Goal: Information Seeking & Learning: Learn about a topic

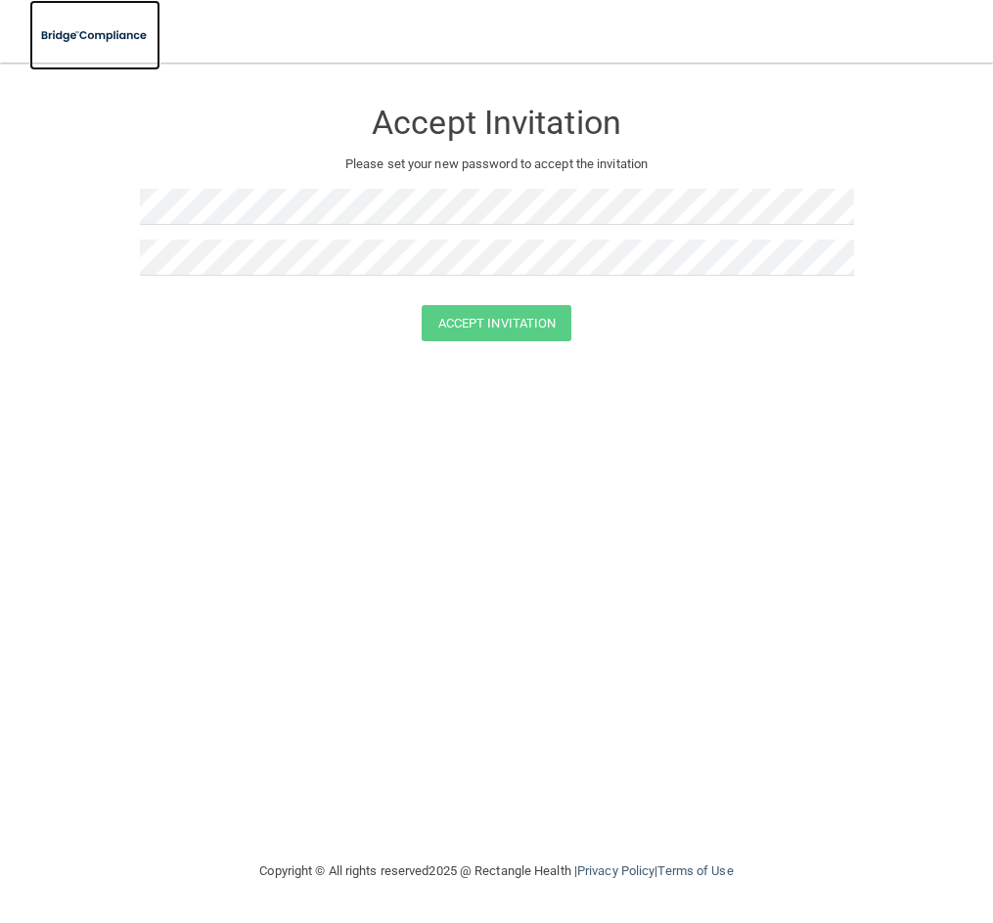
click at [65, 32] on img at bounding box center [94, 36] width 131 height 40
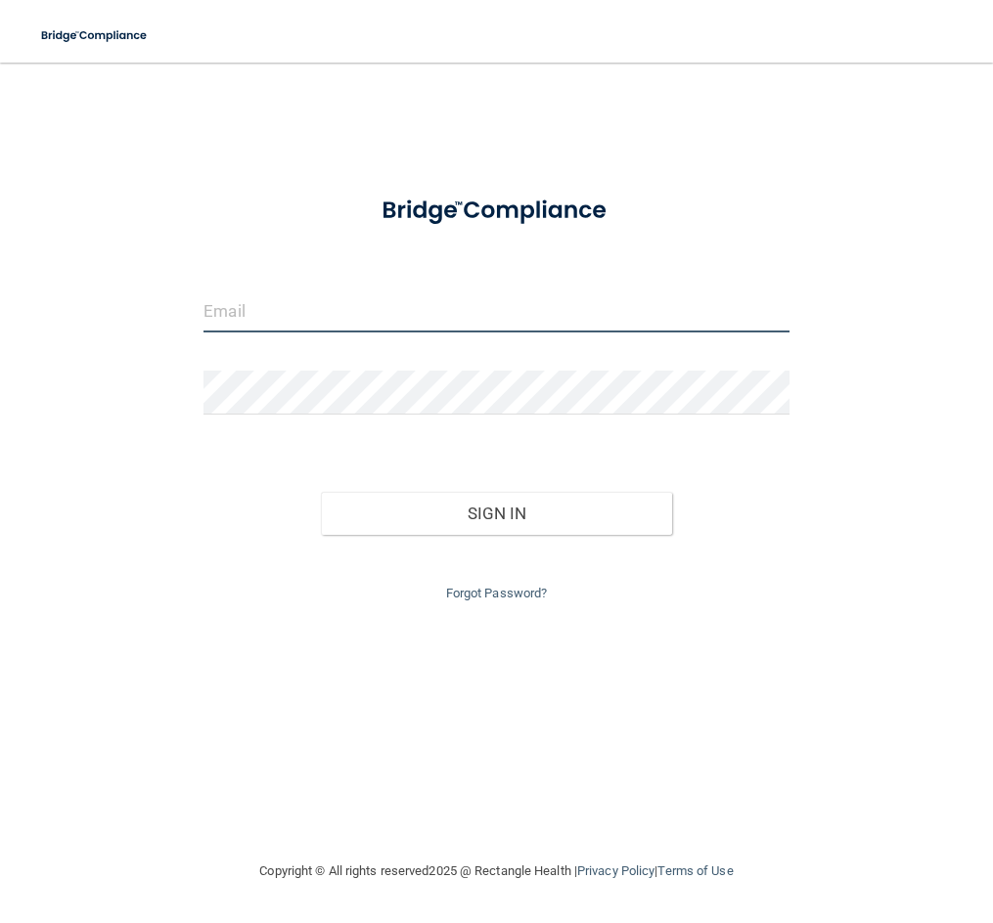
type input "[EMAIL_ADDRESS][DOMAIN_NAME]"
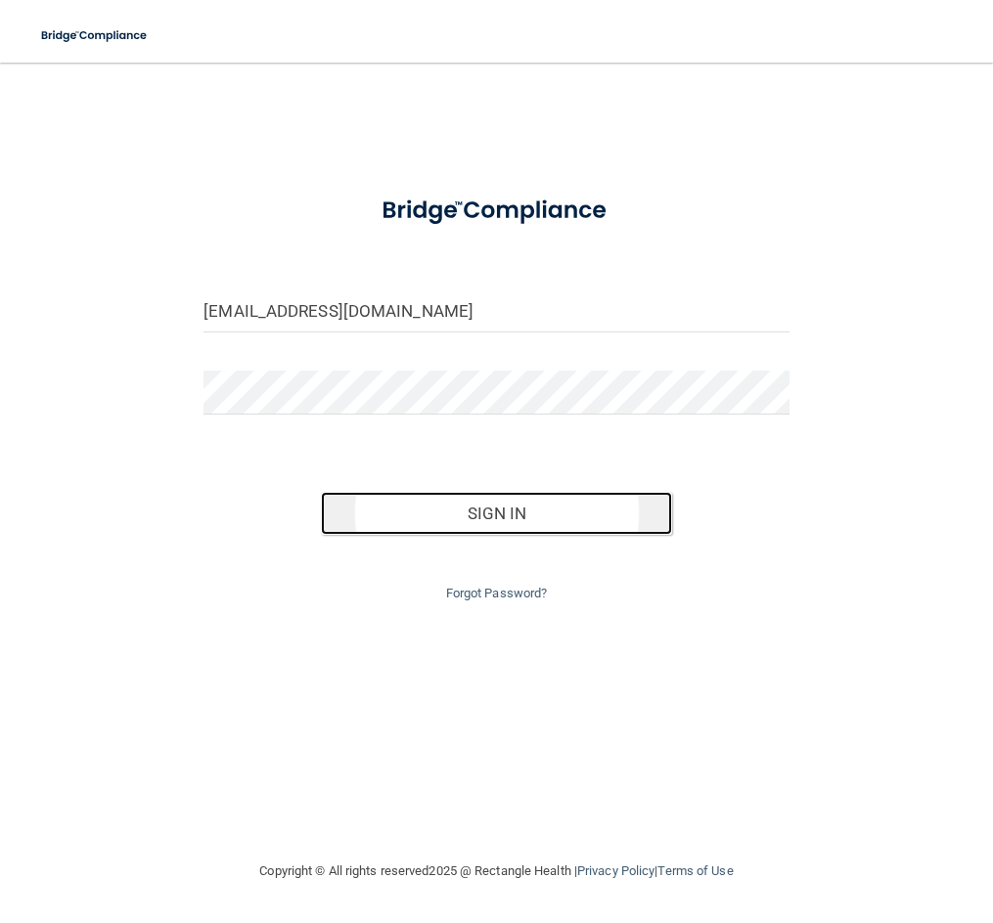
click at [526, 528] on button "Sign In" at bounding box center [496, 513] width 351 height 43
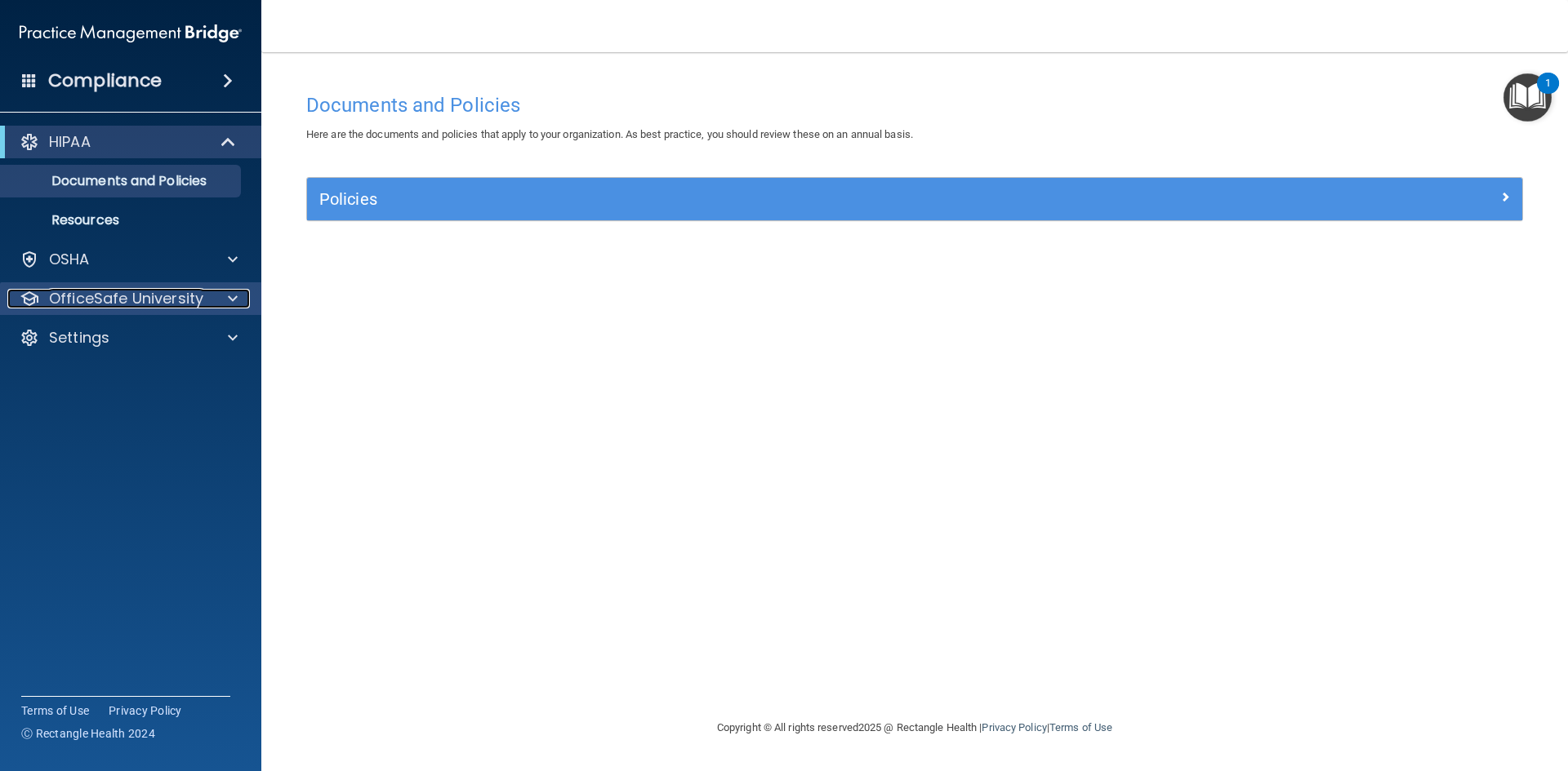
click at [230, 304] on span at bounding box center [233, 298] width 10 height 19
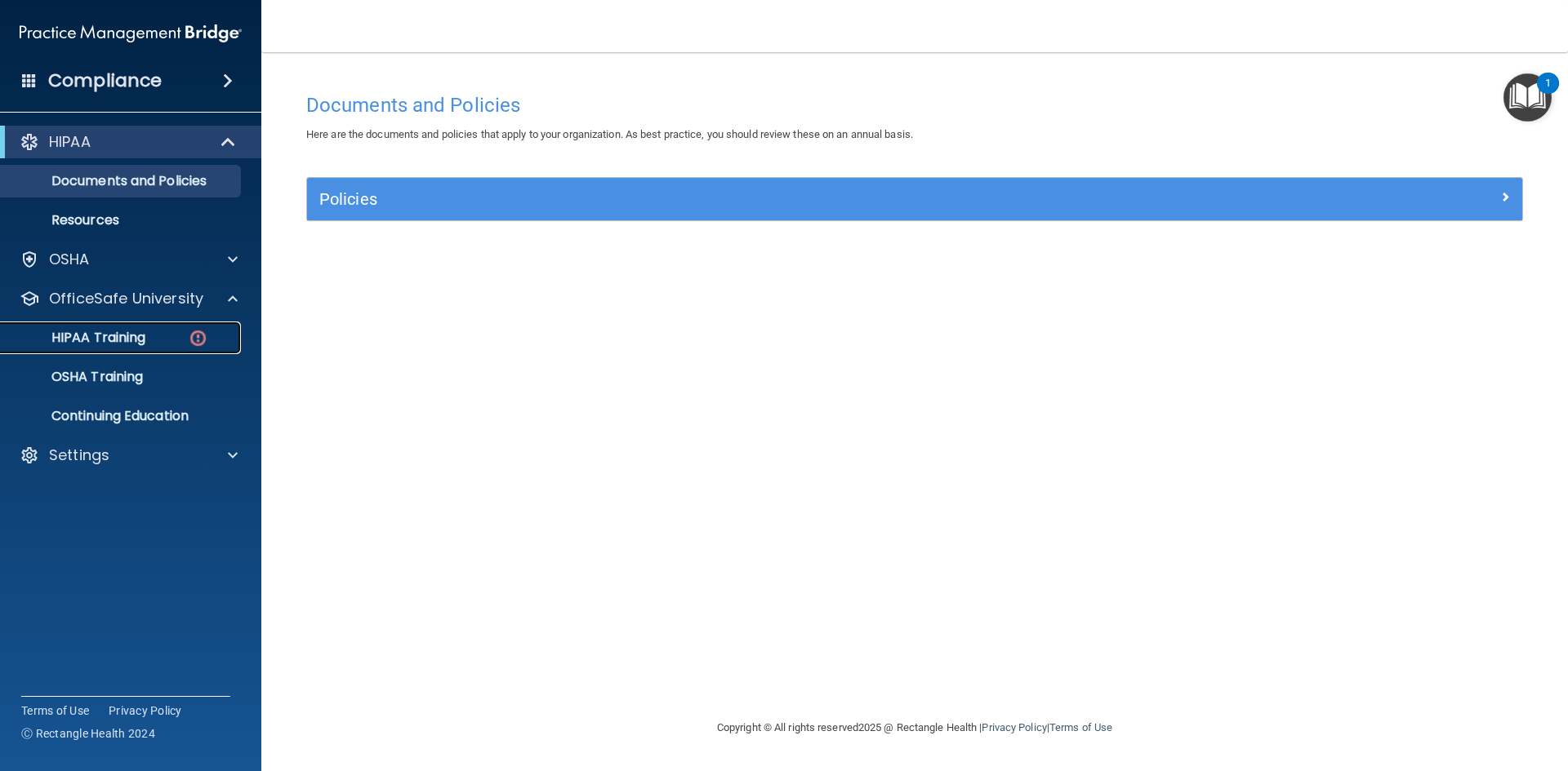
click at [192, 341] on img at bounding box center [198, 338] width 20 height 20
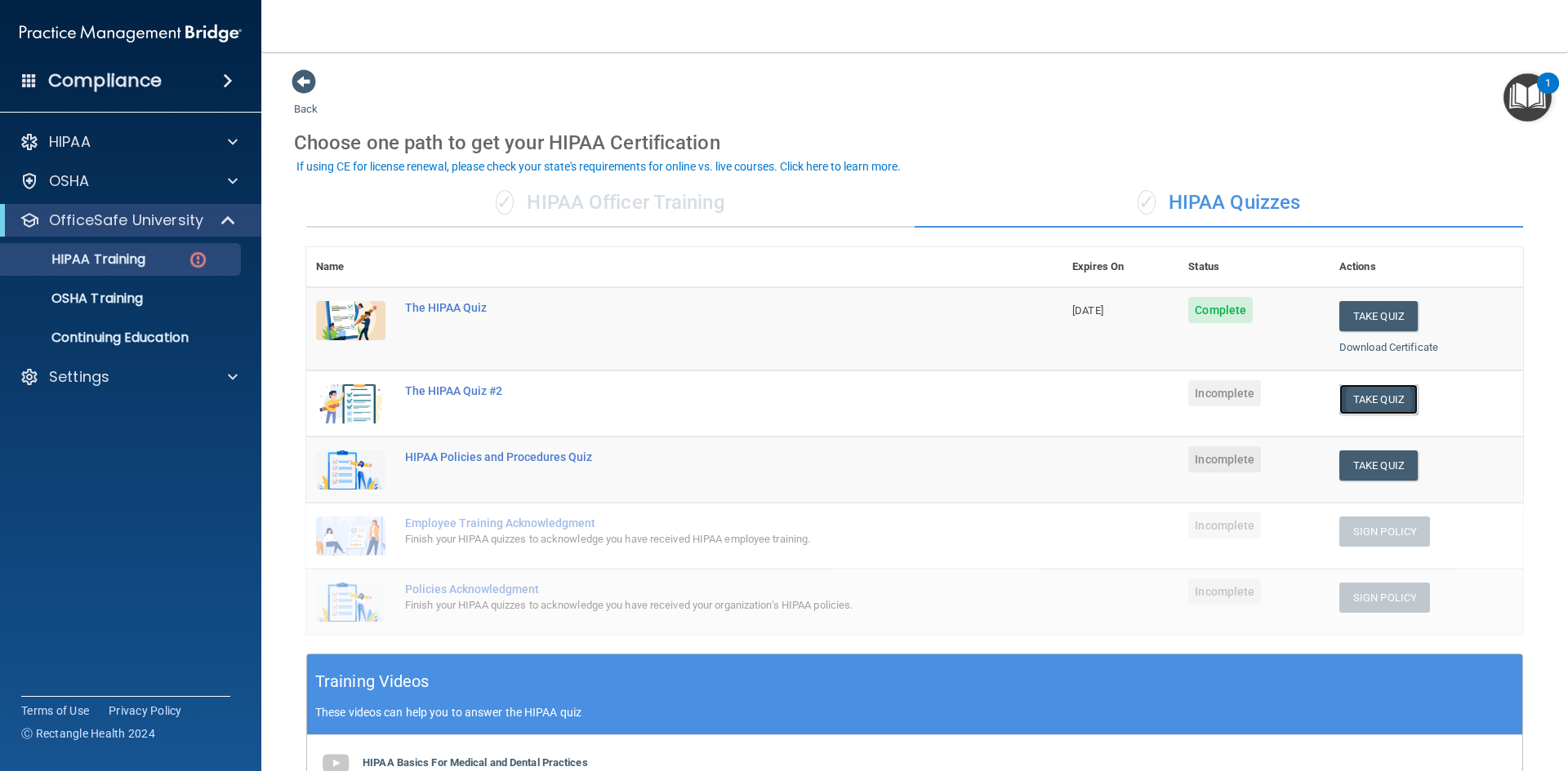
click at [828, 410] on button "Take Quiz" at bounding box center [1378, 400] width 78 height 30
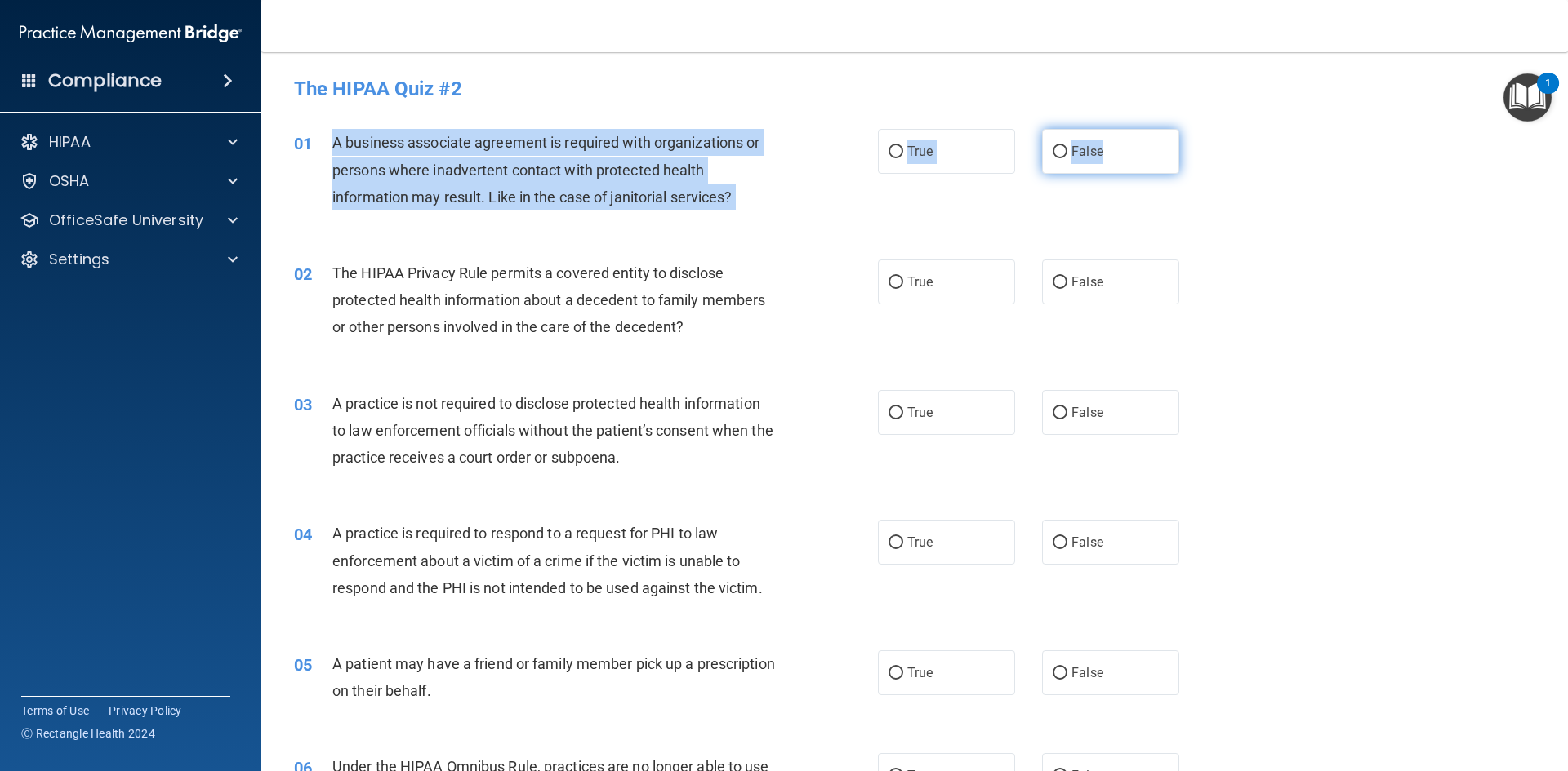
drag, startPoint x: 334, startPoint y: 144, endPoint x: 1125, endPoint y: 159, distance: 791.1
click at [828, 129] on ng-form "01 A business associate agreement is required with organizations or persons whe…" at bounding box center [1206, 129] width 0 height 0
click at [828, 144] on label "False" at bounding box center [1110, 152] width 137 height 45
click at [828, 146] on input "False" at bounding box center [1060, 152] width 15 height 13
radio input "true"
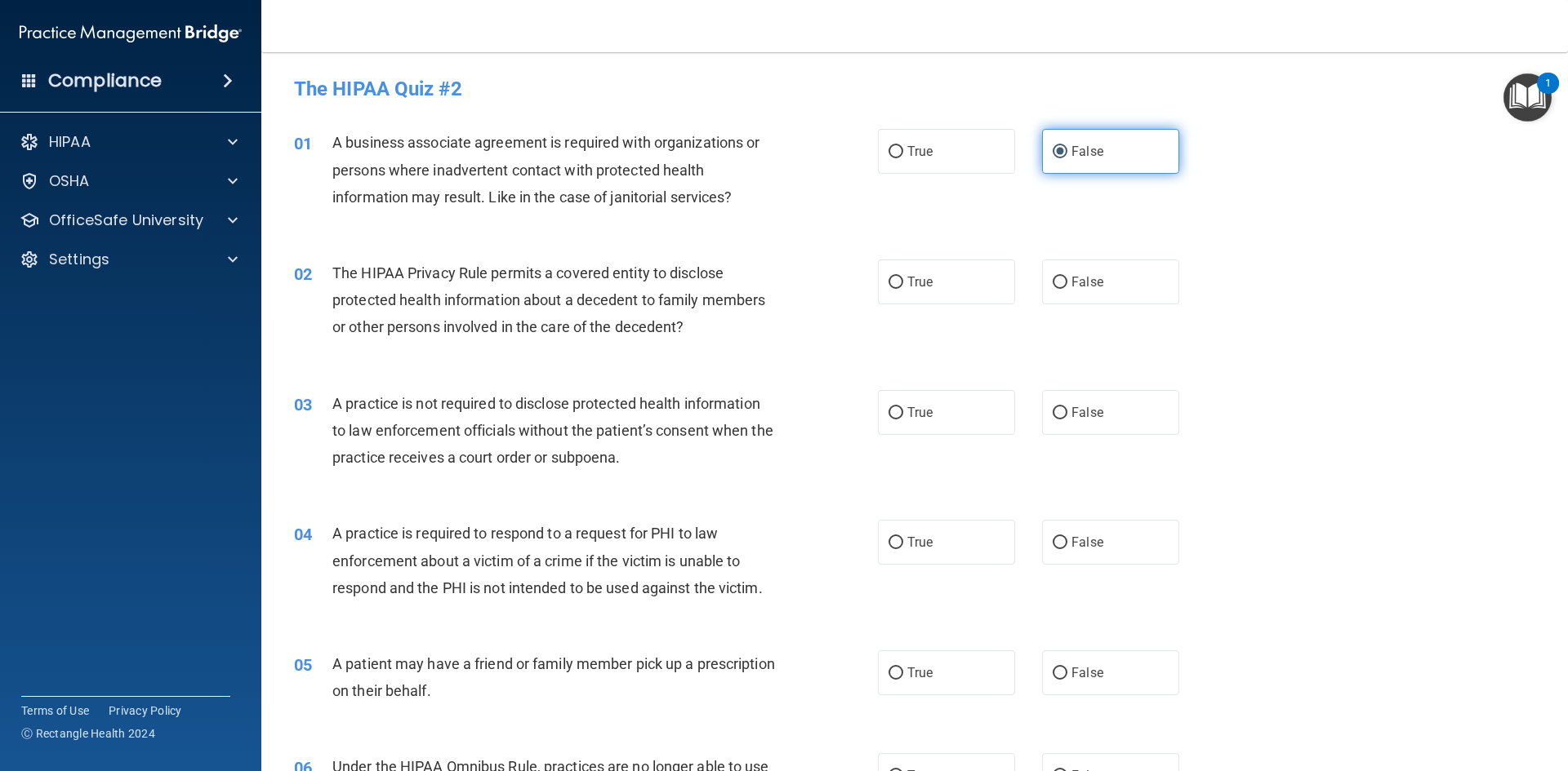
scroll to position [82, 0]
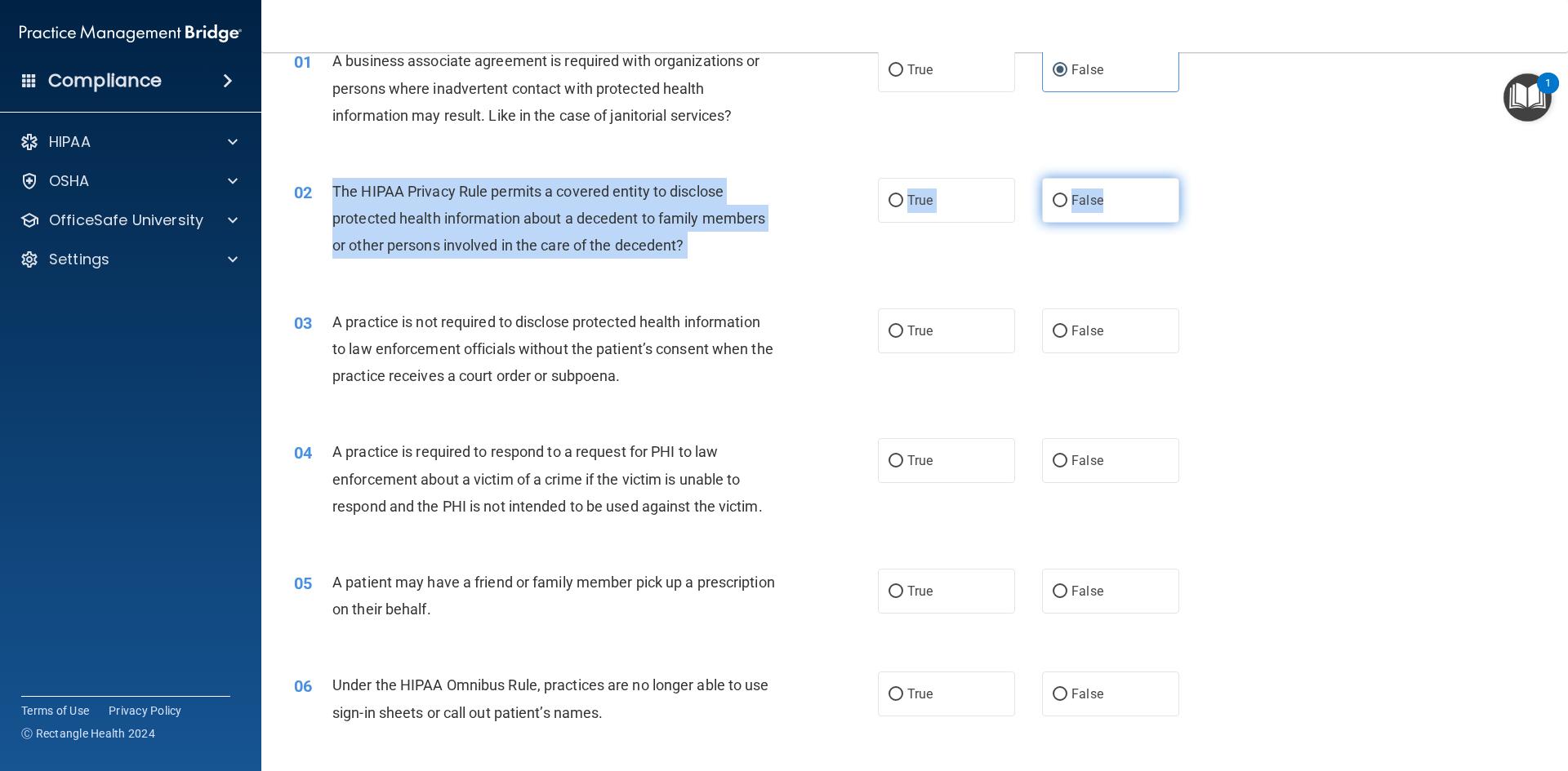
drag, startPoint x: 326, startPoint y: 189, endPoint x: 1154, endPoint y: 217, distance: 828.5
click at [828, 178] on ng-form "02 The HIPAA Privacy Rule permits a covered entity to disclose protected health…" at bounding box center [1206, 178] width 0 height 0
click at [828, 208] on label "True" at bounding box center [946, 200] width 137 height 45
click at [828, 207] on input "True" at bounding box center [896, 201] width 15 height 13
radio input "true"
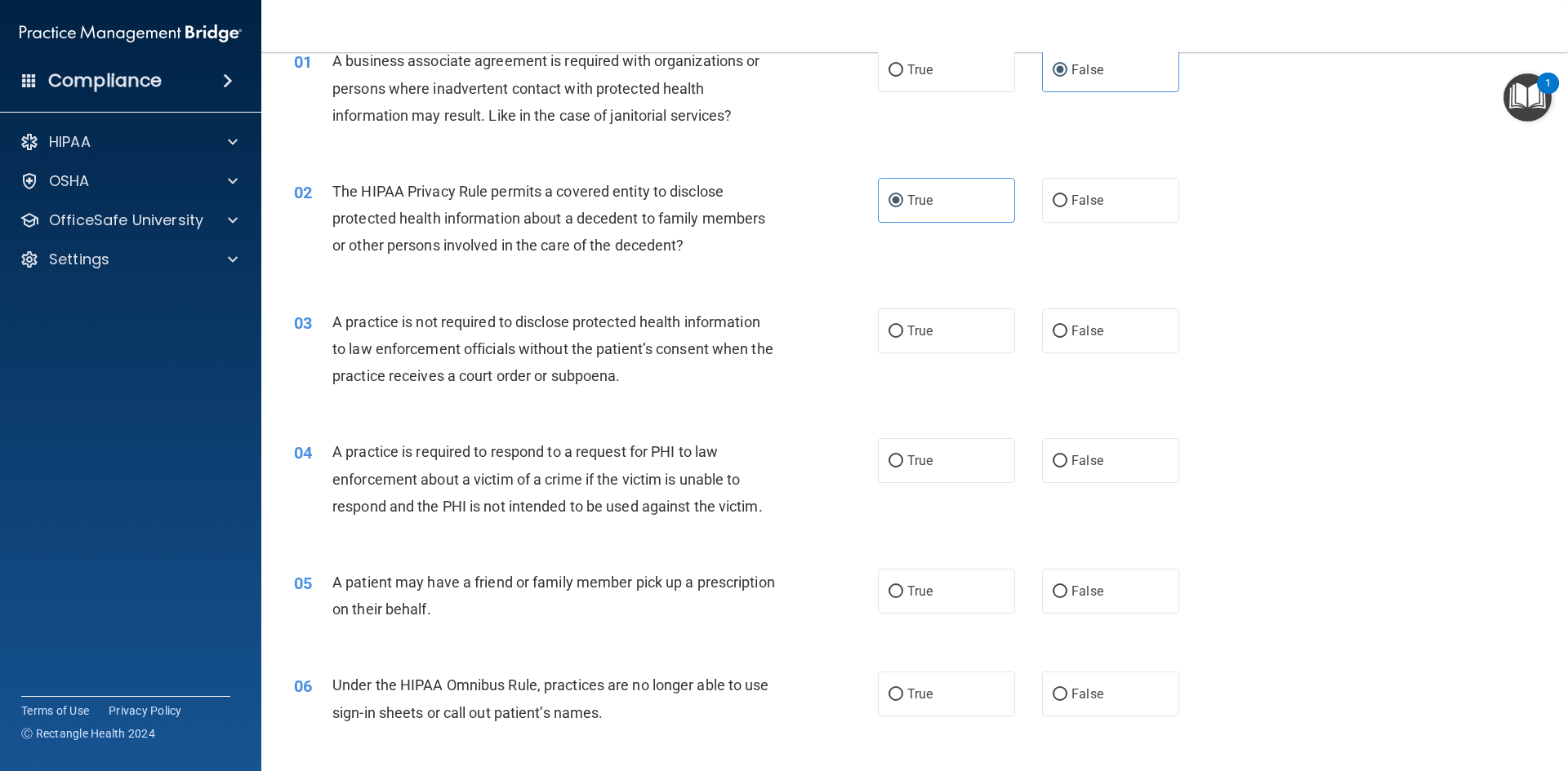
click at [828, 219] on div "02 The HIPAA Privacy Rule permits a covered entity to disclose protected health…" at bounding box center [914, 223] width 1266 height 130
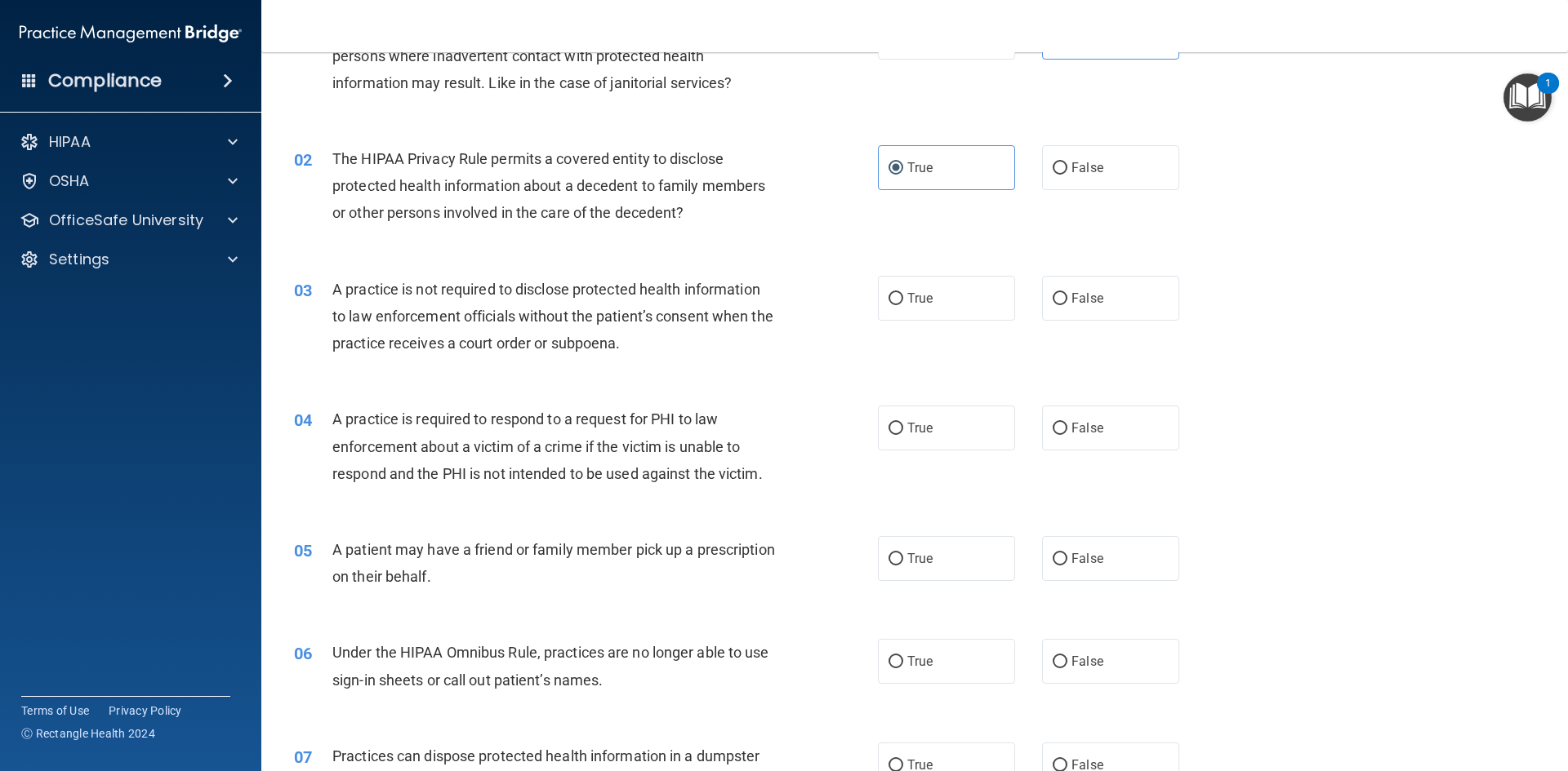
scroll to position [164, 0]
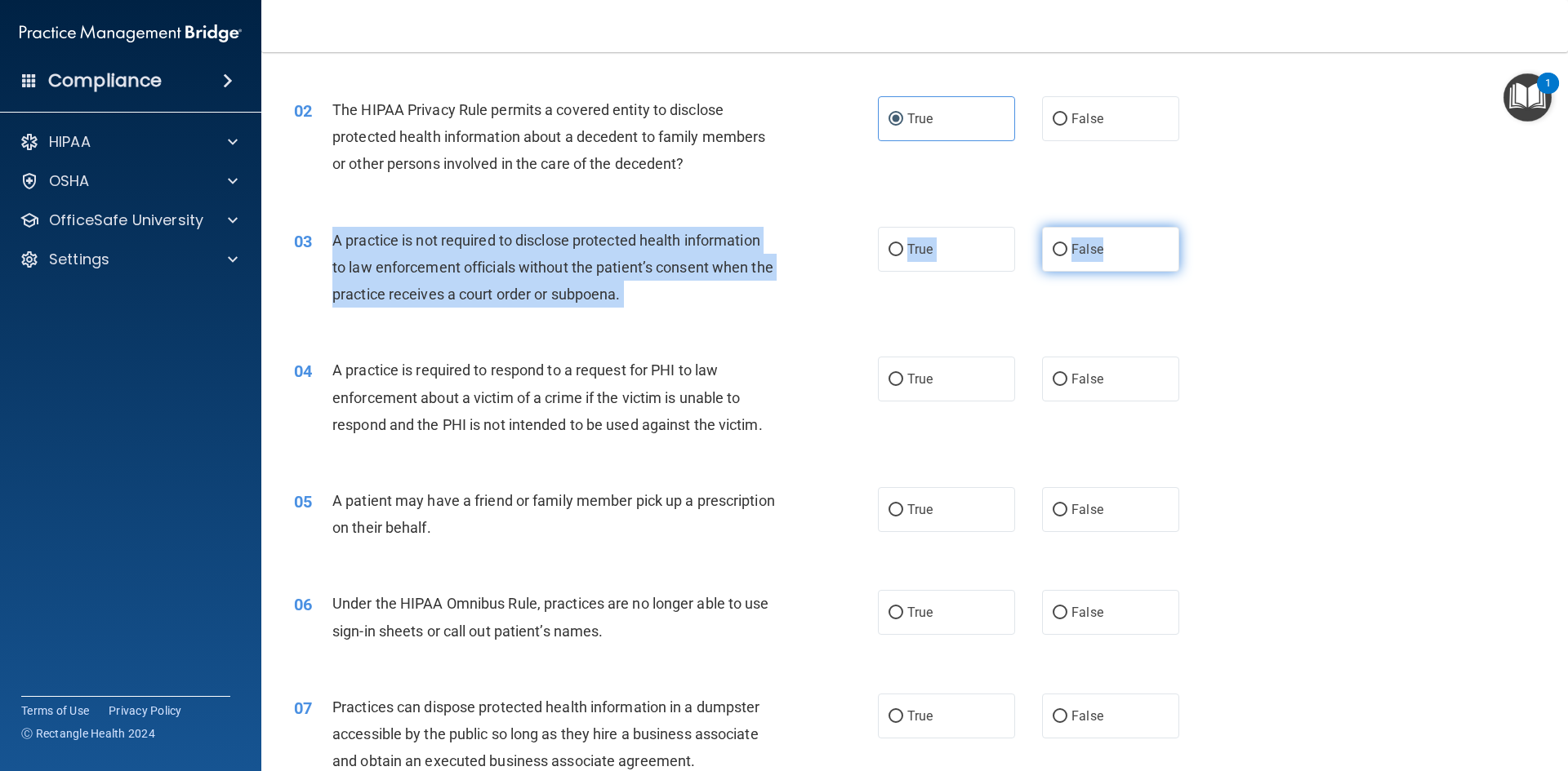
drag, startPoint x: 331, startPoint y: 239, endPoint x: 1166, endPoint y: 256, distance: 835.2
click at [828, 227] on ng-form "03 A practice is not required to disclose protected health information to law e…" at bounding box center [1206, 227] width 0 height 0
click at [828, 243] on span "False" at bounding box center [1087, 249] width 32 height 16
click at [828, 244] on input "False" at bounding box center [1060, 249] width 15 height 13
radio input "true"
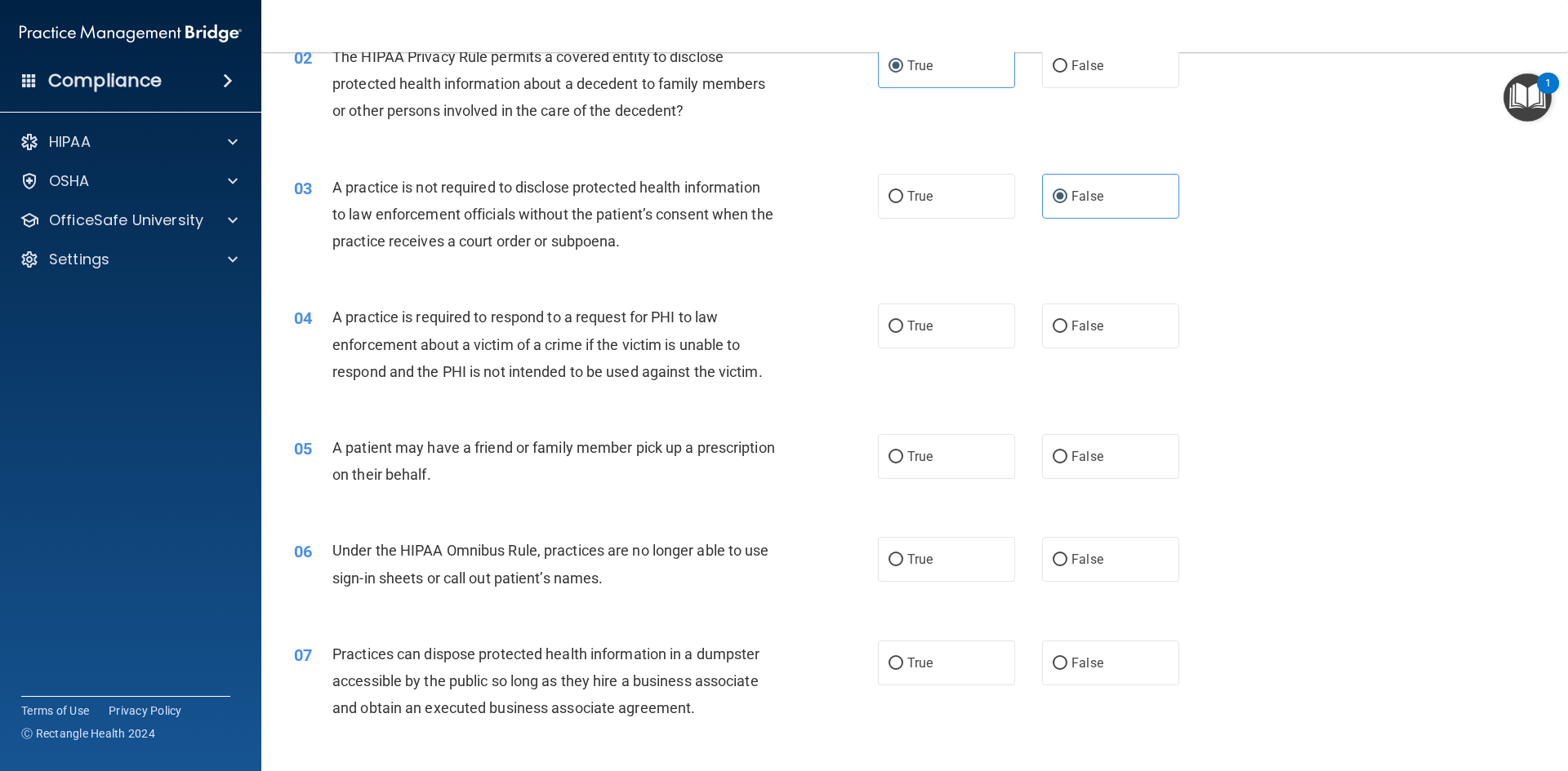
scroll to position [244, 0]
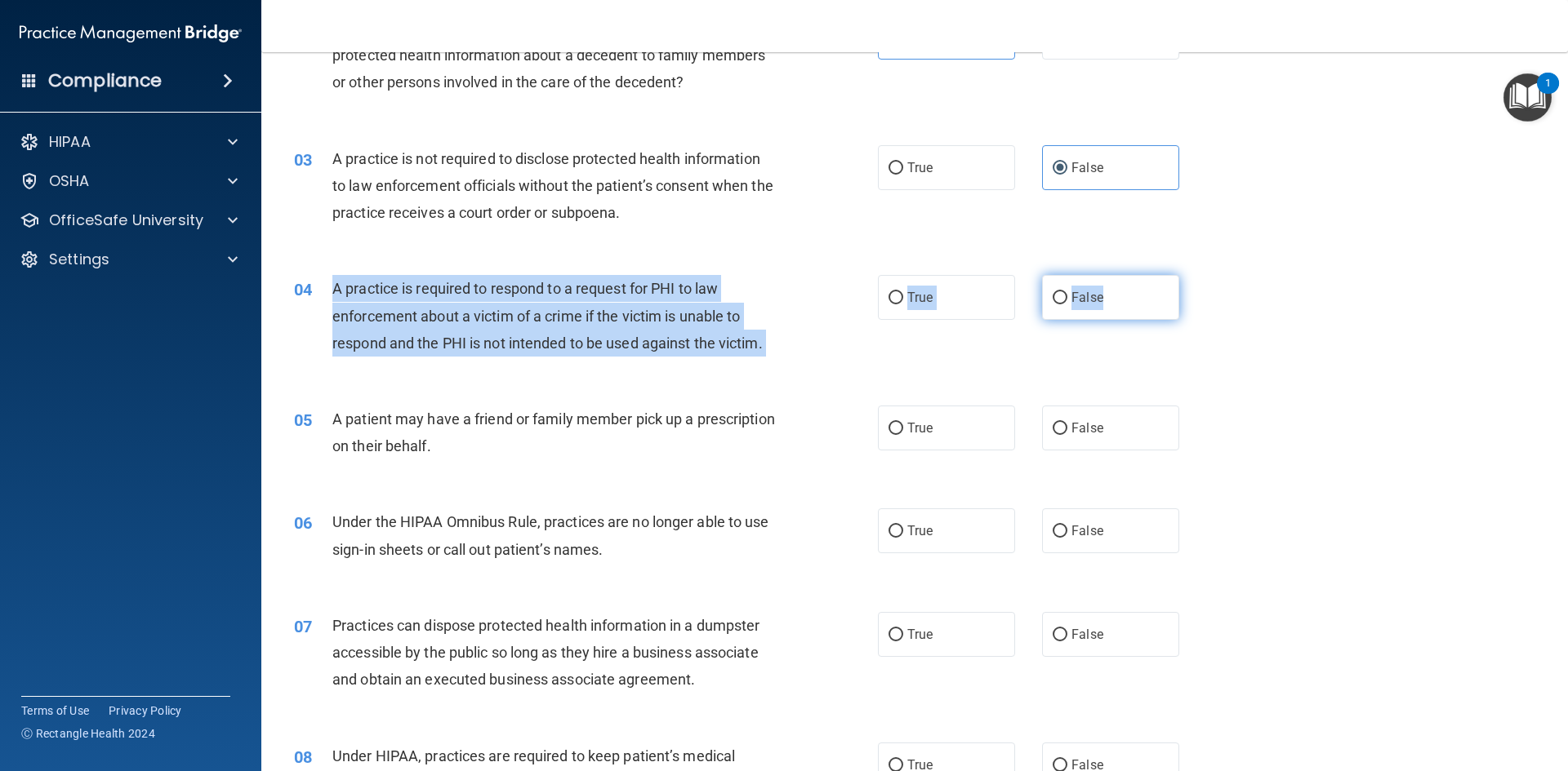
drag, startPoint x: 325, startPoint y: 288, endPoint x: 1158, endPoint y: 300, distance: 833.1
click at [828, 275] on ng-form "04 A practice is required to respond to a request for PHI to law enforcement ab…" at bounding box center [1206, 275] width 0 height 0
click at [828, 299] on label "False" at bounding box center [1110, 298] width 137 height 45
click at [828, 299] on input "False" at bounding box center [1060, 298] width 15 height 13
radio input "true"
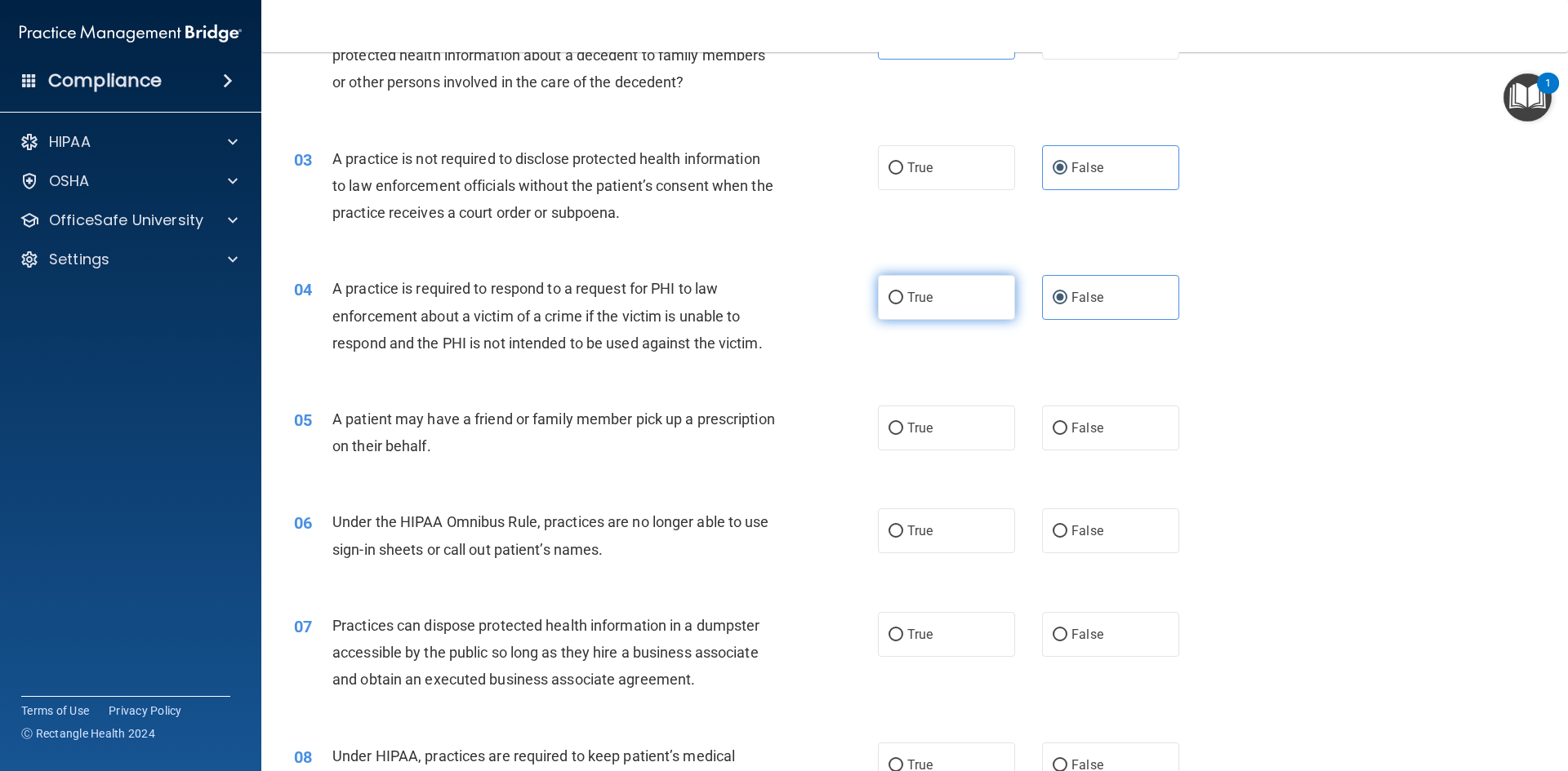
click at [828, 288] on label "True" at bounding box center [946, 298] width 137 height 45
click at [828, 292] on input "True" at bounding box center [896, 298] width 15 height 13
radio input "true"
click at [828, 305] on label "False" at bounding box center [1110, 298] width 137 height 45
click at [828, 305] on input "False" at bounding box center [1060, 298] width 15 height 13
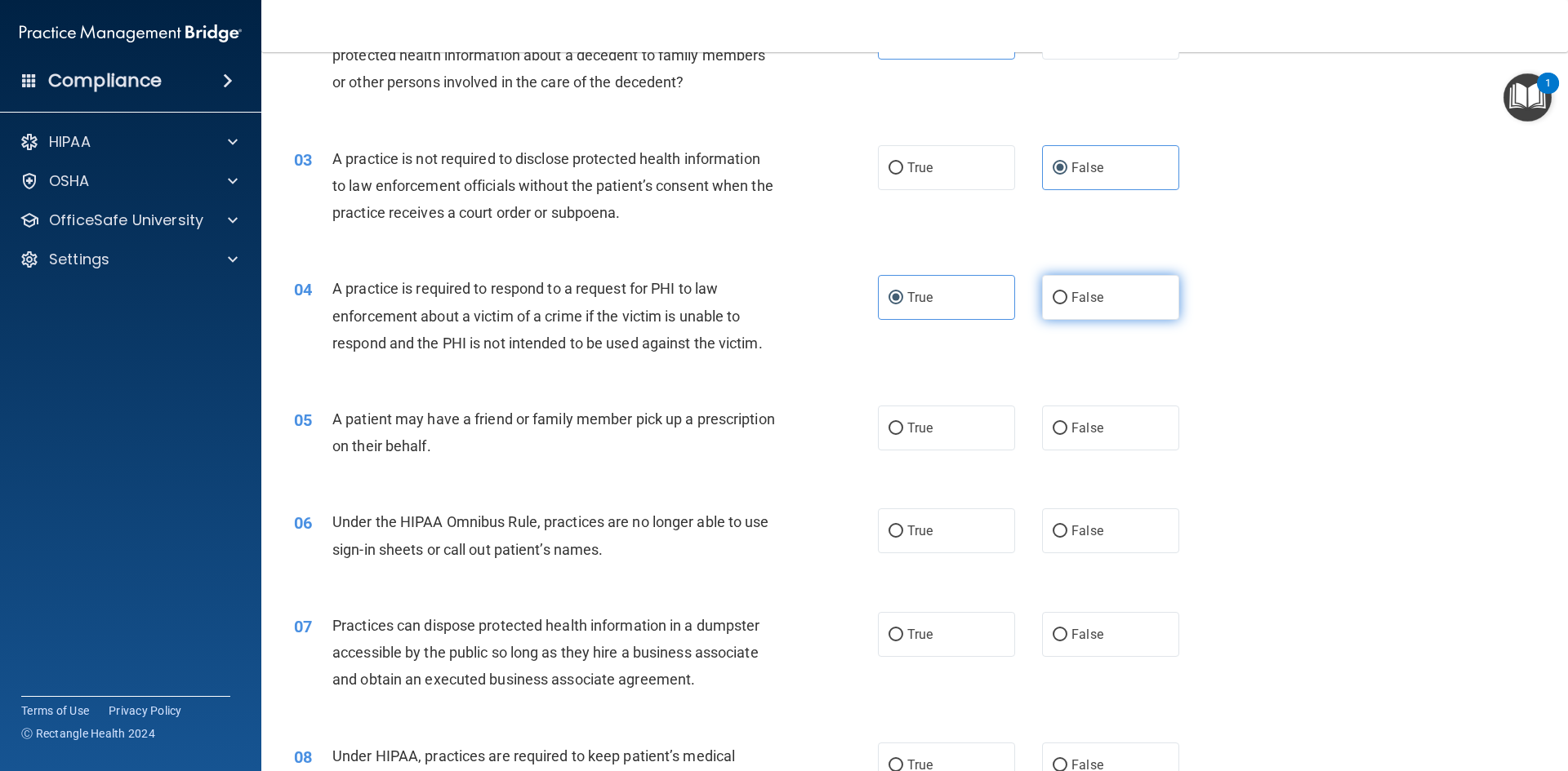
radio input "true"
radio input "false"
click at [335, 416] on span "A patient may have a friend or family member pick up a prescription on their be…" at bounding box center [554, 432] width 443 height 44
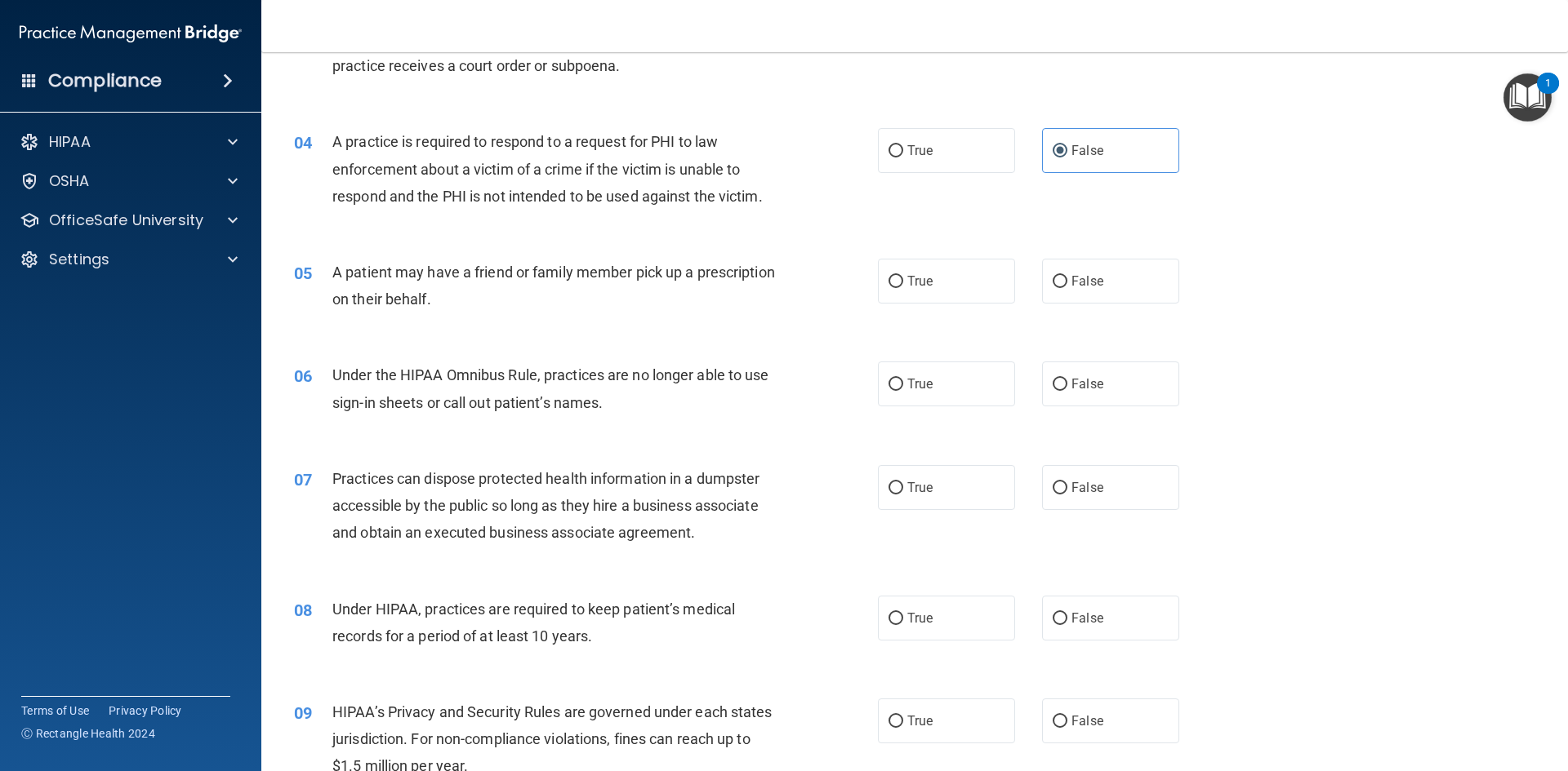
scroll to position [408, 0]
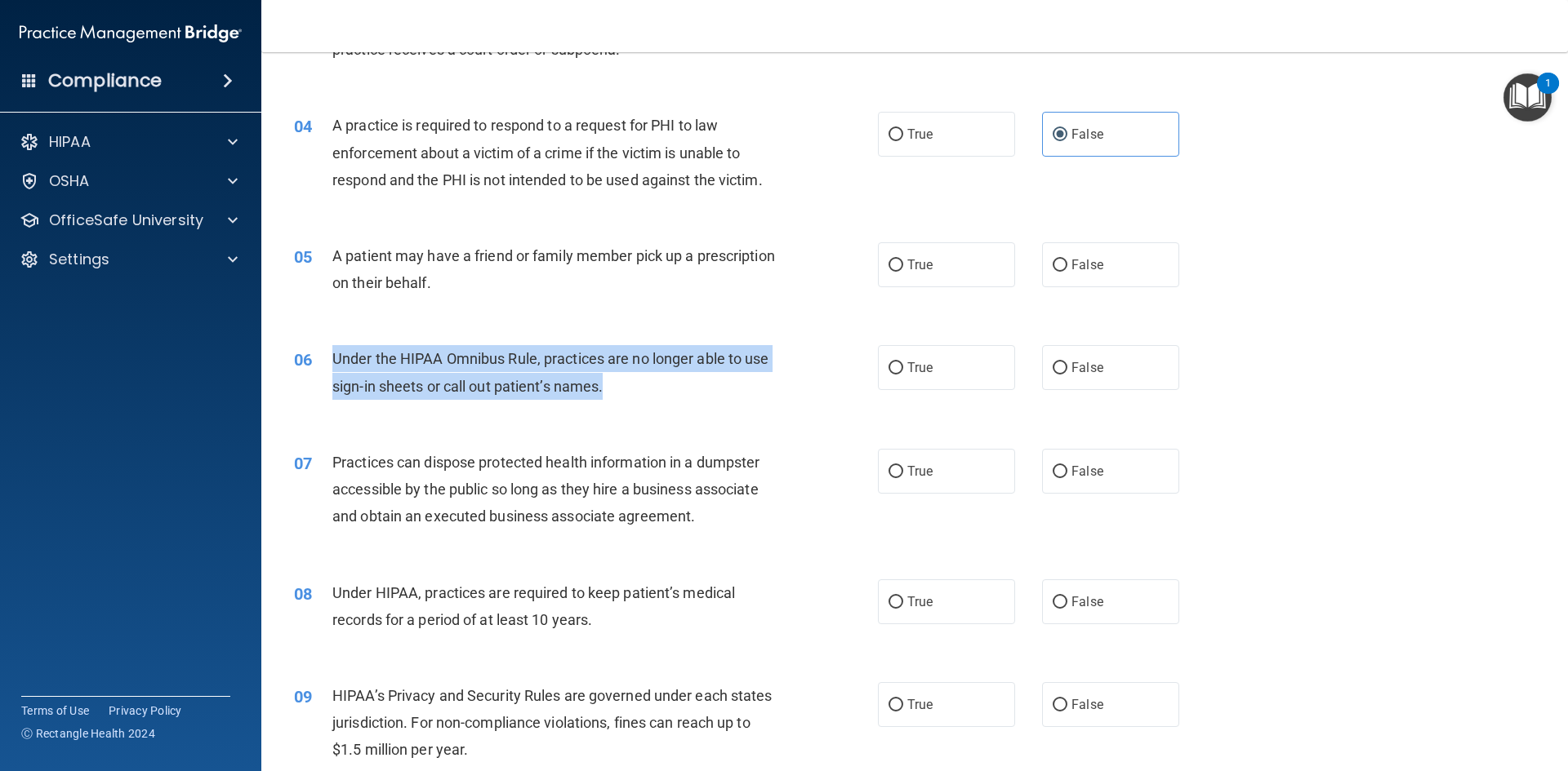
drag, startPoint x: 335, startPoint y: 361, endPoint x: 644, endPoint y: 387, distance: 310.1
click at [644, 387] on div "Under the HIPAA Omnibus Rule, practices are no longer able to use sign-in sheet…" at bounding box center [560, 372] width 457 height 54
click at [747, 383] on div "Under the HIPAA Omnibus Rule, practices are no longer able to use sign-in sheet…" at bounding box center [560, 372] width 457 height 54
drag, startPoint x: 330, startPoint y: 362, endPoint x: 1156, endPoint y: 360, distance: 826.0
click at [828, 345] on ng-form "06 Under the HIPAA Omnibus Rule, practices are no longer able to use sign-in sh…" at bounding box center [1206, 345] width 0 height 0
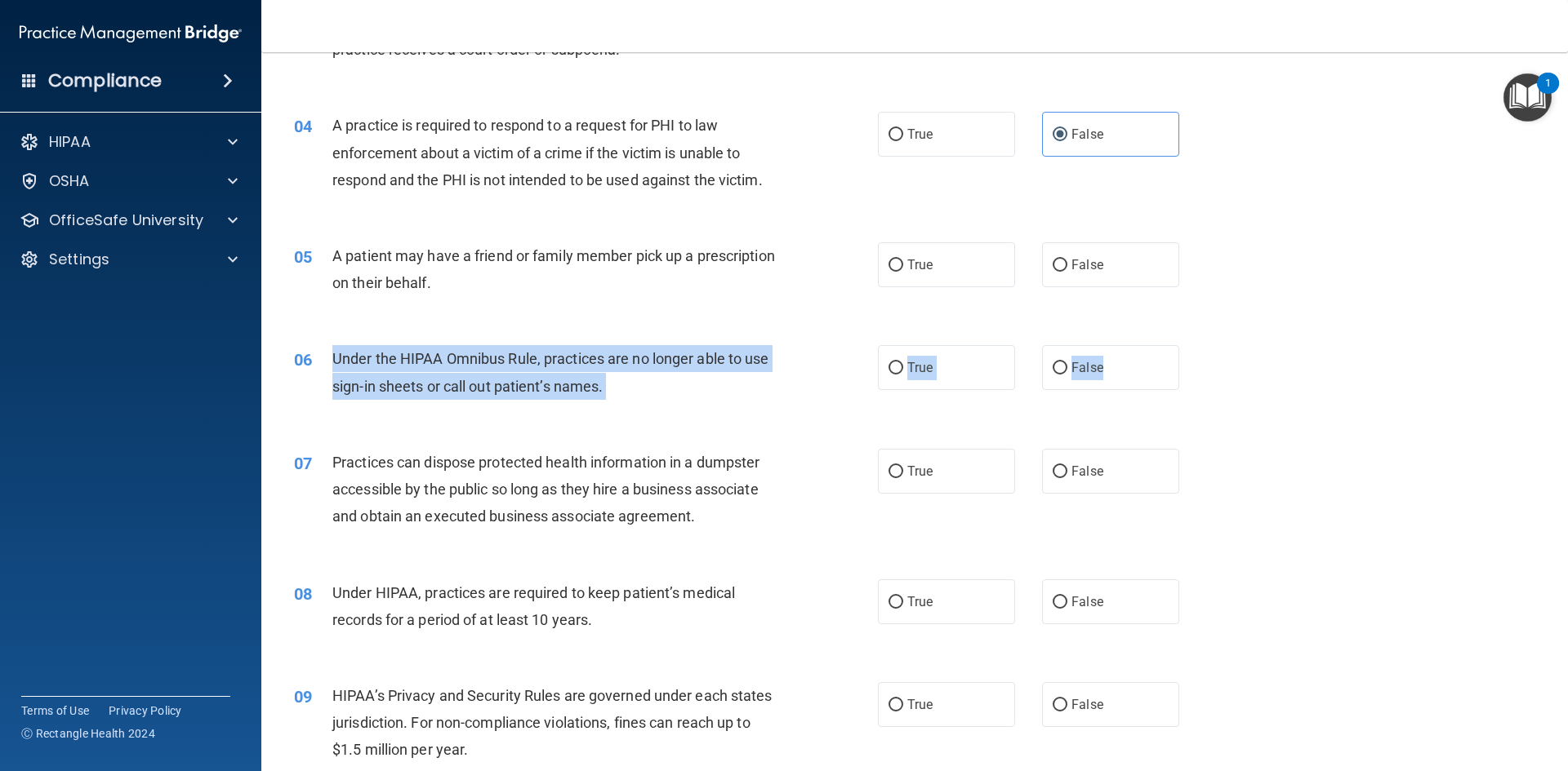
scroll to position [0, 0]
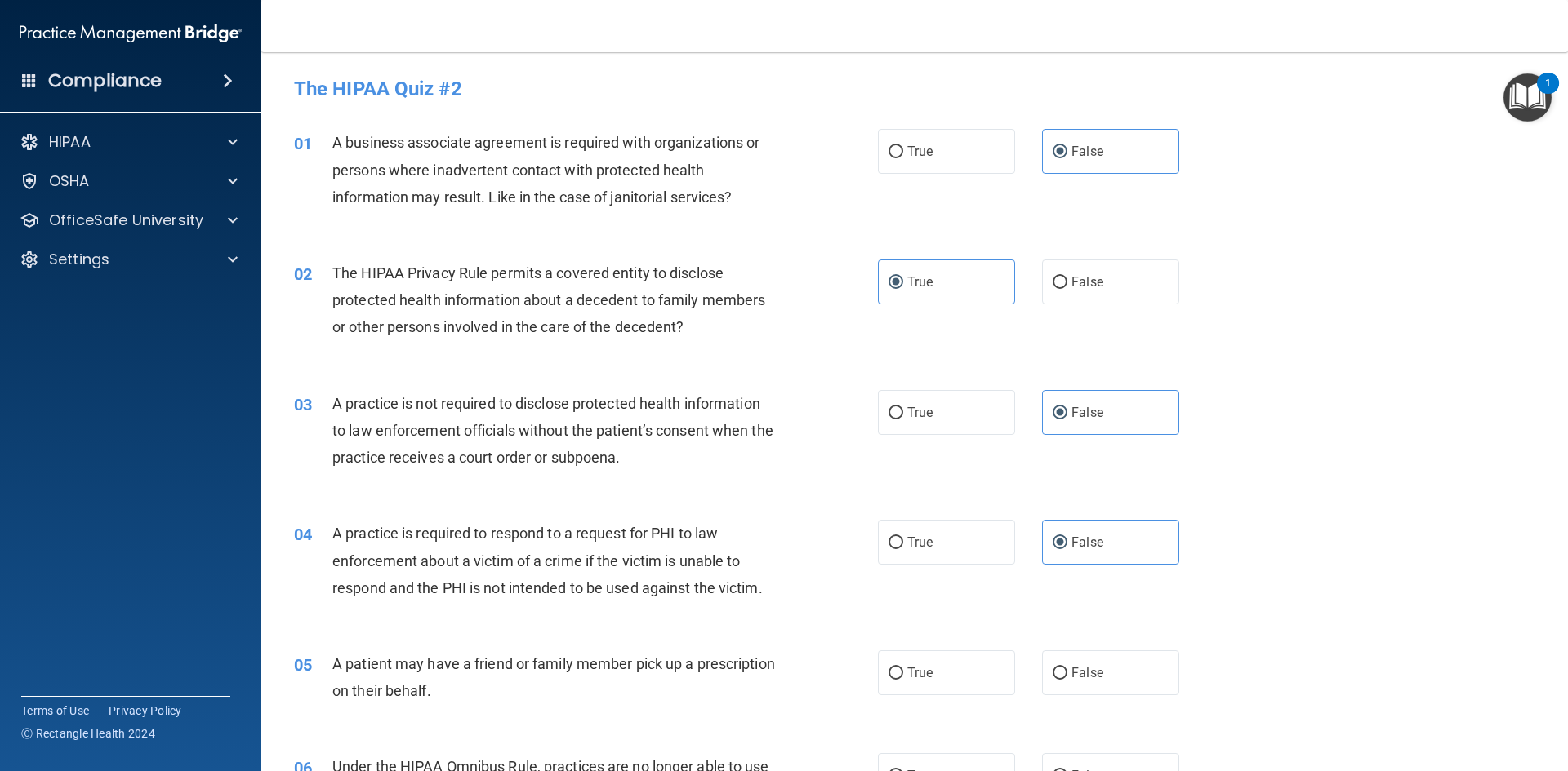
click at [707, 157] on div "A business associate agreement is required with organizations or persons where …" at bounding box center [560, 170] width 457 height 82
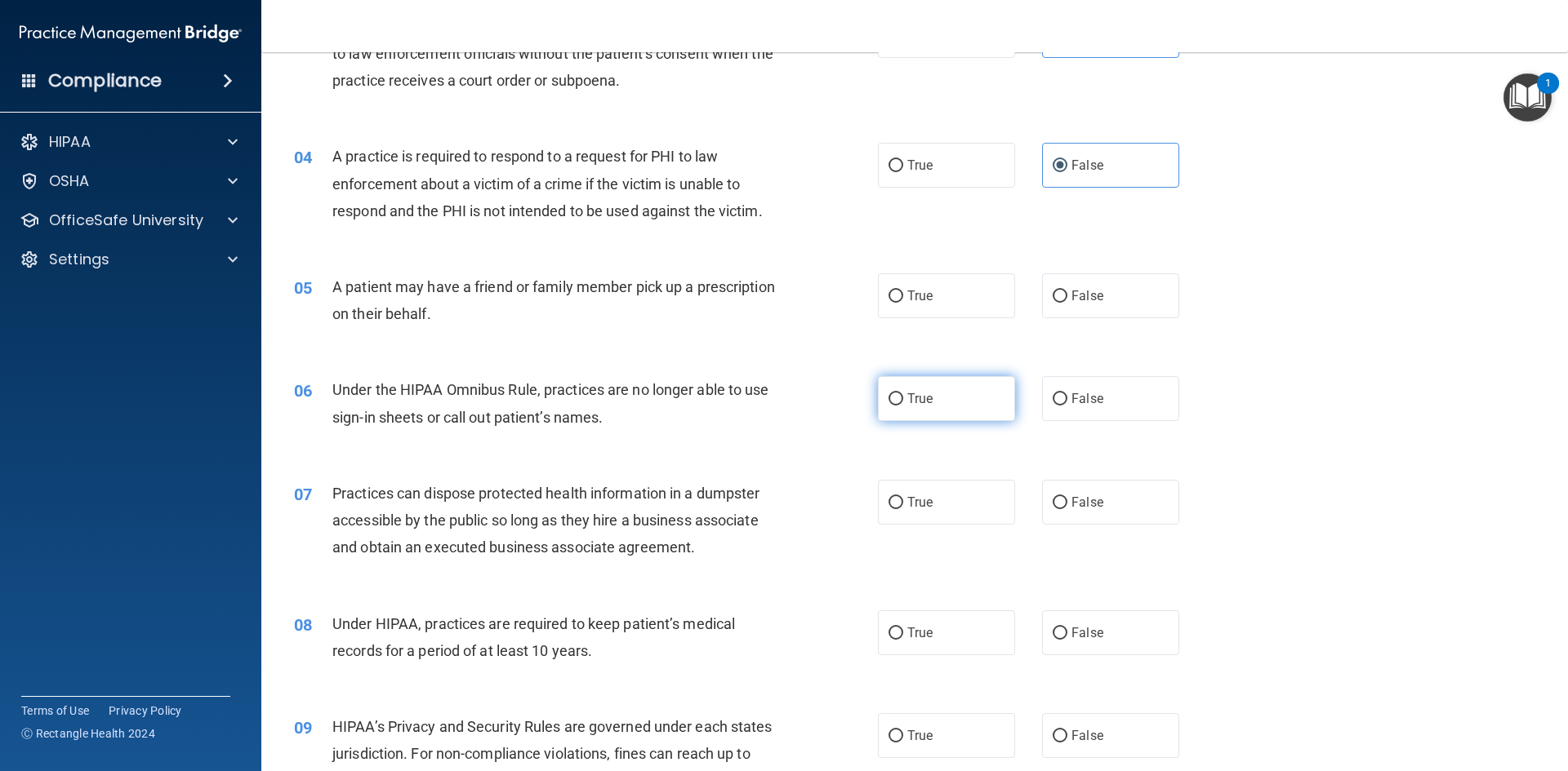
scroll to position [416, 0]
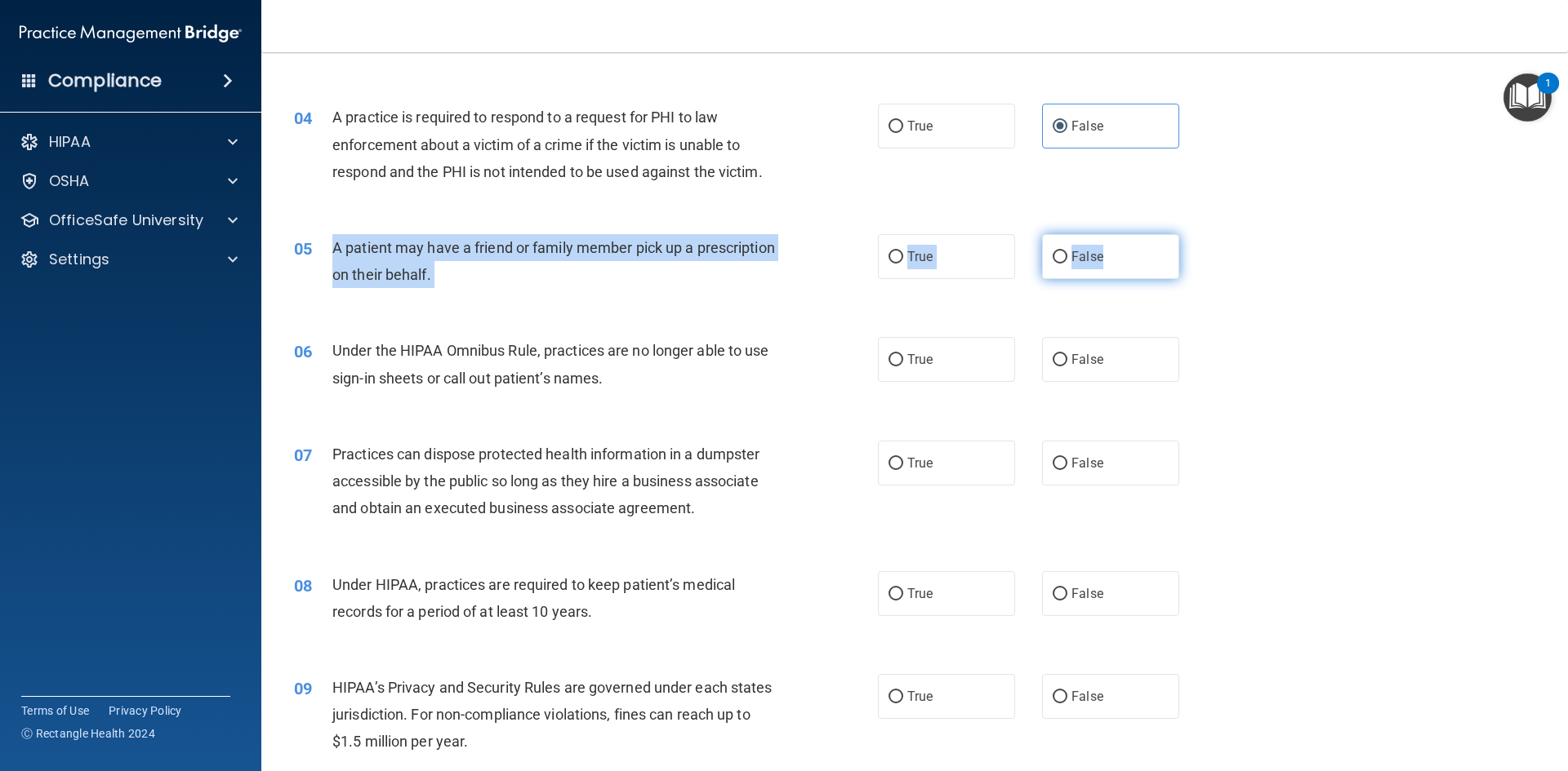
drag, startPoint x: 346, startPoint y: 249, endPoint x: 1126, endPoint y: 266, distance: 780.2
click at [828, 234] on ng-form "05 A patient may have a friend or family member pick up a prescription on their…" at bounding box center [1206, 234] width 0 height 0
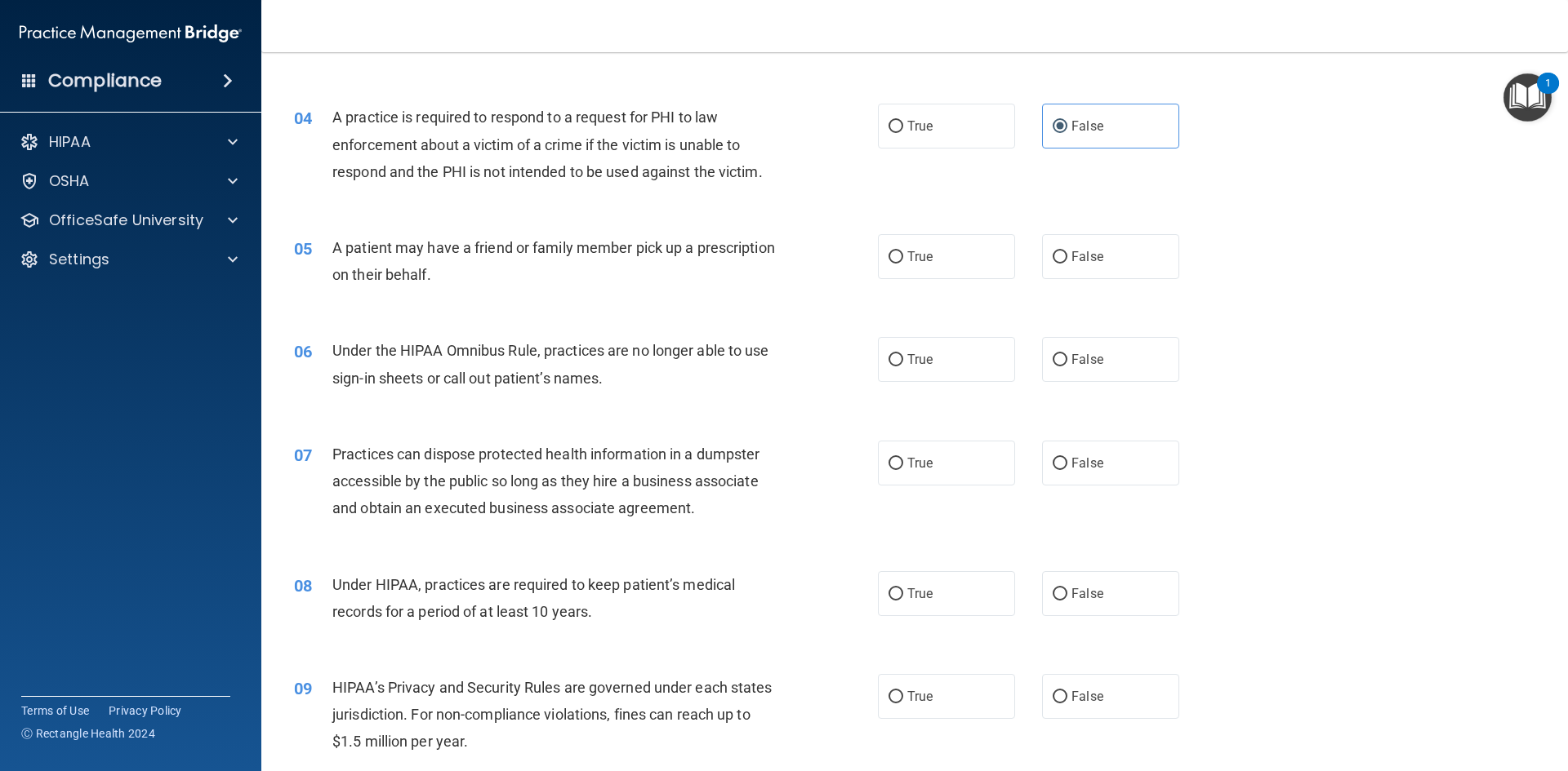
click at [828, 281] on div "05 A patient may have a friend or family member pick up a prescription on their…" at bounding box center [914, 265] width 1266 height 103
click at [828, 270] on label "True" at bounding box center [946, 257] width 137 height 45
click at [828, 264] on input "True" at bounding box center [896, 257] width 15 height 13
radio input "true"
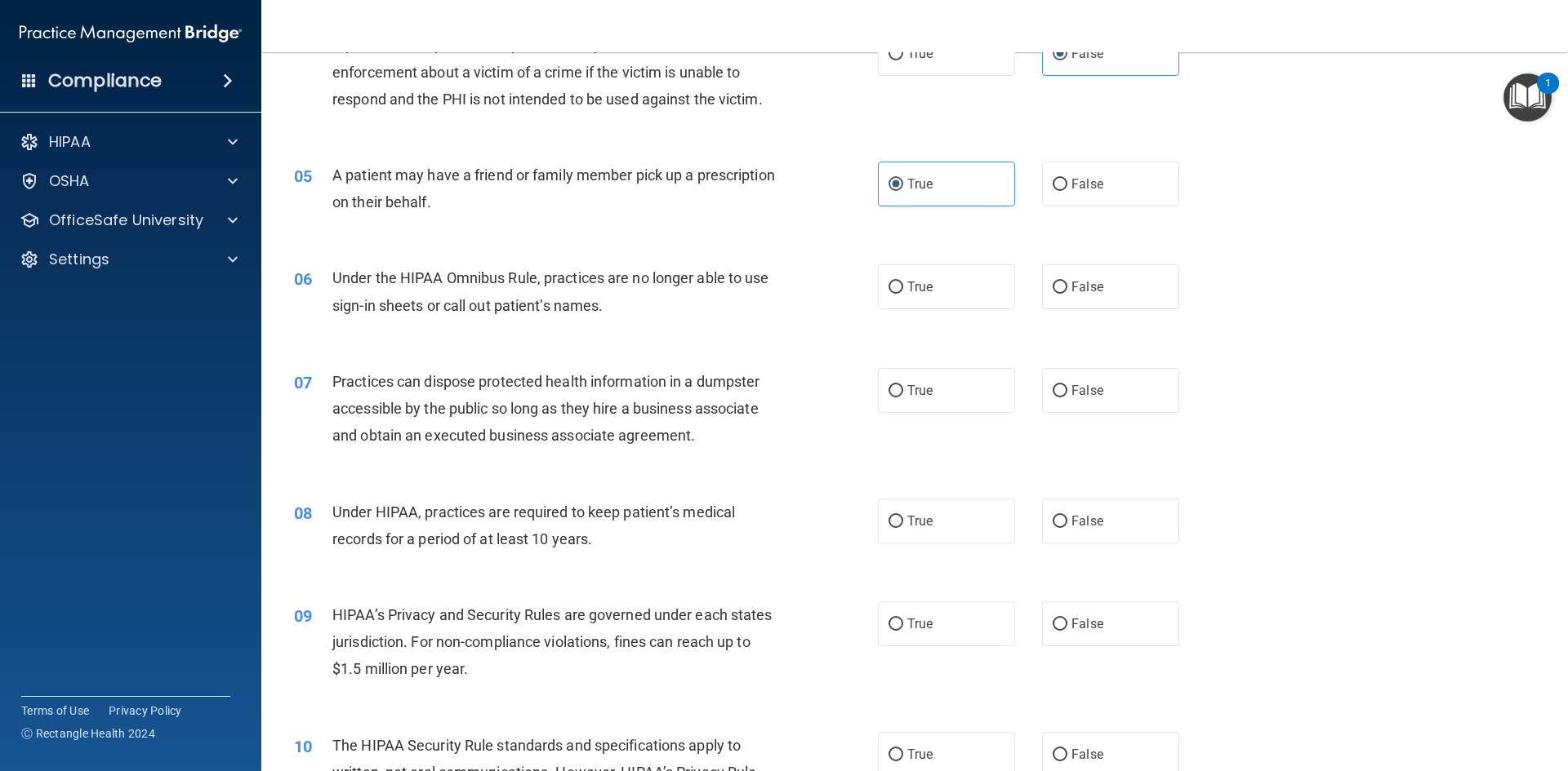
scroll to position [579, 0]
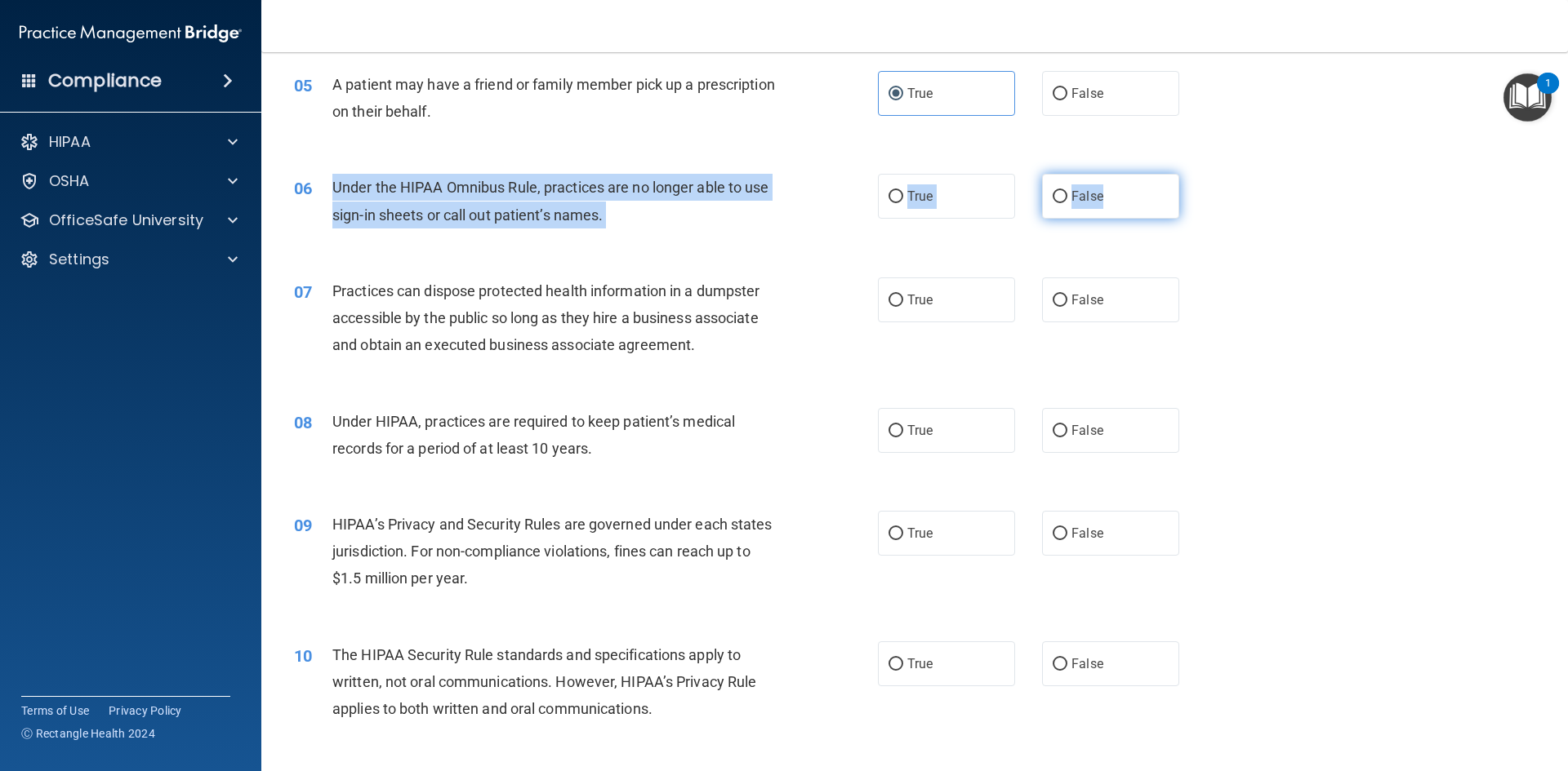
drag, startPoint x: 329, startPoint y: 183, endPoint x: 1110, endPoint y: 208, distance: 781.4
click at [828, 174] on ng-form "06 Under the HIPAA Omnibus Rule, practices are no longer able to use sign-in sh…" at bounding box center [1206, 174] width 0 height 0
click at [828, 198] on input "False" at bounding box center [1060, 197] width 15 height 13
radio input "true"
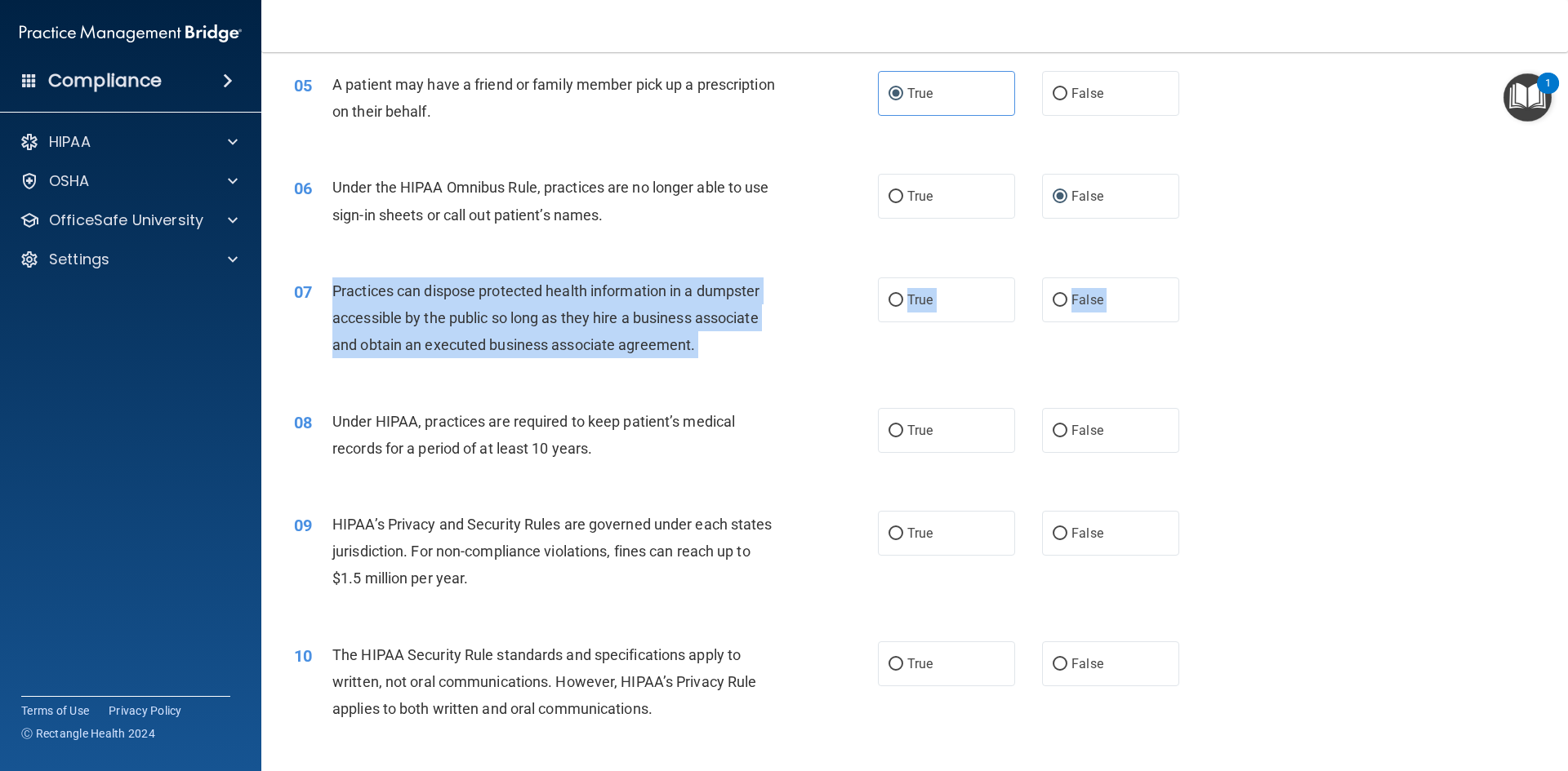
drag, startPoint x: 332, startPoint y: 290, endPoint x: 999, endPoint y: 362, distance: 670.9
click at [828, 386] on div "07 Practices can dispose protected health information in a dumpster accessible …" at bounding box center [914, 322] width 1266 height 130
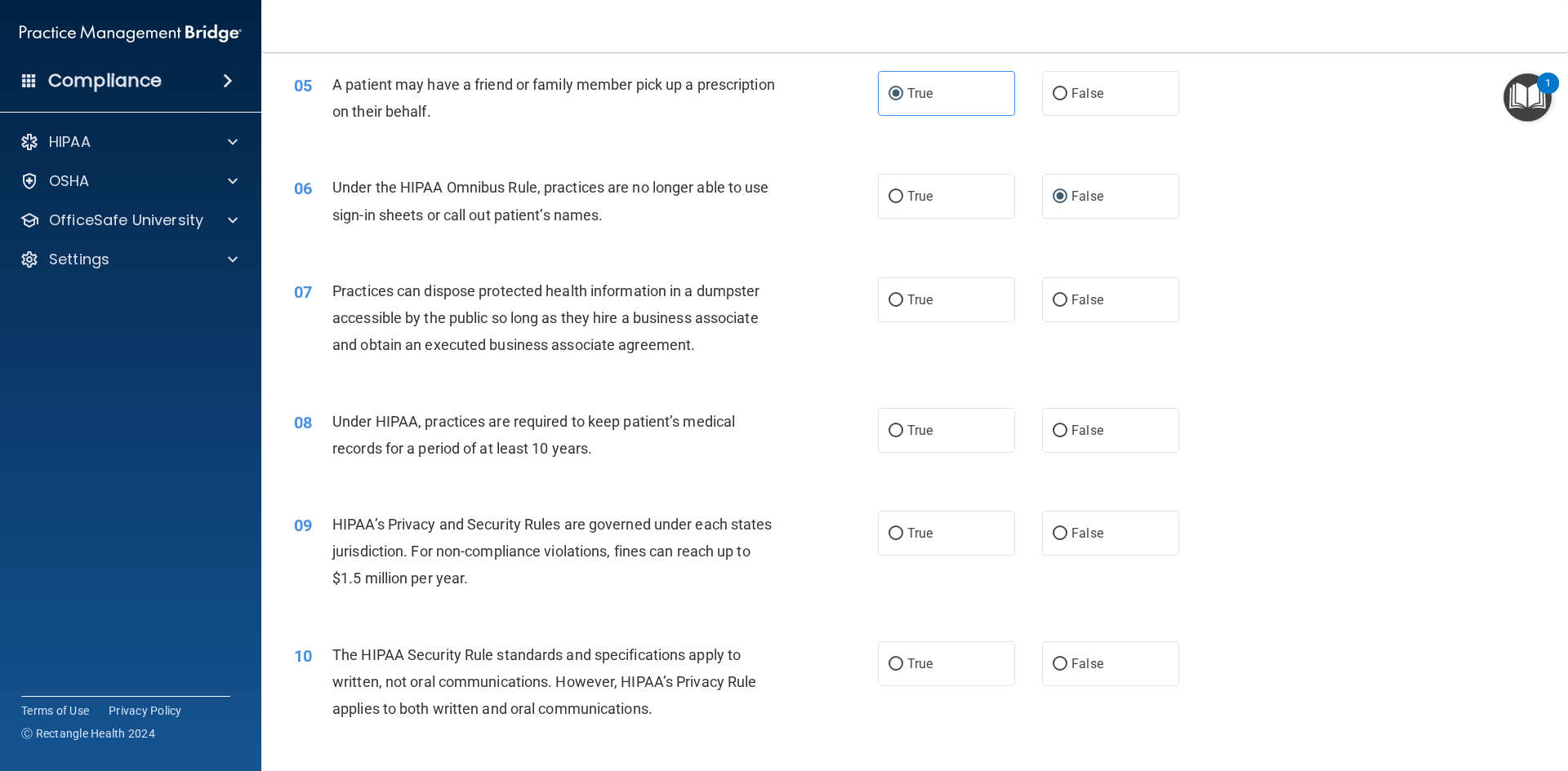
drag, startPoint x: 458, startPoint y: 291, endPoint x: 357, endPoint y: 278, distance: 101.8
click at [453, 291] on span "Practices can dispose protected health information in a dumpster accessible by …" at bounding box center [545, 317] width 427 height 71
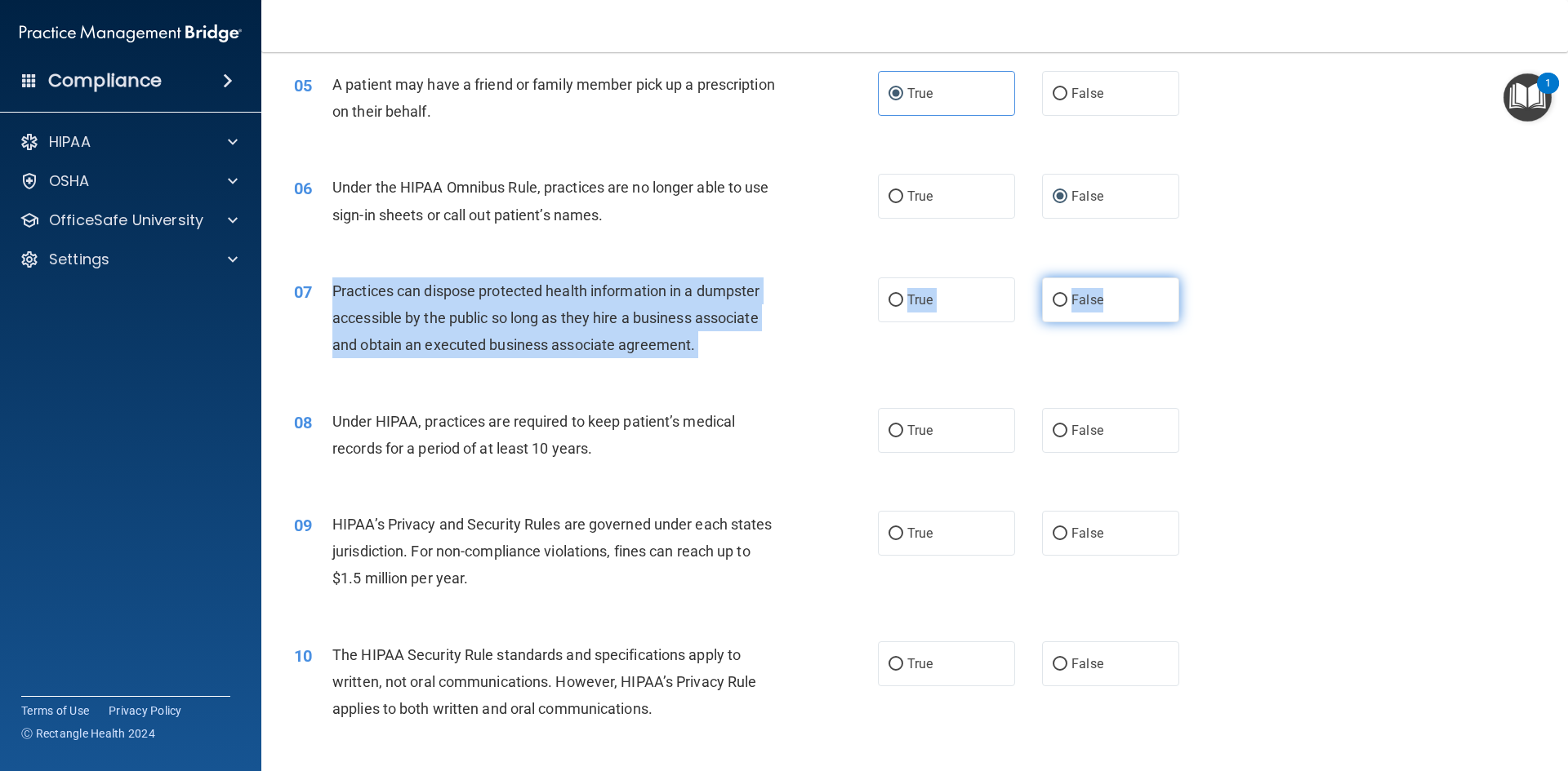
drag, startPoint x: 331, startPoint y: 288, endPoint x: 1102, endPoint y: 314, distance: 771.4
click at [828, 277] on ng-form "07 Practices can dispose protected health information in a dumpster accessible …" at bounding box center [1206, 277] width 0 height 0
click at [828, 309] on label "False" at bounding box center [1110, 300] width 137 height 45
click at [828, 307] on input "False" at bounding box center [1060, 300] width 15 height 13
radio input "true"
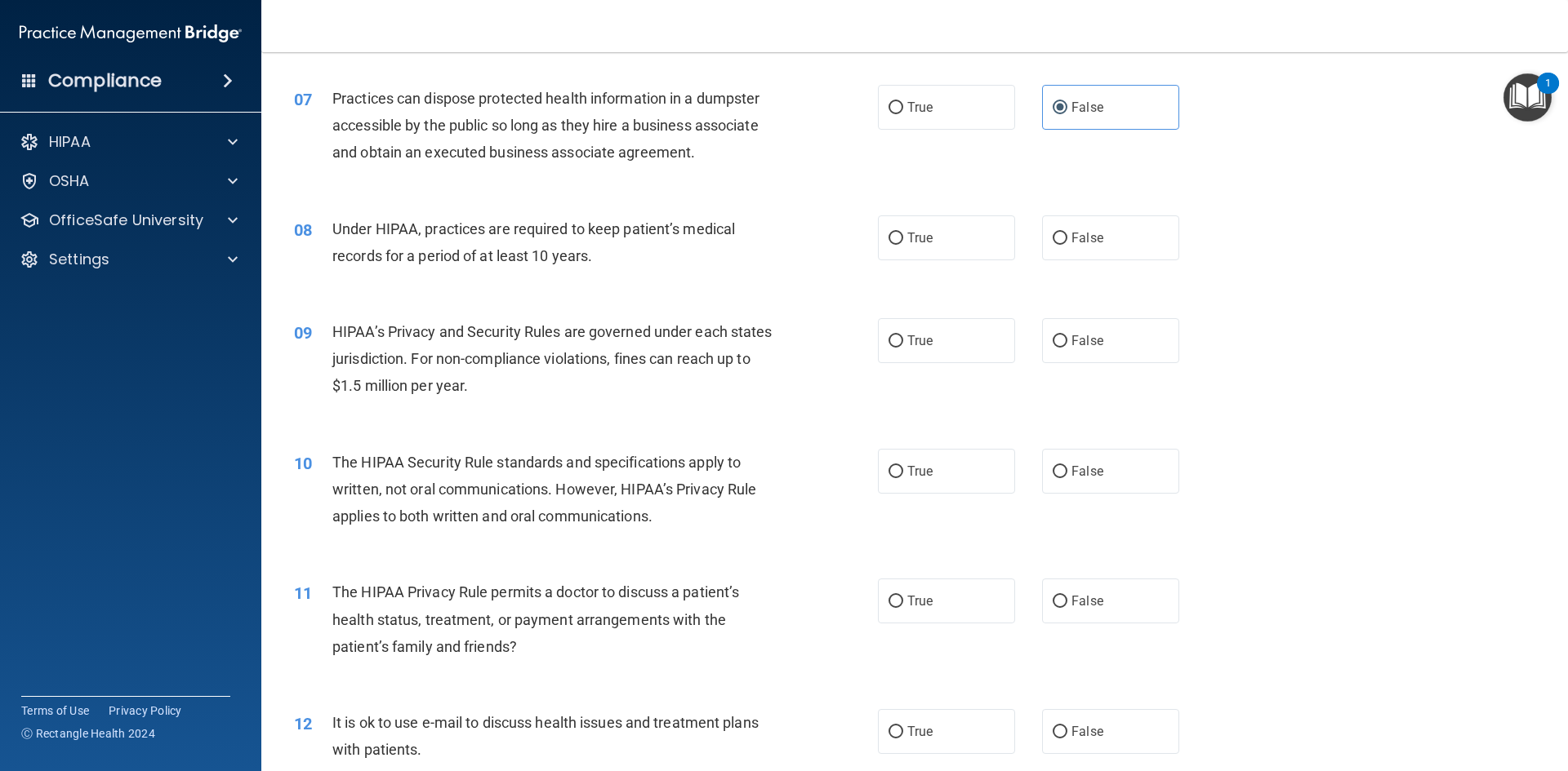
scroll to position [824, 0]
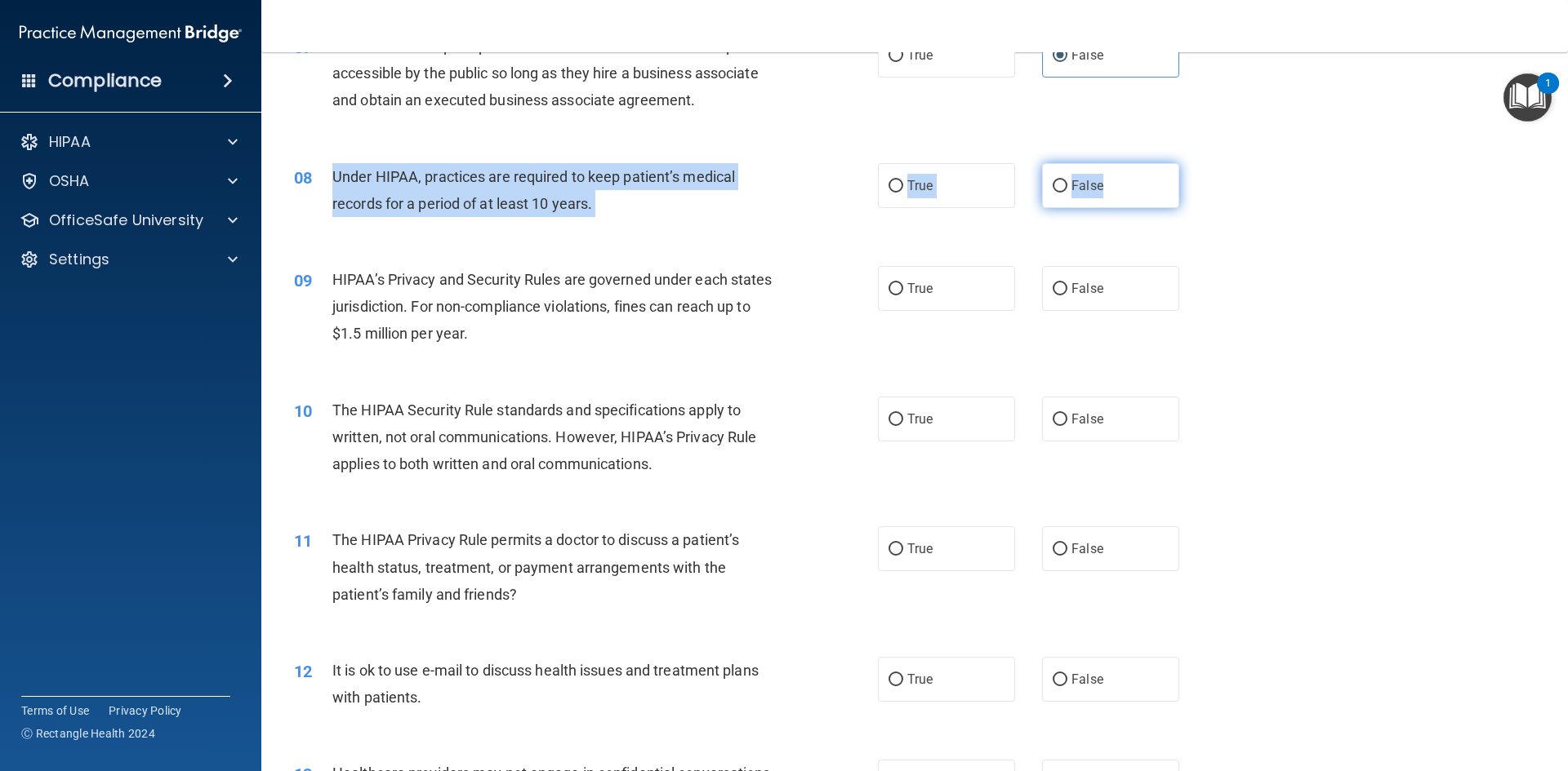
drag, startPoint x: 355, startPoint y: 181, endPoint x: 1131, endPoint y: 198, distance: 776.2
click at [828, 164] on ng-form "08 Under HIPAA, practices are required to keep patient’s medical records for a …" at bounding box center [1206, 164] width 0 height 0
click at [828, 195] on label "False" at bounding box center [1110, 186] width 137 height 45
click at [828, 193] on input "False" at bounding box center [1060, 186] width 15 height 13
radio input "true"
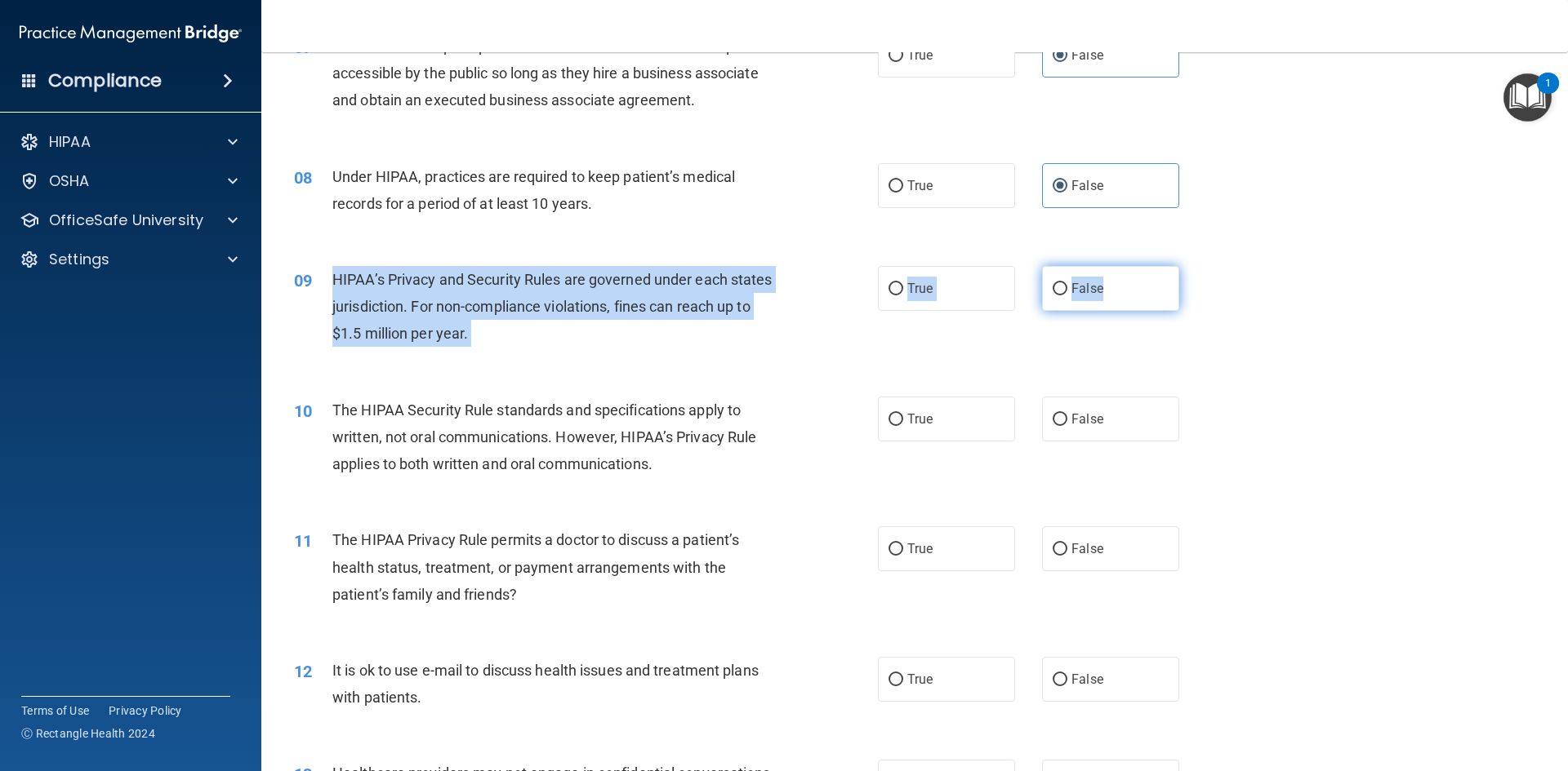
drag, startPoint x: 332, startPoint y: 281, endPoint x: 1142, endPoint y: 299, distance: 810.2
click at [828, 266] on ng-form "09 HIPAA’s Privacy and Security Rules are governed under each states jurisdicti…" at bounding box center [1206, 266] width 0 height 0
click at [828, 290] on input "False" at bounding box center [1060, 289] width 15 height 13
radio input "true"
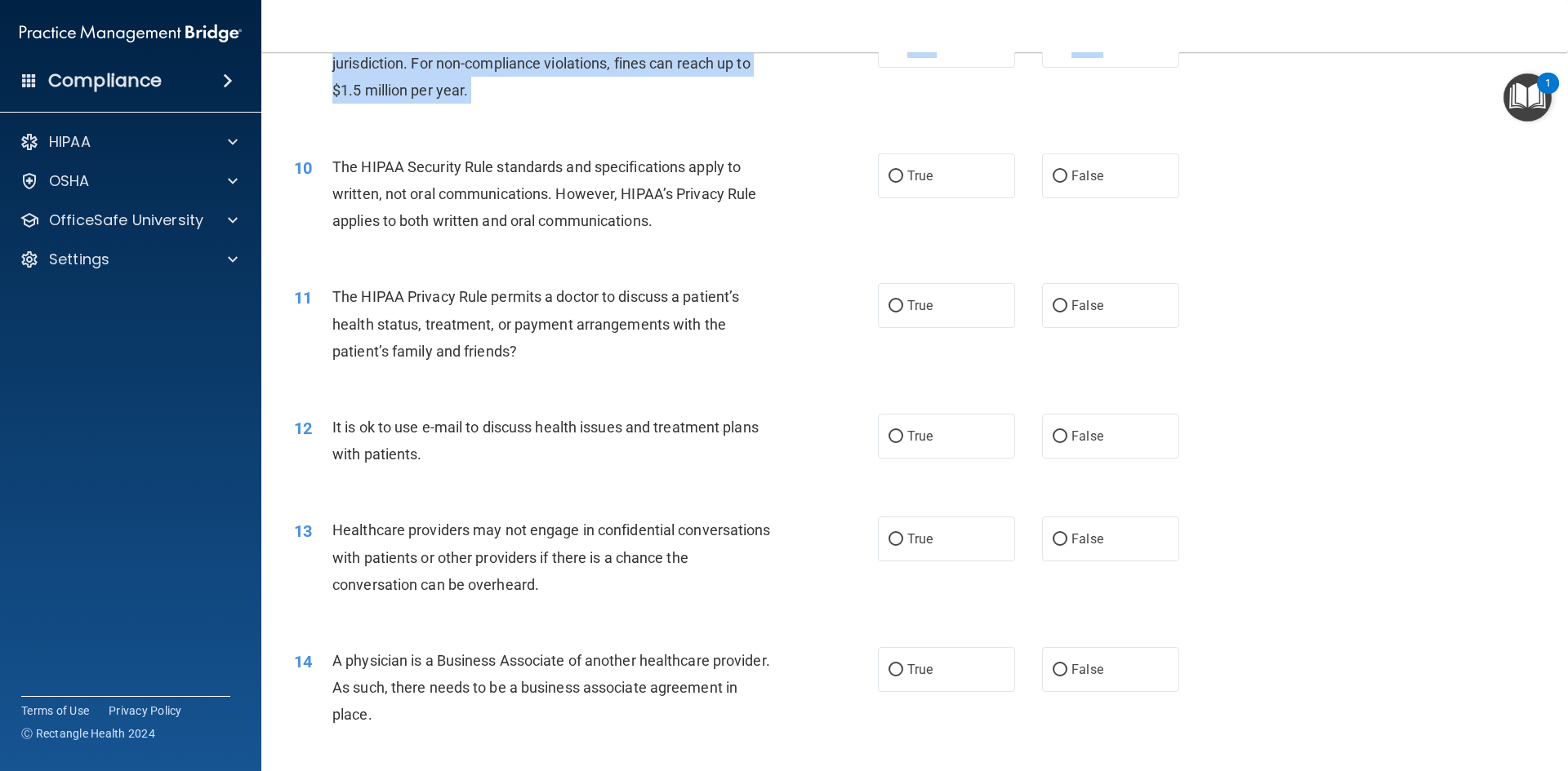
scroll to position [1069, 0]
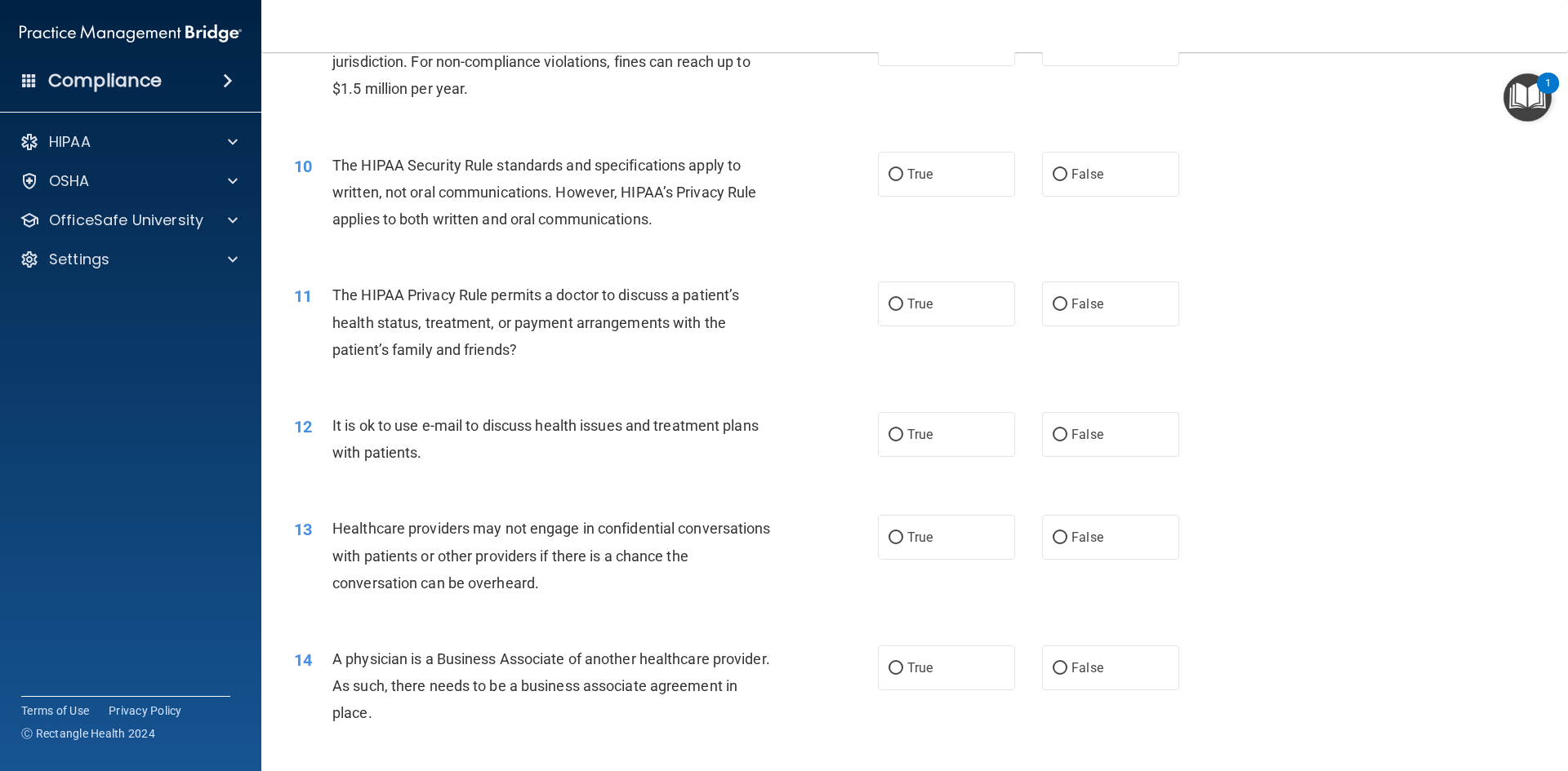
click at [397, 171] on span "The HIPAA Security Rule standards and specifications apply to written, not oral…" at bounding box center [544, 192] width 424 height 71
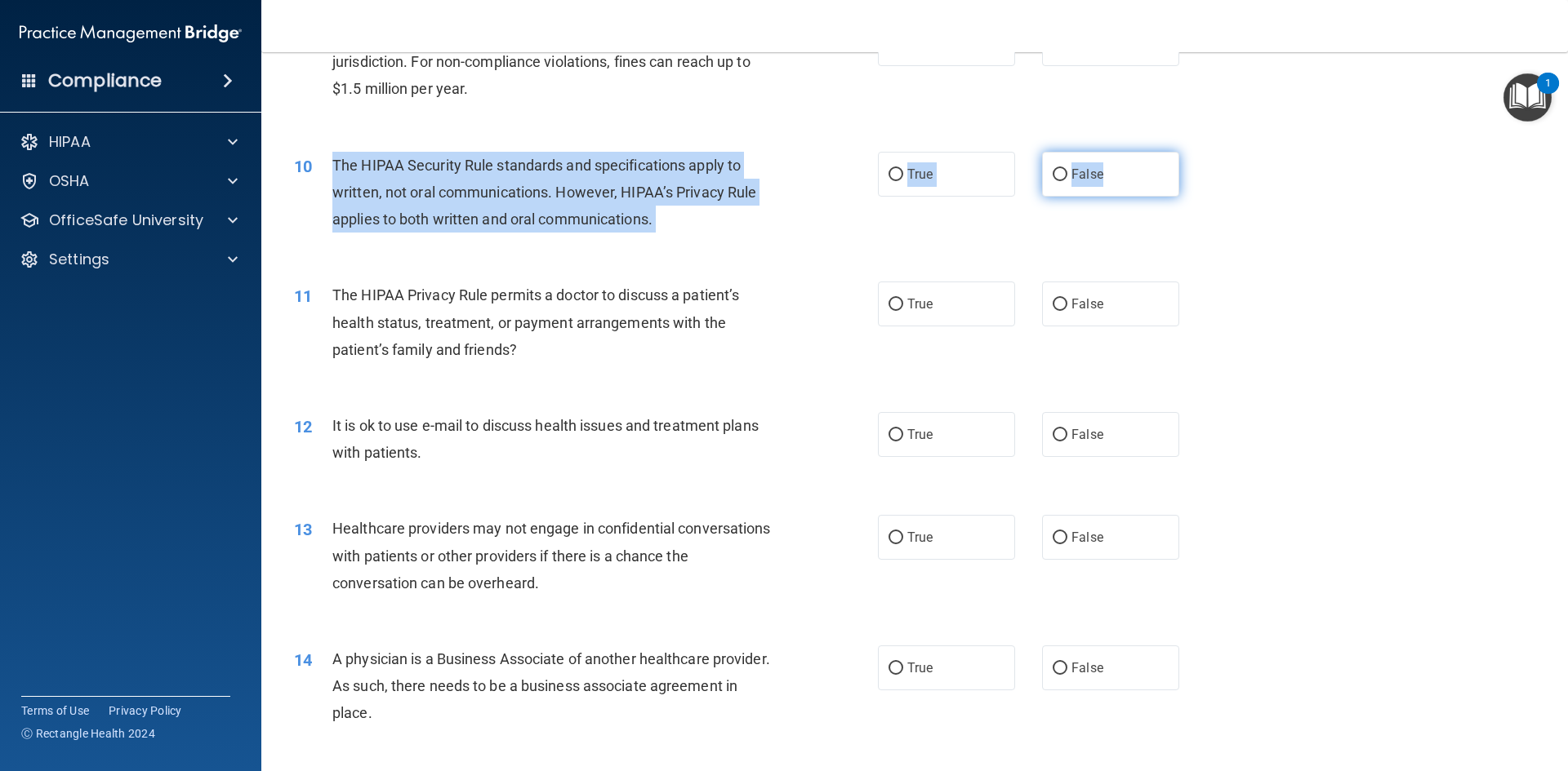
drag, startPoint x: 332, startPoint y: 162, endPoint x: 1118, endPoint y: 184, distance: 786.3
click at [828, 152] on ng-form "10 The HIPAA Security Rule standards and specifications apply to written, not o…" at bounding box center [1206, 152] width 0 height 0
click at [828, 173] on label "True" at bounding box center [946, 174] width 137 height 45
click at [828, 173] on input "True" at bounding box center [896, 174] width 15 height 13
radio input "true"
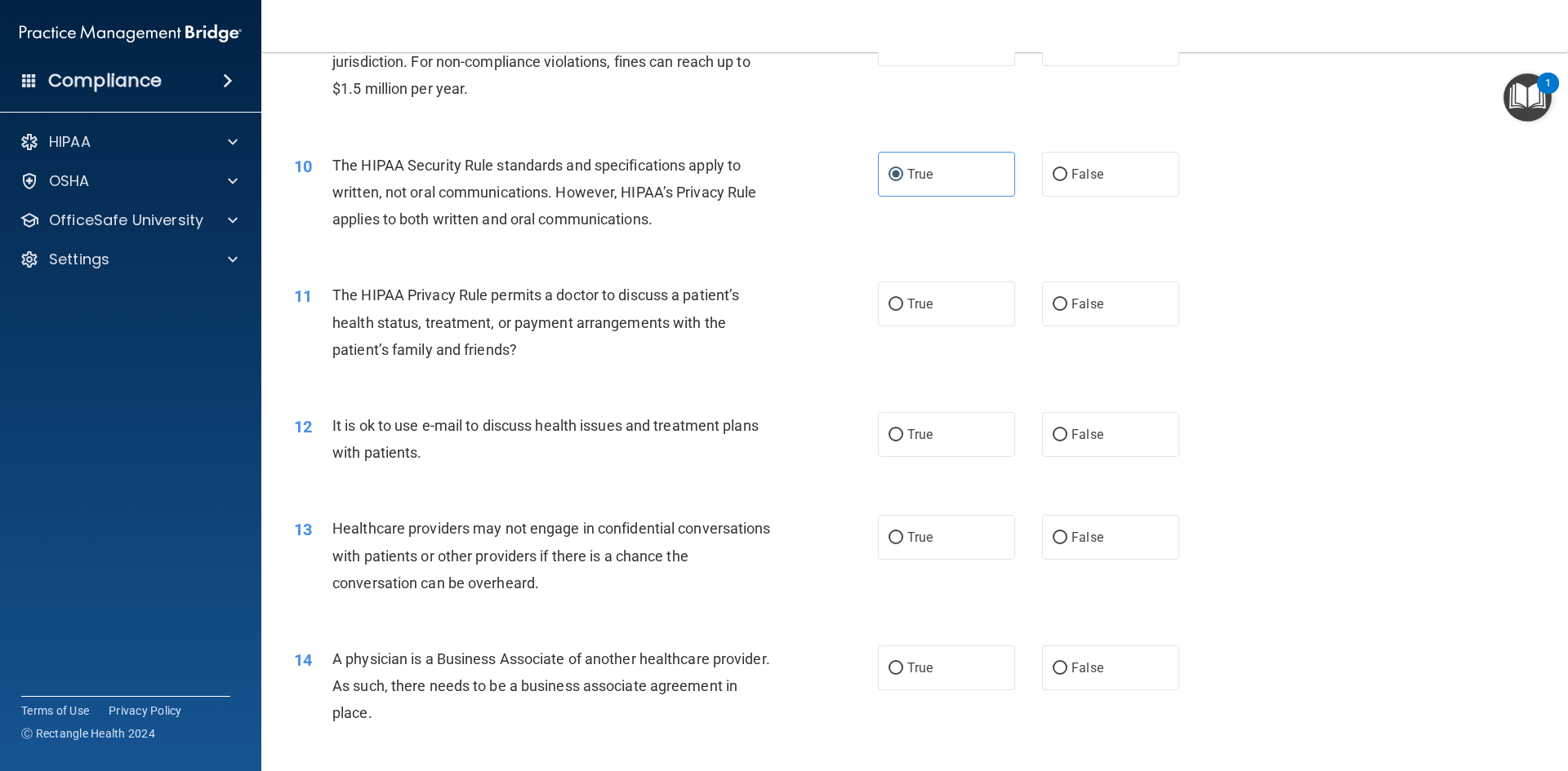
scroll to position [1151, 0]
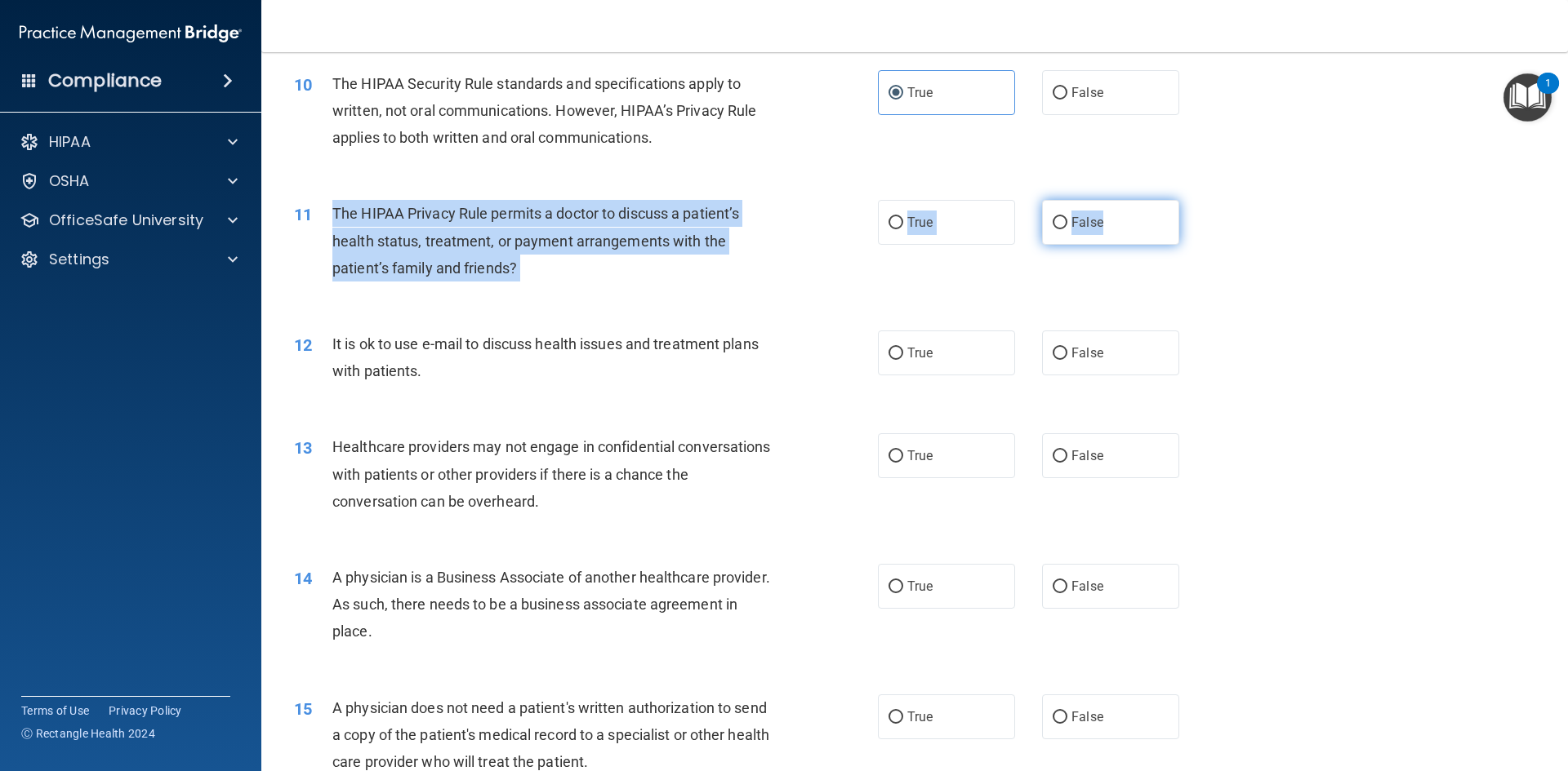
drag, startPoint x: 331, startPoint y: 216, endPoint x: 1108, endPoint y: 230, distance: 777.1
click at [828, 200] on ng-form "11 The HIPAA Privacy Rule permits a doctor to discuss a patient’s health status…" at bounding box center [1206, 200] width 0 height 0
click at [828, 231] on label "False" at bounding box center [1110, 223] width 137 height 45
click at [828, 229] on input "False" at bounding box center [1060, 223] width 15 height 13
radio input "true"
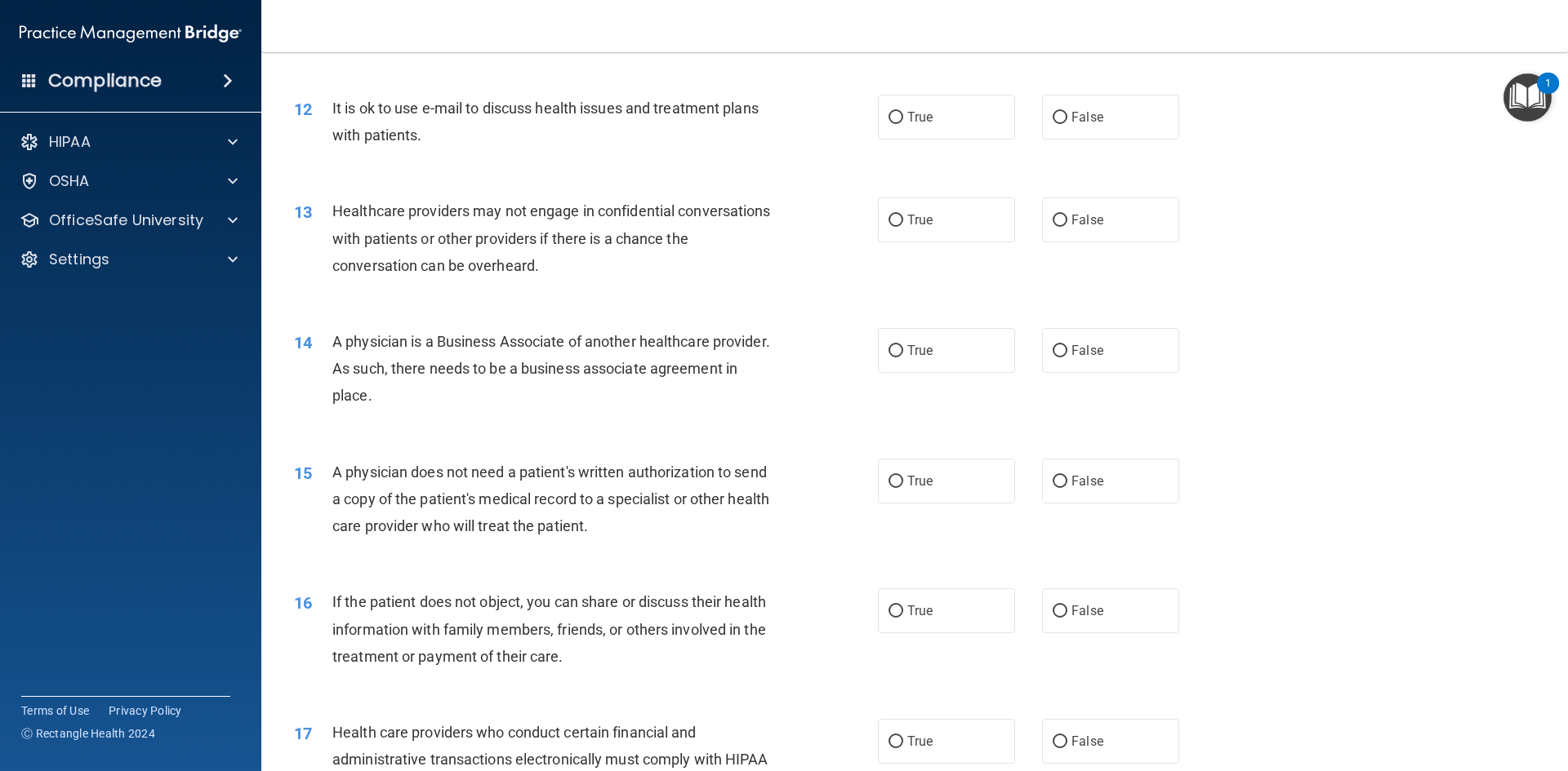
scroll to position [1395, 0]
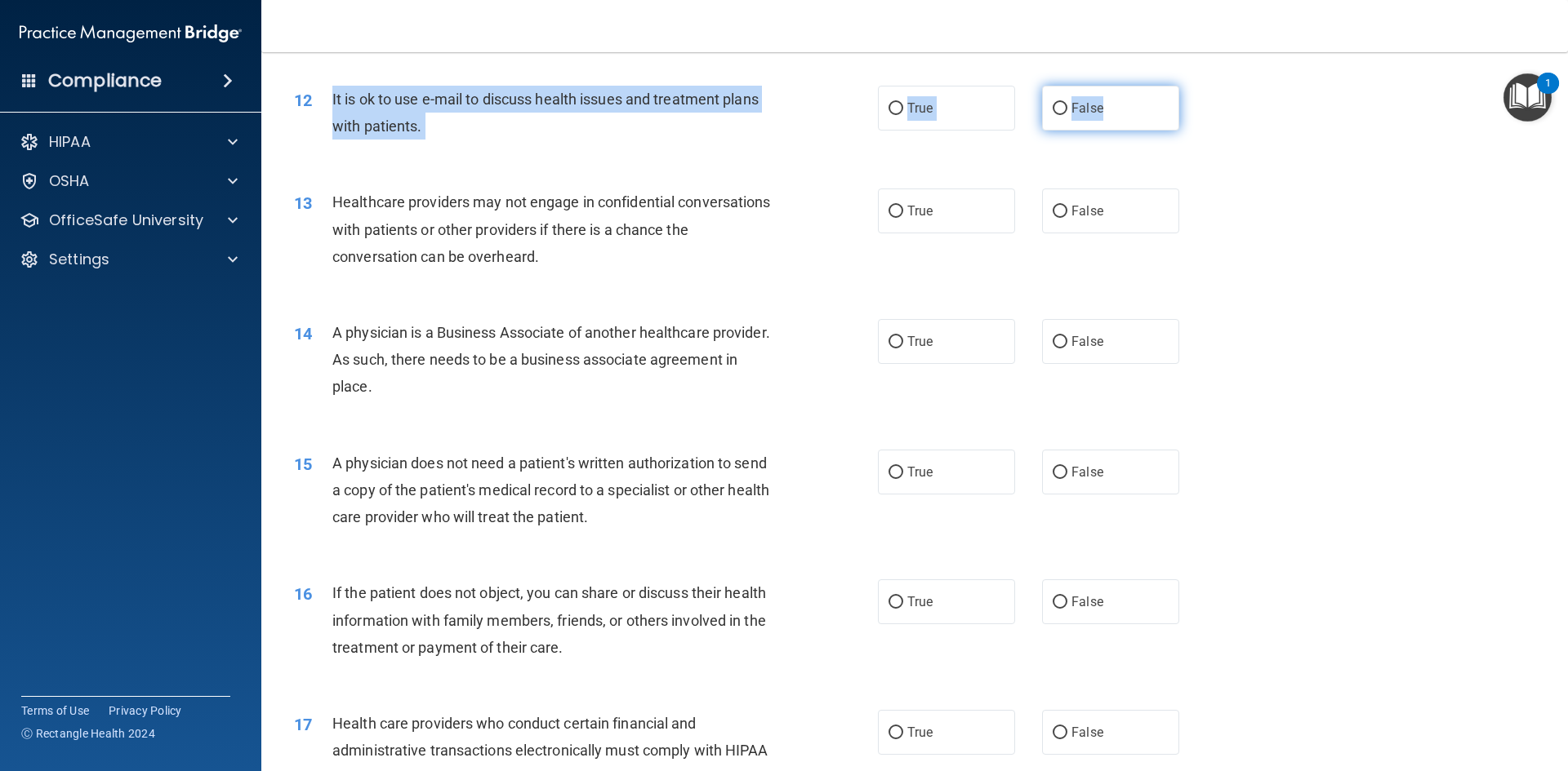
drag, startPoint x: 332, startPoint y: 100, endPoint x: 1124, endPoint y: 110, distance: 792.1
click at [828, 86] on ng-form "12 It is ok to use e-mail to discuss health issues and treatment plans with pat…" at bounding box center [1206, 86] width 0 height 0
click at [828, 104] on span "False" at bounding box center [1087, 108] width 32 height 16
click at [828, 104] on input "False" at bounding box center [1060, 108] width 15 height 13
radio input "true"
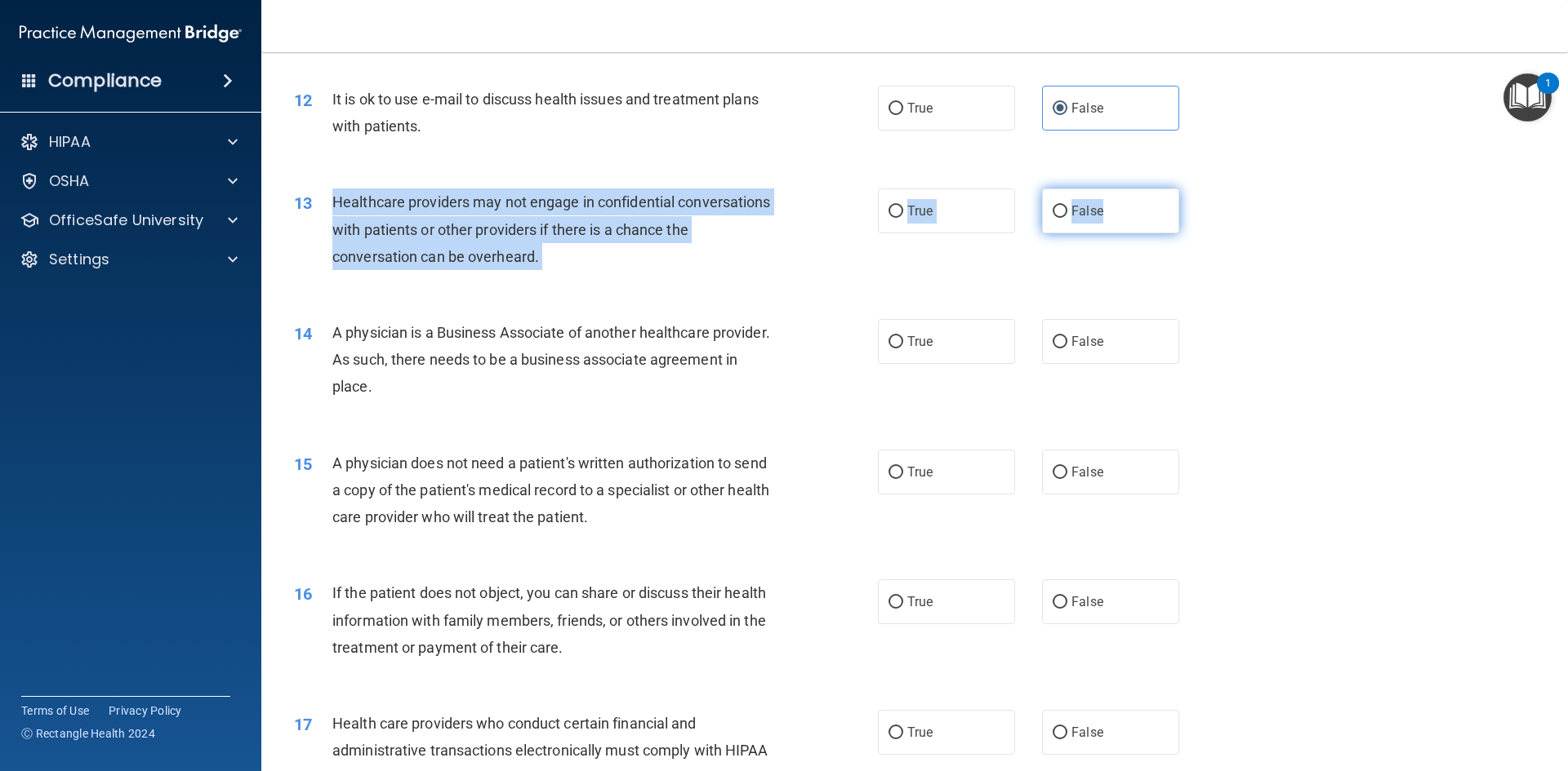
drag, startPoint x: 335, startPoint y: 204, endPoint x: 1146, endPoint y: 229, distance: 811.4
click at [828, 189] on ng-form "13 Healthcare providers may not engage in confidential conversations with patie…" at bounding box center [1206, 189] width 0 height 0
click at [828, 219] on label "False" at bounding box center [1110, 211] width 137 height 45
click at [828, 218] on input "False" at bounding box center [1060, 211] width 15 height 13
radio input "true"
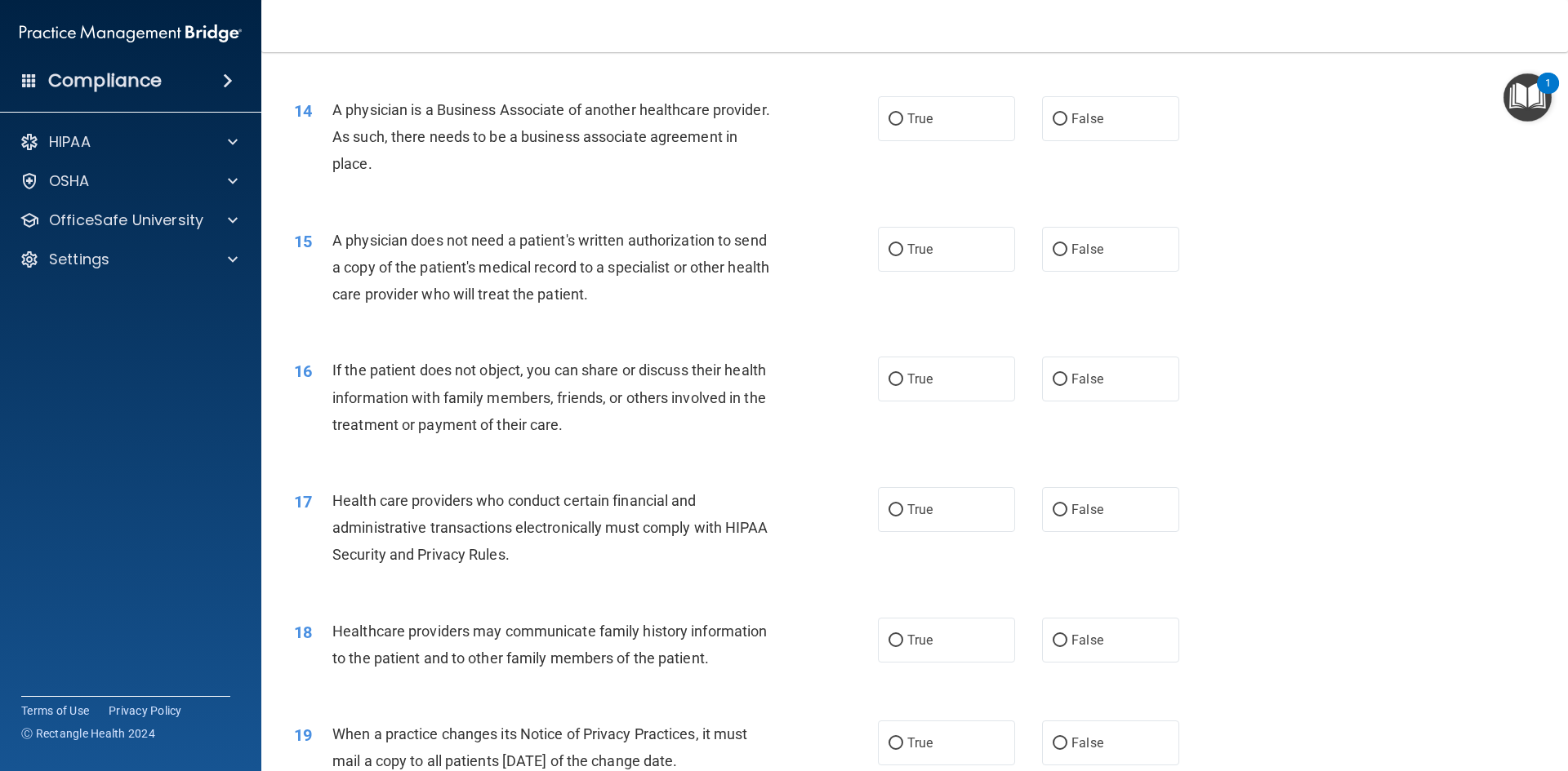
scroll to position [1640, 0]
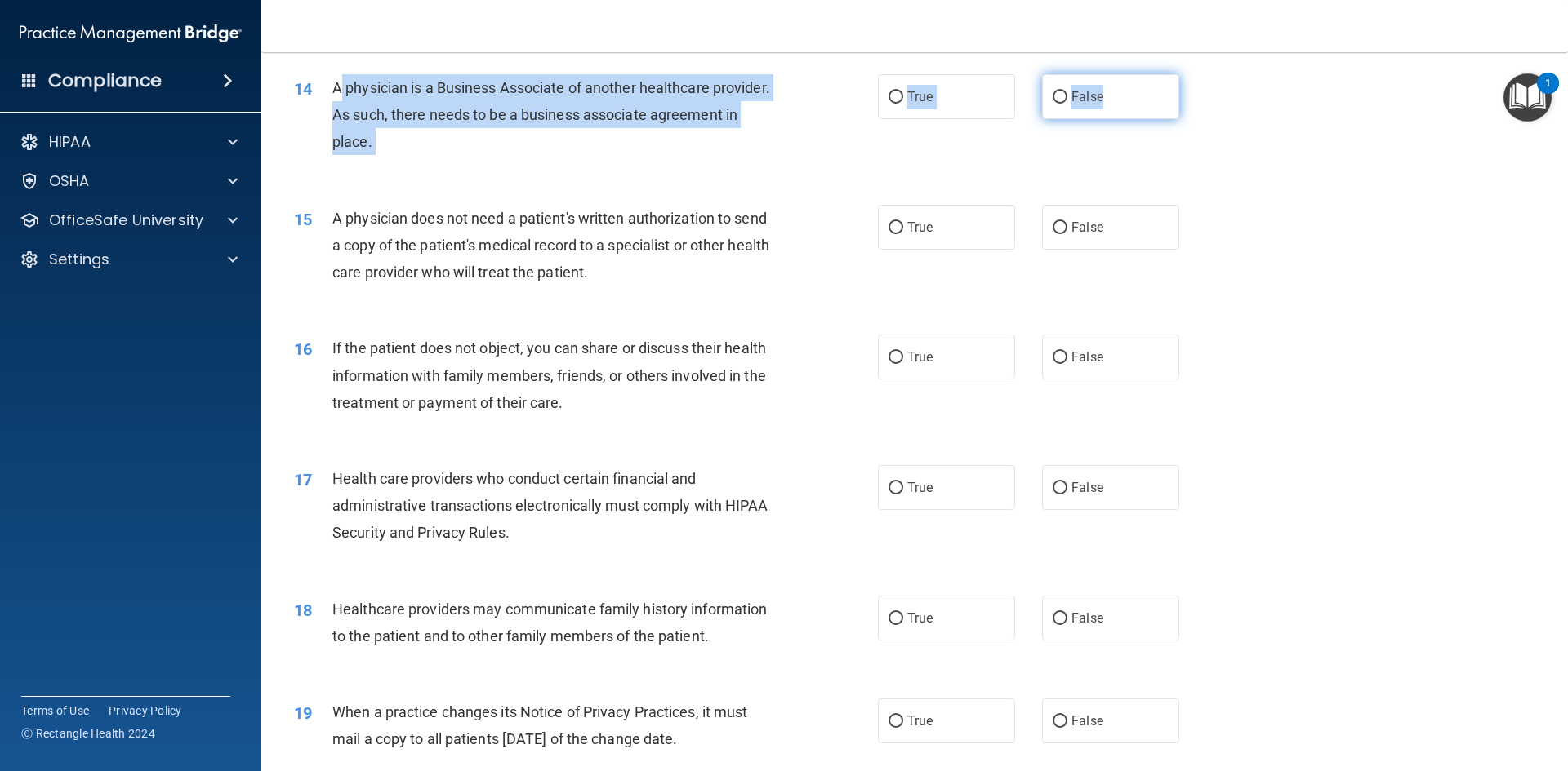
drag, startPoint x: 336, startPoint y: 88, endPoint x: 1136, endPoint y: 116, distance: 800.5
click at [828, 74] on ng-form "14 A physician is a Business Associate of another healthcare provider. As such,…" at bounding box center [1206, 74] width 0 height 0
click at [828, 95] on label "False" at bounding box center [1110, 97] width 137 height 45
click at [828, 95] on input "False" at bounding box center [1060, 98] width 15 height 13
radio input "true"
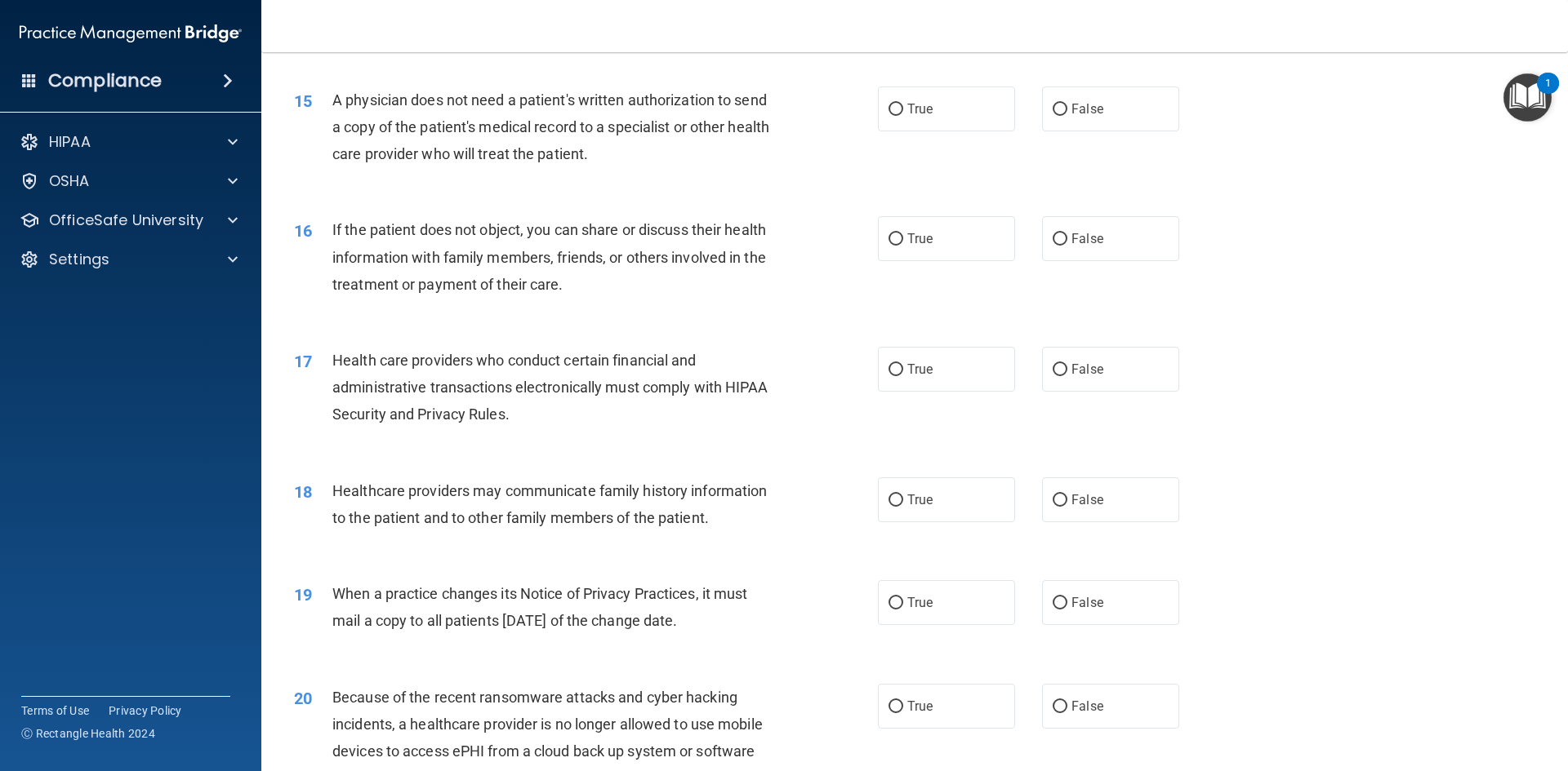
scroll to position [1721, 0]
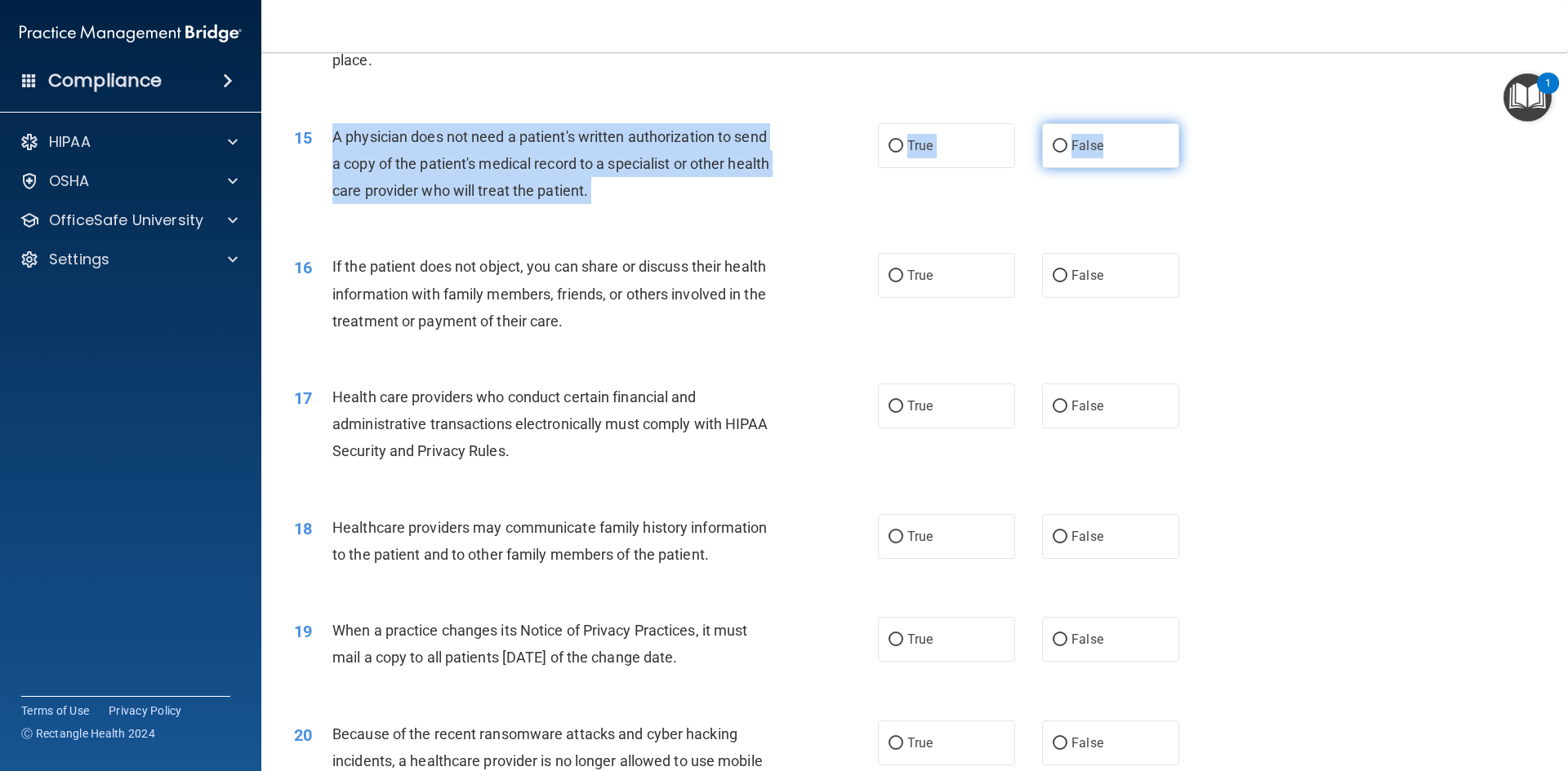
drag, startPoint x: 333, startPoint y: 137, endPoint x: 1160, endPoint y: 145, distance: 827.0
click at [828, 123] on ng-form "15 A physician does not need a patient's written authorization to send a copy o…" at bounding box center [1206, 123] width 0 height 0
click at [828, 153] on label "False" at bounding box center [1110, 146] width 137 height 45
click at [828, 153] on input "False" at bounding box center [1060, 146] width 15 height 13
radio input "true"
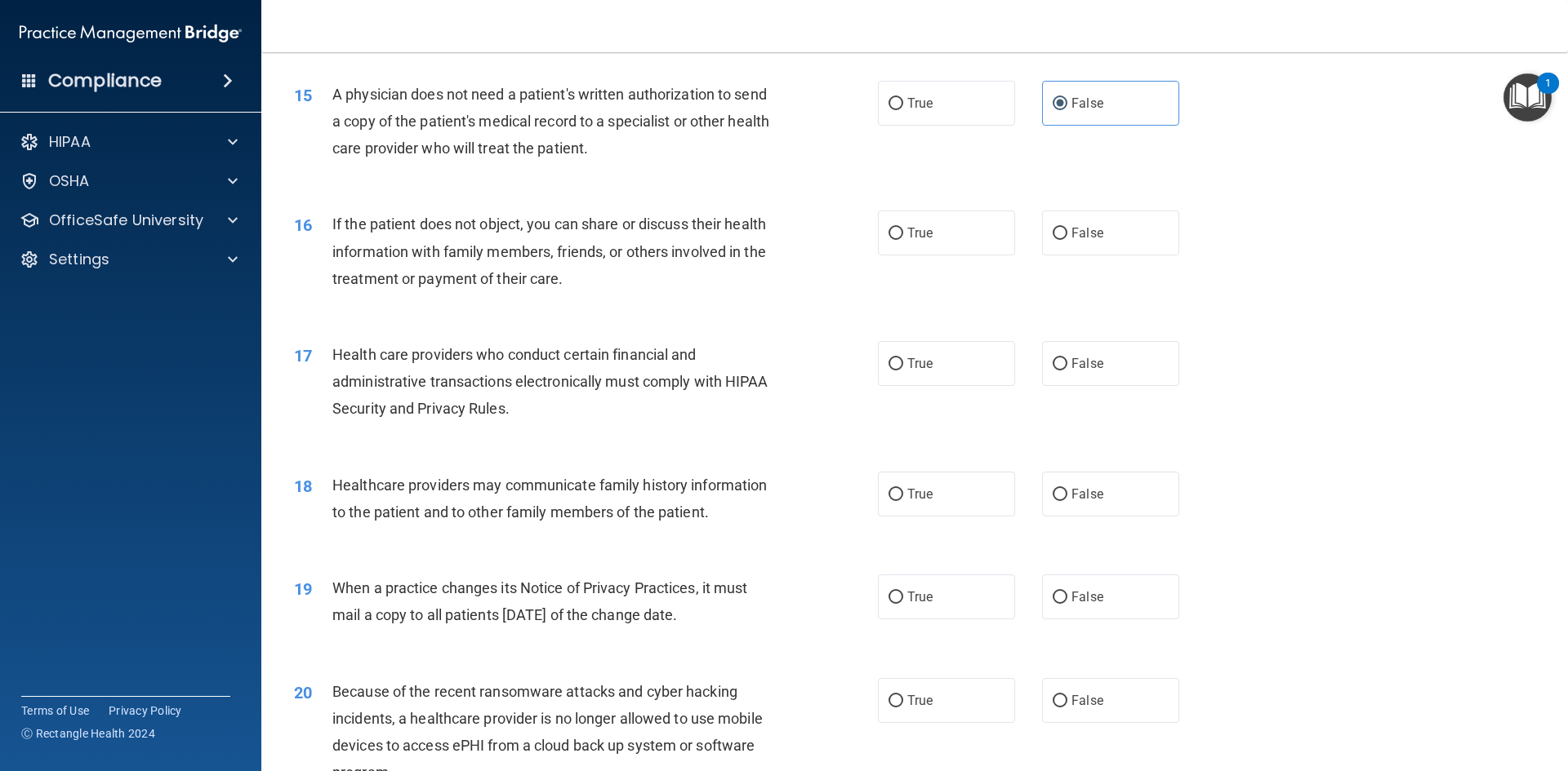
scroll to position [1803, 0]
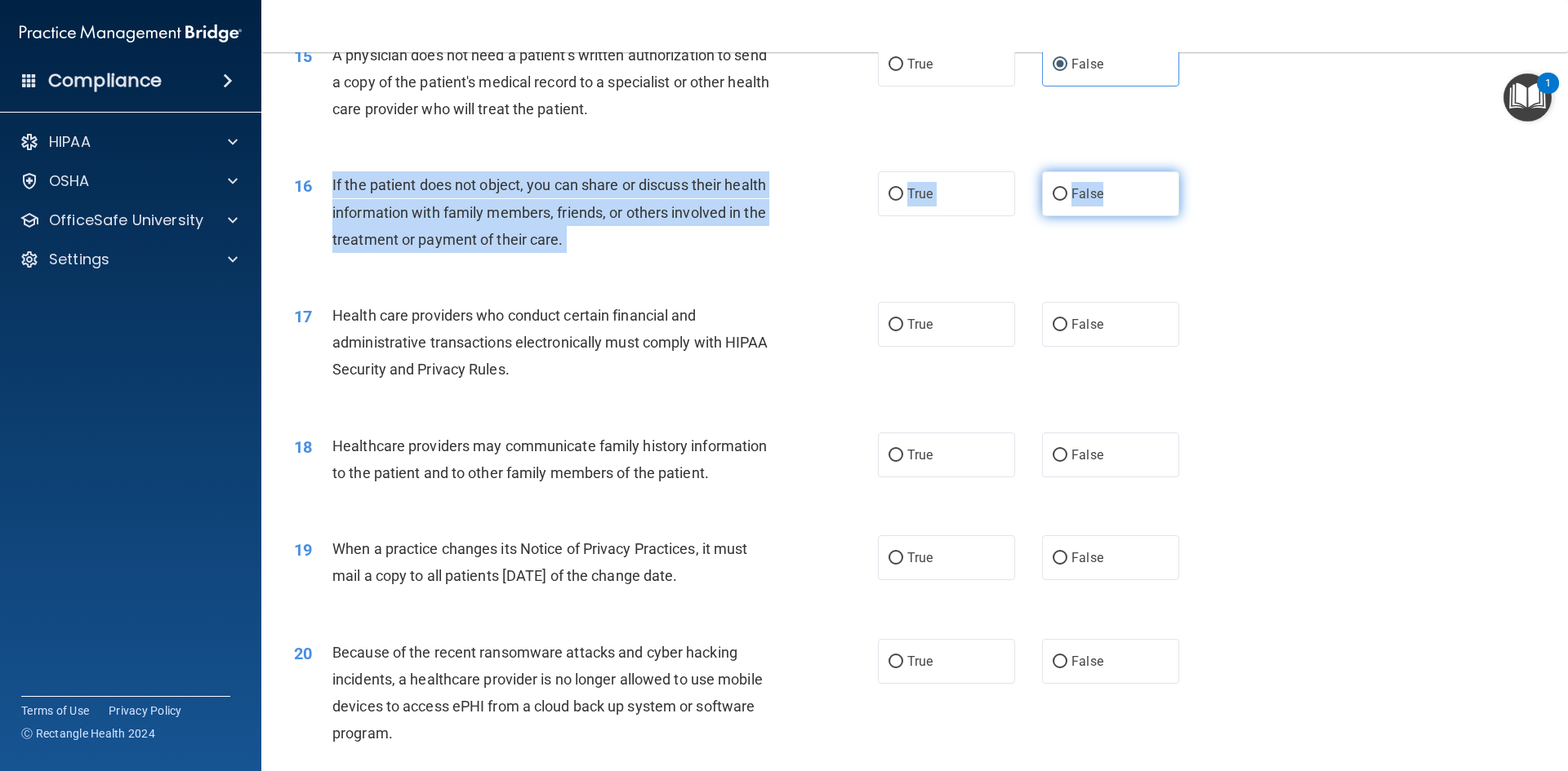
drag, startPoint x: 332, startPoint y: 187, endPoint x: 1121, endPoint y: 198, distance: 789.1
click at [828, 171] on ng-form "16 If the patient does not object, you can share or discuss their health inform…" at bounding box center [1206, 171] width 0 height 0
click at [828, 193] on input "False" at bounding box center [1060, 194] width 15 height 13
radio input "true"
click at [686, 239] on div "If the patient does not object, you can share or discuss their health informati…" at bounding box center [560, 212] width 457 height 82
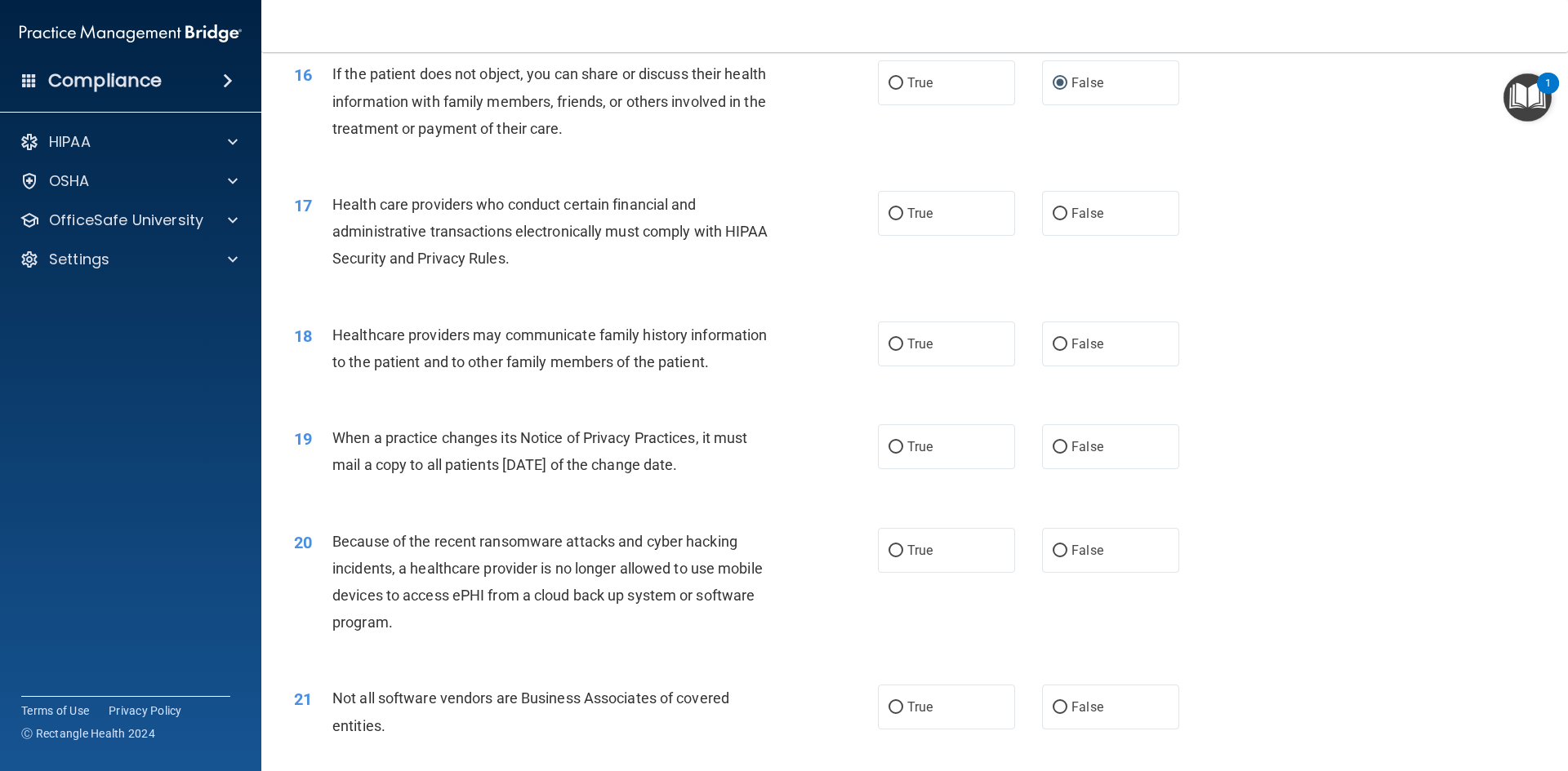
scroll to position [1967, 0]
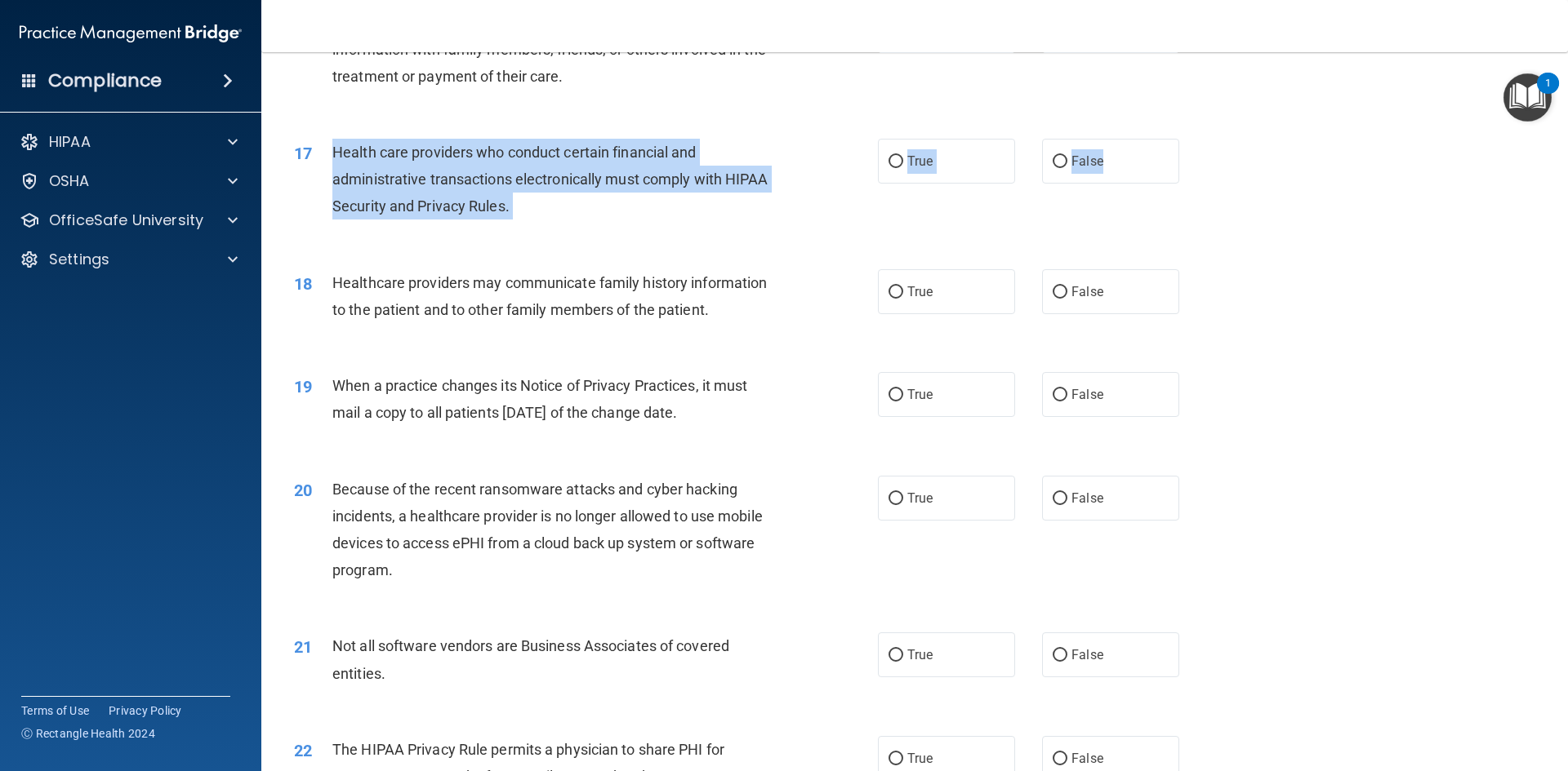
drag, startPoint x: 392, startPoint y: 167, endPoint x: 1187, endPoint y: 175, distance: 795.0
click at [828, 139] on ng-form "17 Health care providers who conduct certain financial and administrative trans…" at bounding box center [1206, 139] width 0 height 0
click at [828, 173] on label "True" at bounding box center [946, 161] width 137 height 45
click at [828, 168] on input "True" at bounding box center [896, 162] width 15 height 13
radio input "true"
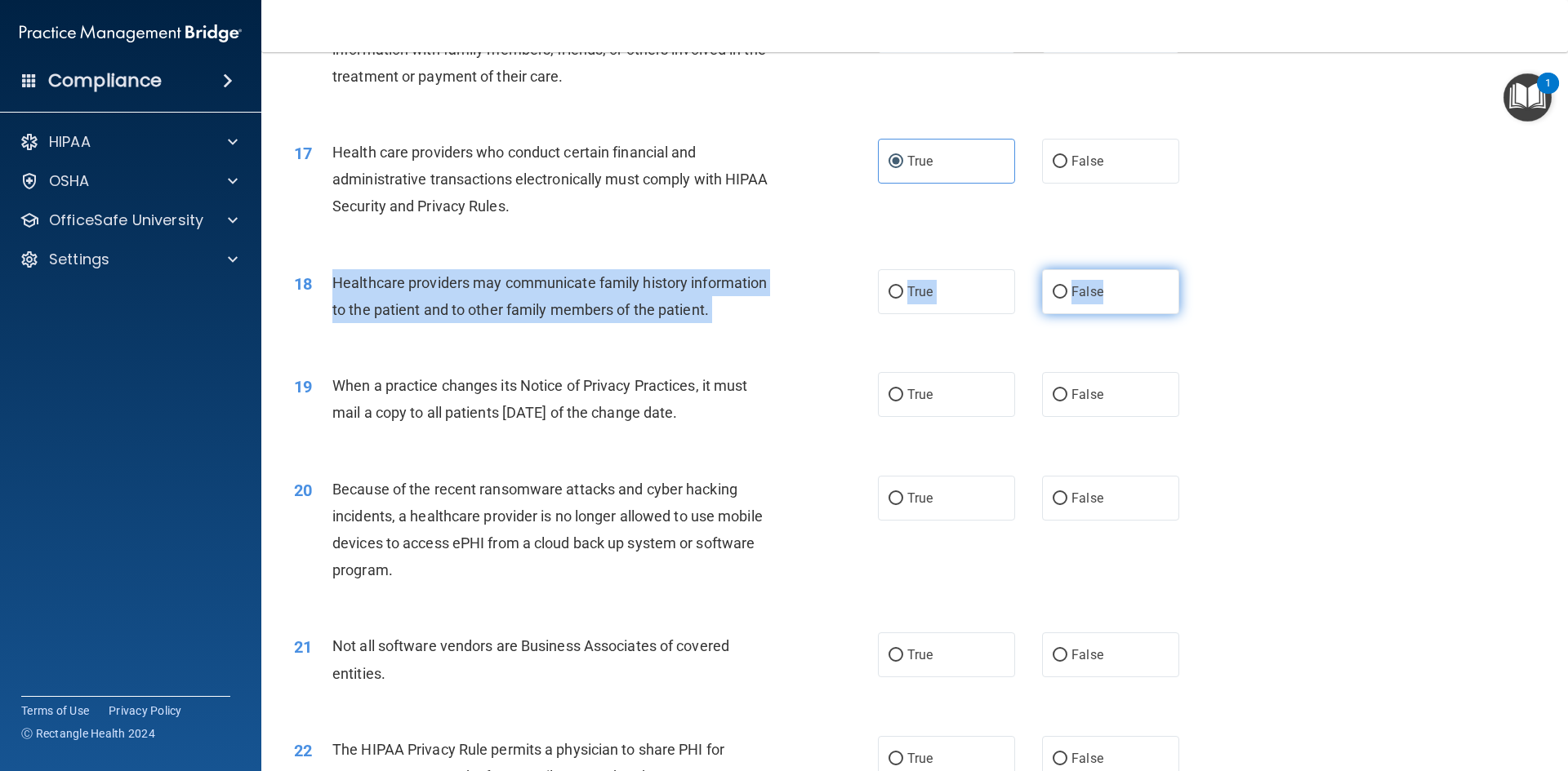
drag, startPoint x: 335, startPoint y: 286, endPoint x: 1111, endPoint y: 290, distance: 776.0
click at [828, 270] on ng-form "18 Healthcare providers may communicate family history information to the patie…" at bounding box center [1206, 270] width 0 height 0
click at [828, 300] on label "False" at bounding box center [1110, 292] width 137 height 45
click at [828, 299] on input "False" at bounding box center [1060, 292] width 15 height 13
radio input "true"
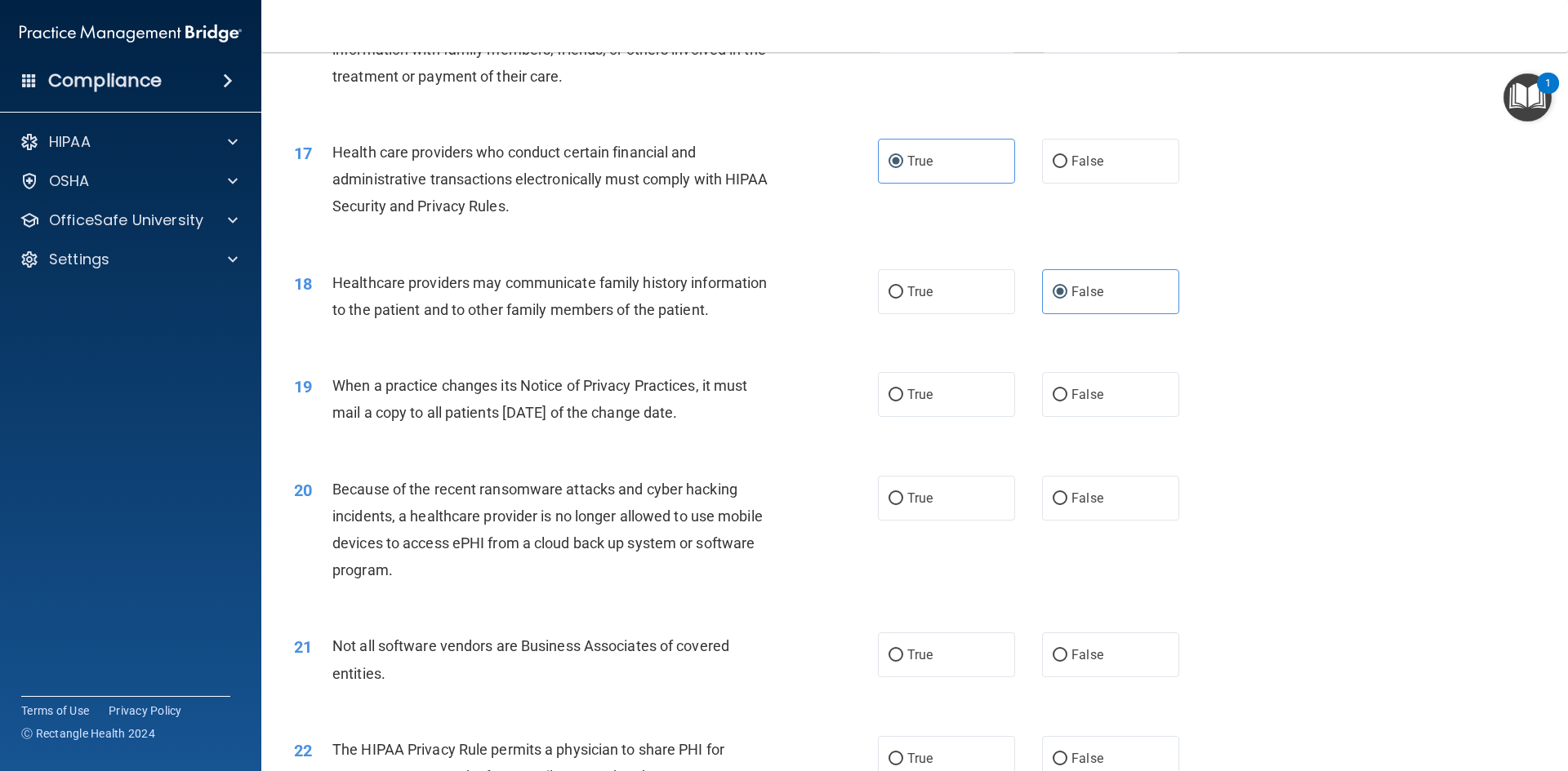
scroll to position [2129, 0]
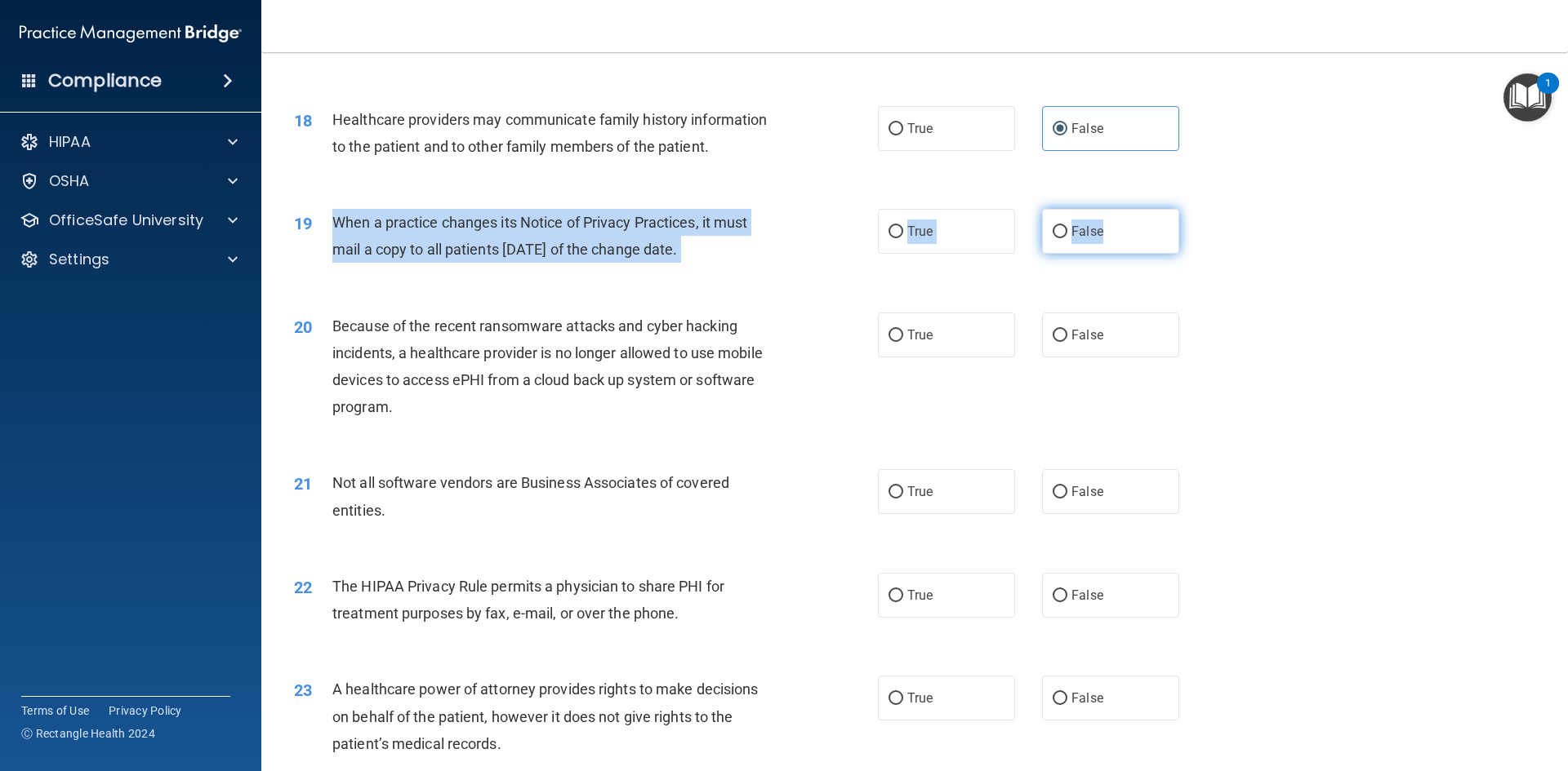
drag, startPoint x: 338, startPoint y: 224, endPoint x: 1105, endPoint y: 232, distance: 767.0
click at [828, 209] on ng-form "19 When a practice changes its Notice of Privacy Practices, it must mail a copy…" at bounding box center [1206, 209] width 0 height 0
click at [828, 236] on label "True" at bounding box center [946, 231] width 137 height 45
click at [828, 236] on input "True" at bounding box center [896, 232] width 15 height 13
radio input "true"
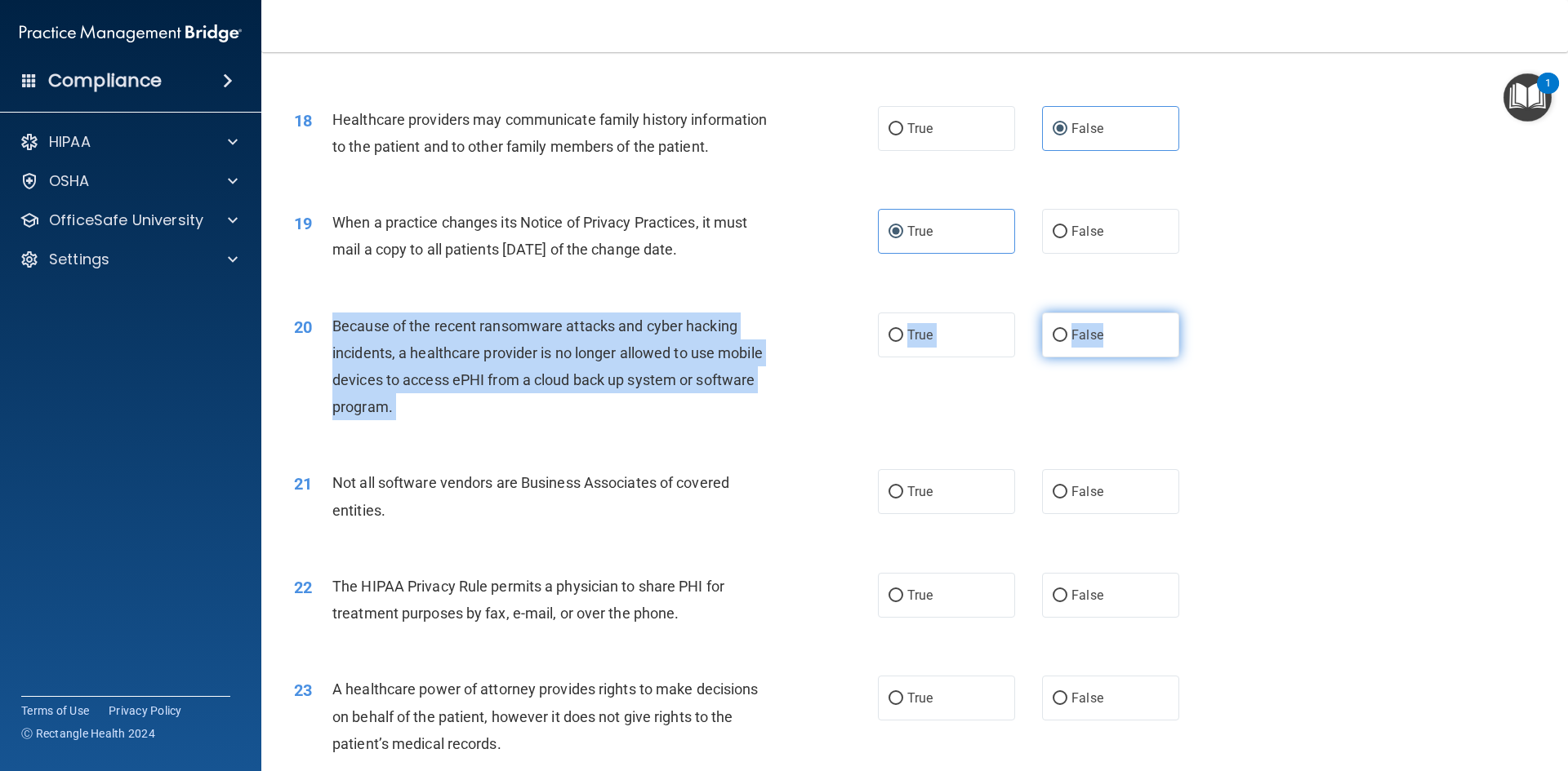
drag, startPoint x: 330, startPoint y: 325, endPoint x: 1134, endPoint y: 337, distance: 804.1
click at [828, 313] on ng-form "20 Because of the recent ransomware attacks and cyber hacking incidents, a heal…" at bounding box center [1206, 313] width 0 height 0
click at [828, 334] on span "False" at bounding box center [1087, 335] width 32 height 16
click at [828, 334] on input "False" at bounding box center [1060, 335] width 15 height 13
radio input "true"
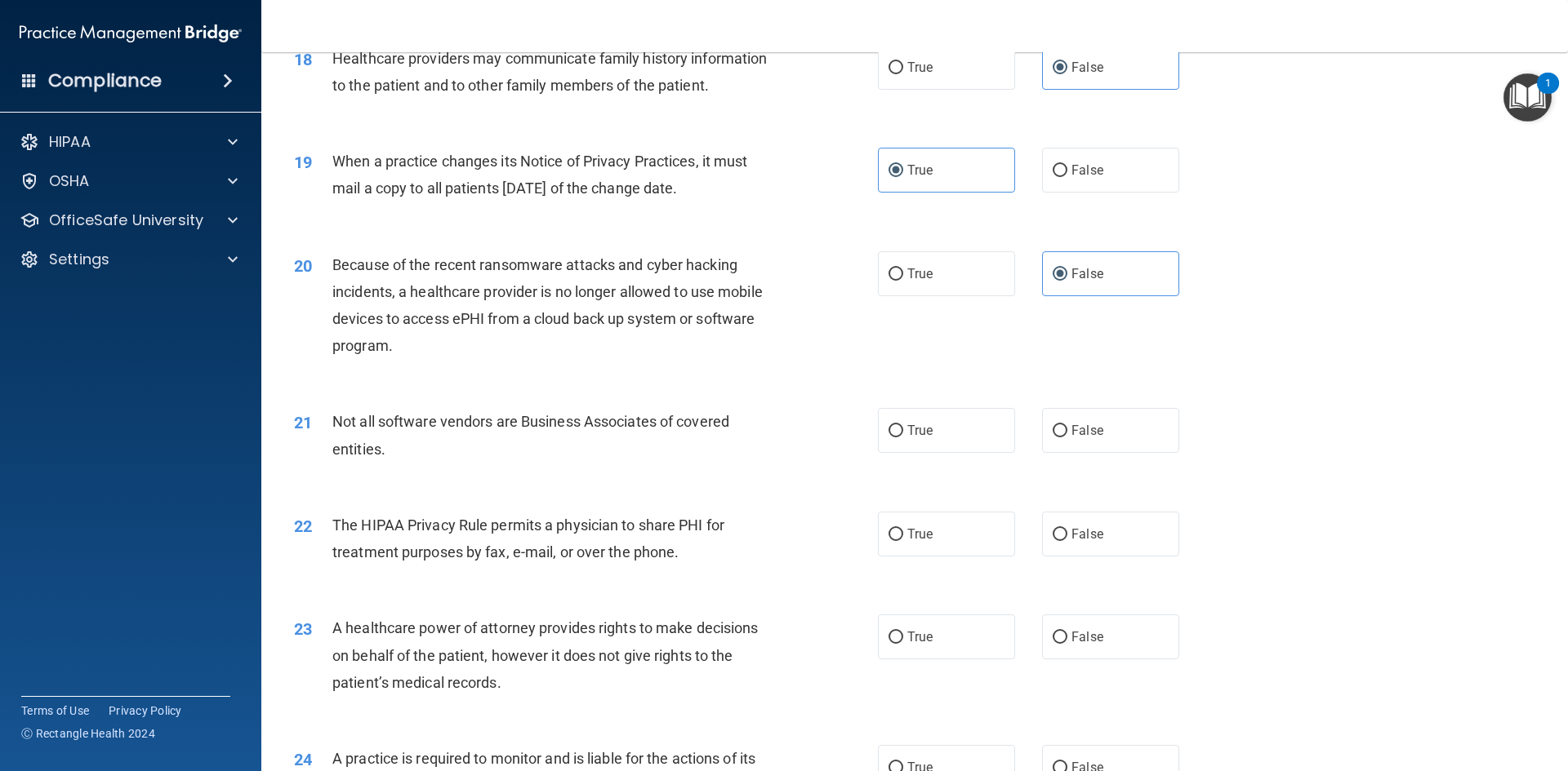
scroll to position [2375, 0]
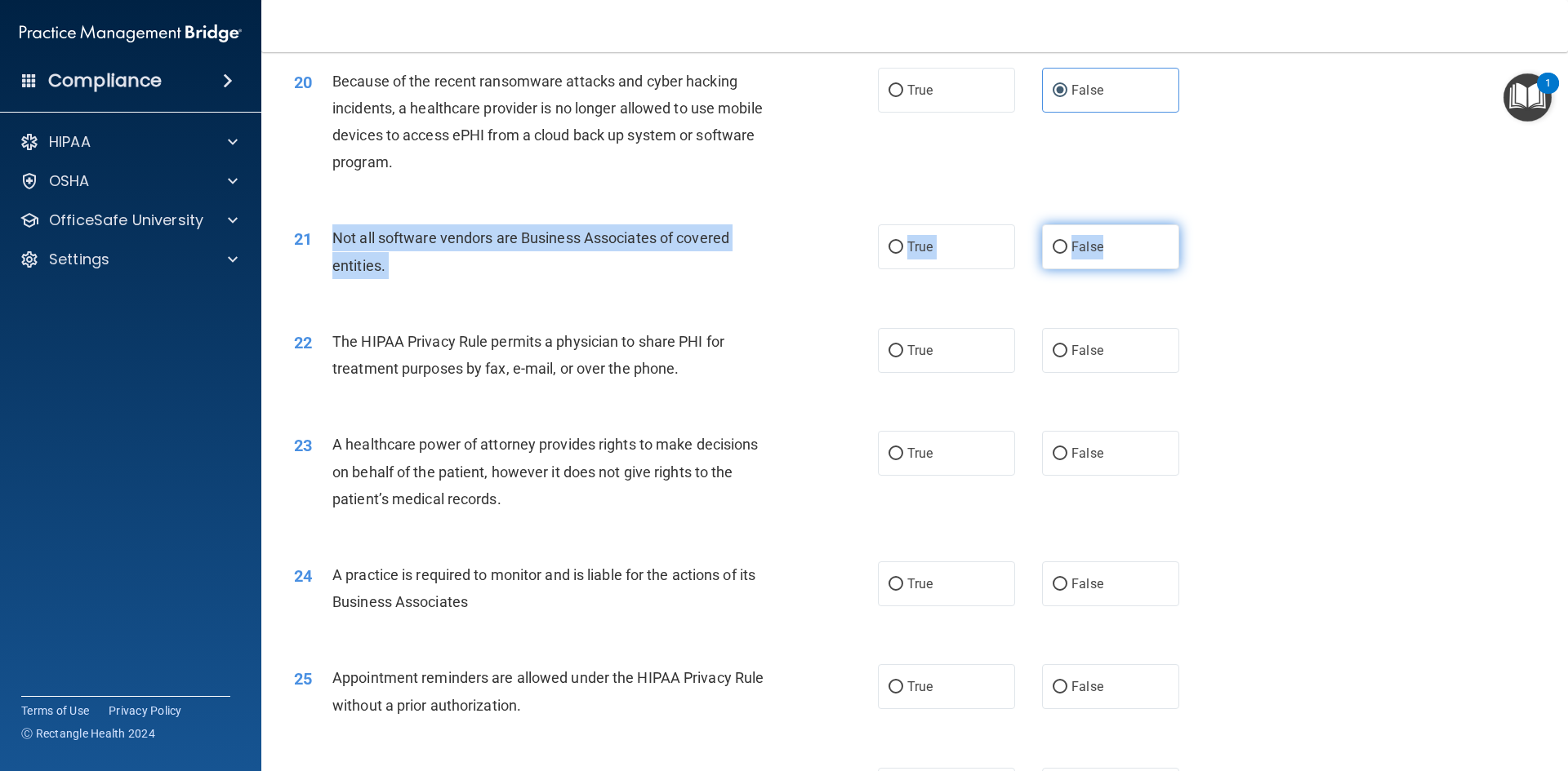
drag, startPoint x: 326, startPoint y: 237, endPoint x: 1139, endPoint y: 254, distance: 813.2
click at [828, 224] on ng-form "21 Not all software vendors are Business Associates of covered entities. True F…" at bounding box center [1206, 224] width 0 height 0
click at [828, 264] on label "False" at bounding box center [1110, 247] width 137 height 45
click at [828, 254] on input "False" at bounding box center [1060, 247] width 15 height 13
radio input "true"
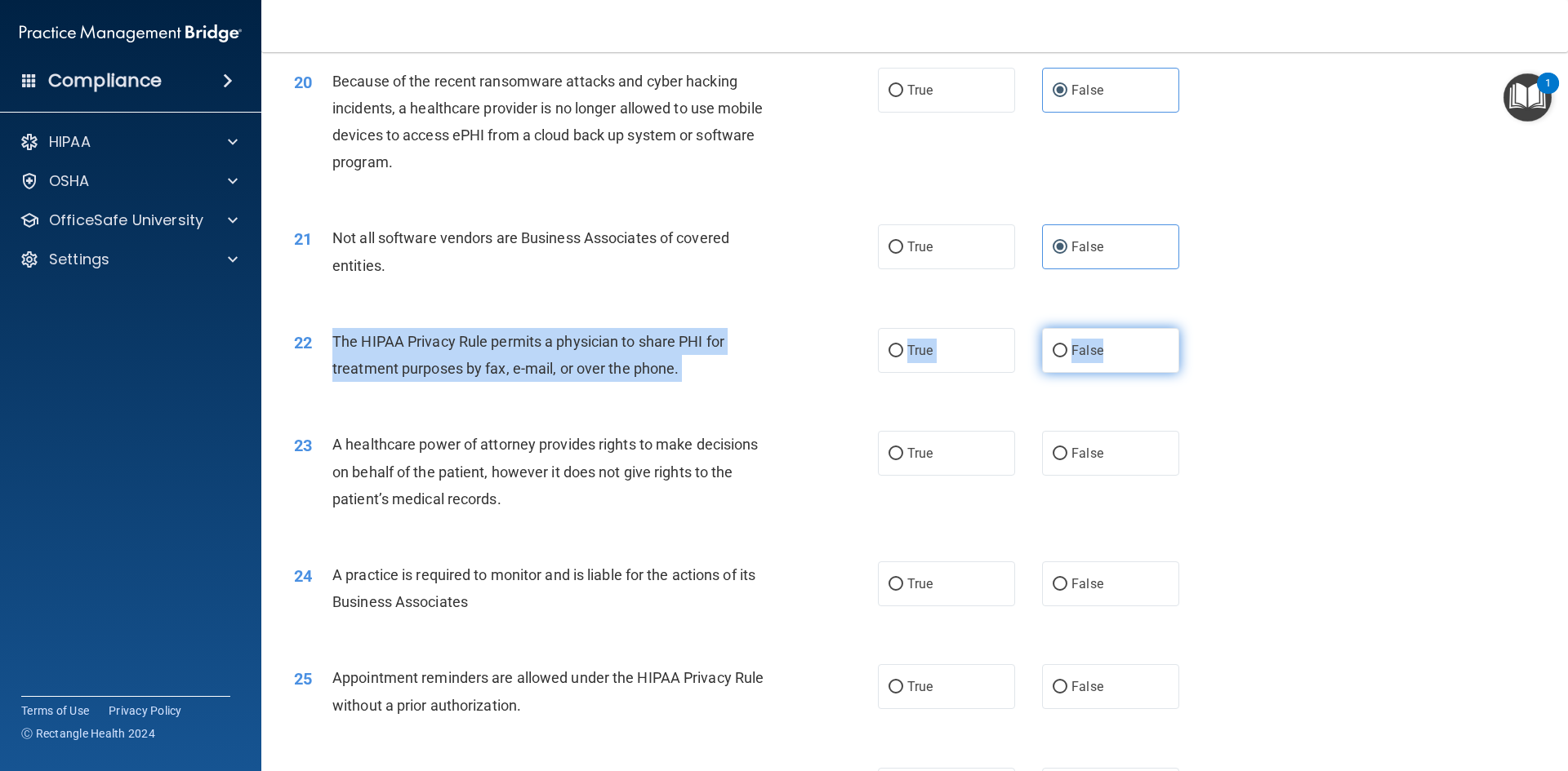
drag, startPoint x: 320, startPoint y: 345, endPoint x: 1125, endPoint y: 359, distance: 805.1
click at [828, 328] on ng-form "22 The HIPAA Privacy Rule permits a physician to share PHI for treatment purpos…" at bounding box center [1206, 328] width 0 height 0
click at [828, 368] on label "True" at bounding box center [946, 350] width 137 height 45
click at [828, 357] on input "True" at bounding box center [896, 351] width 15 height 13
radio input "true"
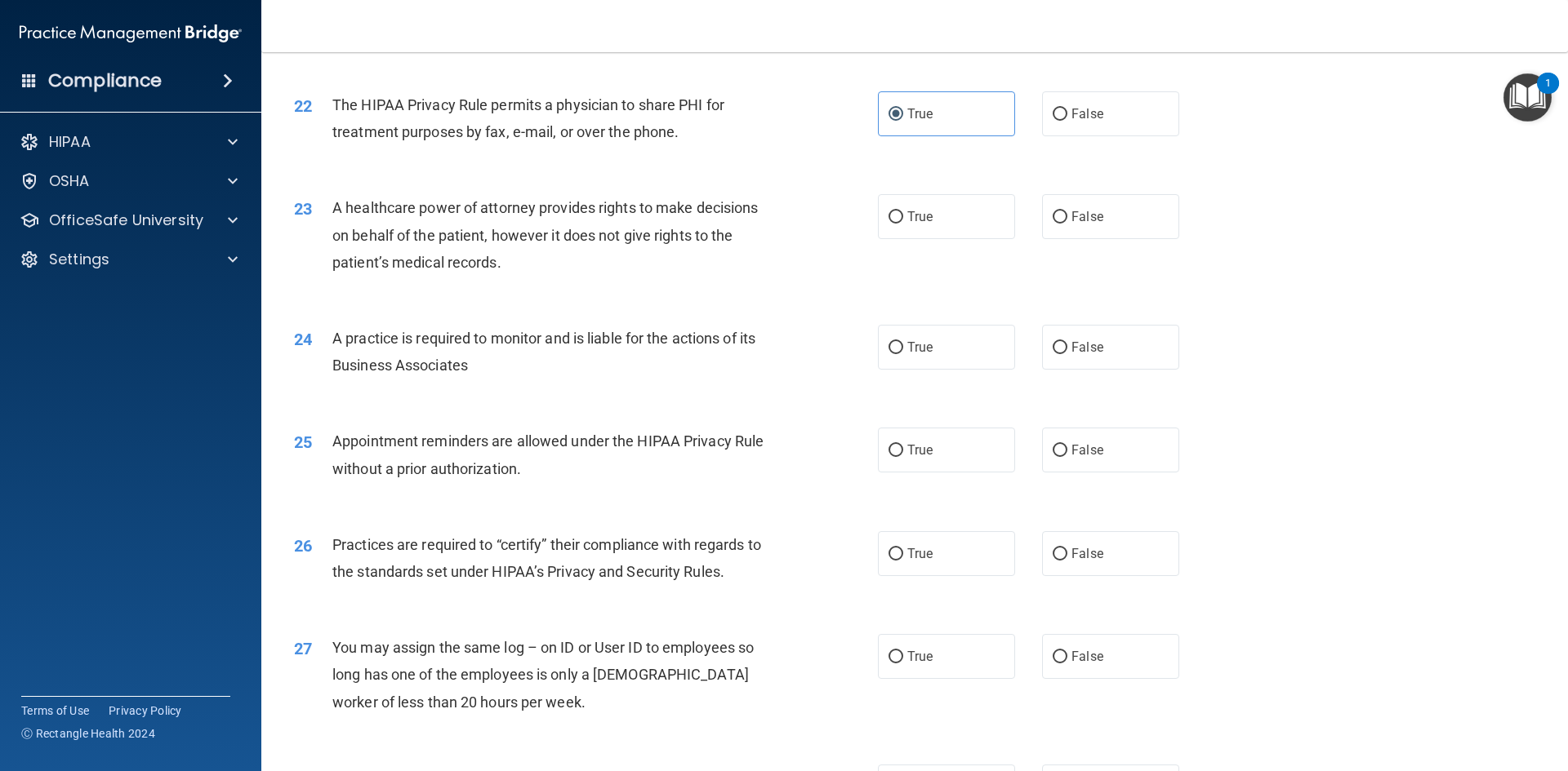
scroll to position [2619, 0]
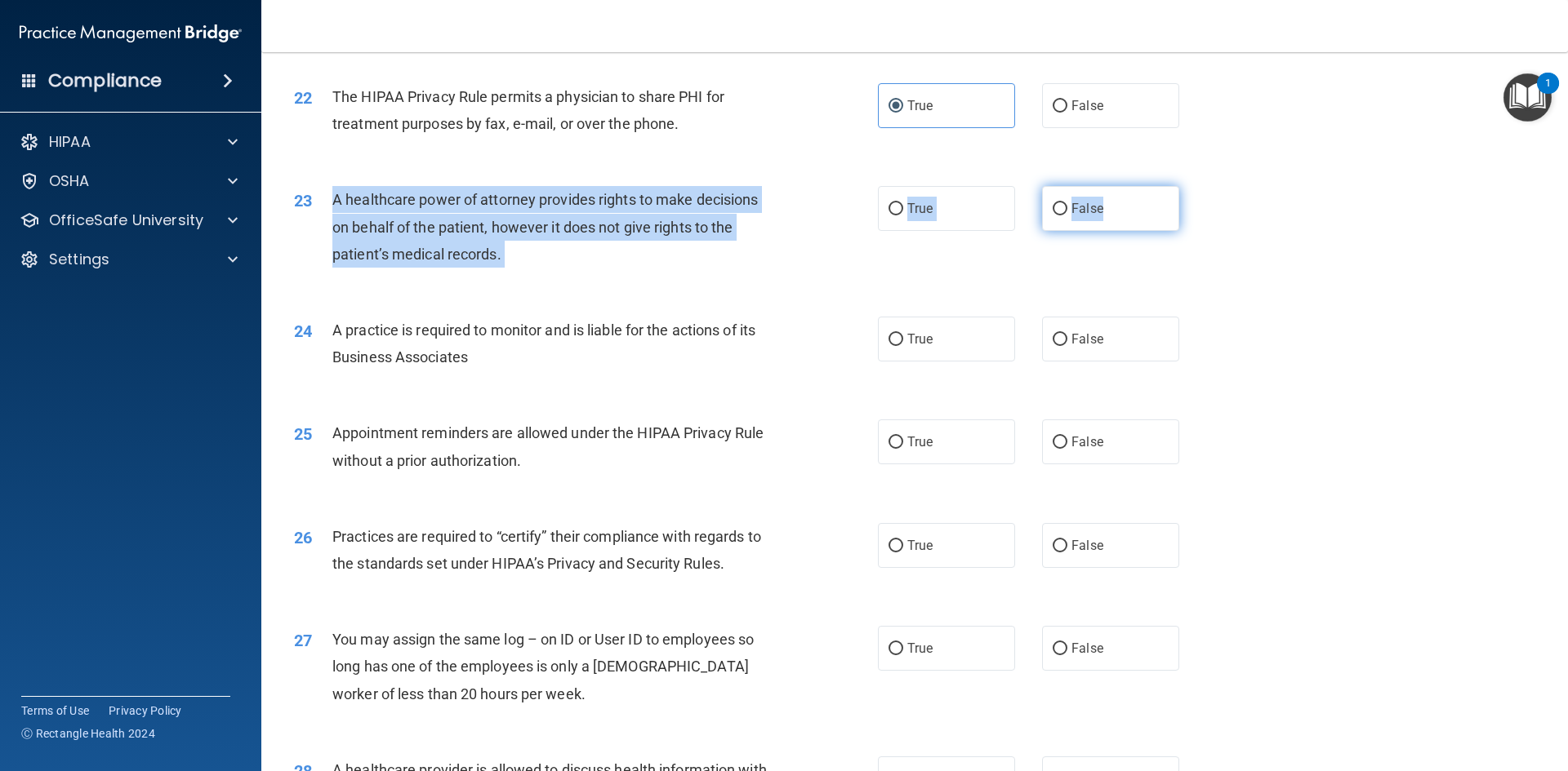
drag, startPoint x: 334, startPoint y: 199, endPoint x: 1125, endPoint y: 209, distance: 791.1
click at [828, 186] on ng-form "23 A healthcare power of attorney provides rights to make decisions on behalf o…" at bounding box center [1206, 186] width 0 height 0
click at [828, 210] on label "False" at bounding box center [1110, 209] width 137 height 45
click at [828, 210] on input "False" at bounding box center [1060, 209] width 15 height 13
radio input "true"
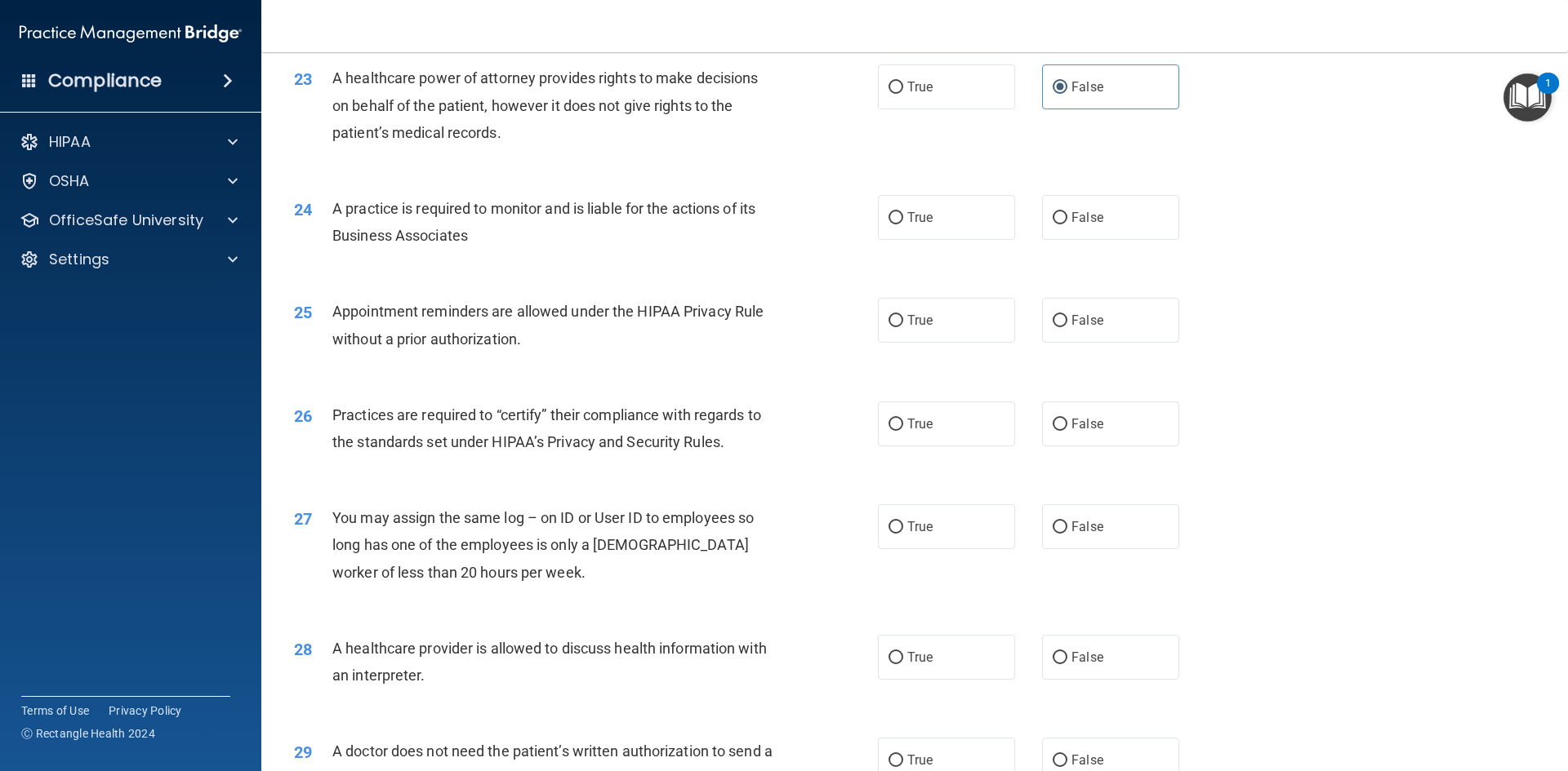
scroll to position [2701, 0]
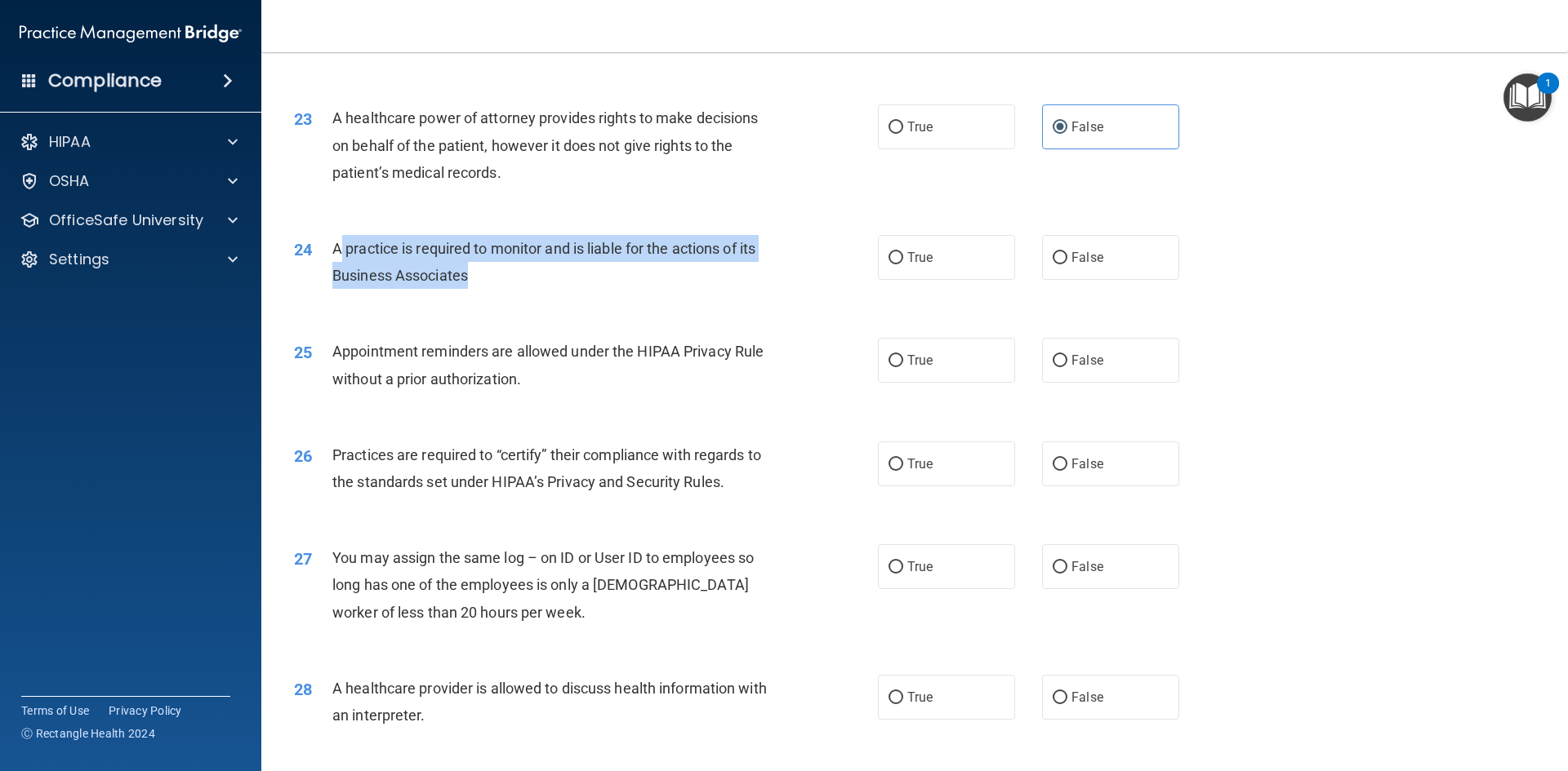
drag, startPoint x: 337, startPoint y: 254, endPoint x: 514, endPoint y: 265, distance: 177.3
click at [514, 265] on div "A practice is required to monitor and is liable for the actions of its Business…" at bounding box center [560, 262] width 457 height 54
click at [517, 265] on div "A practice is required to monitor and is liable for the actions of its Business…" at bounding box center [560, 262] width 457 height 54
drag, startPoint x: 334, startPoint y: 245, endPoint x: 1149, endPoint y: 275, distance: 815.6
click at [828, 235] on ng-form "24 A practice is required to monitor and is liable for the actions of its Busin…" at bounding box center [1206, 235] width 0 height 0
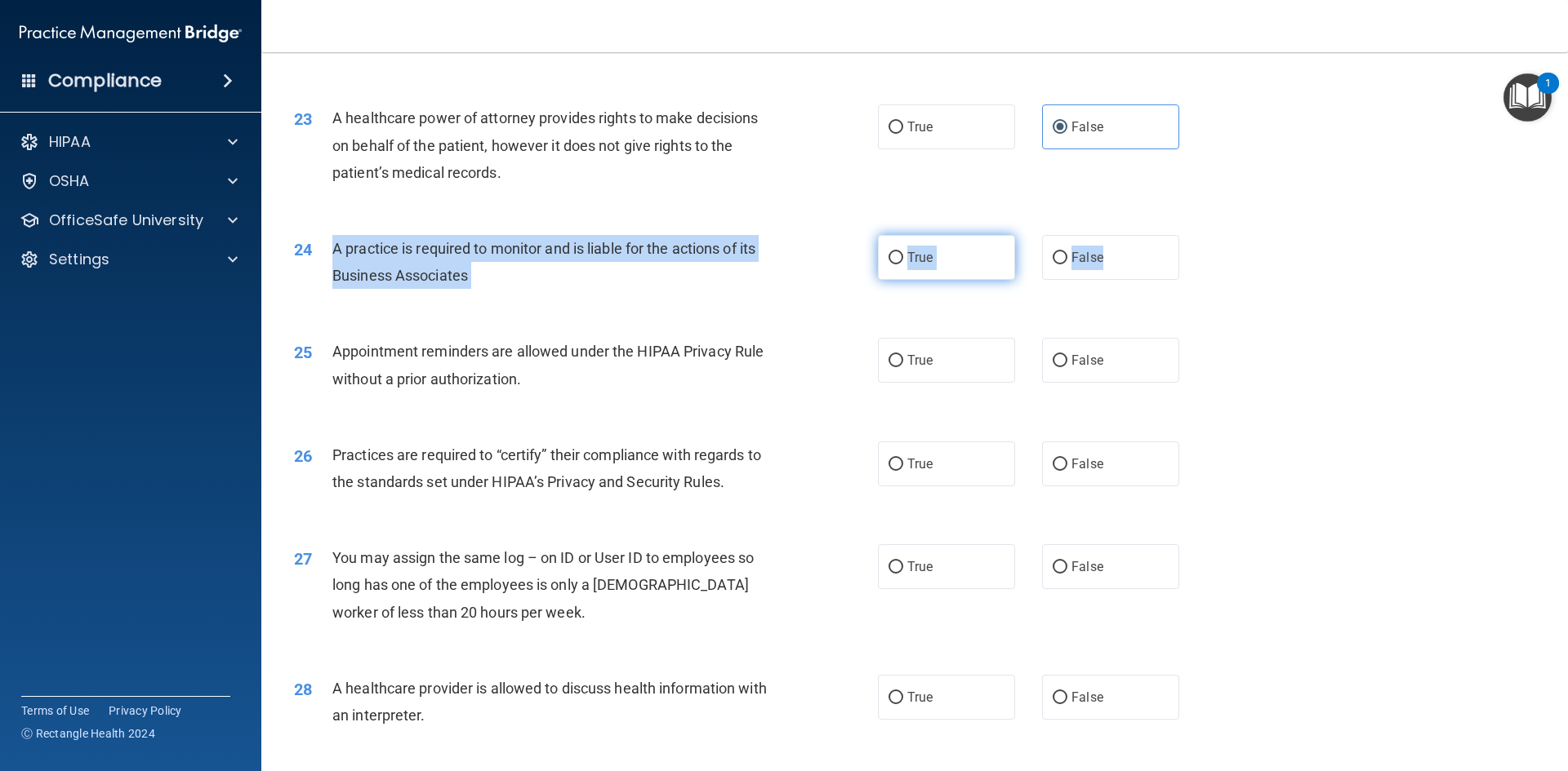
click at [828, 265] on label "True" at bounding box center [946, 258] width 137 height 45
click at [828, 265] on input "True" at bounding box center [896, 258] width 15 height 13
radio input "true"
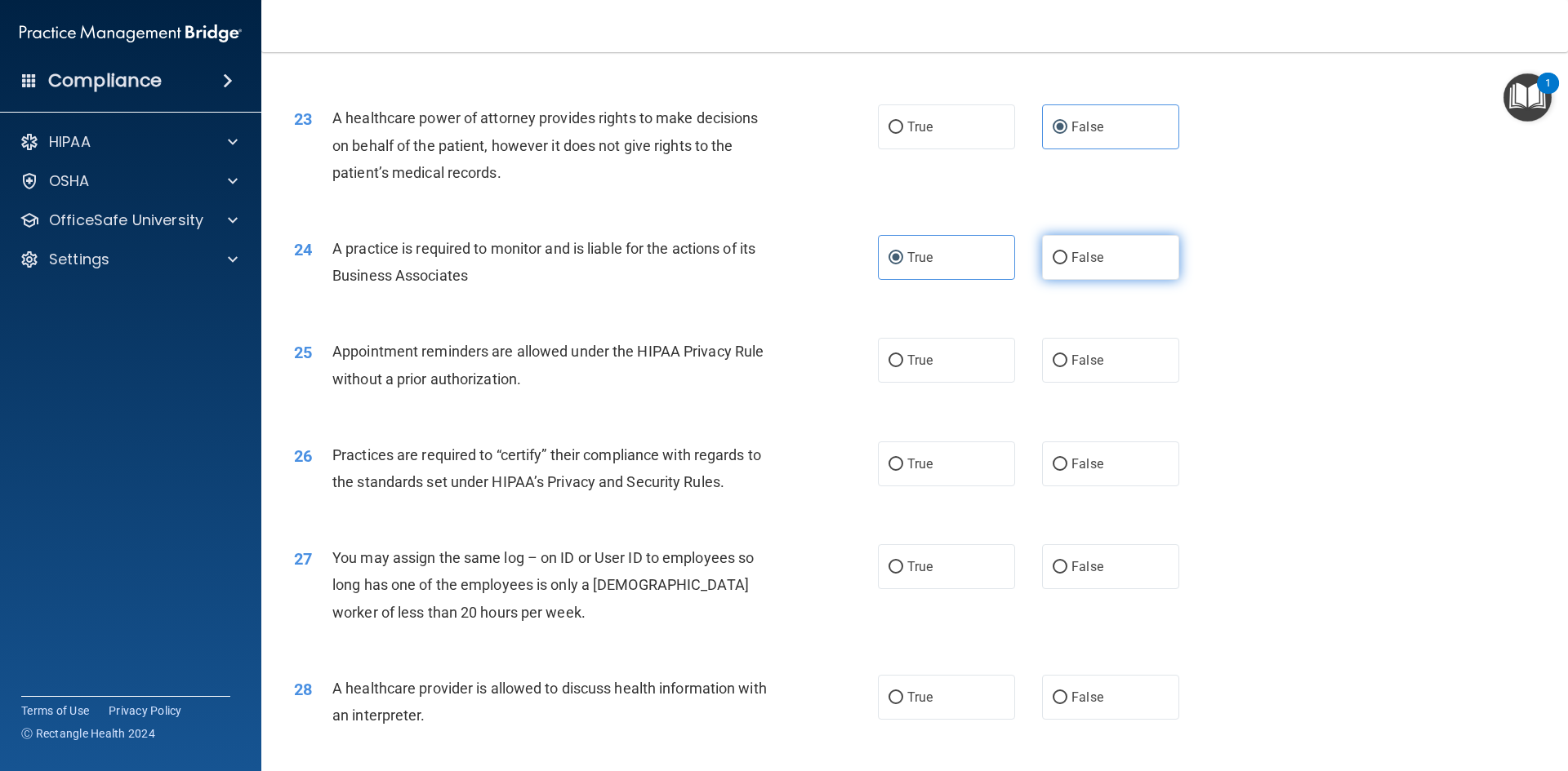
click at [828, 264] on span "False" at bounding box center [1087, 257] width 32 height 16
click at [828, 264] on input "False" at bounding box center [1060, 258] width 15 height 13
radio input "true"
radio input "false"
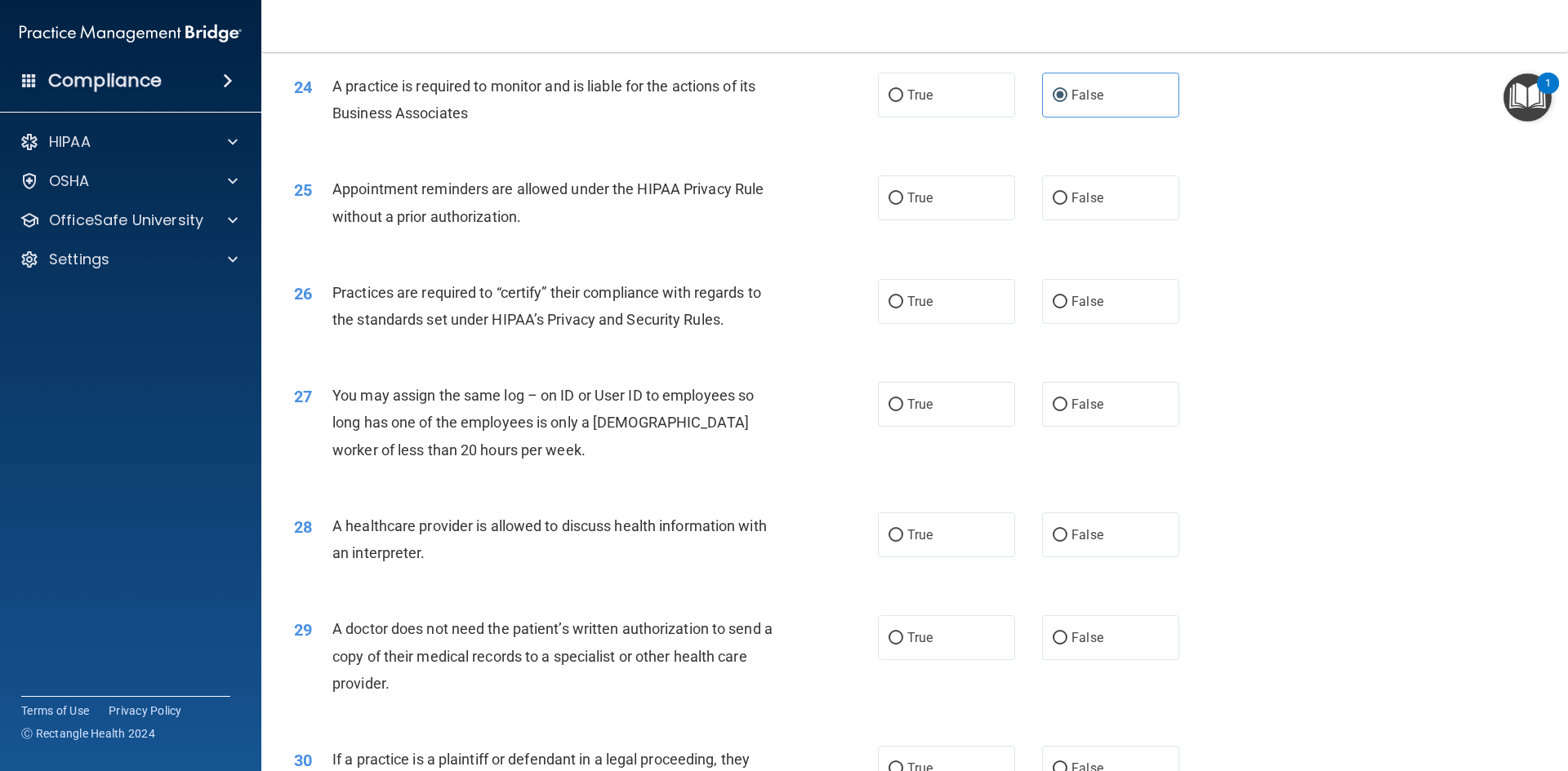
scroll to position [2864, 0]
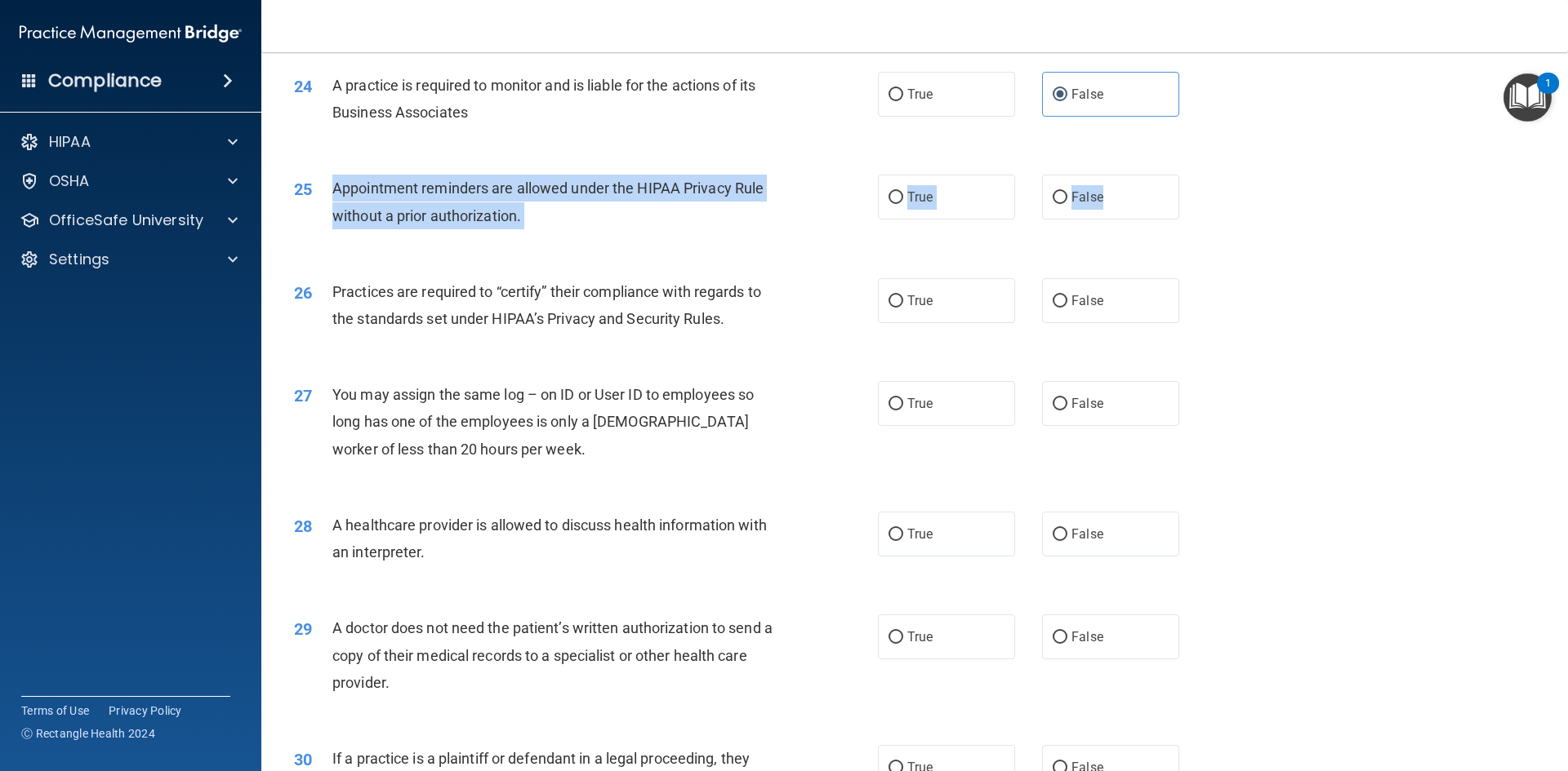
drag, startPoint x: 335, startPoint y: 190, endPoint x: 1194, endPoint y: 204, distance: 859.1
click at [828, 174] on ng-form "25 Appointment reminders are allowed under the HIPAA Privacy Rule without a pri…" at bounding box center [1206, 174] width 0 height 0
click at [828, 201] on label "True" at bounding box center [946, 197] width 137 height 45
click at [828, 201] on input "True" at bounding box center [896, 198] width 15 height 13
radio input "true"
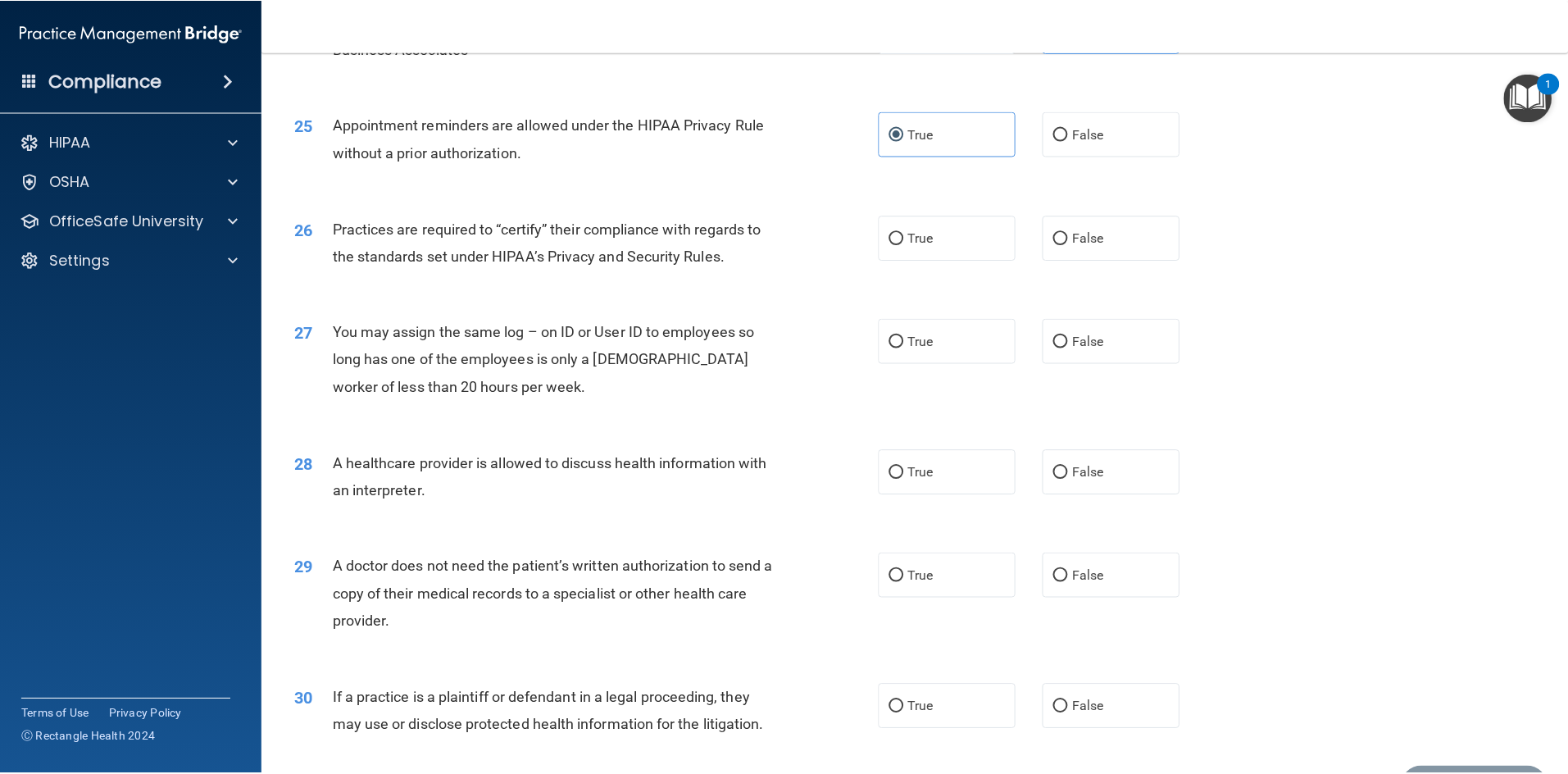
scroll to position [3042, 0]
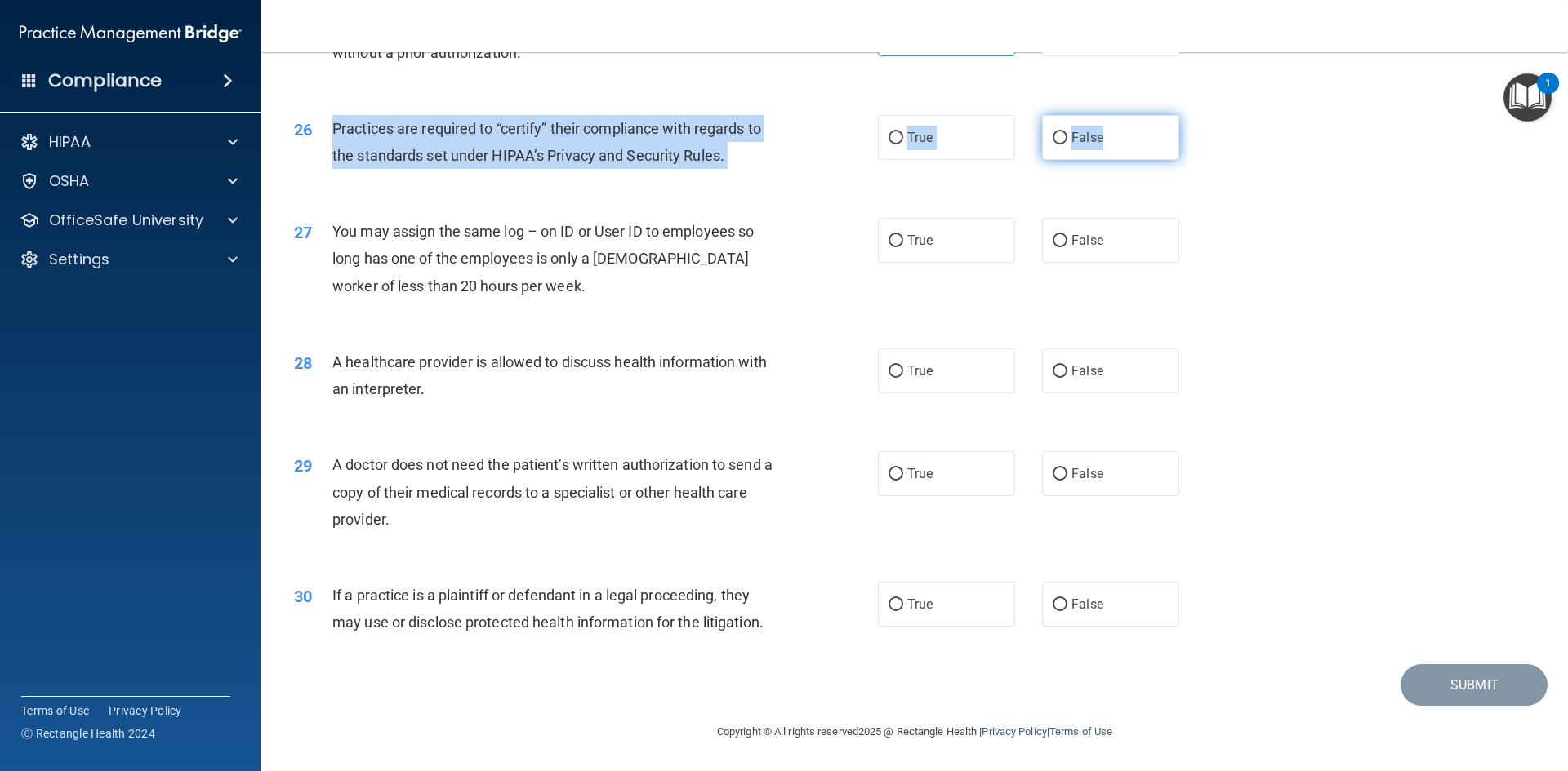
drag, startPoint x: 331, startPoint y: 127, endPoint x: 1075, endPoint y: 144, distance: 744.2
click at [828, 115] on ng-form "26 Practices are required to “certify” their compliance with regards to the sta…" at bounding box center [1206, 115] width 0 height 0
click at [828, 144] on span "False" at bounding box center [1087, 137] width 32 height 16
click at [828, 144] on input "False" at bounding box center [1060, 138] width 15 height 13
radio input "true"
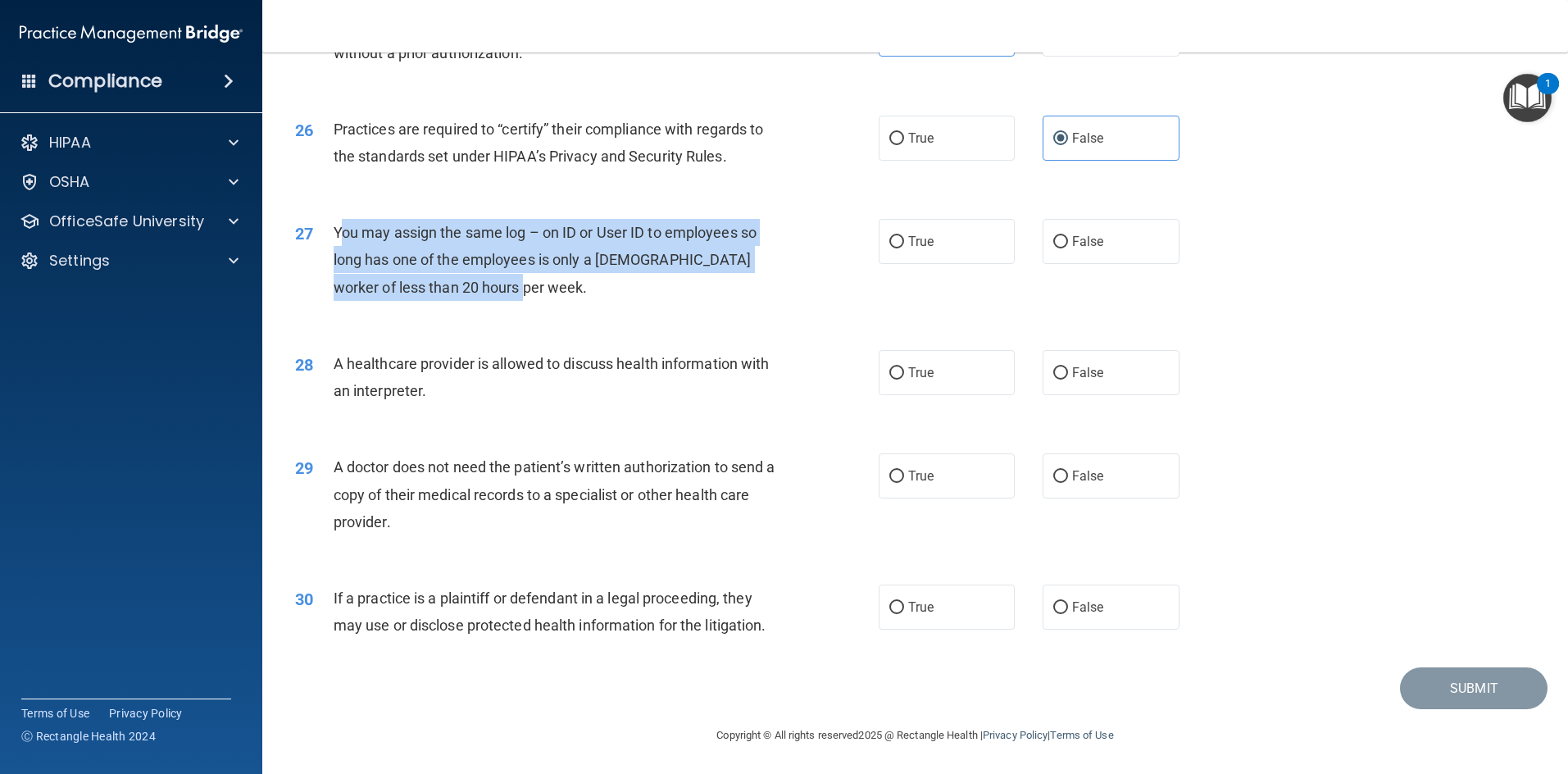
drag, startPoint x: 341, startPoint y: 235, endPoint x: 525, endPoint y: 300, distance: 195.1
click at [525, 300] on div "You may assign the same log – on ID or User ID to employees so long has one of …" at bounding box center [561, 260] width 456 height 82
click at [533, 298] on div "You may assign the same log – on ID or User ID to employees so long has one of …" at bounding box center [561, 260] width 456 height 82
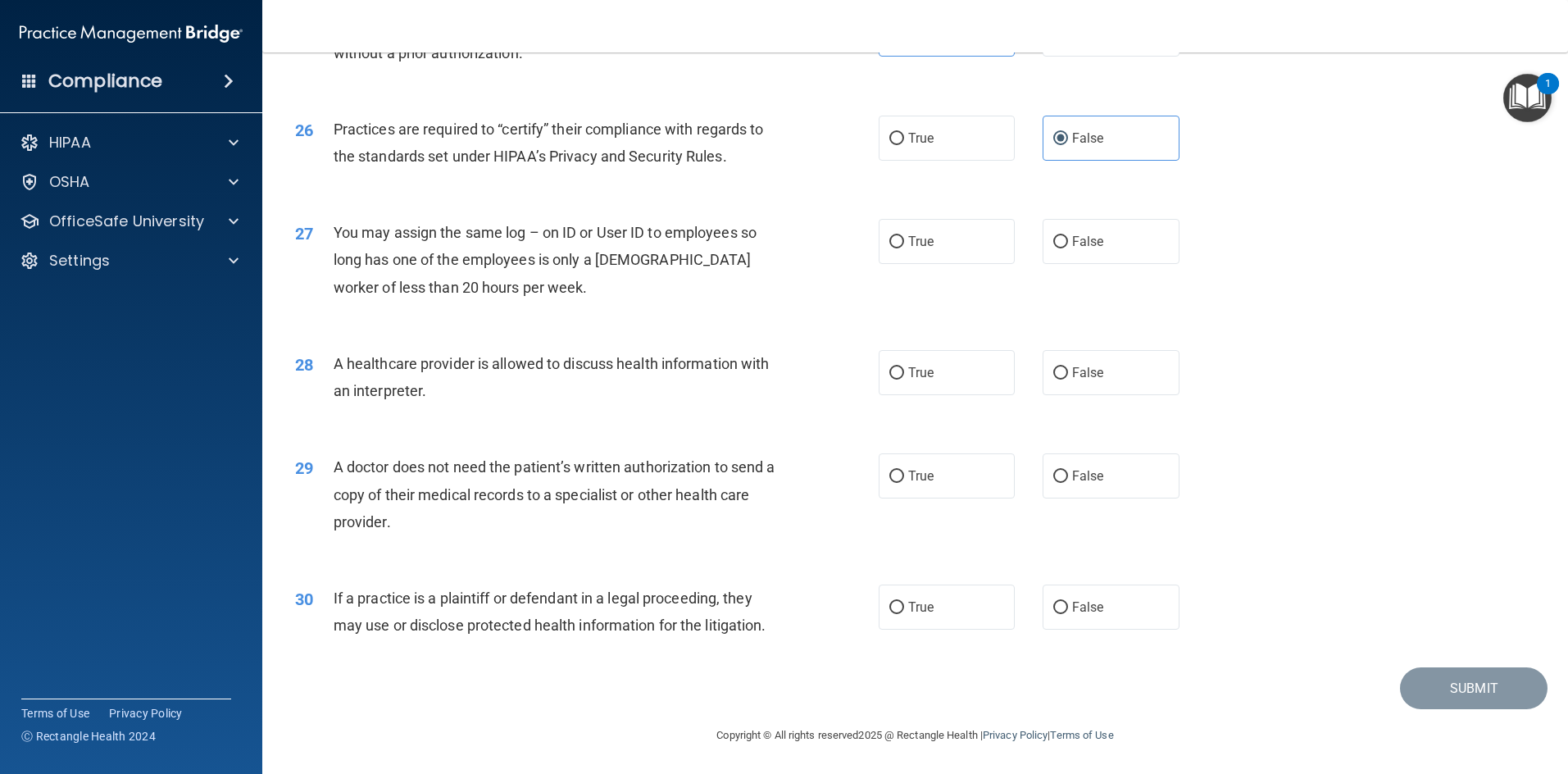
click at [340, 233] on span "You may assign the same log – on ID or User ID to employees so long has one of …" at bounding box center [545, 259] width 423 height 71
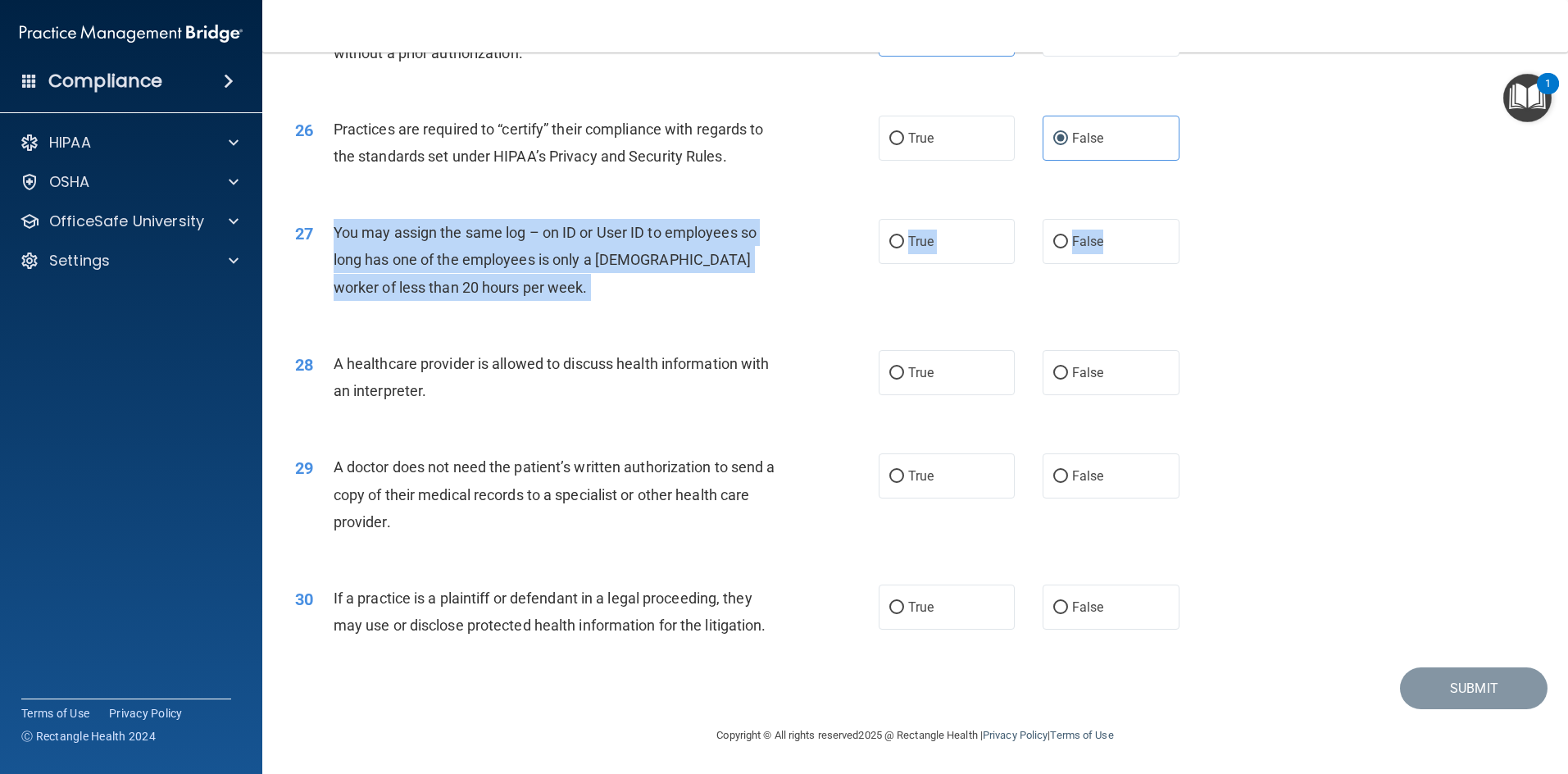
drag, startPoint x: 335, startPoint y: 233, endPoint x: 1181, endPoint y: 243, distance: 846.1
click at [831, 219] on ng-form "27 You may assign the same log – on ID or User ID to employees so long has one …" at bounding box center [1206, 219] width 0 height 0
click at [831, 241] on span "False" at bounding box center [1088, 242] width 32 height 16
click at [831, 241] on input "False" at bounding box center [1061, 242] width 15 height 13
radio input "true"
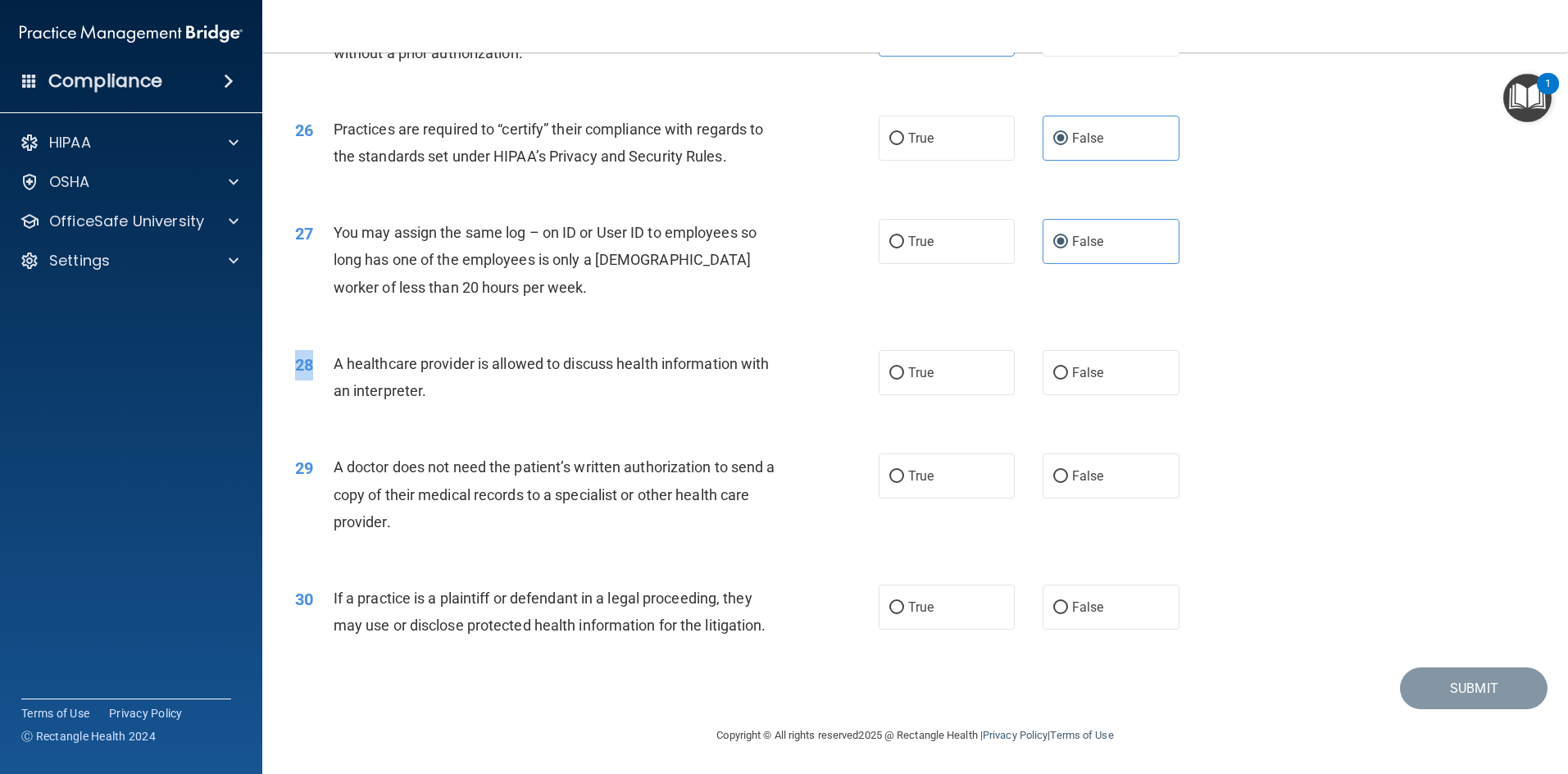
drag, startPoint x: 329, startPoint y: 361, endPoint x: 1181, endPoint y: 397, distance: 852.8
click at [831, 397] on div "28 A healthcare provider is allowed to discuss health information with an inter…" at bounding box center [914, 381] width 1265 height 103
drag, startPoint x: 412, startPoint y: 419, endPoint x: 307, endPoint y: 356, distance: 122.4
click at [411, 418] on div "28 A healthcare provider is allowed to discuss health information with an inter…" at bounding box center [914, 381] width 1265 height 103
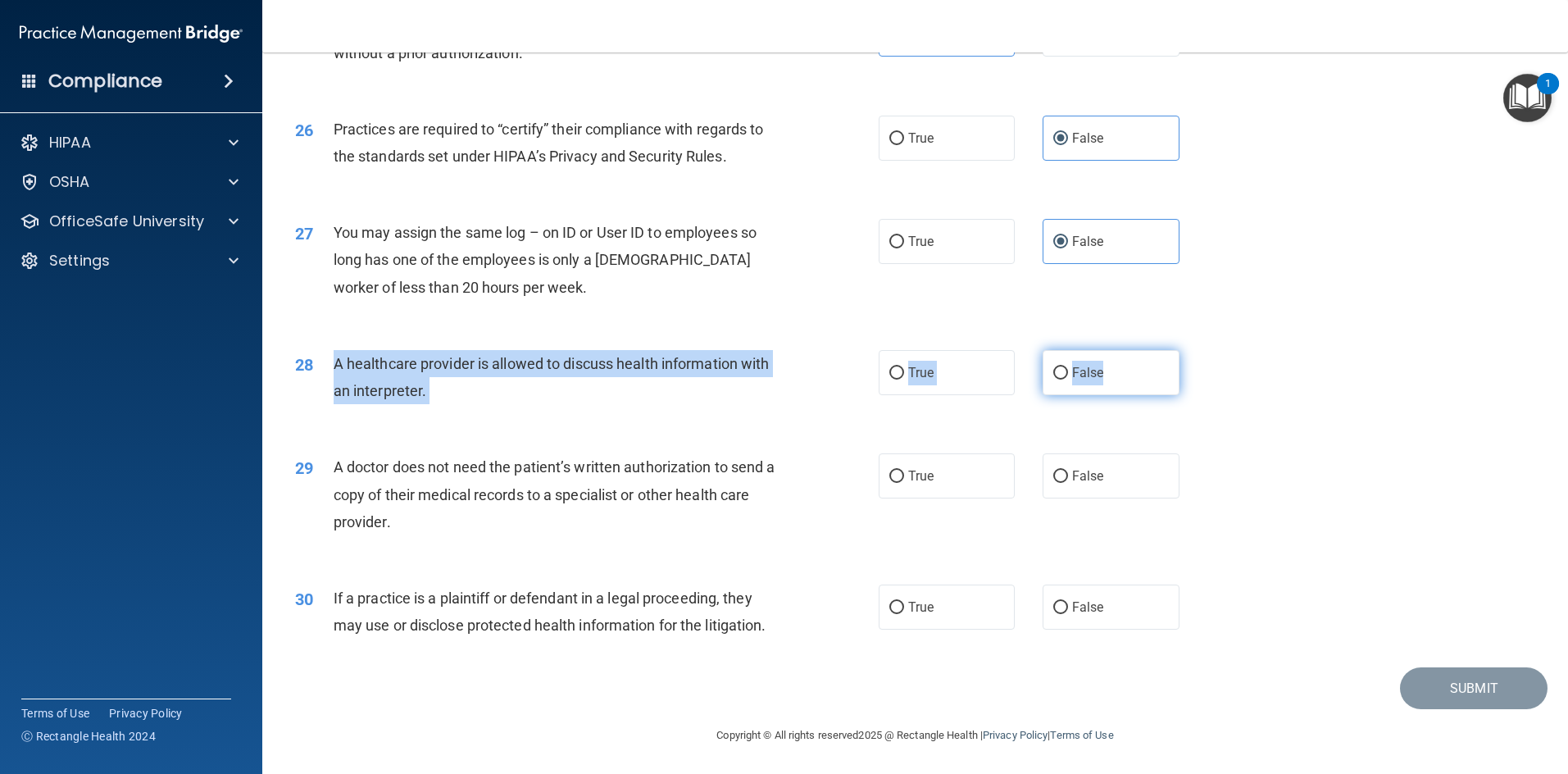
drag, startPoint x: 329, startPoint y: 361, endPoint x: 1137, endPoint y: 379, distance: 808.2
click at [831, 351] on ng-form "28 A healthcare provider is allowed to discuss health information with an inter…" at bounding box center [1206, 351] width 0 height 0
click at [831, 377] on div "True False" at bounding box center [1043, 373] width 329 height 45
click at [831, 379] on label "True" at bounding box center [946, 373] width 137 height 45
click at [831, 379] on input "True" at bounding box center [897, 373] width 15 height 13
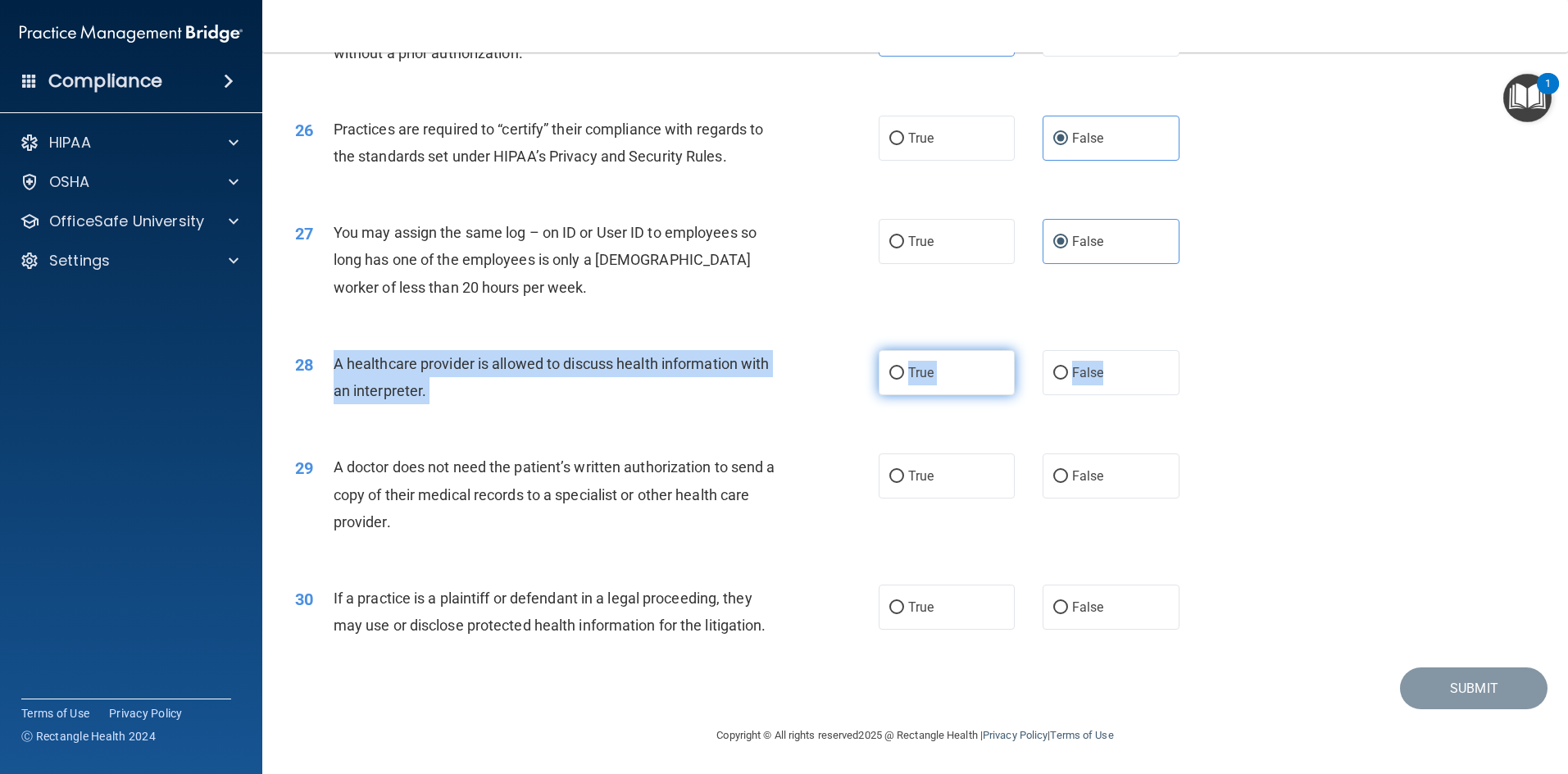
radio input "true"
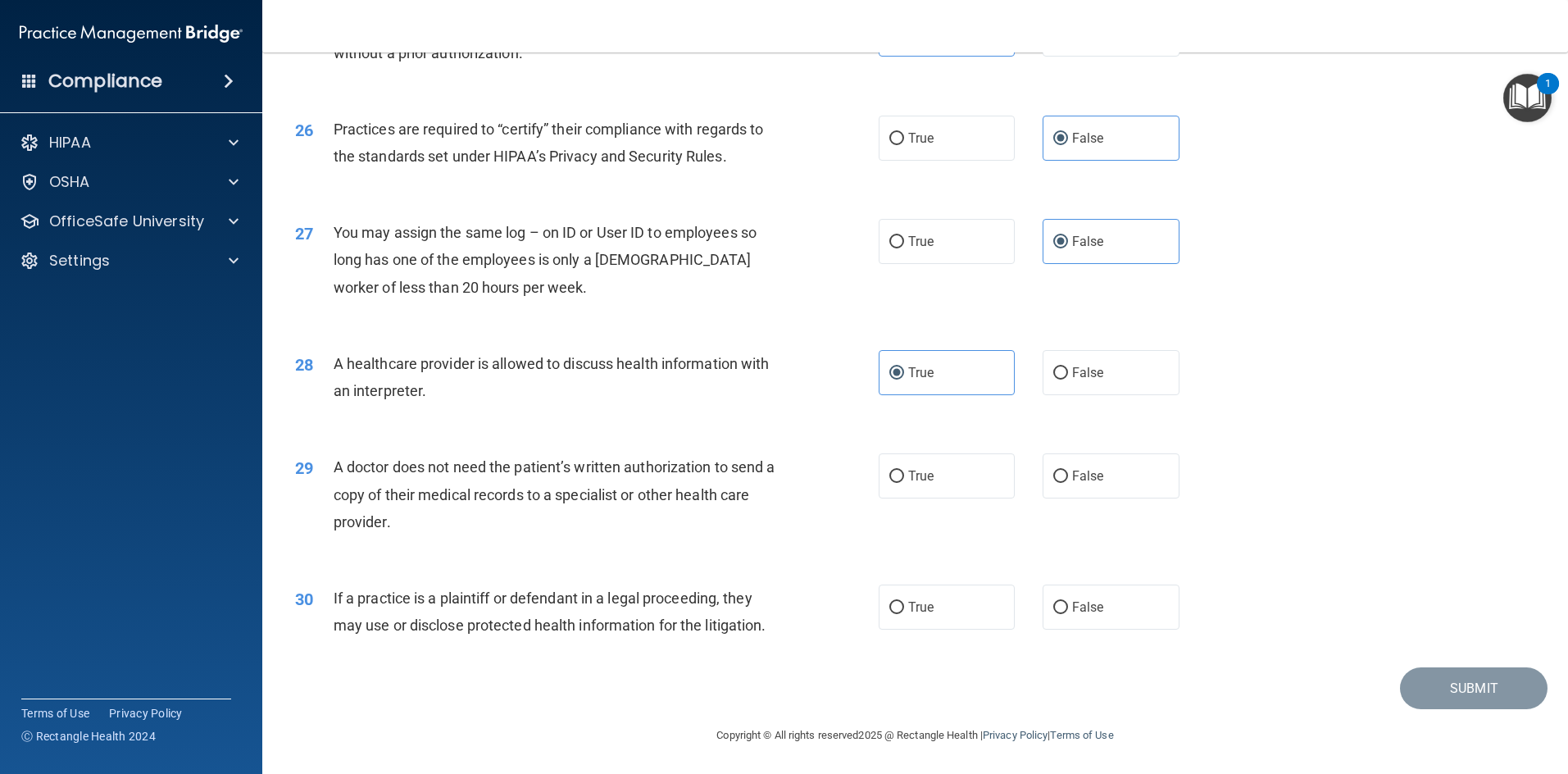
scroll to position [3043, 0]
drag, startPoint x: 339, startPoint y: 469, endPoint x: 1093, endPoint y: 533, distance: 756.7
click at [831, 538] on div "29 A doctor does not need the patient’s written authorization to send a copy of…" at bounding box center [914, 497] width 1265 height 131
drag, startPoint x: 1054, startPoint y: 531, endPoint x: 523, endPoint y: 462, distance: 535.5
click at [831, 532] on div "29 A doctor does not need the patient’s written authorization to send a copy of…" at bounding box center [914, 497] width 1265 height 131
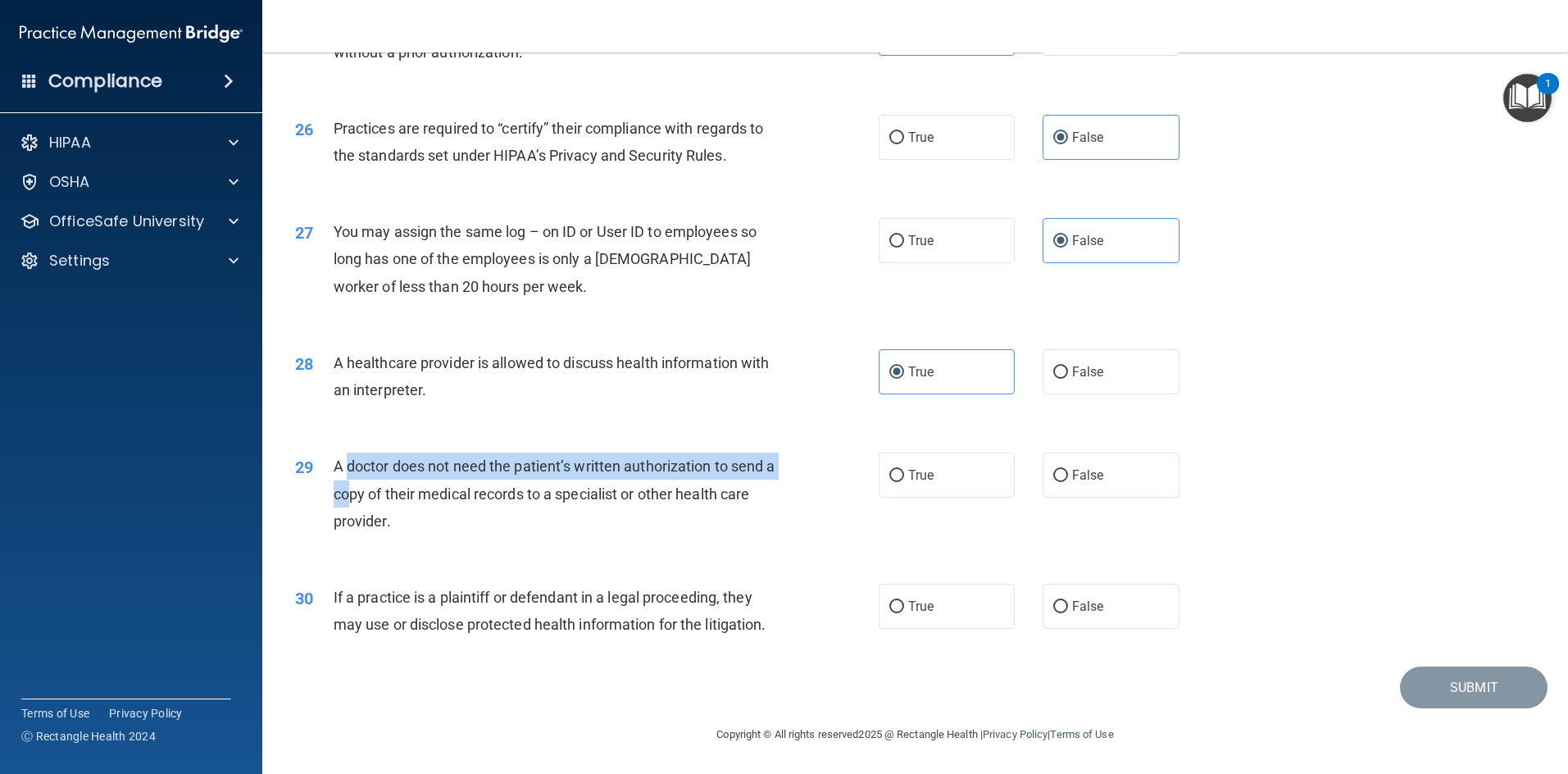
drag, startPoint x: 339, startPoint y: 464, endPoint x: 353, endPoint y: 489, distance: 28.7
click at [354, 491] on span "A doctor does not need the patient’s written authorization to send a copy of th…" at bounding box center [554, 493] width 442 height 71
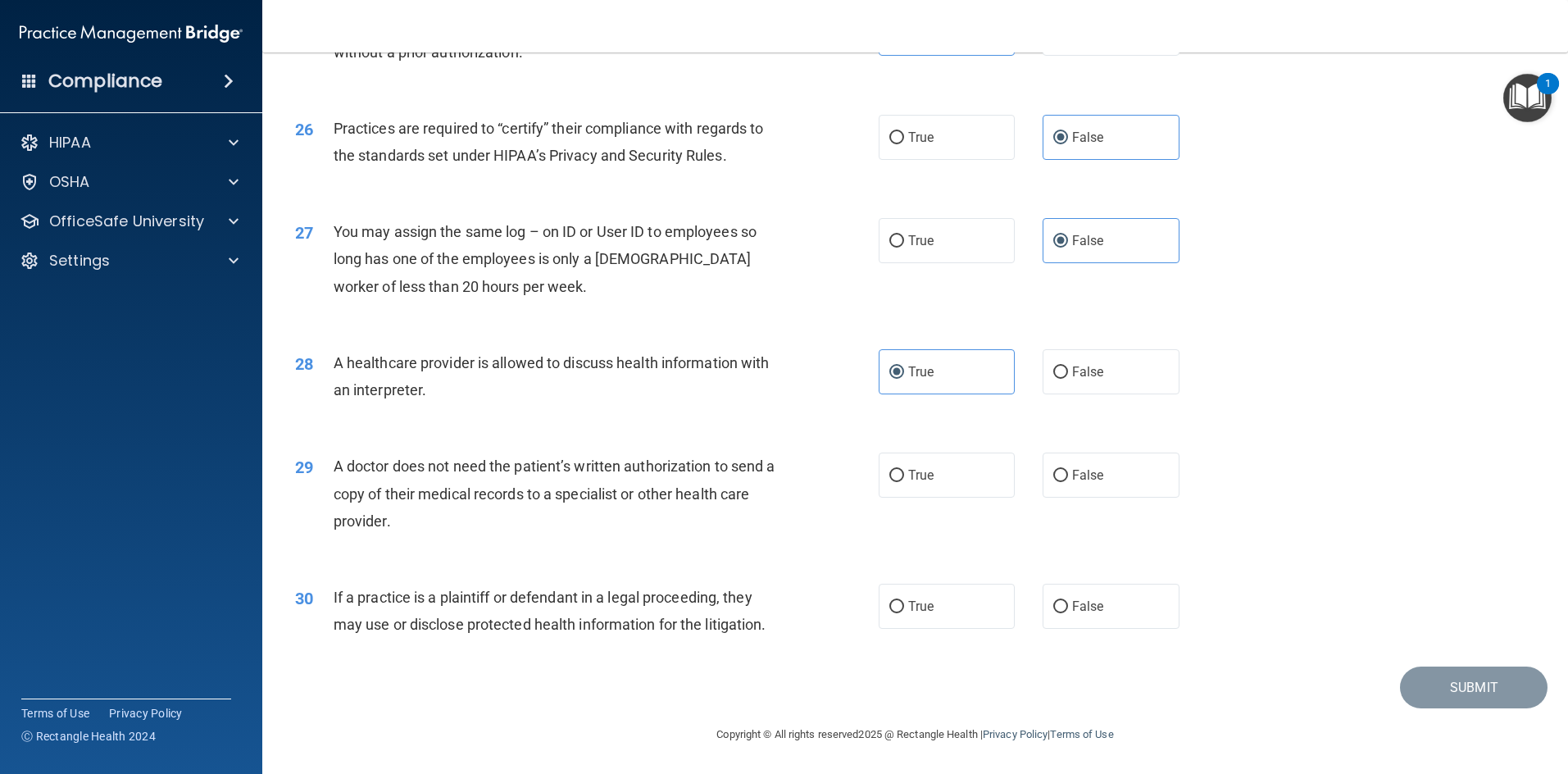
click at [325, 461] on div "29" at bounding box center [308, 468] width 51 height 30
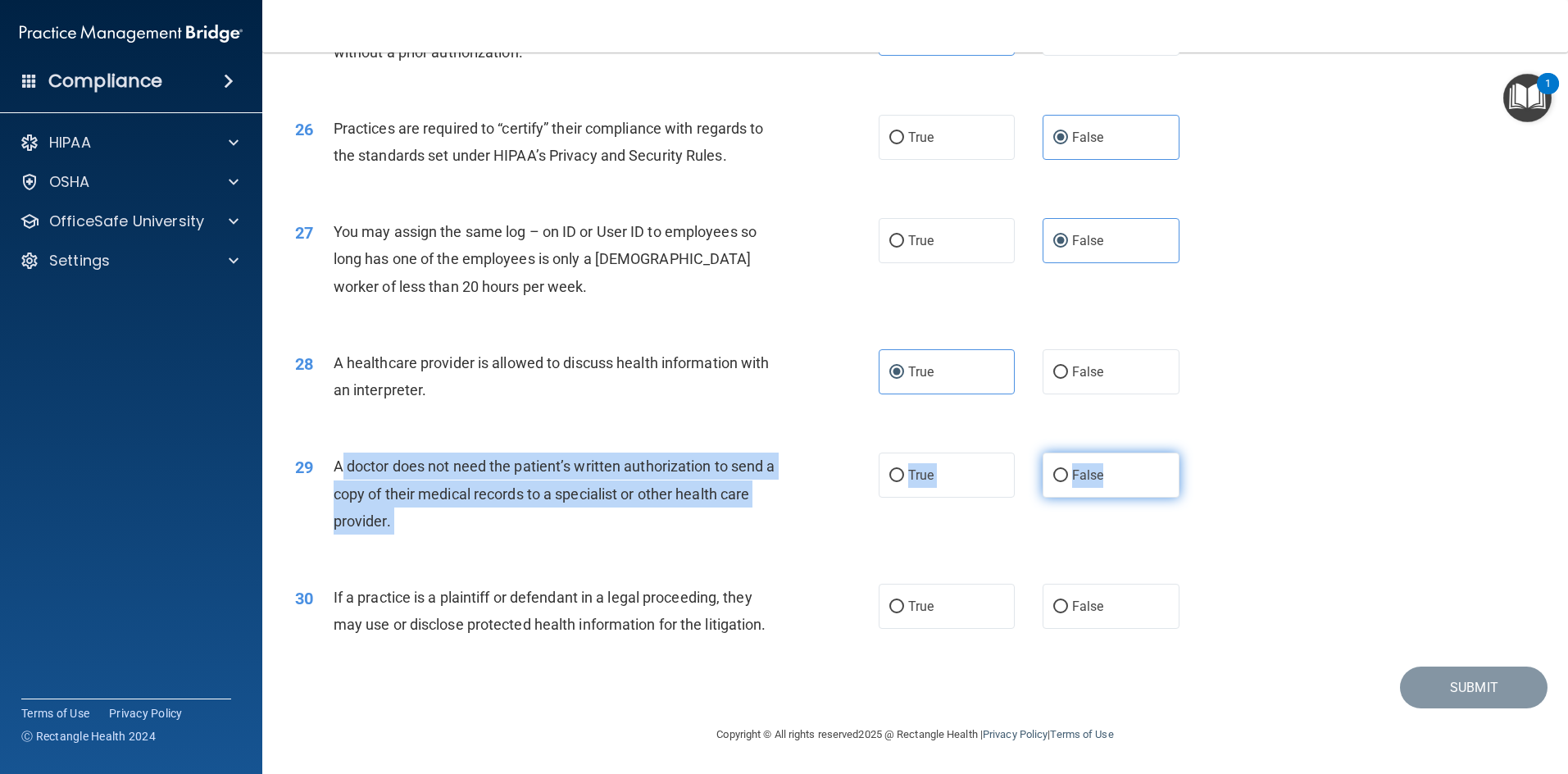
drag, startPoint x: 334, startPoint y: 465, endPoint x: 1162, endPoint y: 478, distance: 828.1
click at [831, 453] on ng-form "29 A doctor does not need the patient’s written authorization to send a copy of…" at bounding box center [1206, 453] width 0 height 0
click at [831, 481] on label "False" at bounding box center [1110, 475] width 137 height 45
click at [831, 481] on input "False" at bounding box center [1061, 475] width 15 height 13
radio input "true"
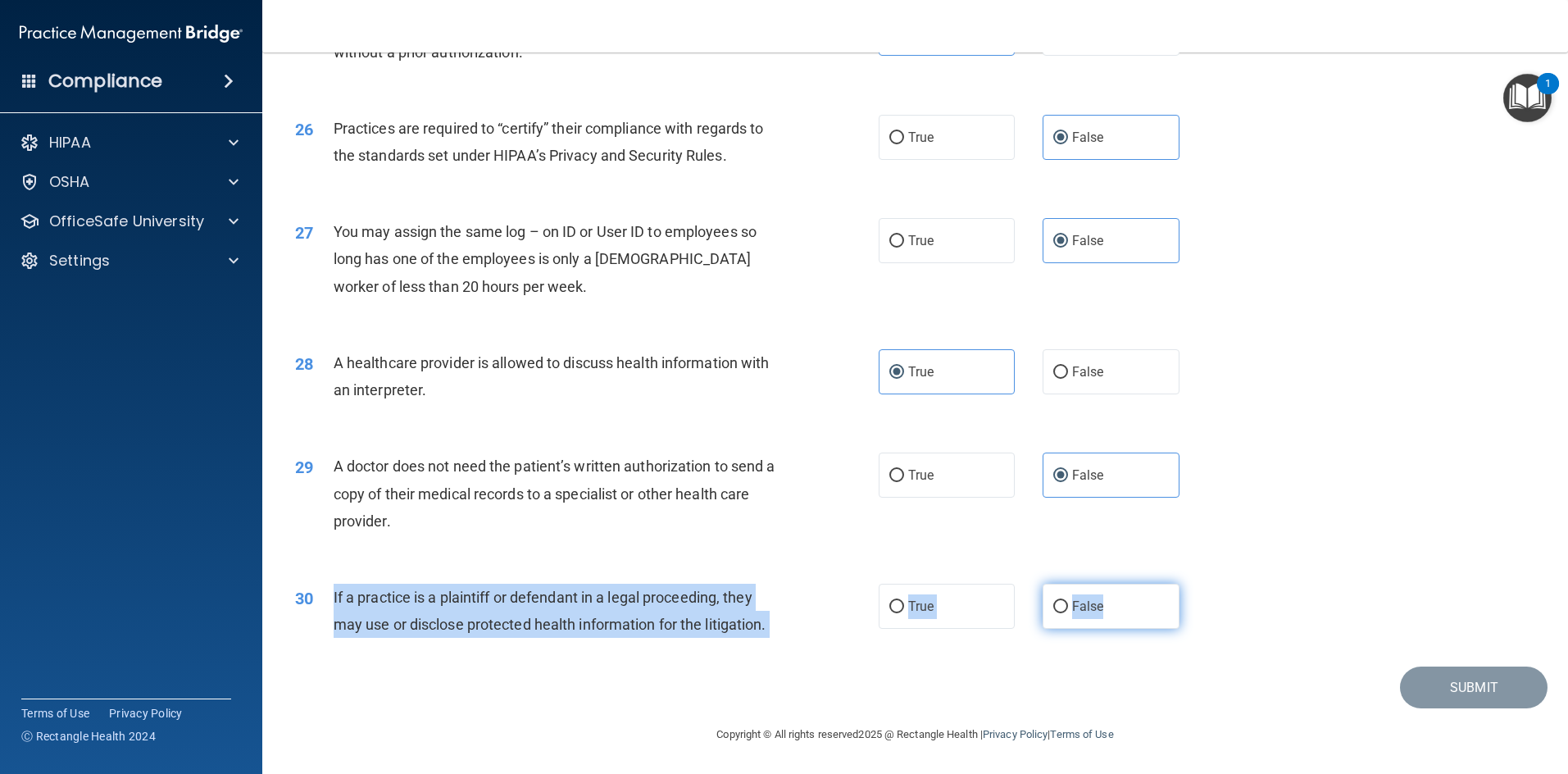
drag, startPoint x: 328, startPoint y: 598, endPoint x: 1058, endPoint y: 609, distance: 730.1
click at [831, 584] on ng-form "30 If a practice is a plaintiff or defendant in a legal proceeding, they may us…" at bounding box center [1206, 584] width 0 height 0
click at [831, 617] on label "True" at bounding box center [946, 606] width 137 height 45
click at [831, 613] on input "True" at bounding box center [897, 607] width 15 height 13
radio input "true"
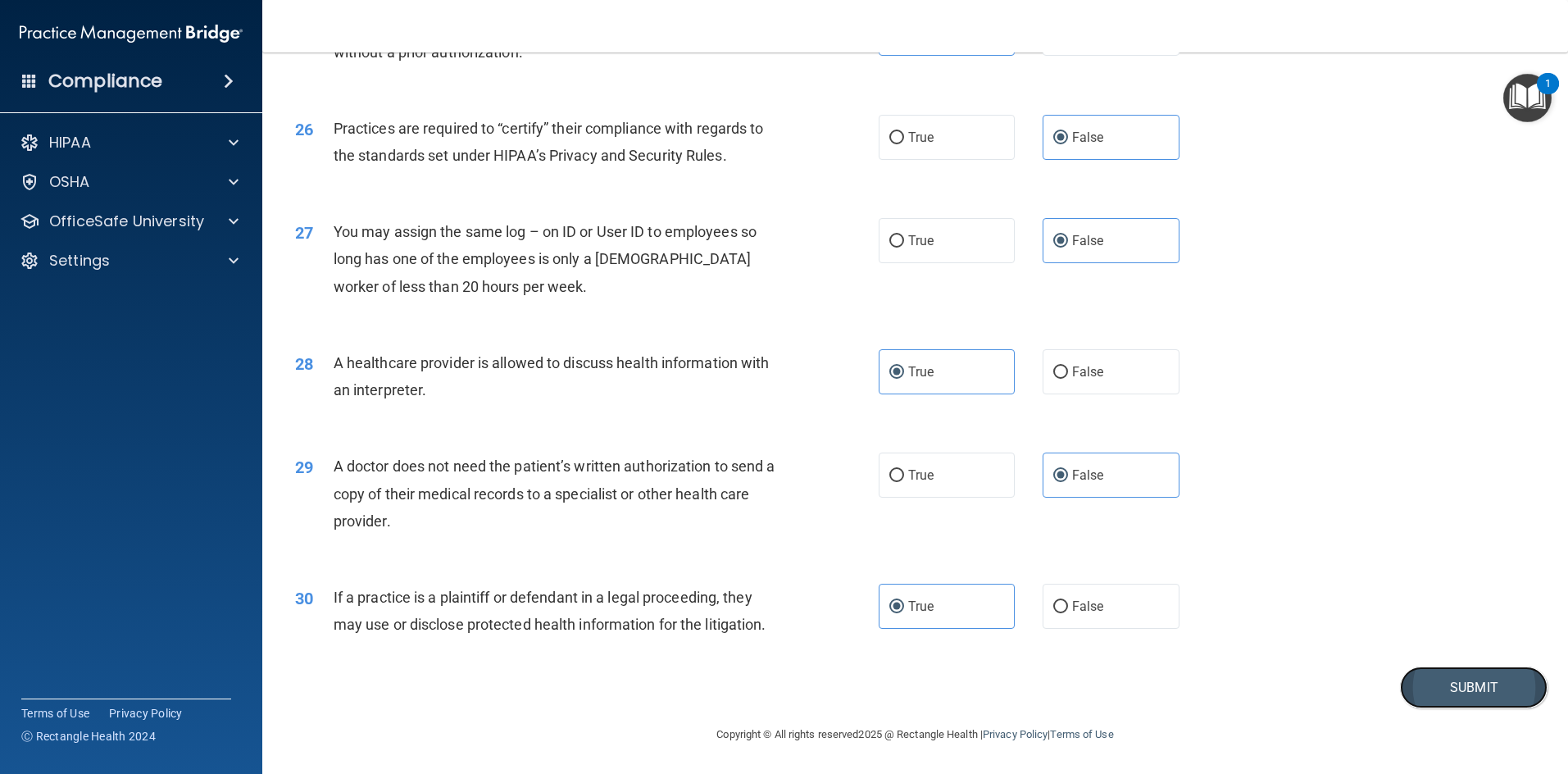
click at [831, 683] on button "Submit" at bounding box center [1473, 688] width 147 height 42
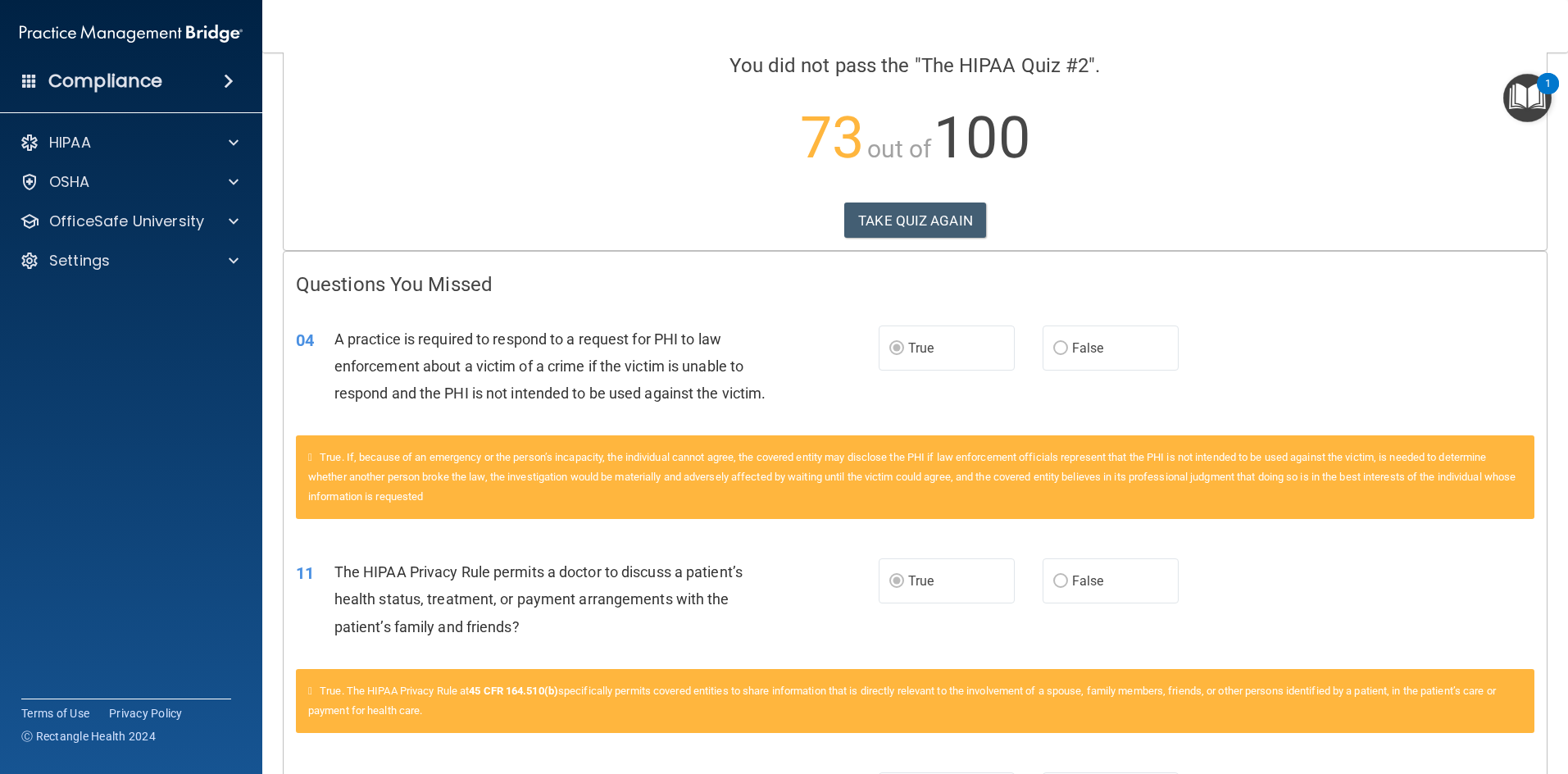
scroll to position [164, 0]
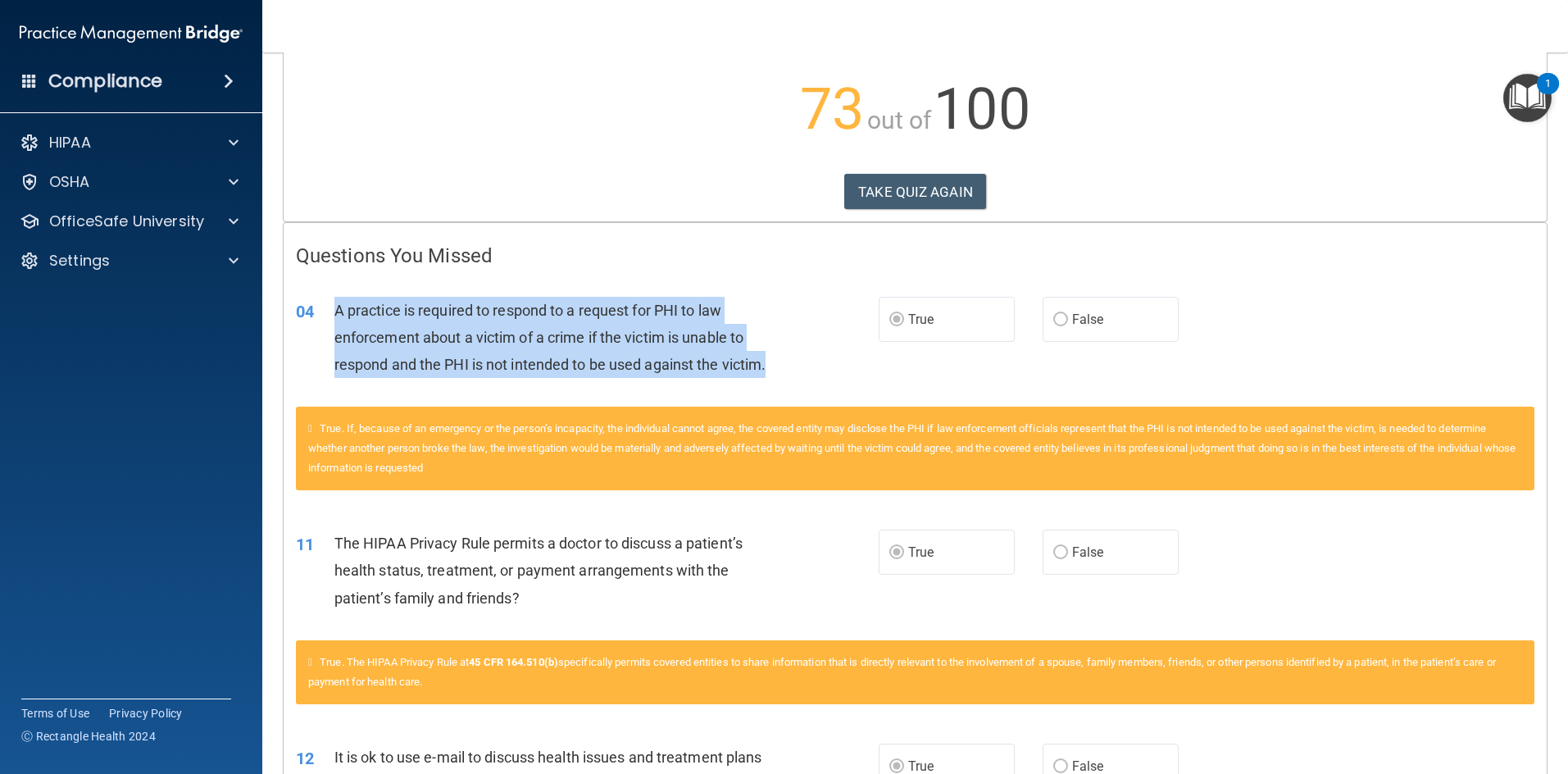
drag, startPoint x: 333, startPoint y: 310, endPoint x: 802, endPoint y: 376, distance: 473.6
click at [802, 376] on div "04 A practice is required to respond to a request for PHI to law enforcement ab…" at bounding box center [587, 342] width 632 height 91
click at [593, 354] on div "A practice is required to respond to a request for PHI to law enforcement about…" at bounding box center [561, 338] width 455 height 82
drag, startPoint x: 329, startPoint y: 312, endPoint x: 1142, endPoint y: 331, distance: 813.2
click at [831, 297] on ng-form "04 A practice is required to respond to a request for PHI to law enforcement ab…" at bounding box center [1206, 297] width 0 height 0
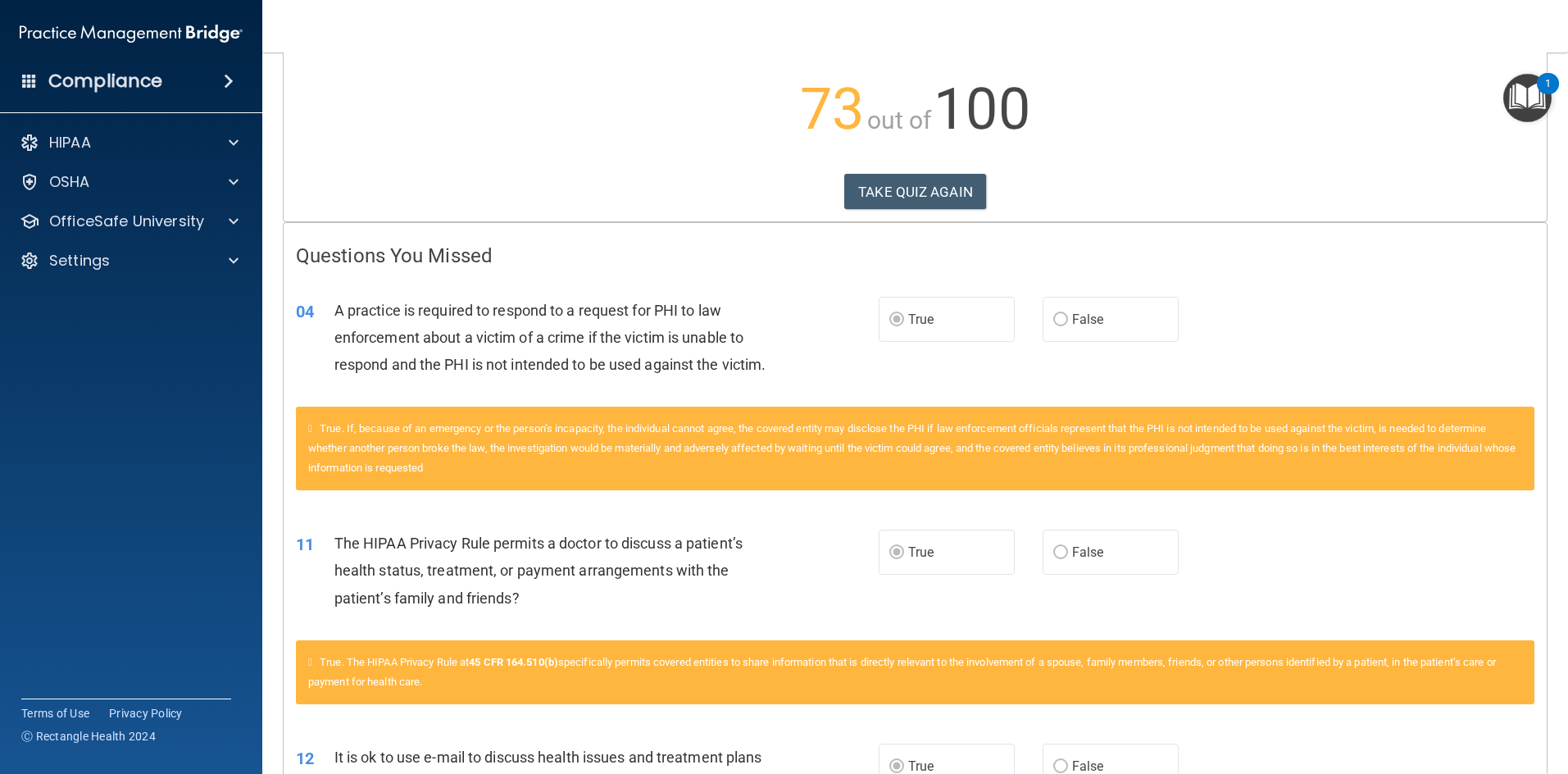
click at [831, 263] on h4 "Questions You Missed" at bounding box center [915, 255] width 1239 height 21
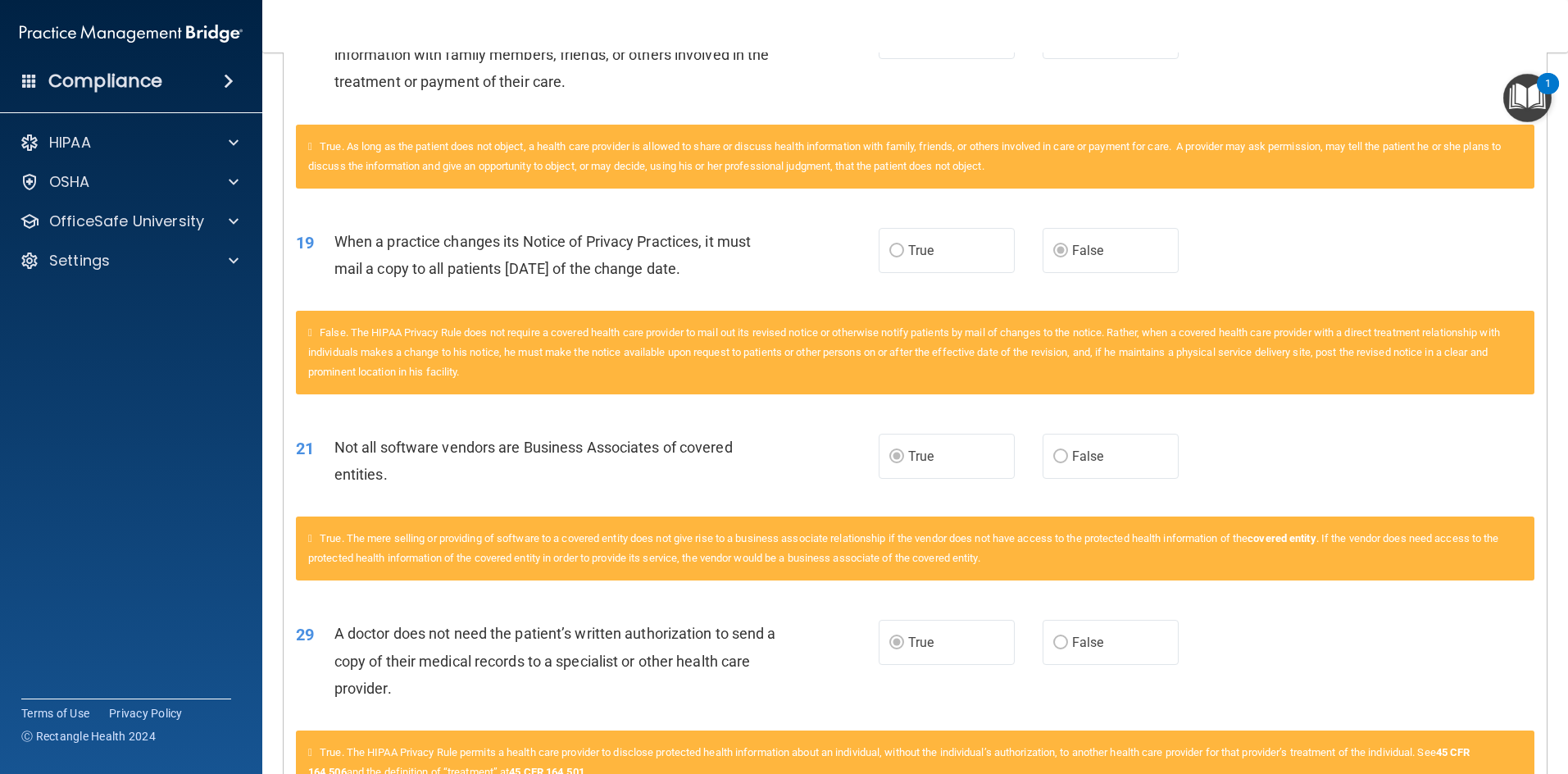
scroll to position [1392, 0]
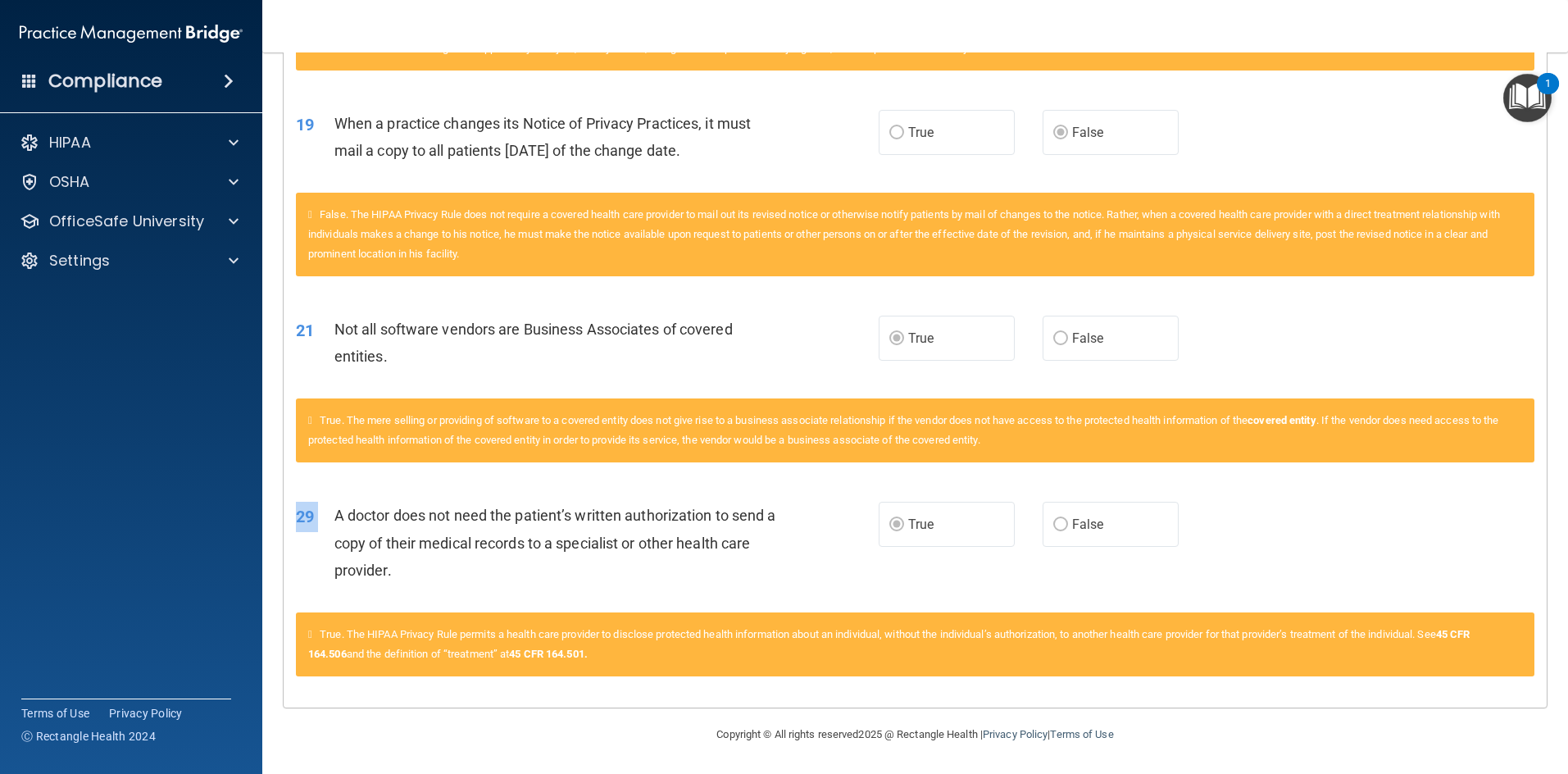
drag, startPoint x: 334, startPoint y: 507, endPoint x: 360, endPoint y: 517, distance: 27.9
click at [506, 578] on div "A doctor does not need the patient’s written authorization to send a copy of th…" at bounding box center [561, 543] width 455 height 82
click at [375, 523] on span "A doctor does not need the patient’s written authorization to send a copy of th…" at bounding box center [555, 542] width 442 height 71
click at [335, 517] on span "A doctor does not need the patient’s written authorization to send a copy of th…" at bounding box center [555, 542] width 442 height 71
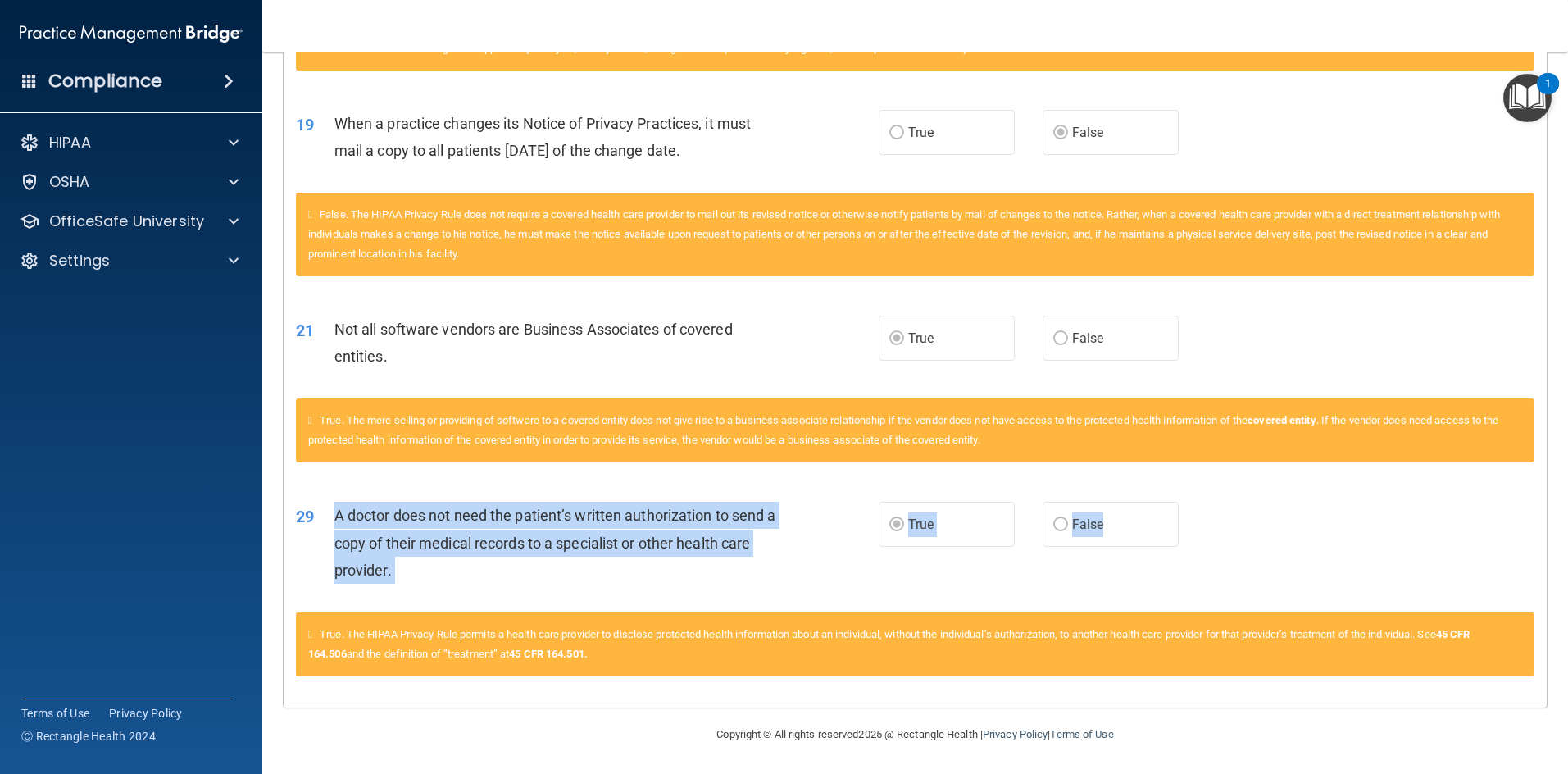
drag, startPoint x: 361, startPoint y: 527, endPoint x: 1171, endPoint y: 534, distance: 810.0
click at [831, 501] on ng-form "29 A doctor does not need the patient’s written authorization to send a copy of…" at bounding box center [1206, 501] width 0 height 0
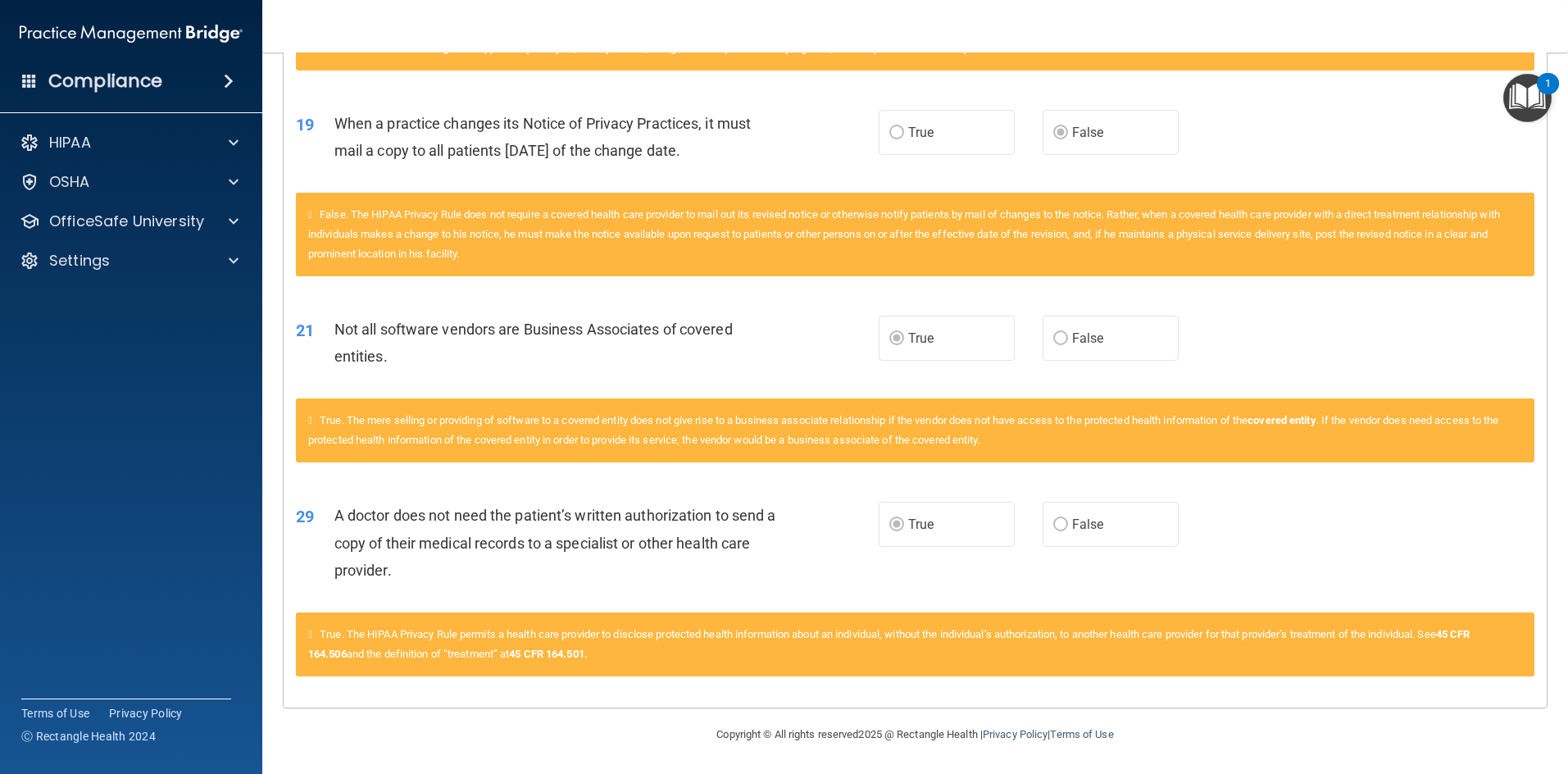
click at [831, 509] on div "29 A doctor does not need the patient’s written authorization to send a copy of…" at bounding box center [914, 547] width 1263 height 131
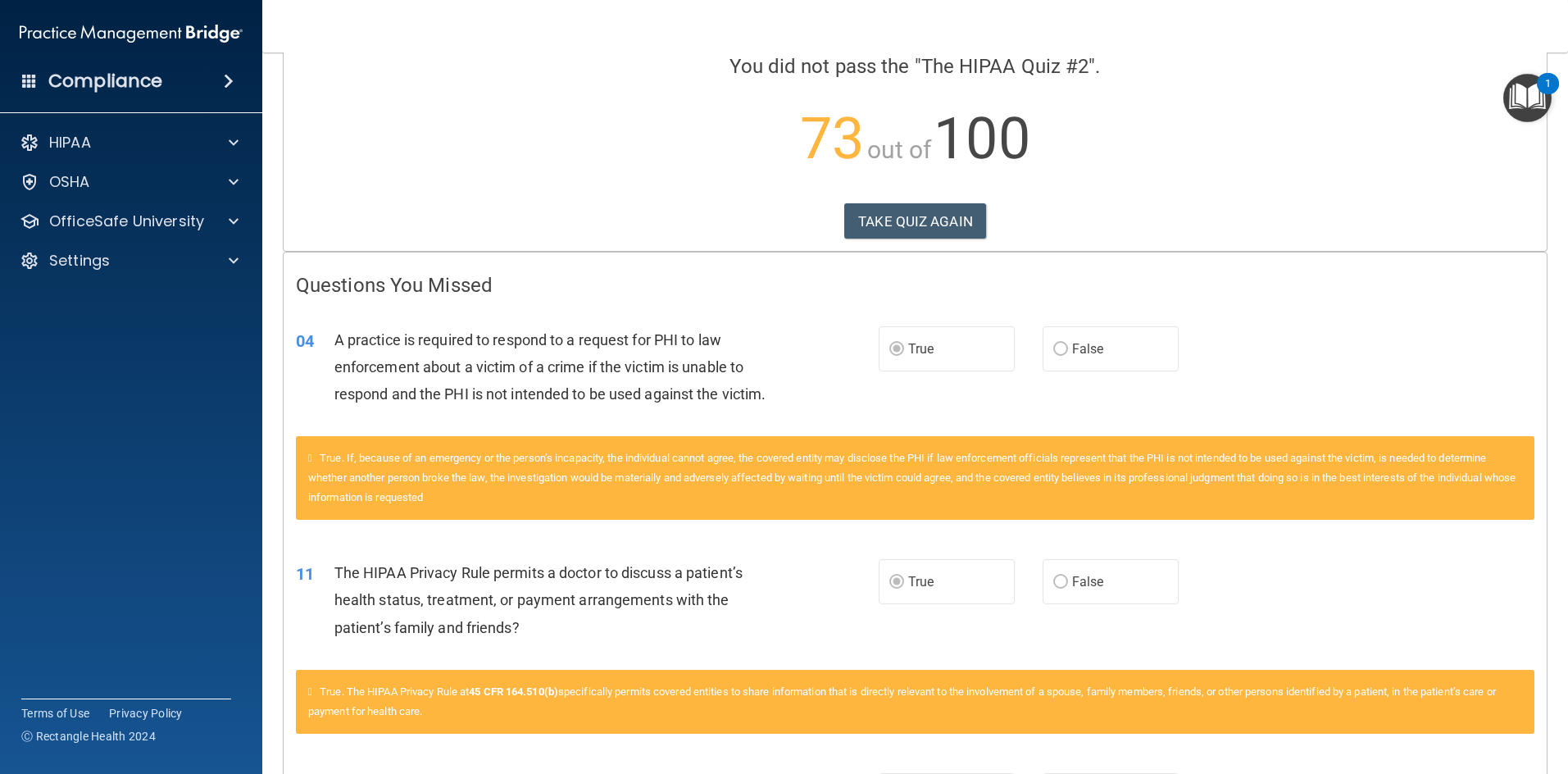
scroll to position [0, 0]
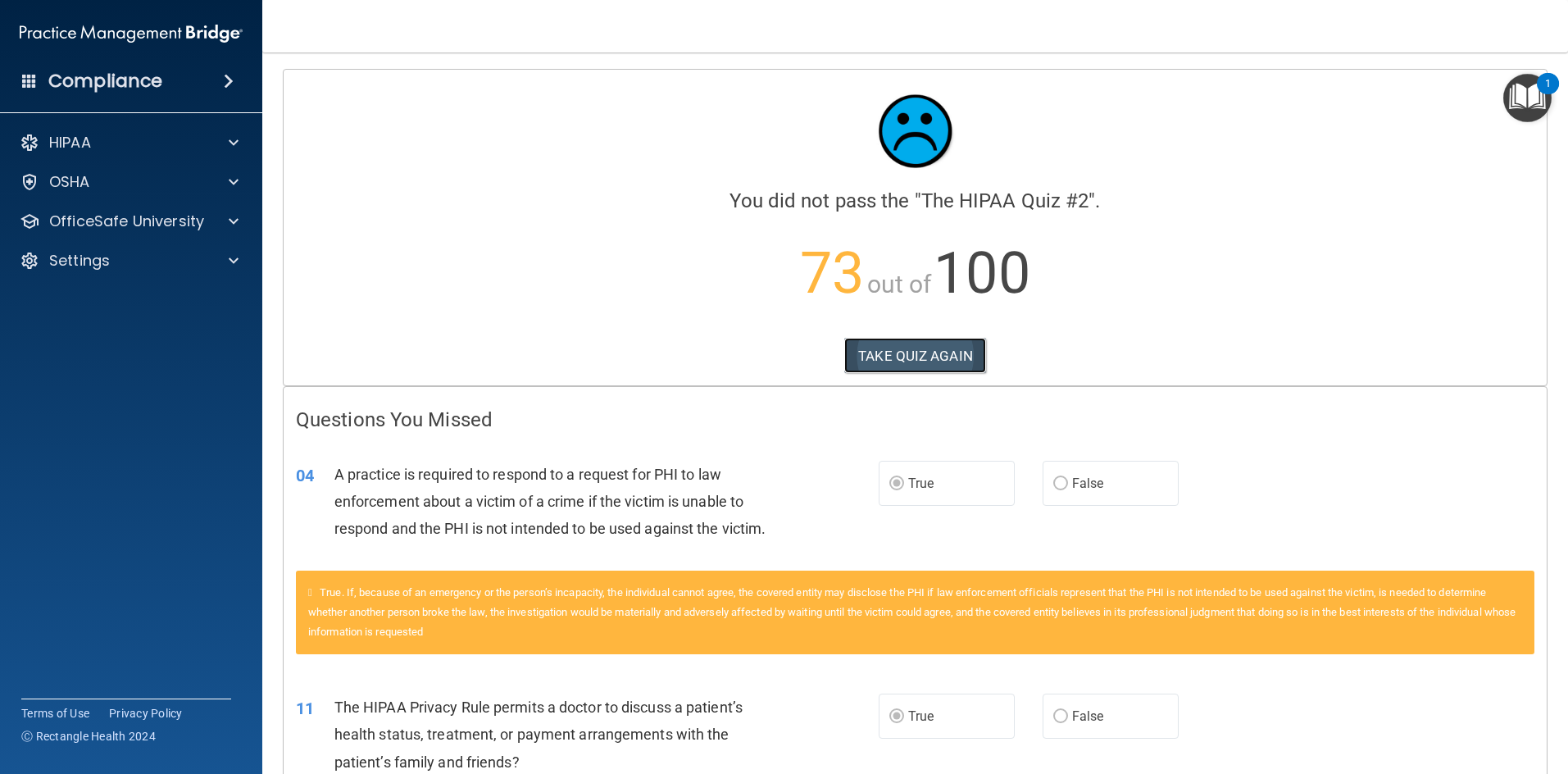
click at [831, 360] on button "TAKE QUIZ AGAIN" at bounding box center [914, 356] width 142 height 36
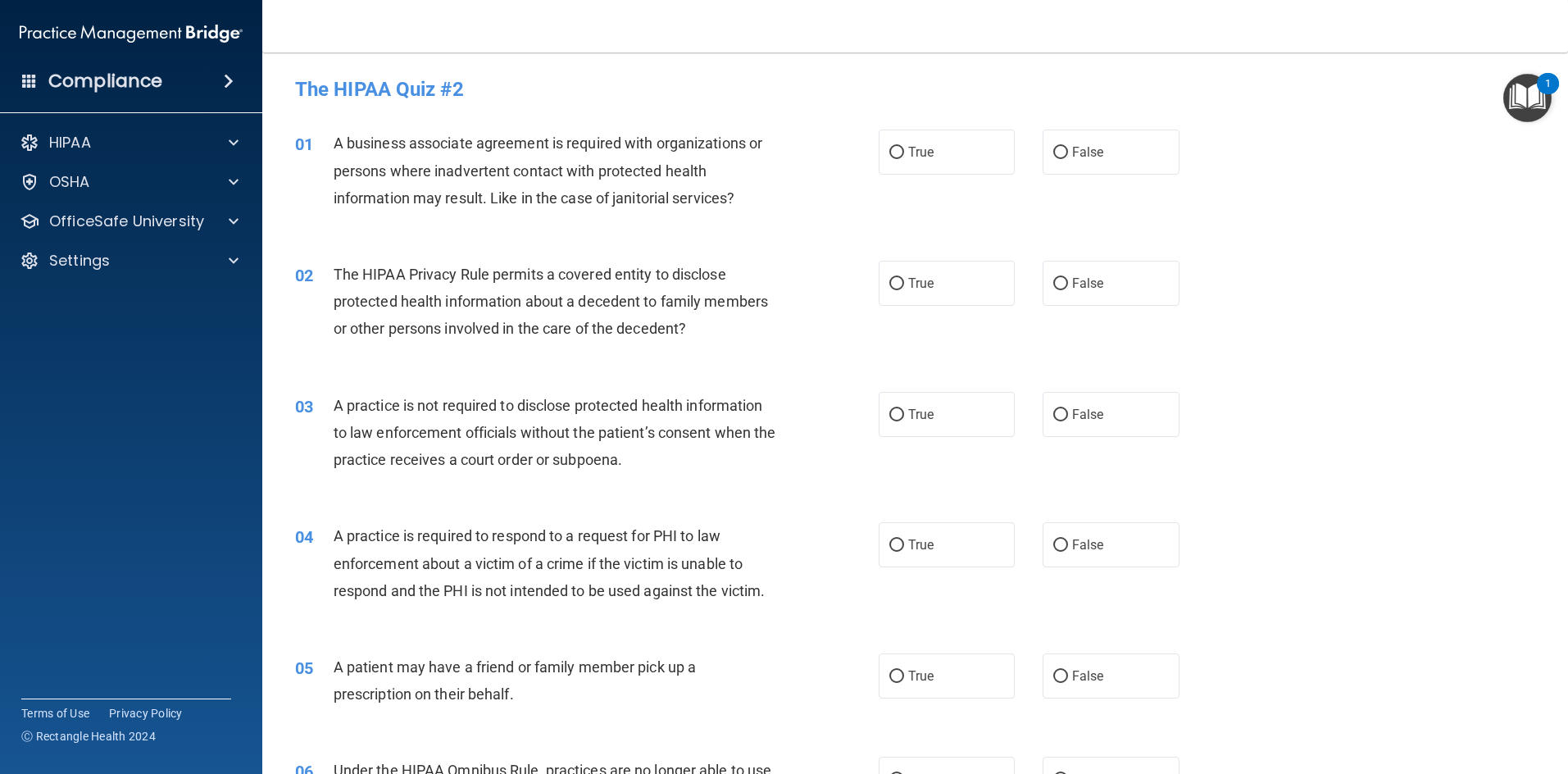
scroll to position [82, 0]
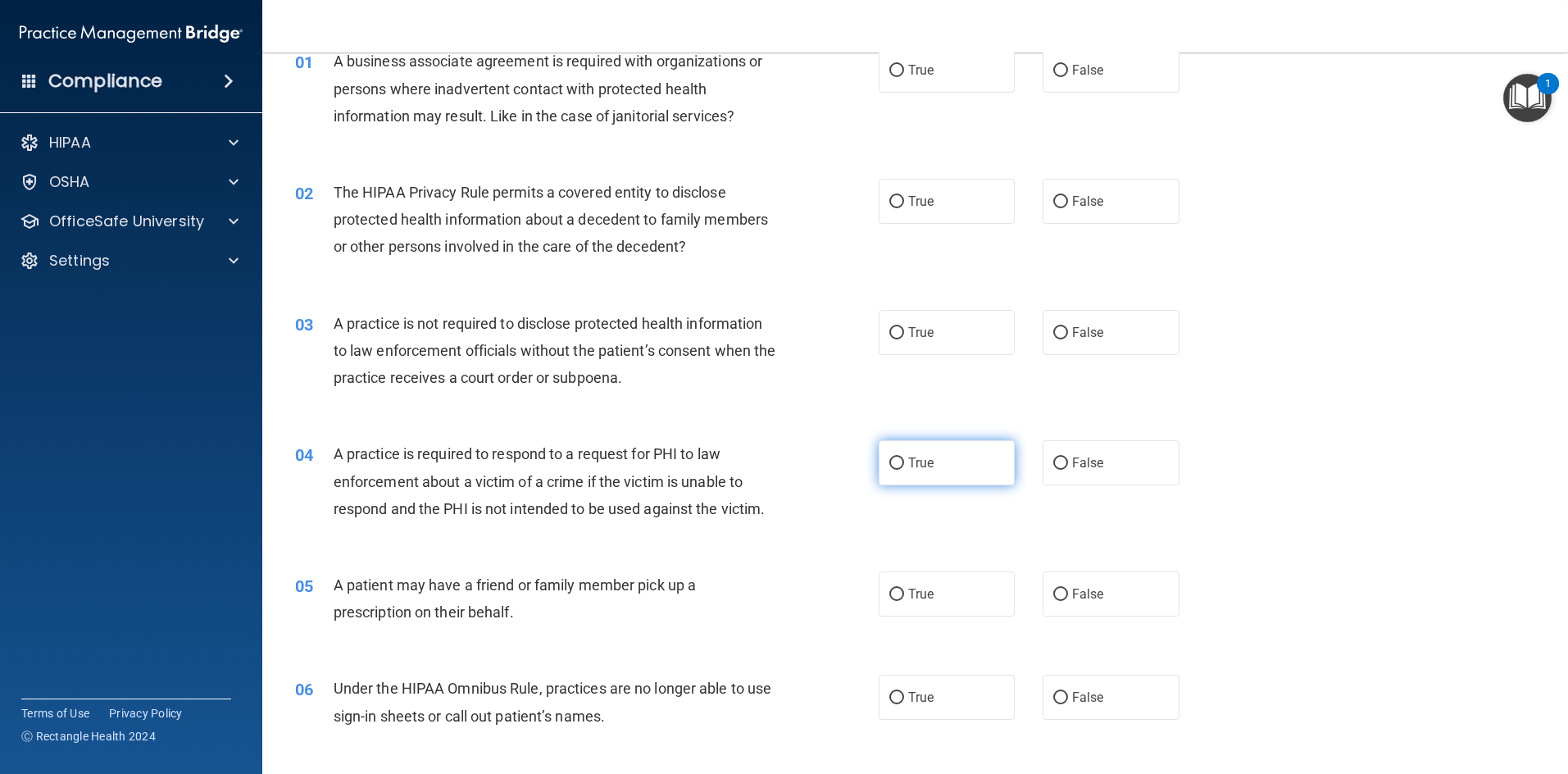
click at [831, 473] on label "True" at bounding box center [946, 463] width 137 height 45
click at [831, 470] on input "True" at bounding box center [897, 464] width 15 height 13
radio input "true"
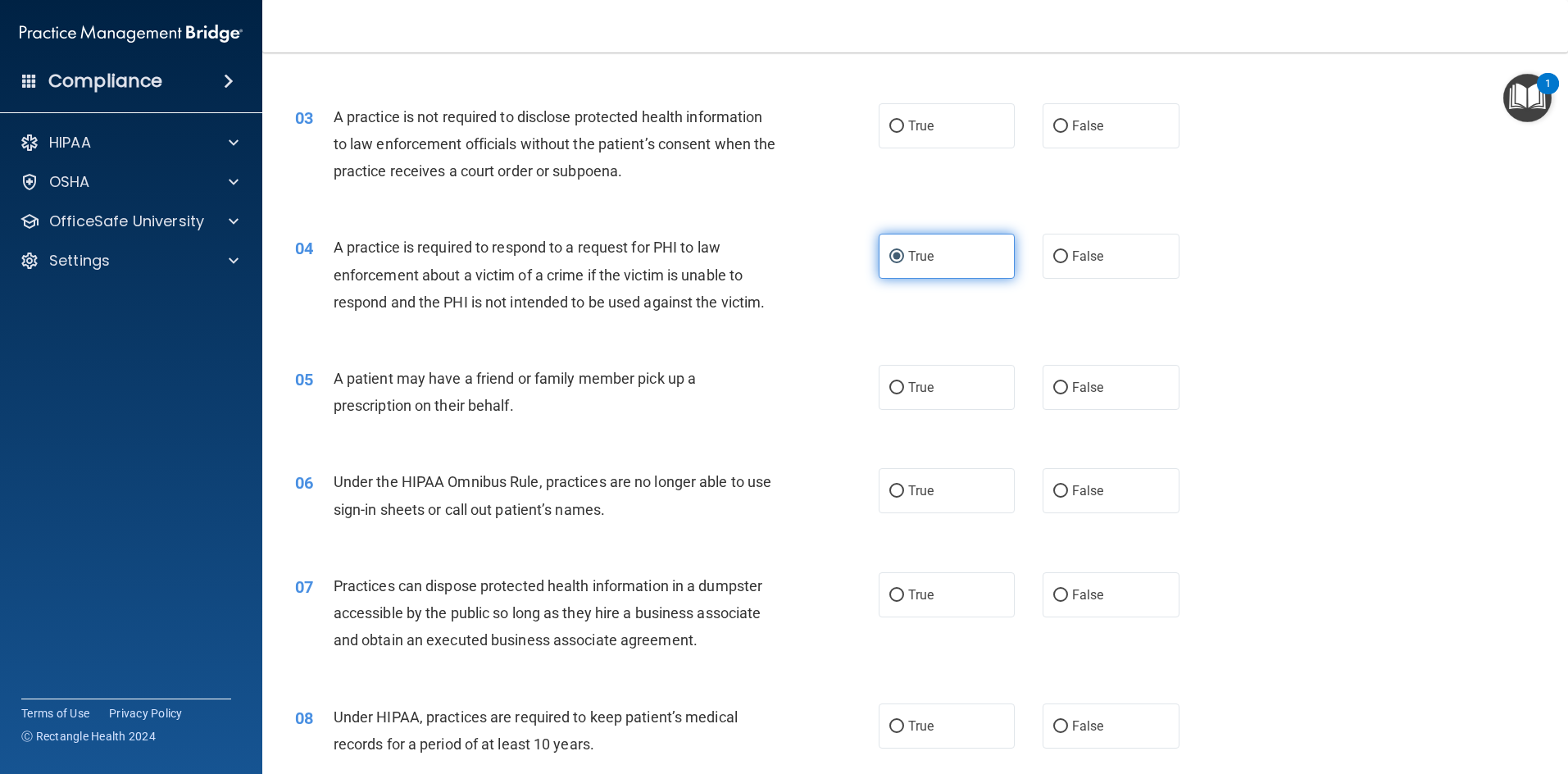
scroll to position [328, 0]
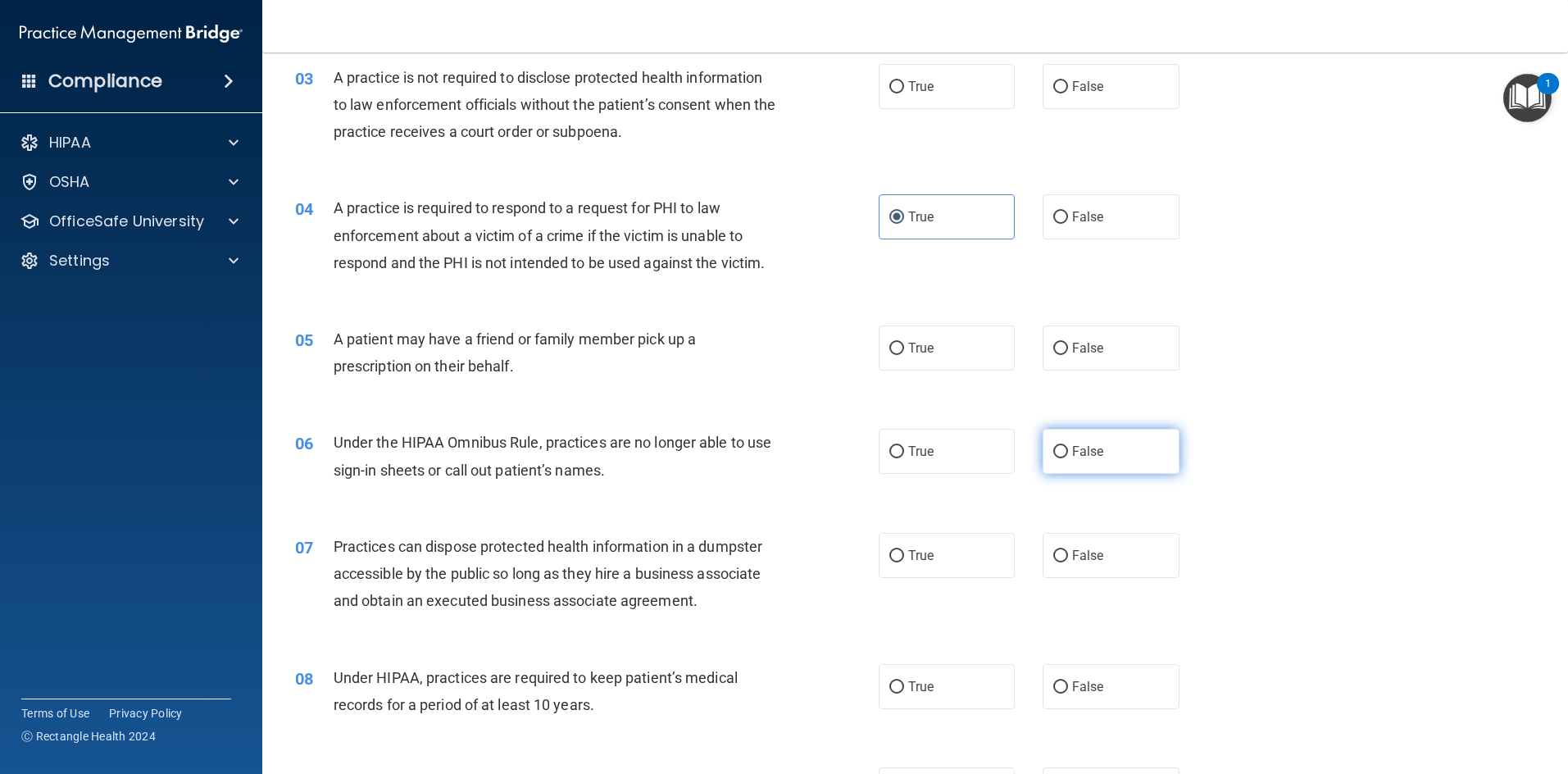
click at [831, 463] on label "False" at bounding box center [1110, 451] width 137 height 45
click at [831, 459] on input "False" at bounding box center [1061, 452] width 15 height 13
radio input "true"
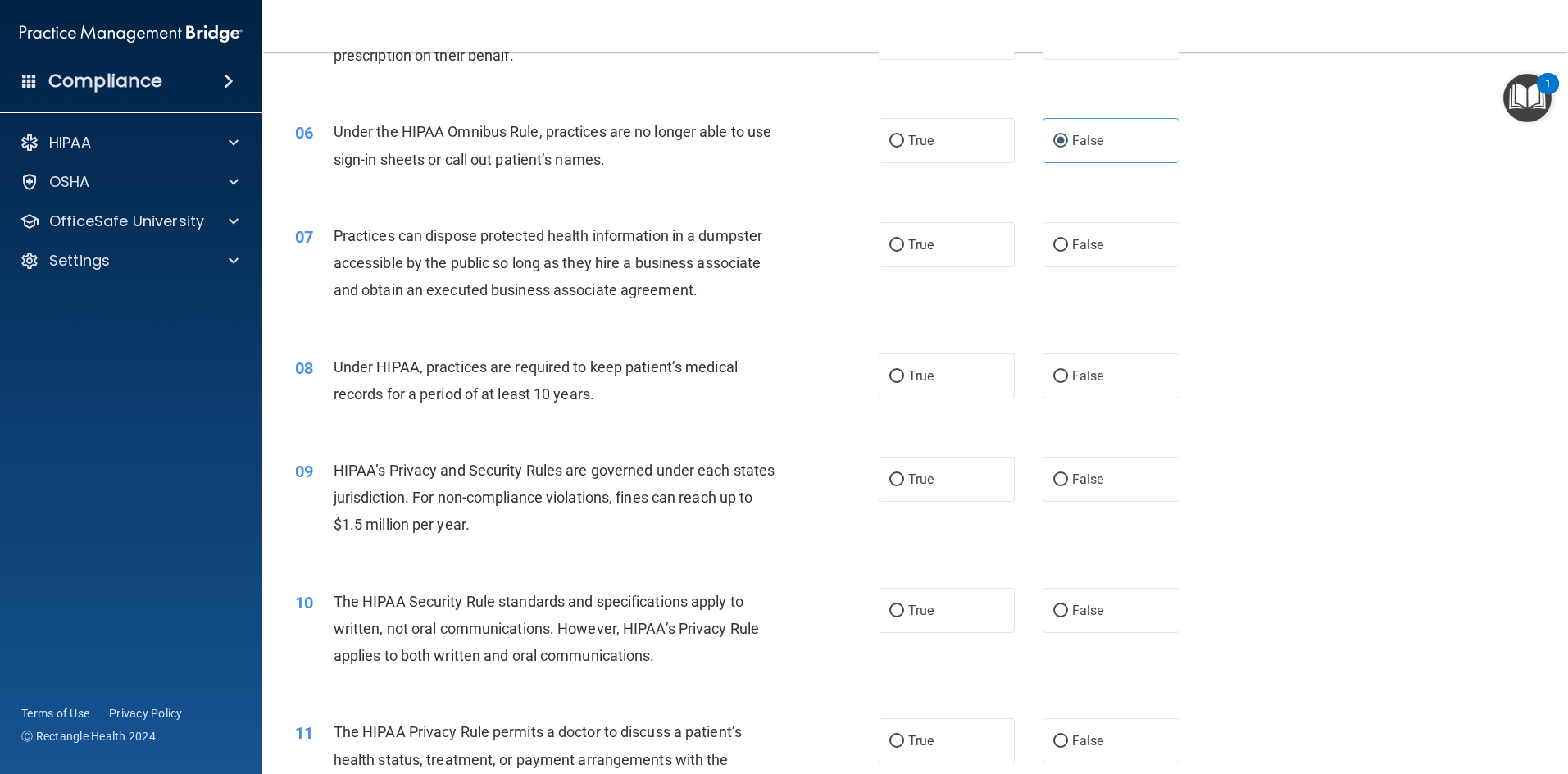
scroll to position [902, 0]
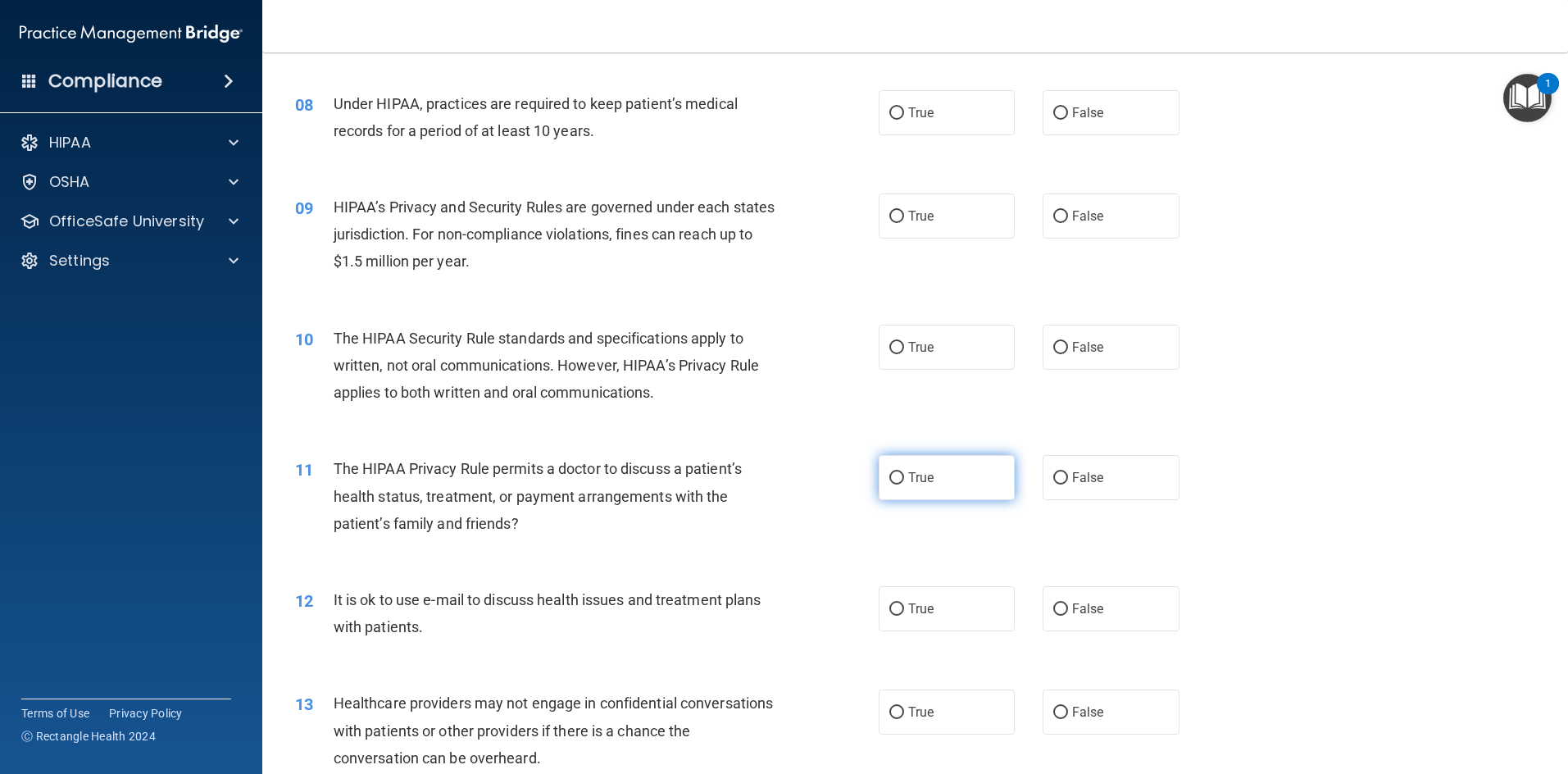
click at [831, 488] on label "True" at bounding box center [946, 478] width 137 height 45
click at [831, 485] on input "True" at bounding box center [897, 478] width 15 height 13
radio input "true"
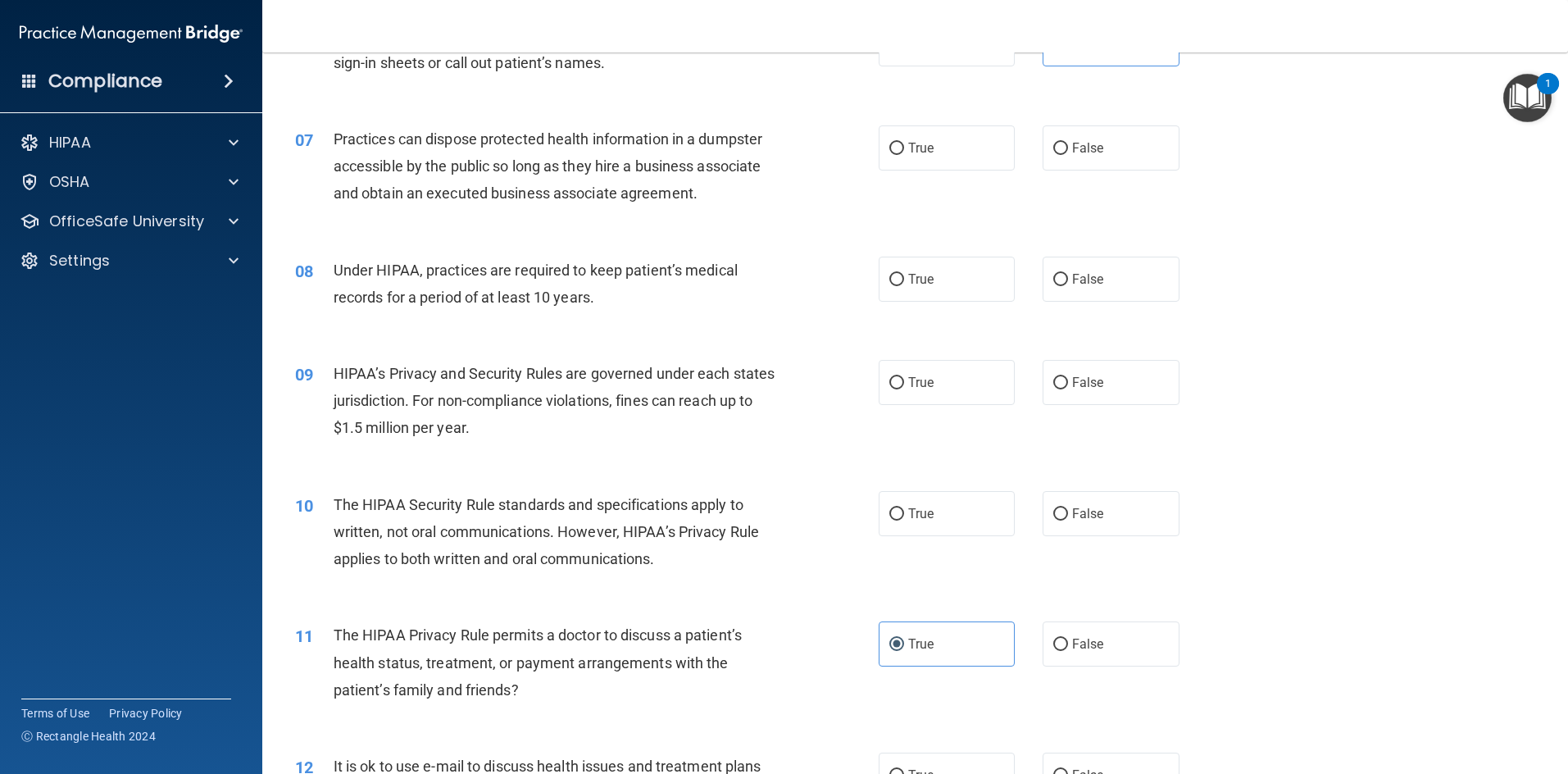
scroll to position [738, 0]
click at [831, 530] on label "True" at bounding box center [946, 512] width 137 height 45
click at [831, 518] on input "True" at bounding box center [897, 512] width 15 height 13
radio input "true"
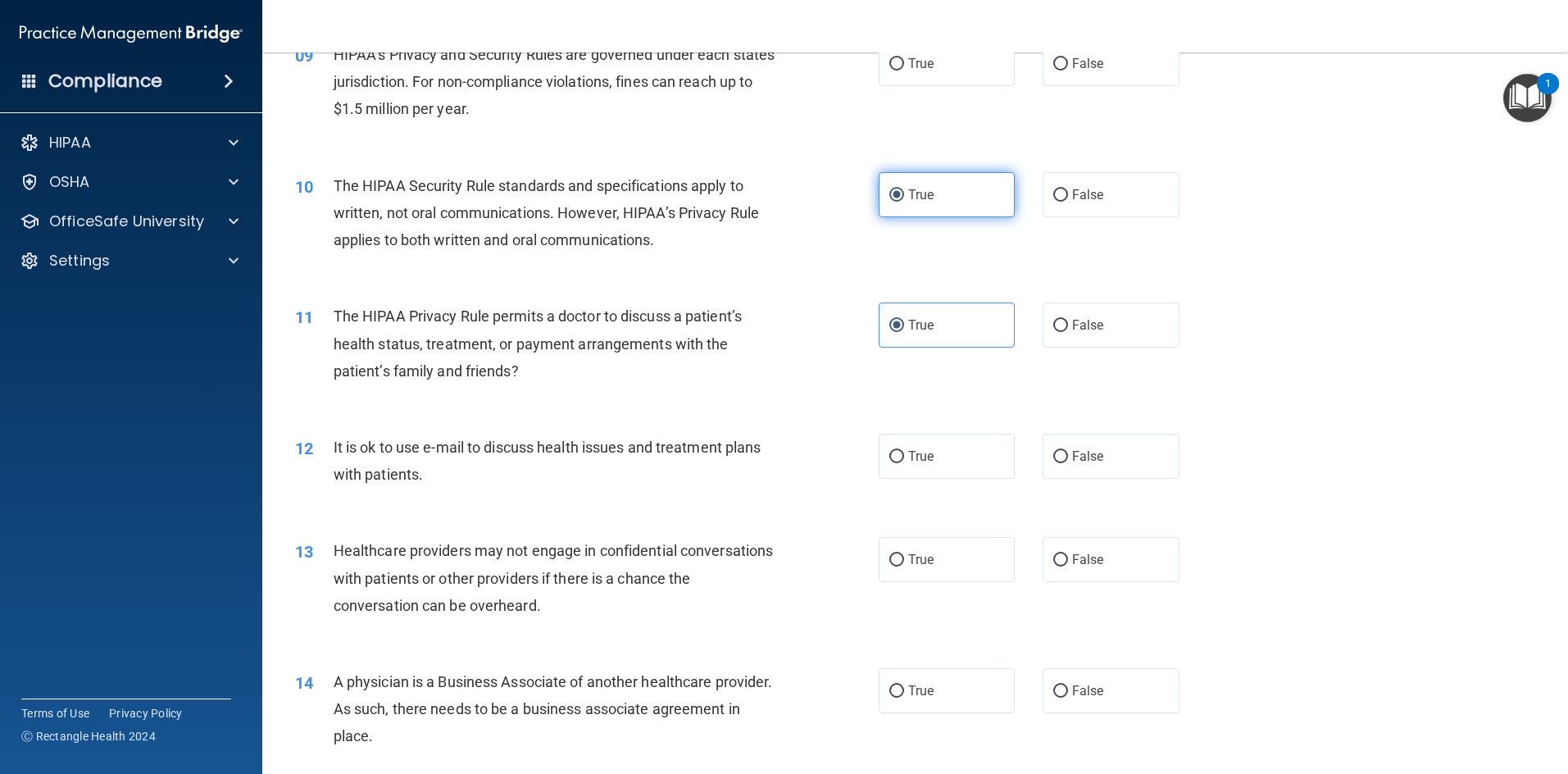
scroll to position [1066, 0]
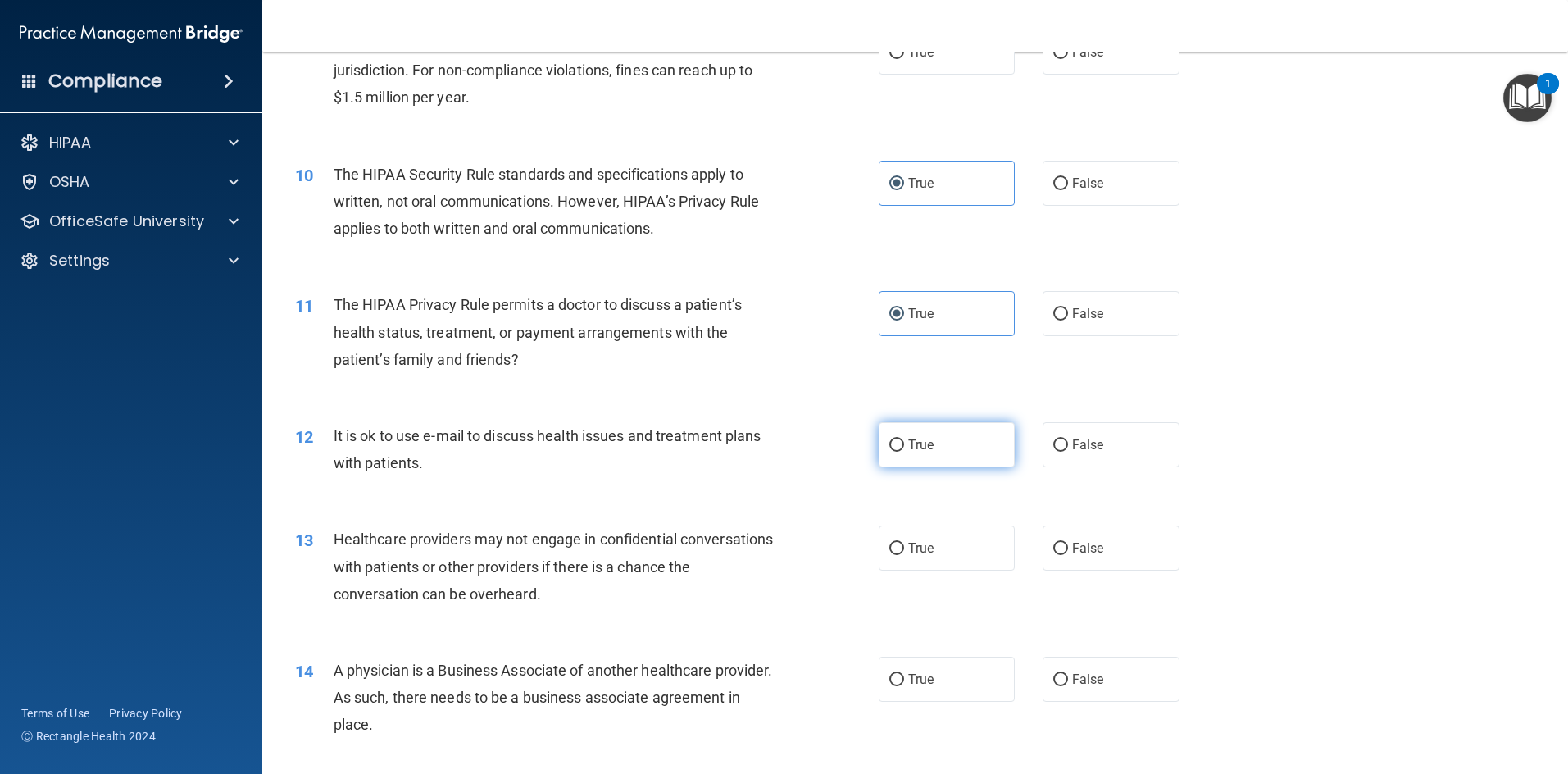
click at [831, 444] on label "True" at bounding box center [946, 445] width 137 height 45
click at [831, 444] on input "True" at bounding box center [897, 445] width 15 height 13
radio input "true"
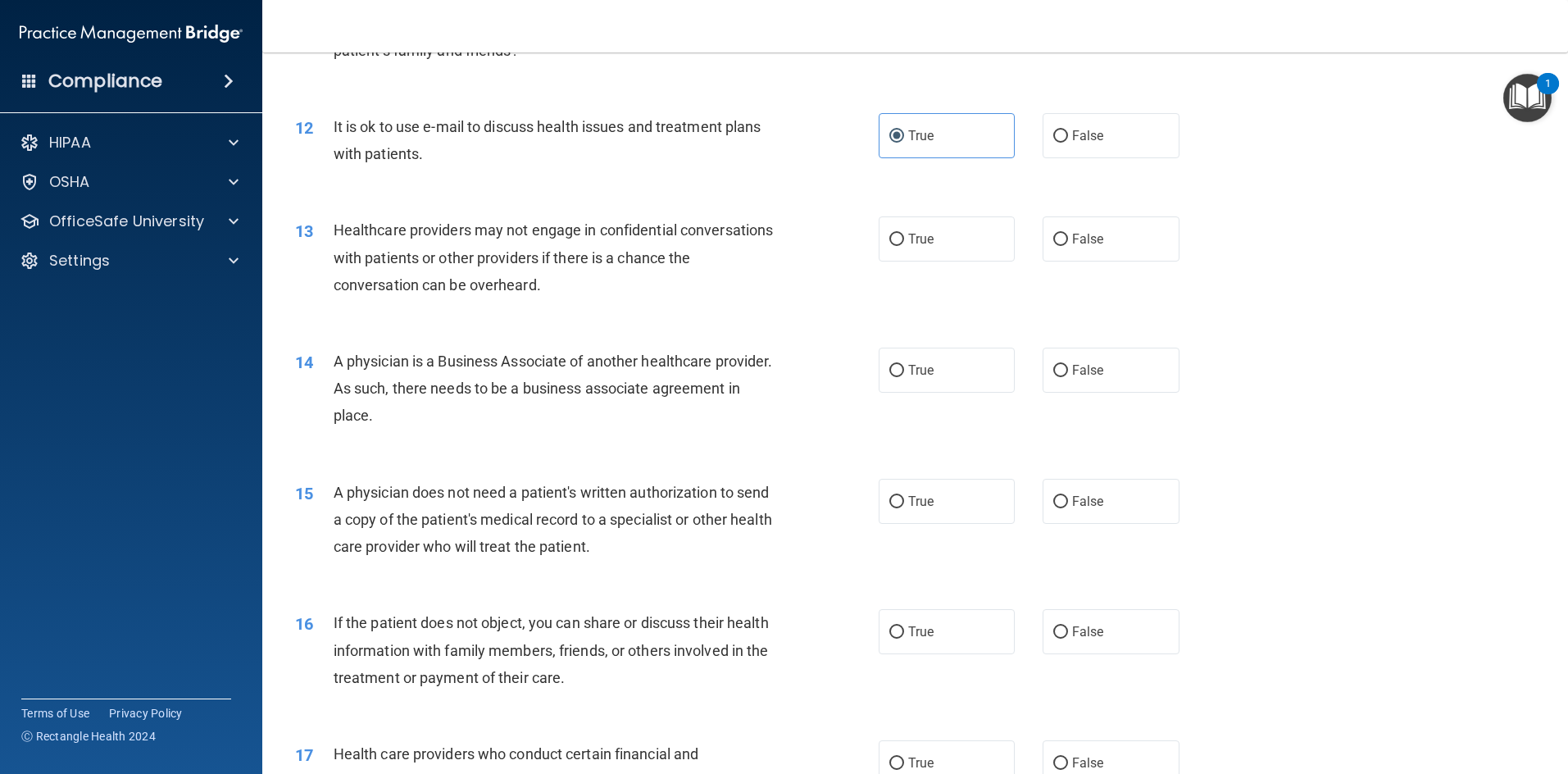
scroll to position [1394, 0]
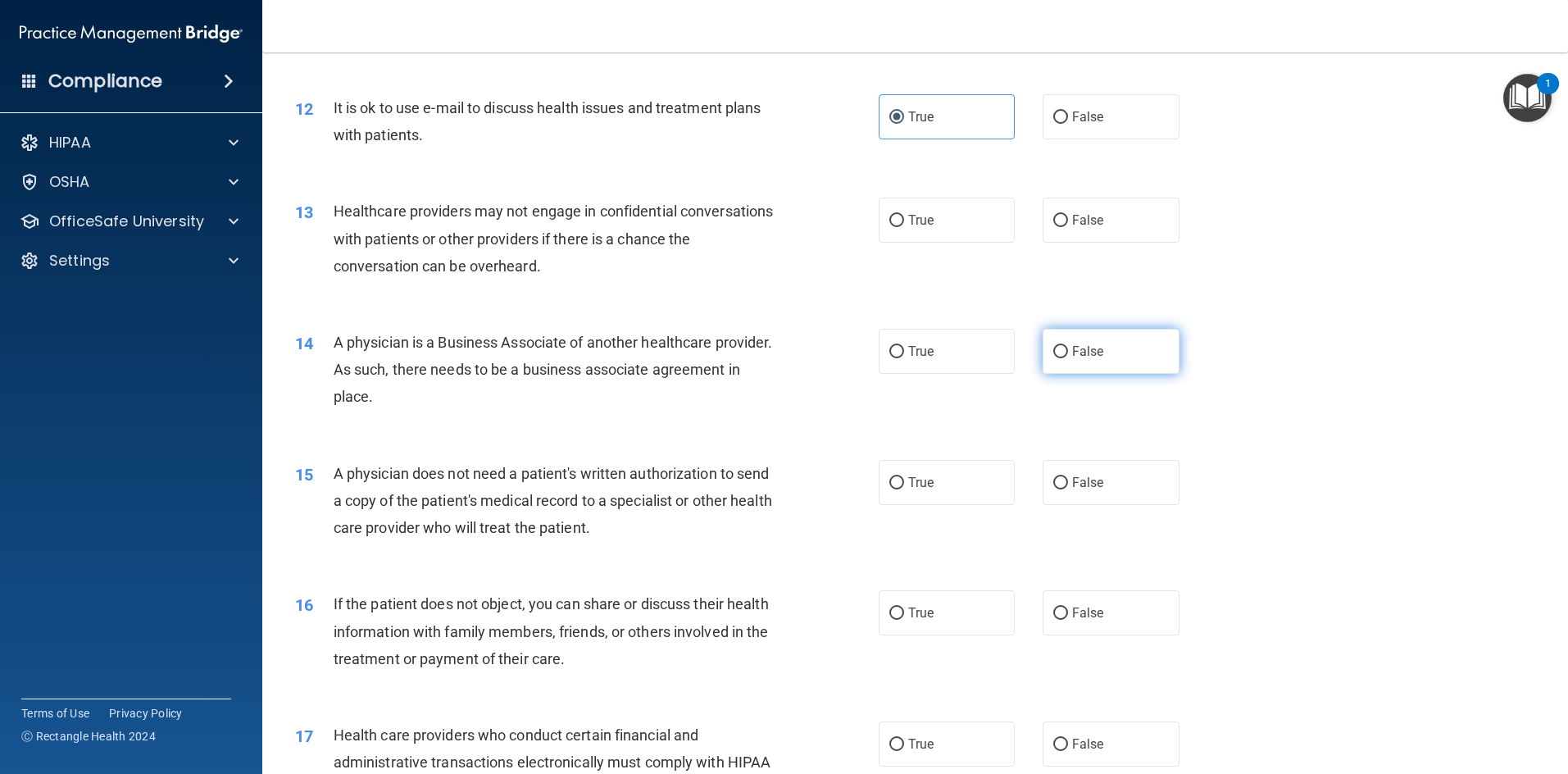
click at [831, 351] on span "False" at bounding box center [1088, 351] width 32 height 16
click at [831, 351] on input "False" at bounding box center [1061, 352] width 15 height 13
radio input "true"
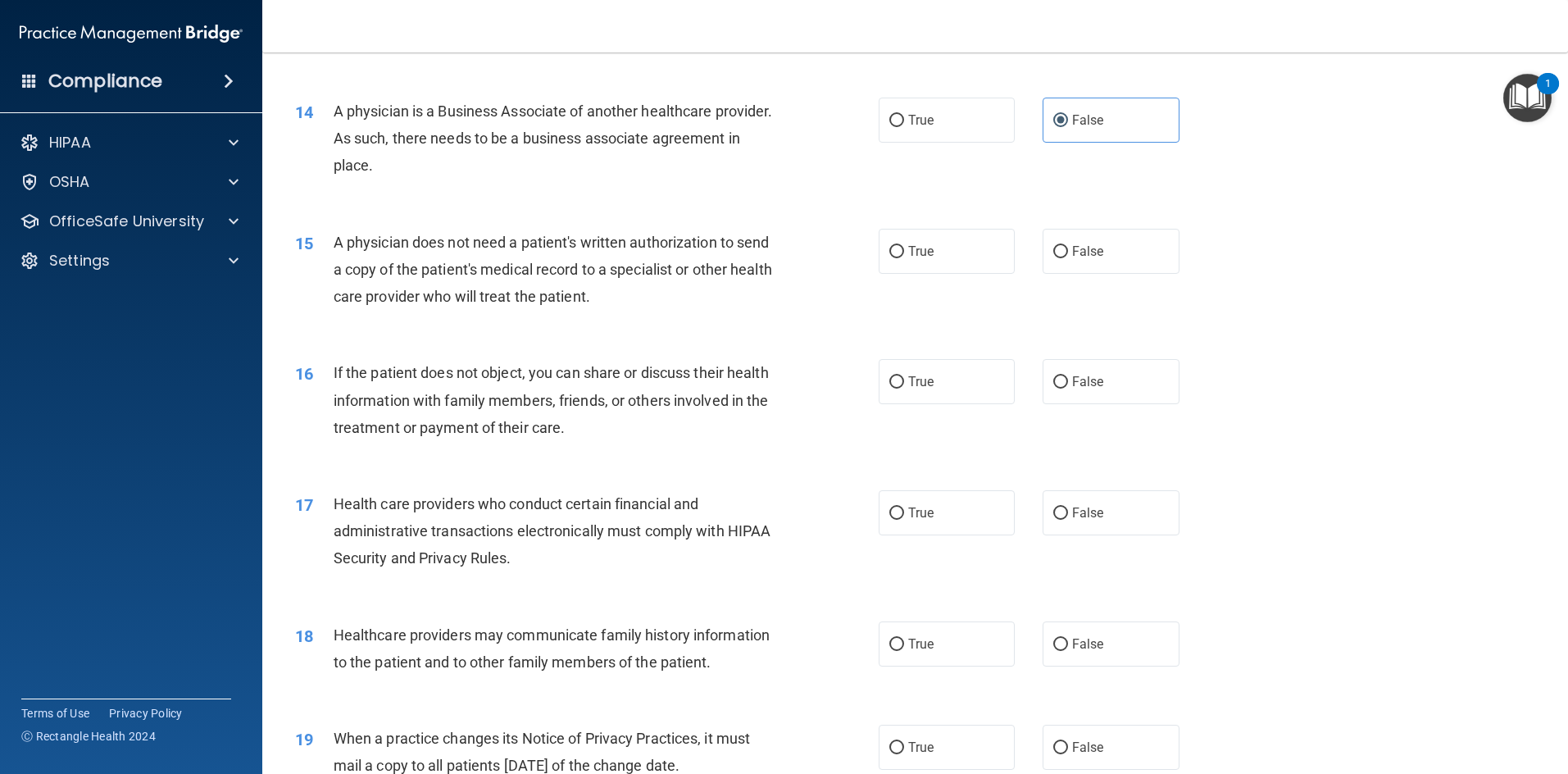
scroll to position [1640, 0]
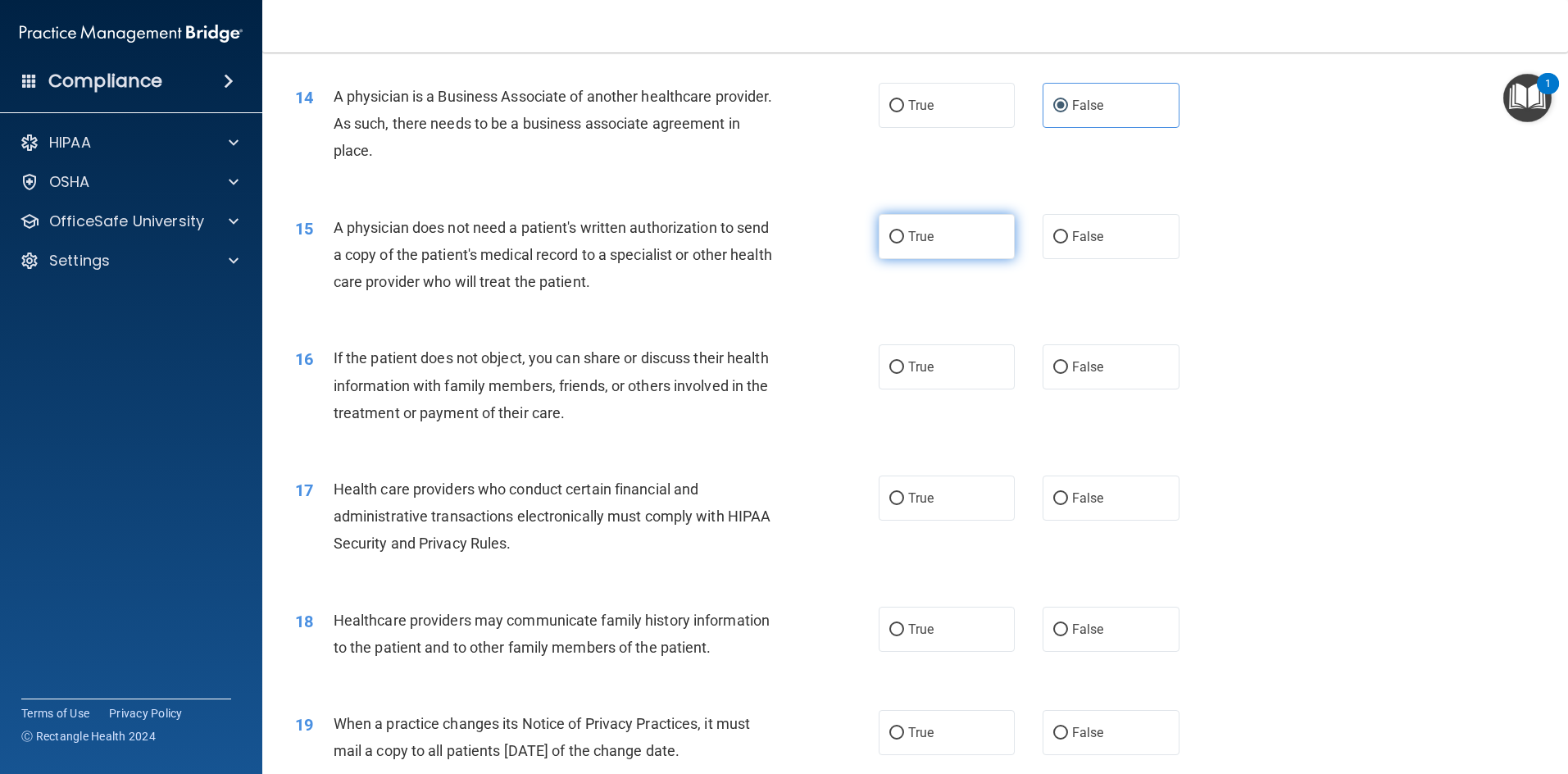
click at [831, 250] on label "True" at bounding box center [946, 236] width 137 height 45
click at [831, 243] on input "True" at bounding box center [897, 237] width 15 height 13
radio input "true"
click at [831, 371] on label "True" at bounding box center [946, 367] width 137 height 45
click at [831, 371] on input "True" at bounding box center [897, 367] width 15 height 13
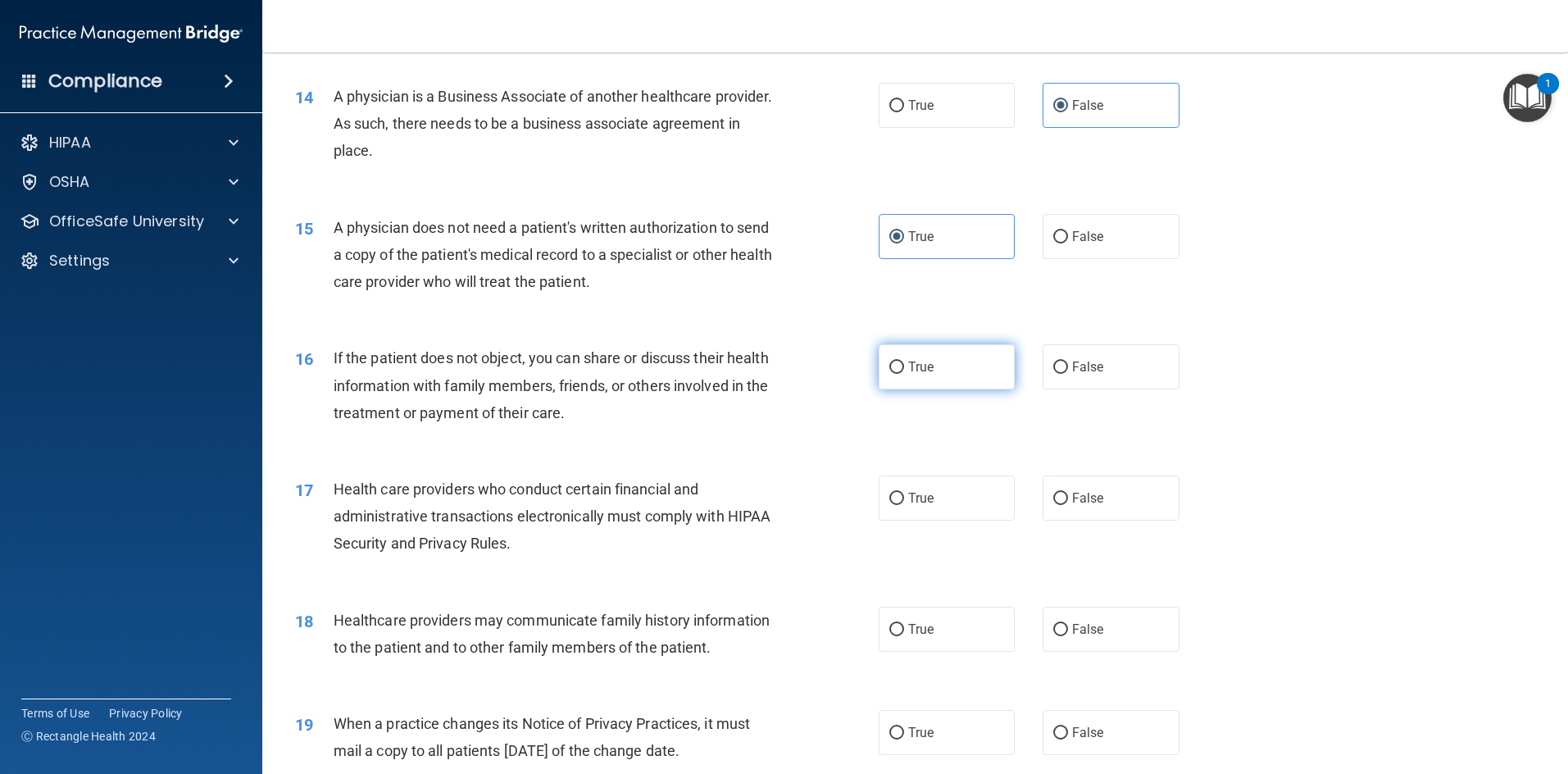
radio input "true"
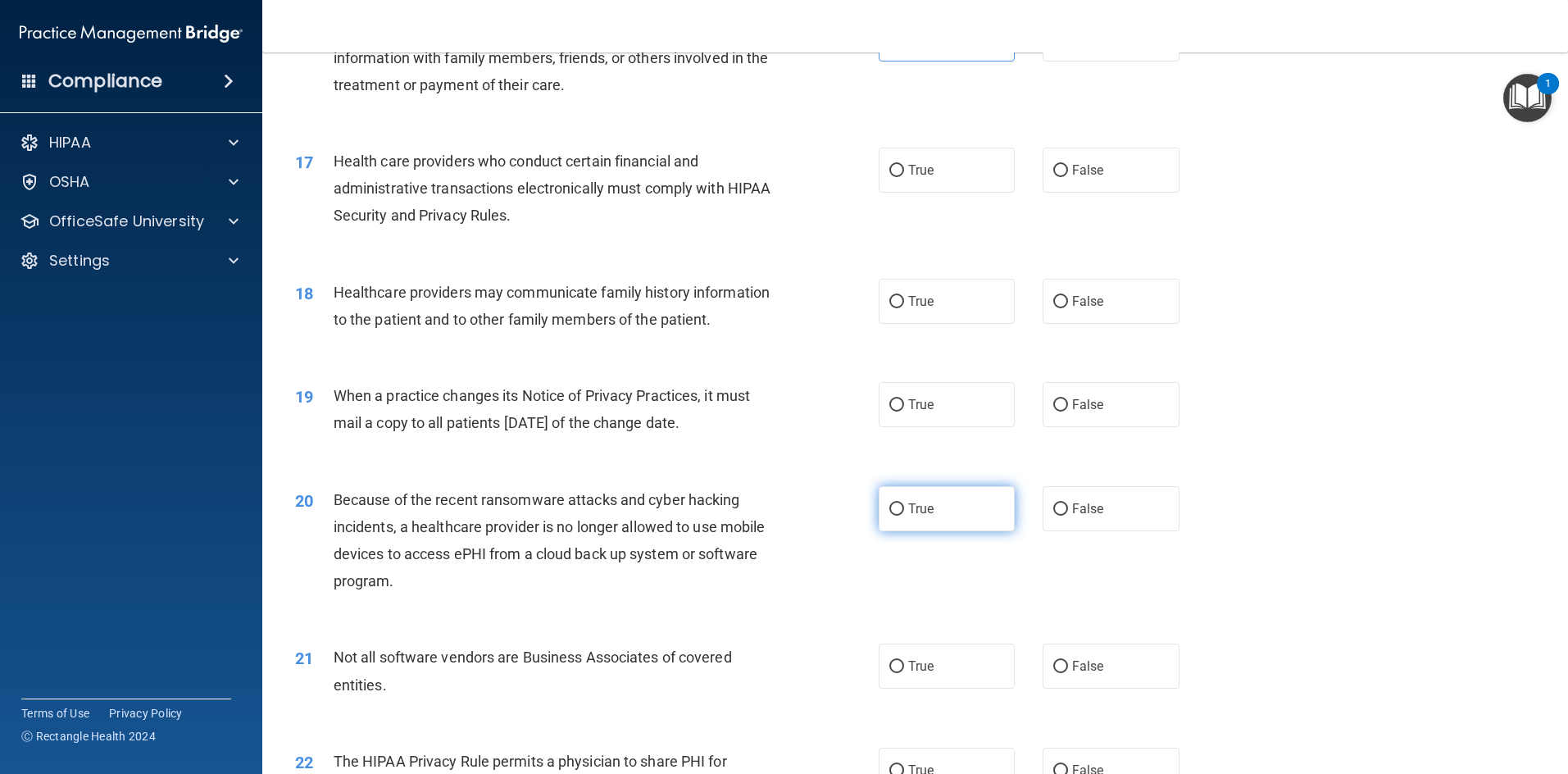
scroll to position [2050, 0]
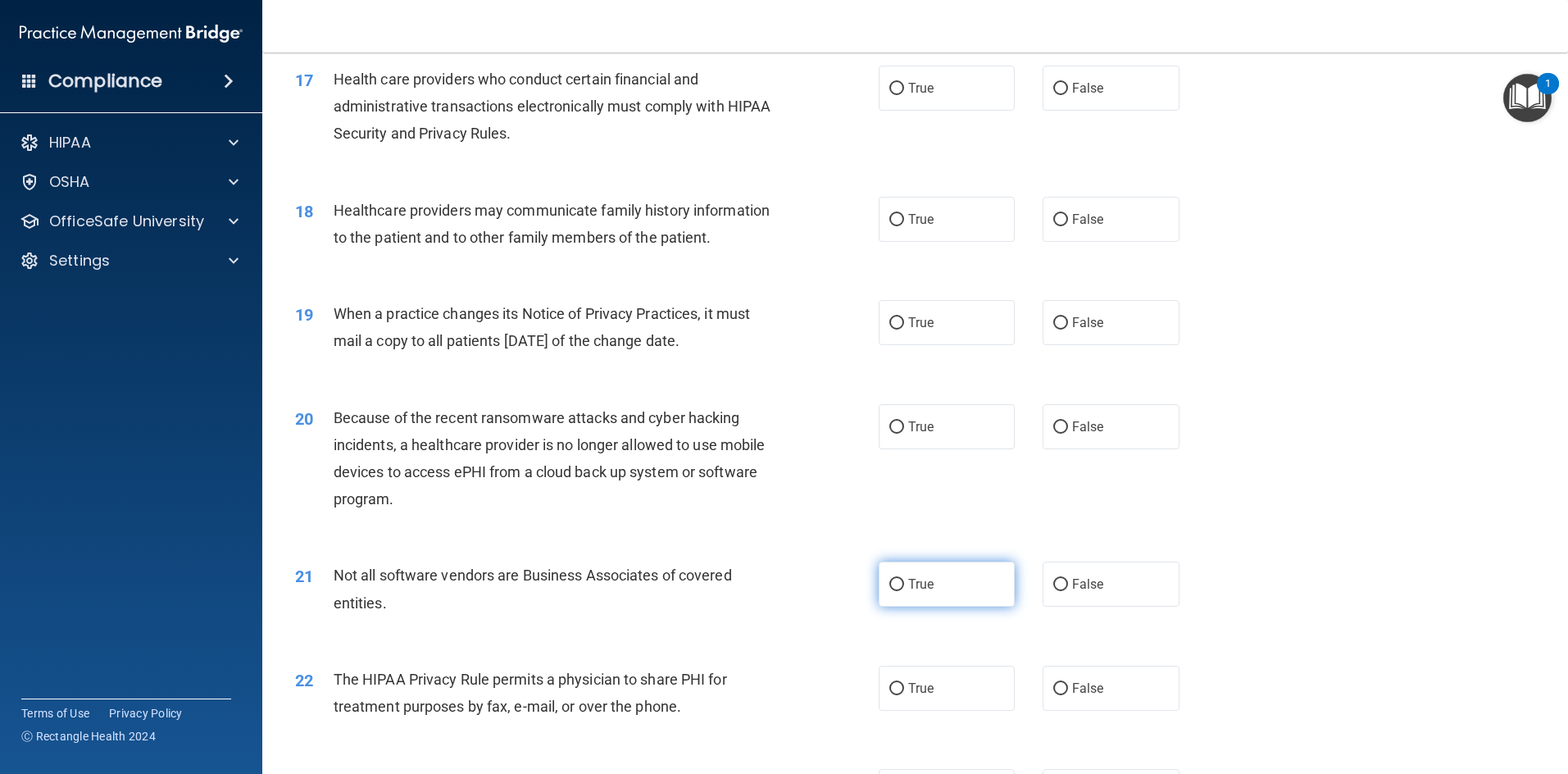
click at [831, 574] on label "True" at bounding box center [946, 584] width 137 height 45
click at [831, 579] on input "True" at bounding box center [897, 584] width 15 height 13
radio input "true"
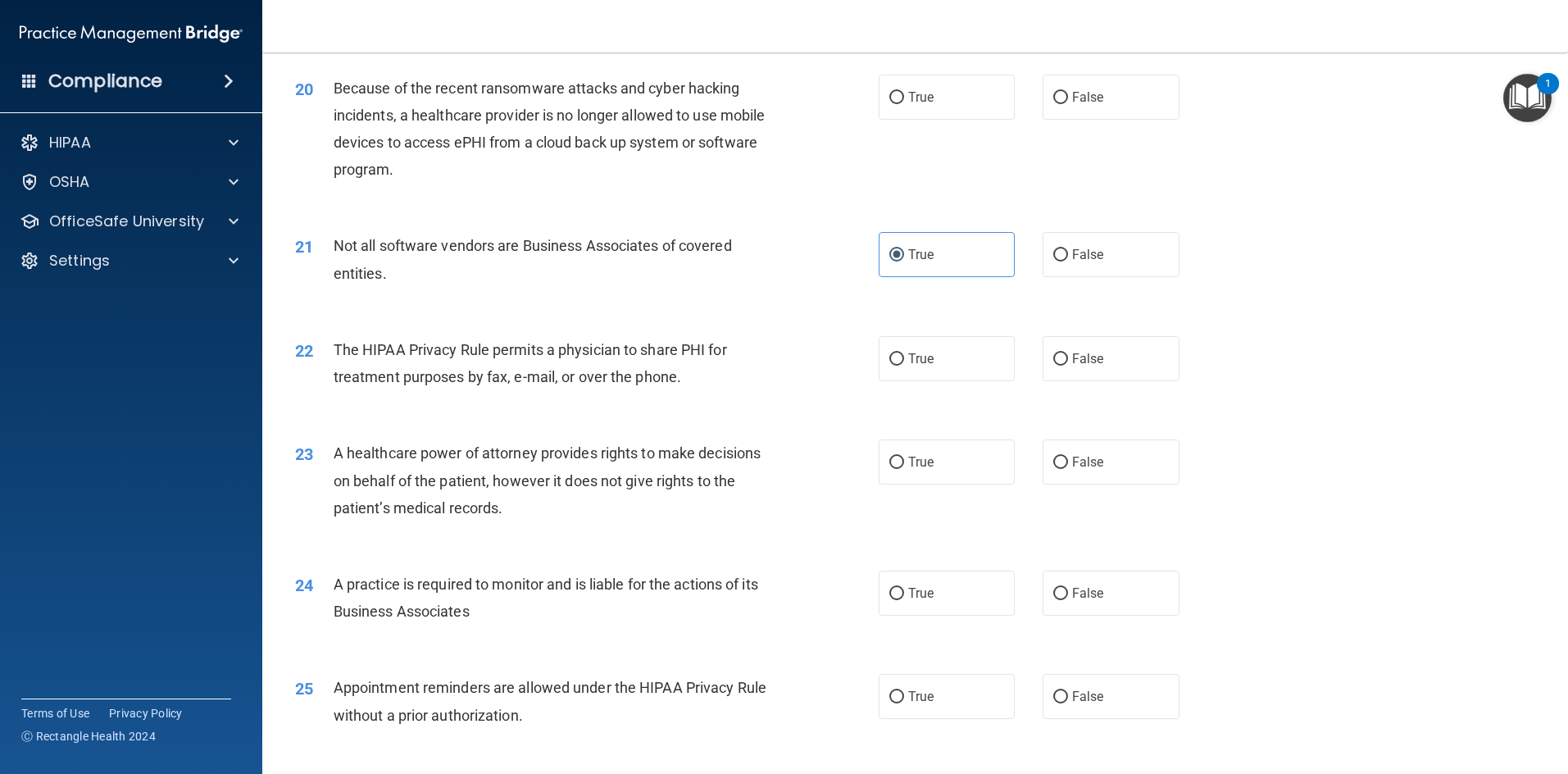
scroll to position [2460, 0]
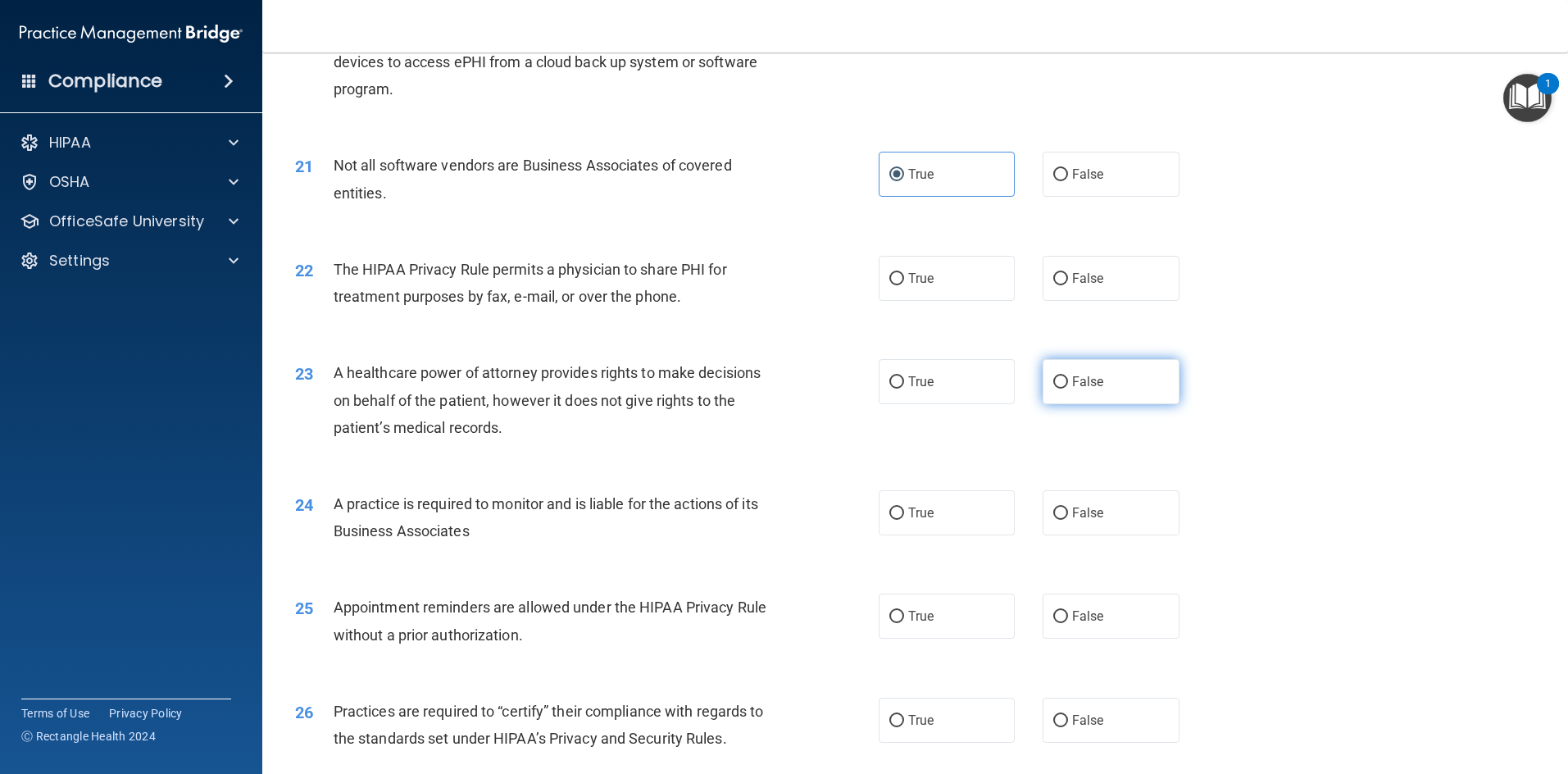
click at [831, 395] on label "False" at bounding box center [1110, 382] width 137 height 45
click at [831, 389] on input "False" at bounding box center [1061, 382] width 15 height 13
radio input "true"
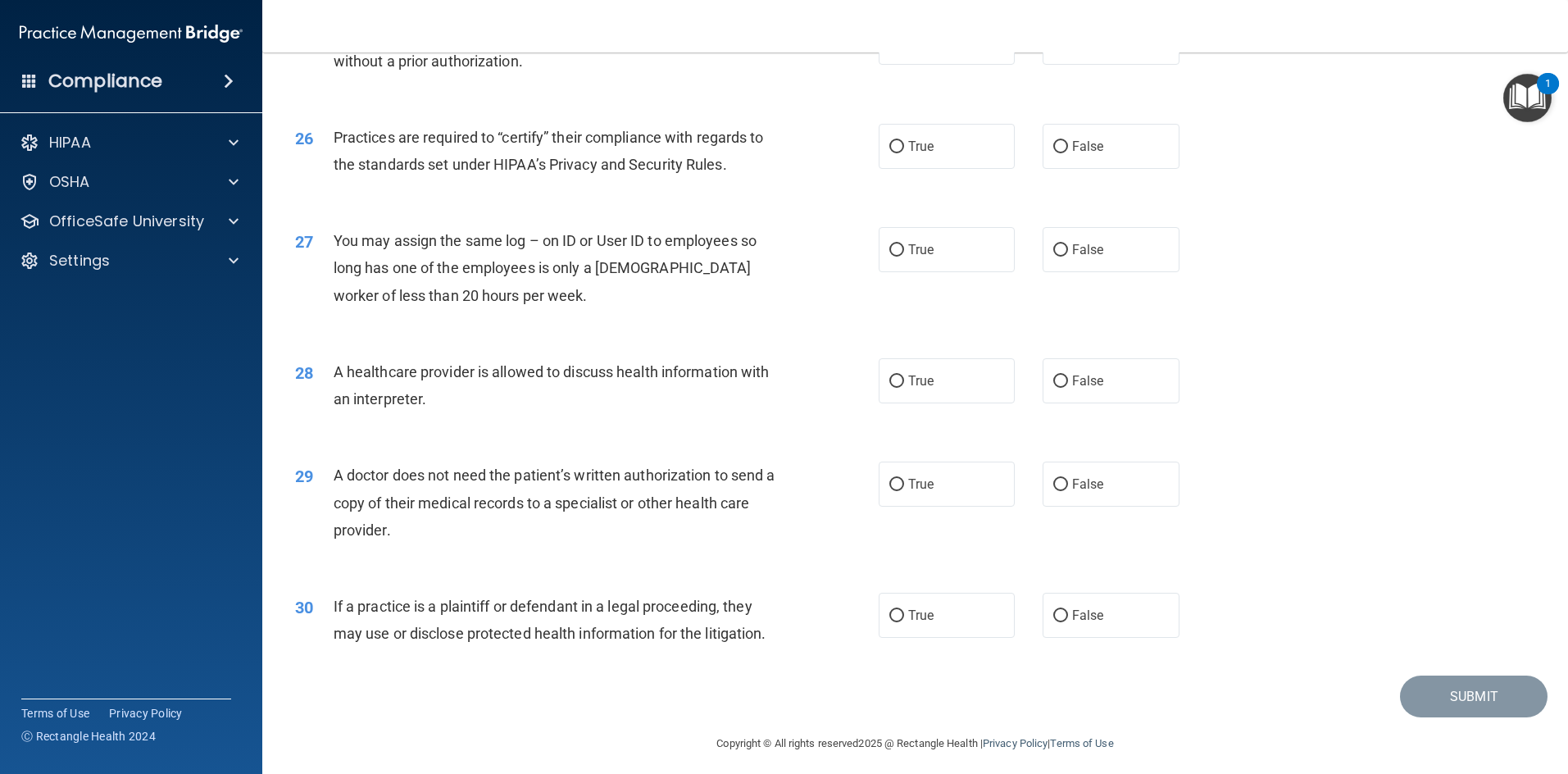
scroll to position [3043, 0]
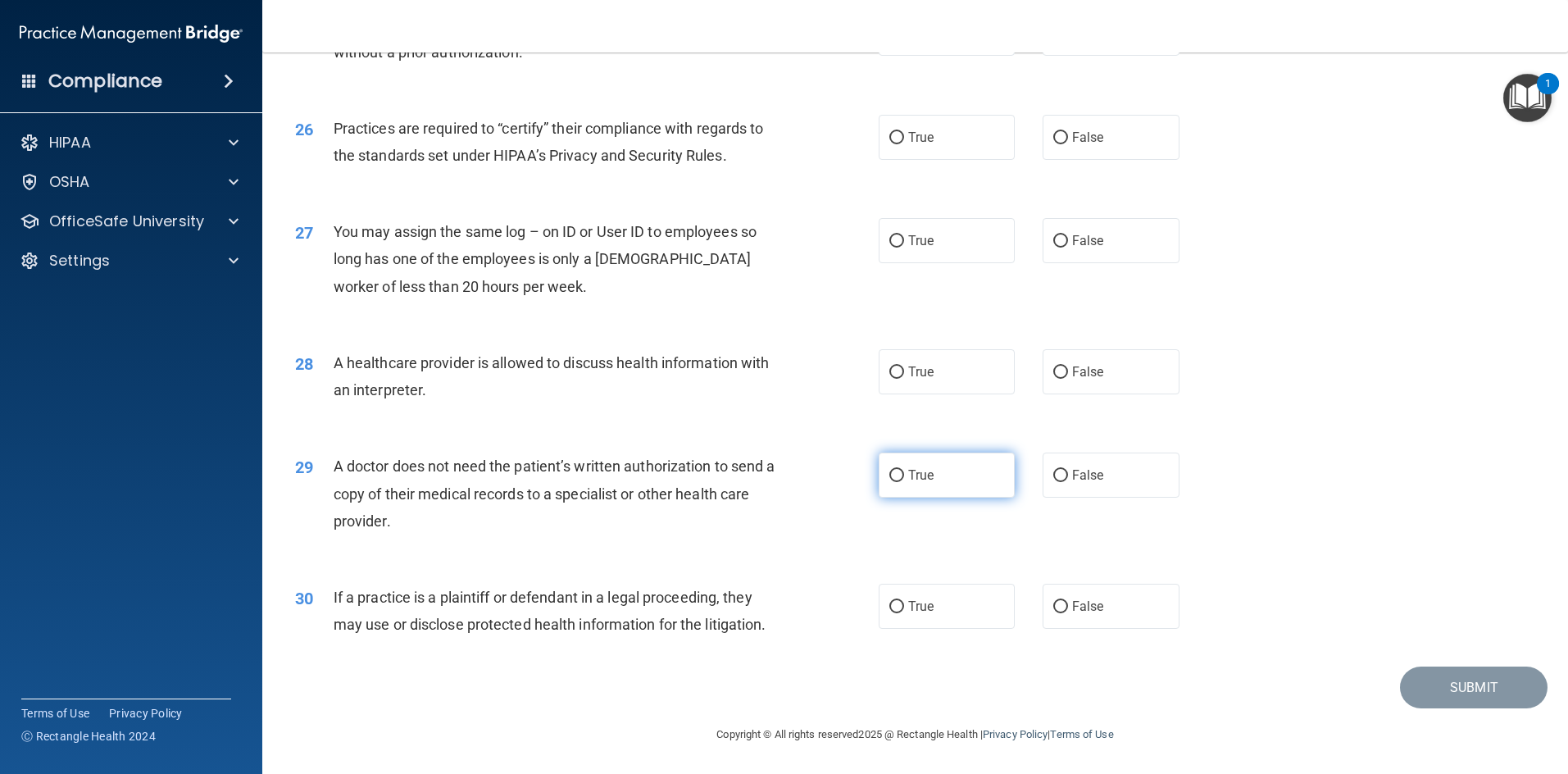
click at [831, 483] on label "True" at bounding box center [946, 475] width 137 height 45
click at [831, 482] on input "True" at bounding box center [897, 475] width 15 height 13
radio input "true"
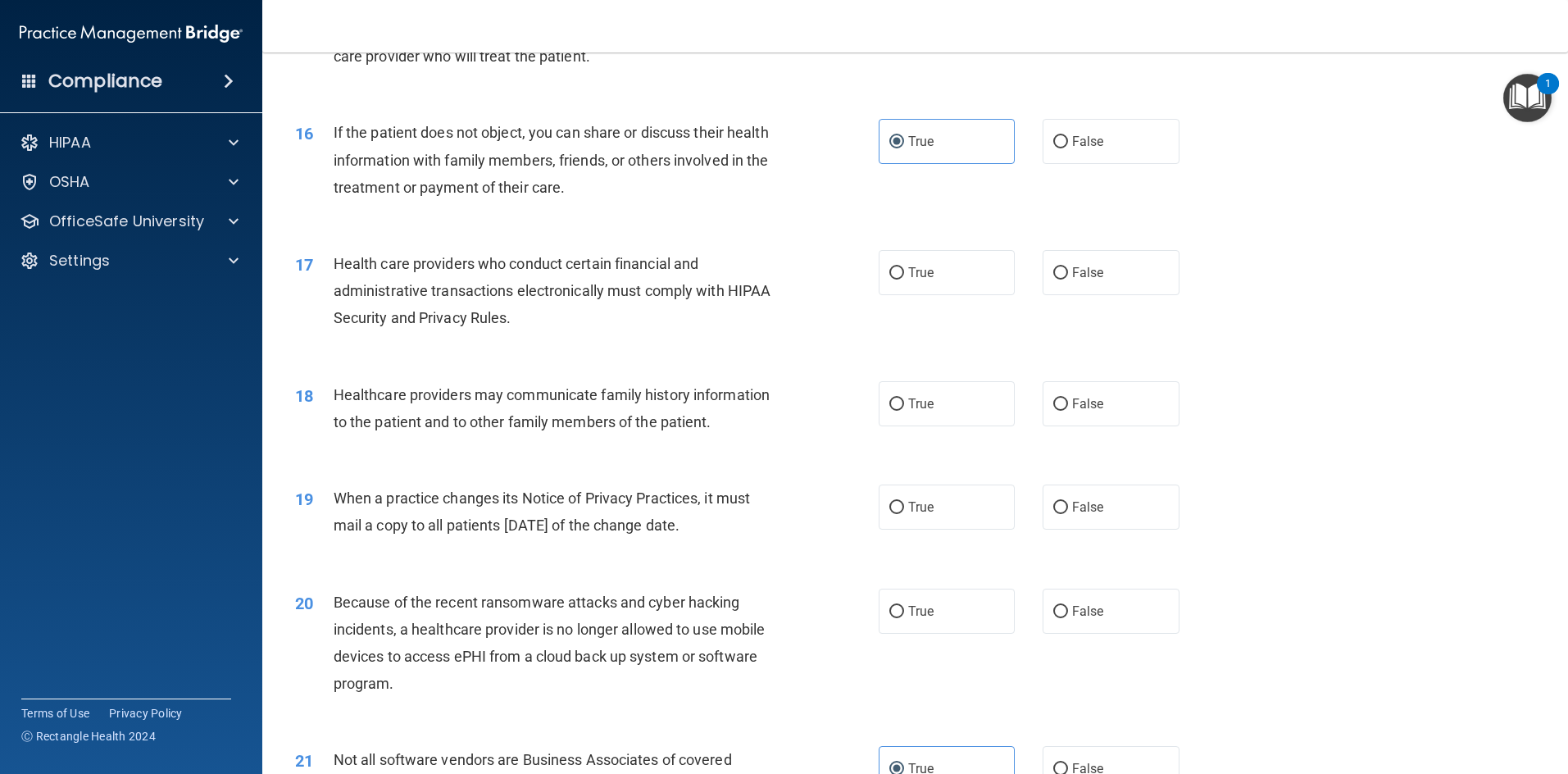
scroll to position [1895, 0]
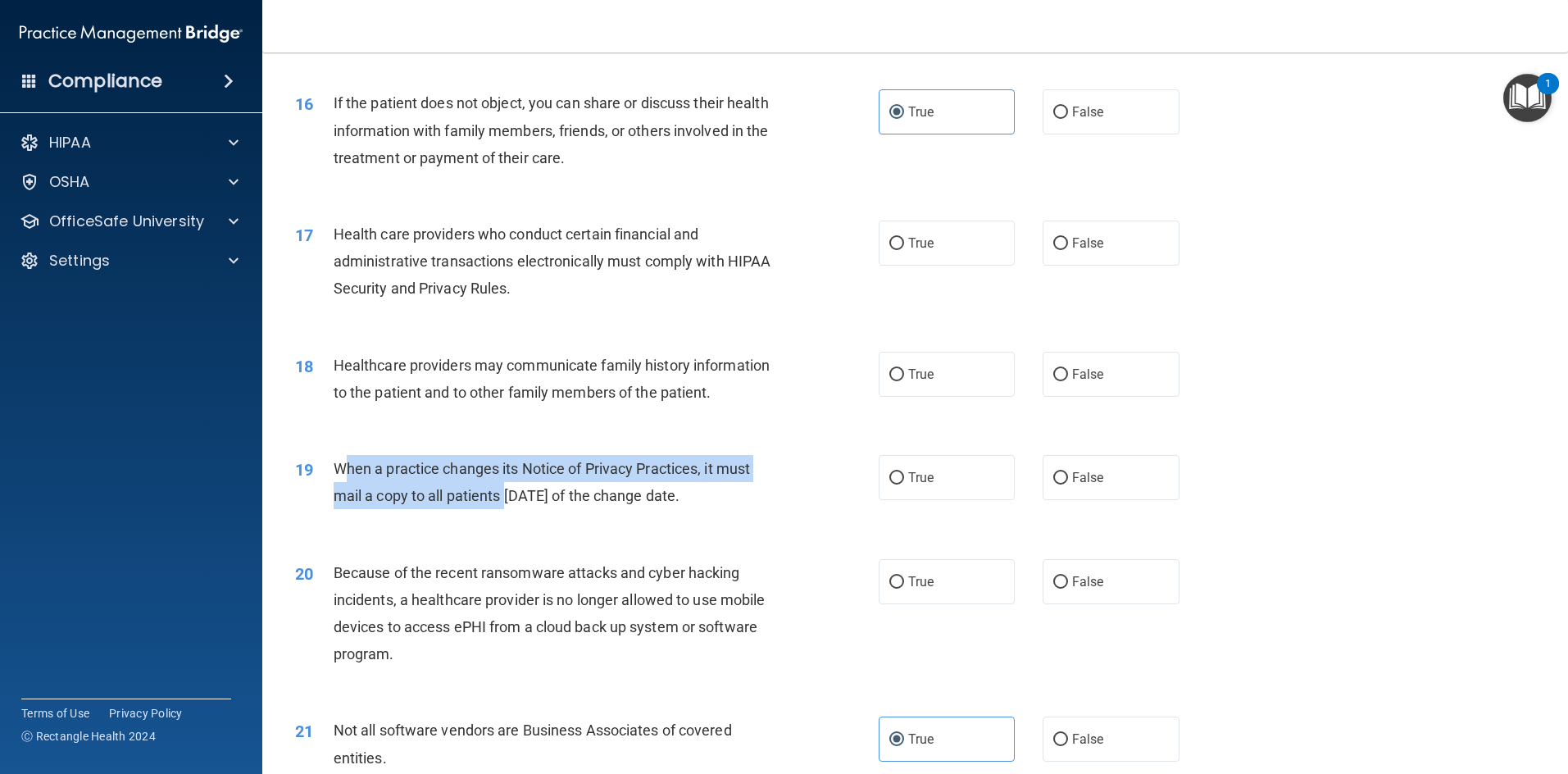
drag, startPoint x: 346, startPoint y: 475, endPoint x: 512, endPoint y: 491, distance: 166.8
click at [511, 491] on span "When a practice changes its Notice of Privacy Practices, it must mail a copy to…" at bounding box center [541, 482] width 417 height 44
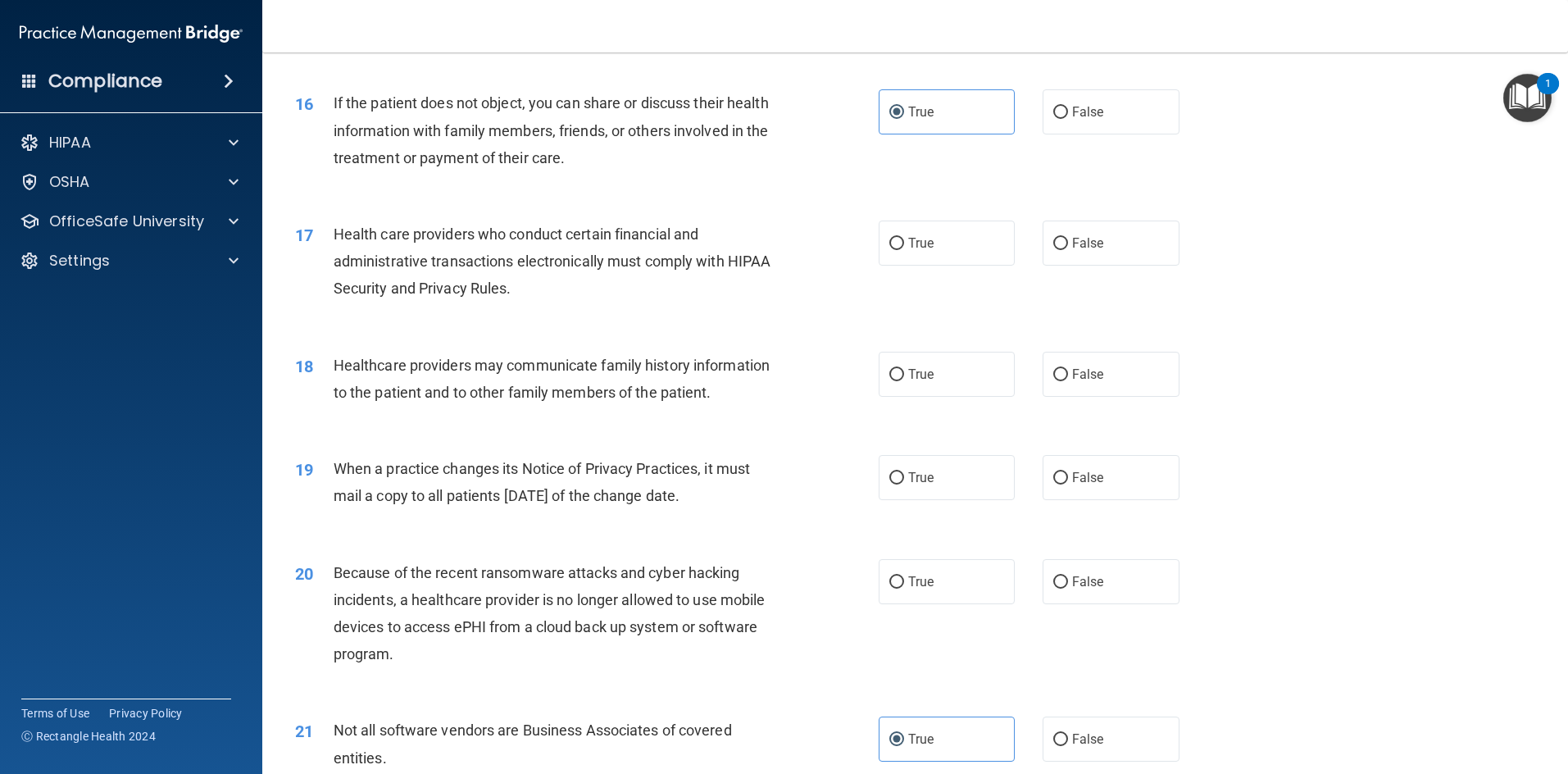
click at [527, 490] on span "When a practice changes its Notice of Privacy Practices, it must mail a copy to…" at bounding box center [541, 482] width 417 height 44
drag, startPoint x: 331, startPoint y: 461, endPoint x: 1207, endPoint y: 482, distance: 876.3
click at [831, 482] on div "19 When a practice changes its Notice of Privacy Practices, it must mail a copy…" at bounding box center [914, 486] width 1265 height 103
drag, startPoint x: 502, startPoint y: 477, endPoint x: 490, endPoint y: 478, distance: 12.0
click at [500, 478] on div "When a practice changes its Notice of Privacy Practices, it must mail a copy to…" at bounding box center [561, 482] width 456 height 55
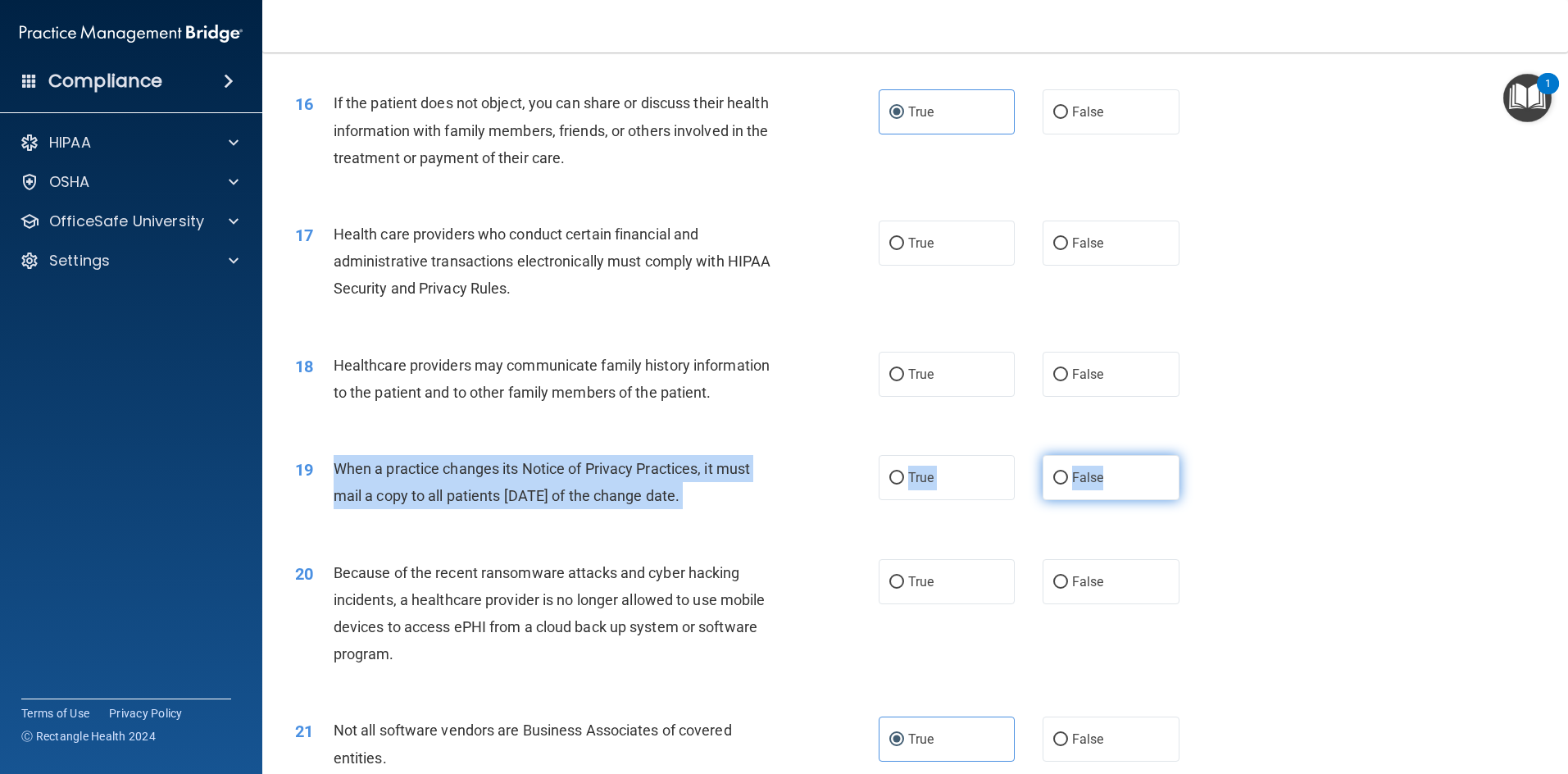
drag, startPoint x: 328, startPoint y: 468, endPoint x: 1120, endPoint y: 491, distance: 792.3
click at [831, 455] on ng-form "19 When a practice changes its Notice of Privacy Practices, it must mail a copy…" at bounding box center [1206, 455] width 0 height 0
click at [831, 496] on label "False" at bounding box center [1110, 478] width 137 height 45
click at [831, 485] on input "False" at bounding box center [1061, 478] width 15 height 13
radio input "true"
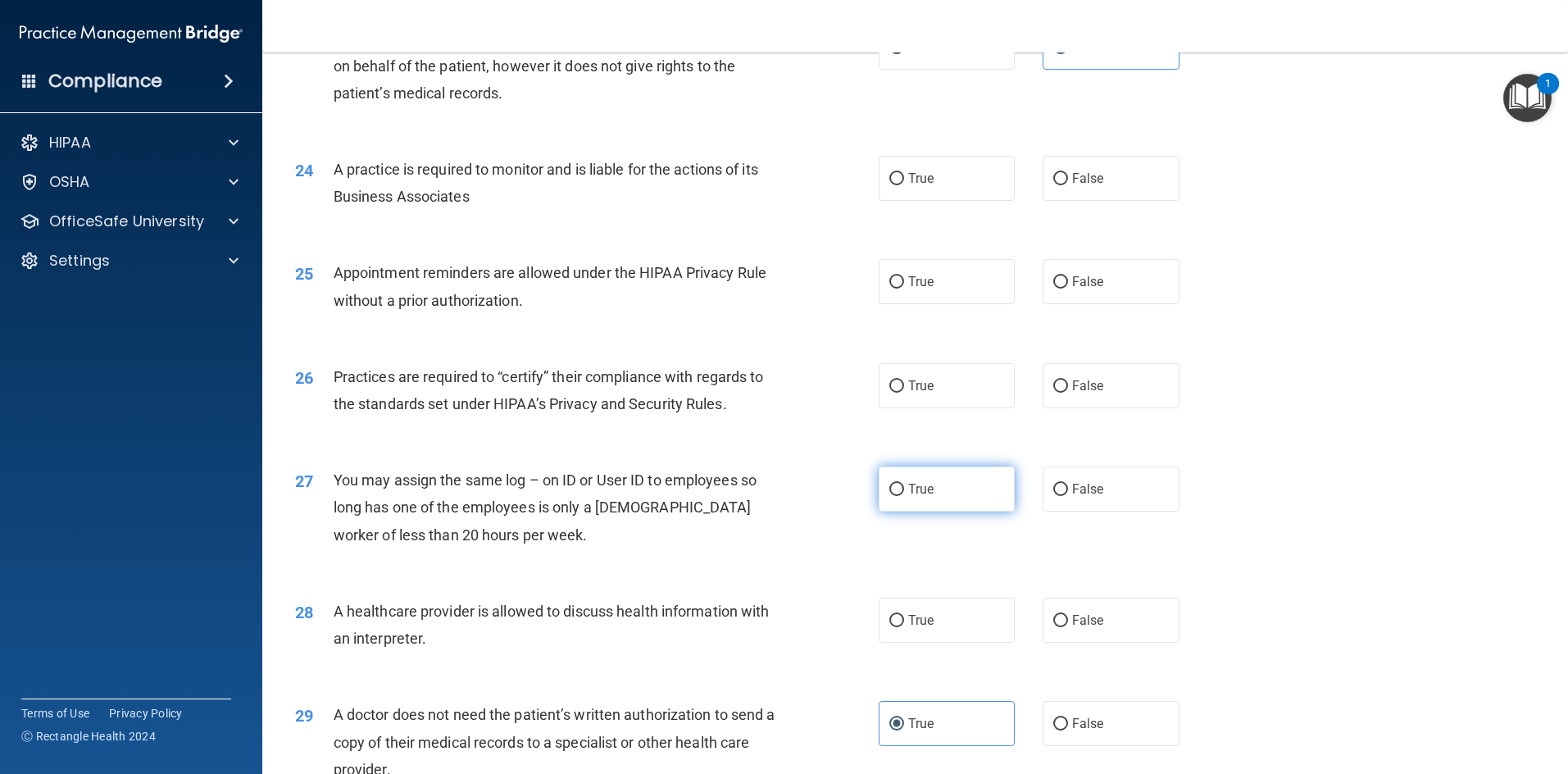
scroll to position [3043, 0]
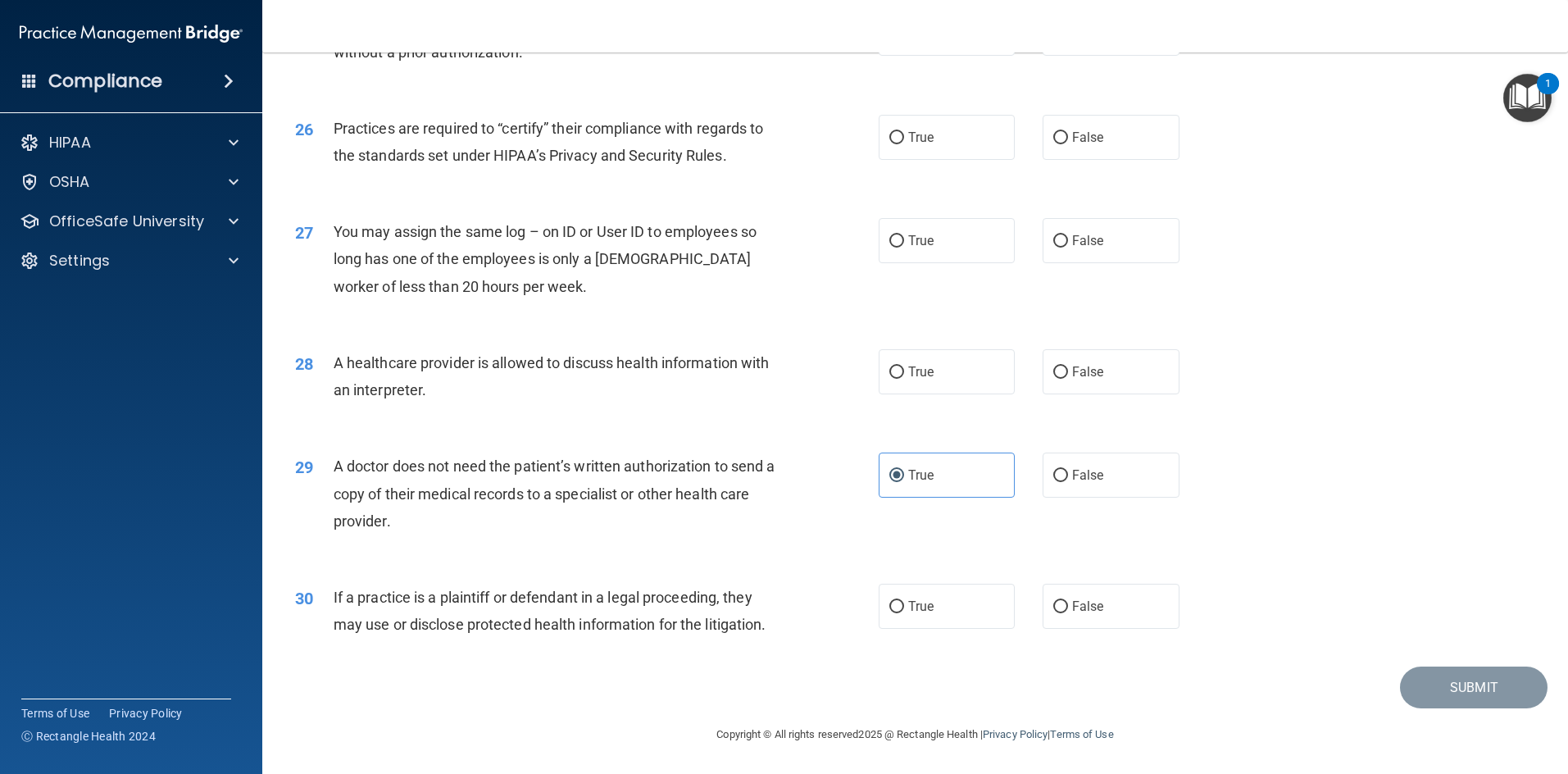
click at [342, 599] on span "If a practice is a plaintiff or defendant in a legal proceeding, they may use o…" at bounding box center [550, 610] width 432 height 44
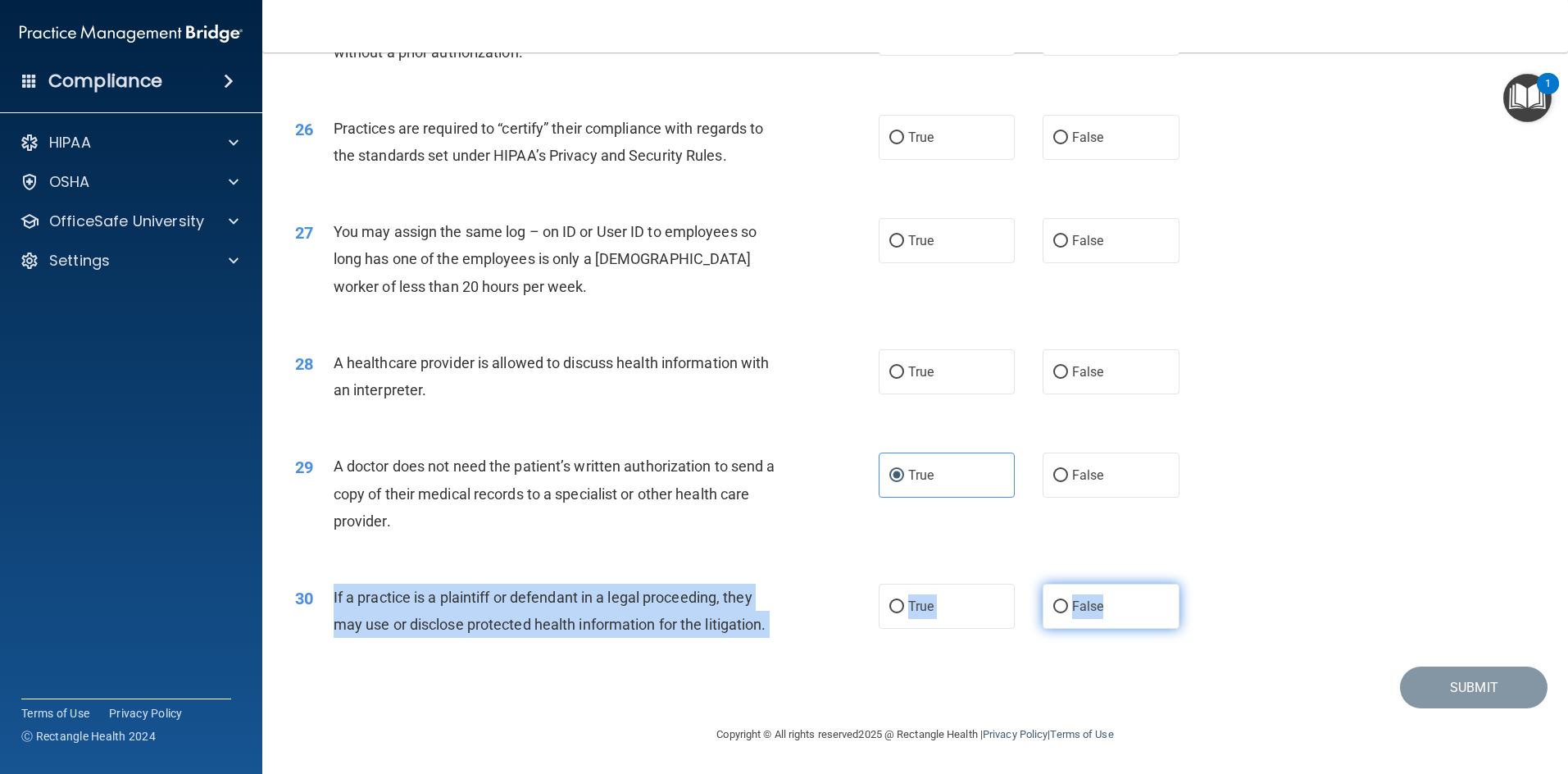
drag, startPoint x: 333, startPoint y: 599, endPoint x: 1126, endPoint y: 607, distance: 793.0
click at [831, 584] on ng-form "30 If a practice is a plaintiff or defendant in a legal proceeding, they may us…" at bounding box center [1206, 584] width 0 height 0
click at [831, 610] on label "True" at bounding box center [946, 606] width 137 height 45
click at [831, 610] on input "True" at bounding box center [897, 607] width 15 height 13
radio input "true"
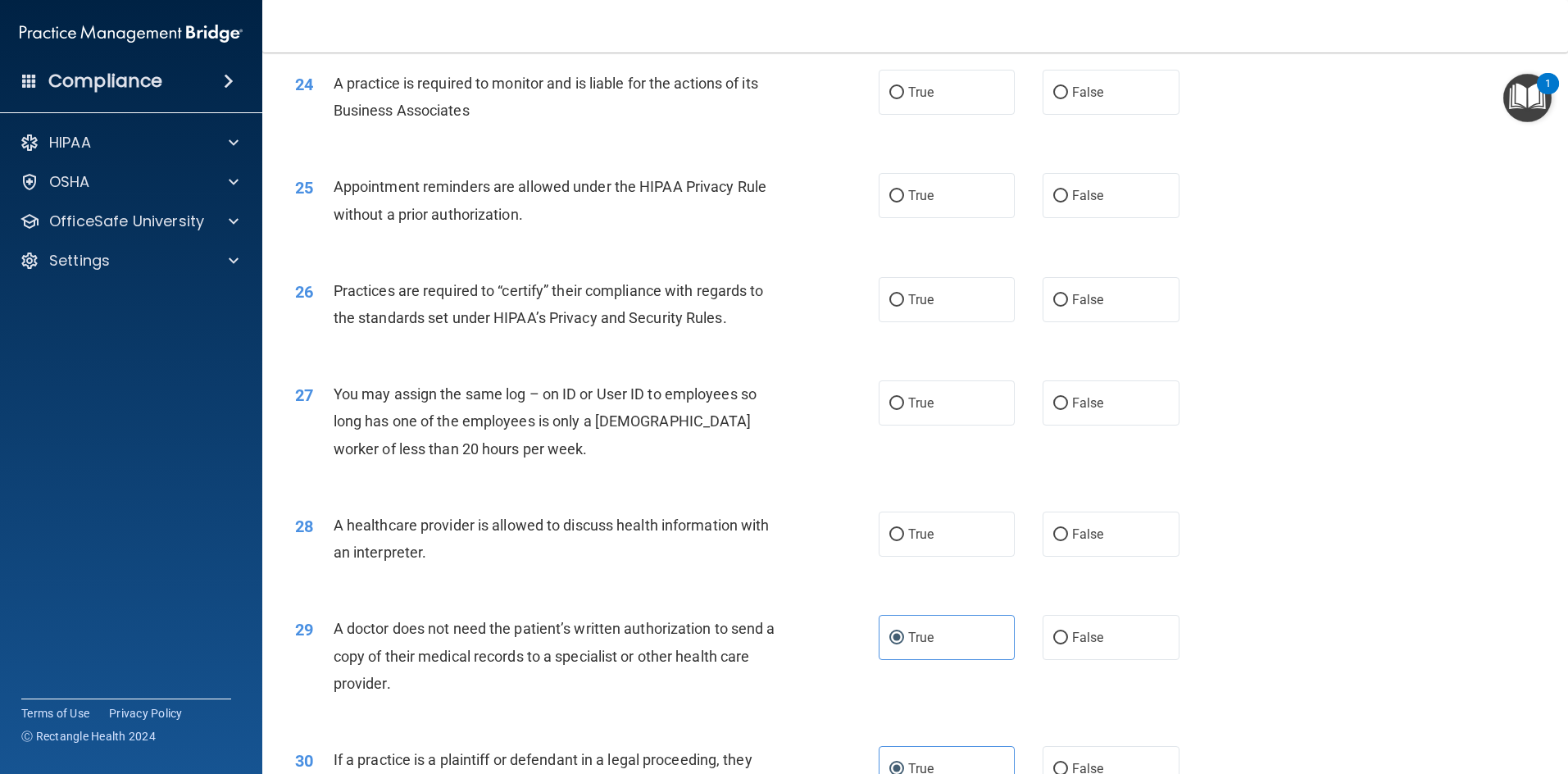
scroll to position [2879, 0]
drag, startPoint x: 339, startPoint y: 527, endPoint x: 439, endPoint y: 550, distance: 102.6
click at [440, 550] on span "A healthcare provider is allowed to discuss health information with an interpre…" at bounding box center [551, 540] width 436 height 44
click at [438, 549] on span "A healthcare provider is allowed to discuss health information with an interpre…" at bounding box center [551, 540] width 436 height 44
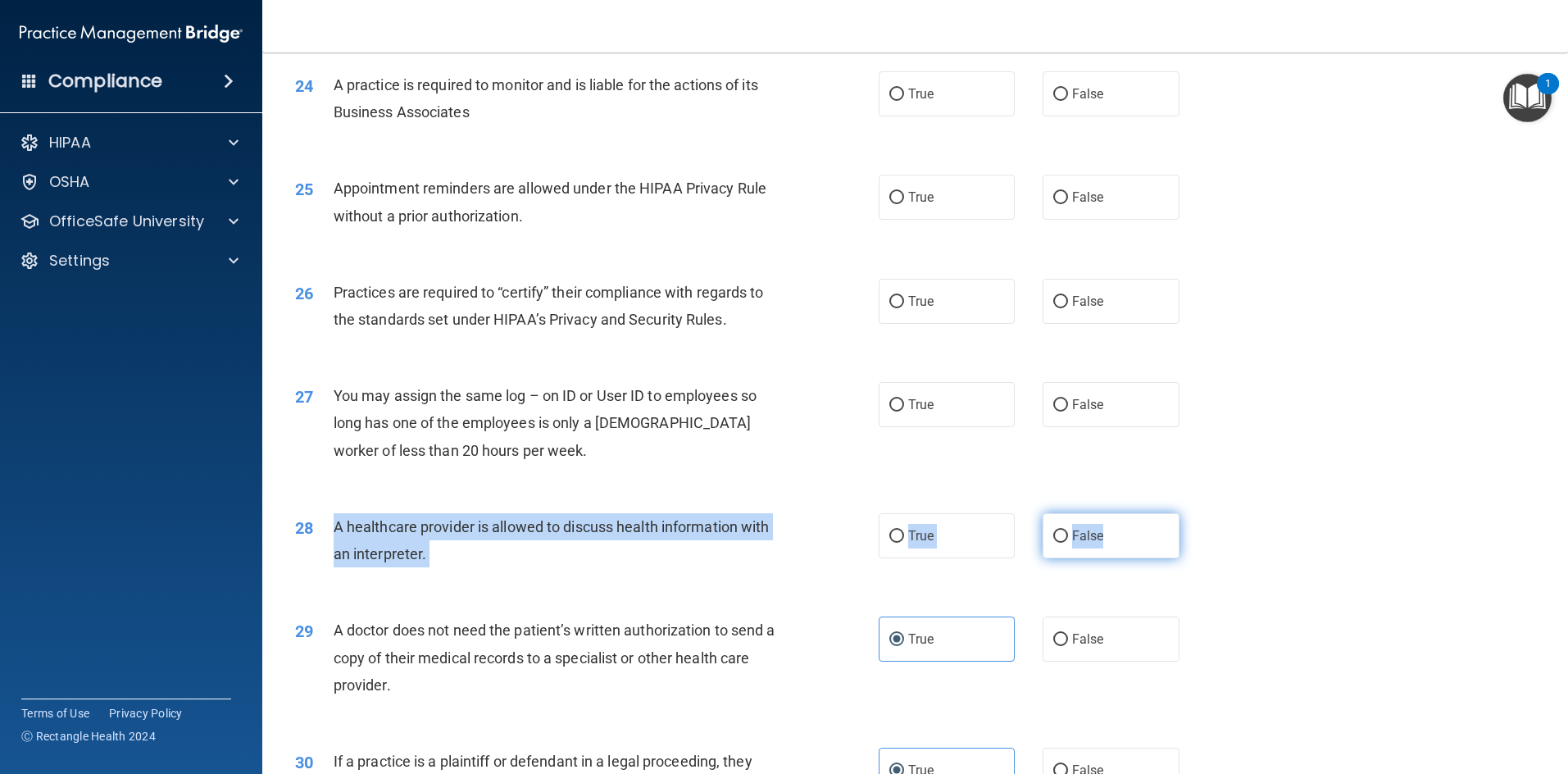
drag, startPoint x: 333, startPoint y: 531, endPoint x: 1151, endPoint y: 545, distance: 818.1
click at [831, 513] on ng-form "28 A healthcare provider is allowed to discuss health information with an inter…" at bounding box center [1206, 513] width 0 height 0
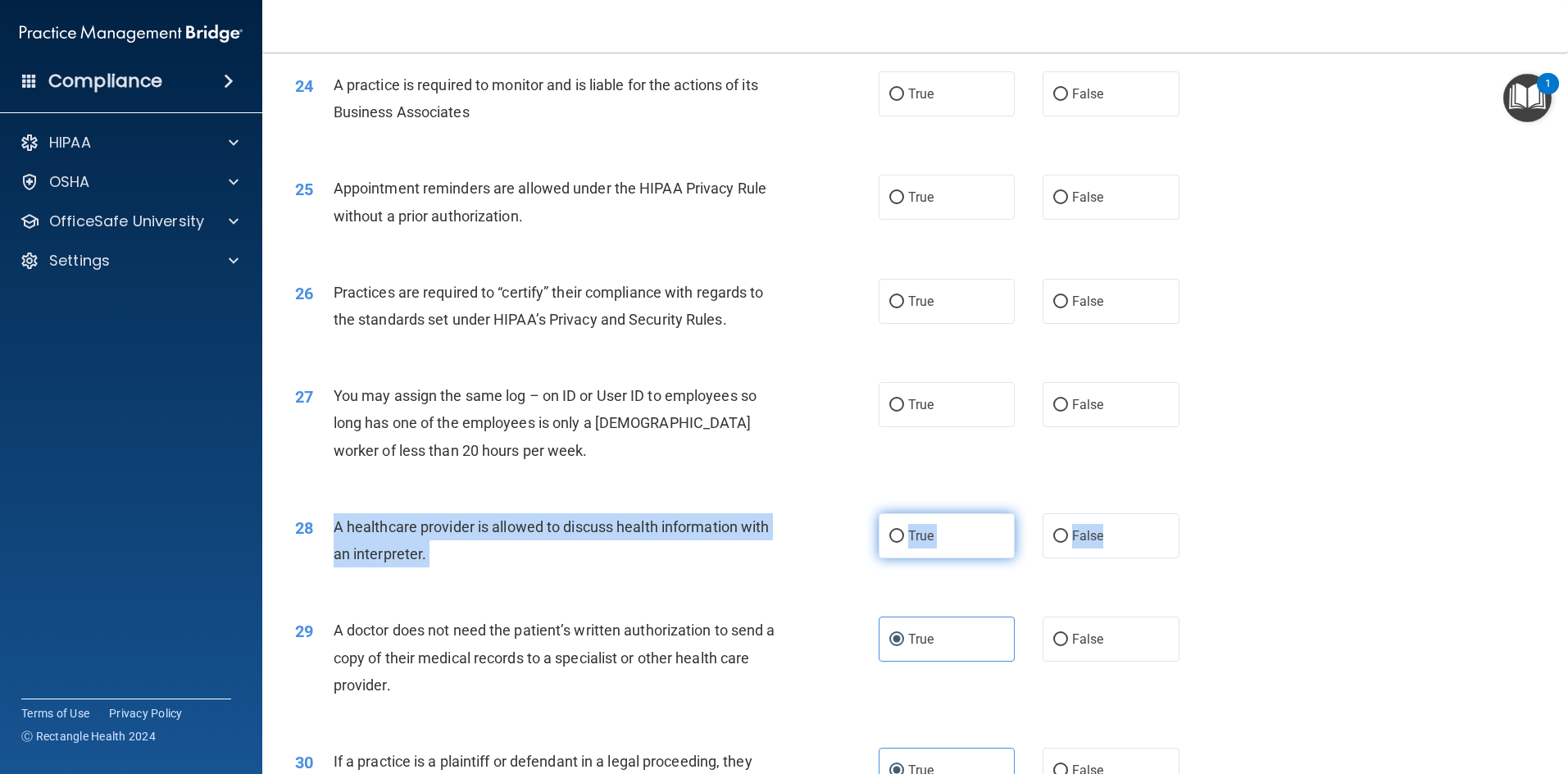
click at [831, 538] on label "True" at bounding box center [946, 536] width 137 height 45
click at [831, 538] on input "True" at bounding box center [897, 537] width 15 height 13
radio input "true"
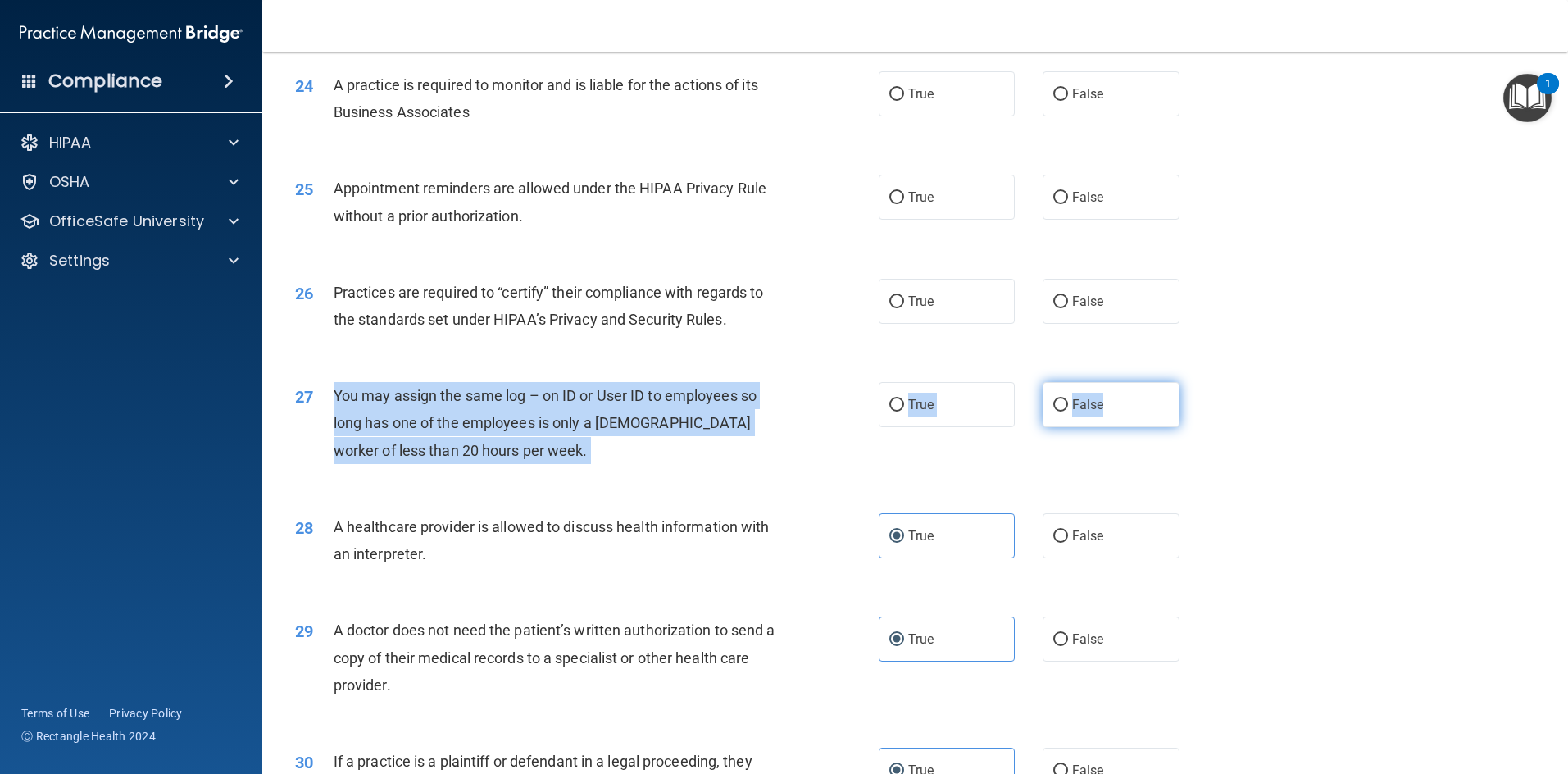
drag, startPoint x: 336, startPoint y: 395, endPoint x: 1122, endPoint y: 411, distance: 786.2
click at [831, 382] on ng-form "27 You may assign the same log – on ID or User ID to employees so long has one …" at bounding box center [1206, 382] width 0 height 0
click at [831, 407] on span "False" at bounding box center [1088, 404] width 32 height 16
click at [831, 407] on input "False" at bounding box center [1061, 405] width 15 height 13
radio input "true"
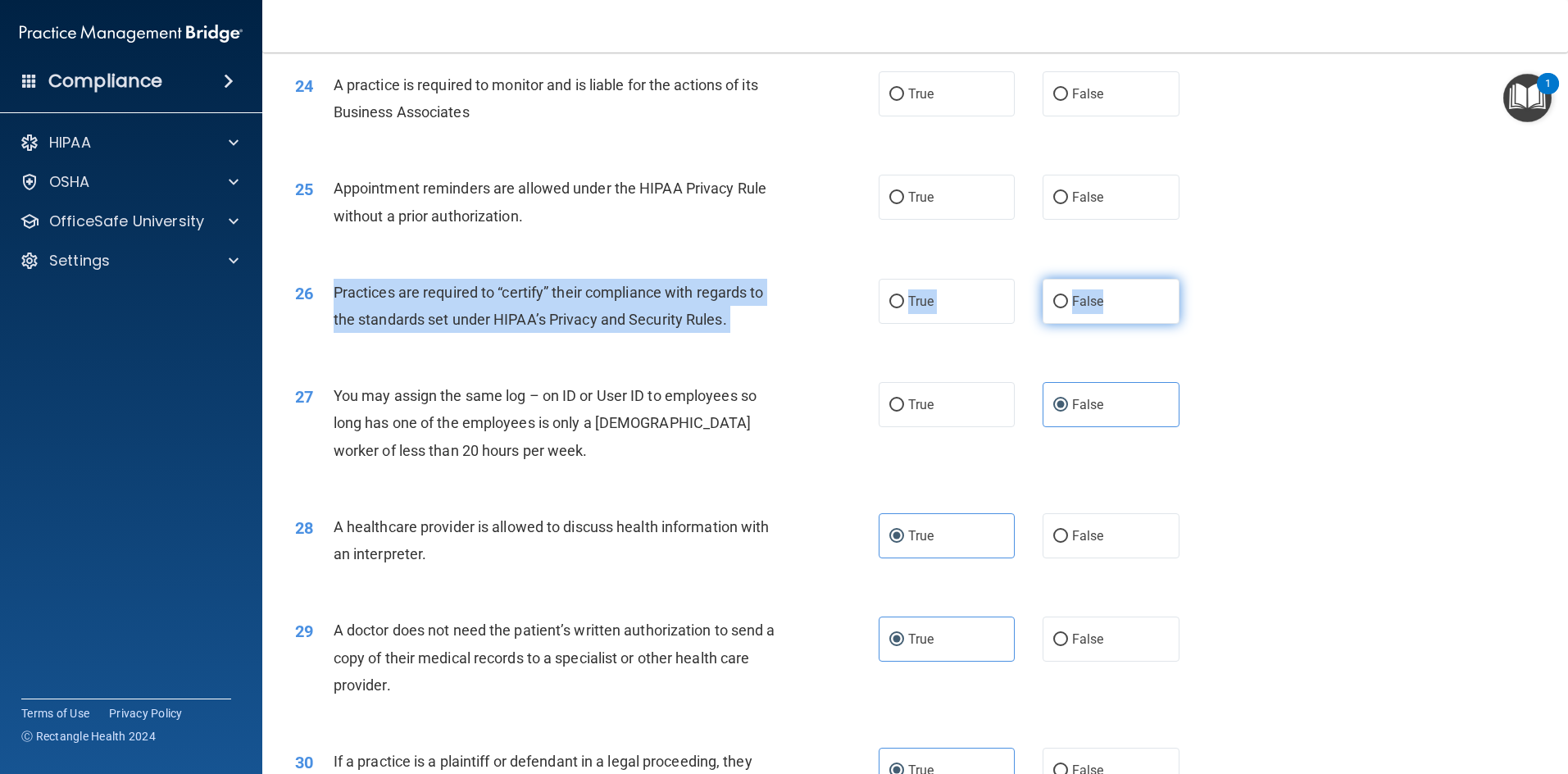
drag, startPoint x: 334, startPoint y: 294, endPoint x: 1145, endPoint y: 280, distance: 811.1
click at [831, 278] on ng-form "26 Practices are required to “certify” their compliance with regards to the sta…" at bounding box center [1206, 278] width 0 height 0
click at [831, 305] on span "False" at bounding box center [1088, 301] width 32 height 16
click at [831, 305] on input "False" at bounding box center [1061, 302] width 15 height 13
radio input "true"
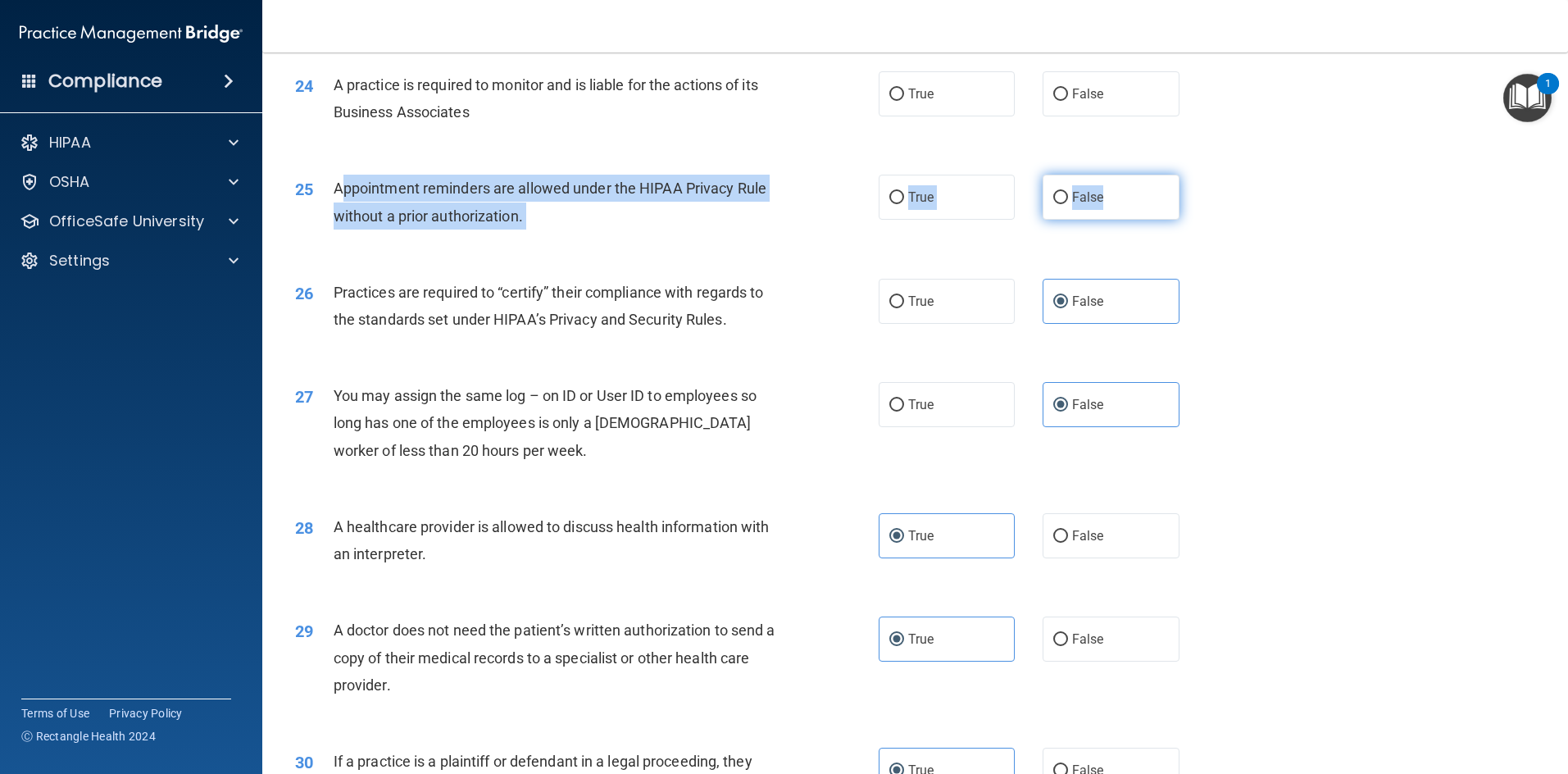
drag, startPoint x: 342, startPoint y: 187, endPoint x: 1113, endPoint y: 203, distance: 771.2
click at [831, 174] on ng-form "25 Appointment reminders are allowed under the HIPAA Privacy Rule without a pri…" at bounding box center [1206, 174] width 0 height 0
click at [831, 204] on label "True" at bounding box center [946, 197] width 137 height 45
click at [831, 204] on input "True" at bounding box center [897, 198] width 15 height 13
radio input "true"
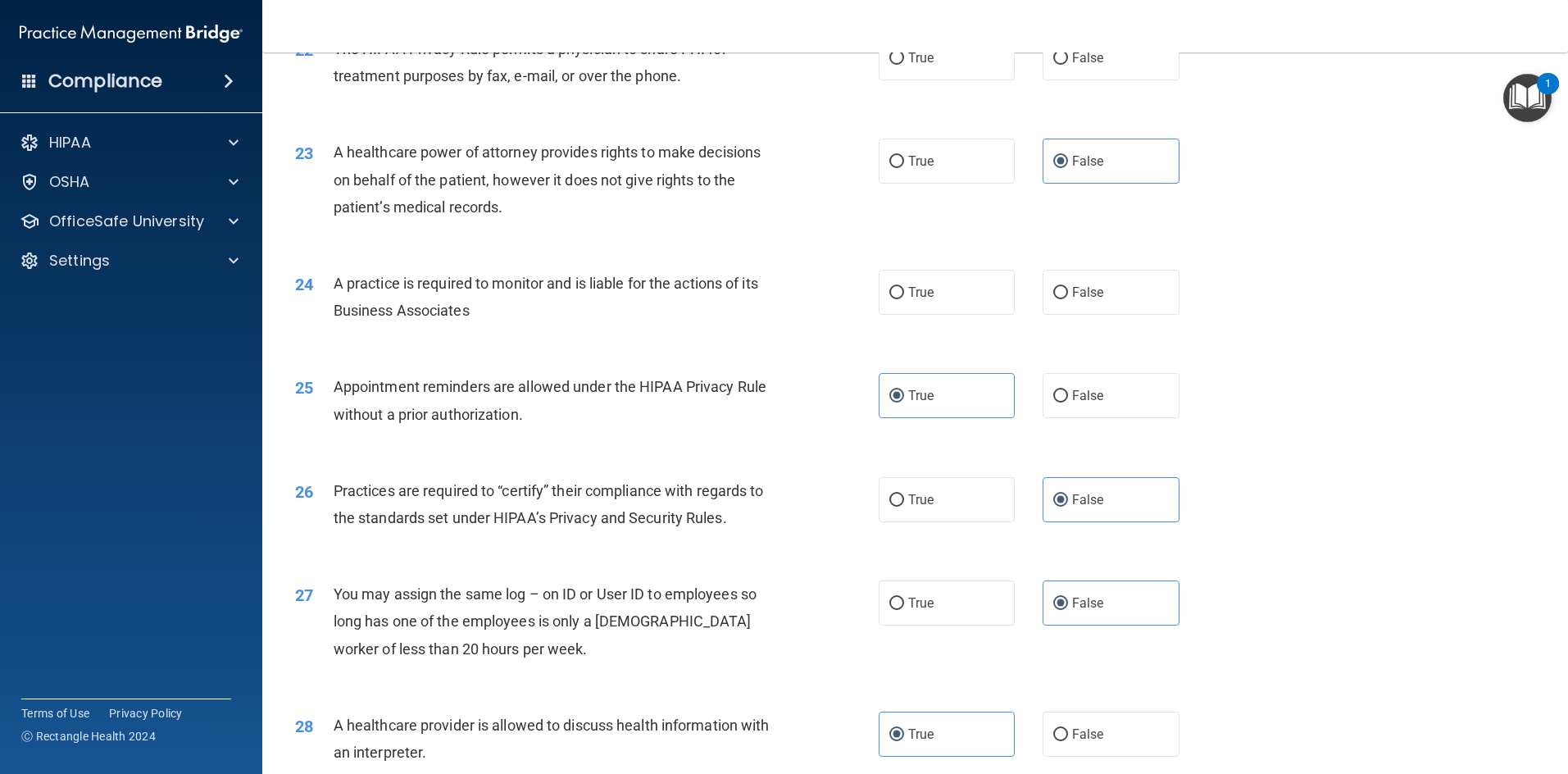
scroll to position [2633, 0]
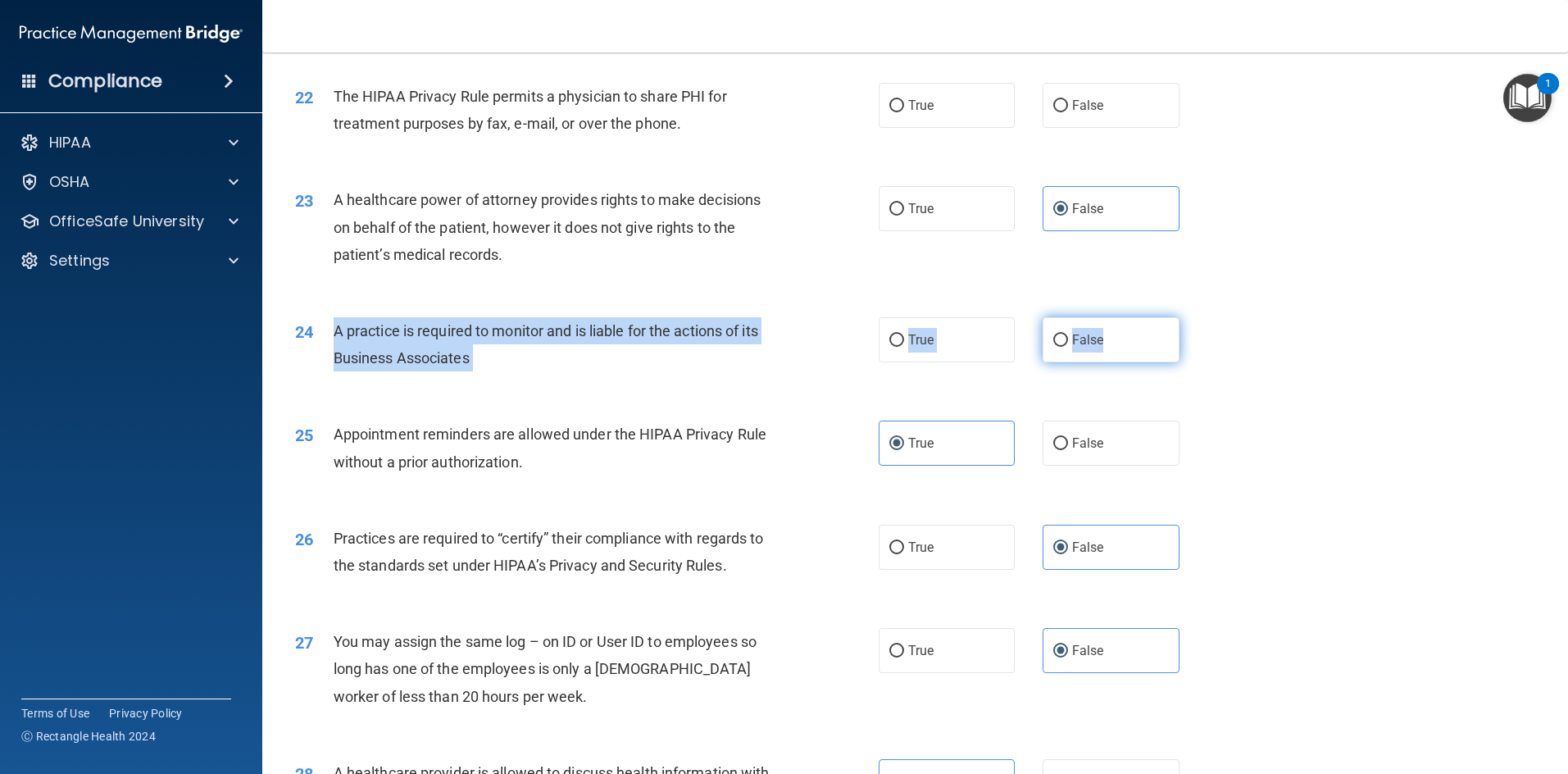
drag, startPoint x: 340, startPoint y: 335, endPoint x: 1168, endPoint y: 355, distance: 828.2
click at [831, 317] on ng-form "24 A practice is required to monitor and is liable for the actions of its Busin…" at bounding box center [1206, 317] width 0 height 0
click at [831, 344] on span "False" at bounding box center [1088, 340] width 32 height 16
click at [831, 344] on input "False" at bounding box center [1061, 340] width 15 height 13
radio input "true"
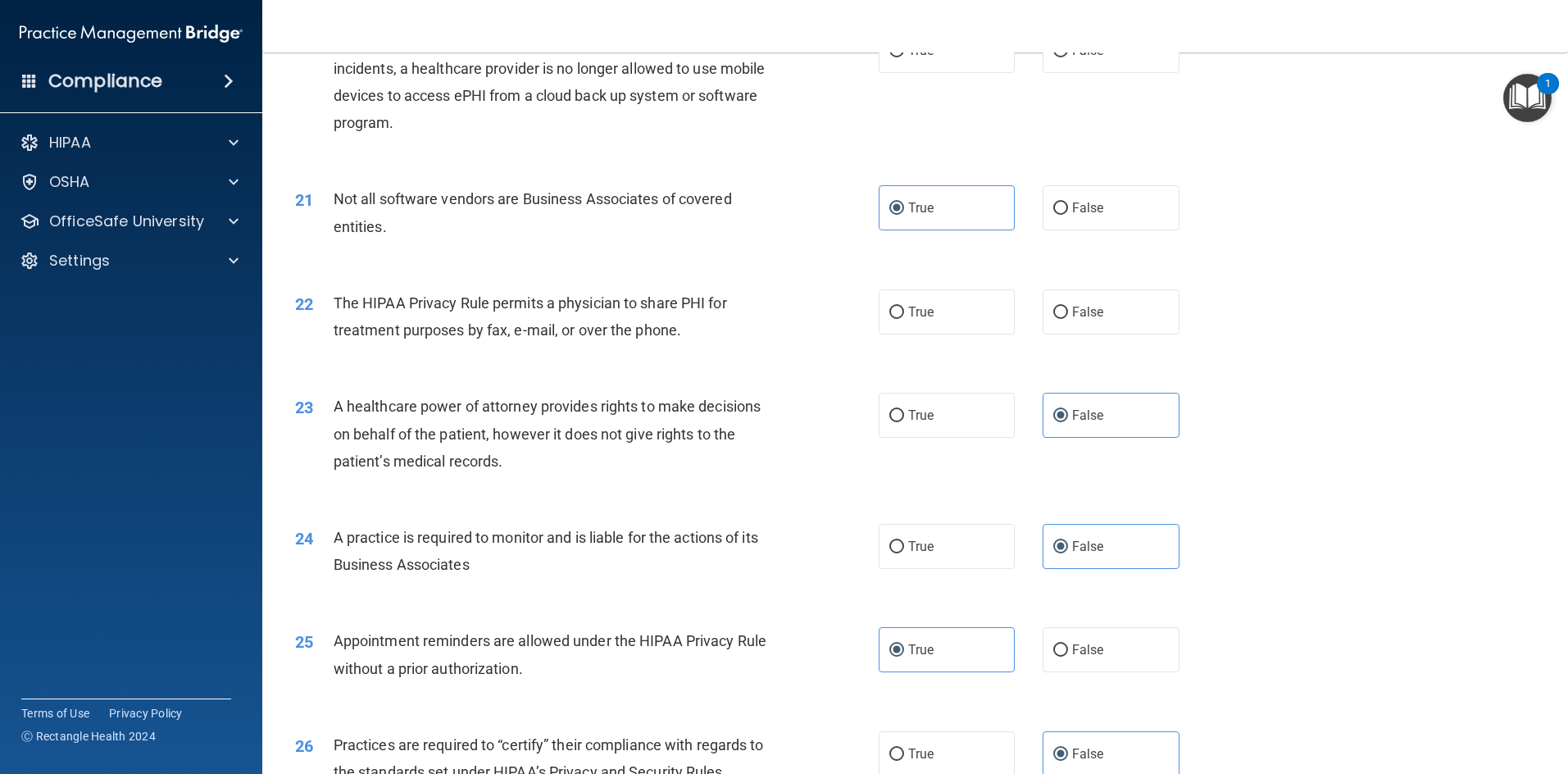
scroll to position [2387, 0]
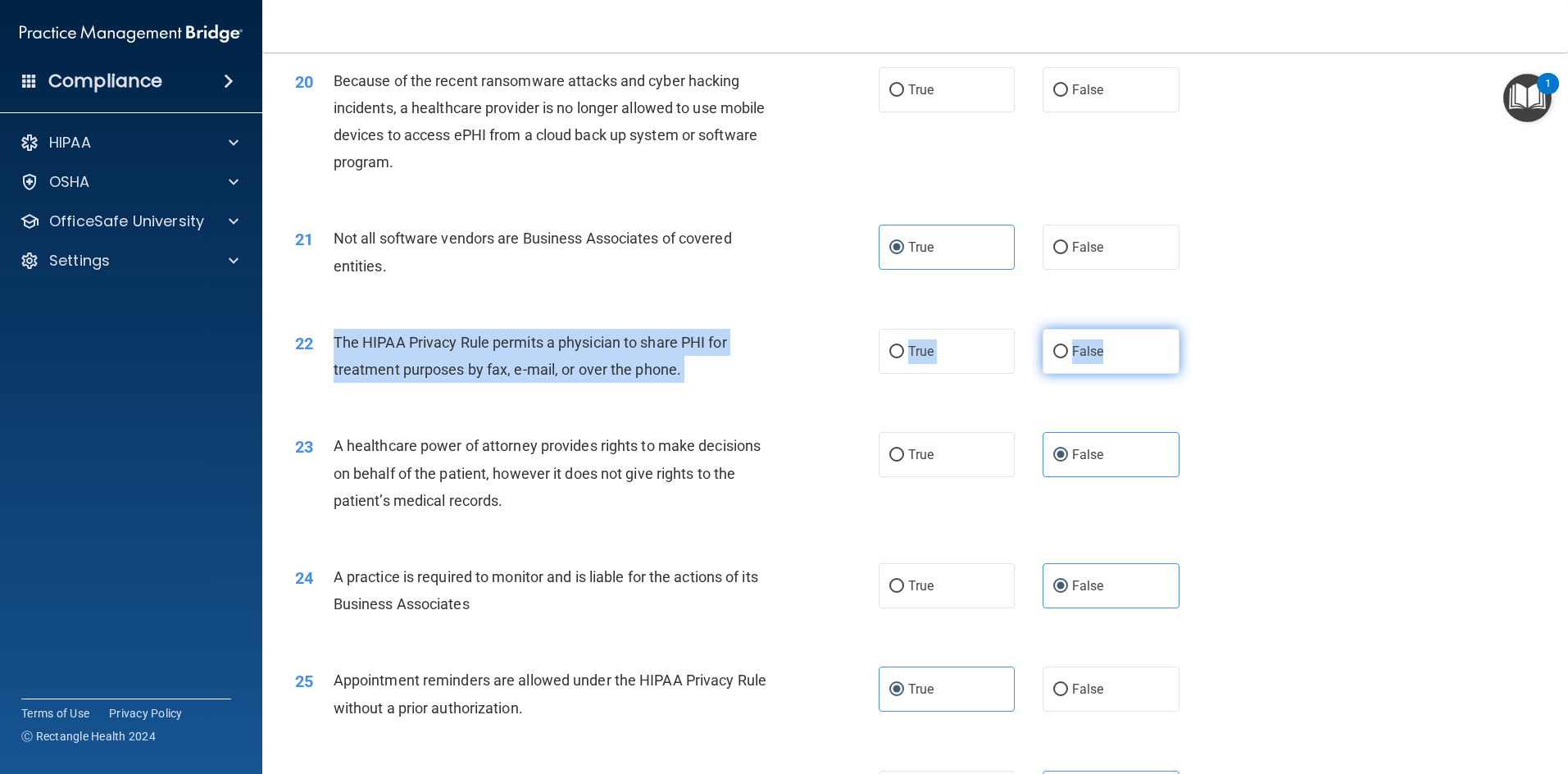
drag, startPoint x: 337, startPoint y: 340, endPoint x: 1146, endPoint y: 351, distance: 809.1
click at [831, 329] on ng-form "22 The HIPAA Privacy Rule permits a physician to share PHI for treatment purpos…" at bounding box center [1206, 329] width 0 height 0
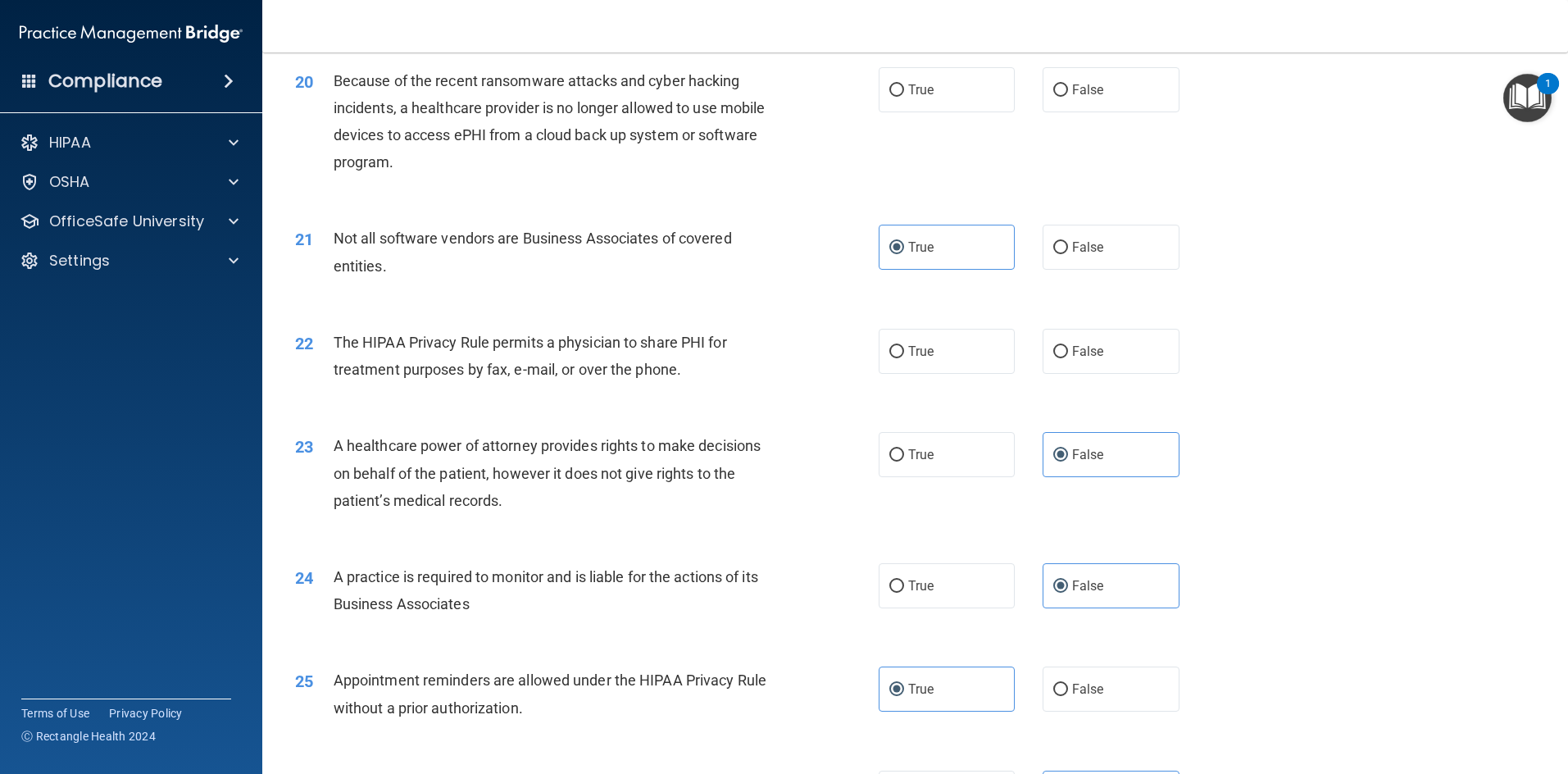
drag, startPoint x: 706, startPoint y: 321, endPoint x: 572, endPoint y: 345, distance: 136.1
click at [572, 345] on span "The HIPAA Privacy Rule permits a physician to share PHI for treatment purposes …" at bounding box center [530, 356] width 393 height 44
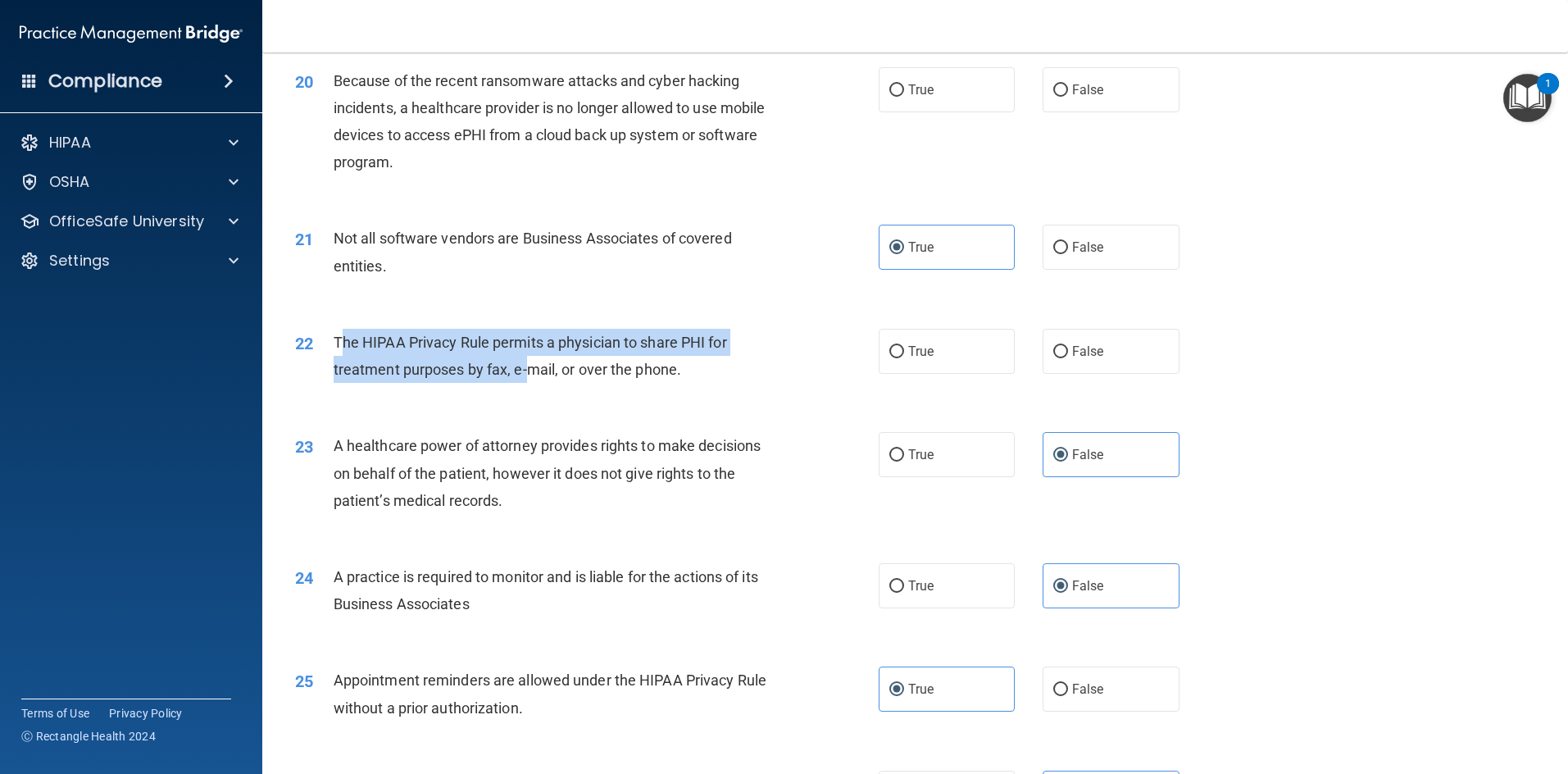
drag, startPoint x: 338, startPoint y: 341, endPoint x: 527, endPoint y: 378, distance: 192.6
click at [527, 378] on span "The HIPAA Privacy Rule permits a physician to share PHI for treatment purposes …" at bounding box center [530, 356] width 393 height 44
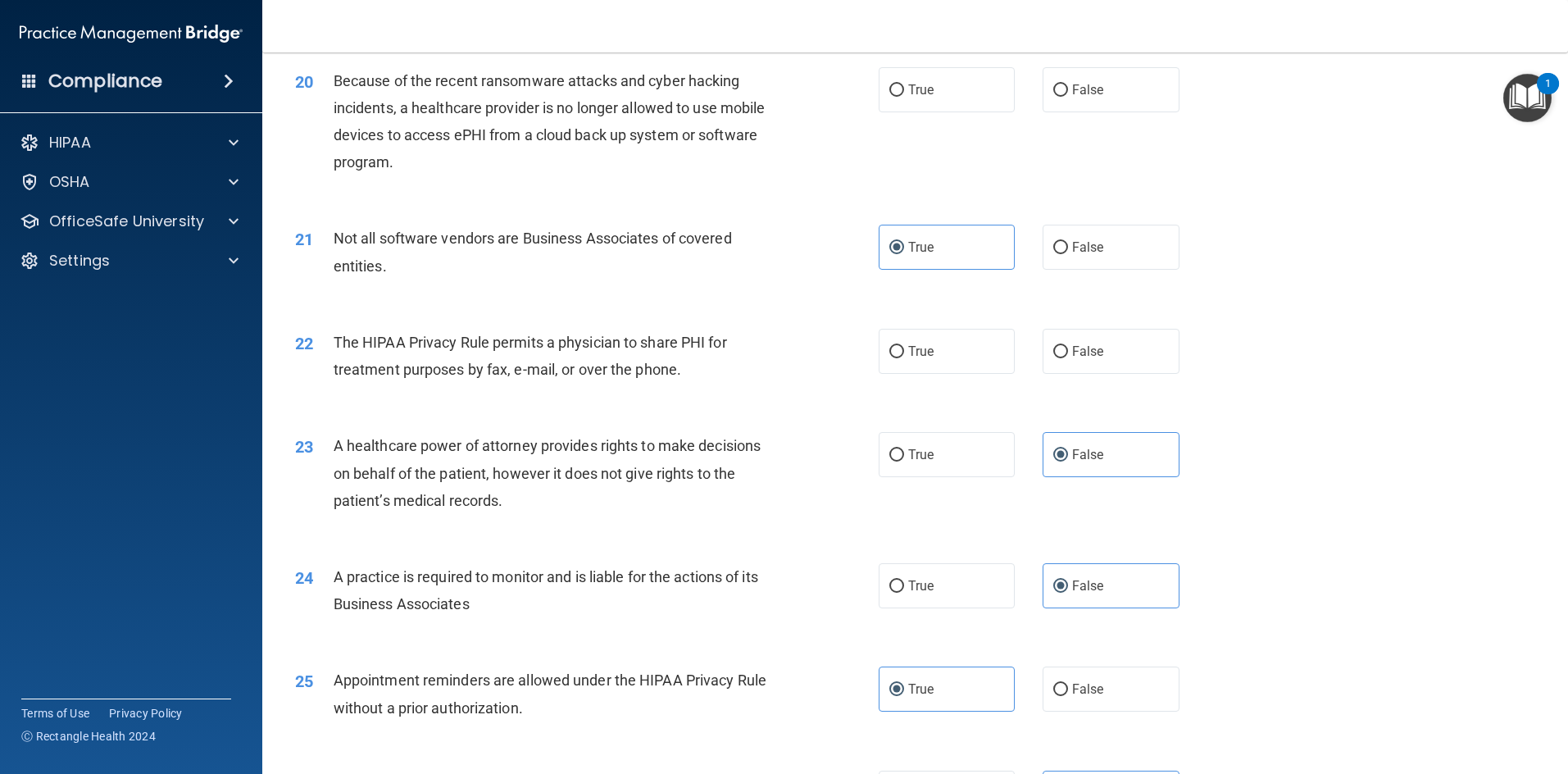
click at [584, 374] on span "The HIPAA Privacy Rule permits a physician to share PHI for treatment purposes …" at bounding box center [530, 356] width 393 height 44
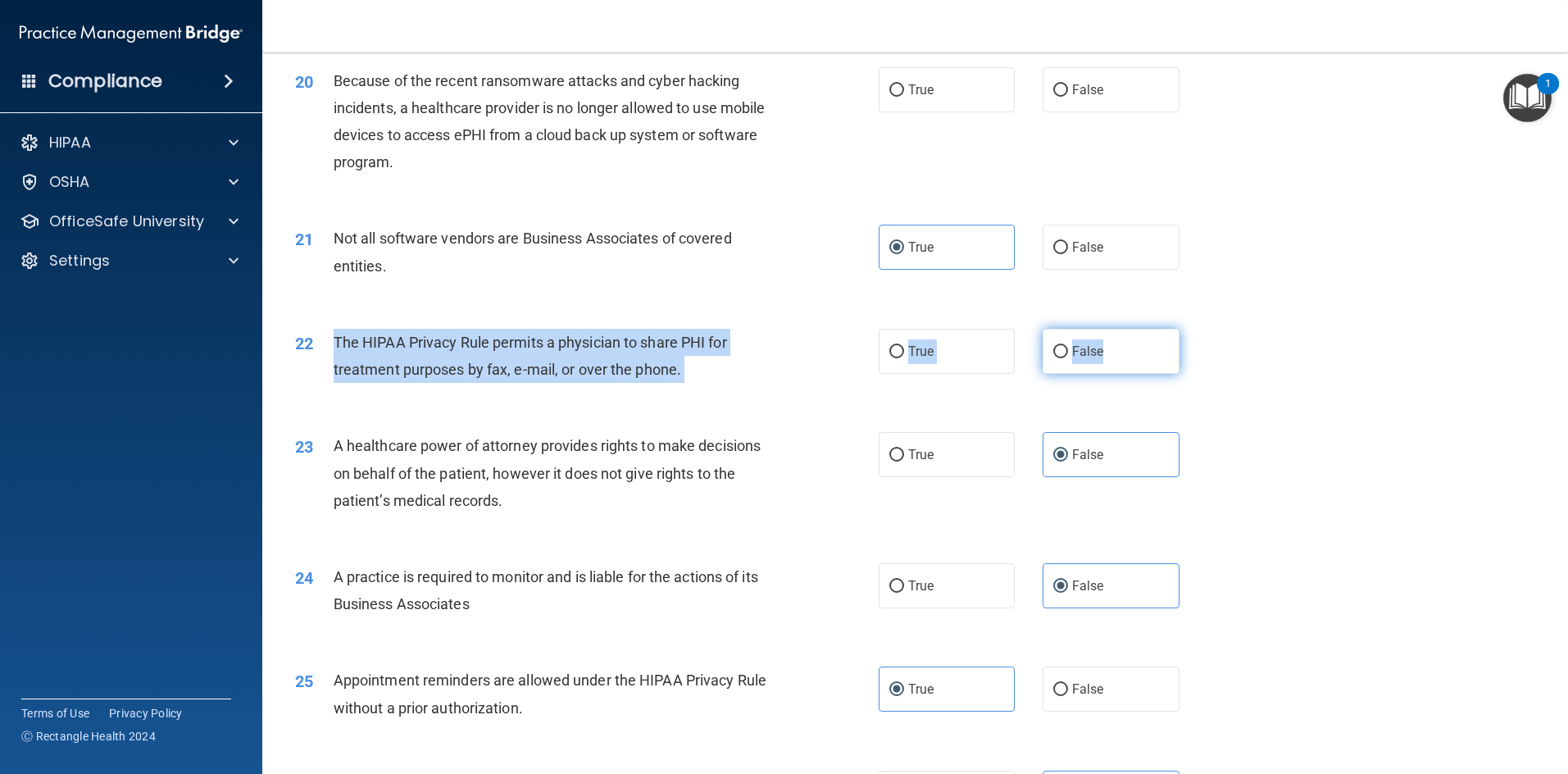
drag, startPoint x: 327, startPoint y: 344, endPoint x: 1115, endPoint y: 345, distance: 788.0
click at [831, 329] on ng-form "22 The HIPAA Privacy Rule permits a physician to share PHI for treatment purpos…" at bounding box center [1206, 329] width 0 height 0
click at [831, 348] on label "True" at bounding box center [946, 351] width 137 height 45
click at [831, 348] on input "True" at bounding box center [897, 352] width 15 height 13
radio input "true"
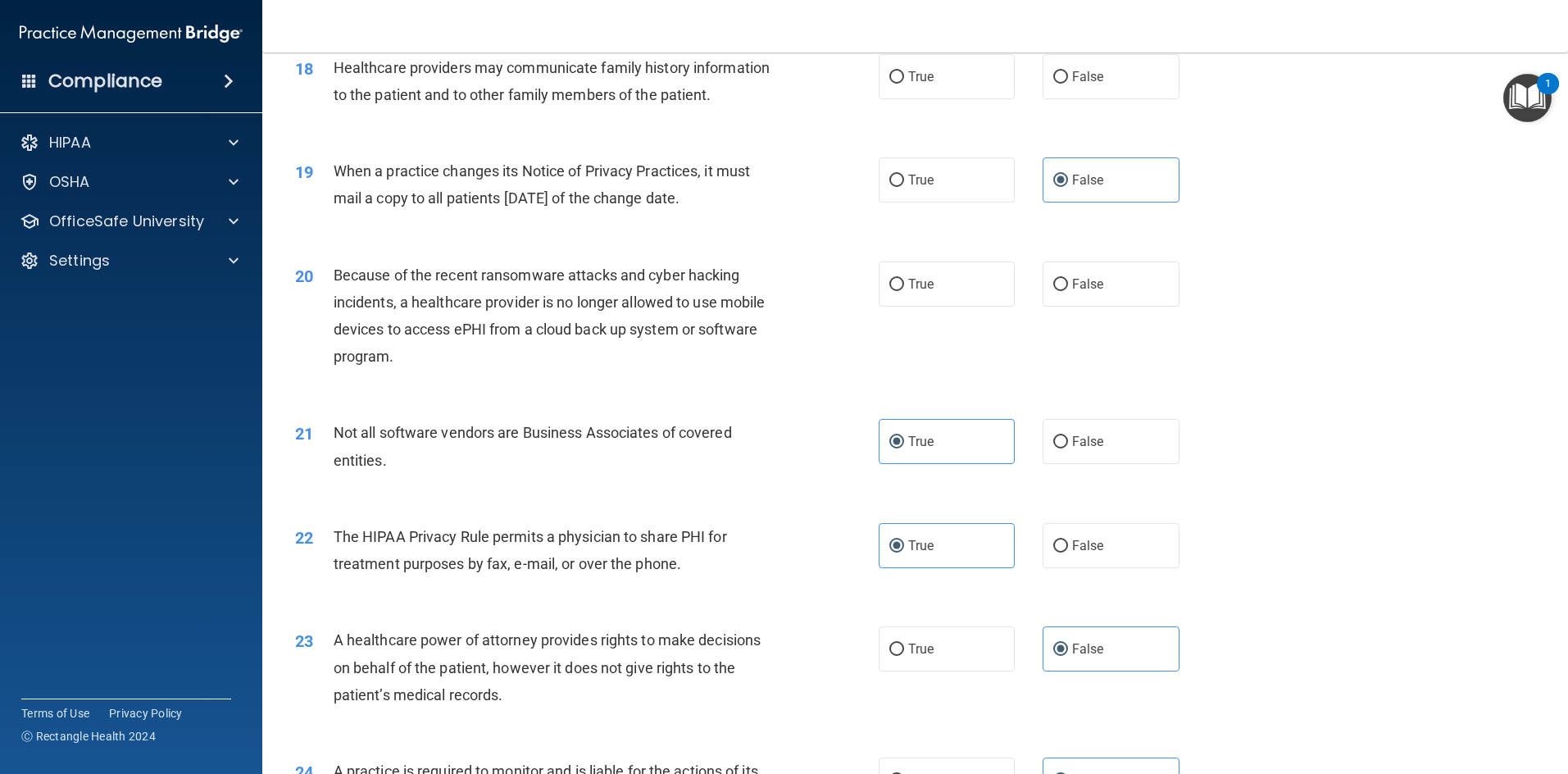
scroll to position [2141, 0]
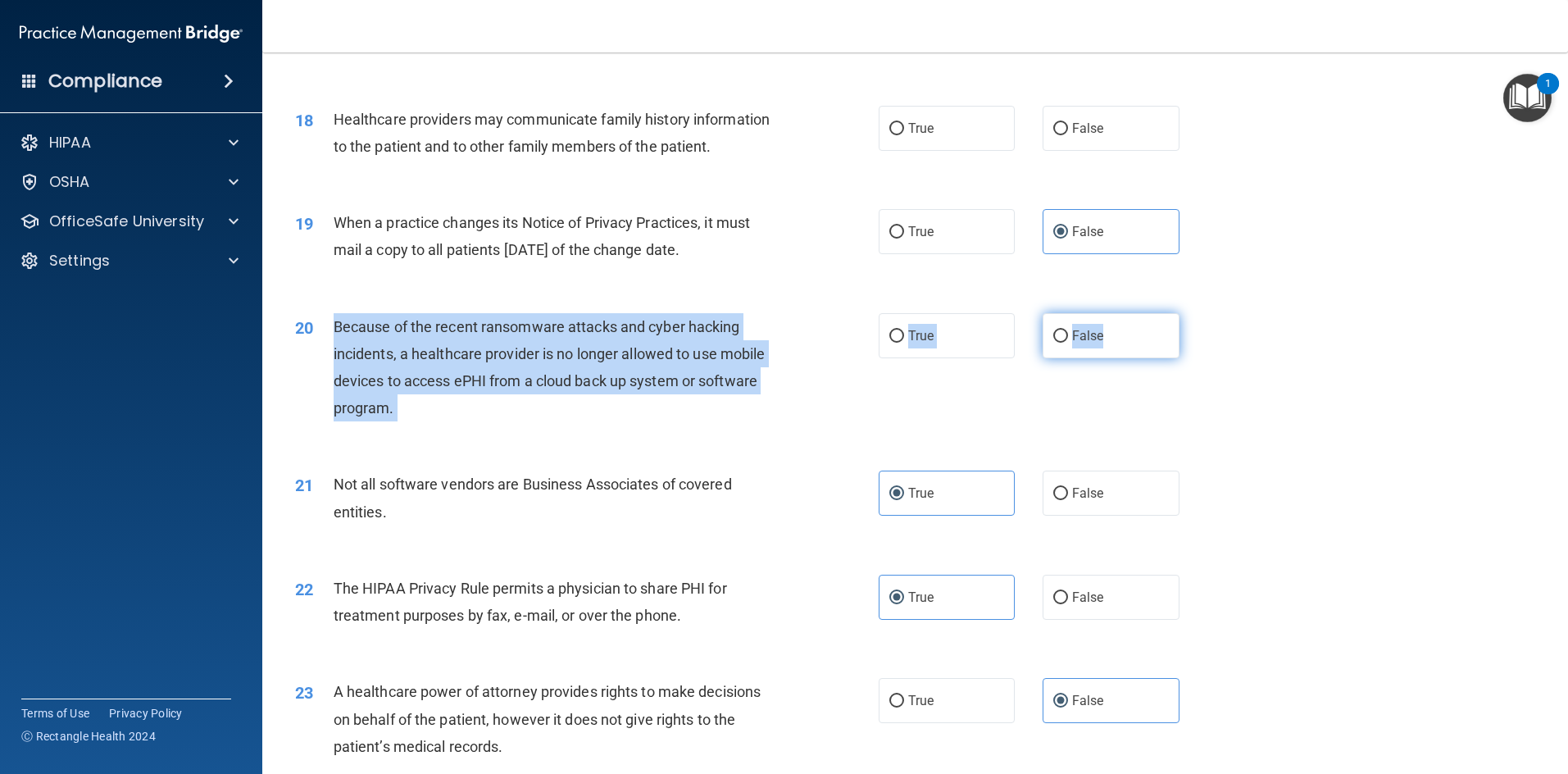
drag, startPoint x: 334, startPoint y: 326, endPoint x: 1129, endPoint y: 340, distance: 795.1
click at [831, 314] on ng-form "20 Because of the recent ransomware attacks and cyber hacking incidents, a heal…" at bounding box center [1206, 314] width 0 height 0
click at [831, 346] on label "False" at bounding box center [1110, 336] width 137 height 45
click at [831, 343] on input "False" at bounding box center [1061, 336] width 15 height 13
radio input "true"
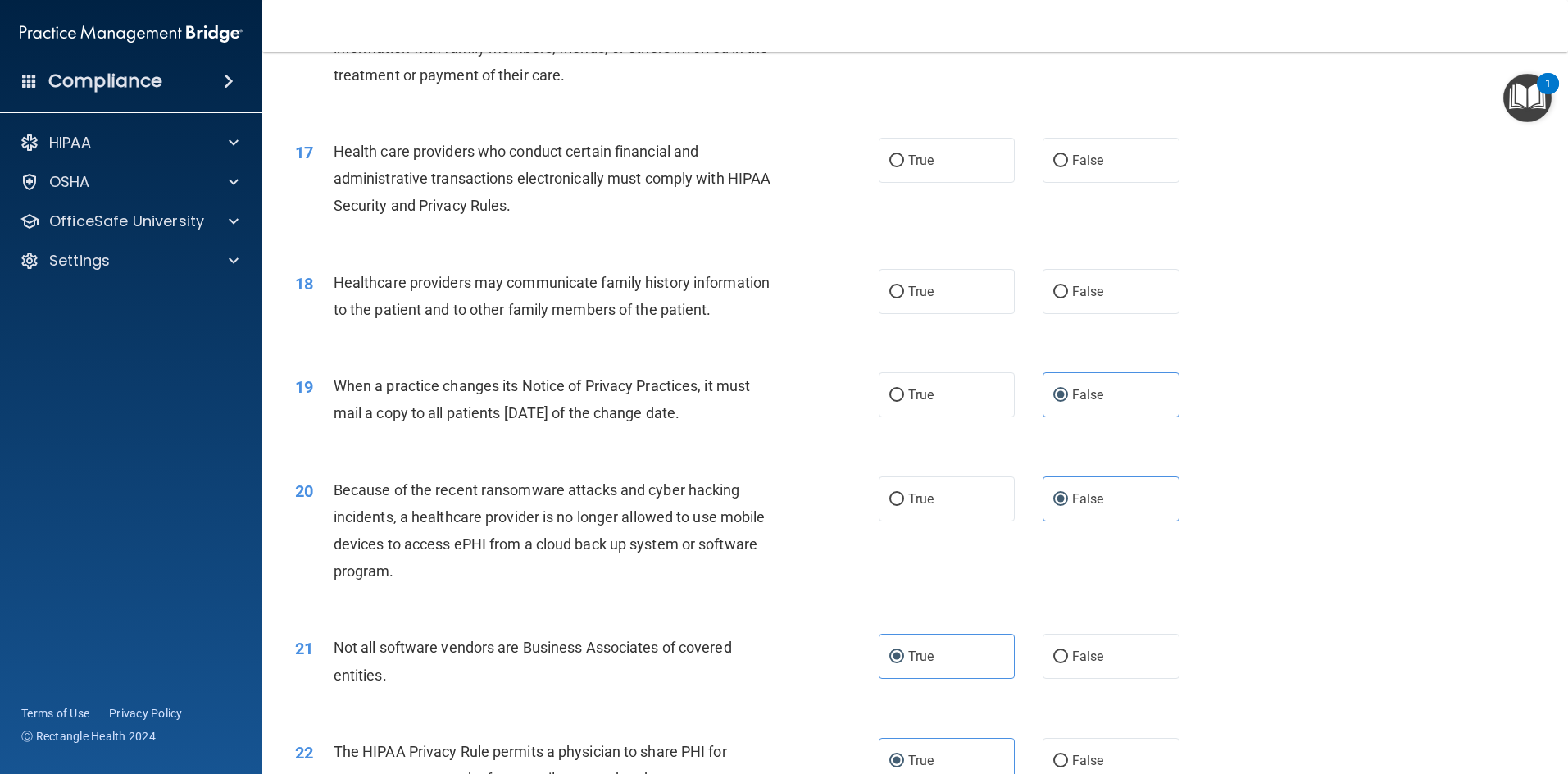
scroll to position [1977, 0]
drag, startPoint x: 340, startPoint y: 285, endPoint x: 569, endPoint y: 333, distance: 234.0
click at [569, 333] on div "18 Healthcare providers may communicate family history information to the patie…" at bounding box center [914, 300] width 1265 height 103
click at [577, 323] on div "Healthcare providers may communicate family history information to the patient …" at bounding box center [561, 297] width 456 height 55
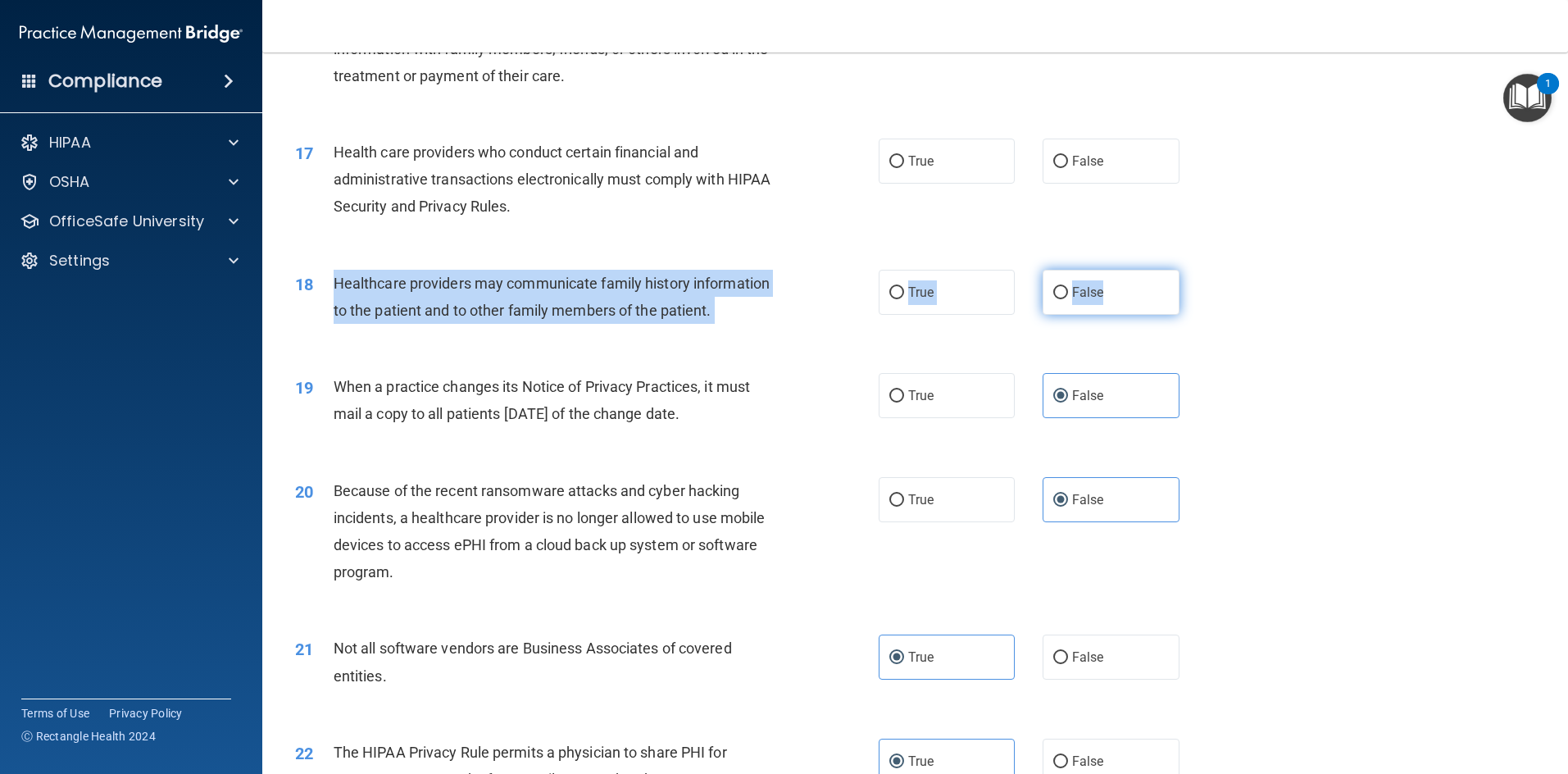
drag, startPoint x: 334, startPoint y: 281, endPoint x: 1130, endPoint y: 303, distance: 796.3
click at [831, 270] on ng-form "18 Healthcare providers may communicate family history information to the patie…" at bounding box center [1206, 270] width 0 height 0
click at [831, 293] on span "False" at bounding box center [1088, 292] width 32 height 16
click at [831, 293] on input "False" at bounding box center [1061, 293] width 15 height 13
radio input "true"
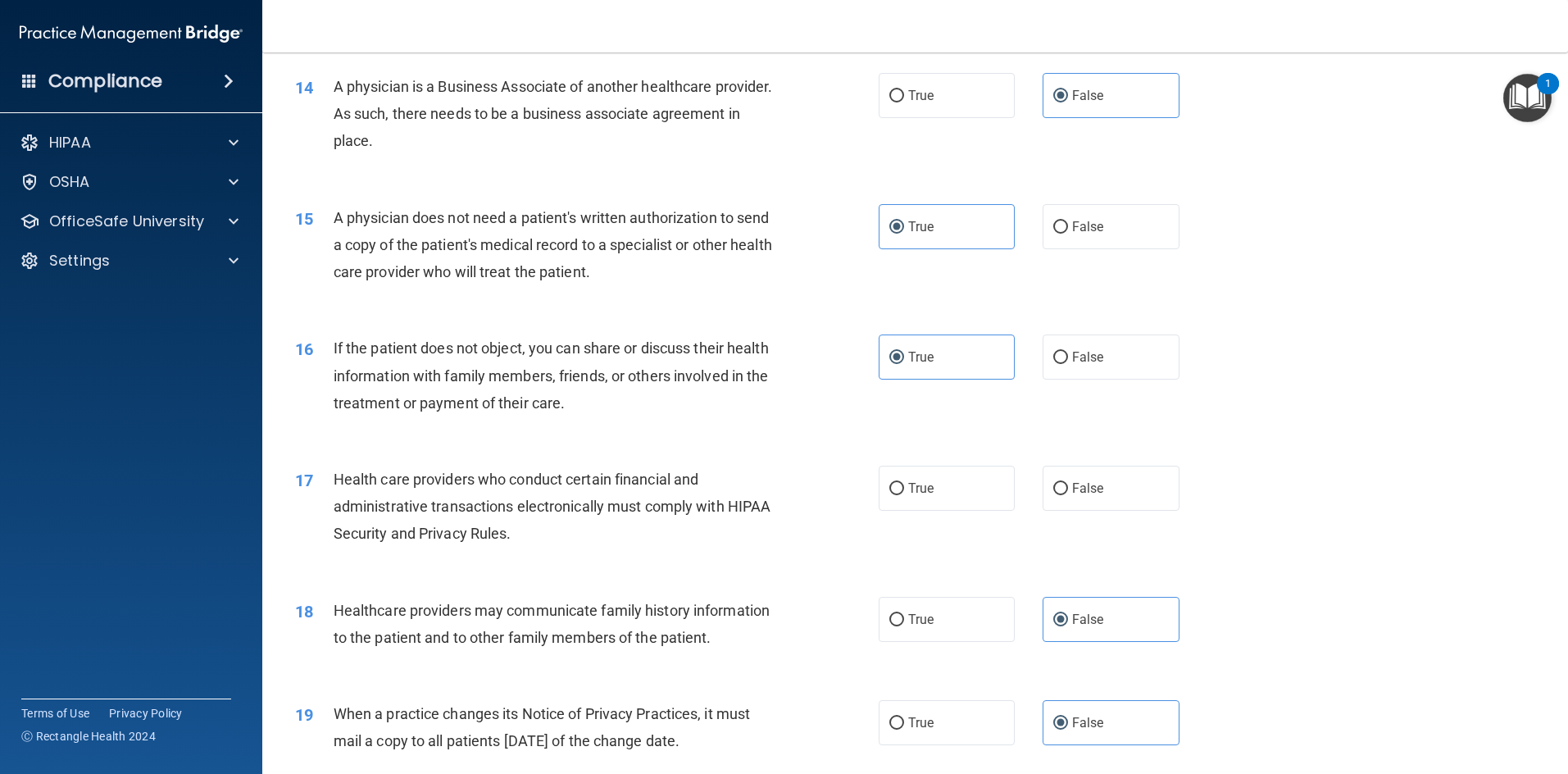
scroll to position [1649, 0]
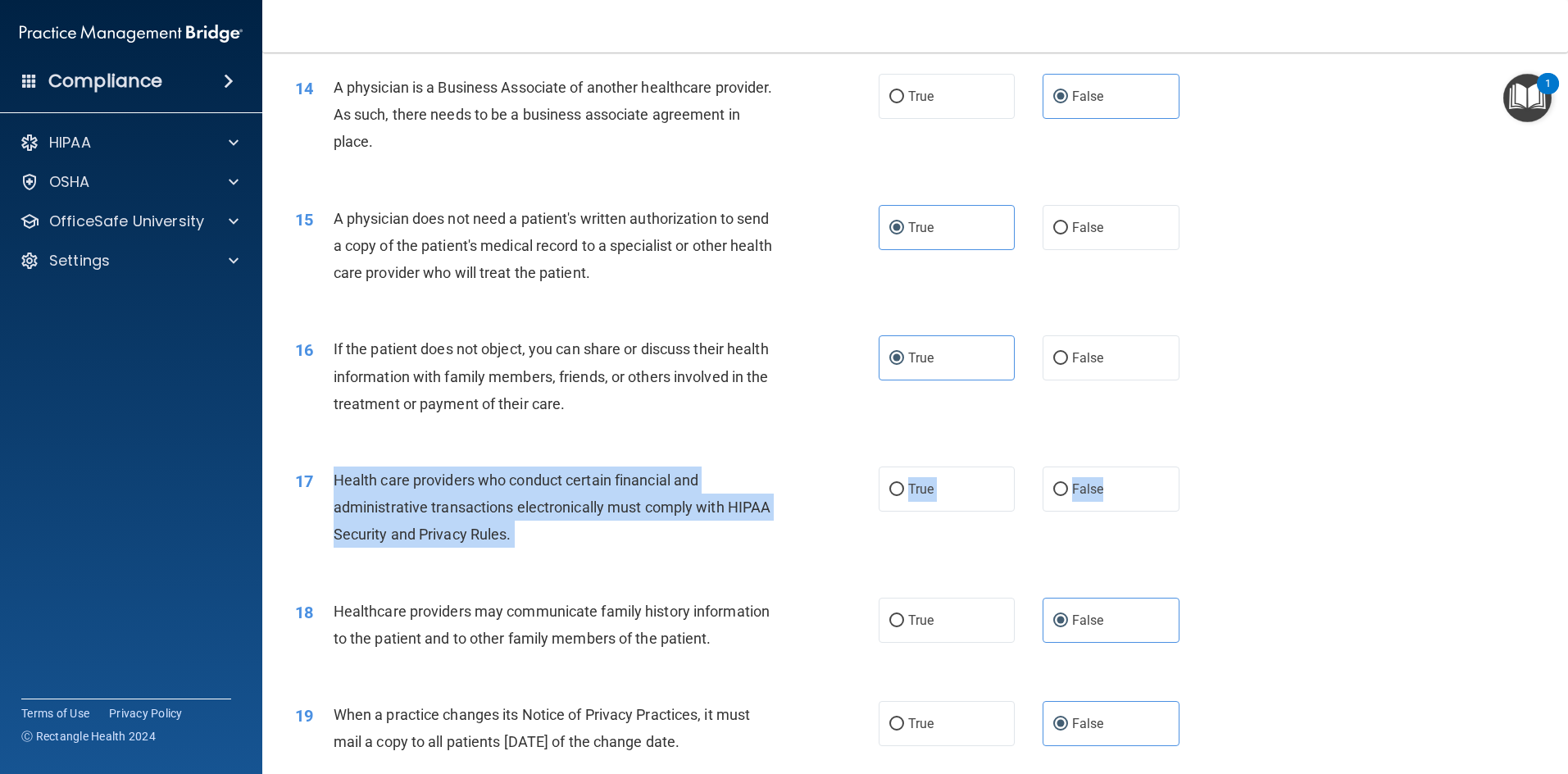
drag, startPoint x: 328, startPoint y: 476, endPoint x: 1184, endPoint y: 493, distance: 856.2
click at [831, 466] on ng-form "17 Health care providers who conduct certain financial and administrative trans…" at bounding box center [1206, 466] width 0 height 0
click at [831, 486] on label "True" at bounding box center [946, 489] width 137 height 45
click at [831, 486] on input "True" at bounding box center [897, 490] width 15 height 13
radio input "true"
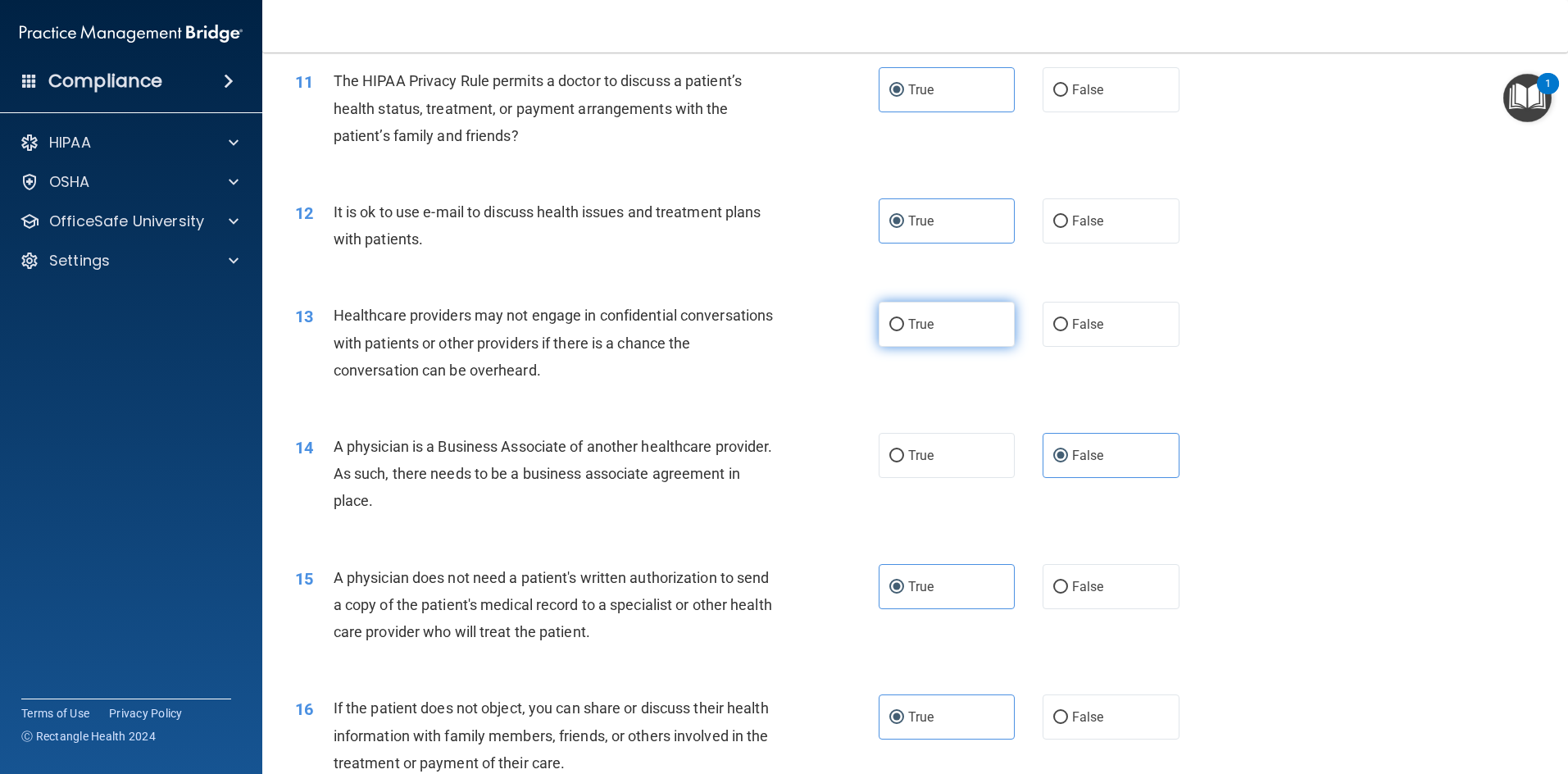
scroll to position [1239, 0]
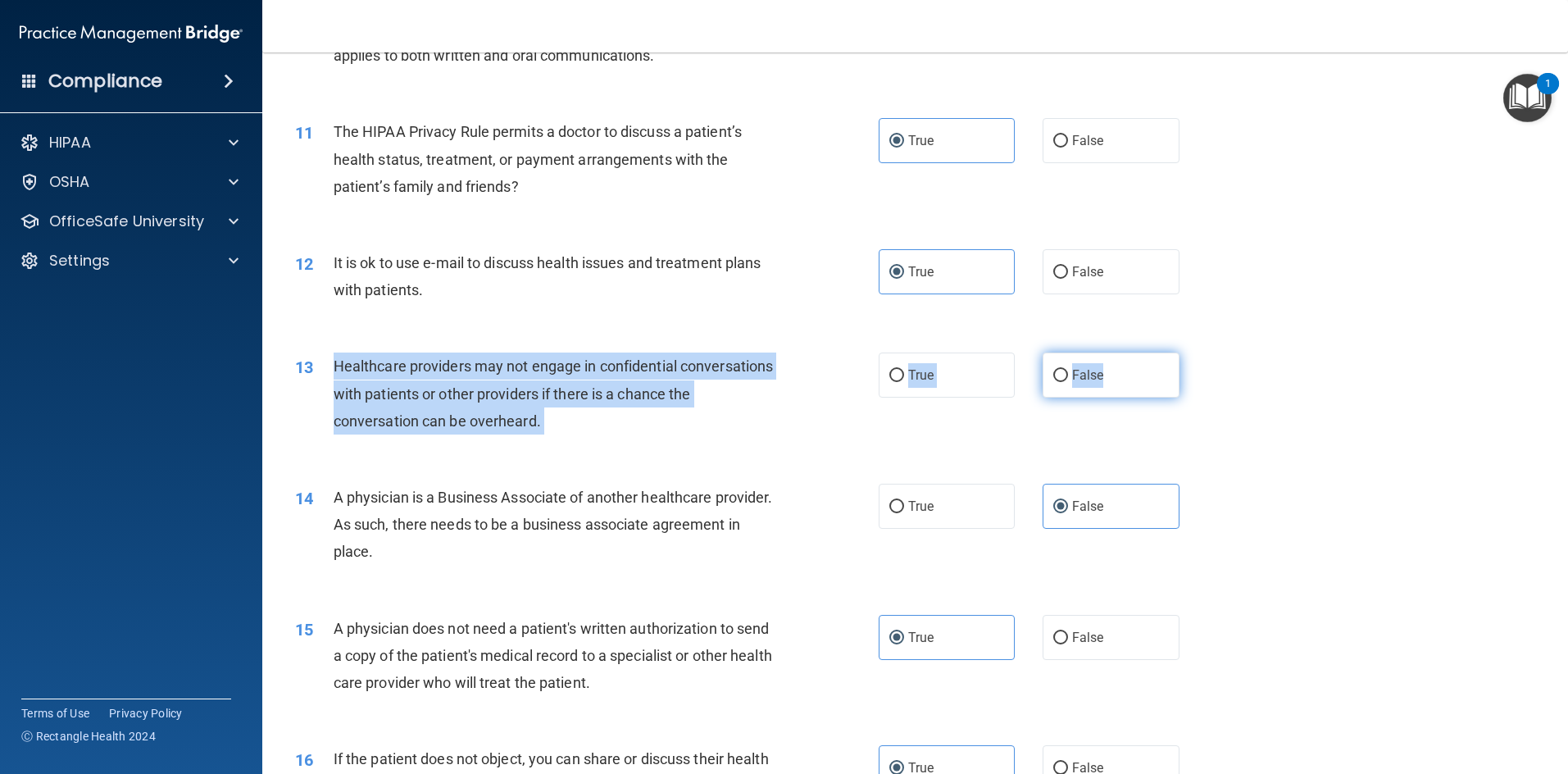
drag, startPoint x: 336, startPoint y: 366, endPoint x: 1118, endPoint y: 389, distance: 782.3
click at [831, 352] on ng-form "13 Healthcare providers may not engage in confidential conversations with patie…" at bounding box center [1206, 352] width 0 height 0
click at [831, 380] on input "False" at bounding box center [1061, 376] width 15 height 13
radio input "true"
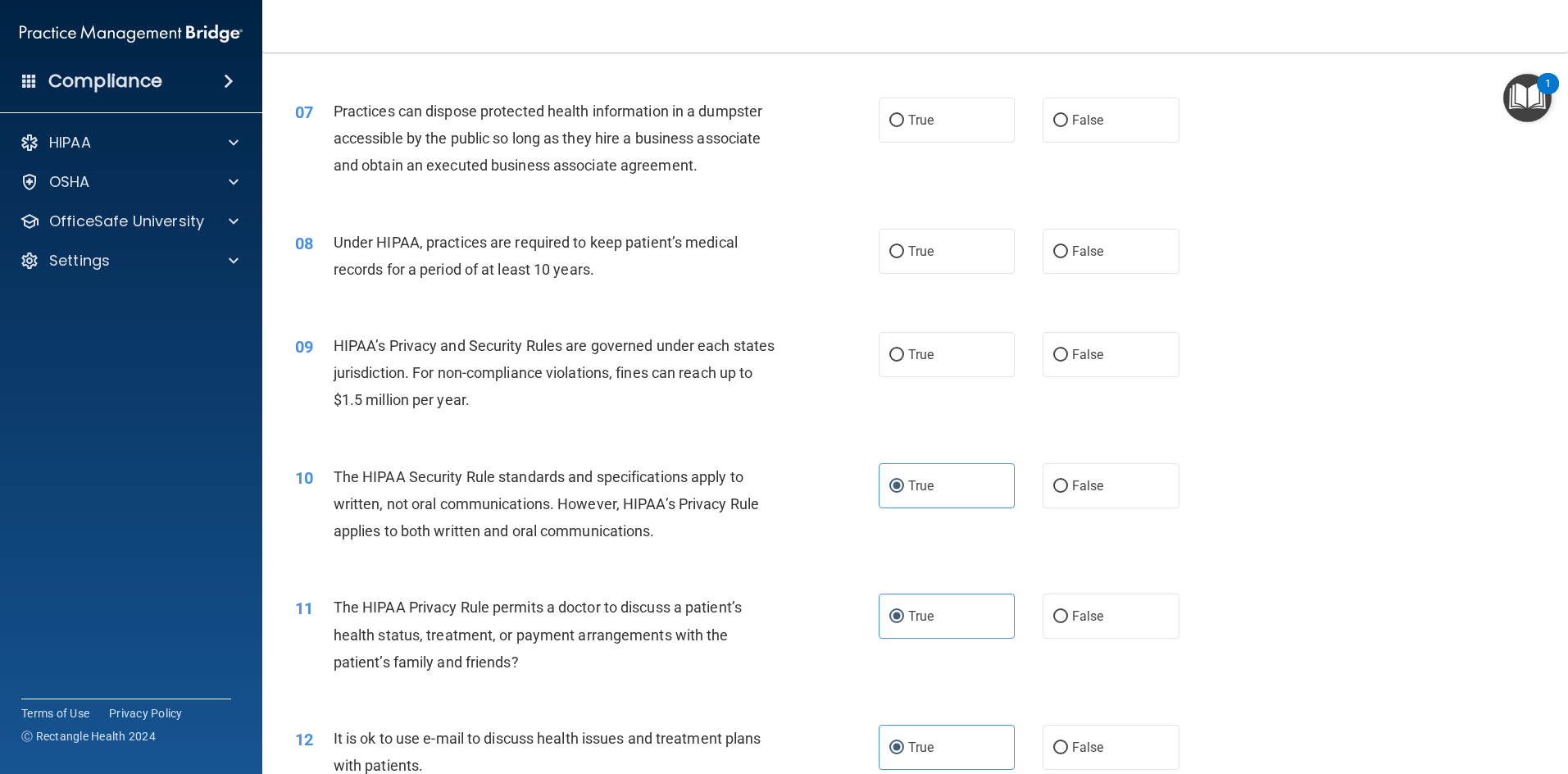
scroll to position [747, 0]
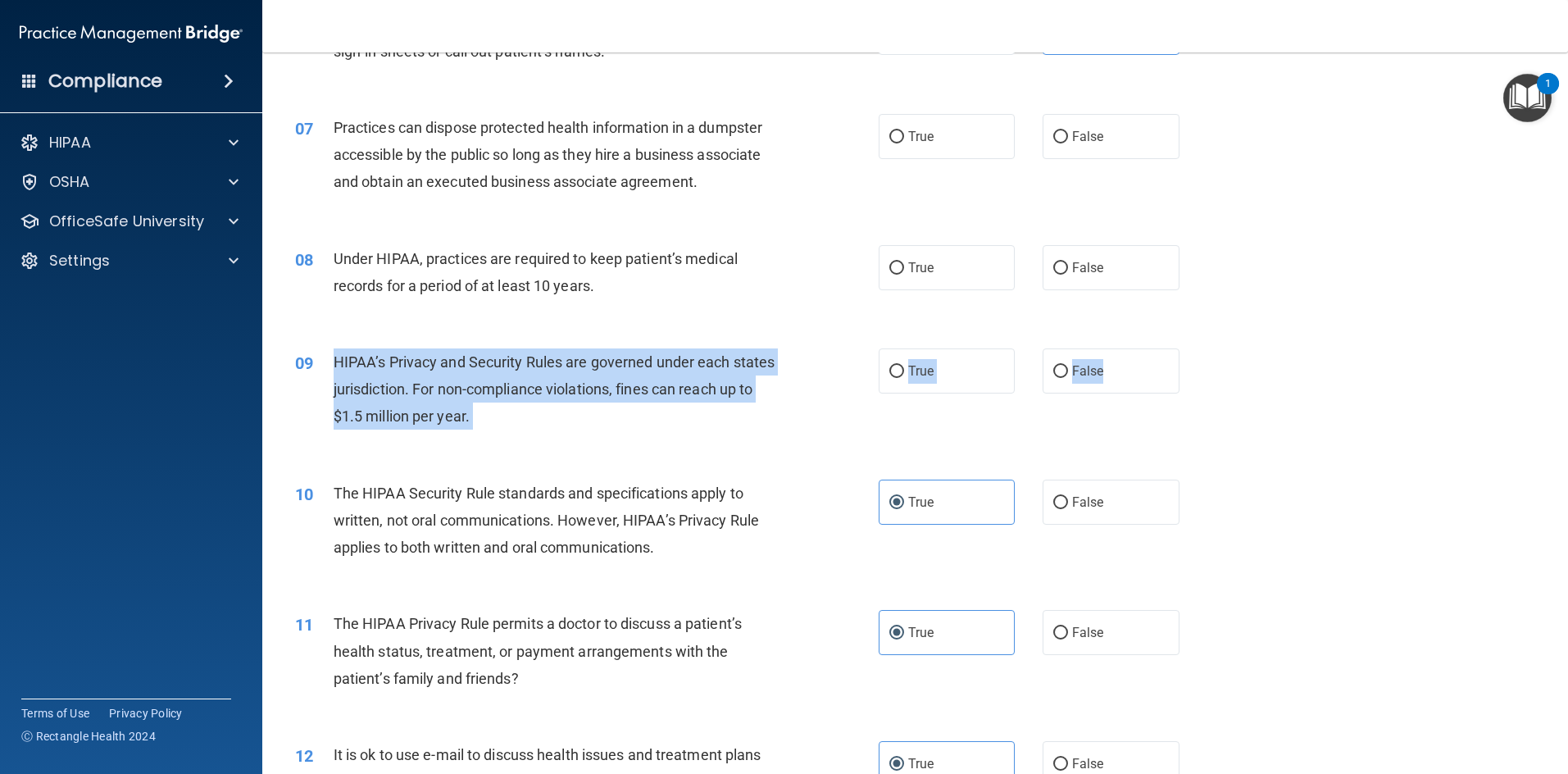
drag, startPoint x: 336, startPoint y: 356, endPoint x: 1180, endPoint y: 368, distance: 844.1
click at [831, 349] on ng-form "09 HIPAA’s Privacy and Security Rules are governed under each states jurisdicti…" at bounding box center [1206, 349] width 0 height 0
click at [831, 366] on input "False" at bounding box center [1061, 371] width 15 height 13
radio input "true"
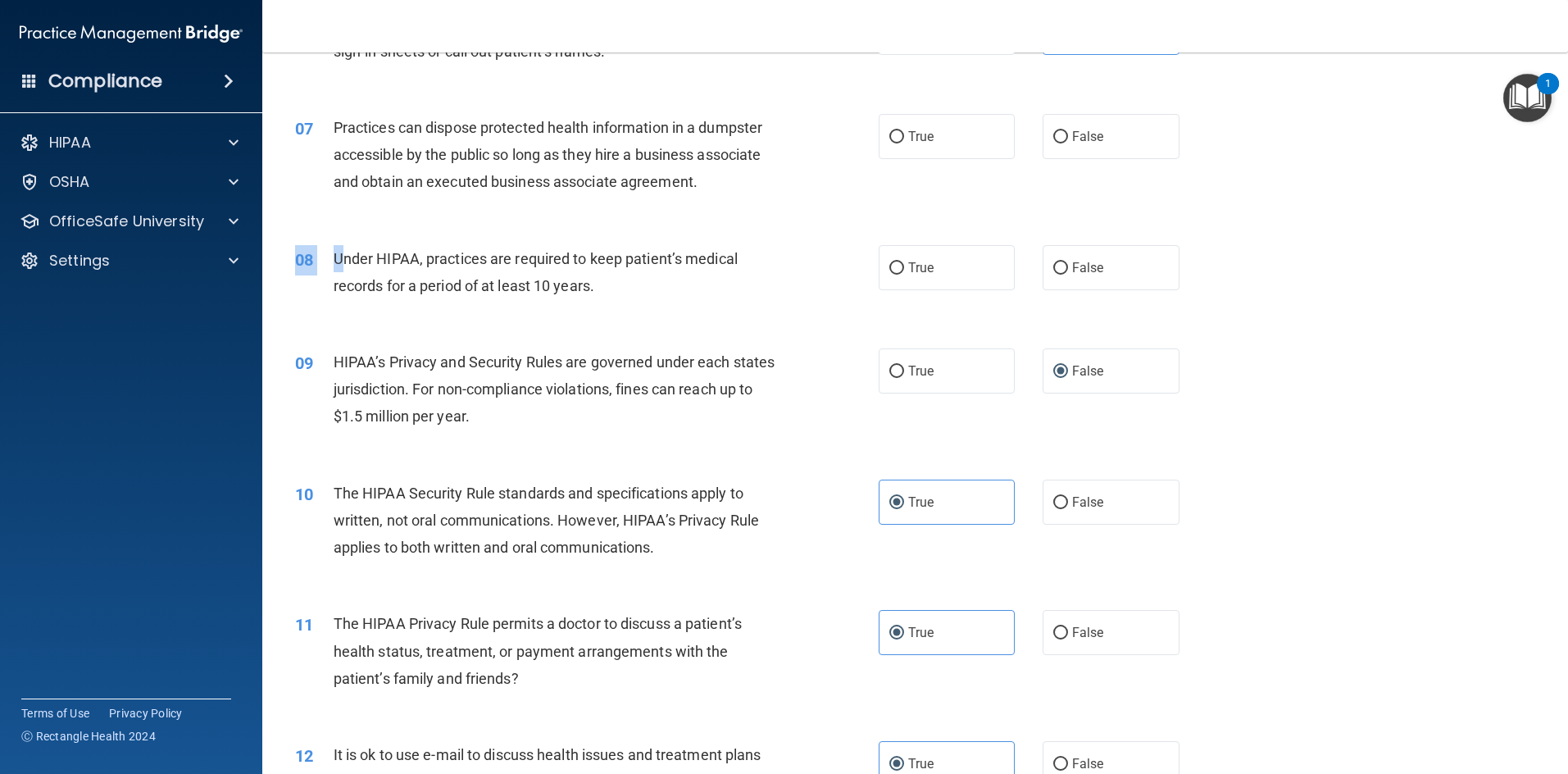
drag, startPoint x: 339, startPoint y: 257, endPoint x: 438, endPoint y: 307, distance: 110.9
click at [434, 313] on div "08 Under HIPAA, practices are required to keep patient’s medical records for a …" at bounding box center [914, 276] width 1265 height 103
click at [463, 283] on span "Under HIPAA, practices are required to keep patient’s medical records for a per…" at bounding box center [536, 272] width 404 height 44
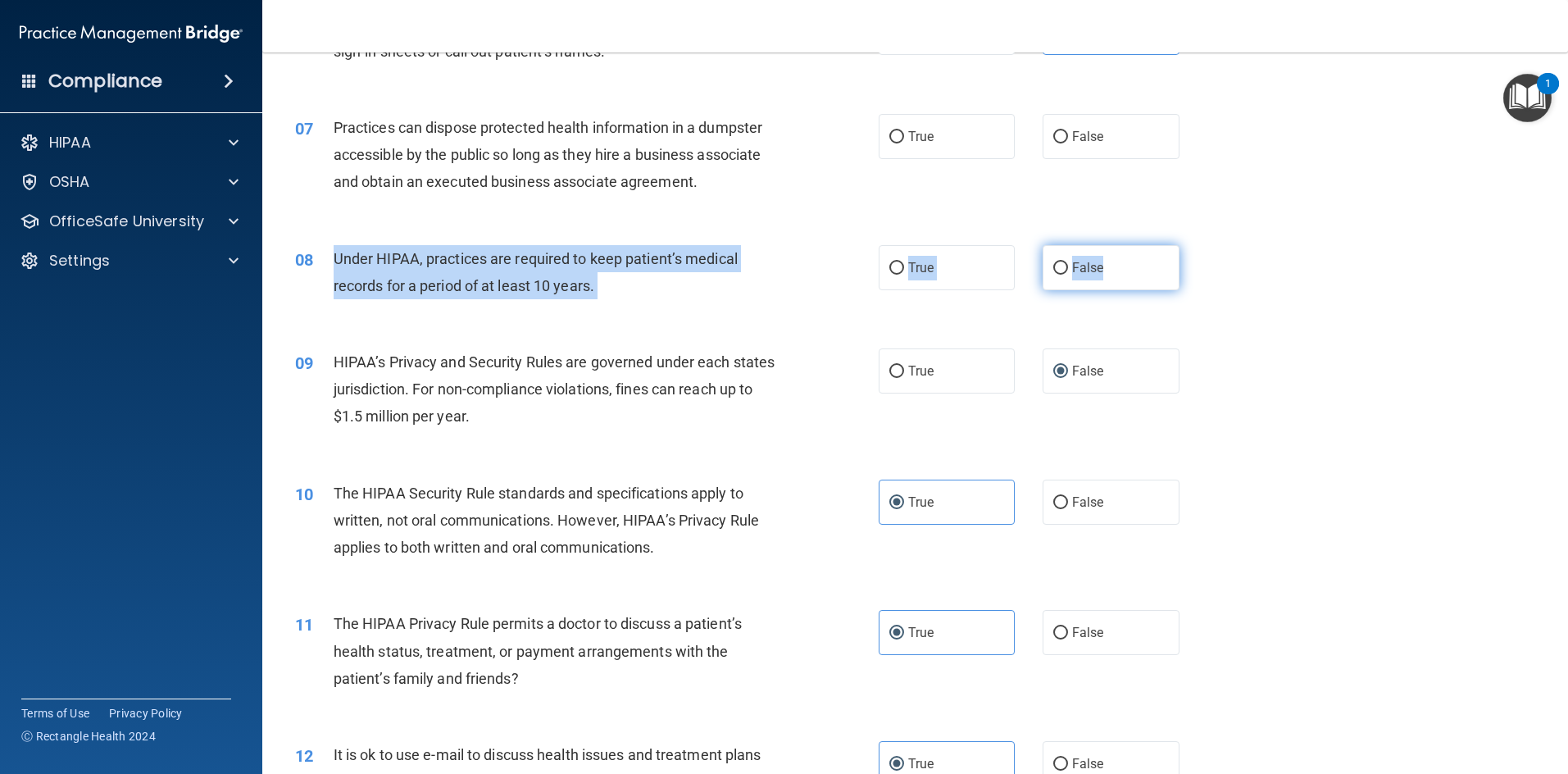
drag, startPoint x: 337, startPoint y: 265, endPoint x: 1131, endPoint y: 265, distance: 794.0
click at [831, 245] on ng-form "08 Under HIPAA, practices are required to keep patient’s medical records for a …" at bounding box center [1206, 245] width 0 height 0
click at [831, 265] on input "False" at bounding box center [1061, 268] width 15 height 13
radio input "true"
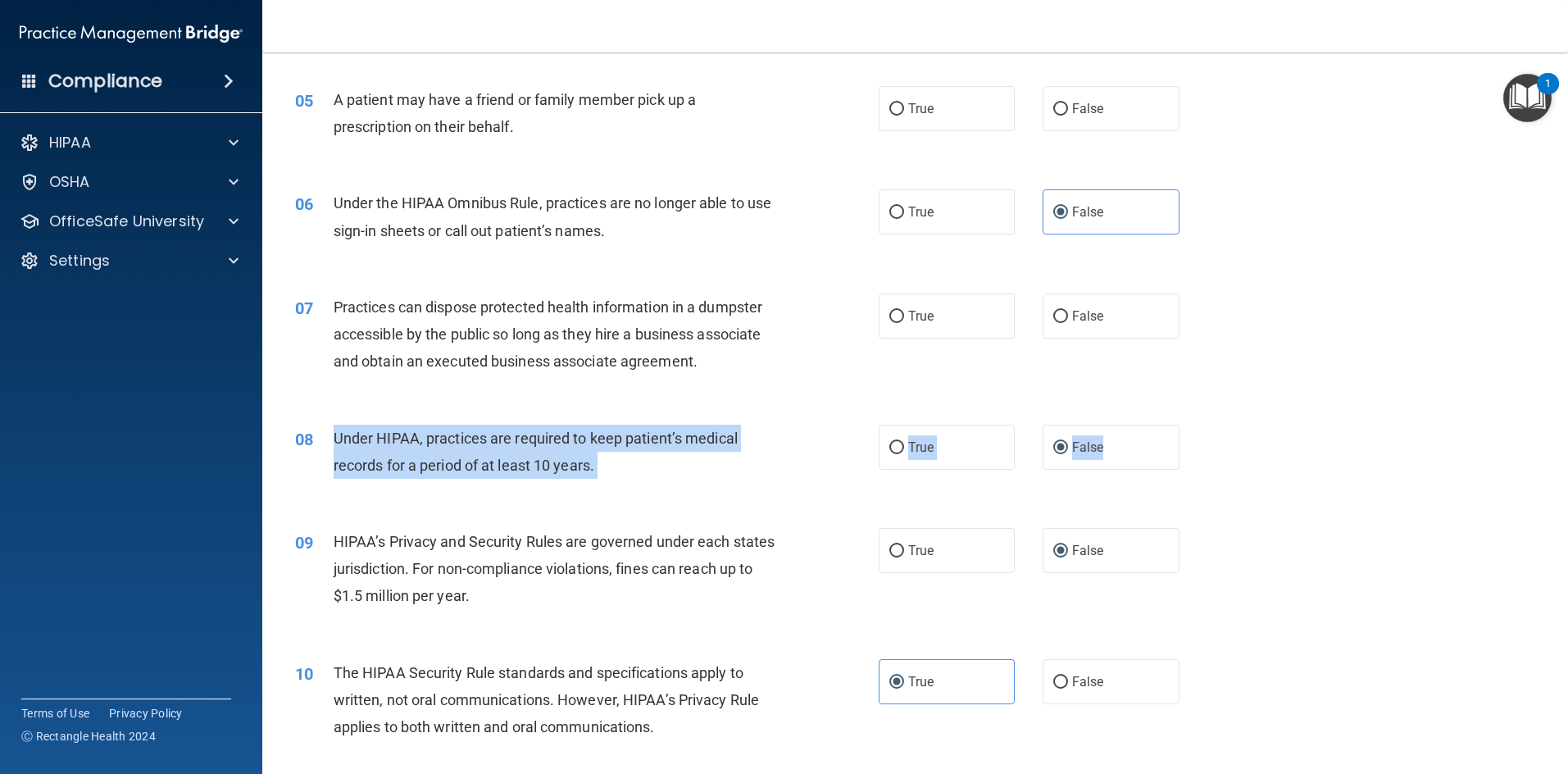
scroll to position [501, 0]
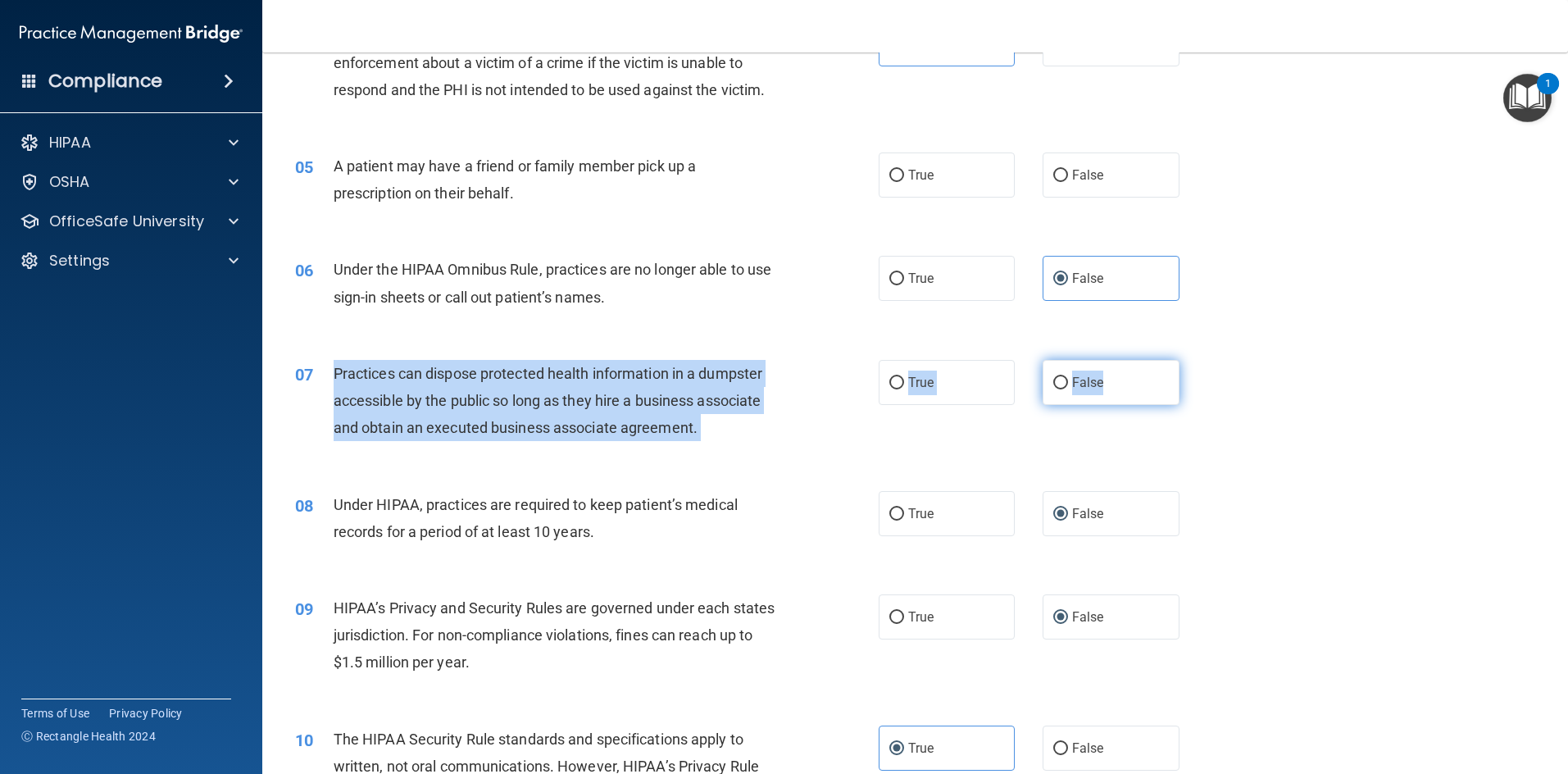
drag, startPoint x: 334, startPoint y: 377, endPoint x: 1132, endPoint y: 391, distance: 798.1
click at [831, 360] on ng-form "07 Practices can dispose protected health information in a dumpster accessible …" at bounding box center [1206, 360] width 0 height 0
click at [831, 386] on input "False" at bounding box center [1061, 383] width 15 height 13
radio input "true"
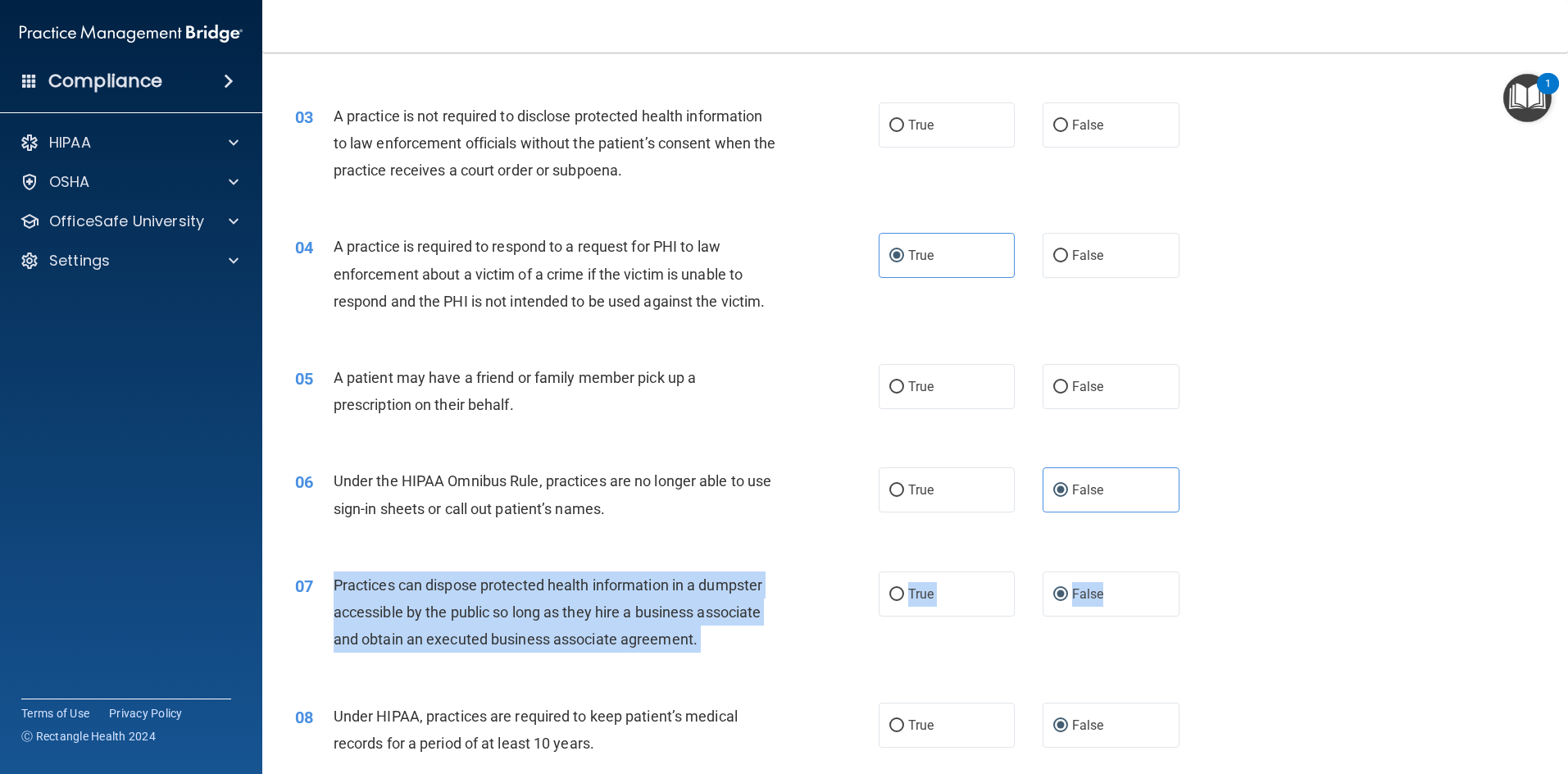
scroll to position [255, 0]
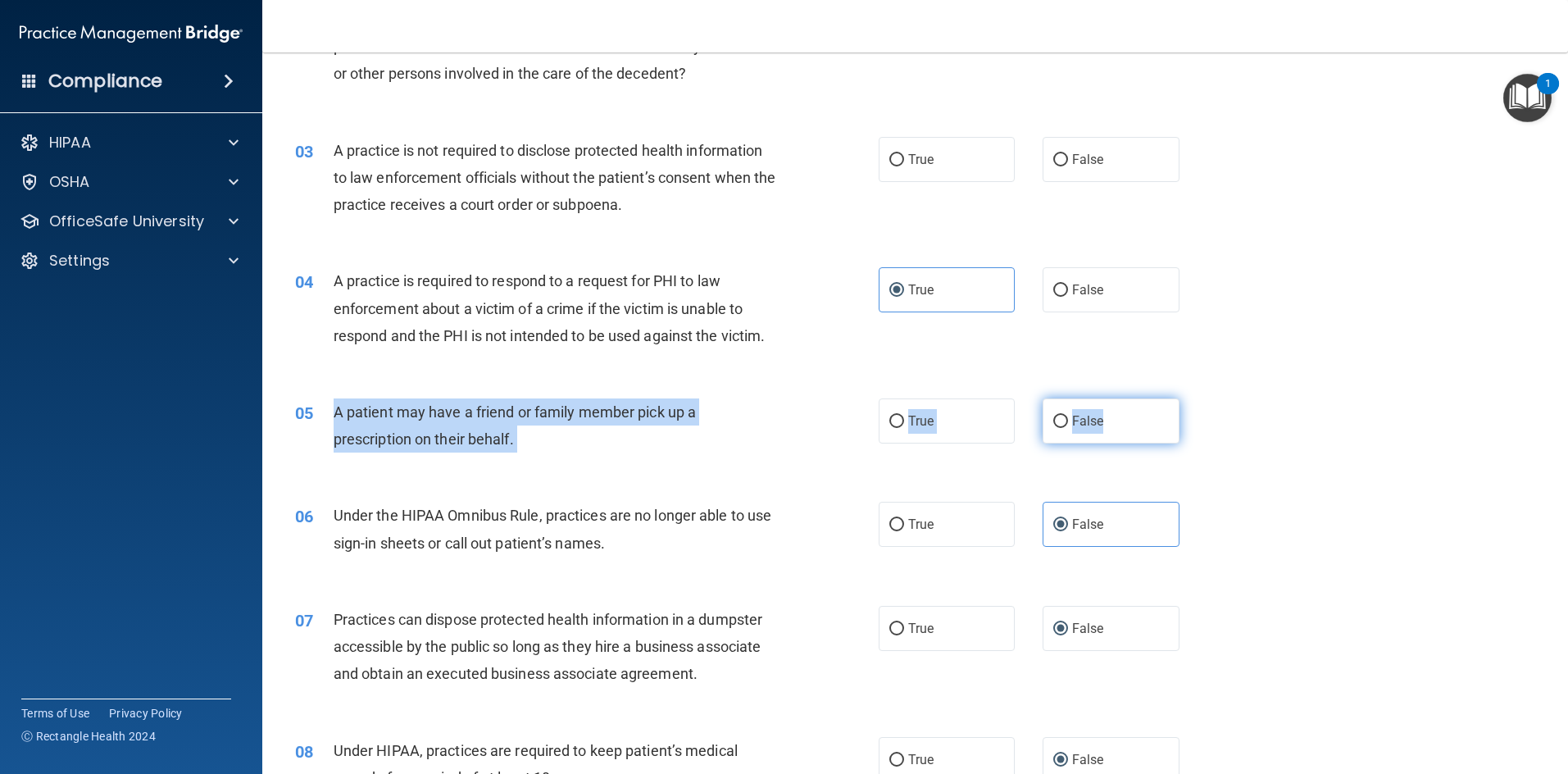
drag, startPoint x: 329, startPoint y: 408, endPoint x: 1167, endPoint y: 413, distance: 838.0
click at [831, 398] on ng-form "05 A patient may have a friend or family member pick up a prescription on their…" at bounding box center [1206, 398] width 0 height 0
click at [831, 432] on div "True False" at bounding box center [1043, 421] width 329 height 45
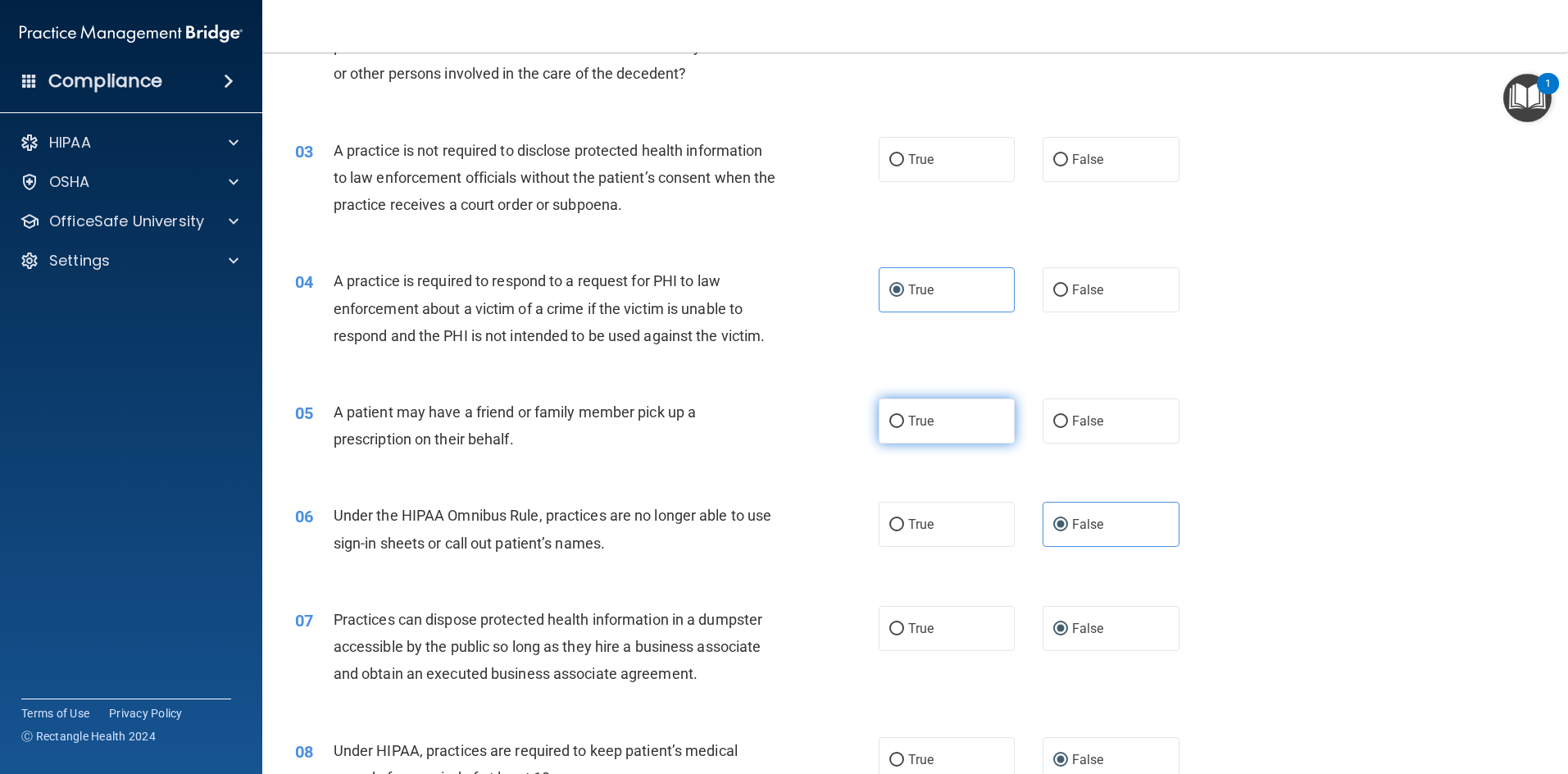
click at [831, 423] on span "True" at bounding box center [920, 421] width 25 height 16
click at [831, 423] on input "True" at bounding box center [897, 422] width 15 height 13
radio input "true"
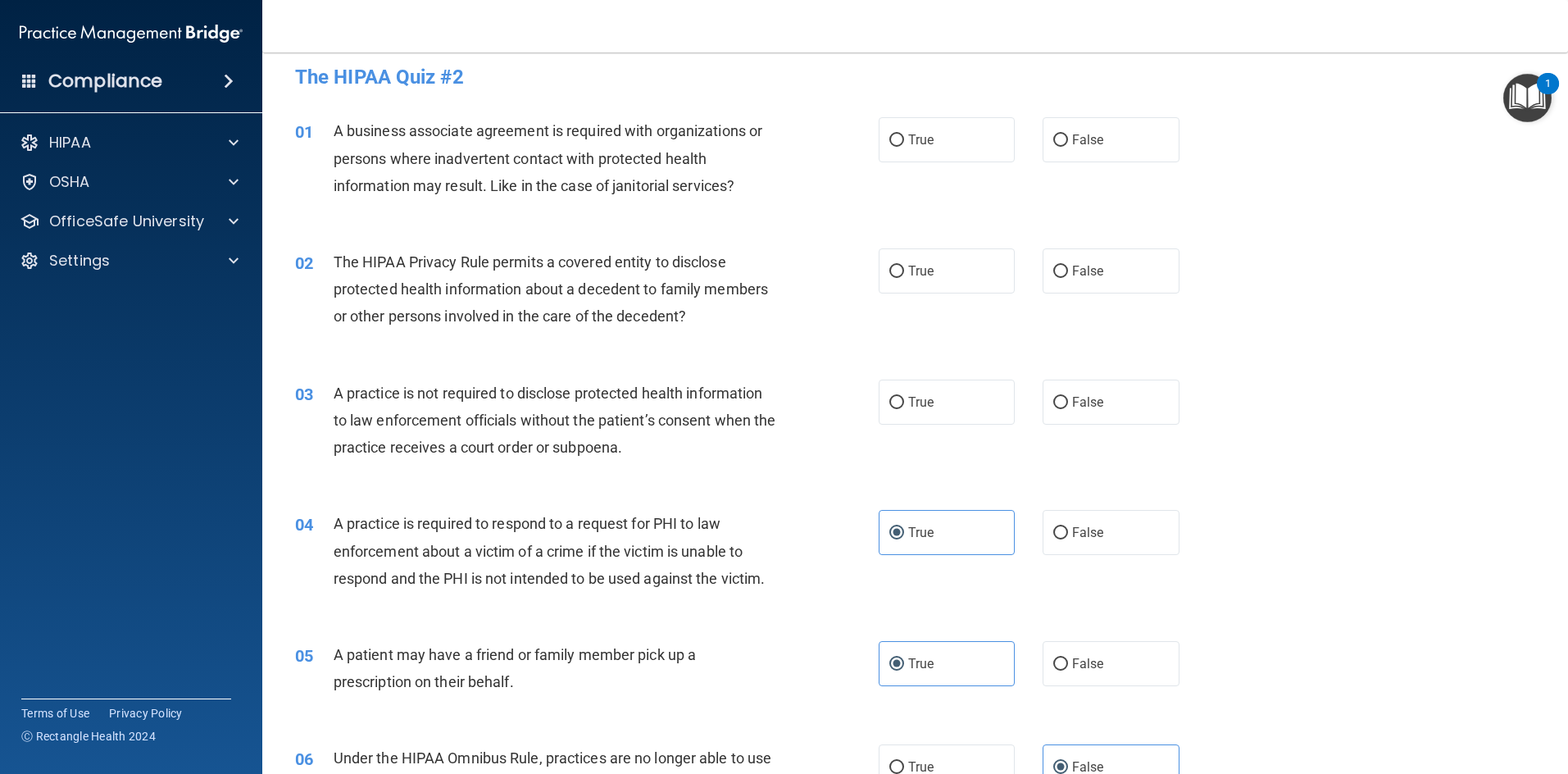
scroll to position [9, 0]
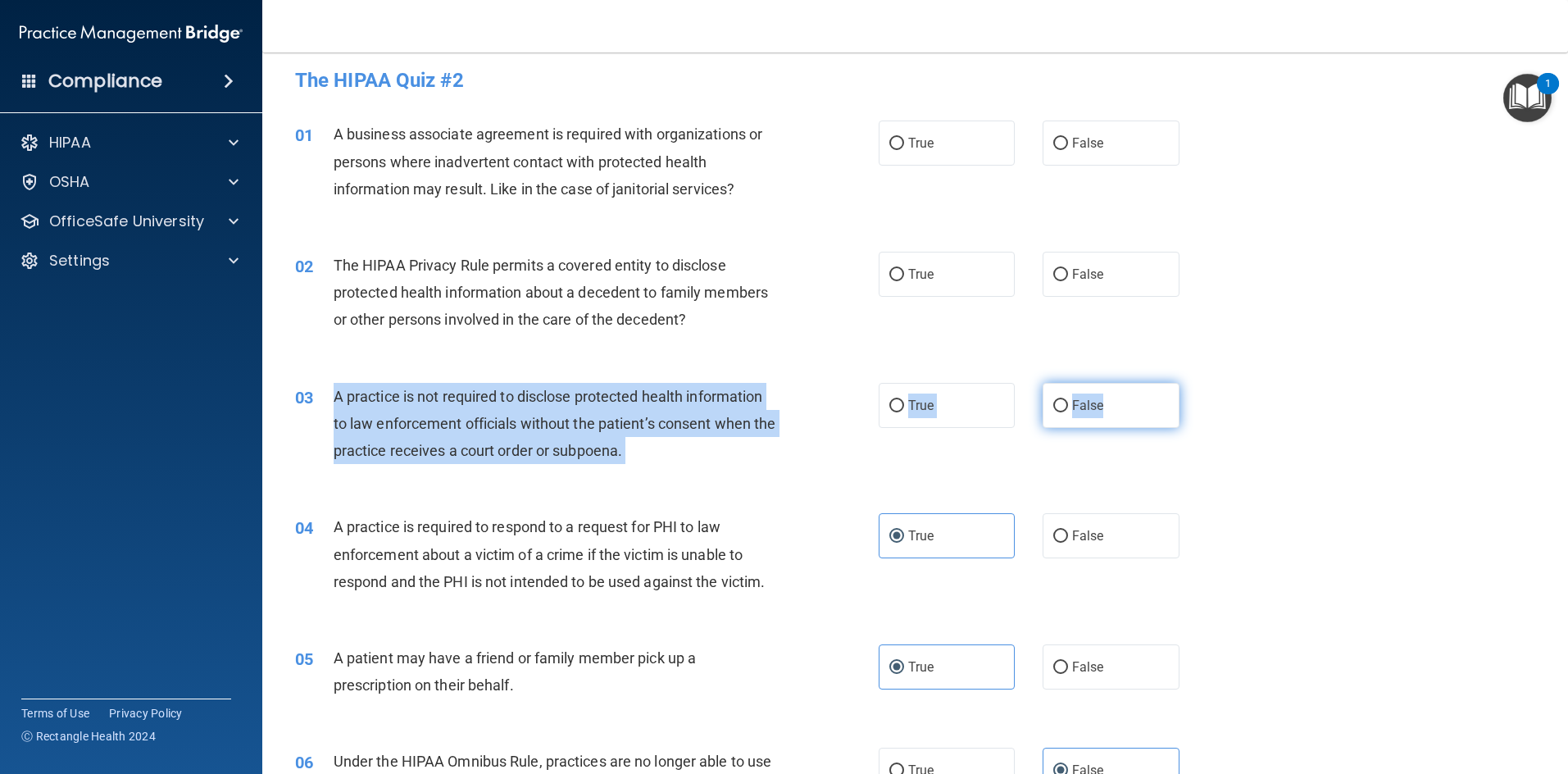
drag, startPoint x: 329, startPoint y: 397, endPoint x: 1142, endPoint y: 420, distance: 813.3
click at [831, 383] on ng-form "03 A practice is not required to disclose protected health information to law e…" at bounding box center [1206, 383] width 0 height 0
click at [831, 402] on label "False" at bounding box center [1110, 406] width 137 height 45
click at [831, 402] on input "False" at bounding box center [1061, 406] width 15 height 13
radio input "true"
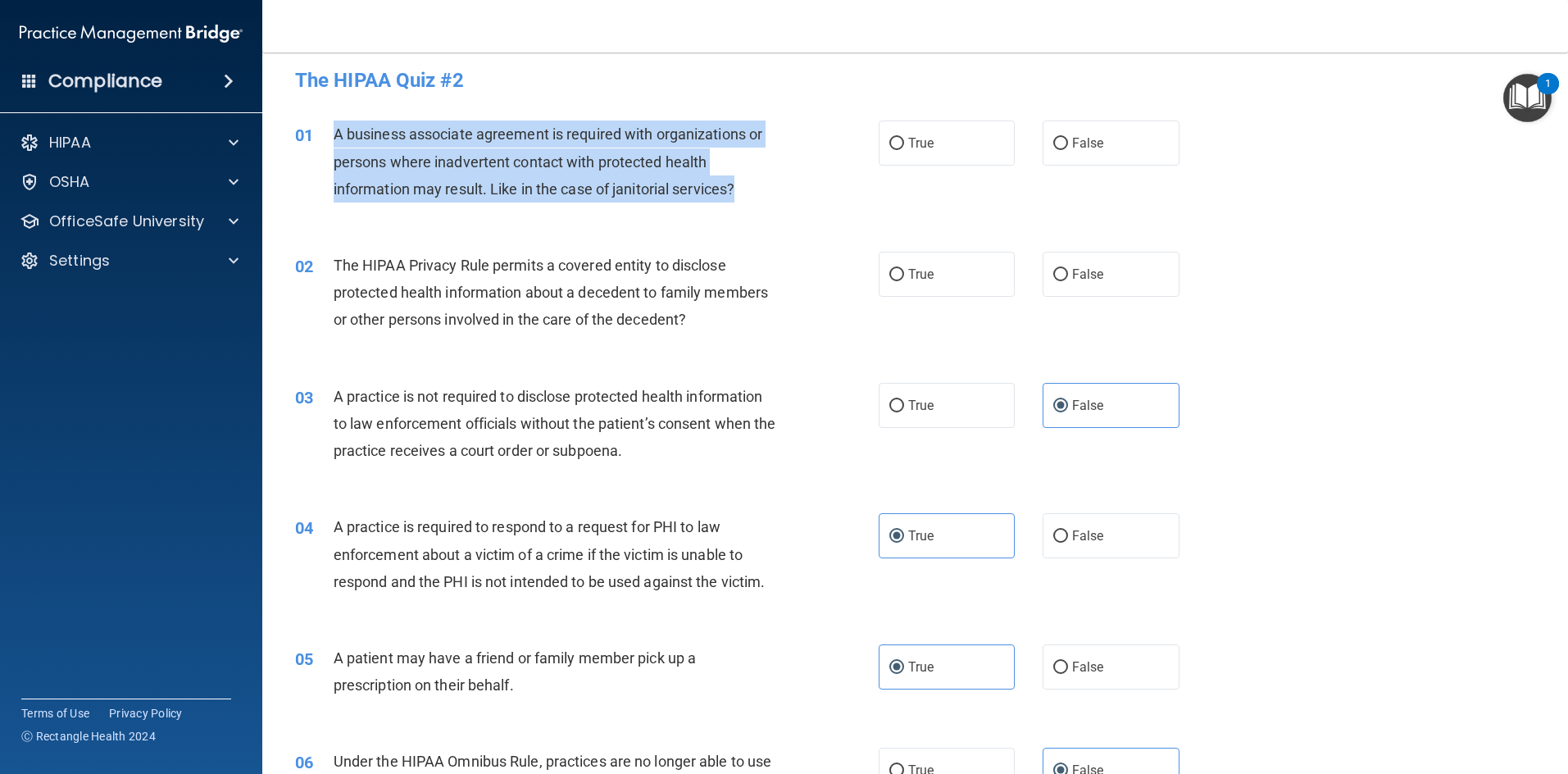
drag, startPoint x: 335, startPoint y: 137, endPoint x: 762, endPoint y: 195, distance: 430.9
click at [762, 195] on div "A business associate agreement is required with organizations or persons where …" at bounding box center [561, 162] width 456 height 82
drag, startPoint x: 719, startPoint y: 189, endPoint x: 655, endPoint y: 195, distance: 64.3
click at [668, 195] on span "A business associate agreement is required with organizations or persons where …" at bounding box center [547, 161] width 428 height 71
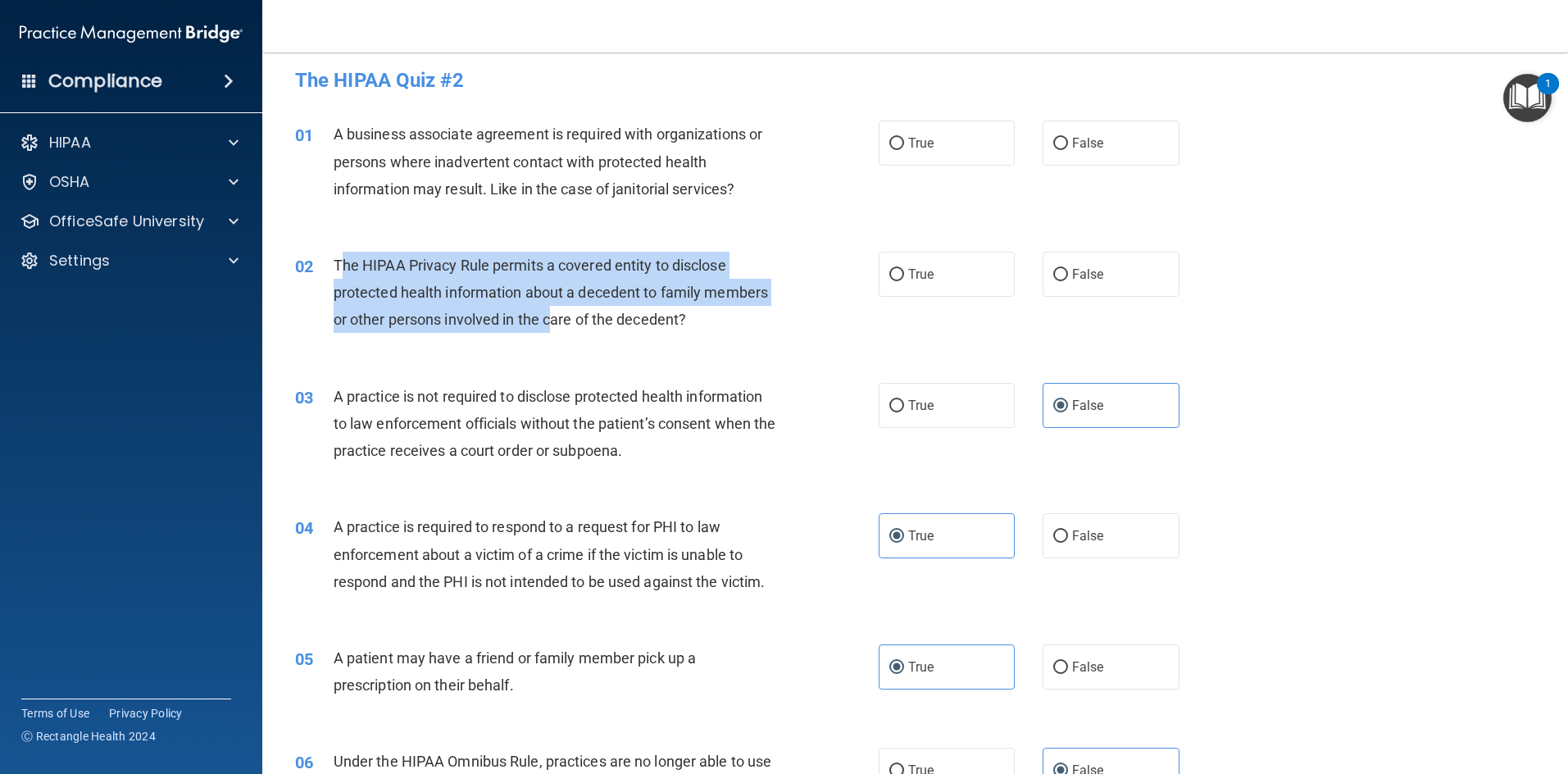
drag, startPoint x: 338, startPoint y: 261, endPoint x: 560, endPoint y: 304, distance: 226.1
click at [551, 323] on span "The HIPAA Privacy Rule permits a covered entity to disclose protected health in…" at bounding box center [551, 292] width 434 height 71
click at [562, 304] on div "The HIPAA Privacy Rule permits a covered entity to disclose protected health in…" at bounding box center [561, 293] width 456 height 82
drag, startPoint x: 329, startPoint y: 264, endPoint x: 1182, endPoint y: 287, distance: 853.3
click at [831, 252] on ng-form "02 The HIPAA Privacy Rule permits a covered entity to disclose protected health…" at bounding box center [1206, 252] width 0 height 0
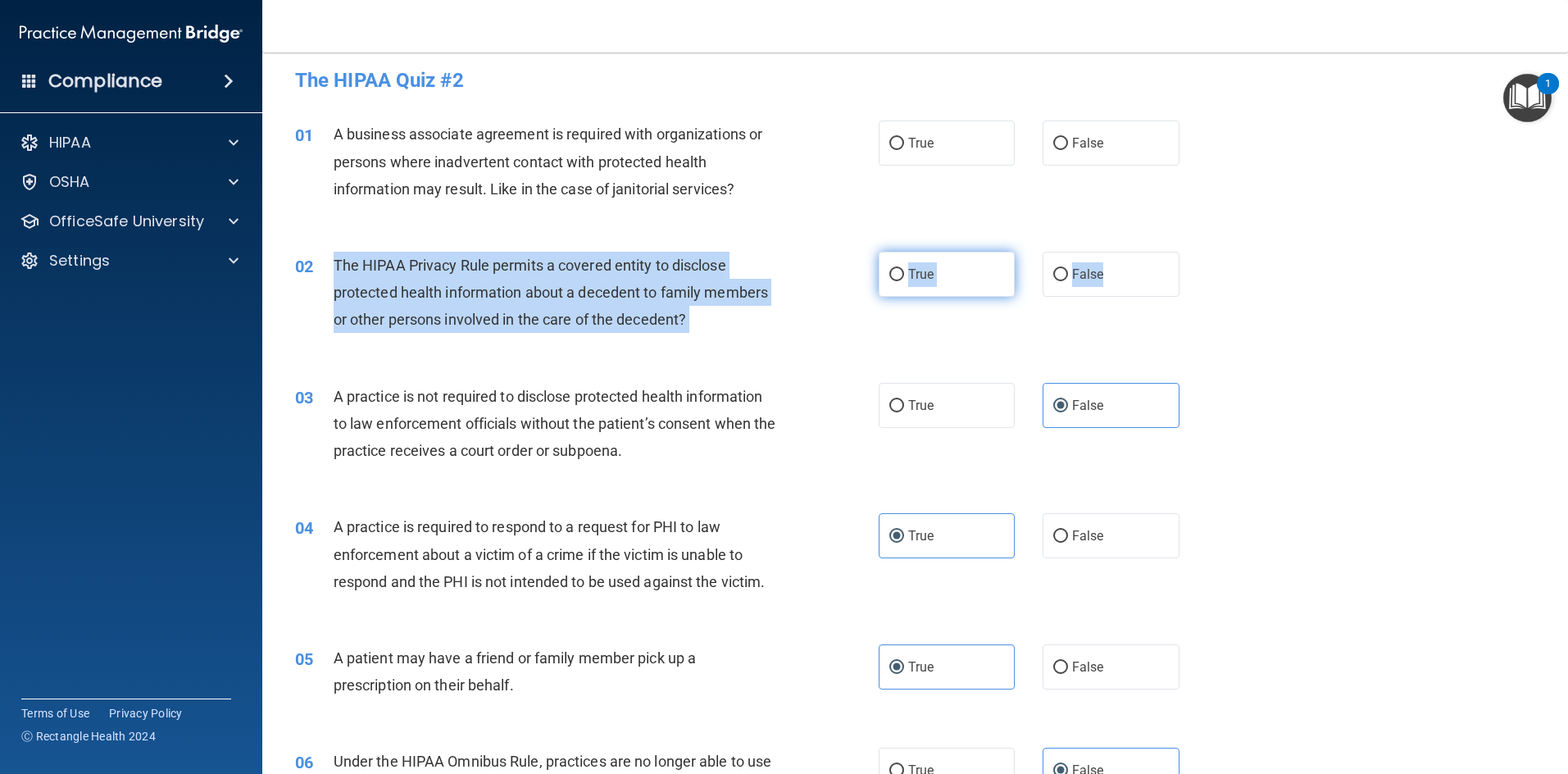
click at [831, 278] on label "True" at bounding box center [946, 274] width 137 height 45
click at [831, 278] on input "True" at bounding box center [897, 275] width 15 height 13
radio input "true"
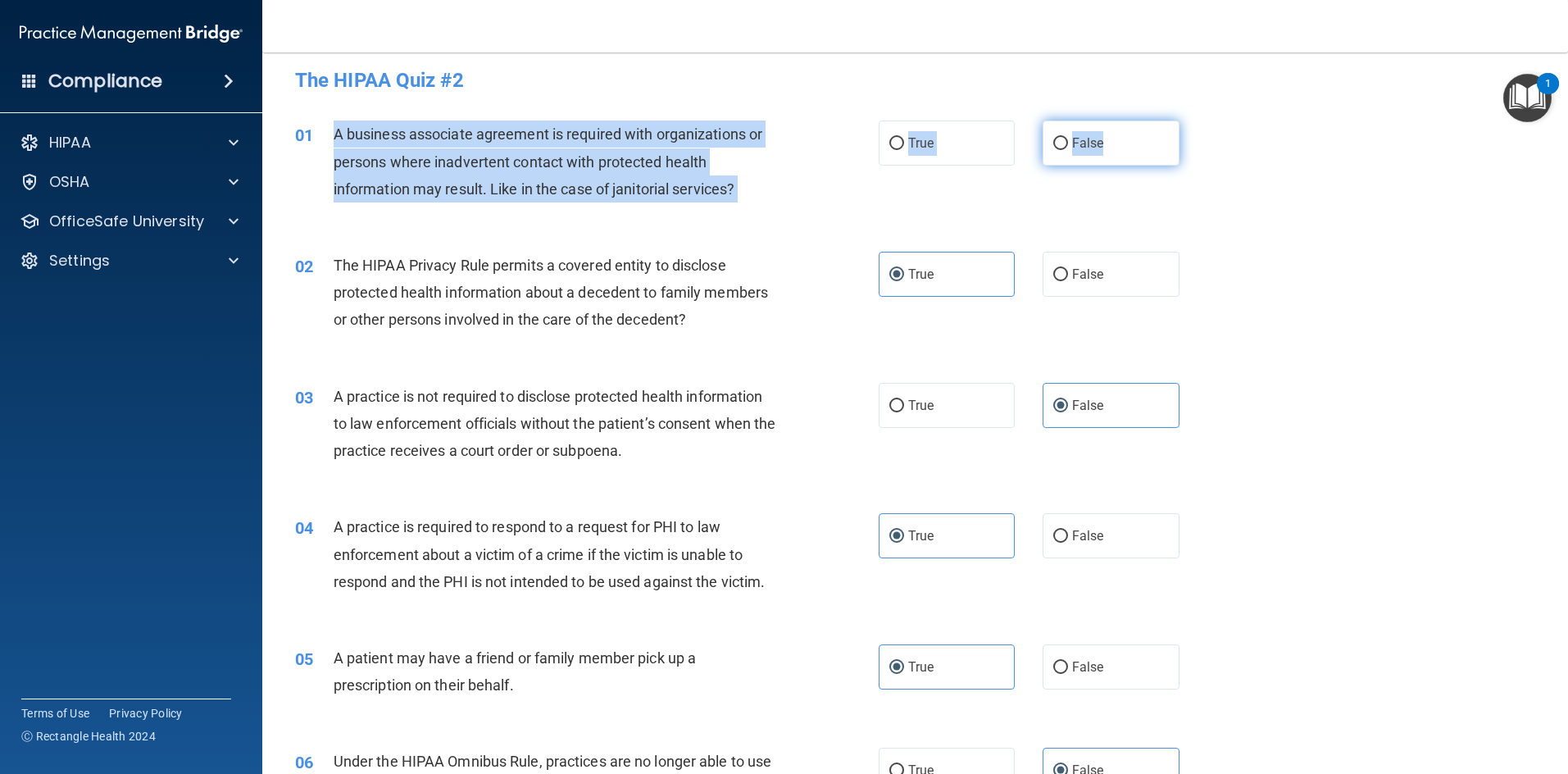
drag, startPoint x: 333, startPoint y: 131, endPoint x: 1152, endPoint y: 152, distance: 819.3
click at [831, 121] on ng-form "01 A business associate agreement is required with organizations or persons whe…" at bounding box center [1206, 121] width 0 height 0
click at [831, 140] on span "False" at bounding box center [1088, 143] width 32 height 16
click at [831, 140] on input "False" at bounding box center [1061, 143] width 15 height 13
radio input "true"
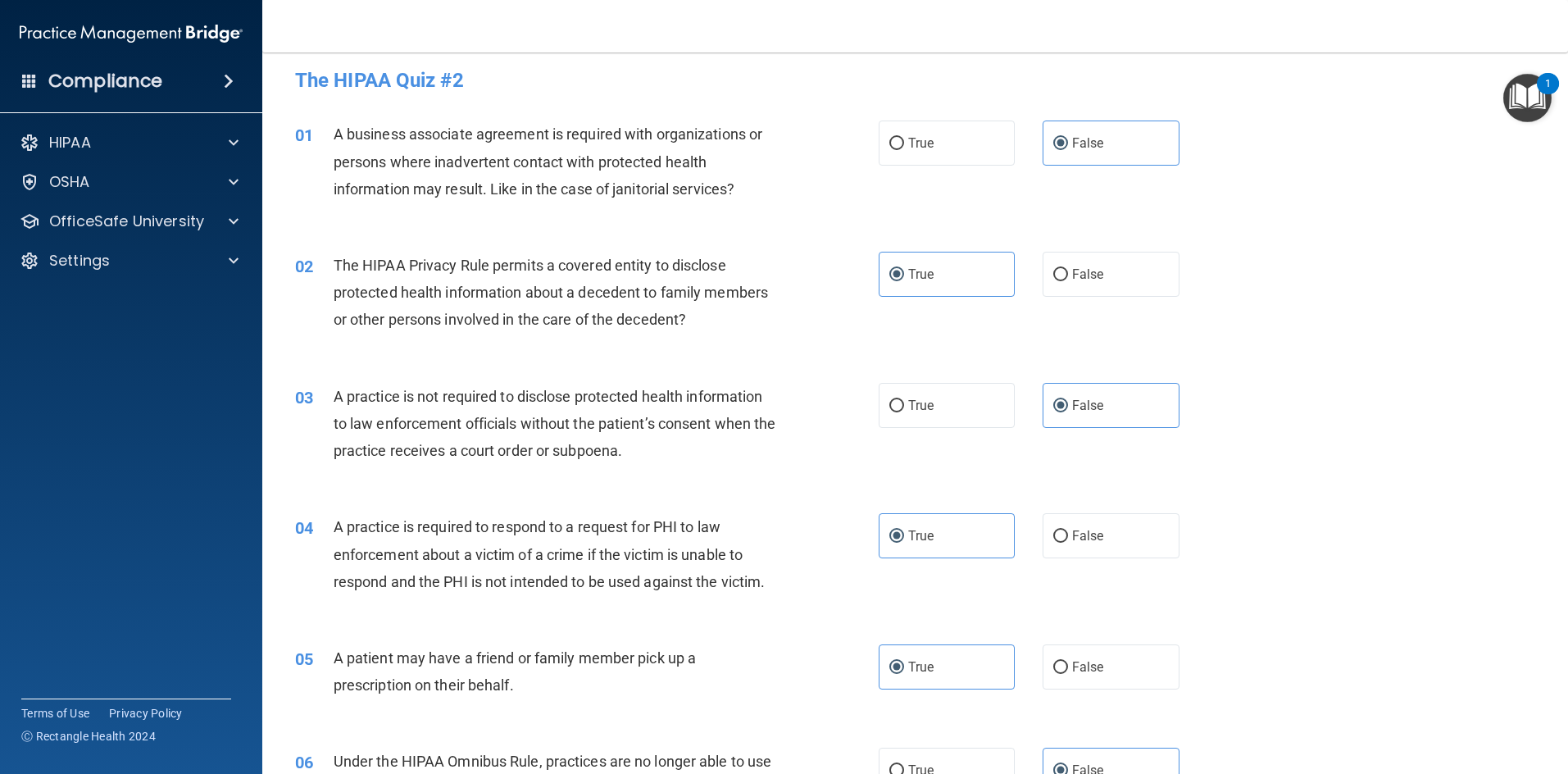
click at [831, 207] on div "01 A business associate agreement is required with organizations or persons whe…" at bounding box center [914, 165] width 1265 height 131
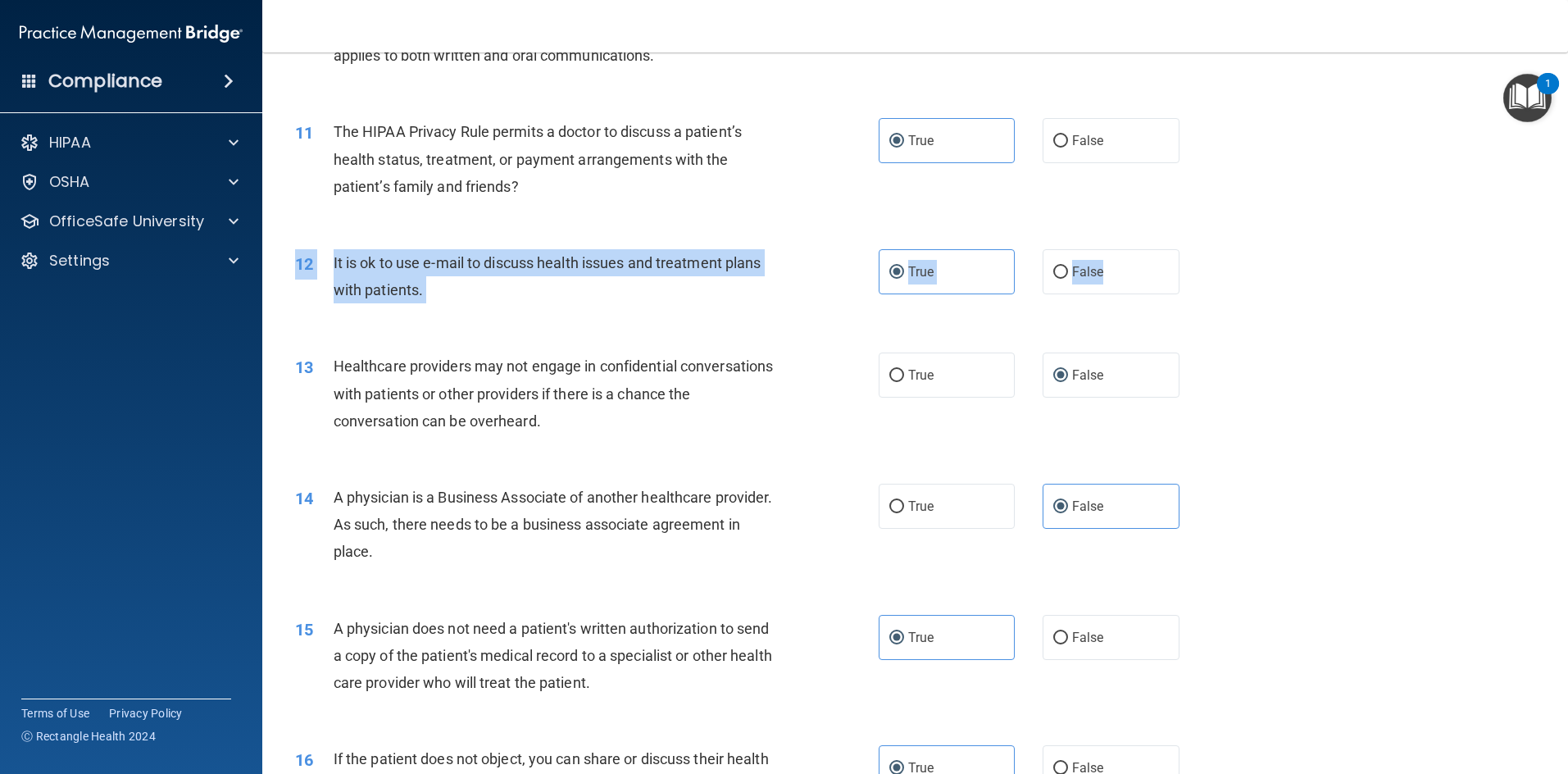
click at [831, 295] on div "12 It is ok to use e-mail to discuss health issues and treatment plans with pat…" at bounding box center [914, 280] width 1265 height 103
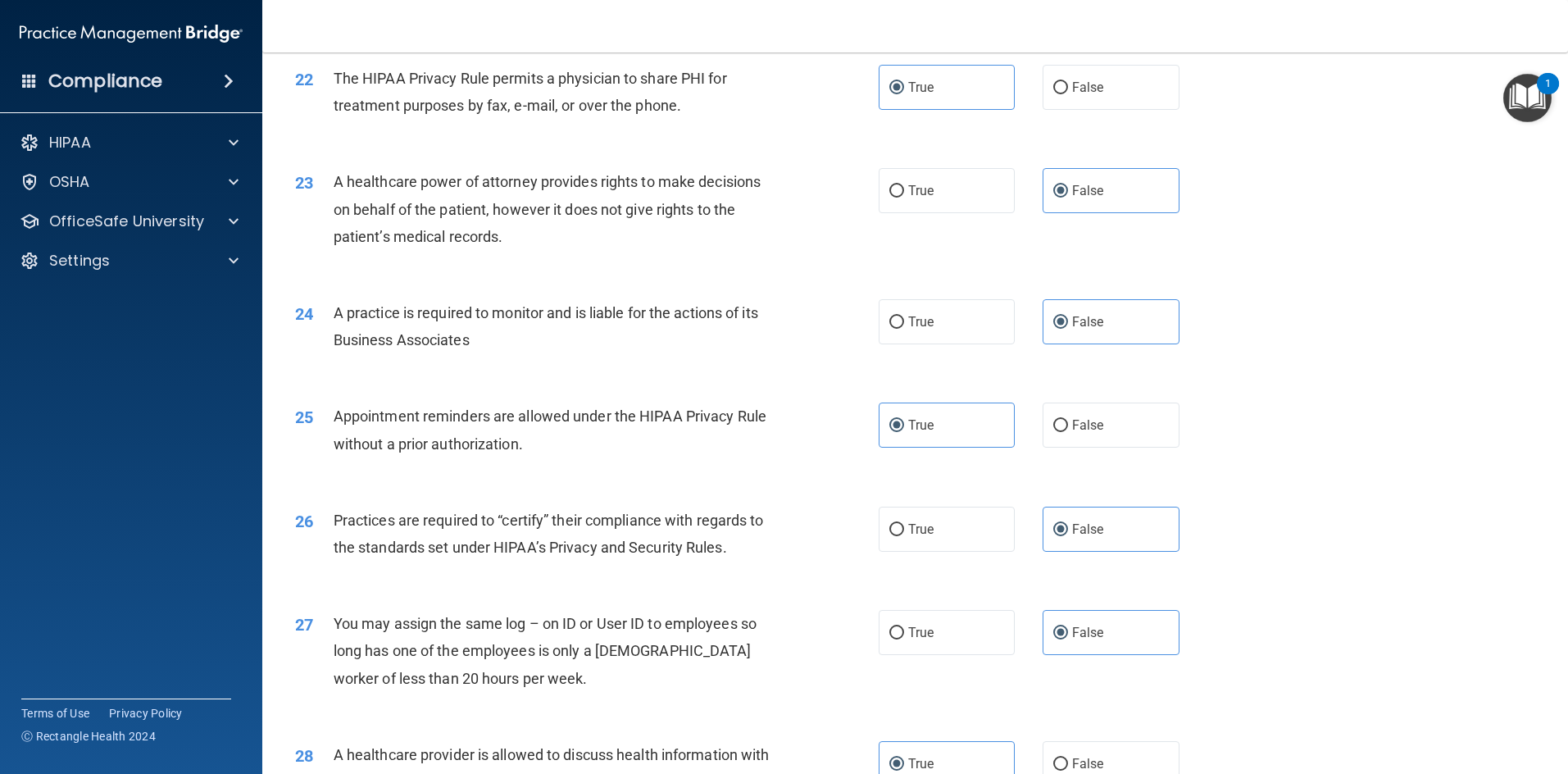
scroll to position [3043, 0]
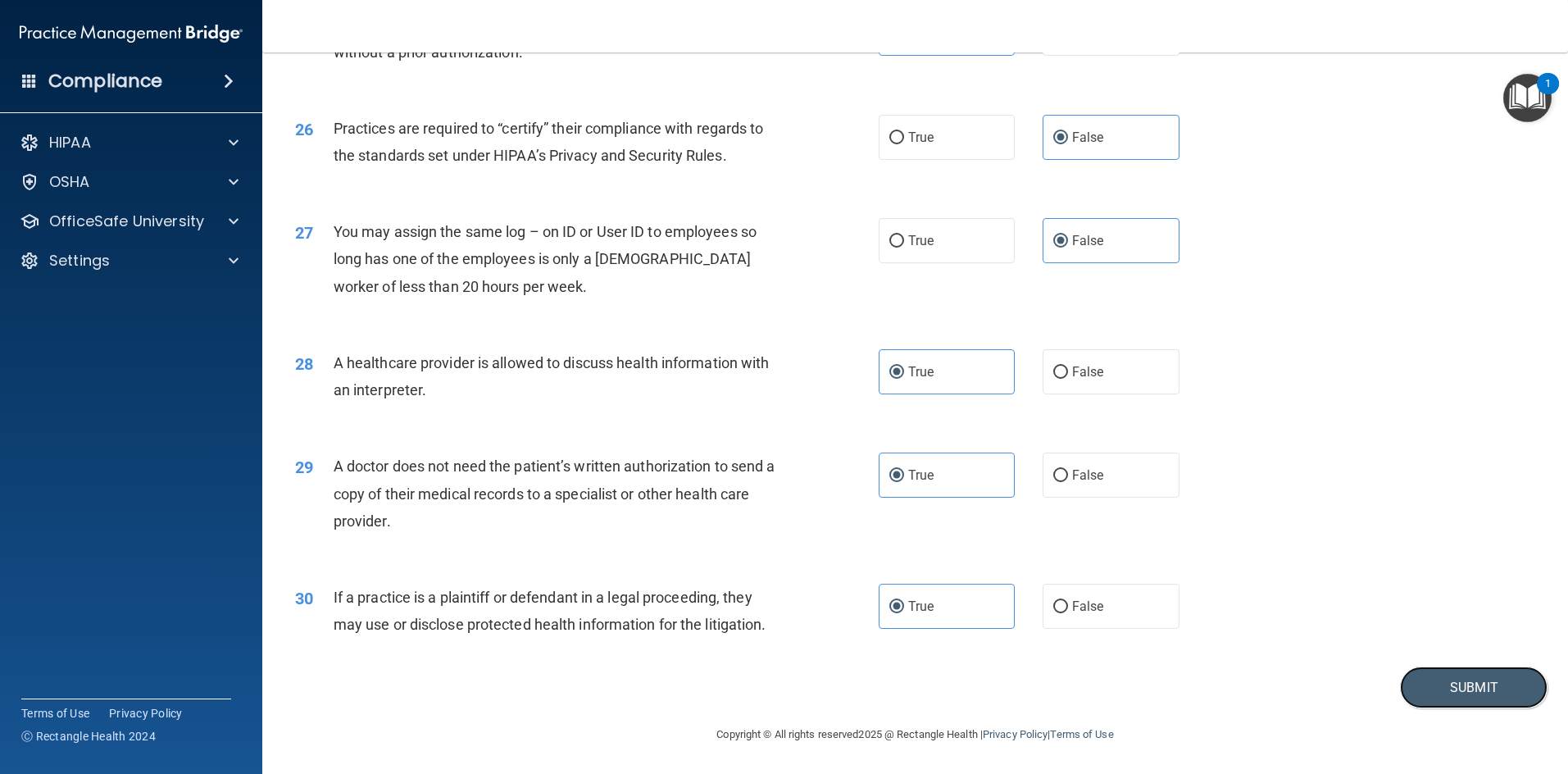
drag, startPoint x: 1461, startPoint y: 678, endPoint x: 1453, endPoint y: 657, distance: 22.5
click at [831, 677] on button "Submit" at bounding box center [1473, 688] width 147 height 42
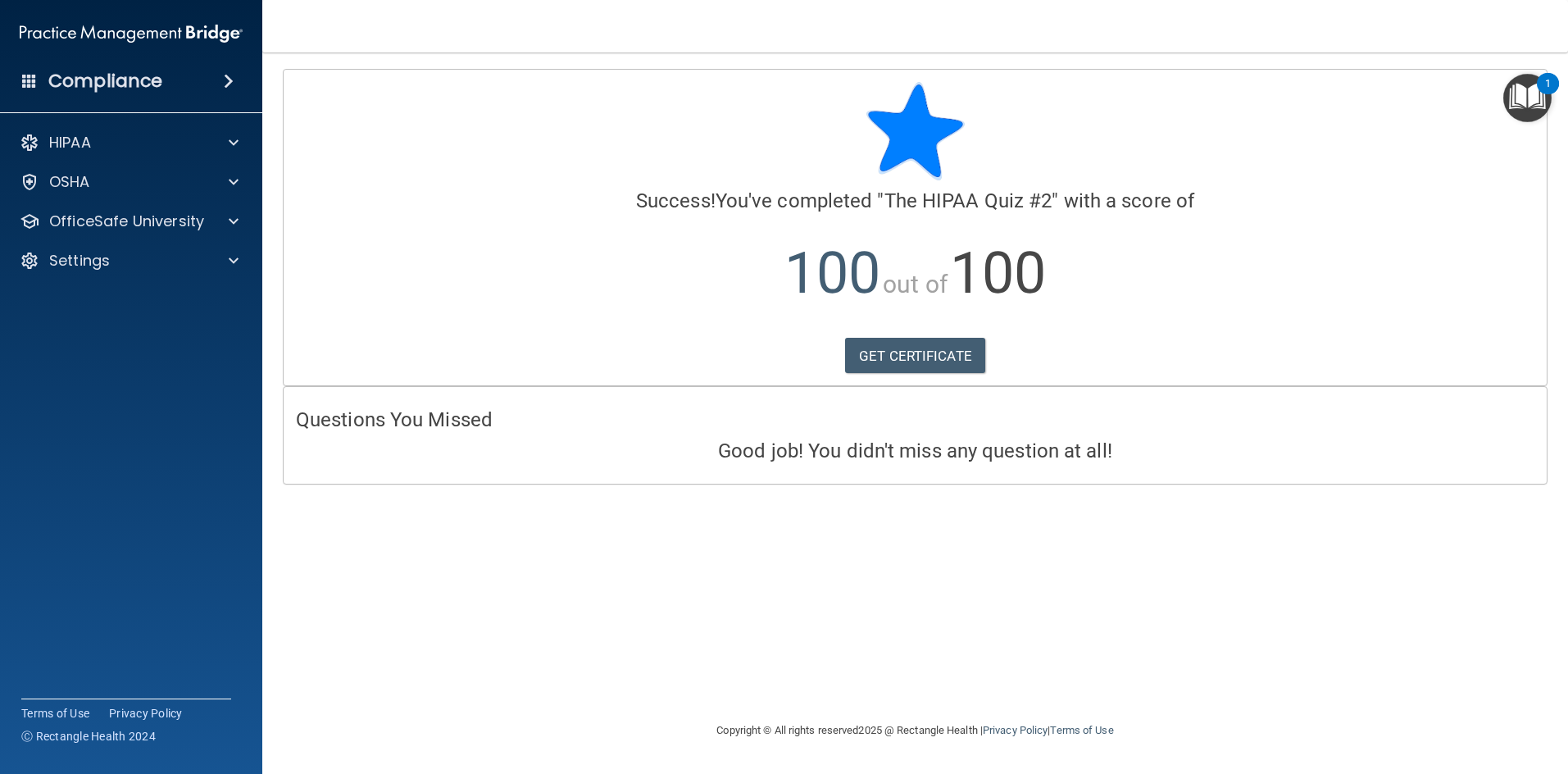
drag, startPoint x: 317, startPoint y: 426, endPoint x: 350, endPoint y: 428, distance: 33.1
click at [350, 428] on h4 "Questions You Missed" at bounding box center [915, 419] width 1239 height 21
drag, startPoint x: 516, startPoint y: 446, endPoint x: 714, endPoint y: 454, distance: 198.2
click at [529, 446] on h4 "Good job! You didn't miss any question at all!" at bounding box center [915, 450] width 1239 height 21
click at [831, 463] on div "Questions You Missed Good job! You didn't miss any question at all!" at bounding box center [914, 435] width 1263 height 96
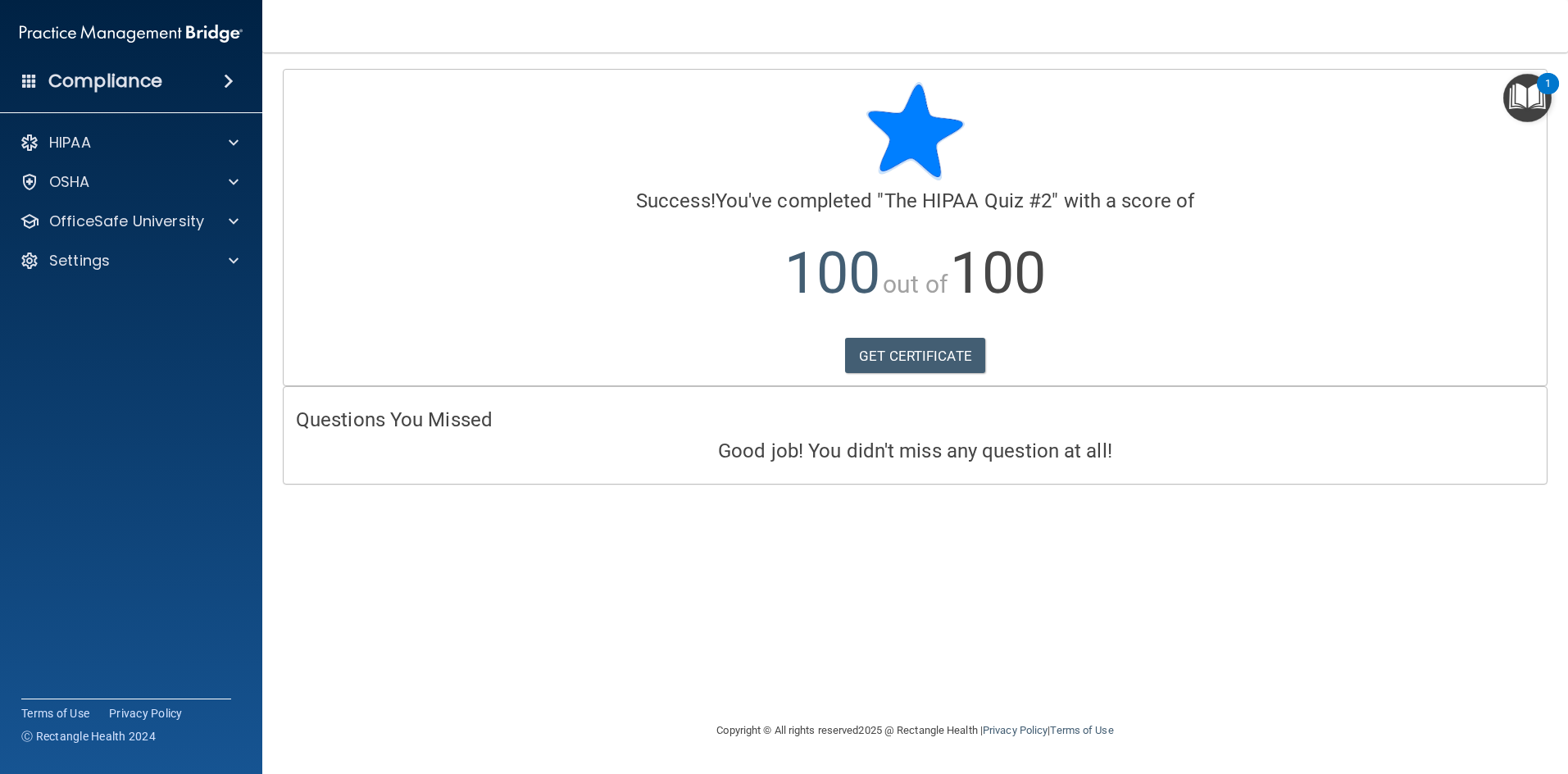
drag, startPoint x: 536, startPoint y: 394, endPoint x: 796, endPoint y: 383, distance: 260.2
click at [536, 392] on div "Questions You Missed Good job! You didn't miss any question at all!" at bounding box center [914, 435] width 1263 height 96
click at [831, 361] on link "GET CERTIFICATE" at bounding box center [914, 356] width 140 height 36
click at [154, 226] on p "OfficeSafe University" at bounding box center [127, 221] width 155 height 19
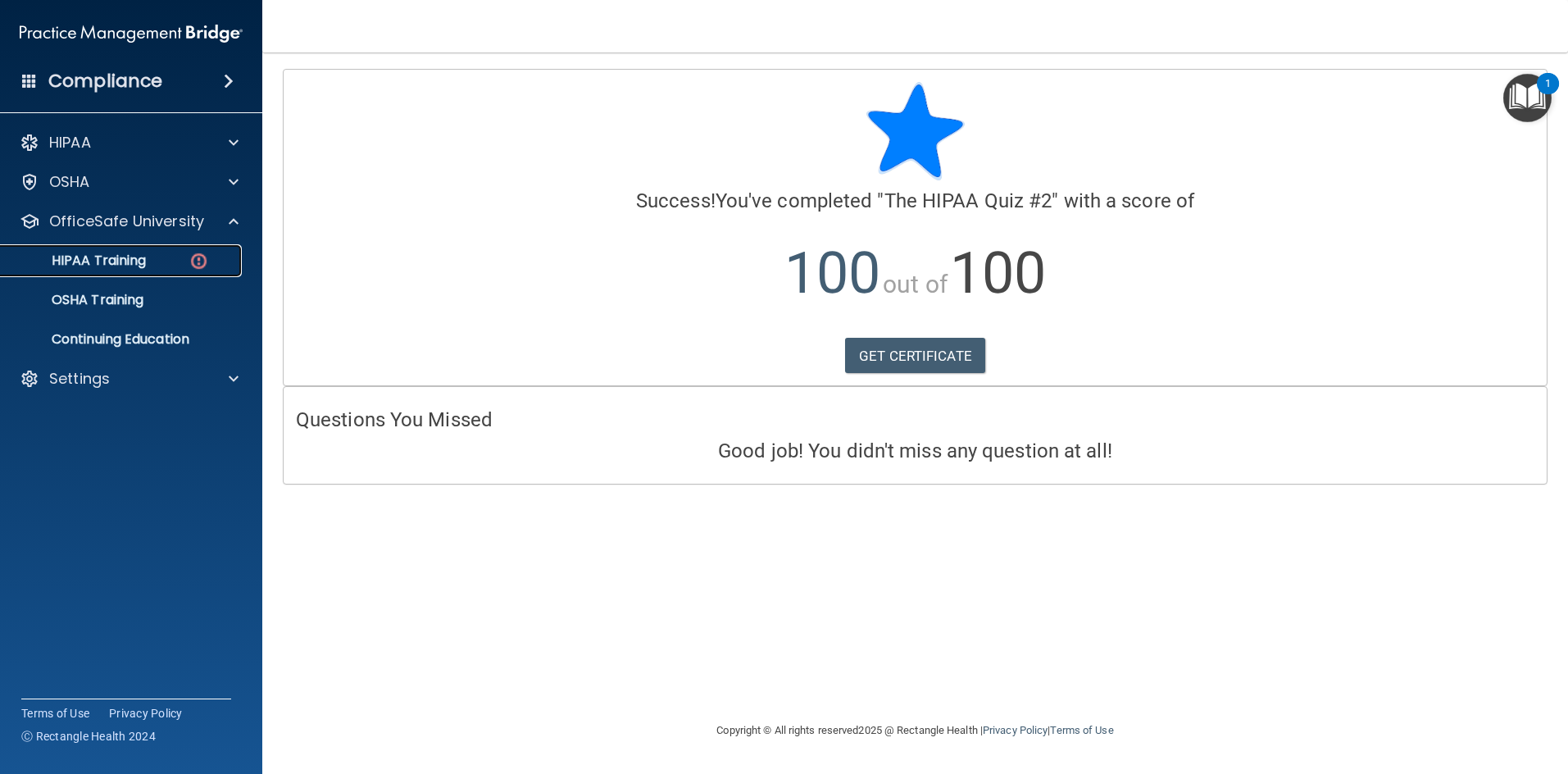
click at [161, 267] on div "HIPAA Training" at bounding box center [122, 261] width 224 height 17
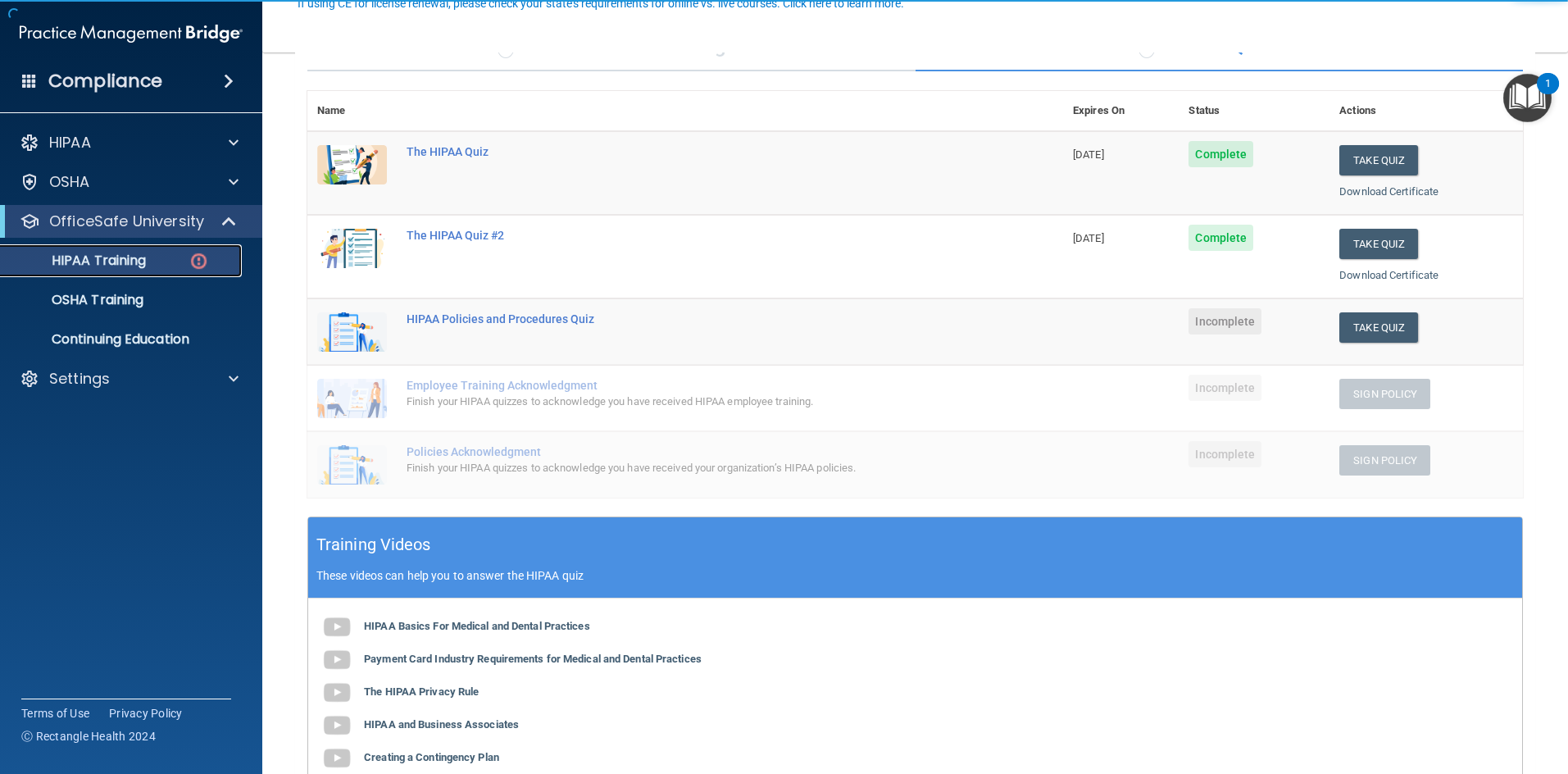
scroll to position [164, 0]
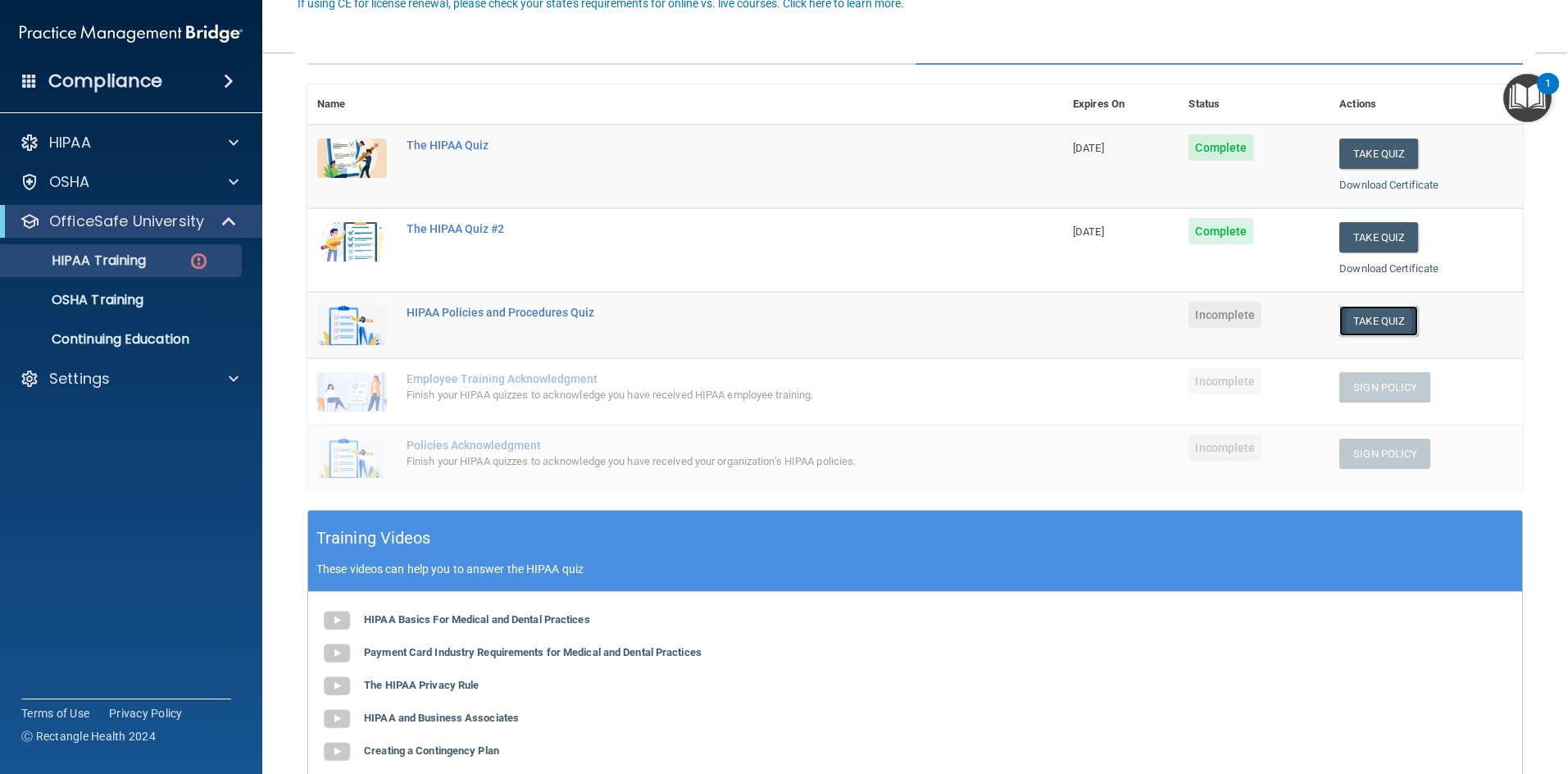
click at [831, 318] on button "Take Quiz" at bounding box center [1379, 321] width 79 height 30
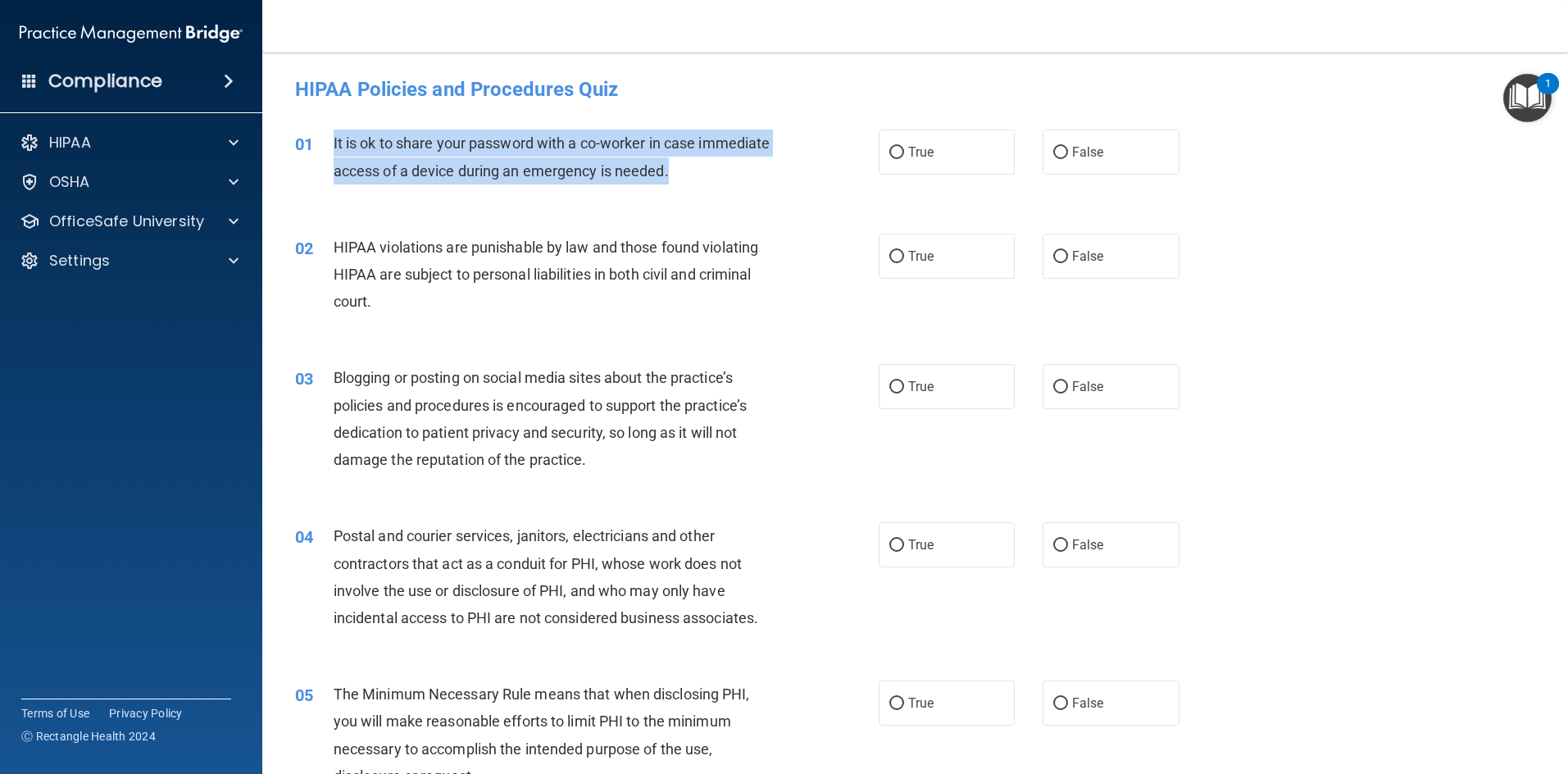
drag, startPoint x: 329, startPoint y: 143, endPoint x: 755, endPoint y: 184, distance: 428.0
click at [755, 184] on div "01 It is ok to share your password with a co-worker in case immediate access of…" at bounding box center [587, 161] width 633 height 62
click at [347, 152] on span "It is ok to share your password with a co-worker in case immediate access of a …" at bounding box center [551, 156] width 437 height 44
drag, startPoint x: 329, startPoint y: 146, endPoint x: 1127, endPoint y: 149, distance: 798.0
click at [831, 130] on ng-form "01 It is ok to share your password with a co-worker in case immediate access of…" at bounding box center [1206, 130] width 0 height 0
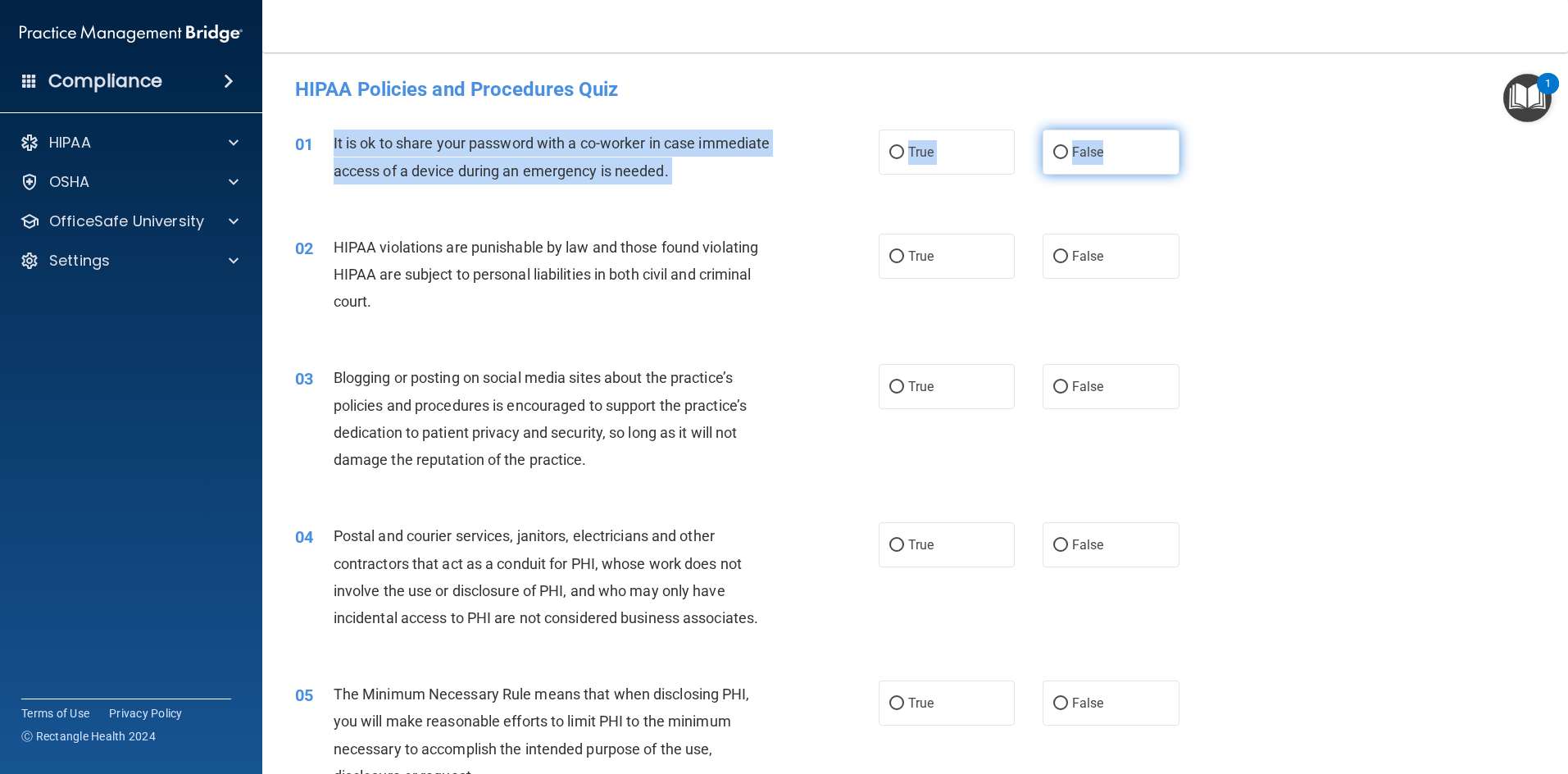
click at [831, 141] on label "False" at bounding box center [1110, 153] width 137 height 45
click at [831, 147] on input "False" at bounding box center [1061, 153] width 15 height 13
radio input "true"
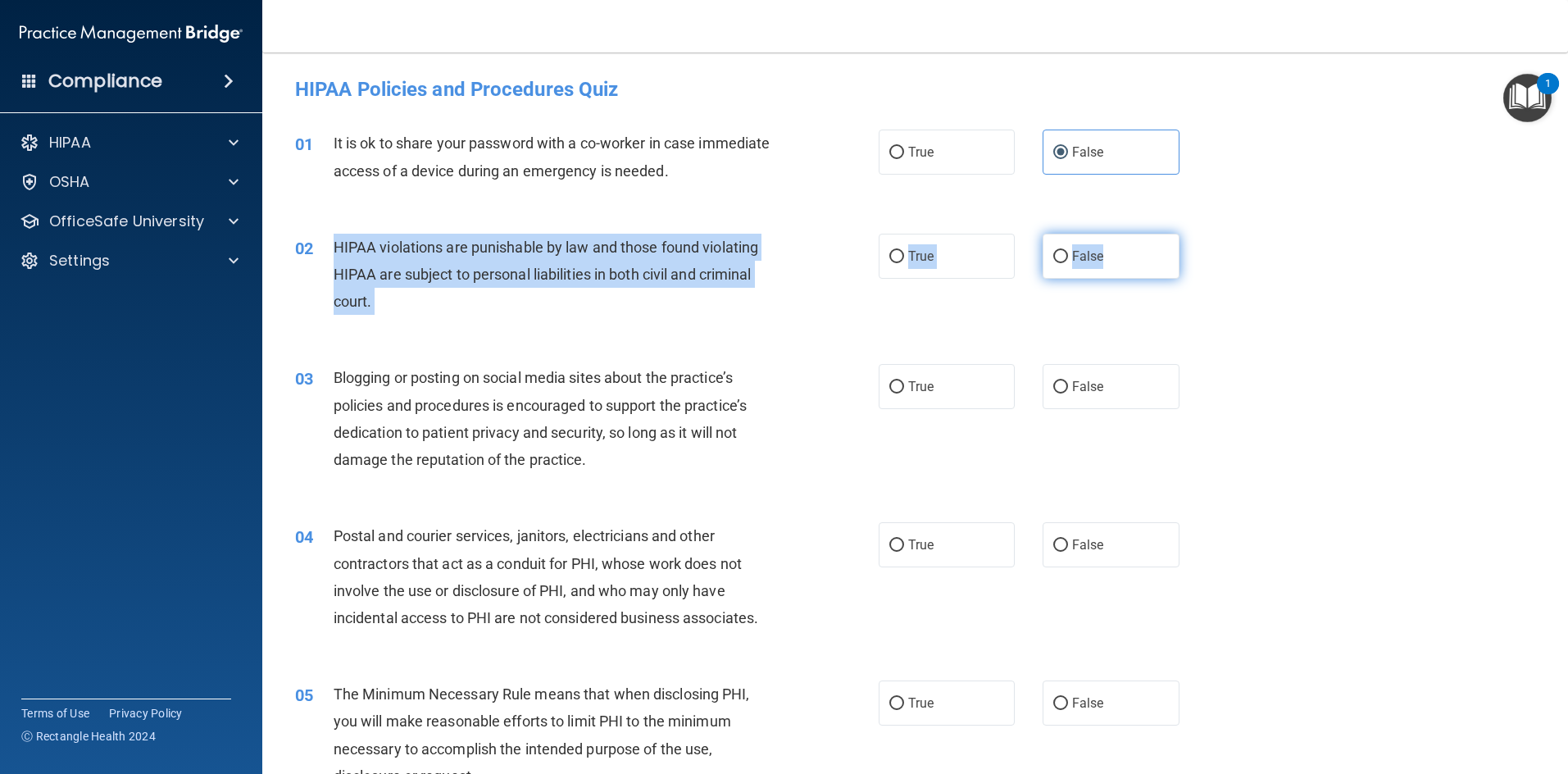
drag, startPoint x: 334, startPoint y: 247, endPoint x: 1095, endPoint y: 255, distance: 761.0
click at [831, 234] on ng-form "02 HIPAA violations are punishable by law and those found violating HIPAA are s…" at bounding box center [1206, 234] width 0 height 0
click at [831, 252] on label "True" at bounding box center [946, 257] width 137 height 45
click at [831, 252] on input "True" at bounding box center [897, 257] width 15 height 13
radio input "true"
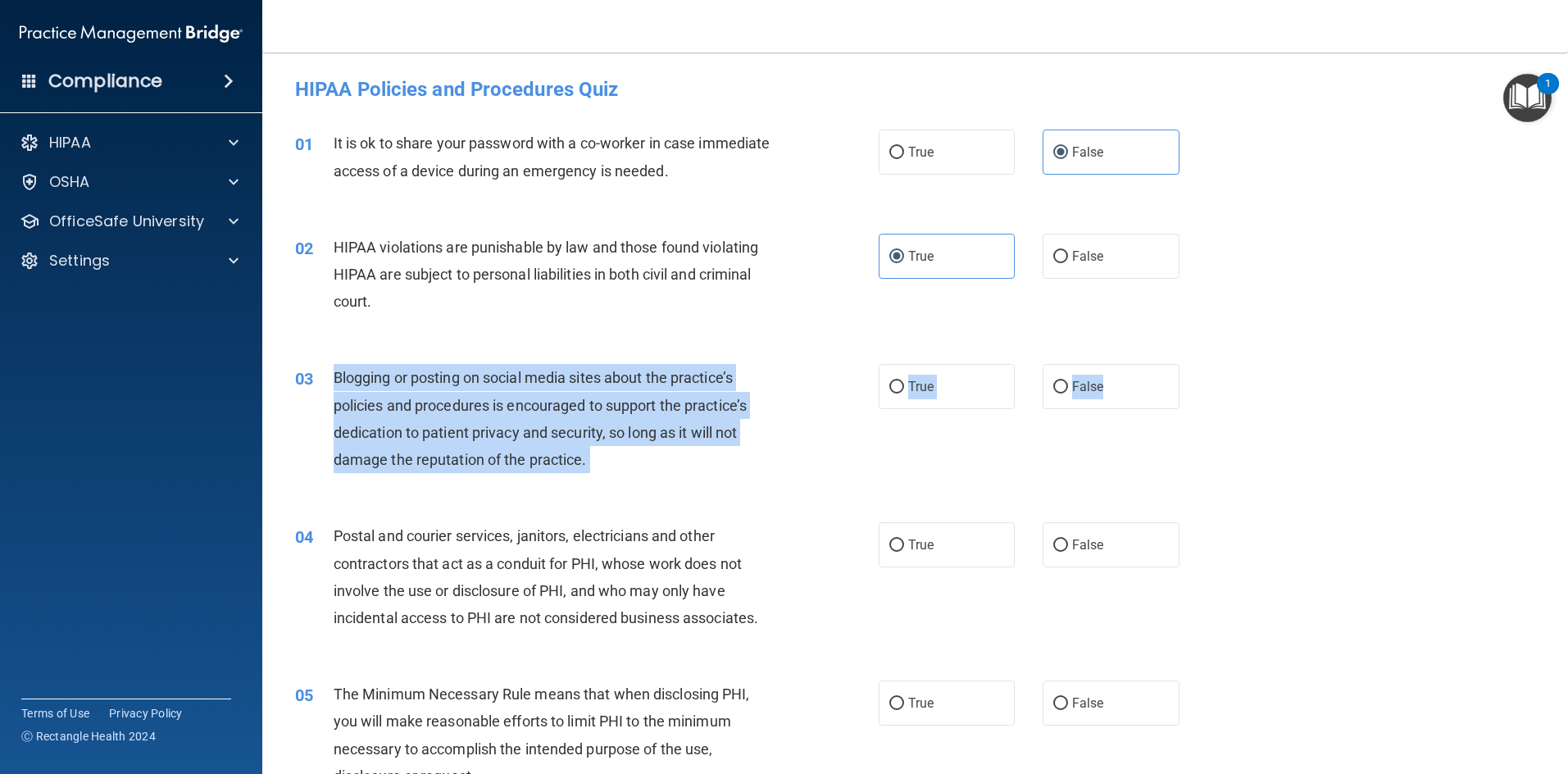
drag, startPoint x: 329, startPoint y: 378, endPoint x: 1175, endPoint y: 371, distance: 846.0
click at [831, 364] on ng-form "03 Blogging or posting on social media sites about the practice’s policies and …" at bounding box center [1206, 364] width 0 height 0
click at [831, 398] on label "False" at bounding box center [1110, 387] width 137 height 45
click at [831, 393] on input "False" at bounding box center [1061, 387] width 15 height 13
radio input "true"
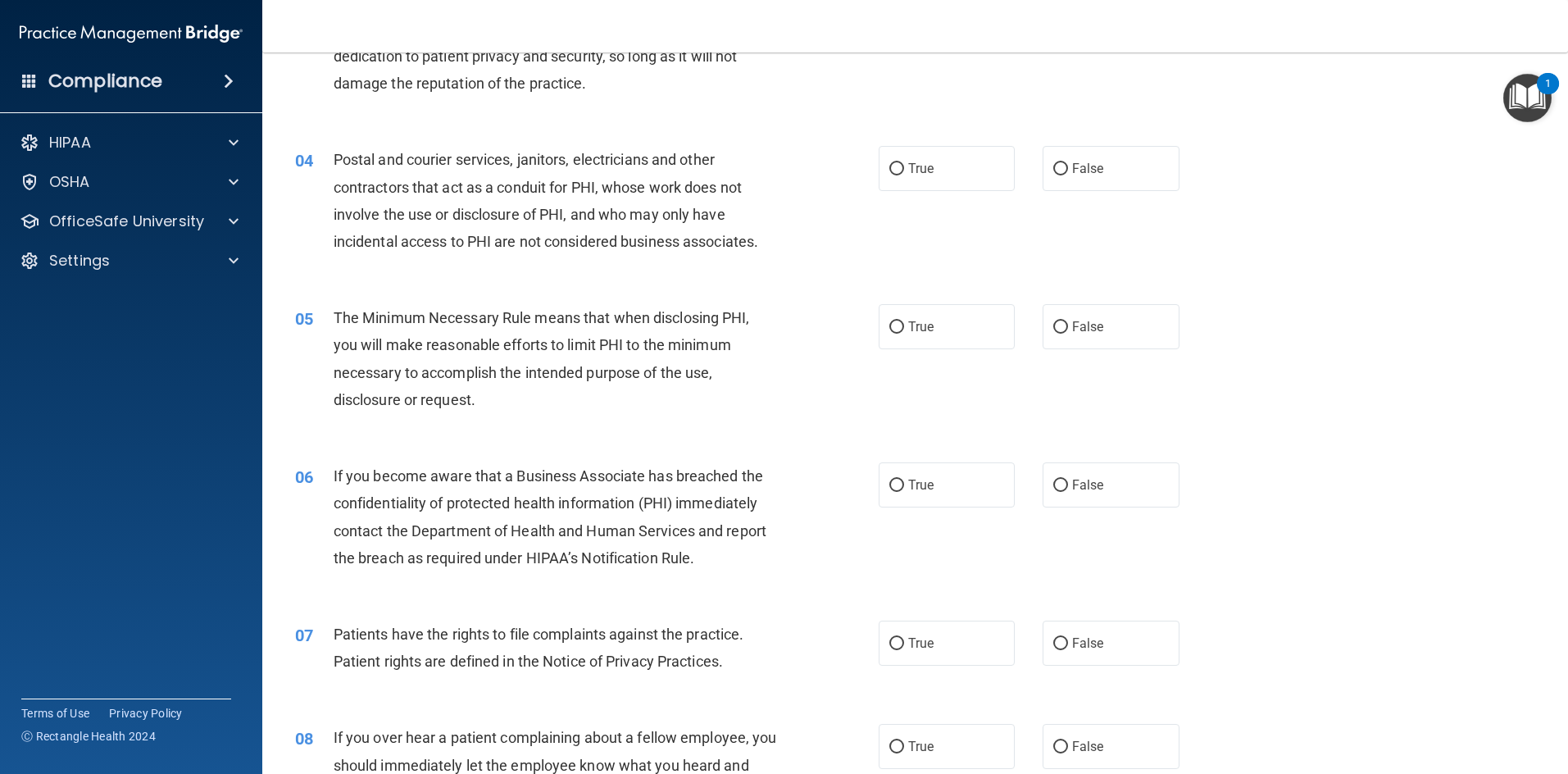
scroll to position [410, 0]
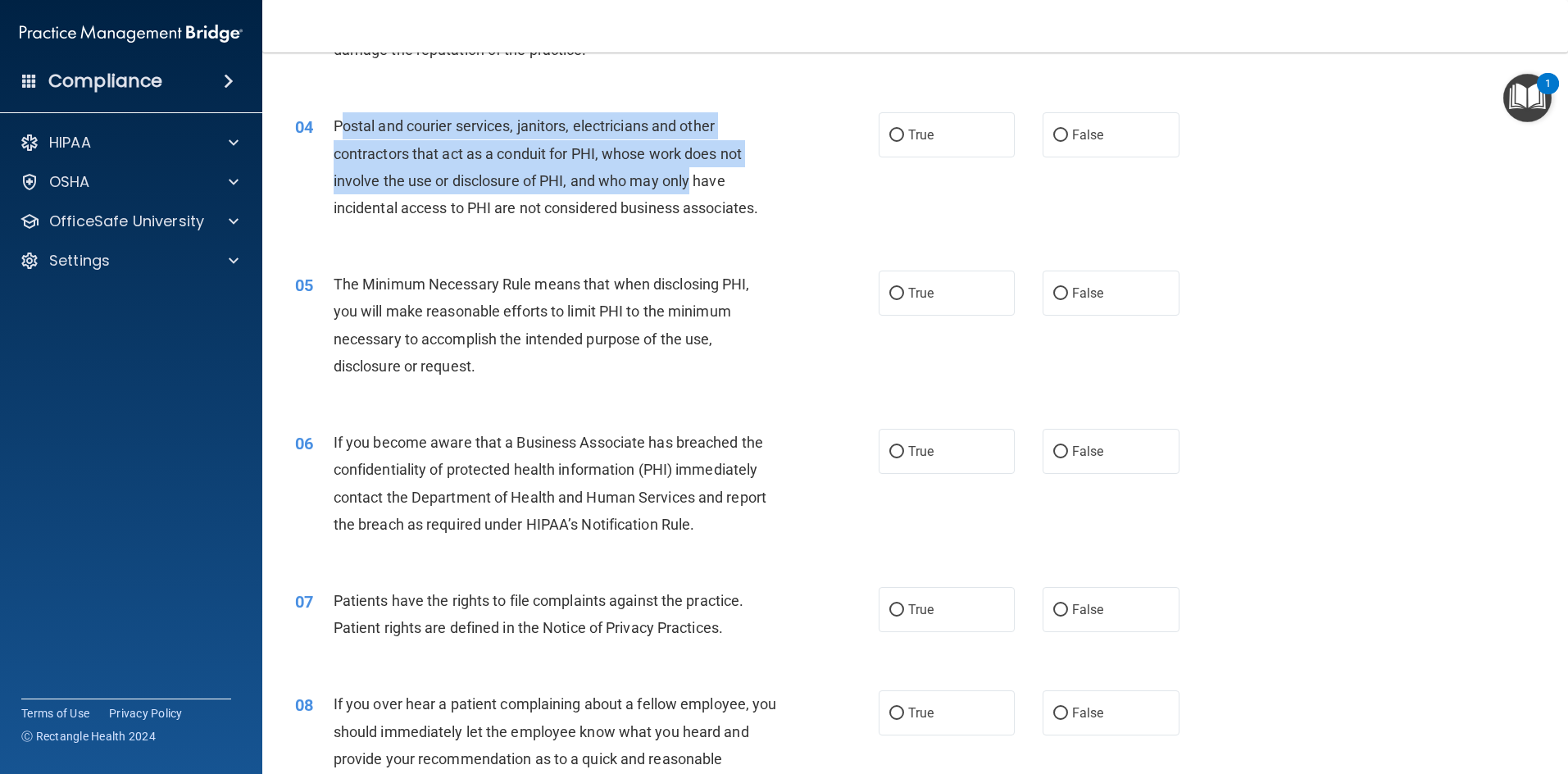
drag, startPoint x: 338, startPoint y: 127, endPoint x: 690, endPoint y: 180, distance: 356.0
click at [690, 180] on span "Postal and courier services, janitors, electricians and other contractors that …" at bounding box center [546, 167] width 425 height 99
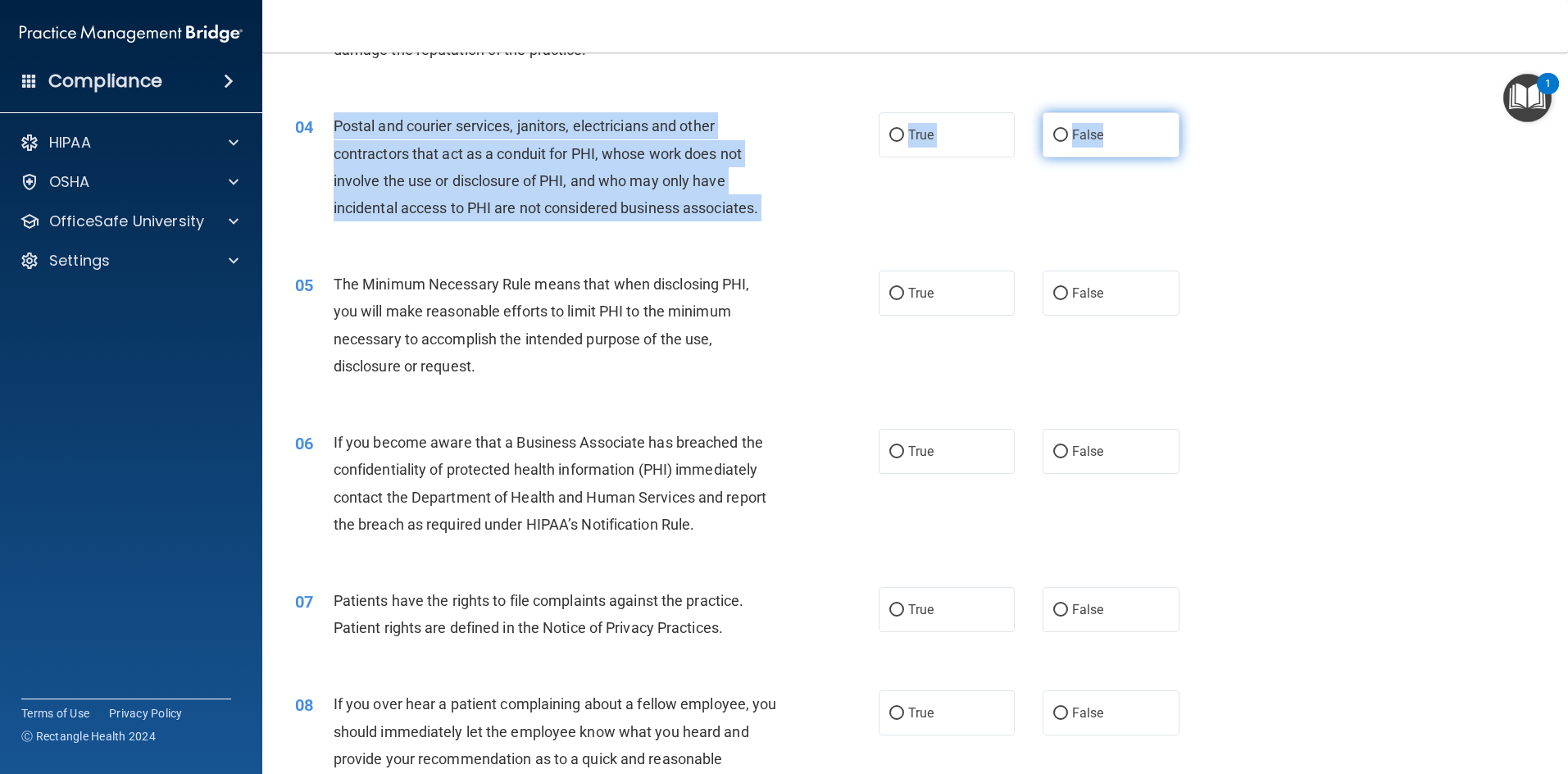
drag, startPoint x: 333, startPoint y: 122, endPoint x: 1140, endPoint y: 137, distance: 807.1
click at [831, 112] on ng-form "04 Postal and courier services, janitors, electricians and other contractors th…" at bounding box center [1206, 112] width 0 height 0
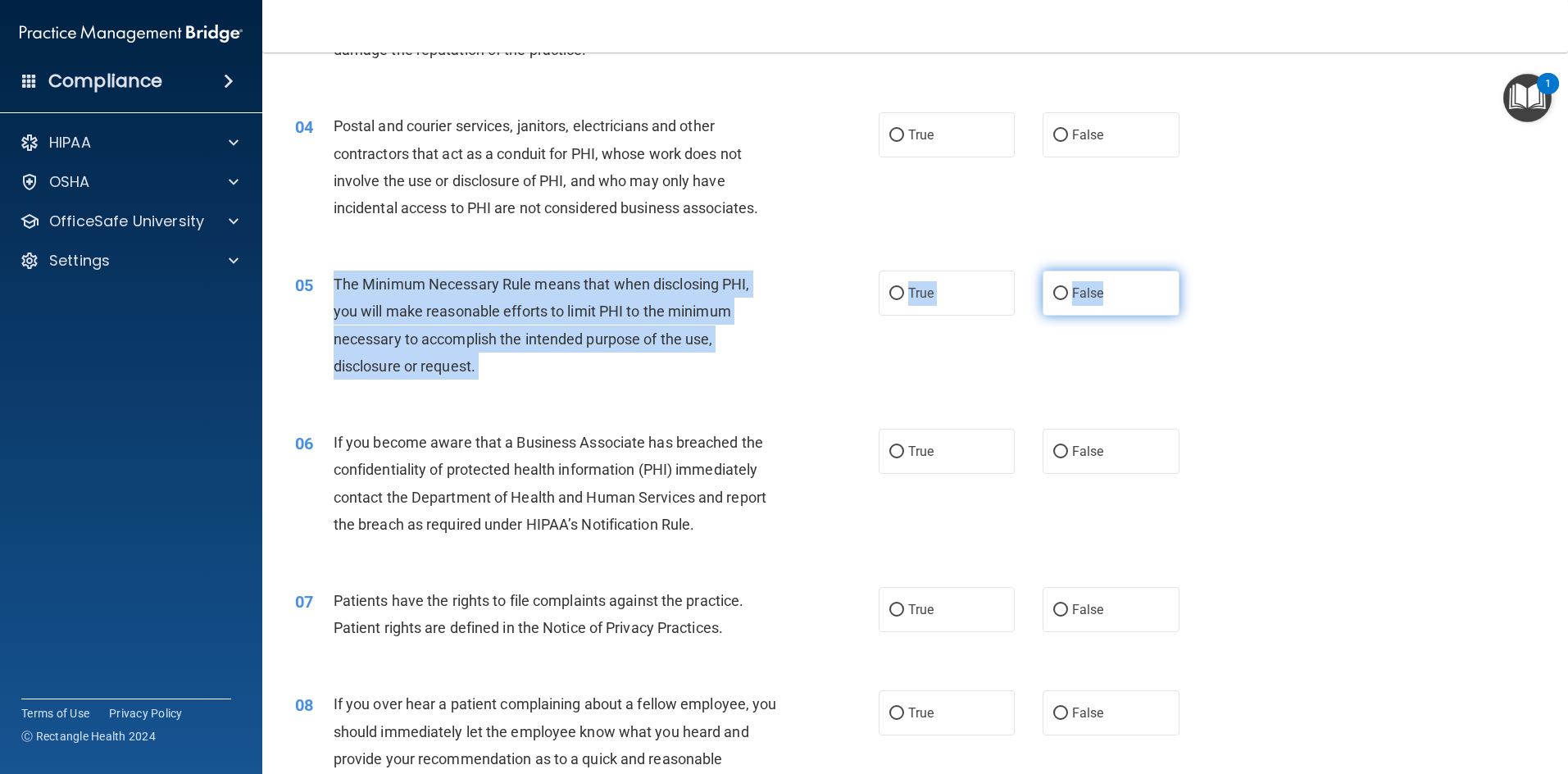
drag, startPoint x: 336, startPoint y: 284, endPoint x: 1148, endPoint y: 303, distance: 812.2
click at [831, 271] on ng-form "05 The Minimum Necessary Rule means that when disclosing PHI, you will make rea…" at bounding box center [1206, 271] width 0 height 0
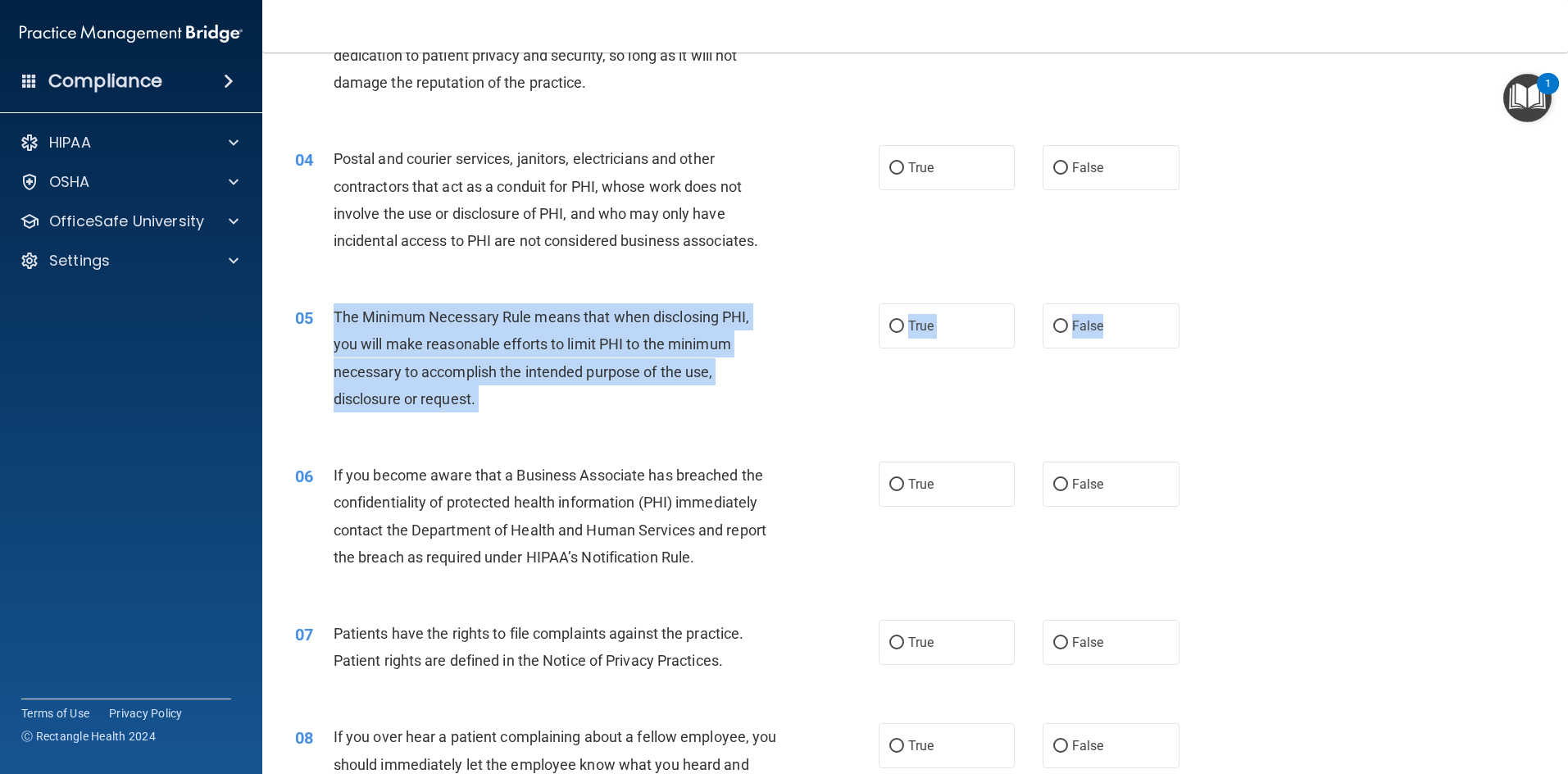
scroll to position [328, 0]
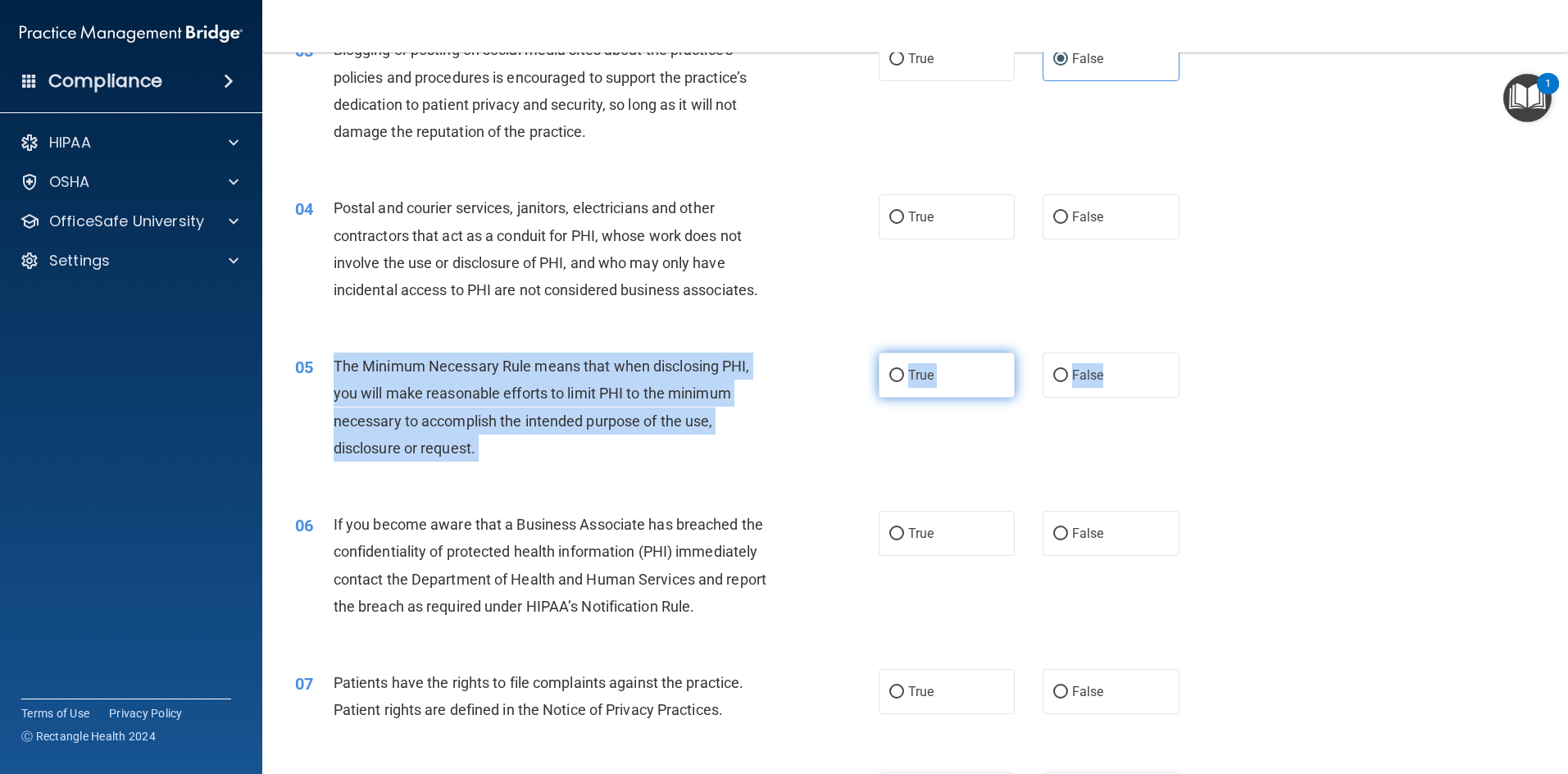
click at [831, 387] on label "True" at bounding box center [946, 375] width 137 height 45
click at [831, 382] on input "True" at bounding box center [897, 376] width 15 height 13
radio input "true"
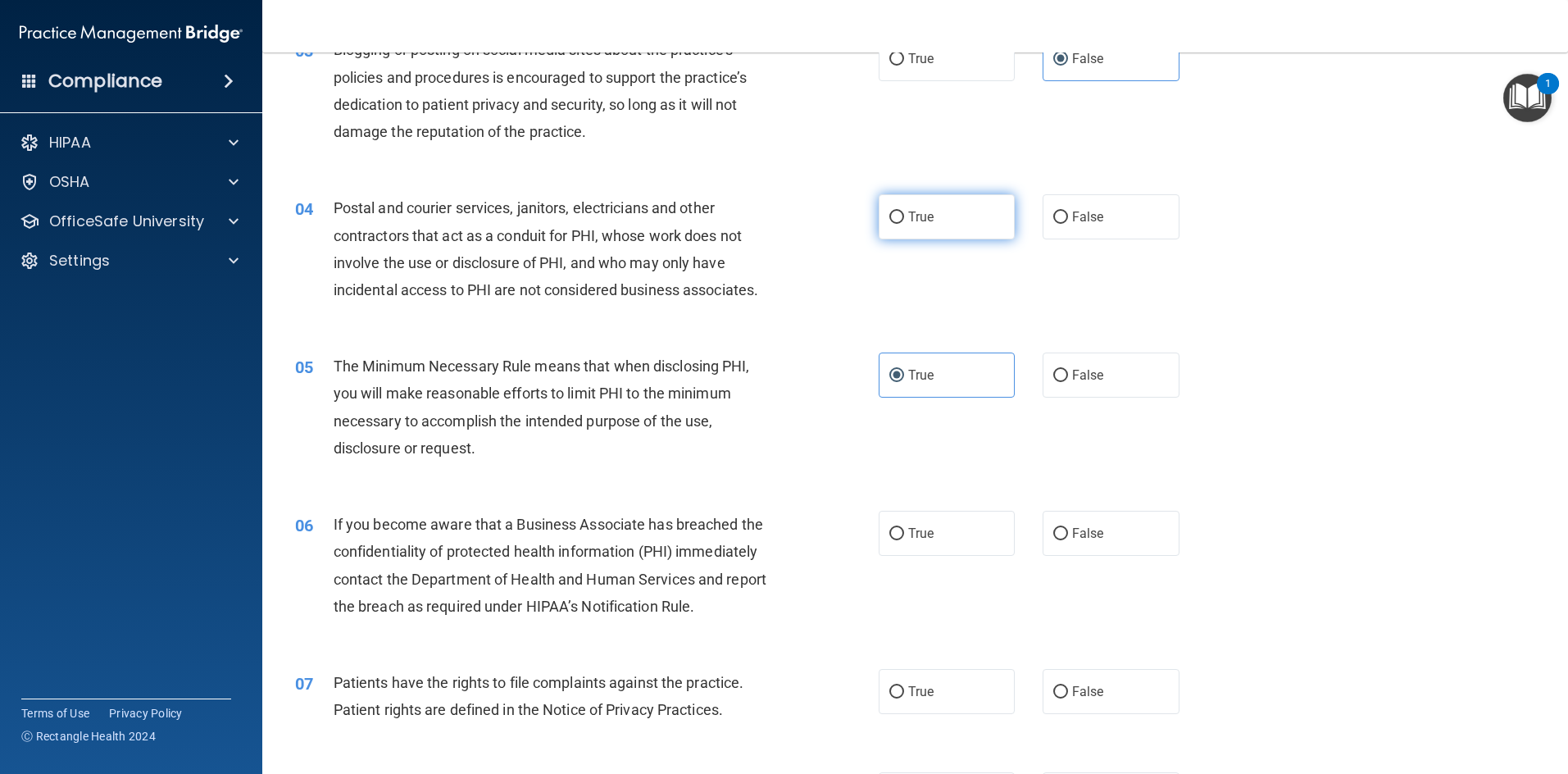
click at [831, 221] on span "True" at bounding box center [920, 216] width 25 height 16
click at [831, 221] on input "True" at bounding box center [897, 217] width 15 height 13
radio input "true"
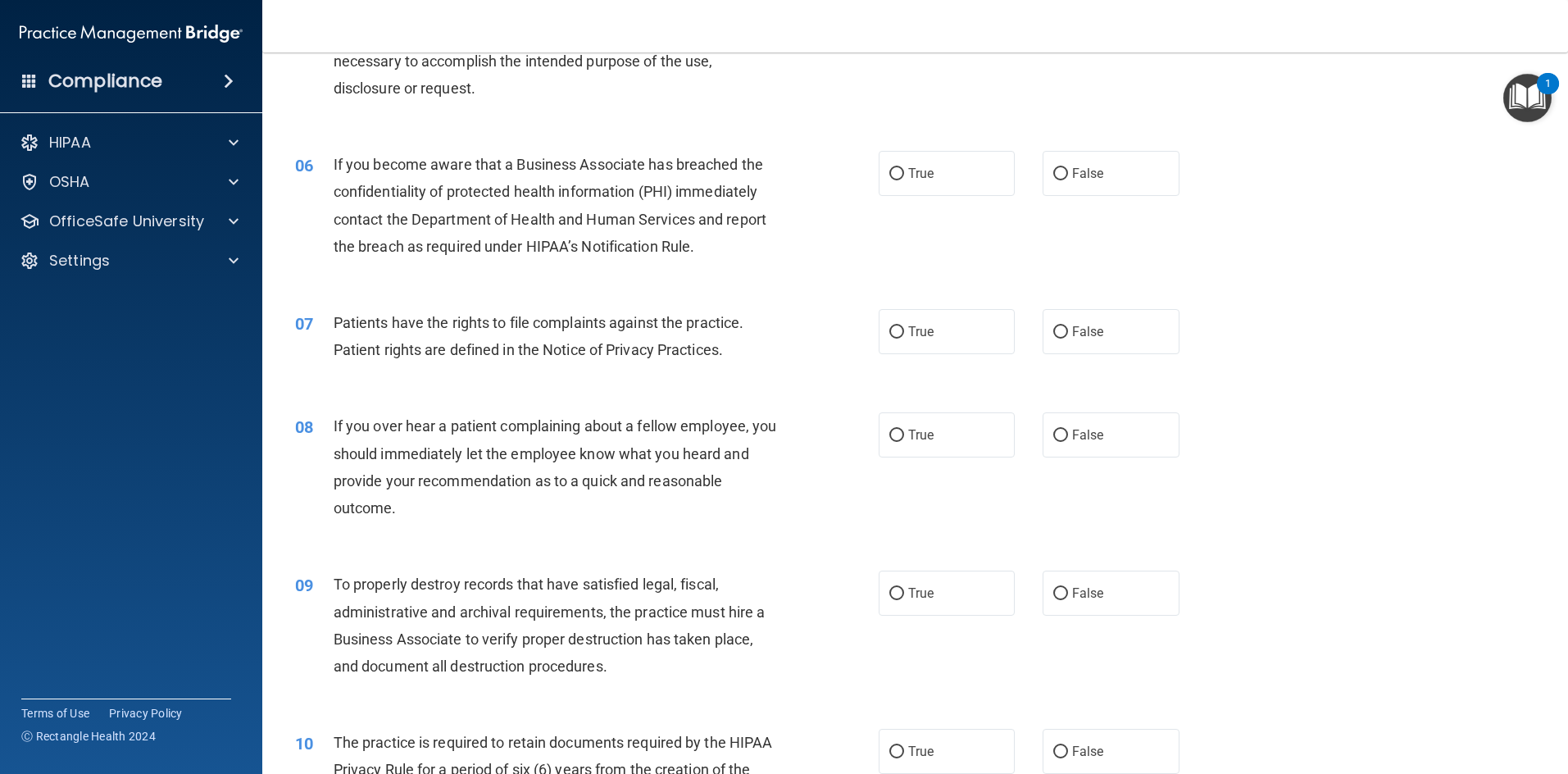
scroll to position [738, 0]
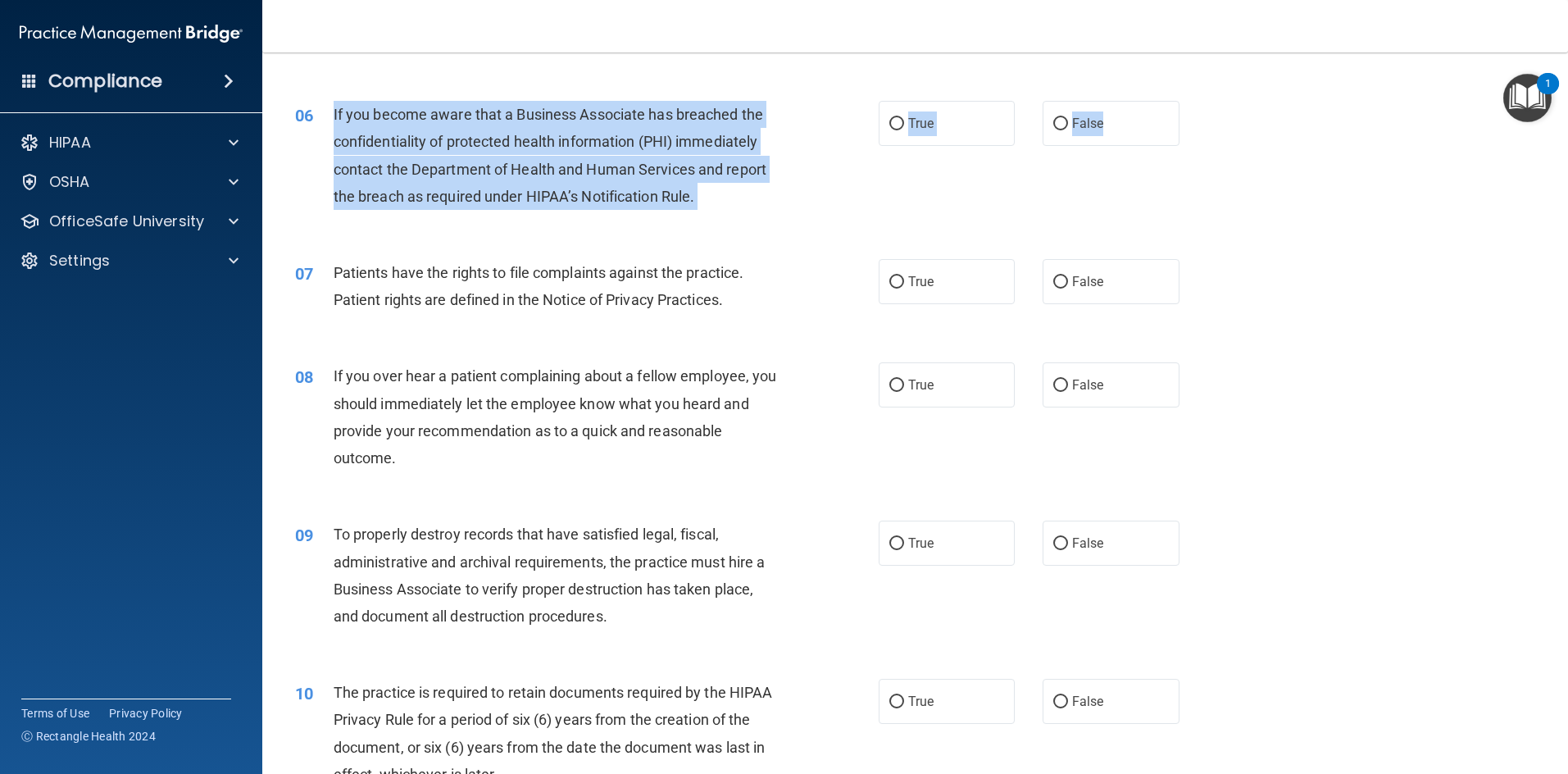
drag, startPoint x: 329, startPoint y: 108, endPoint x: 1176, endPoint y: 130, distance: 847.3
click at [831, 101] on ng-form "06 If you become aware that a Business Associate has breached the confidentiali…" at bounding box center [1206, 101] width 0 height 0
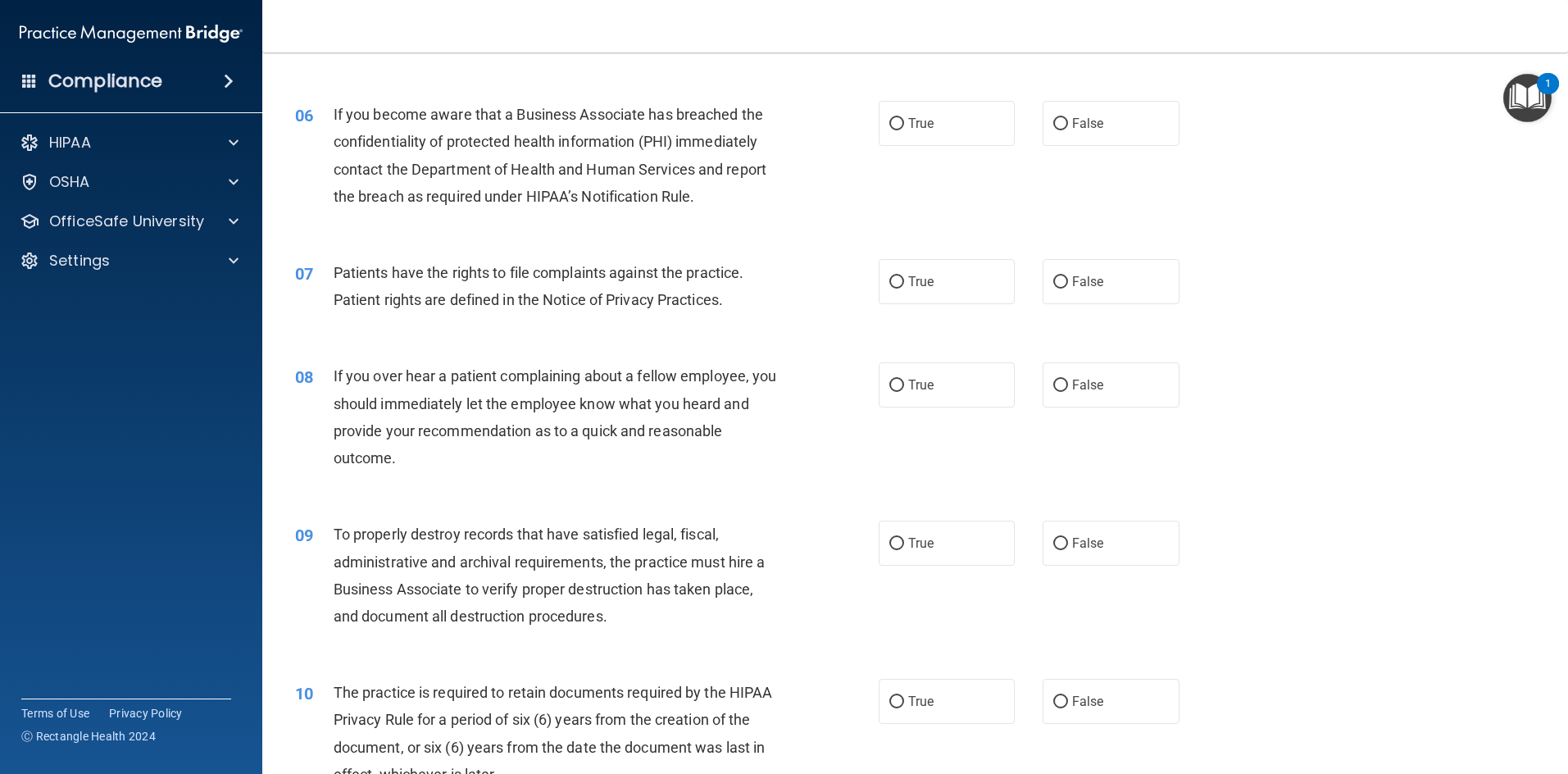
click at [342, 278] on span "Patients have the rights to file complaints against the practice. Patient right…" at bounding box center [539, 286] width 411 height 44
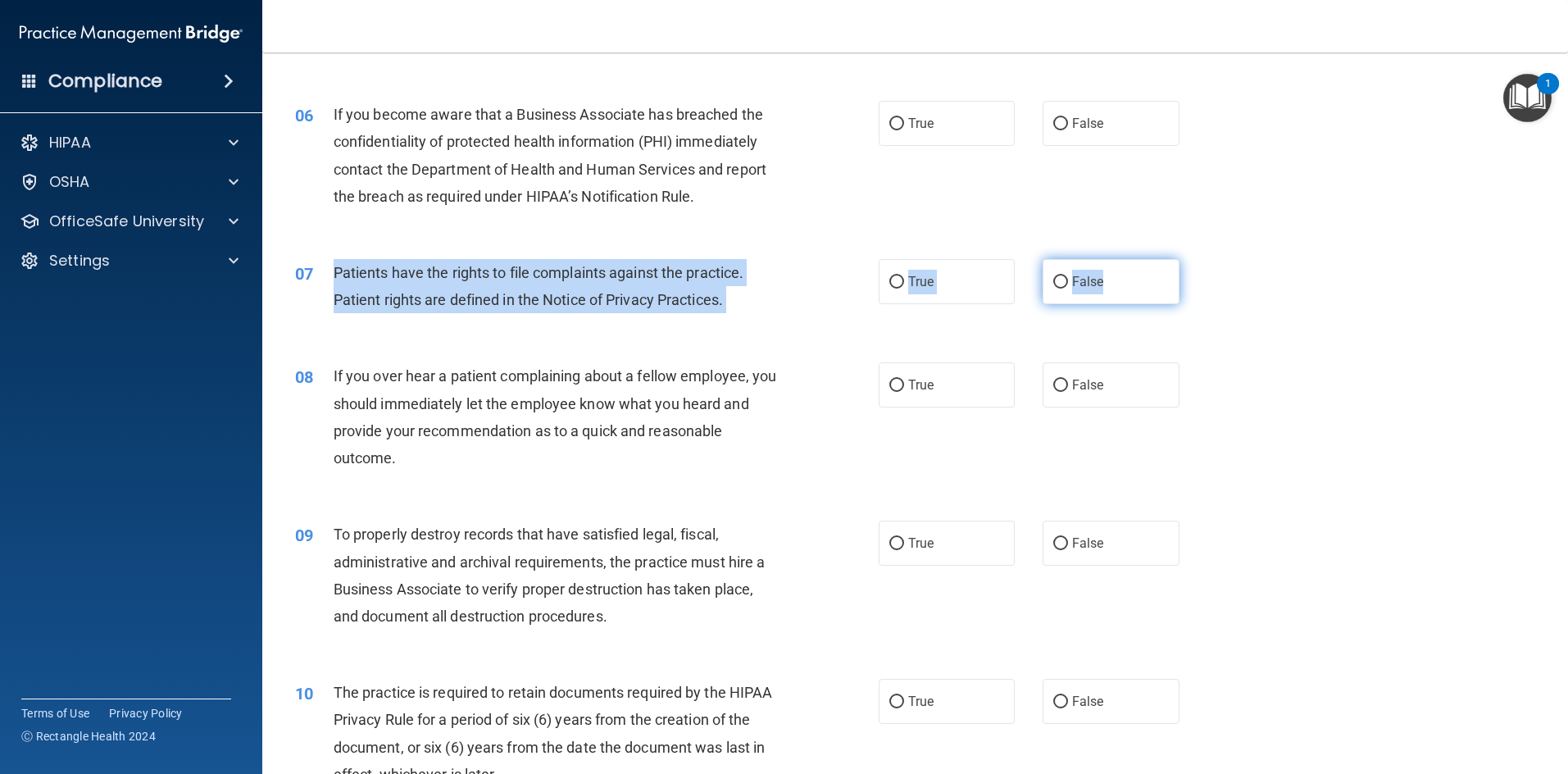
drag, startPoint x: 334, startPoint y: 273, endPoint x: 1159, endPoint y: 299, distance: 825.4
click at [831, 259] on ng-form "07 Patients have the rights to file complaints against the practice. Patient ri…" at bounding box center [1206, 259] width 0 height 0
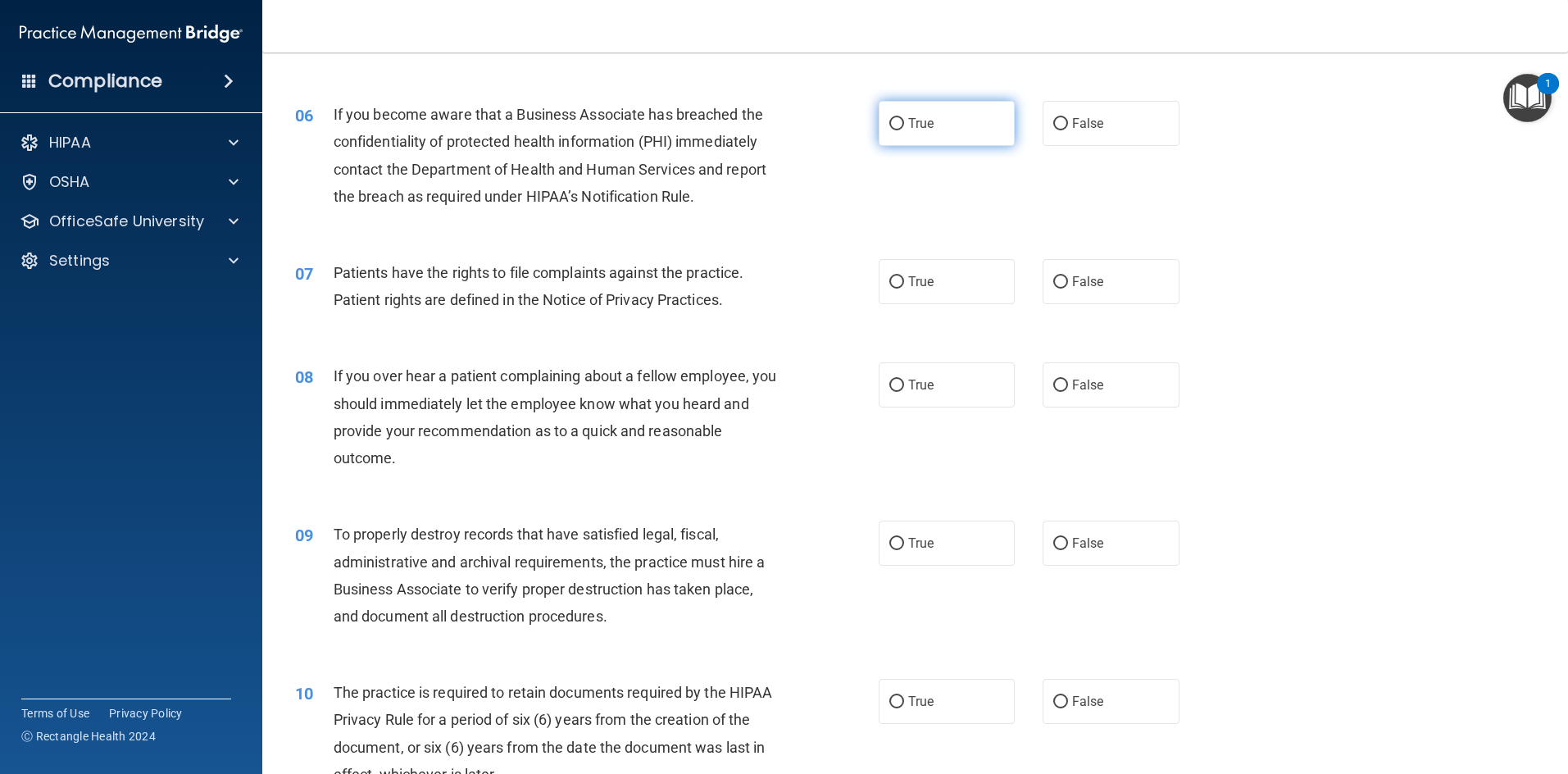
click at [831, 123] on span "True" at bounding box center [920, 123] width 25 height 16
click at [831, 123] on input "True" at bounding box center [897, 124] width 15 height 13
radio input "true"
click at [831, 113] on label "False" at bounding box center [1110, 123] width 137 height 45
click at [831, 118] on input "False" at bounding box center [1061, 124] width 15 height 13
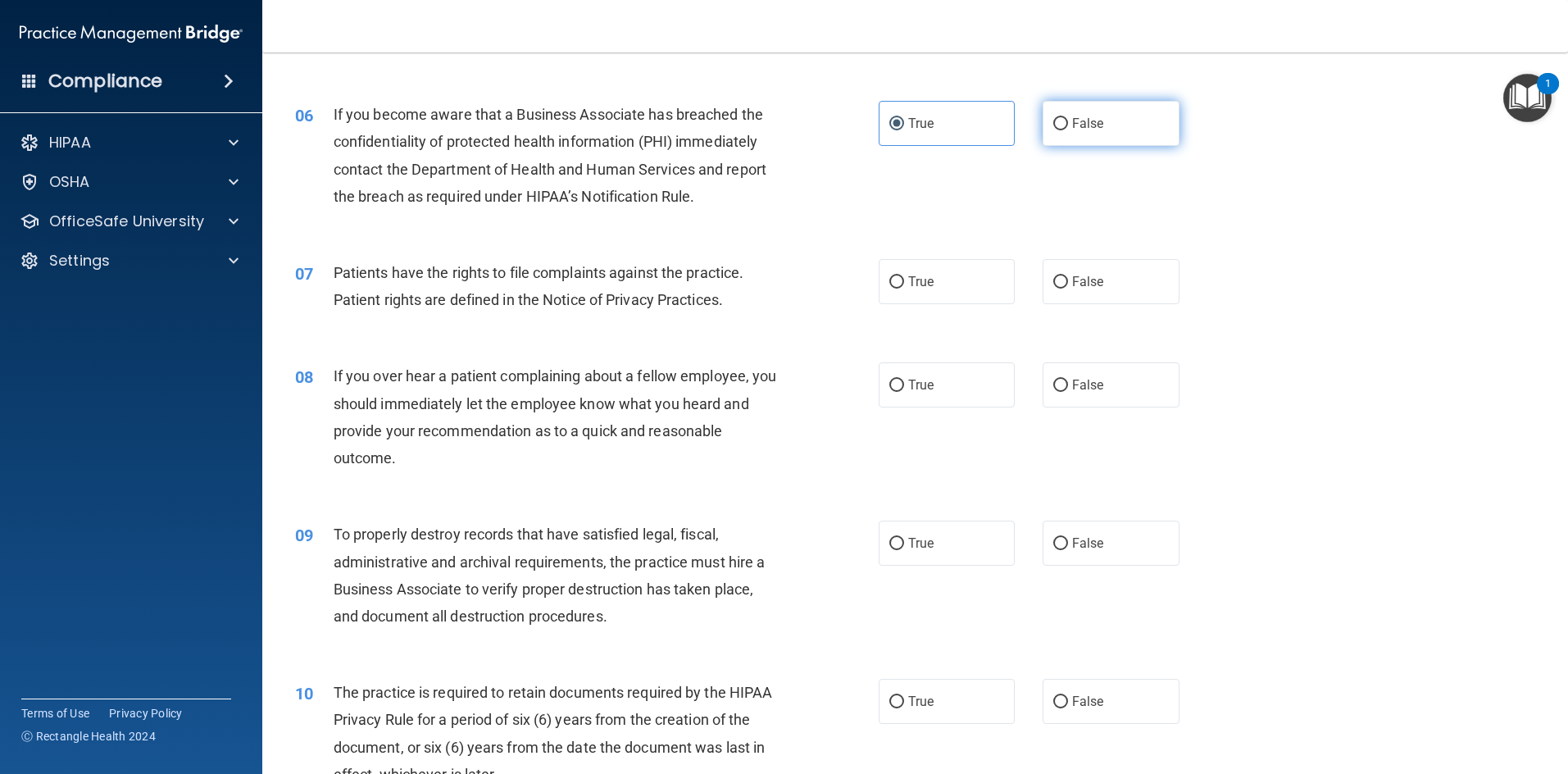
radio input "true"
radio input "false"
click at [831, 297] on label "True" at bounding box center [946, 282] width 137 height 45
click at [831, 288] on input "True" at bounding box center [897, 283] width 15 height 13
radio input "true"
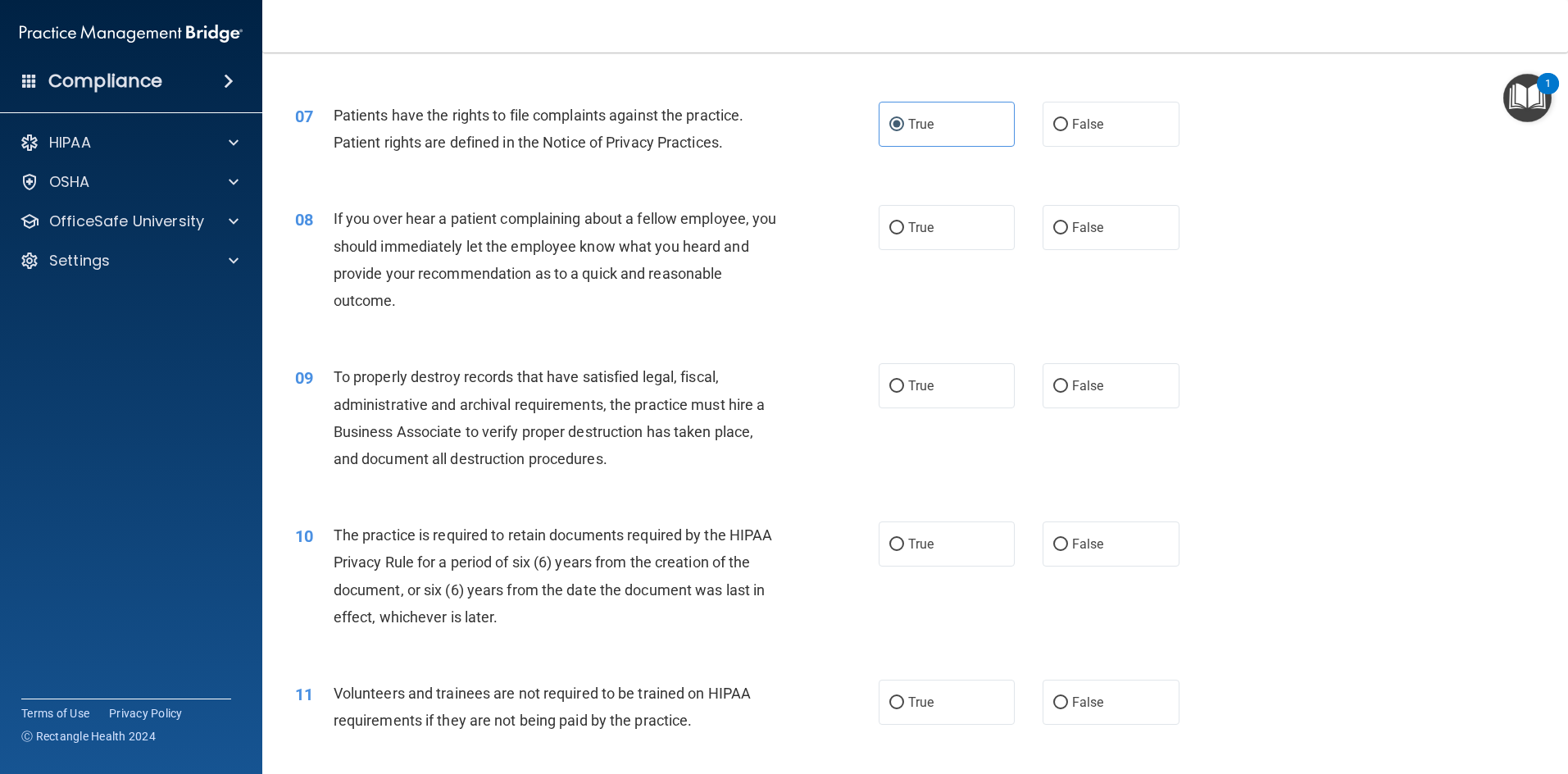
scroll to position [902, 0]
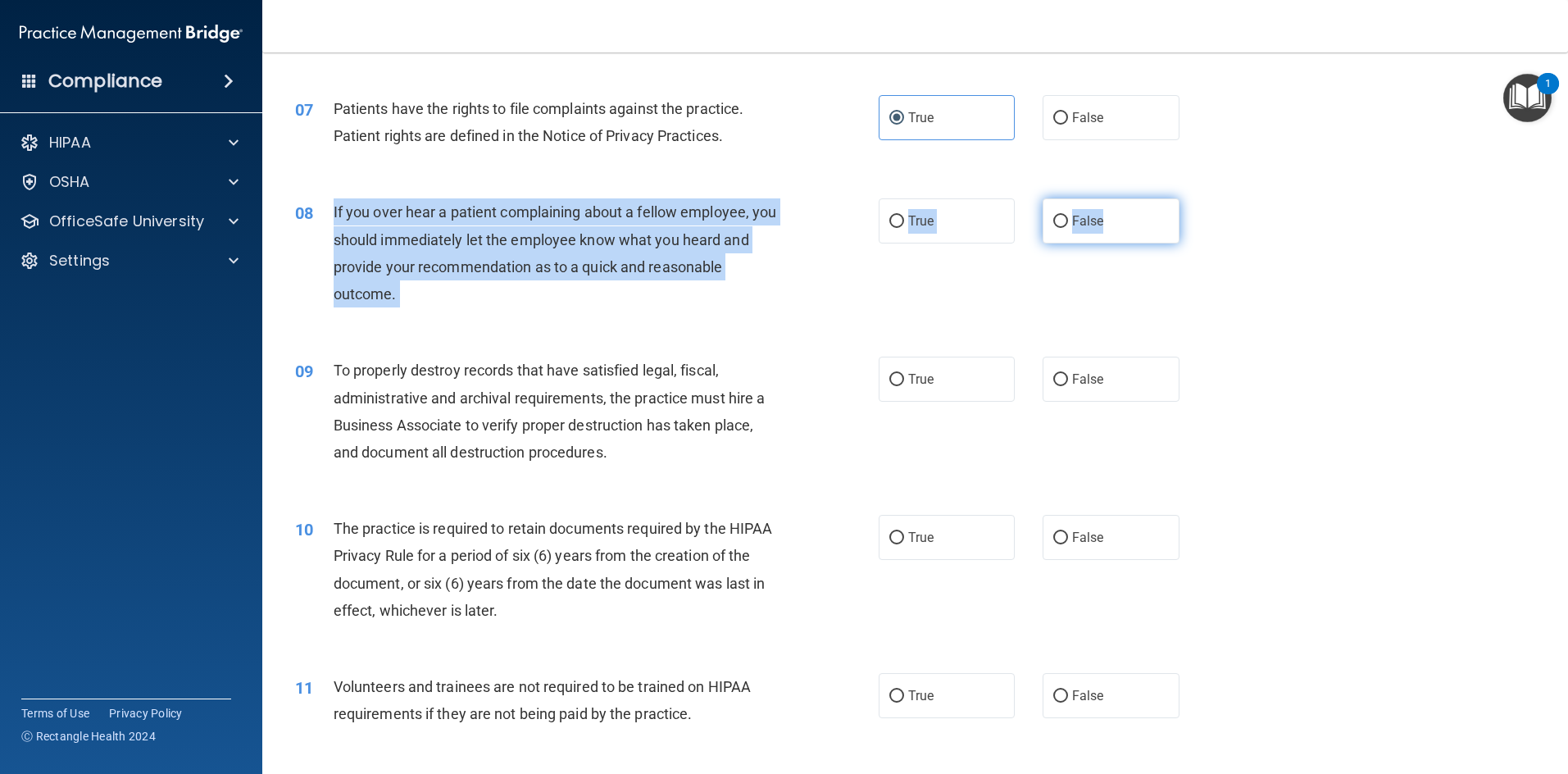
drag, startPoint x: 329, startPoint y: 216, endPoint x: 1129, endPoint y: 238, distance: 800.3
click at [831, 199] on ng-form "08 If you over hear a patient complaining about a fellow employee, you should i…" at bounding box center [1206, 199] width 0 height 0
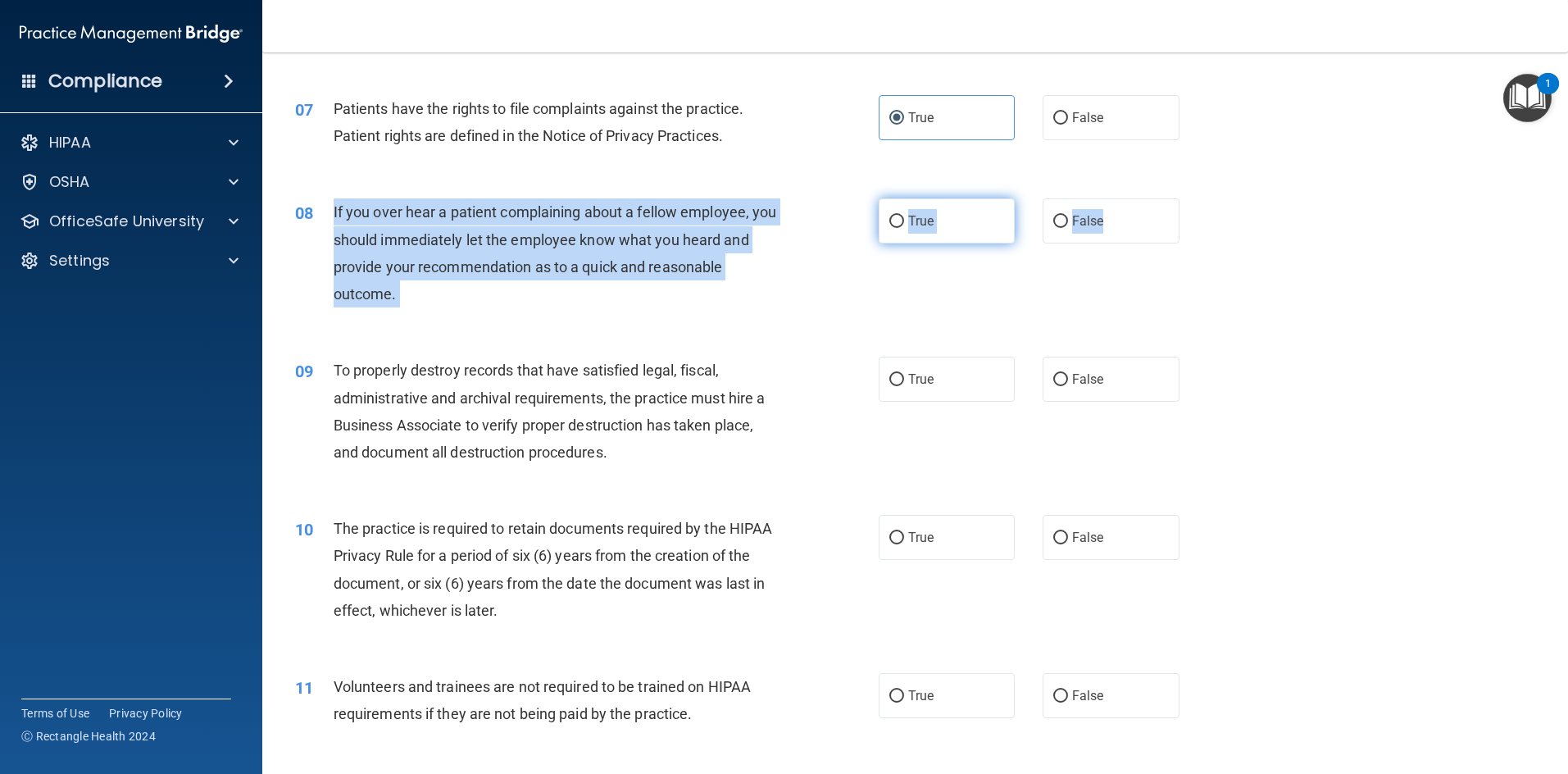
click at [831, 217] on label "True" at bounding box center [946, 221] width 137 height 45
click at [831, 217] on input "True" at bounding box center [897, 221] width 15 height 13
radio input "true"
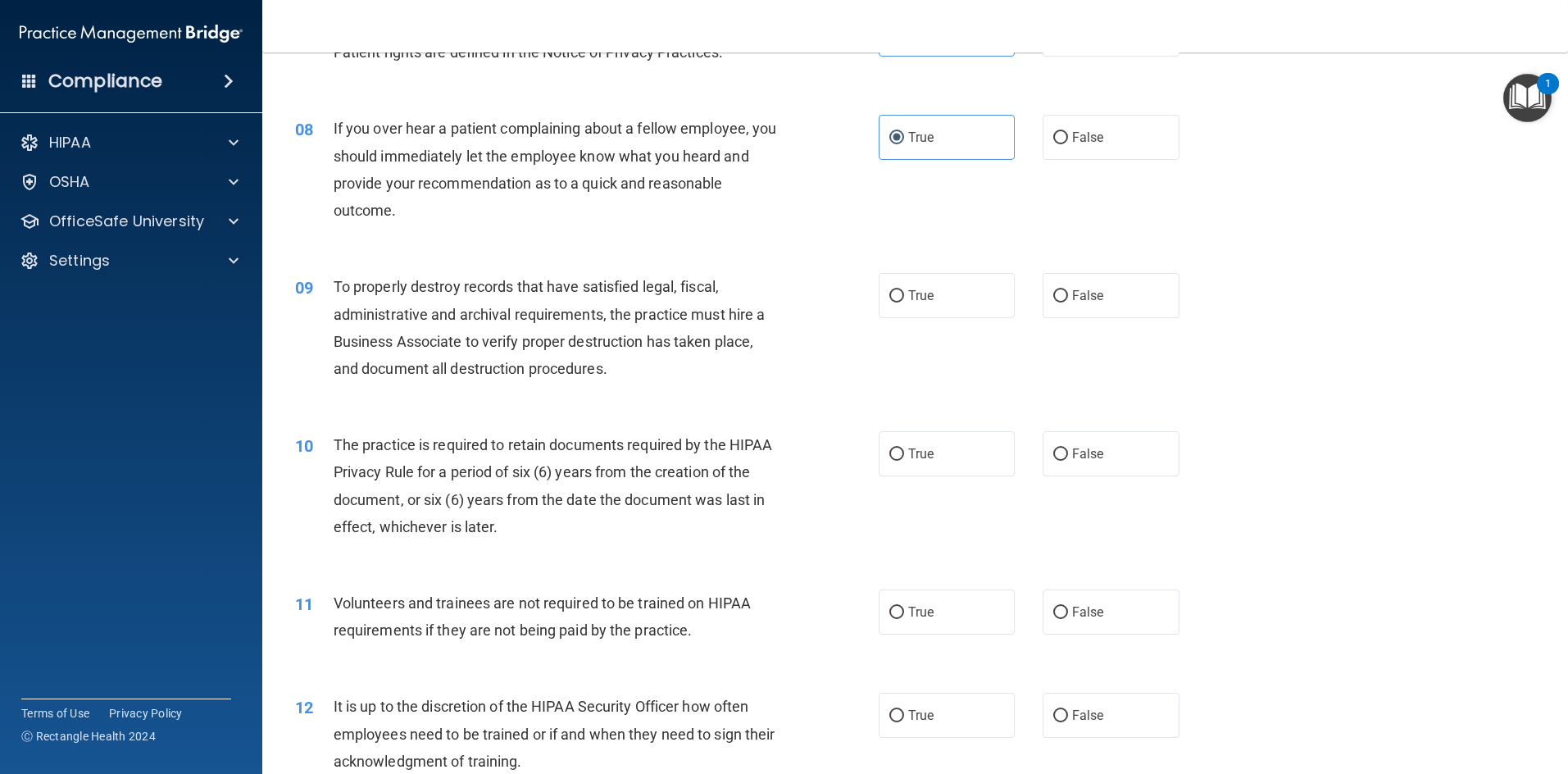
scroll to position [1066, 0]
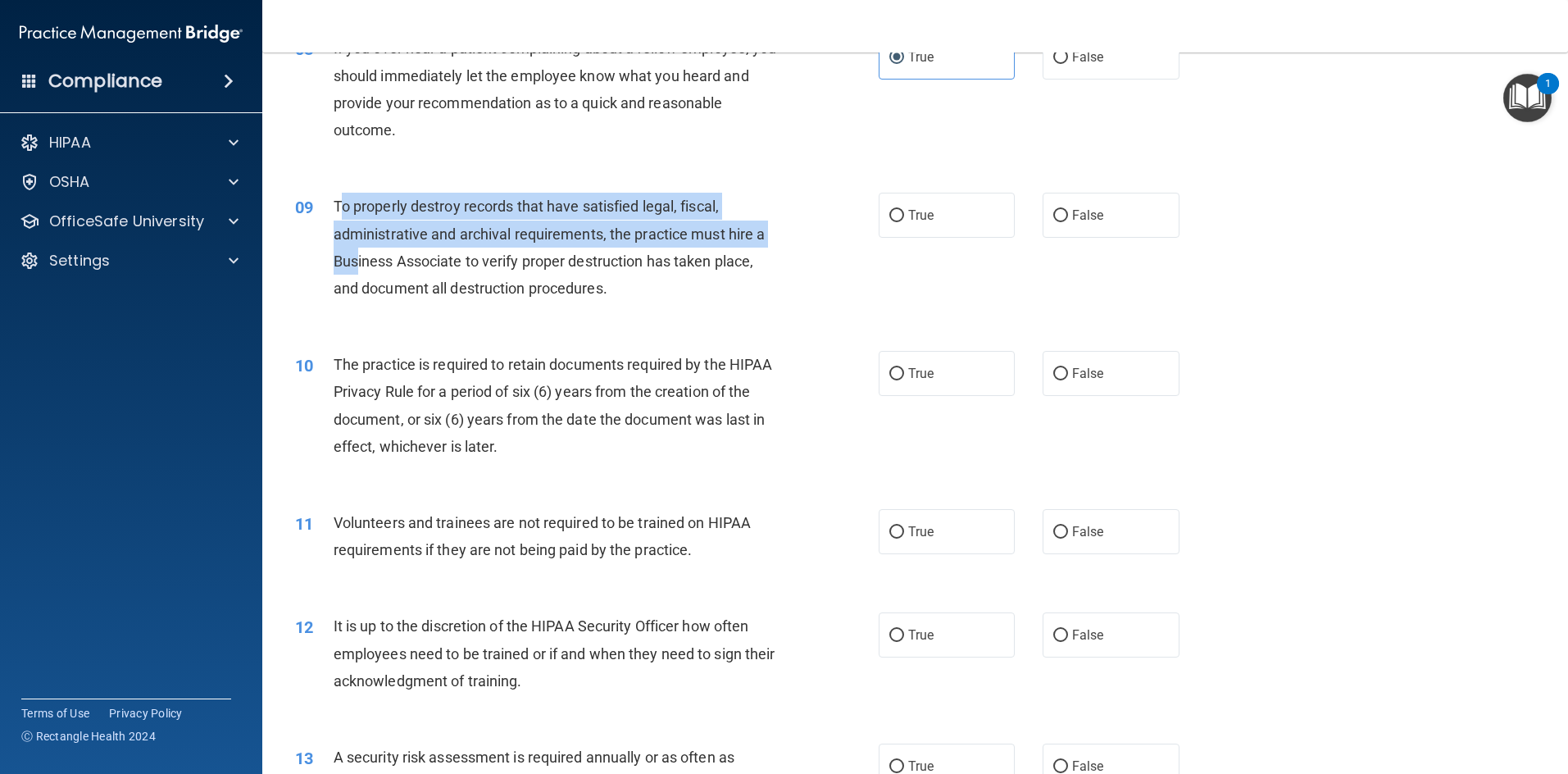
drag, startPoint x: 343, startPoint y: 205, endPoint x: 361, endPoint y: 256, distance: 54.1
click at [359, 256] on span "To properly destroy records that have satisfied legal, fiscal, administrative a…" at bounding box center [549, 247] width 432 height 99
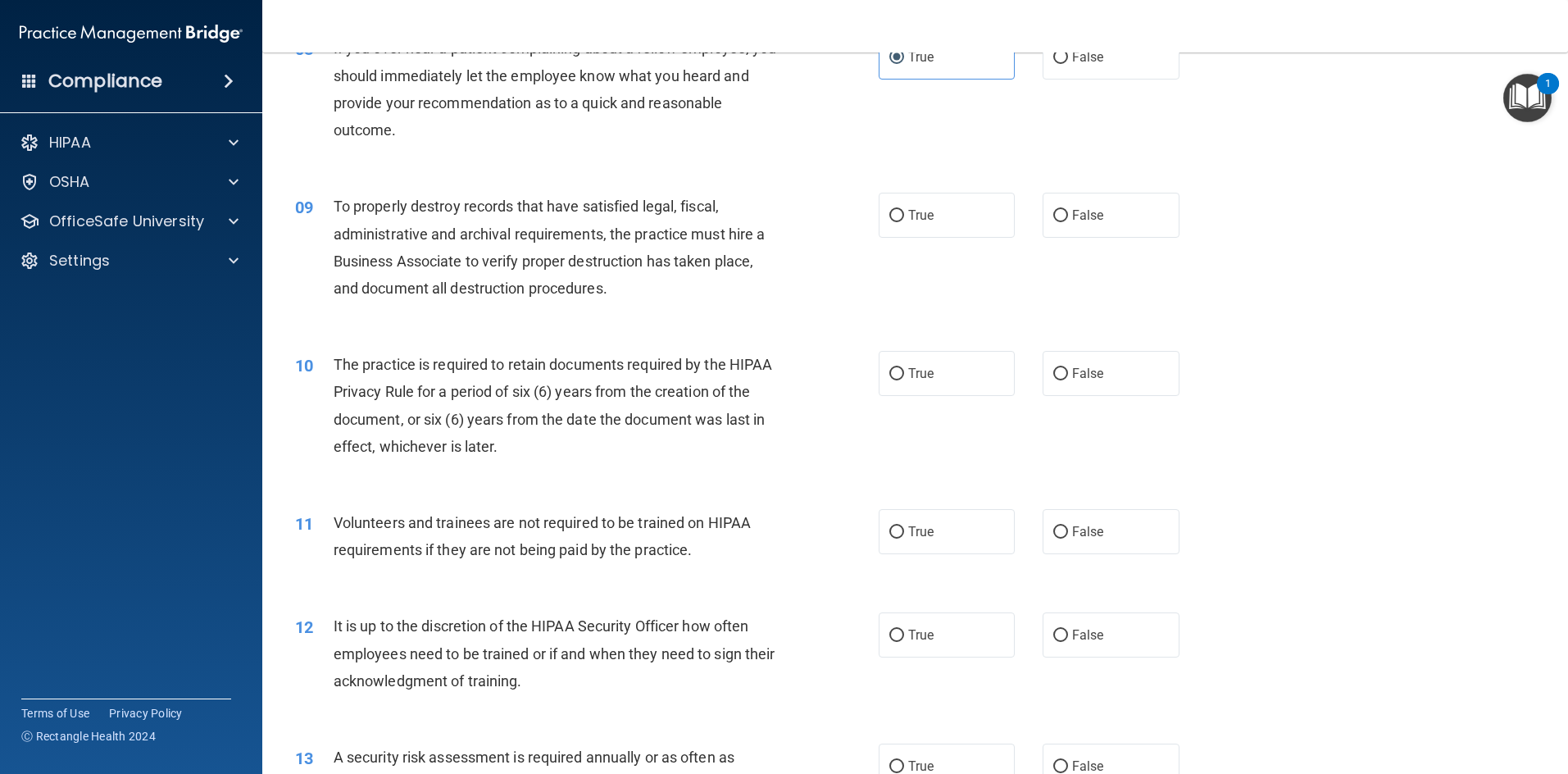
click at [386, 256] on span "To properly destroy records that have satisfied legal, fiscal, administrative a…" at bounding box center [549, 247] width 432 height 99
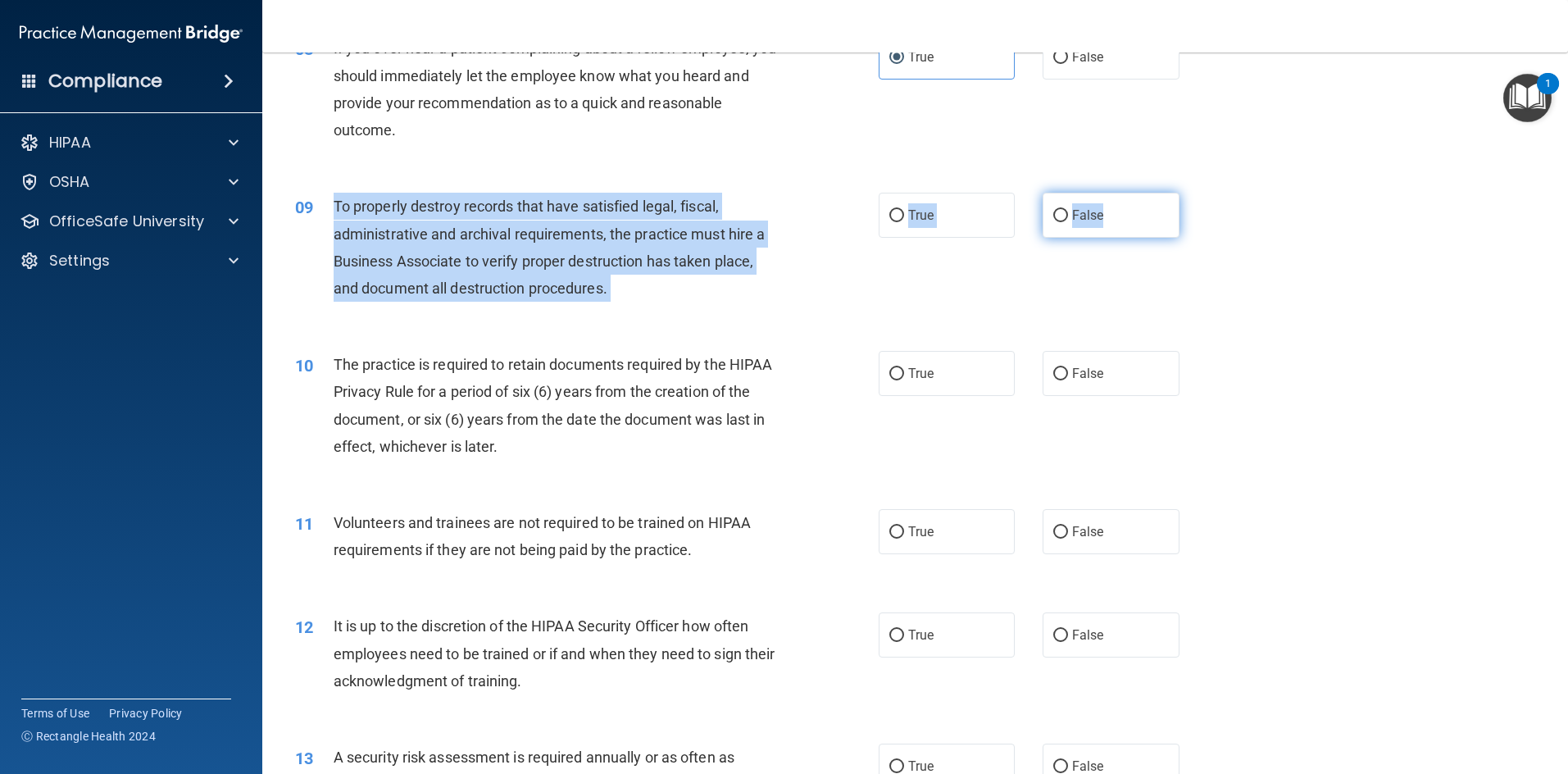
drag, startPoint x: 354, startPoint y: 220, endPoint x: 1157, endPoint y: 232, distance: 803.1
click at [831, 193] on ng-form "09 To properly destroy records that have satisfied legal, fiscal, administrativ…" at bounding box center [1206, 193] width 0 height 0
click at [831, 217] on input "False" at bounding box center [1061, 216] width 15 height 13
radio input "true"
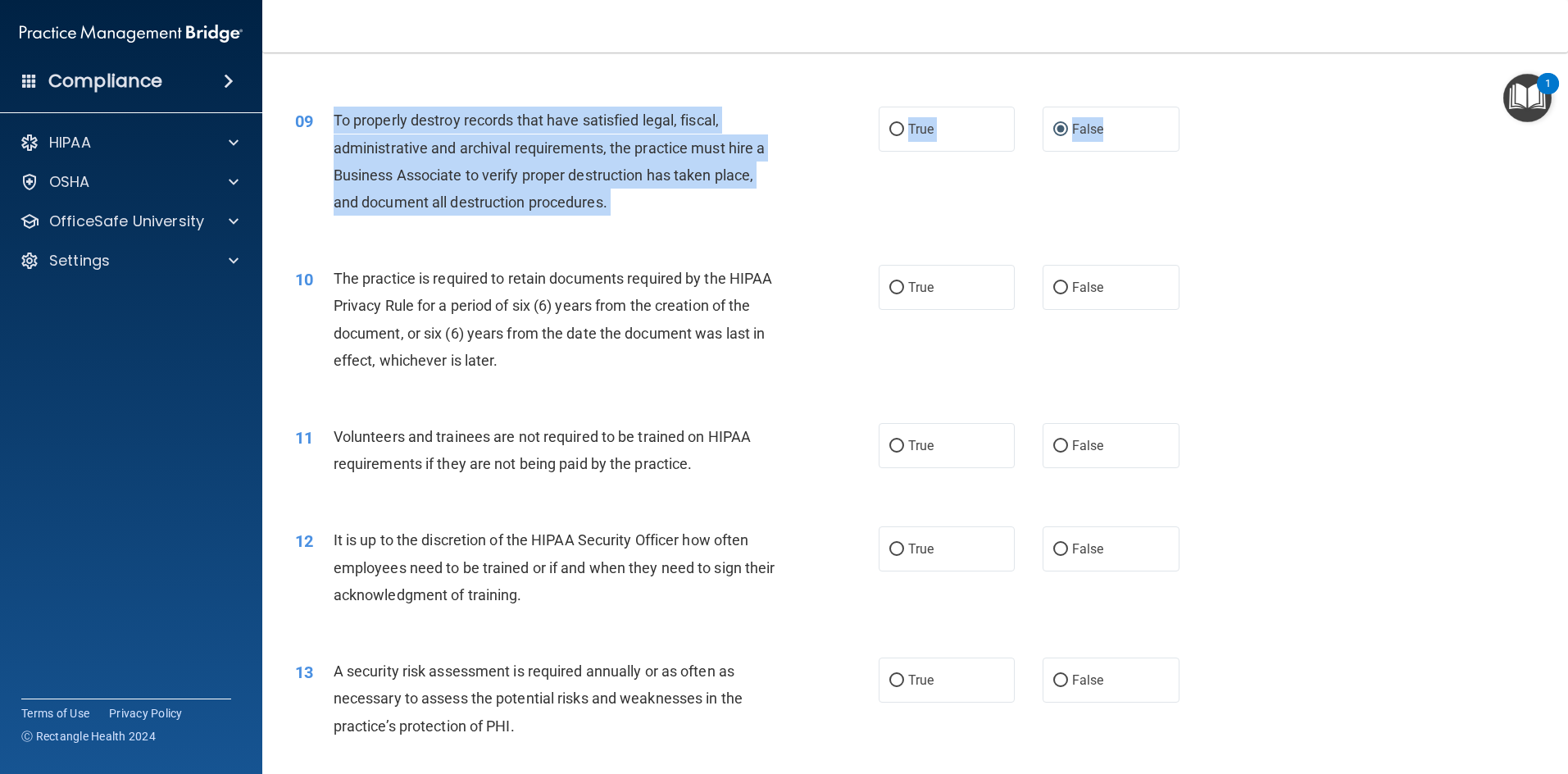
scroll to position [1230, 0]
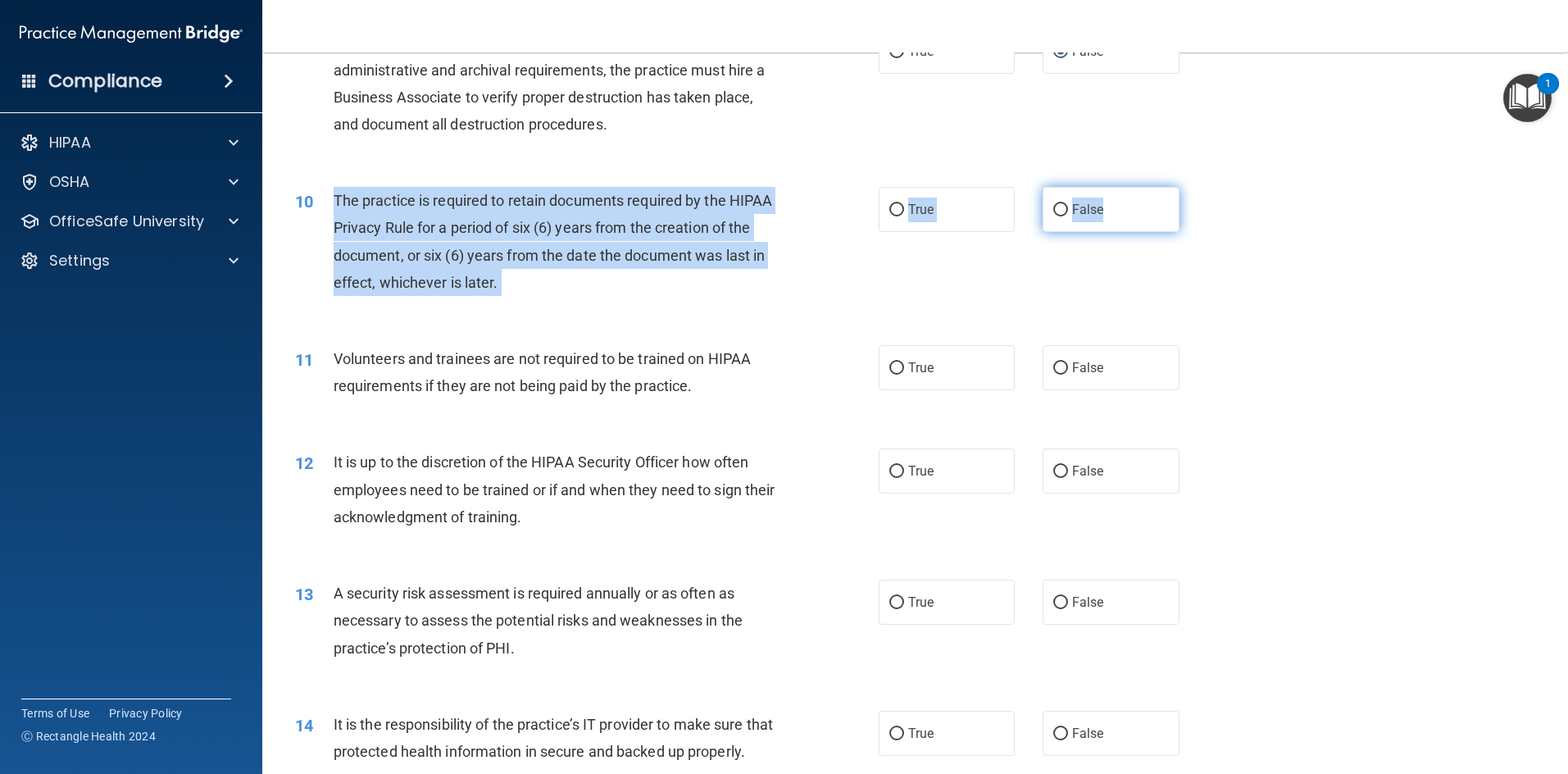
drag, startPoint x: 335, startPoint y: 195, endPoint x: 1141, endPoint y: 229, distance: 806.7
click at [831, 187] on ng-form "10 The practice is required to retain documents required by the HIPAA Privacy R…" at bounding box center [1206, 187] width 0 height 0
click at [831, 221] on label "True" at bounding box center [946, 210] width 137 height 45
click at [831, 216] on input "True" at bounding box center [897, 210] width 15 height 13
radio input "true"
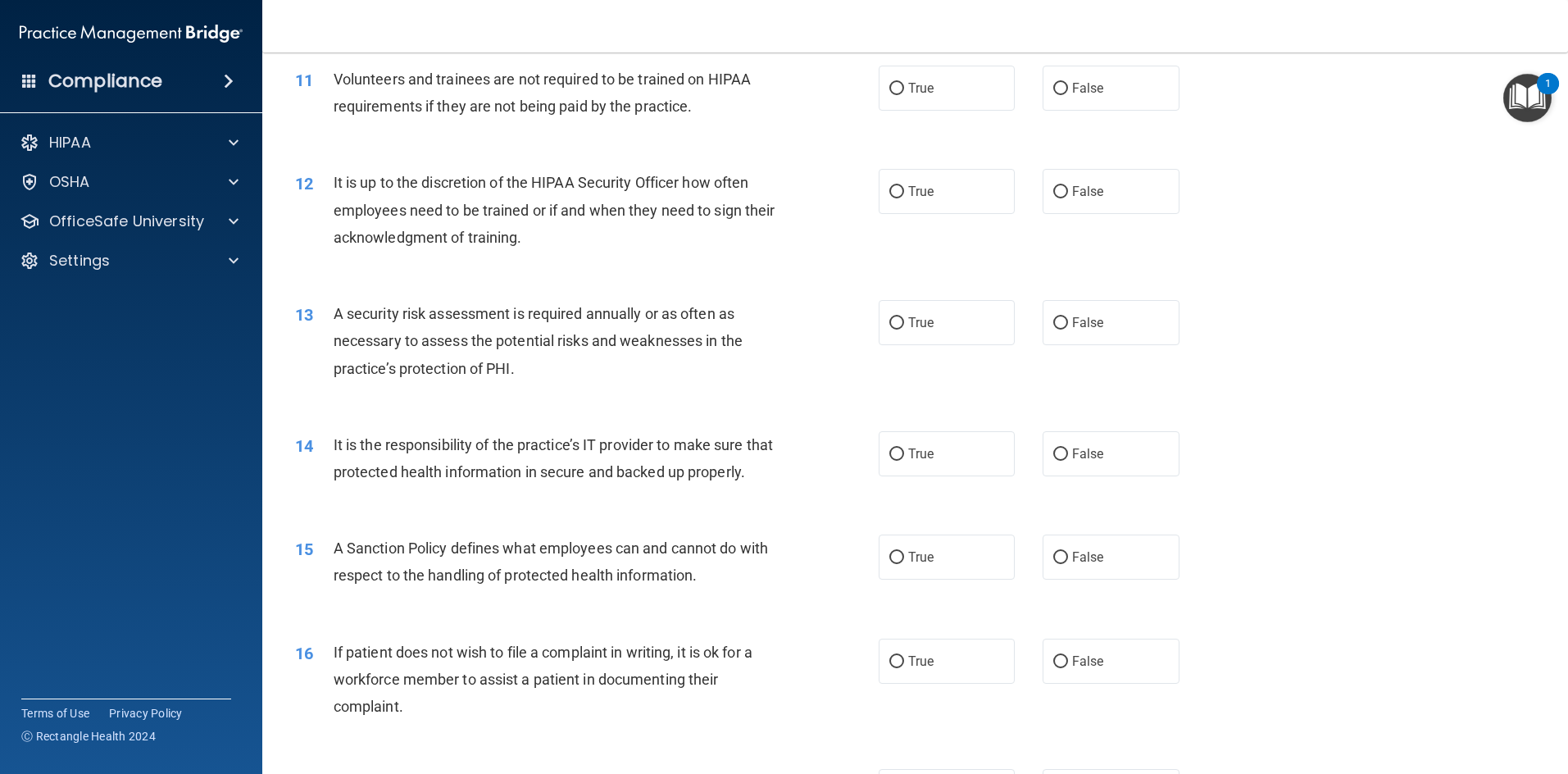
scroll to position [1558, 0]
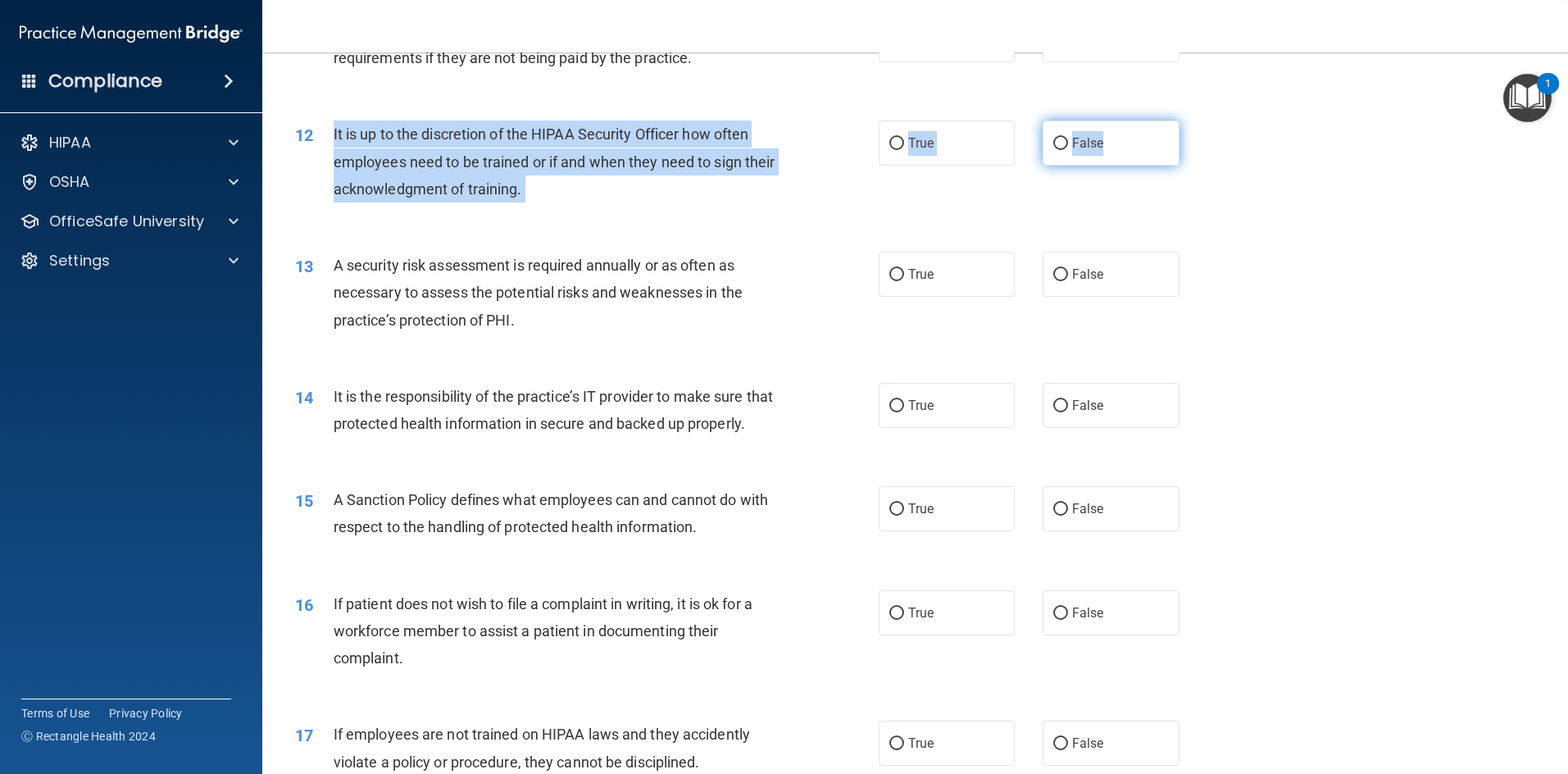
drag, startPoint x: 330, startPoint y: 138, endPoint x: 1099, endPoint y: 150, distance: 769.1
click at [831, 121] on ng-form "12 It is up to the discretion of the HIPAA Security Officer how often employees…" at bounding box center [1206, 121] width 0 height 0
click at [831, 142] on span "False" at bounding box center [1088, 143] width 32 height 16
click at [831, 142] on input "False" at bounding box center [1061, 143] width 15 height 13
radio input "true"
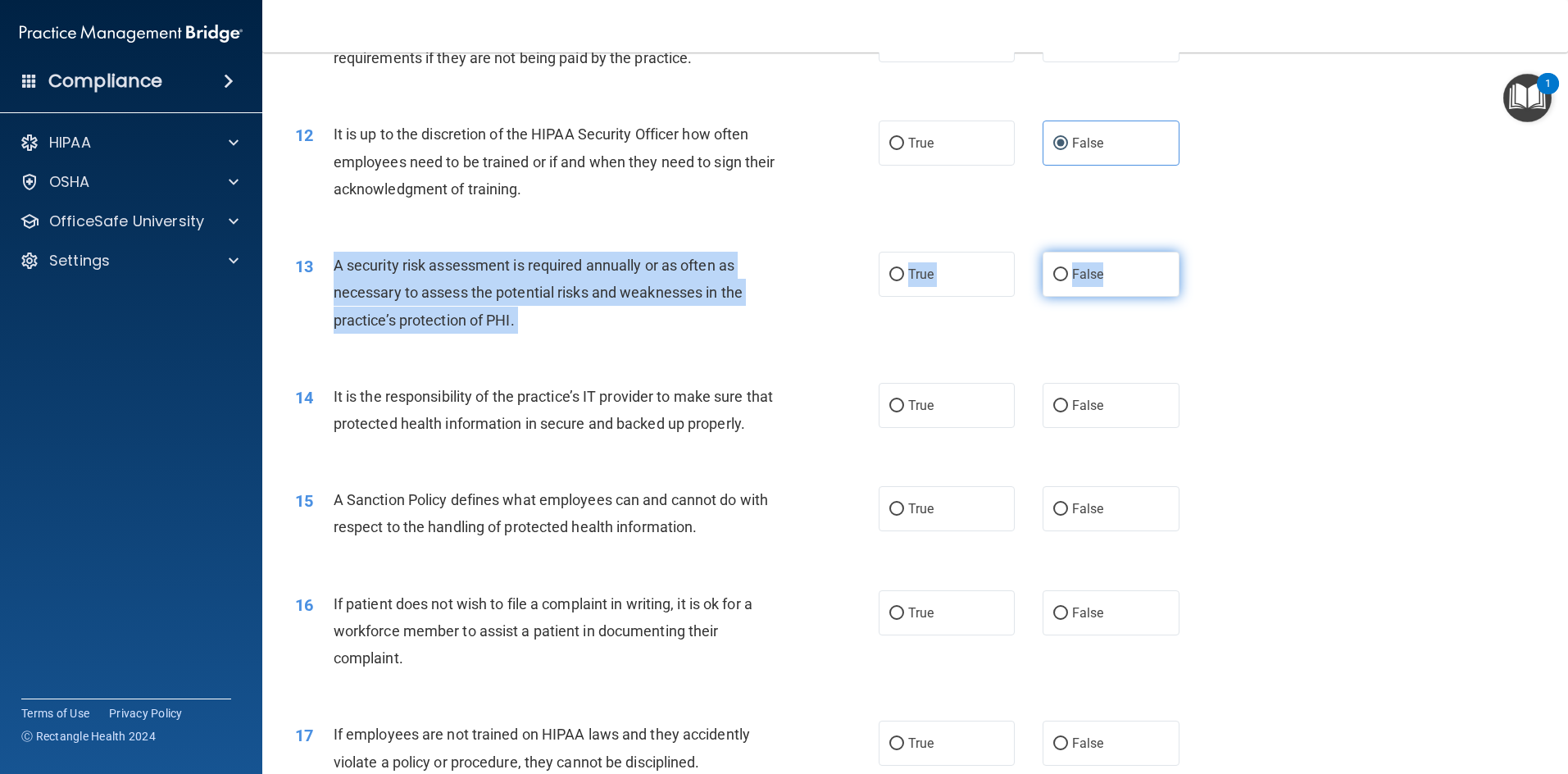
drag, startPoint x: 331, startPoint y: 264, endPoint x: 1102, endPoint y: 267, distance: 771.0
click at [831, 252] on ng-form "13 A security risk assessment is required annually or as often as necessary to …" at bounding box center [1206, 252] width 0 height 0
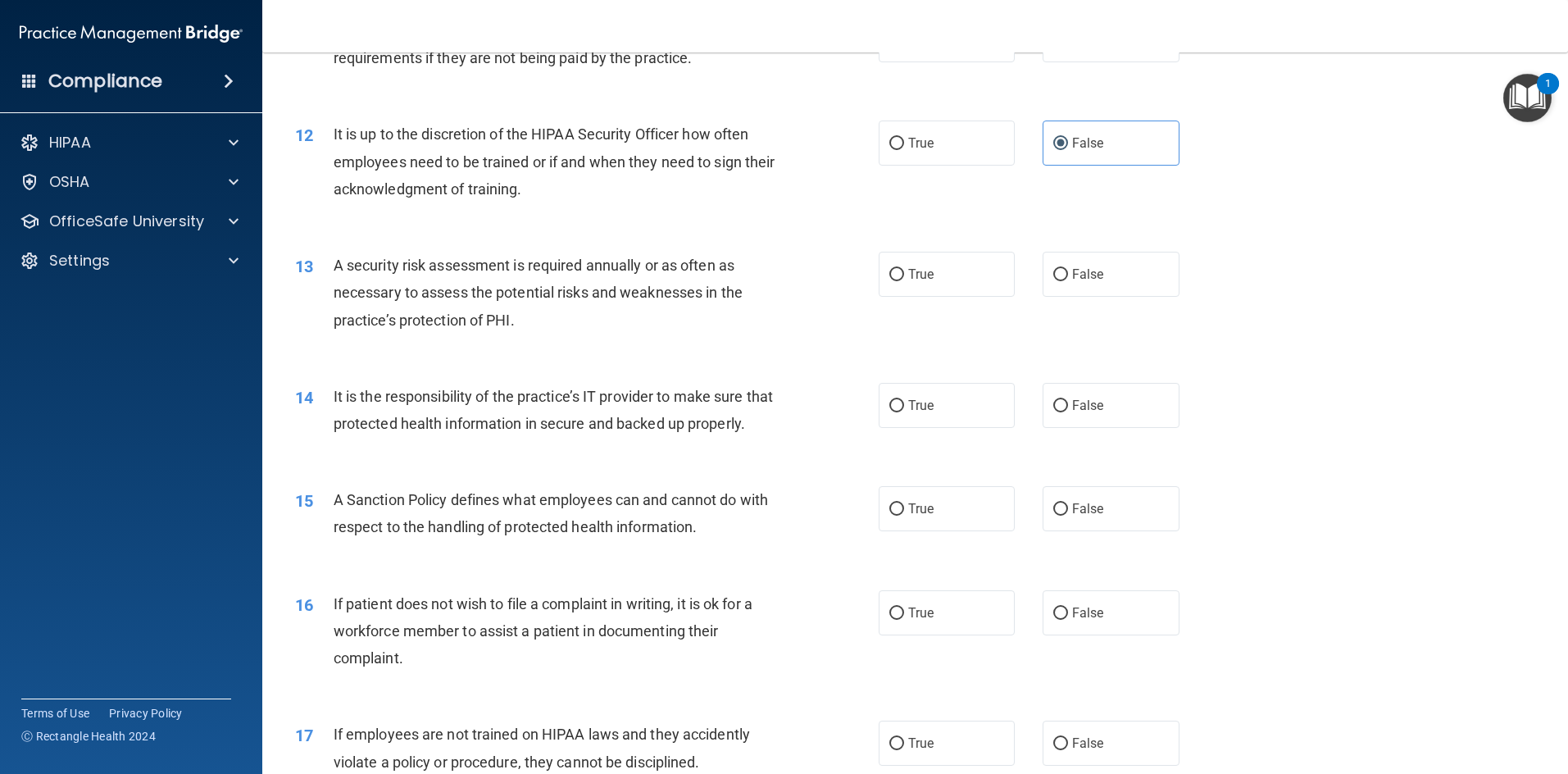
click at [831, 298] on div "13 A security risk assessment is required annually or as often as necessary to …" at bounding box center [914, 297] width 1265 height 131
click at [831, 286] on label "True" at bounding box center [946, 274] width 137 height 45
click at [831, 281] on input "True" at bounding box center [897, 275] width 15 height 13
radio input "true"
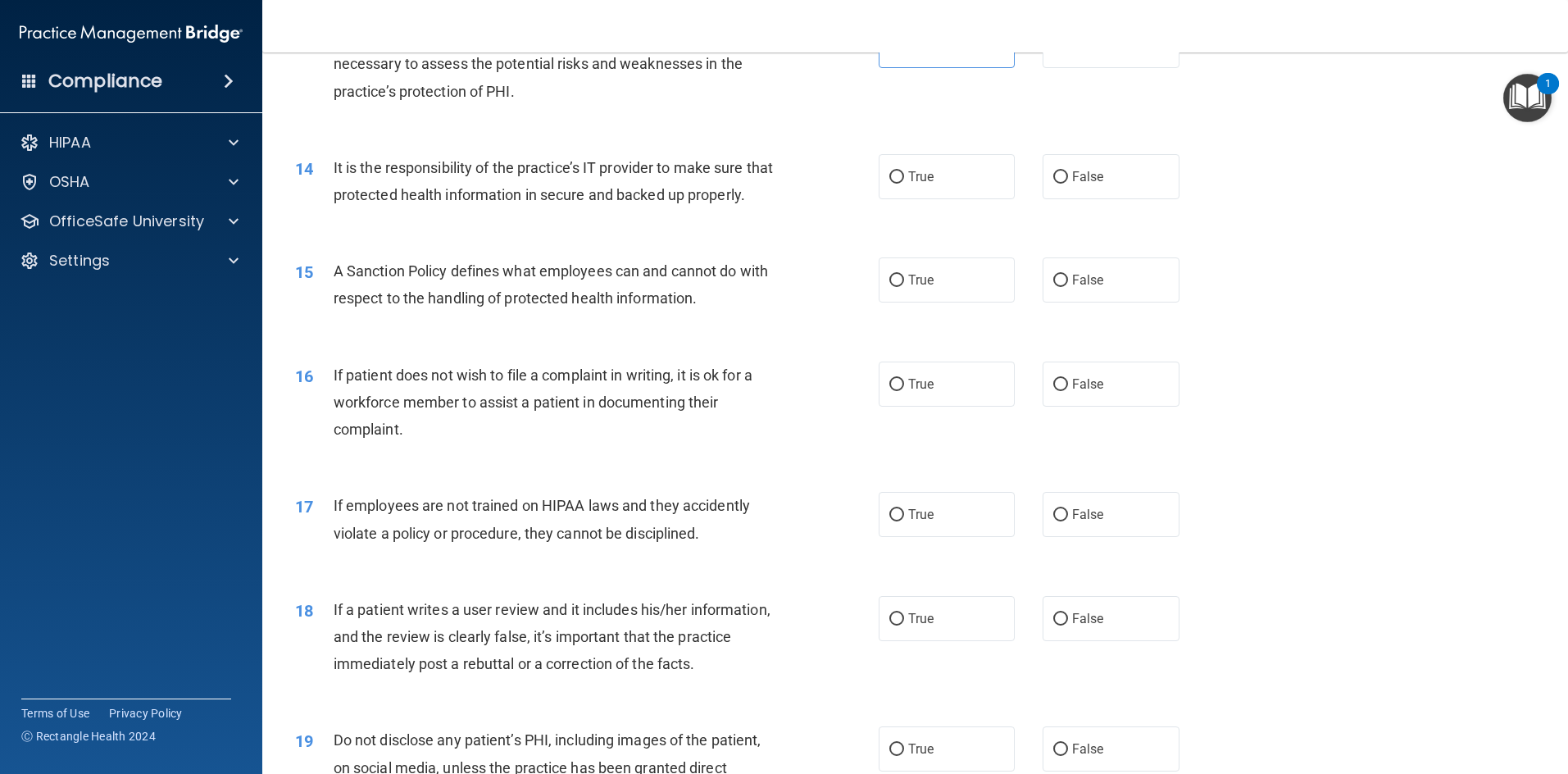
scroll to position [1804, 0]
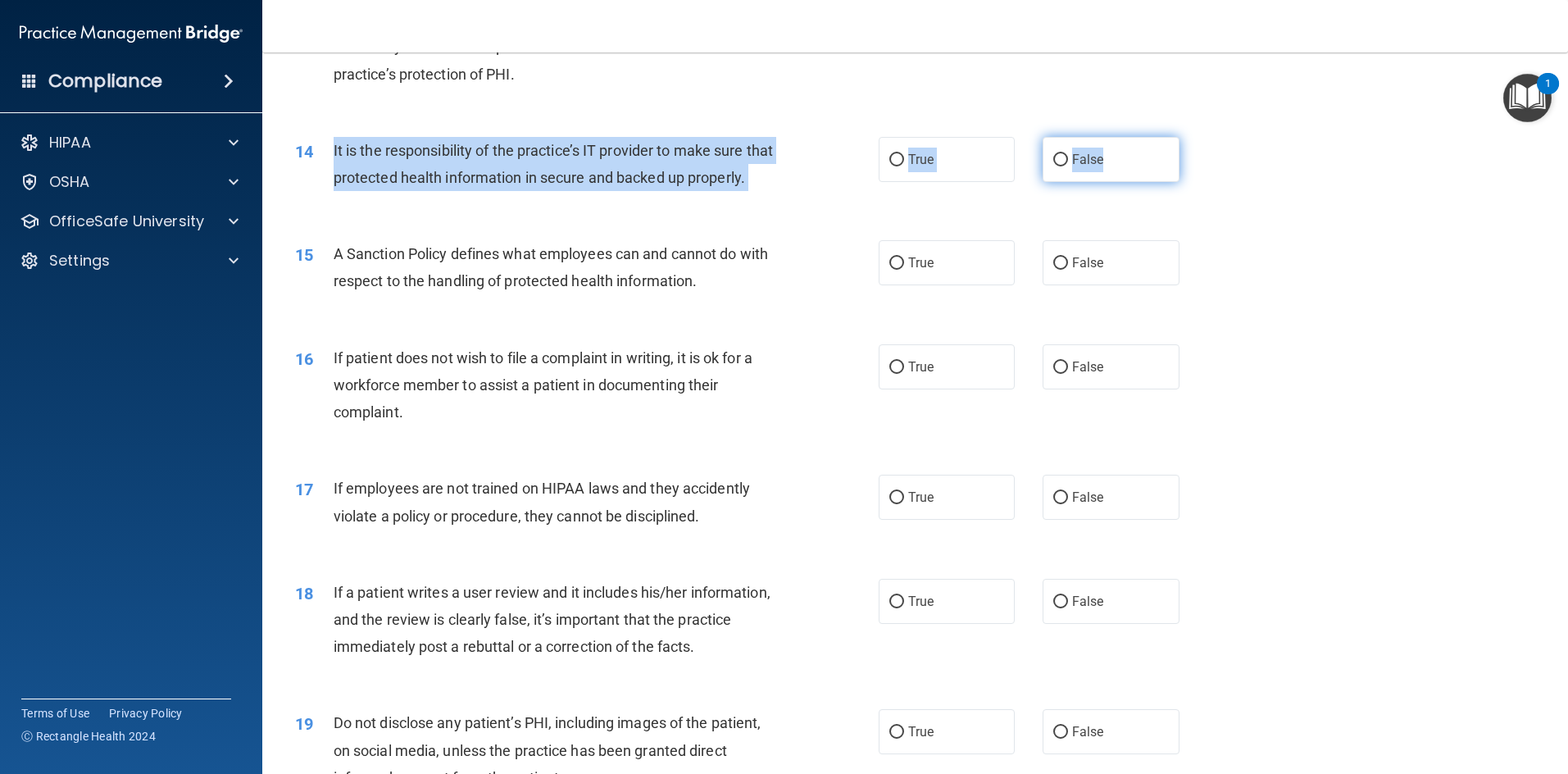
drag, startPoint x: 327, startPoint y: 143, endPoint x: 1142, endPoint y: 168, distance: 815.4
click at [831, 137] on ng-form "14 It is the responsibility of the practice’s IT provider to make sure that pro…" at bounding box center [1206, 137] width 0 height 0
click at [831, 164] on label "False" at bounding box center [1110, 159] width 137 height 45
click at [831, 164] on input "False" at bounding box center [1061, 160] width 15 height 13
radio input "true"
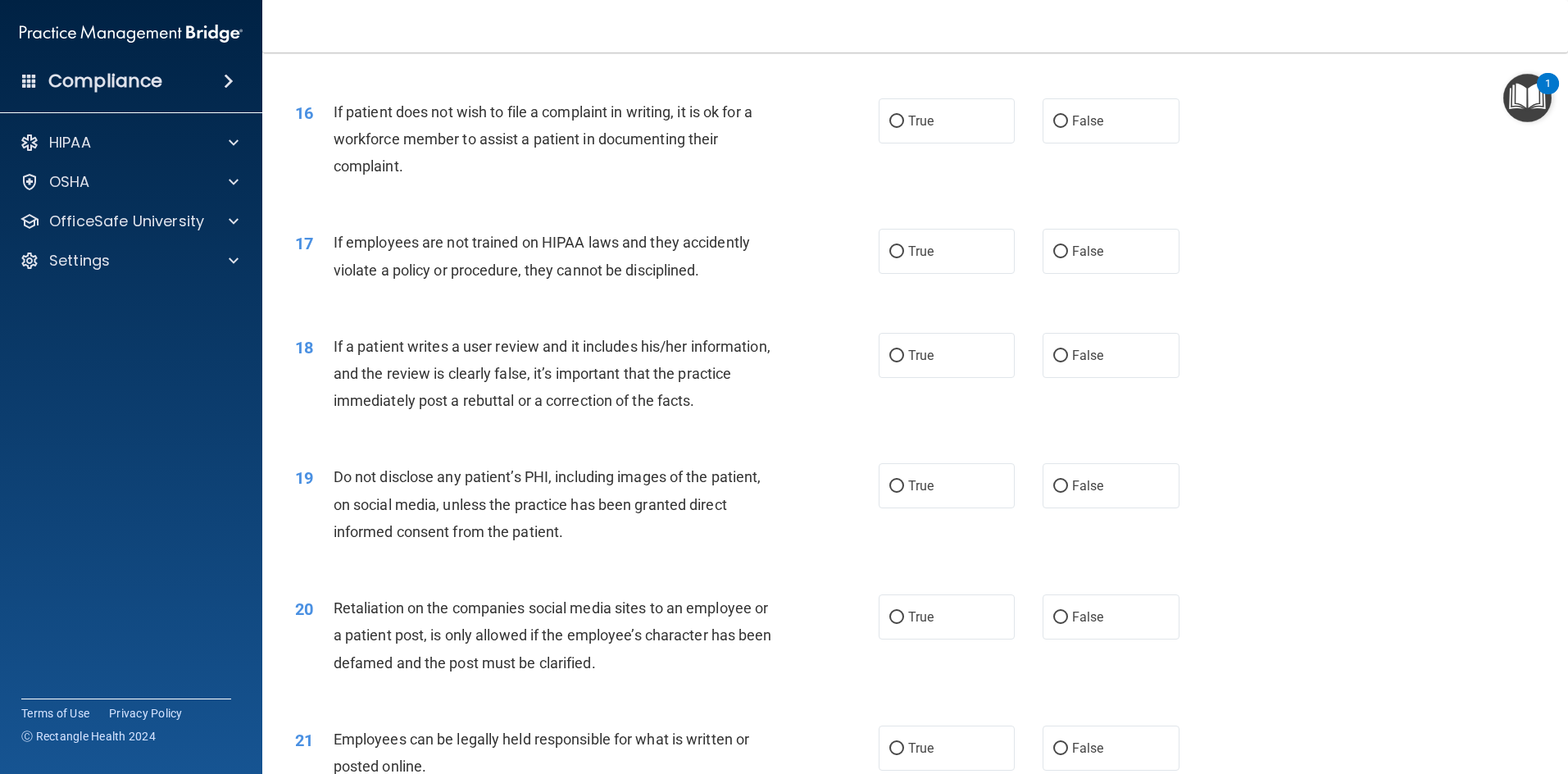
scroll to position [1968, 0]
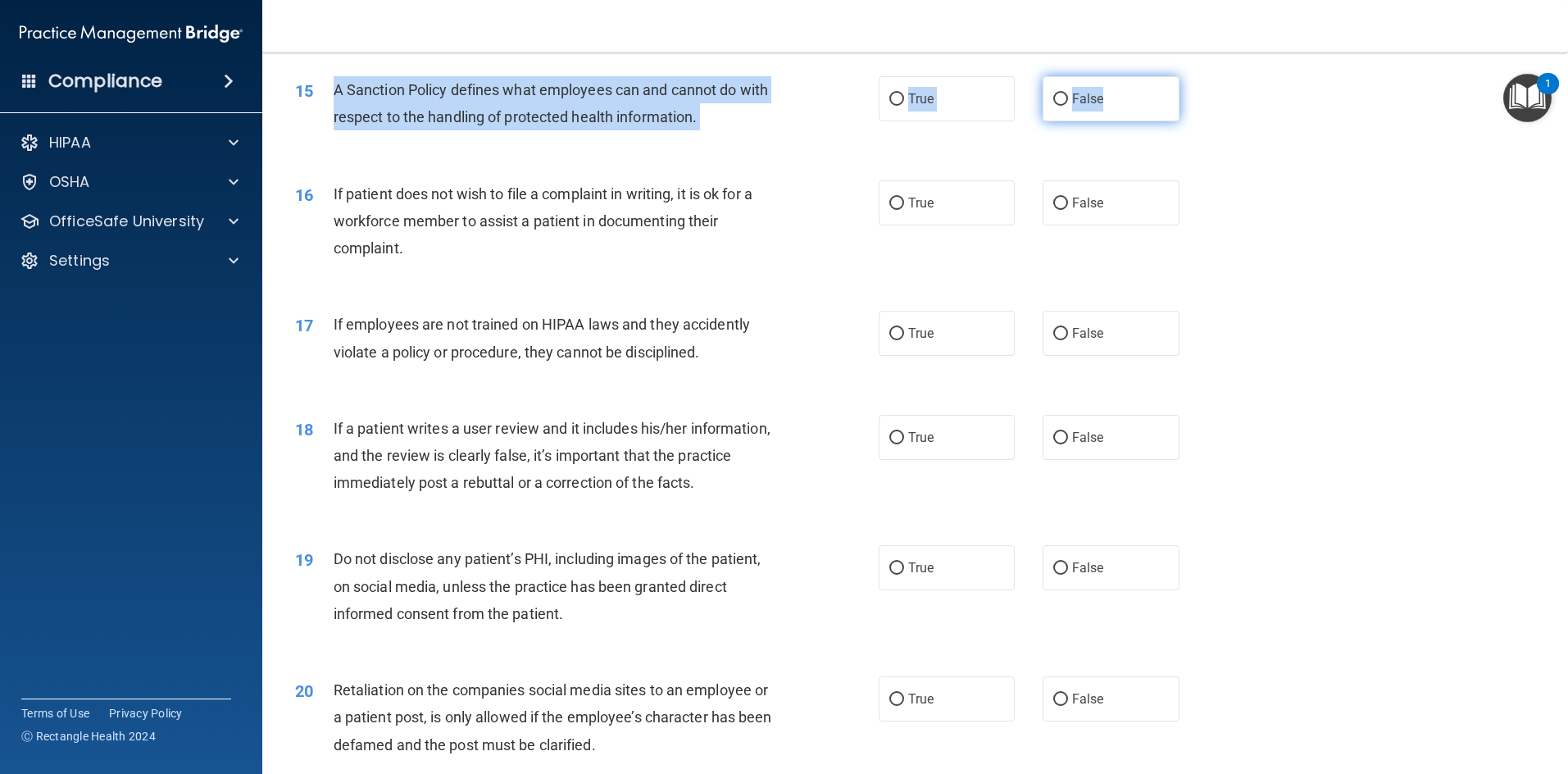
drag, startPoint x: 393, startPoint y: 134, endPoint x: 1157, endPoint y: 112, distance: 764.3
click at [831, 76] on ng-form "15 A Sanction Policy defines what employees can and cannot do with respect to t…" at bounding box center [1206, 76] width 0 height 0
click at [831, 122] on label "True" at bounding box center [946, 99] width 137 height 45
click at [831, 106] on input "True" at bounding box center [897, 99] width 15 height 13
radio input "true"
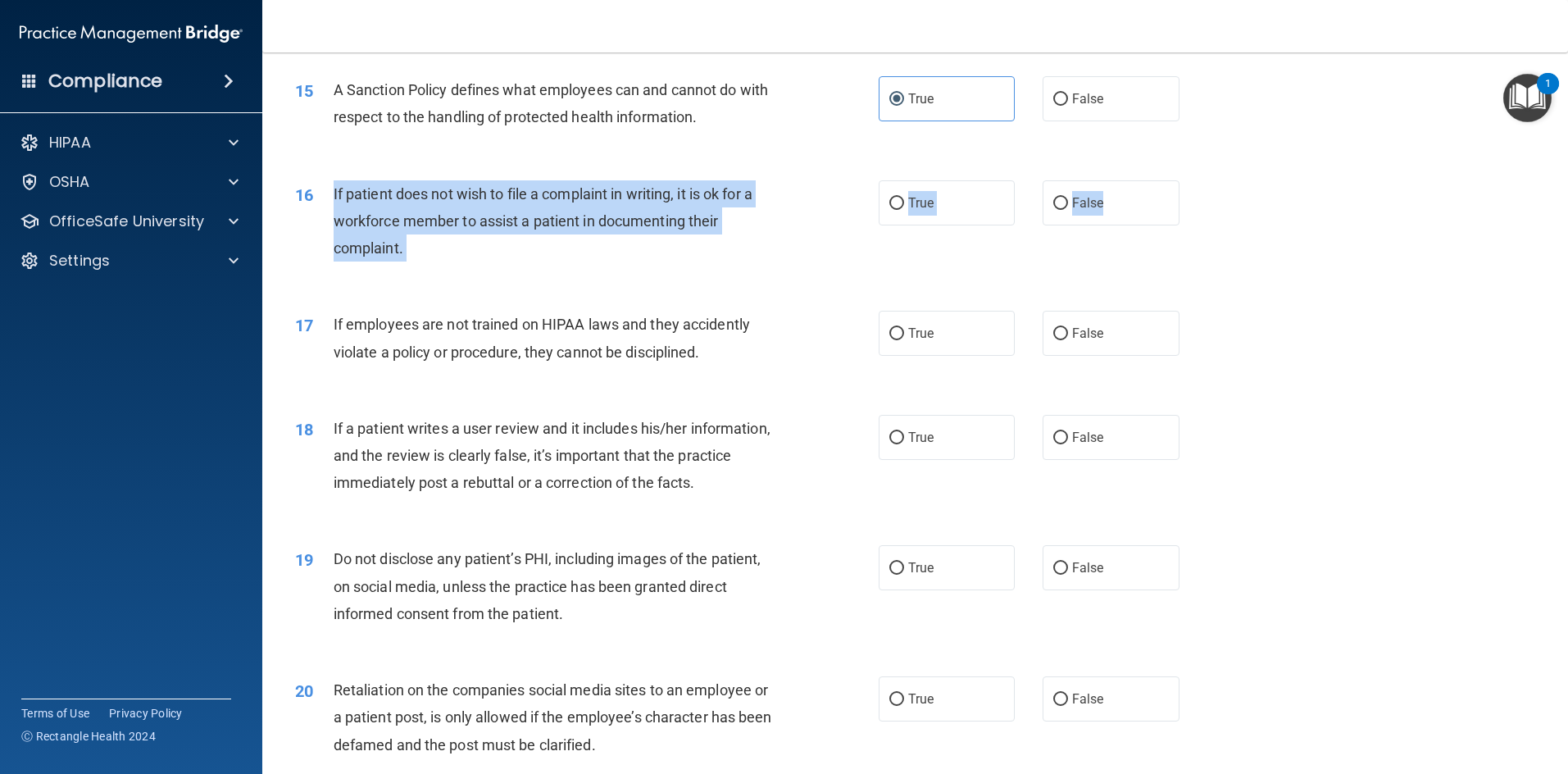
drag, startPoint x: 325, startPoint y: 221, endPoint x: 1195, endPoint y: 232, distance: 870.1
click at [831, 180] on ng-form "16 If patient does not wish to file a complaint in writing, it is ok for a work…" at bounding box center [1206, 180] width 0 height 0
click at [831, 226] on label "True" at bounding box center [946, 203] width 137 height 45
click at [831, 210] on input "True" at bounding box center [897, 204] width 15 height 13
radio input "true"
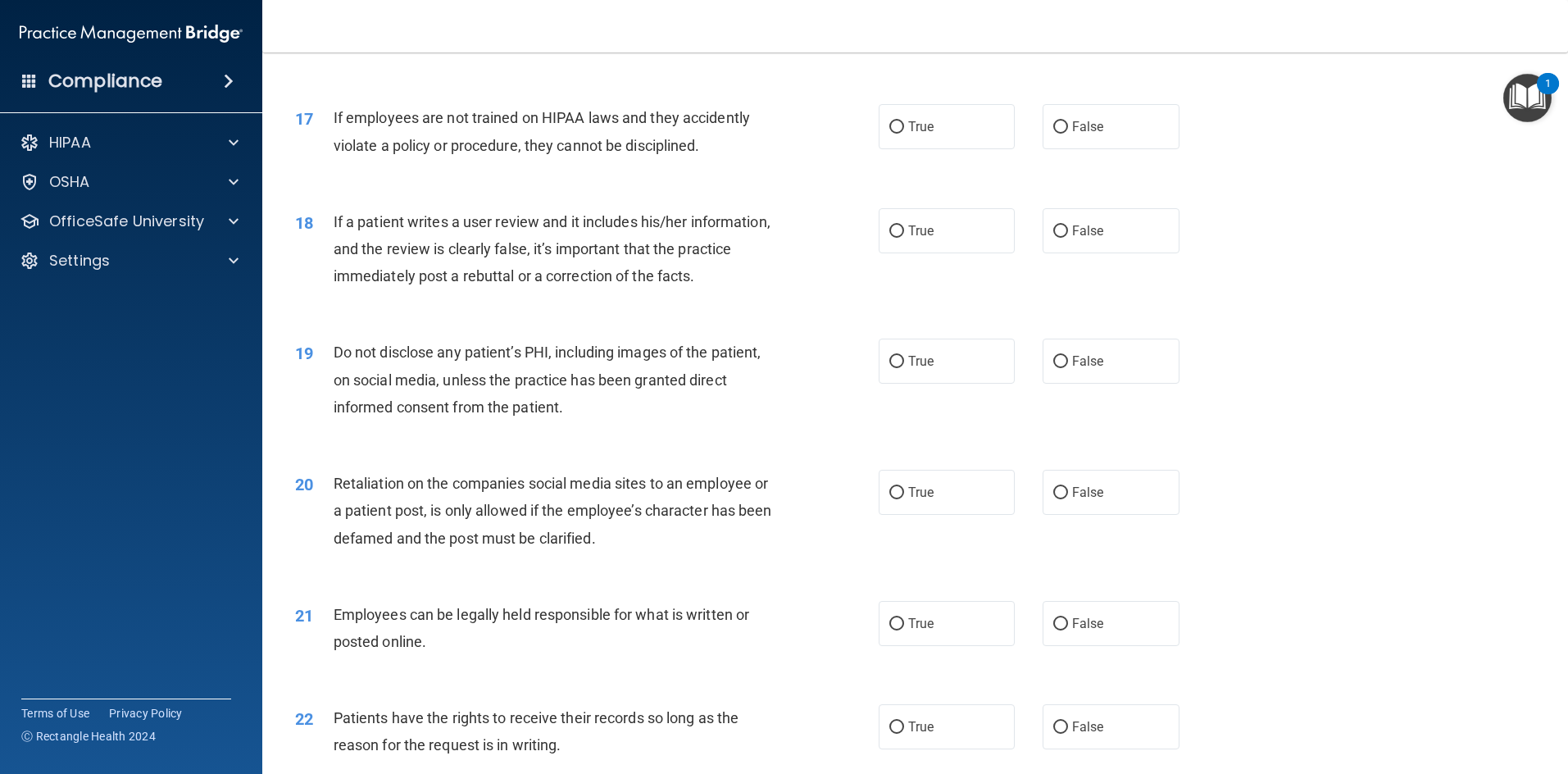
scroll to position [2214, 0]
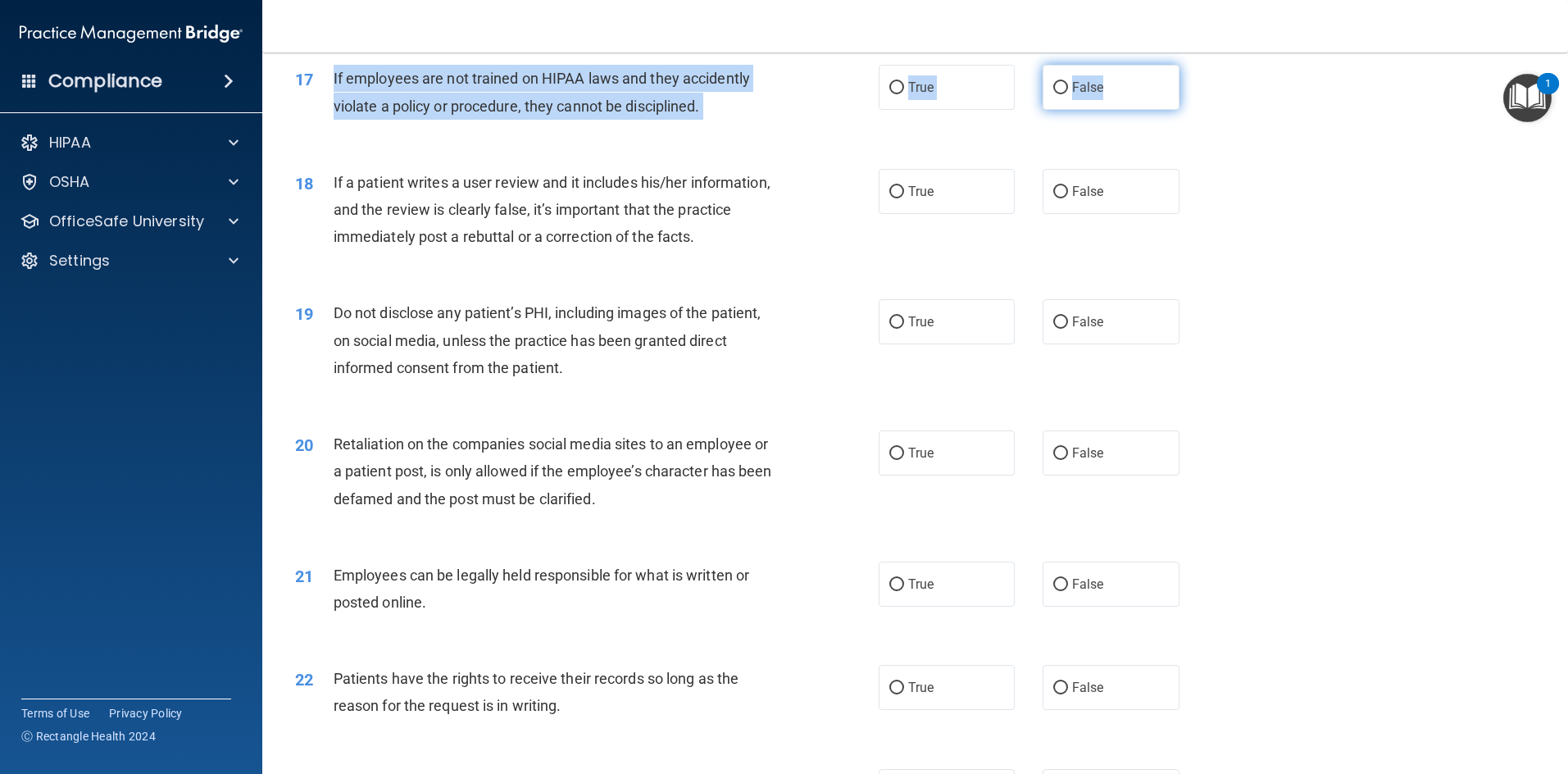
drag, startPoint x: 334, startPoint y: 111, endPoint x: 1151, endPoint y: 122, distance: 817.1
click at [831, 65] on ng-form "17 If employees are not trained on HIPAA laws and they accidently violate a pol…" at bounding box center [1206, 65] width 0 height 0
click at [831, 107] on label "False" at bounding box center [1110, 87] width 137 height 45
click at [831, 94] on input "False" at bounding box center [1061, 88] width 15 height 13
radio input "true"
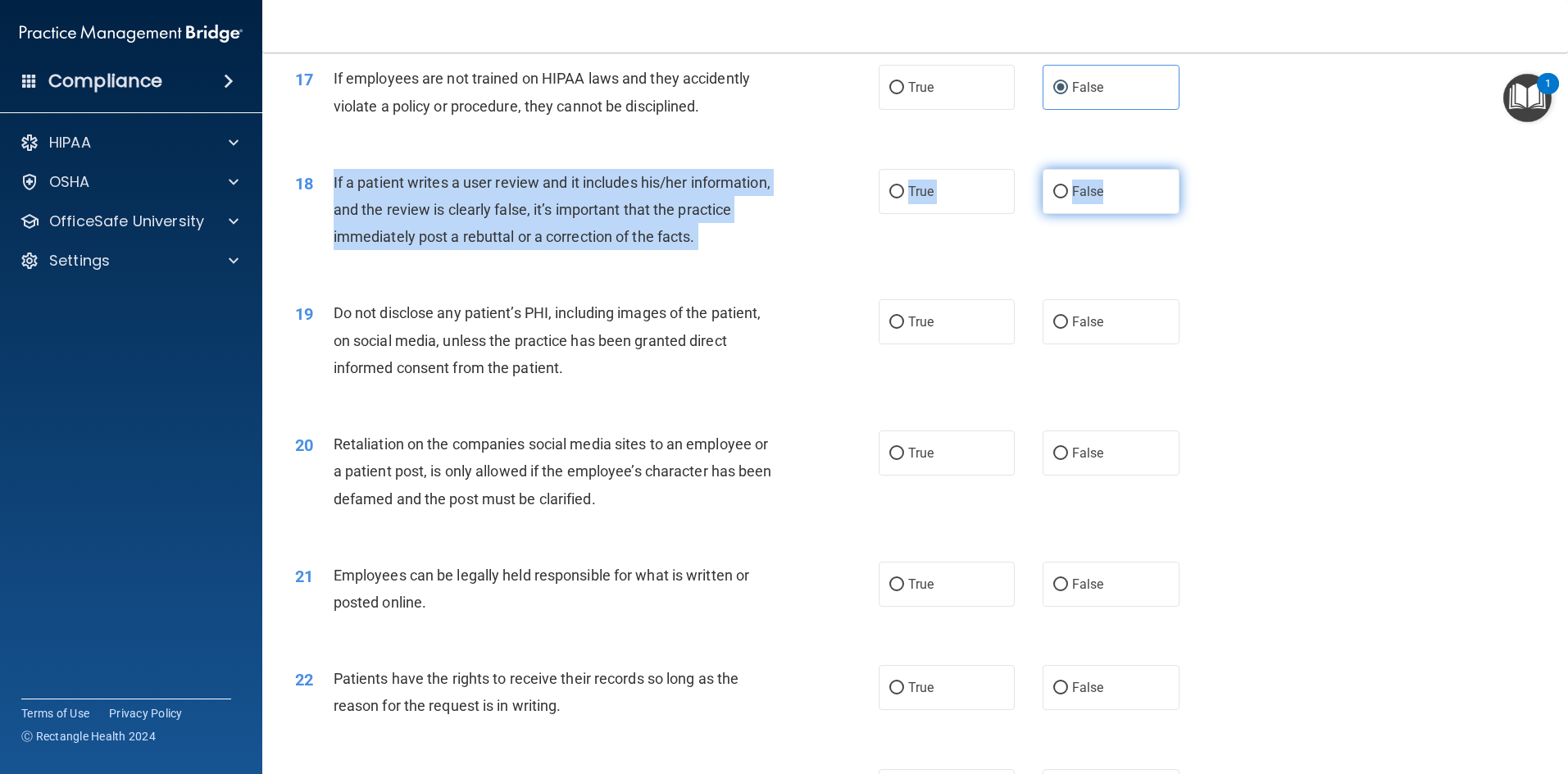
drag, startPoint x: 332, startPoint y: 218, endPoint x: 1129, endPoint y: 222, distance: 797.0
click at [831, 169] on ng-form "18 If a patient writes a user review and it includes his/her information, and t…" at bounding box center [1206, 169] width 0 height 0
click at [831, 200] on span "False" at bounding box center [1088, 191] width 32 height 16
click at [831, 199] on input "False" at bounding box center [1061, 192] width 15 height 13
radio input "true"
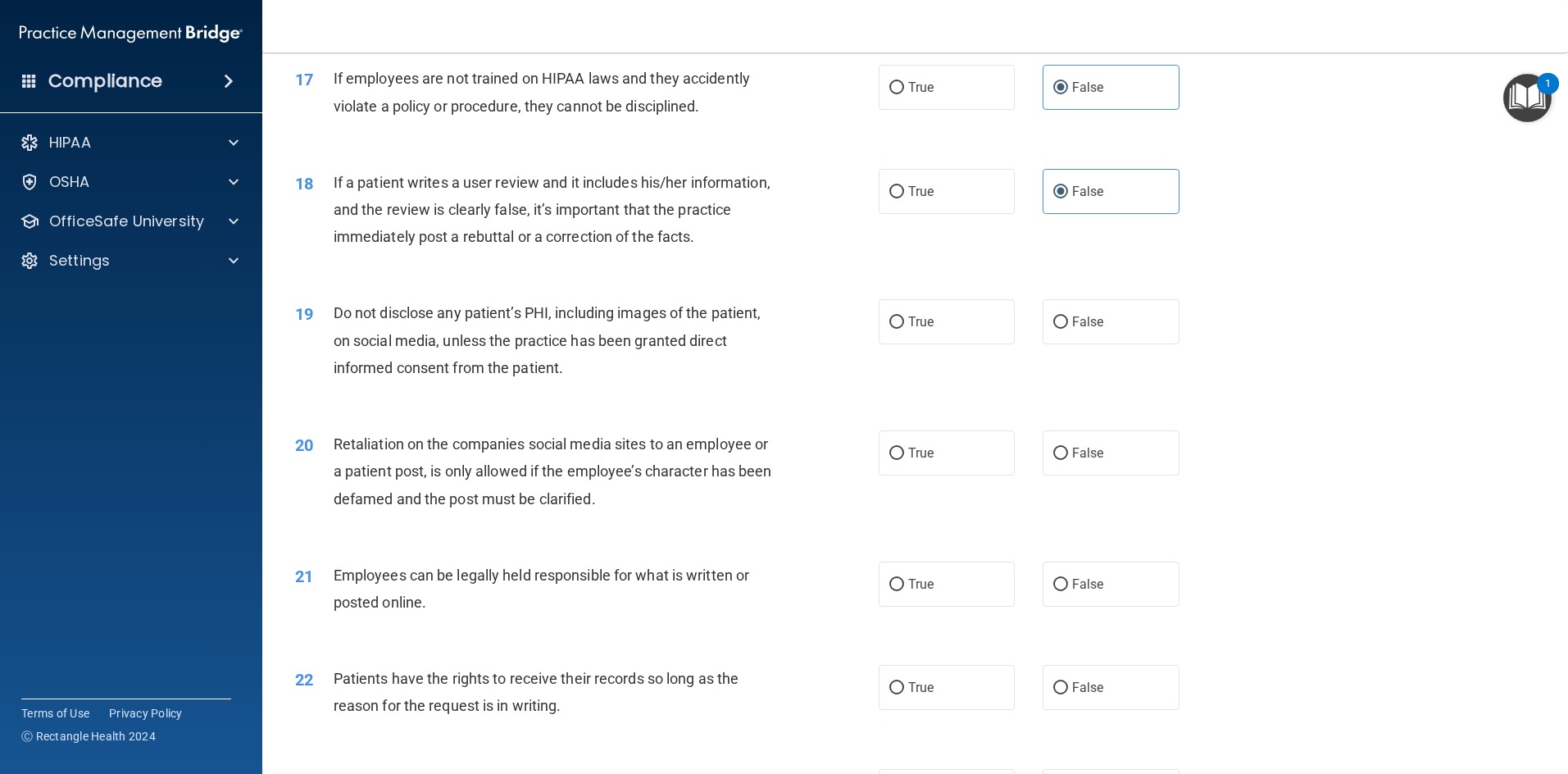
scroll to position [2296, 0]
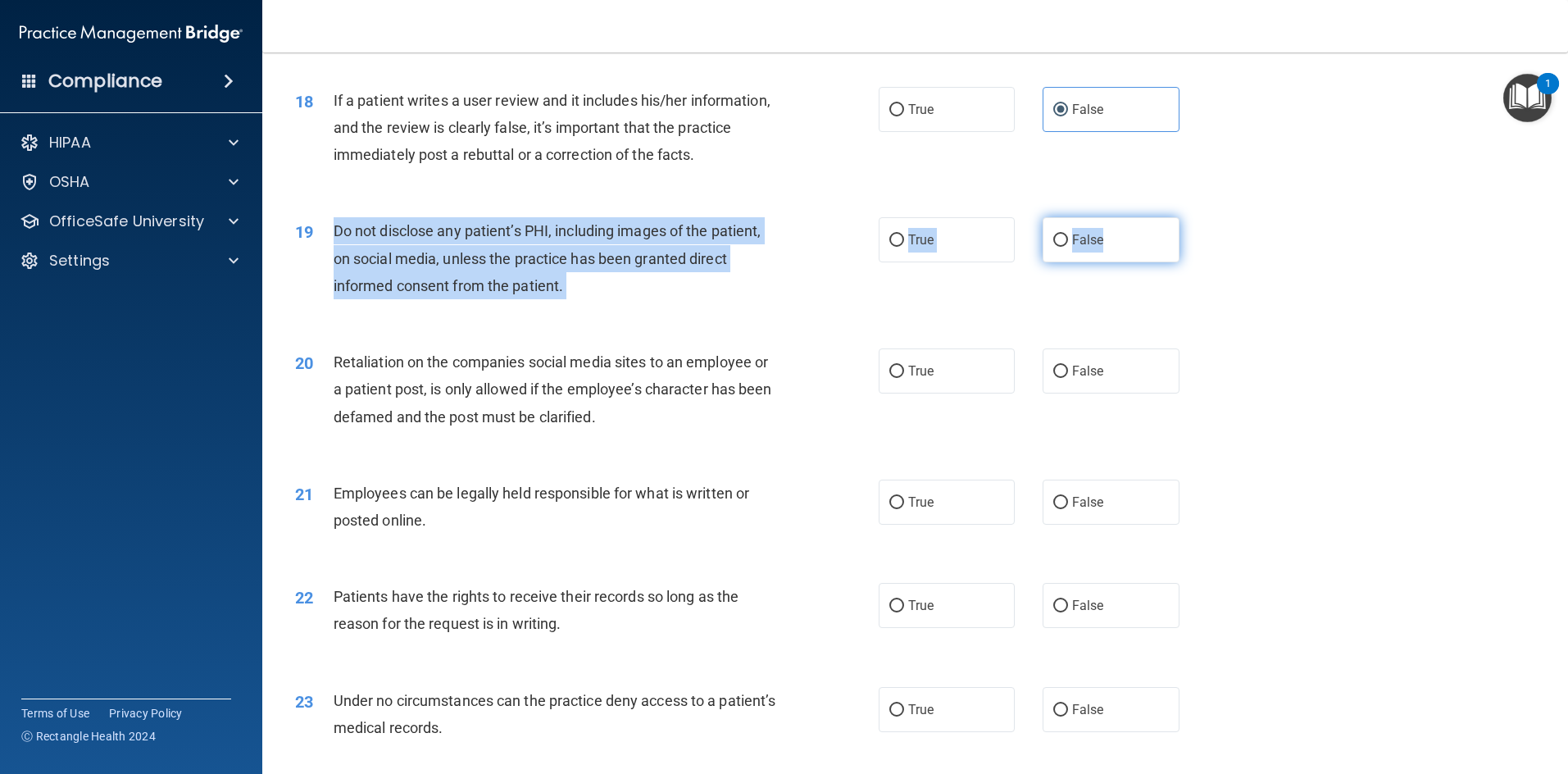
drag, startPoint x: 349, startPoint y: 284, endPoint x: 1101, endPoint y: 270, distance: 752.1
click at [831, 217] on ng-form "19 Do not disclose any patient’s PHI, including images of the patient, on socia…" at bounding box center [1206, 217] width 0 height 0
click at [831, 262] on label "True" at bounding box center [946, 240] width 137 height 45
click at [831, 247] on input "True" at bounding box center [897, 241] width 15 height 13
radio input "true"
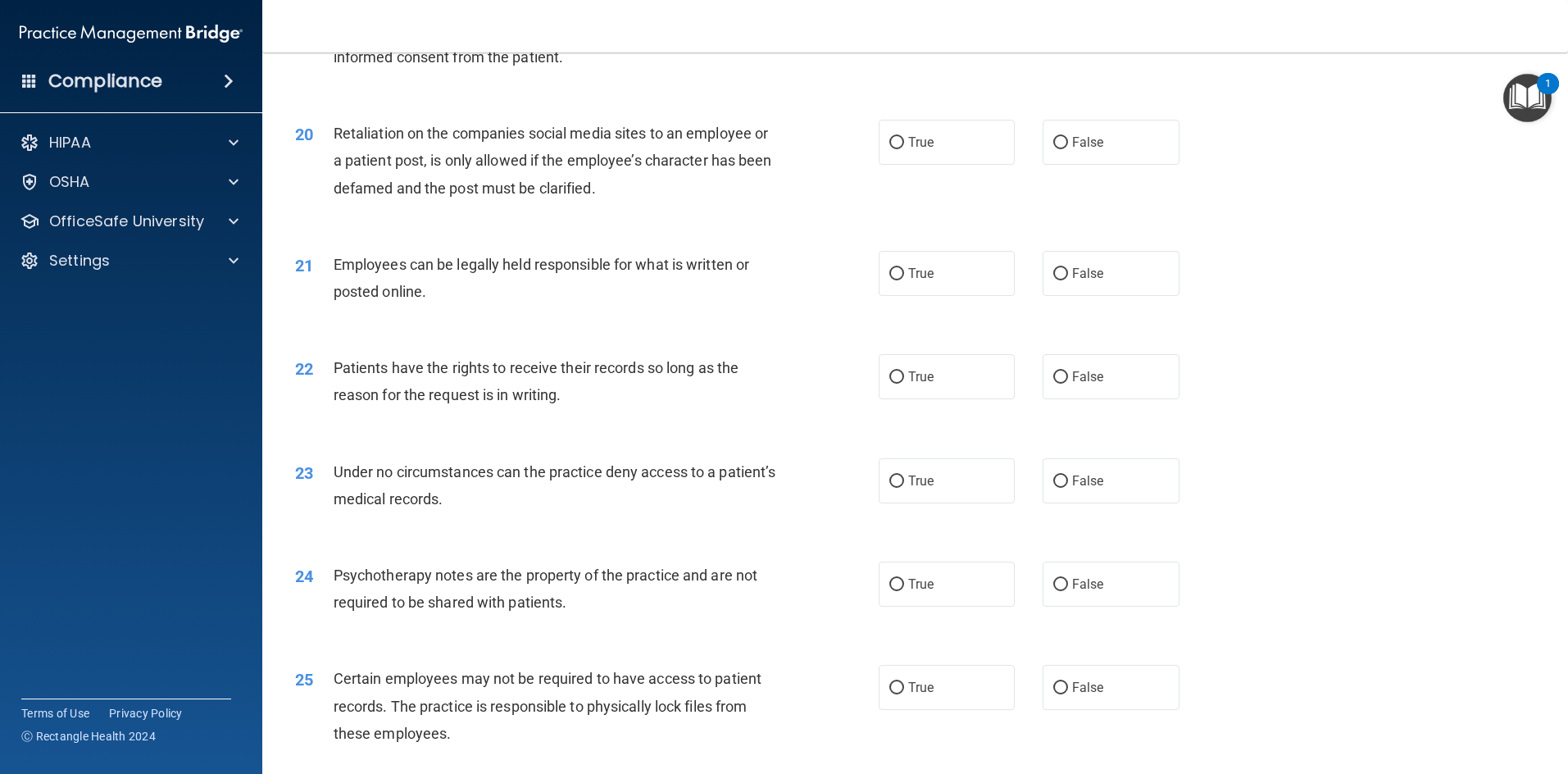
scroll to position [2542, 0]
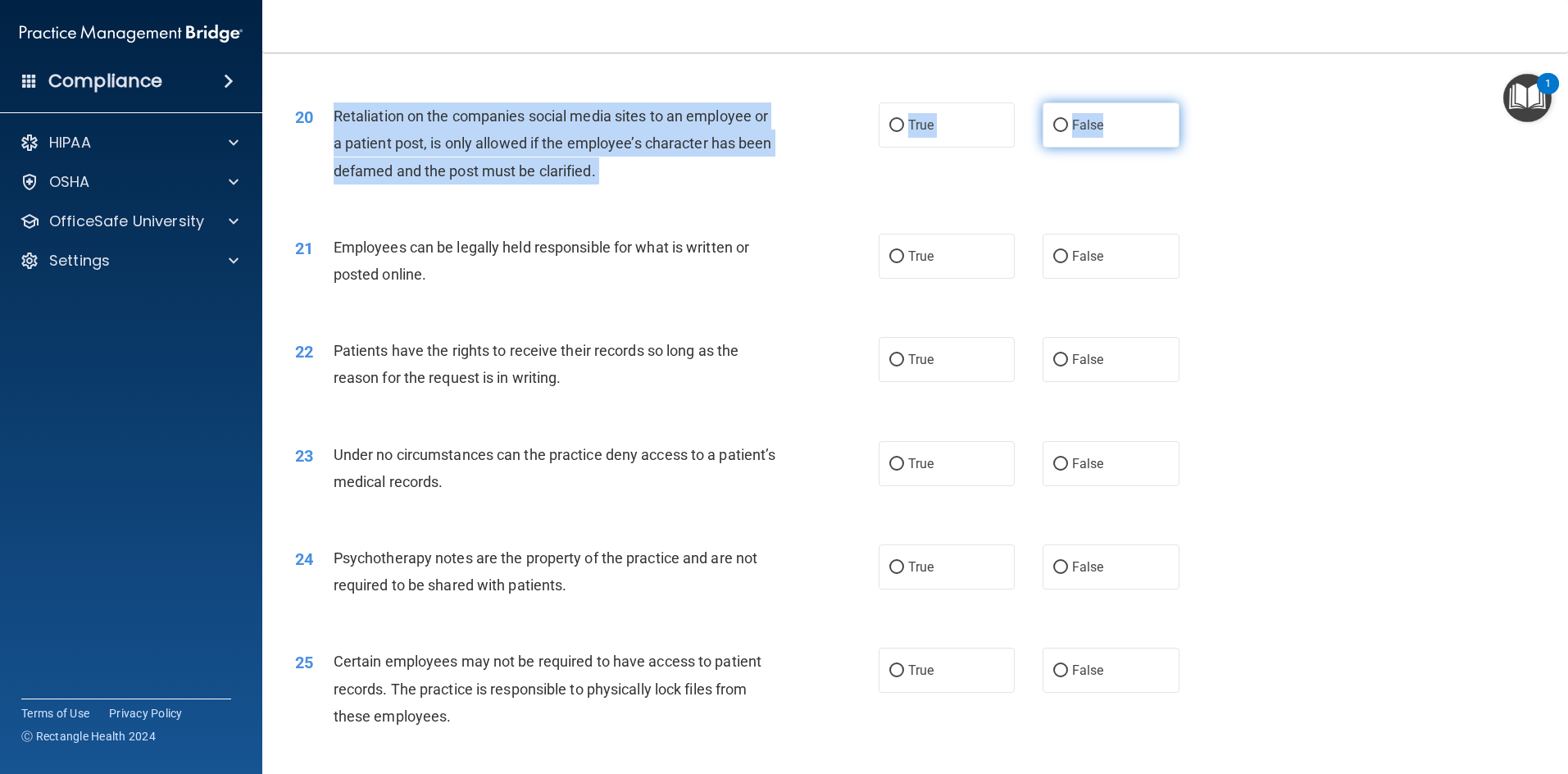
drag, startPoint x: 332, startPoint y: 141, endPoint x: 1169, endPoint y: 154, distance: 837.1
click at [831, 102] on ng-form "20 Retaliation on the companies social media sites to an employee or a patient …" at bounding box center [1206, 102] width 0 height 0
click at [831, 148] on label "False" at bounding box center [1110, 125] width 137 height 45
click at [831, 132] on input "False" at bounding box center [1061, 126] width 15 height 13
radio input "true"
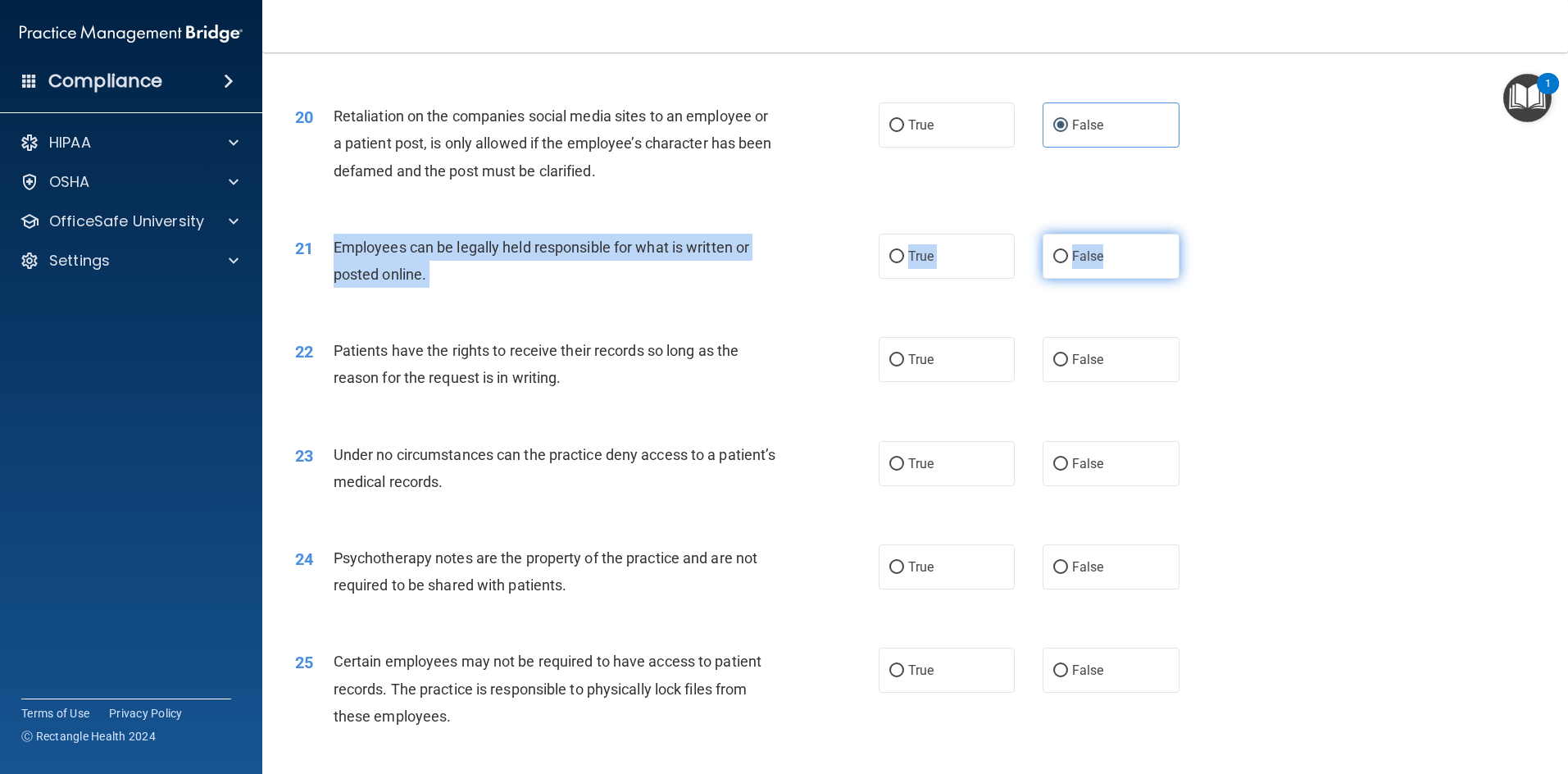
drag, startPoint x: 333, startPoint y: 276, endPoint x: 1110, endPoint y: 288, distance: 777.1
click at [831, 234] on ng-form "21 Employees can be legally held responsible for what is written or posted onli…" at bounding box center [1206, 234] width 0 height 0
click at [831, 278] on label "True" at bounding box center [946, 257] width 137 height 45
click at [831, 263] on input "True" at bounding box center [897, 257] width 15 height 13
radio input "true"
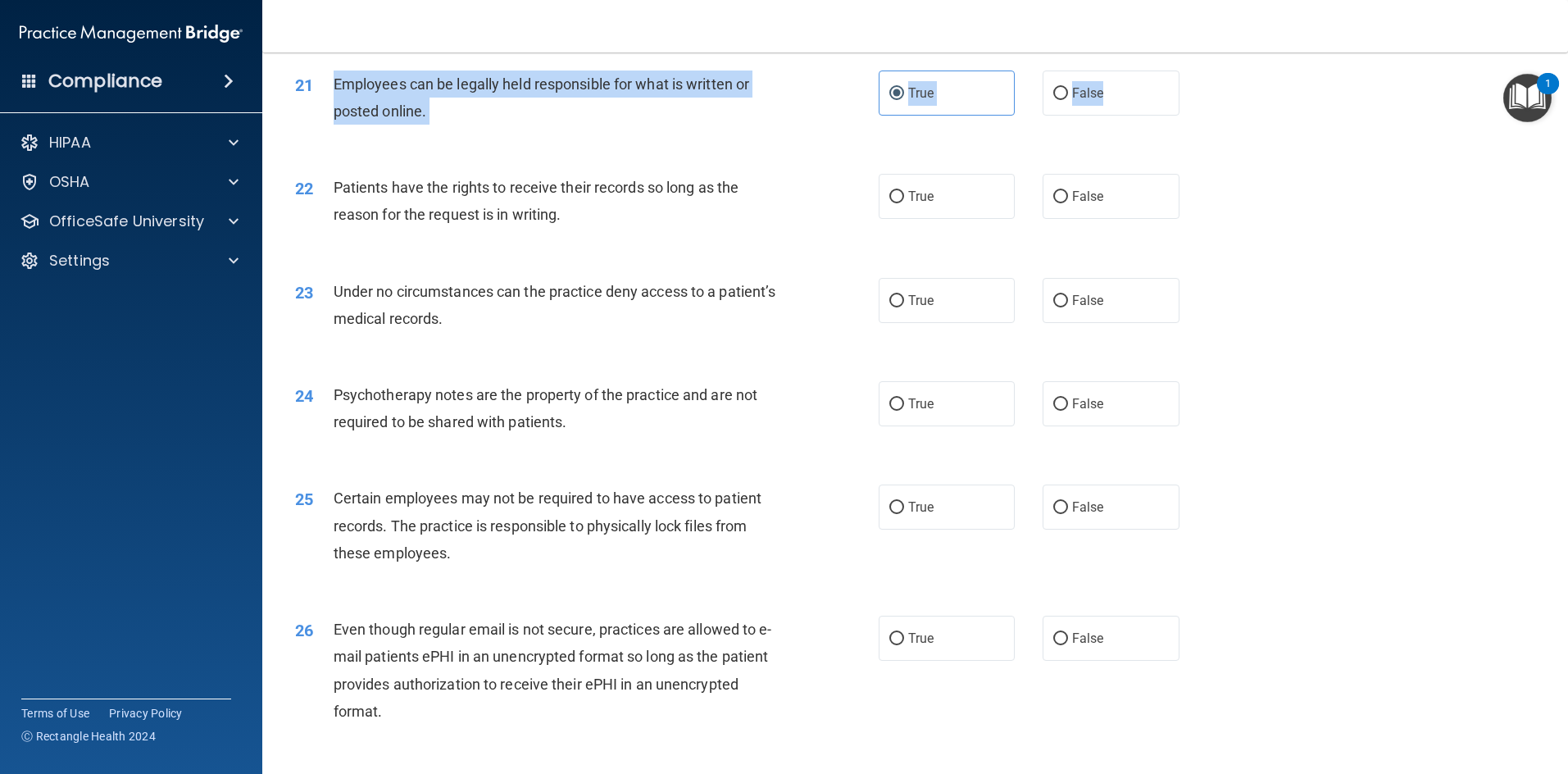
scroll to position [2706, 0]
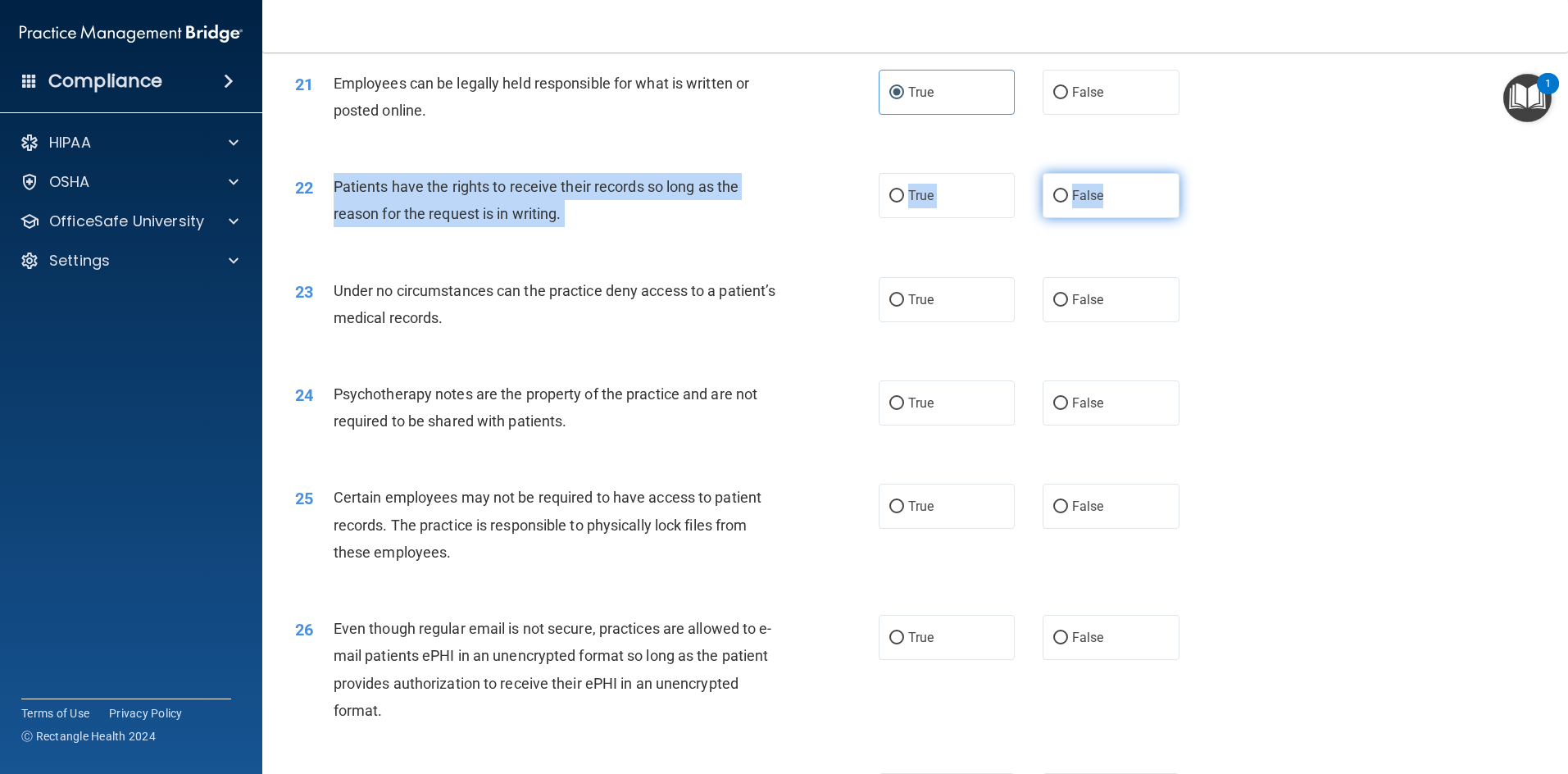
drag, startPoint x: 325, startPoint y: 213, endPoint x: 1151, endPoint y: 226, distance: 826.1
click at [831, 173] on ng-form "22 Patients have the rights to receive their records so long as the reason for …" at bounding box center [1206, 173] width 0 height 0
click at [831, 218] on label "False" at bounding box center [1110, 195] width 137 height 45
click at [831, 203] on input "False" at bounding box center [1061, 196] width 15 height 13
radio input "true"
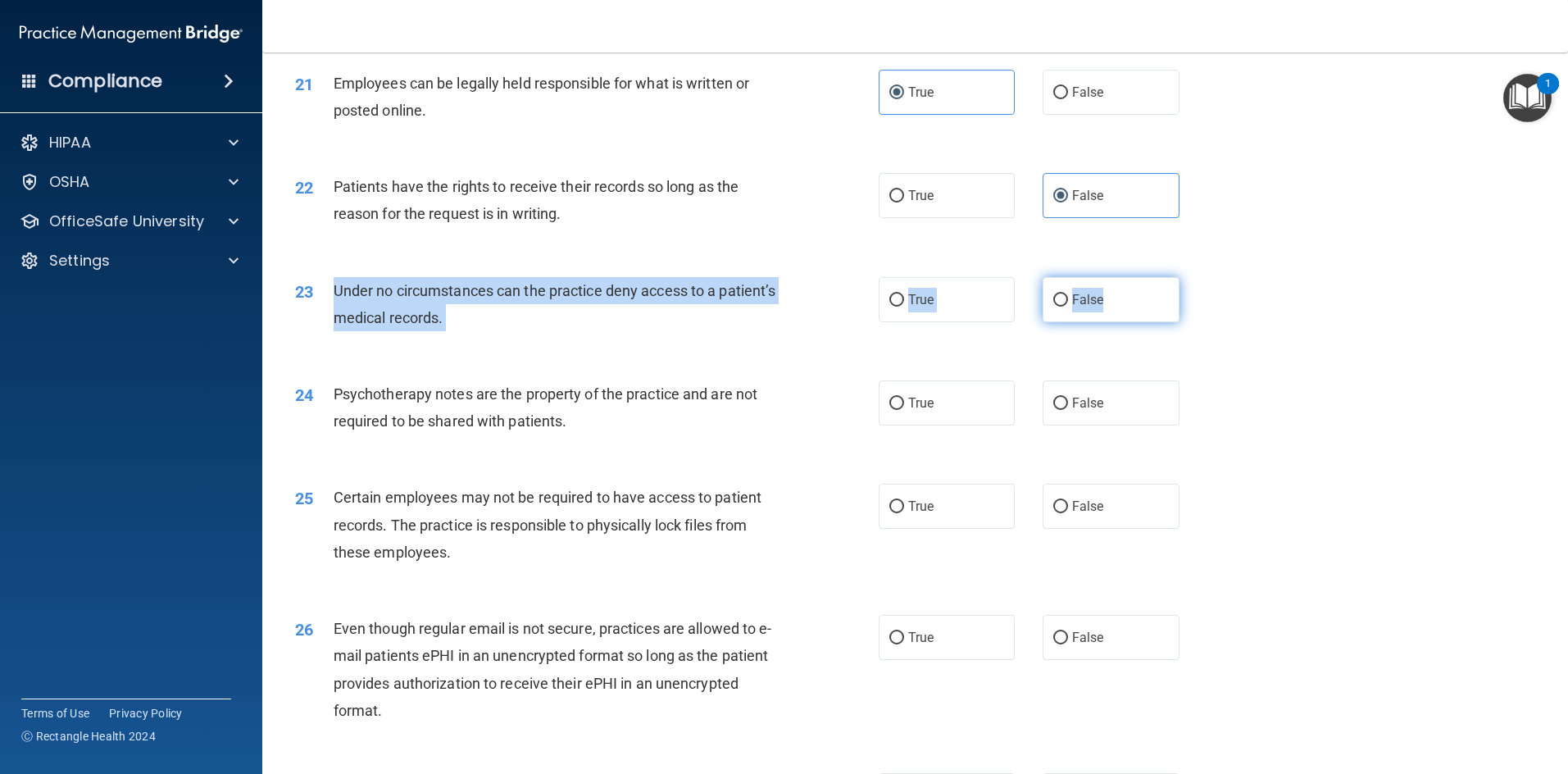
drag, startPoint x: 327, startPoint y: 314, endPoint x: 1131, endPoint y: 342, distance: 804.5
click at [831, 278] on ng-form "23 Under no circumstances can the practice deny access to a patient’s medical r…" at bounding box center [1206, 278] width 0 height 0
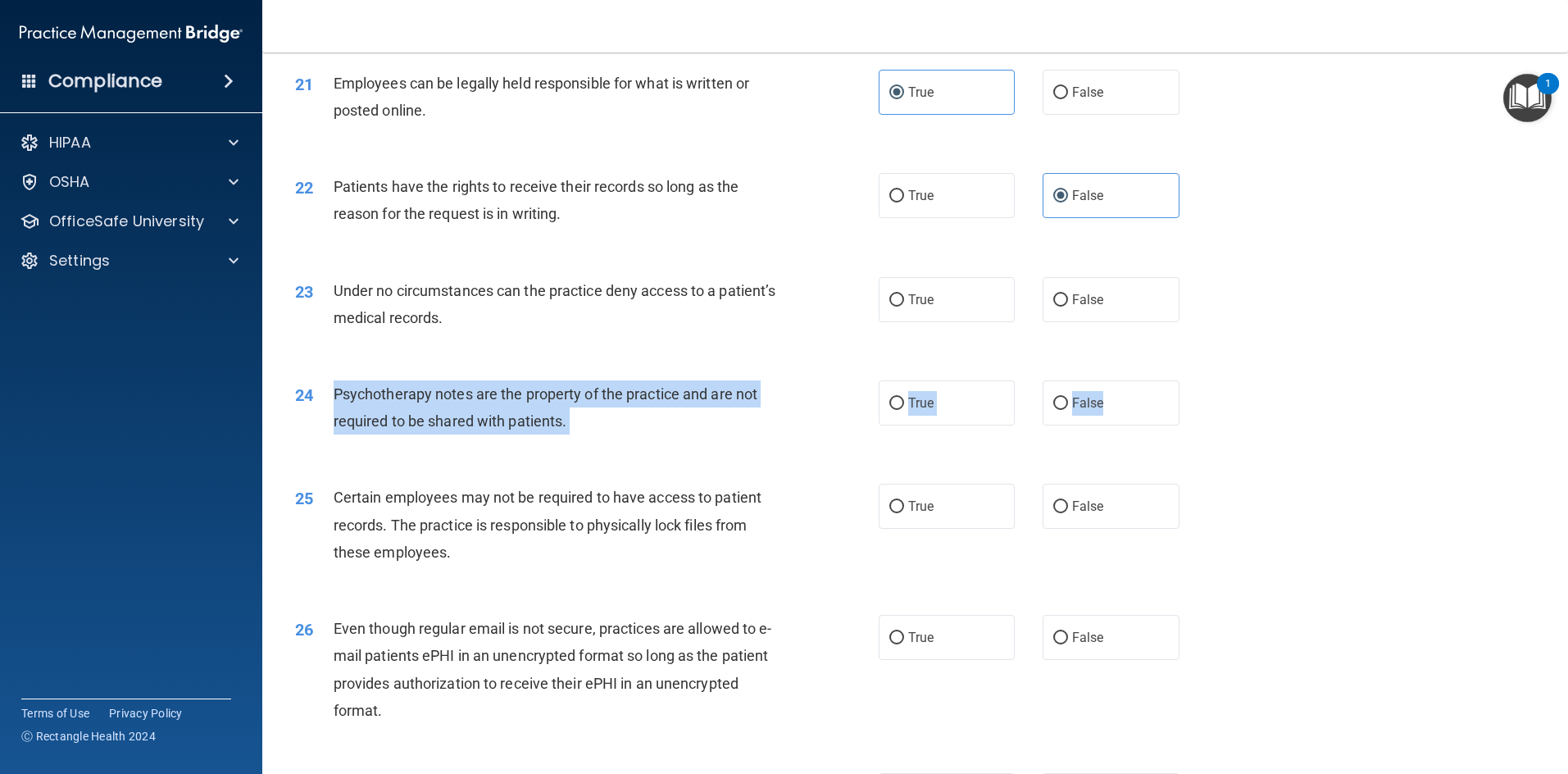
drag, startPoint x: 315, startPoint y: 417, endPoint x: 1179, endPoint y: 440, distance: 864.3
click at [831, 381] on ng-form "24 Psychotherapy notes are the property of the practice and are not required to…" at bounding box center [1206, 381] width 0 height 0
click at [831, 426] on label "False" at bounding box center [1110, 403] width 137 height 45
click at [831, 410] on input "False" at bounding box center [1061, 403] width 15 height 13
radio input "true"
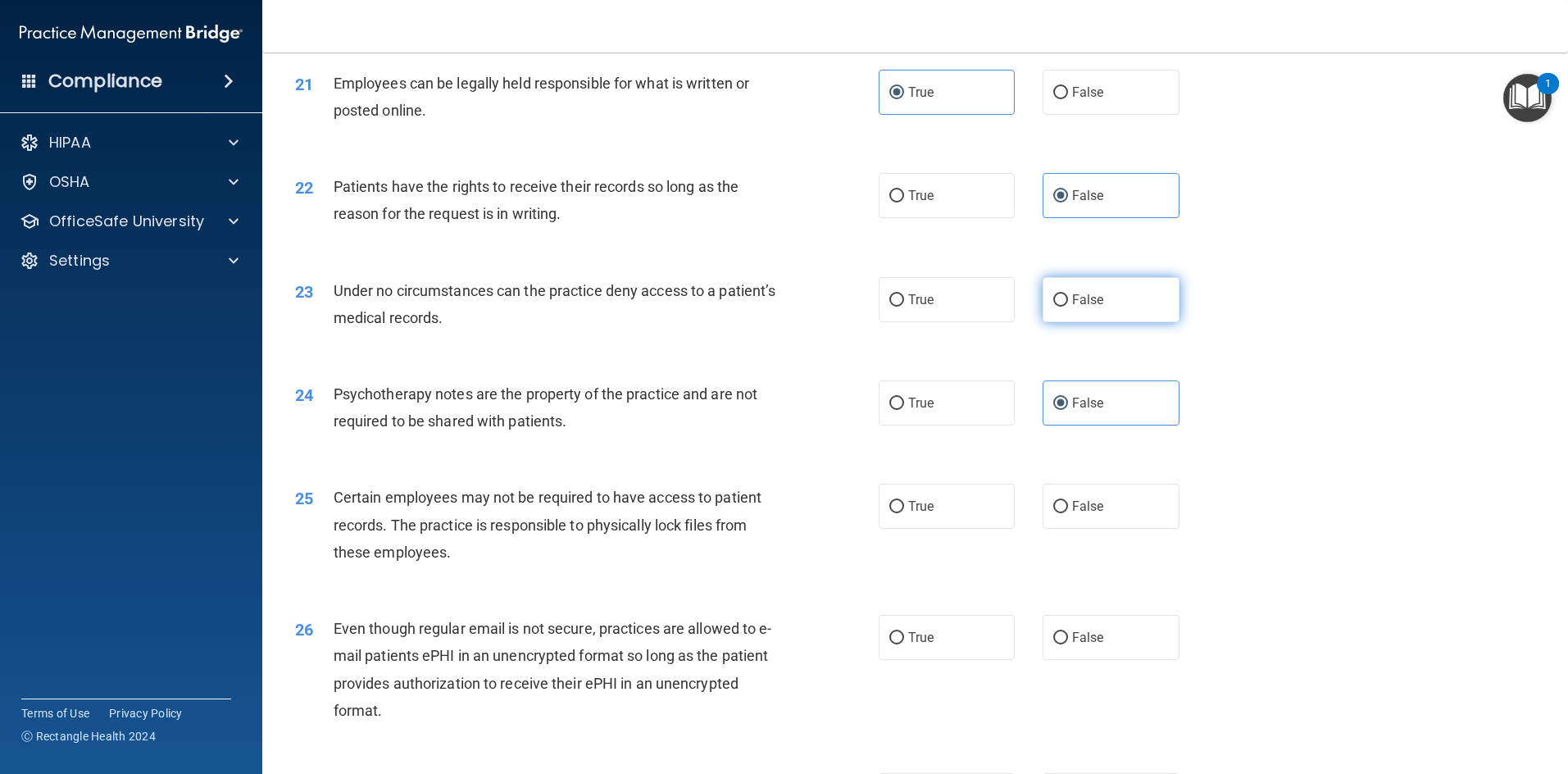
click at [831, 322] on label "False" at bounding box center [1110, 300] width 137 height 45
click at [831, 307] on input "False" at bounding box center [1061, 300] width 15 height 13
radio input "true"
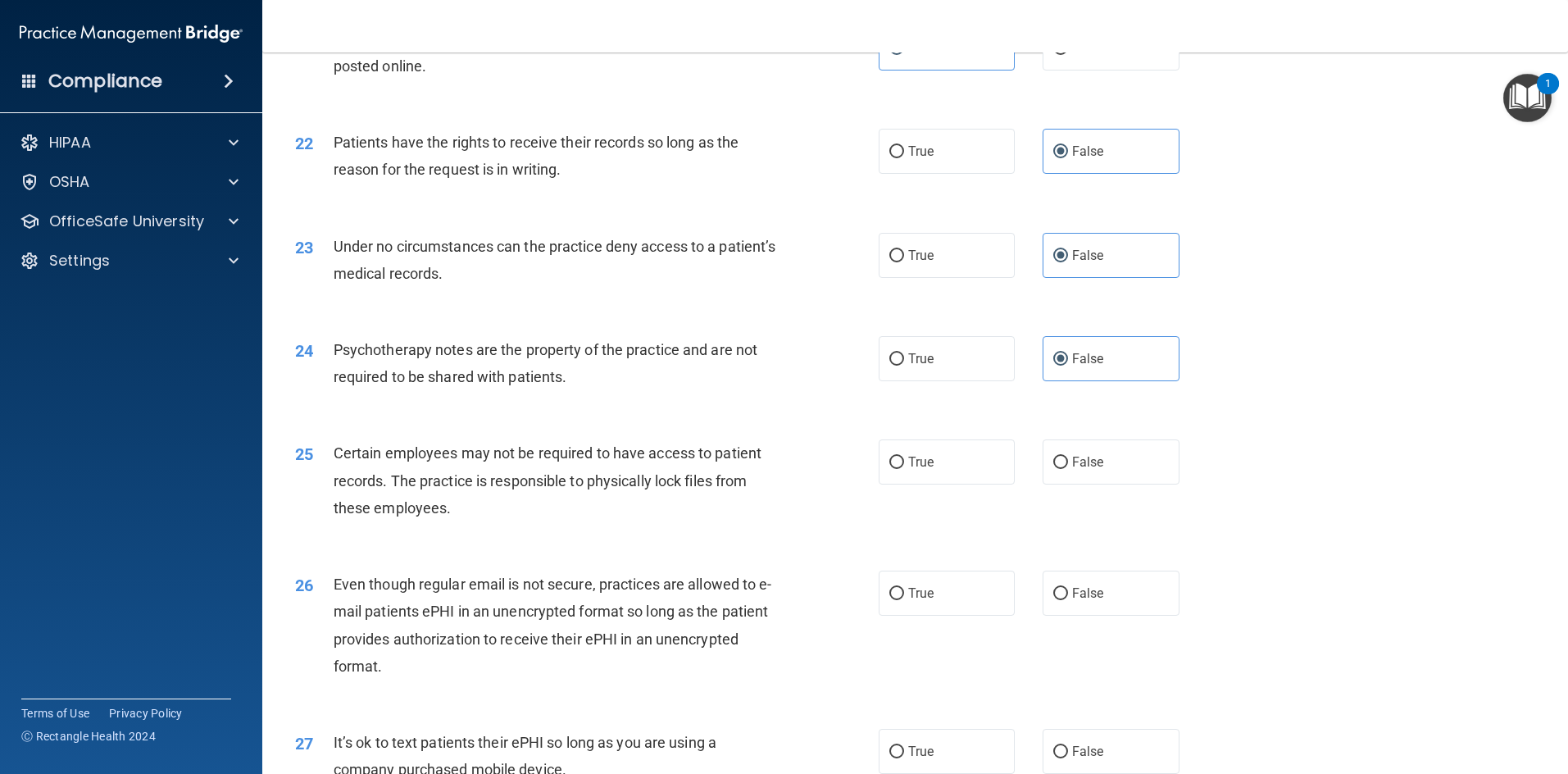
scroll to position [2870, 0]
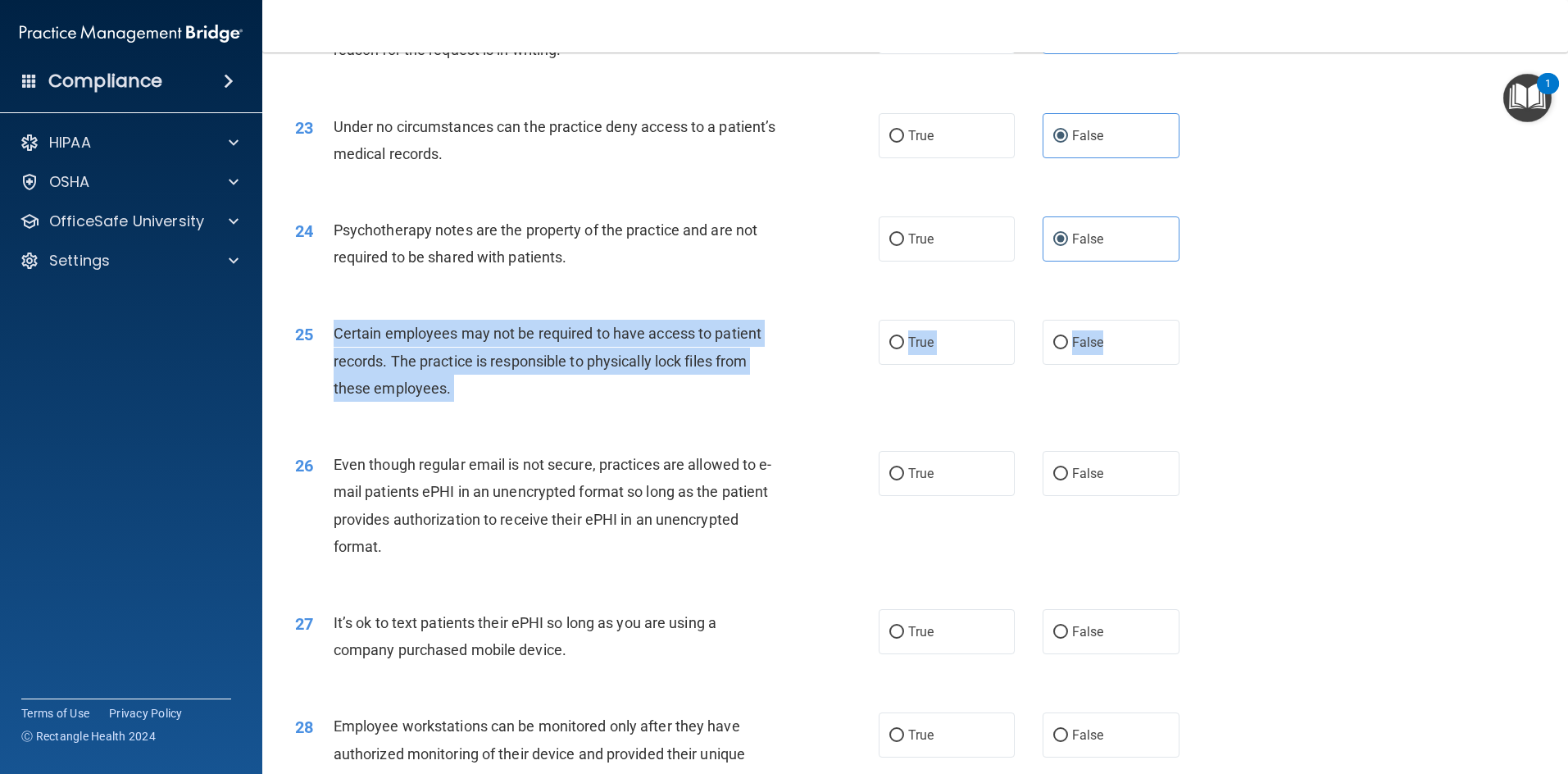
drag, startPoint x: 334, startPoint y: 361, endPoint x: 1182, endPoint y: 377, distance: 848.2
click at [831, 319] on ng-form "25 Certain employees may not be required to have access to patient records. The…" at bounding box center [1206, 319] width 0 height 0
click at [831, 365] on label "True" at bounding box center [946, 342] width 137 height 45
click at [831, 350] on input "True" at bounding box center [897, 343] width 15 height 13
radio input "true"
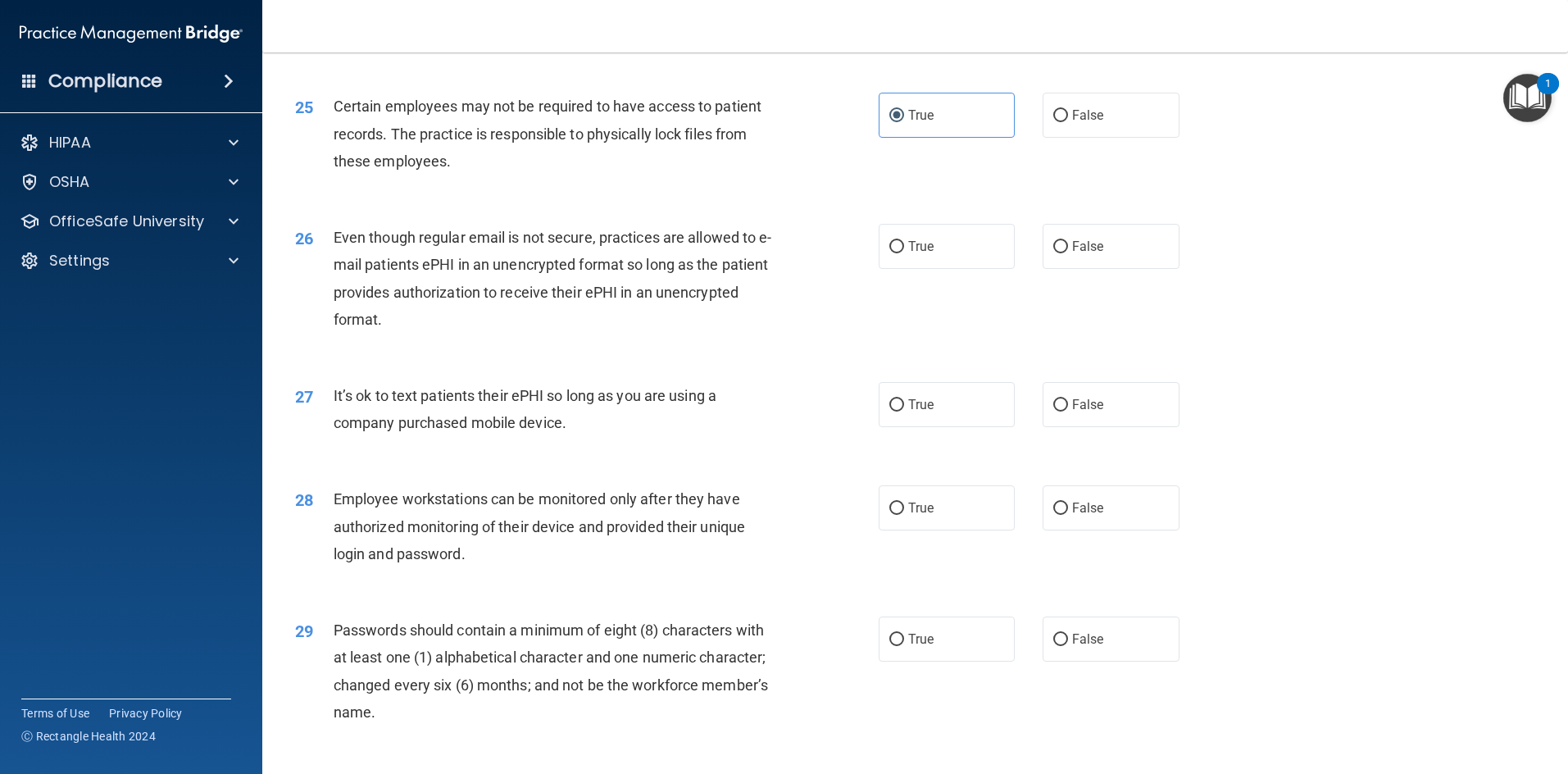
scroll to position [3116, 0]
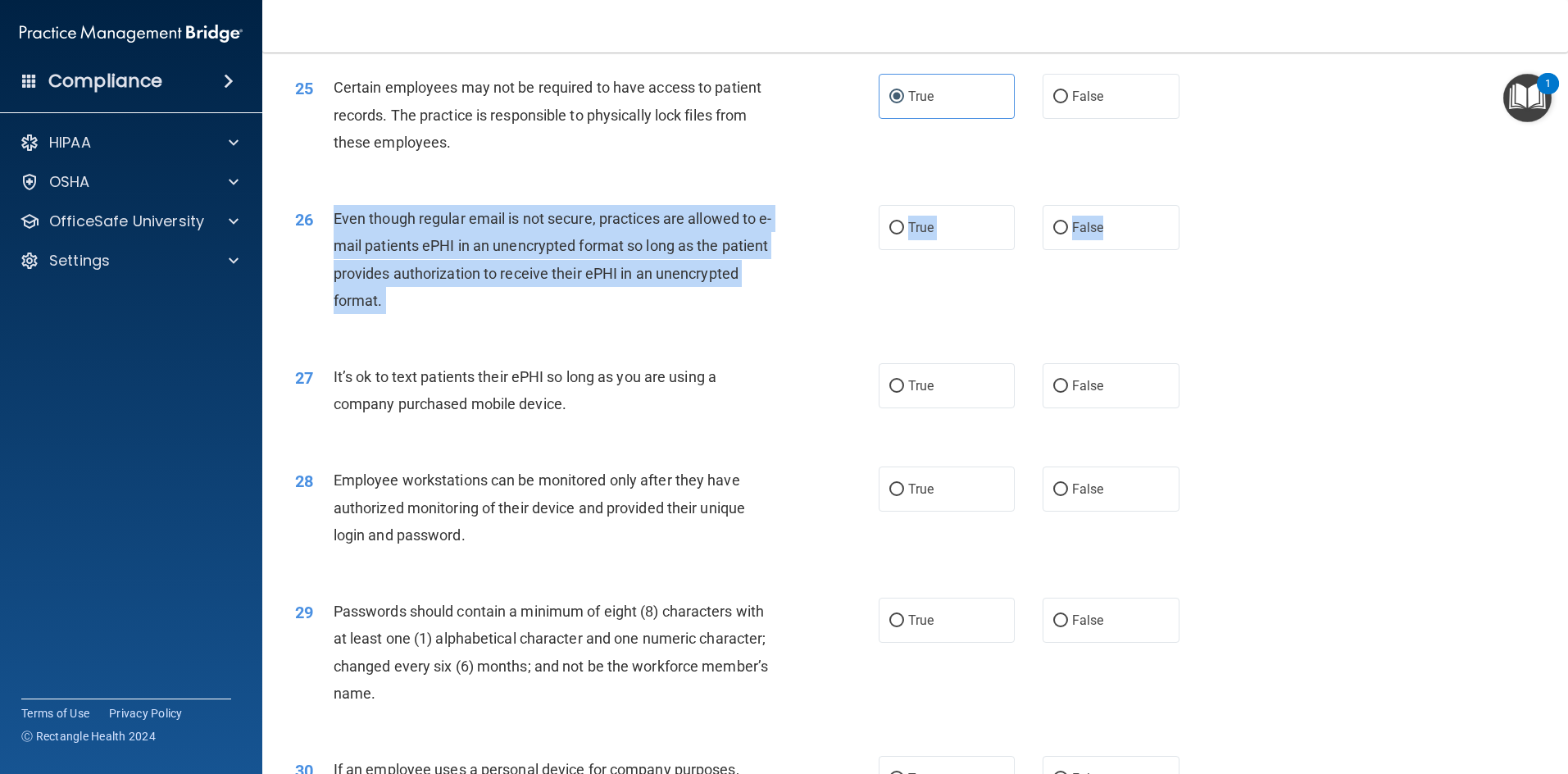
drag, startPoint x: 319, startPoint y: 238, endPoint x: 1190, endPoint y: 269, distance: 871.6
click at [831, 205] on ng-form "26 Even though regular email is not secure, practices are allowed to e-mail pat…" at bounding box center [1206, 205] width 0 height 0
click at [831, 250] on label "True" at bounding box center [946, 227] width 137 height 45
click at [831, 235] on input "True" at bounding box center [897, 228] width 15 height 13
radio input "true"
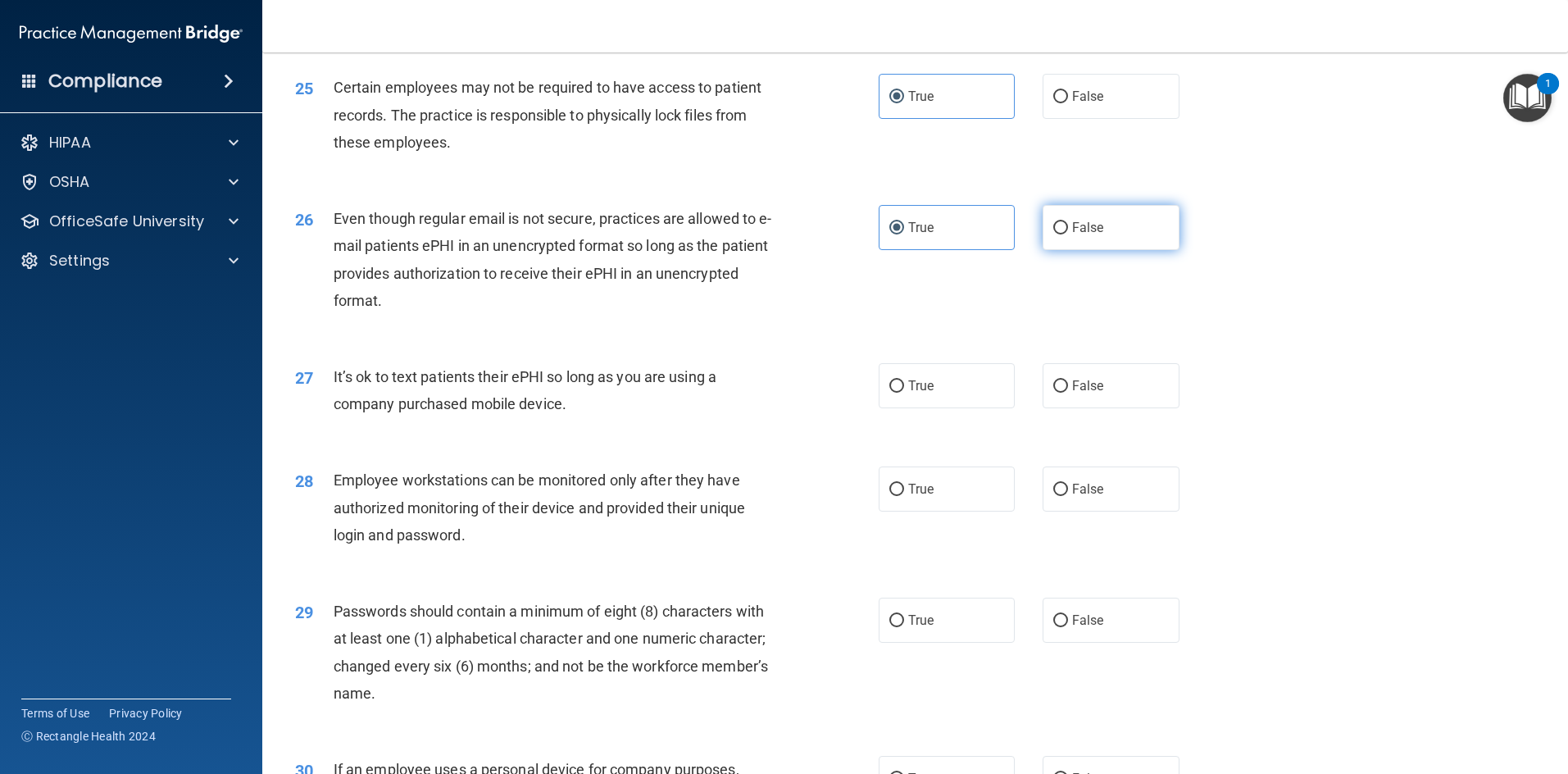
click at [831, 249] on label "False" at bounding box center [1110, 227] width 137 height 45
click at [831, 235] on input "False" at bounding box center [1061, 228] width 15 height 13
radio input "true"
radio input "false"
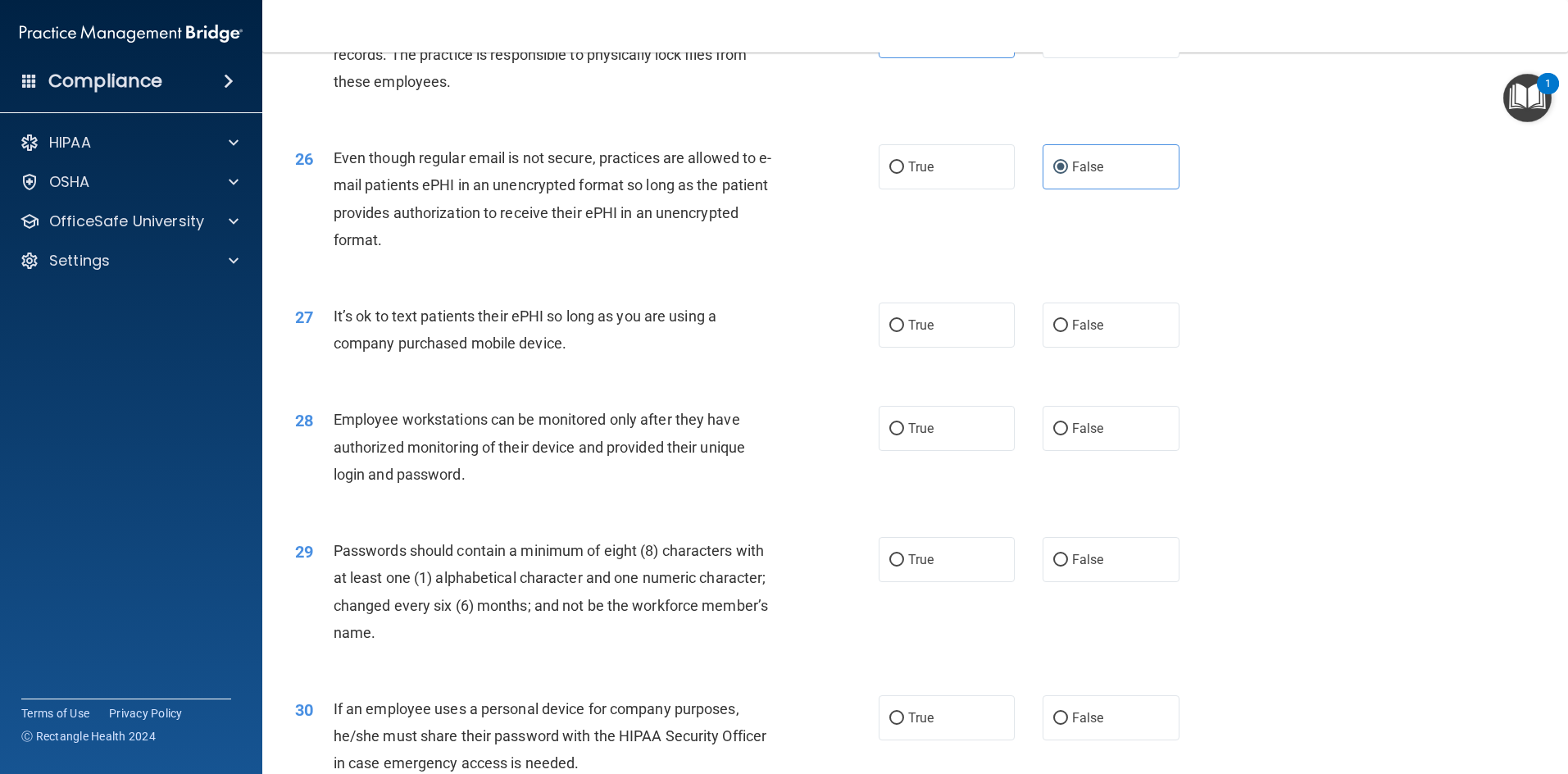
scroll to position [3343, 0]
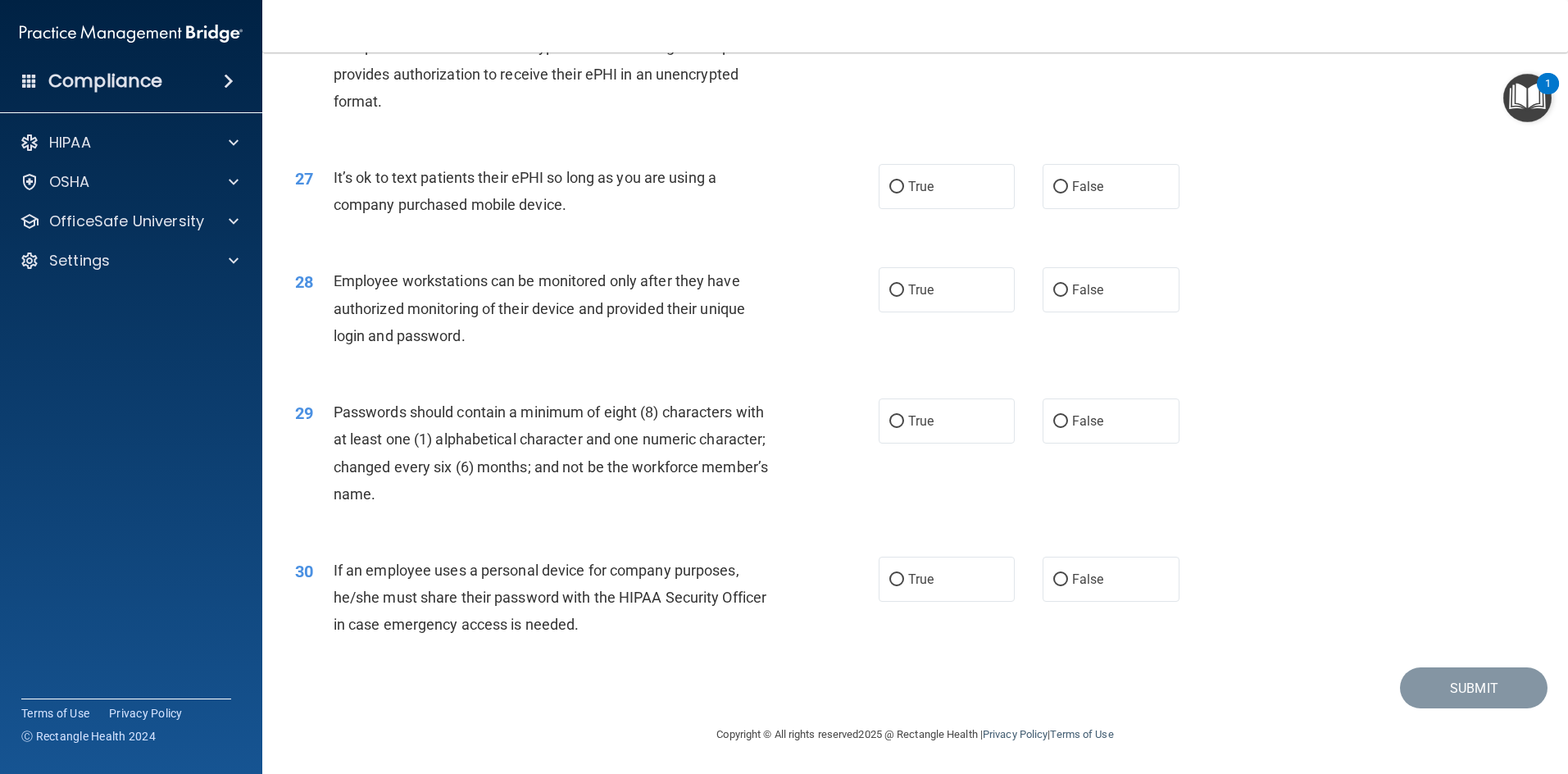
drag, startPoint x: 335, startPoint y: 178, endPoint x: 682, endPoint y: 198, distance: 347.6
click at [682, 198] on div "It’s ok to text patients their ePHI so long as you are using a company purchase…" at bounding box center [561, 191] width 456 height 55
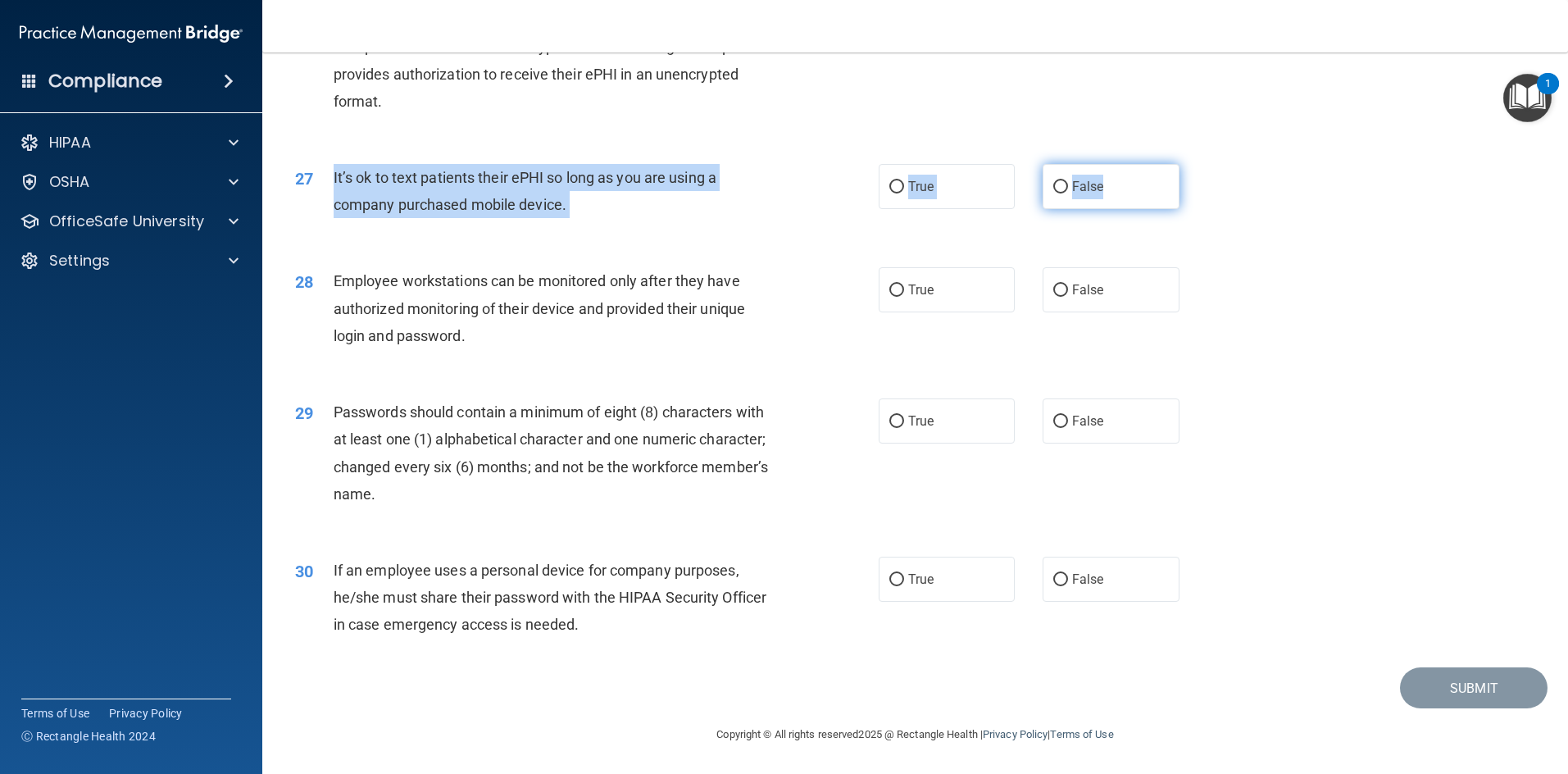
drag, startPoint x: 329, startPoint y: 171, endPoint x: 1164, endPoint y: 197, distance: 835.4
click at [831, 164] on ng-form "27 It’s ok to text patients their ePHI so long as you are using a company purch…" at bounding box center [1206, 164] width 0 height 0
click at [831, 173] on label "False" at bounding box center [1110, 187] width 137 height 45
click at [831, 181] on input "False" at bounding box center [1061, 187] width 15 height 13
radio input "true"
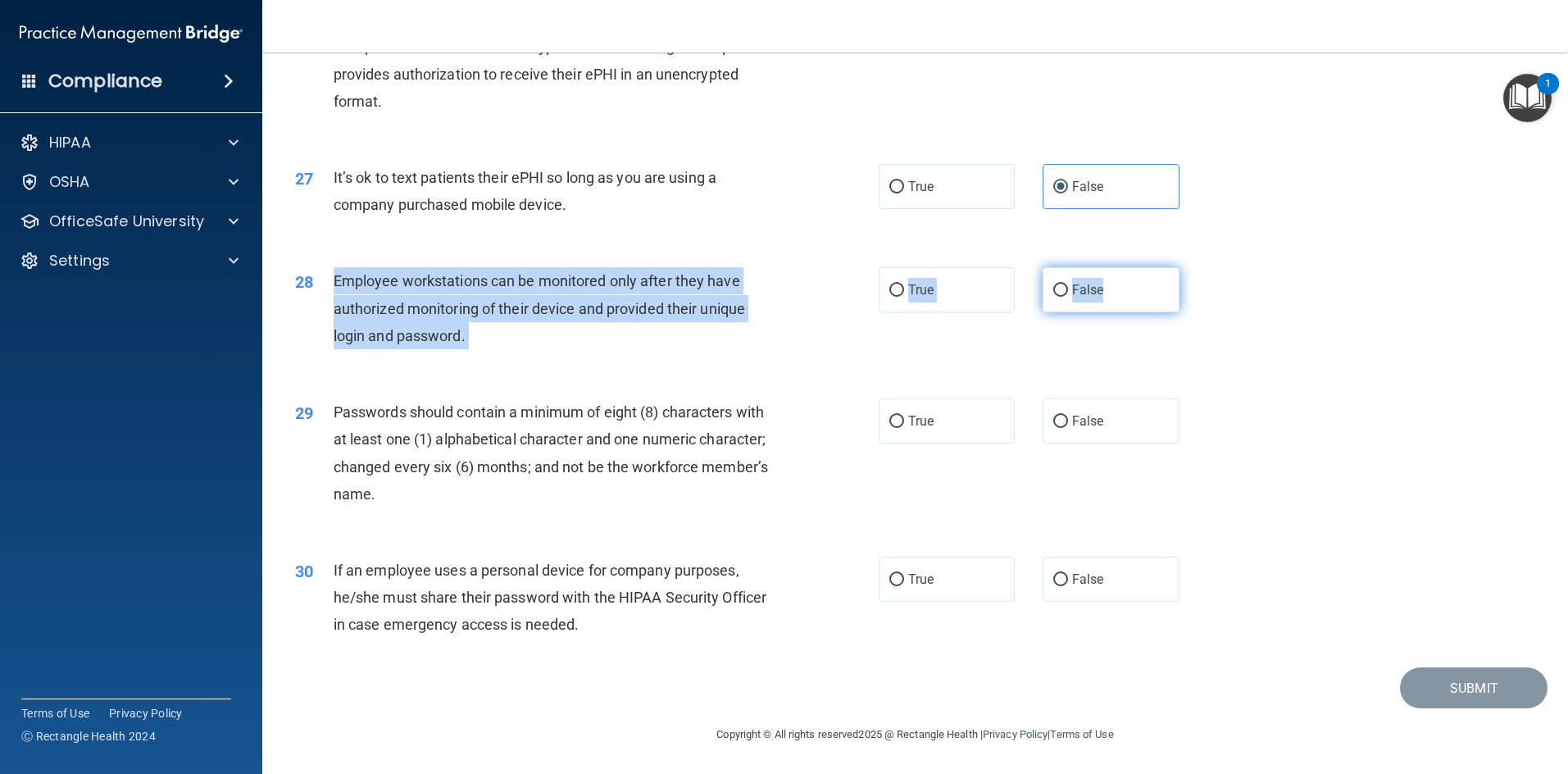
drag, startPoint x: 332, startPoint y: 279, endPoint x: 1151, endPoint y: 290, distance: 819.1
click at [831, 268] on ng-form "28 Employee workstations can be monitored only after they have authorized monit…" at bounding box center [1206, 268] width 0 height 0
click at [831, 290] on input "False" at bounding box center [1061, 290] width 15 height 13
radio input "true"
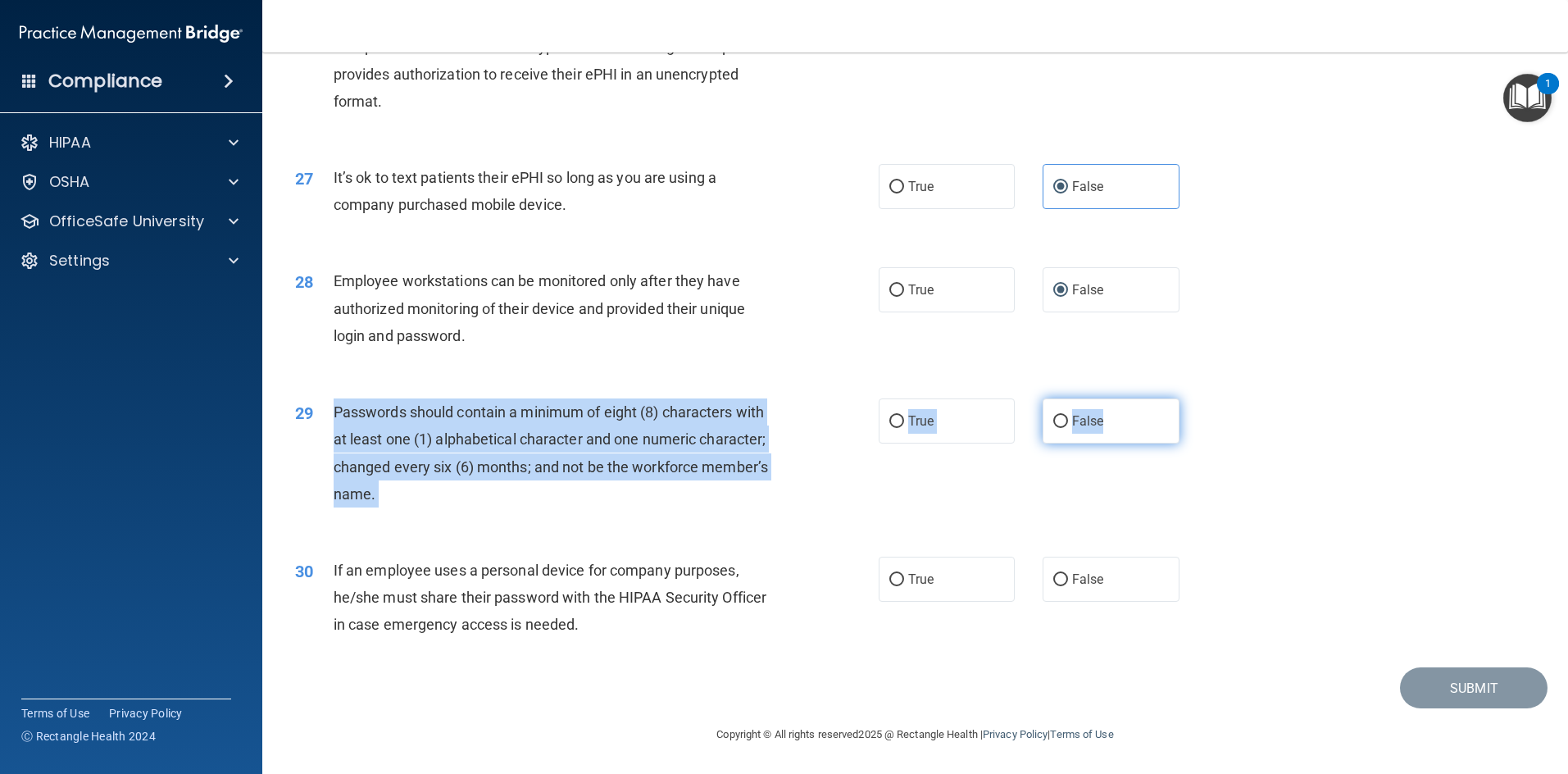
drag, startPoint x: 335, startPoint y: 411, endPoint x: 1152, endPoint y: 432, distance: 817.3
click at [831, 398] on ng-form "29 Passwords should contain a minimum of eight (8) characters with at least one…" at bounding box center [1206, 398] width 0 height 0
click at [831, 430] on label "False" at bounding box center [1110, 421] width 137 height 45
click at [831, 428] on input "False" at bounding box center [1061, 422] width 15 height 13
radio input "true"
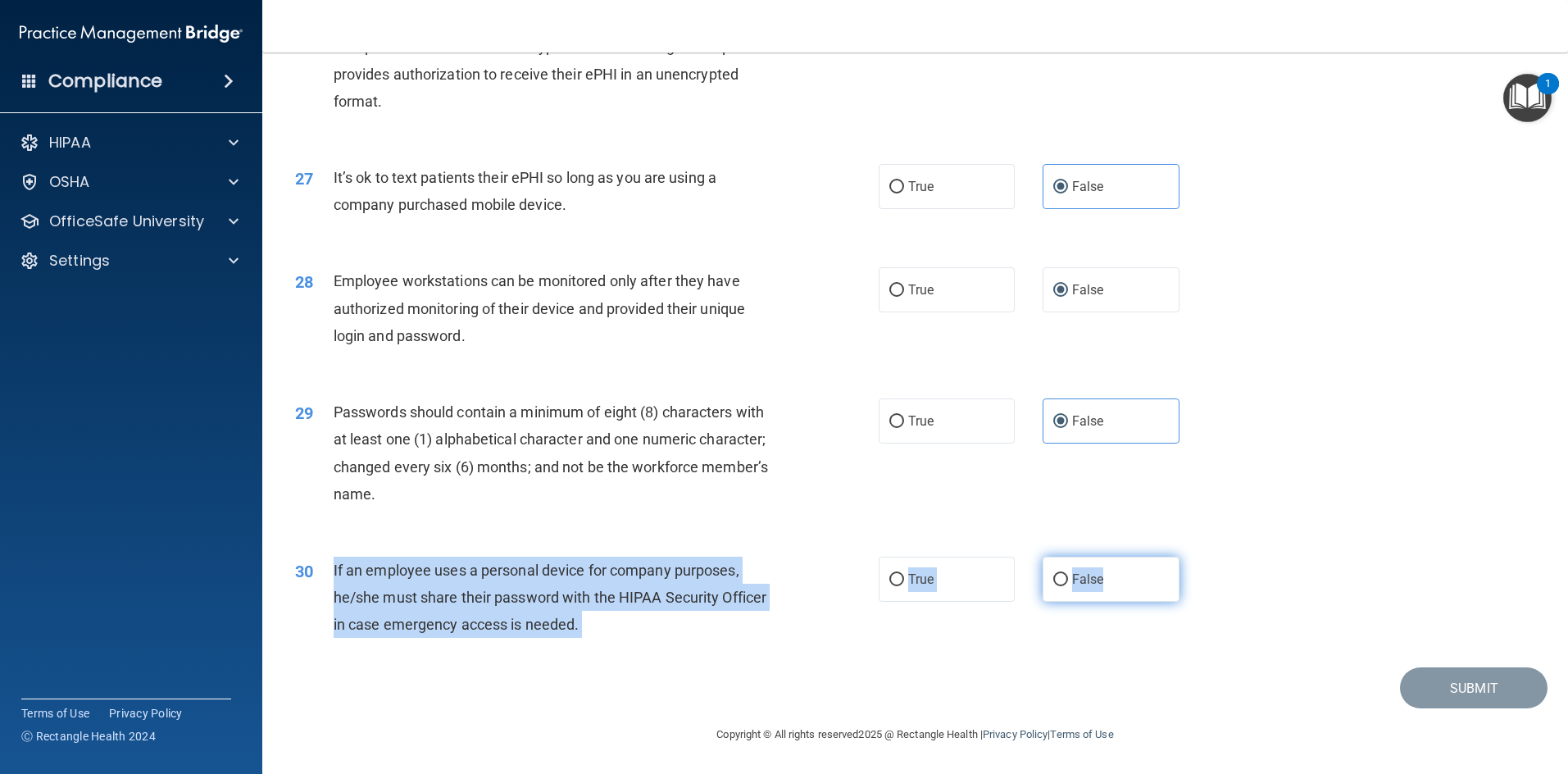
drag, startPoint x: 344, startPoint y: 579, endPoint x: 1164, endPoint y: 588, distance: 820.0
click at [831, 557] on ng-form "30 If an employee uses a personal device for company purposes, he/she must shar…" at bounding box center [1206, 557] width 0 height 0
click at [831, 583] on span "False" at bounding box center [1088, 579] width 32 height 16
click at [831, 583] on input "False" at bounding box center [1061, 580] width 15 height 13
radio input "true"
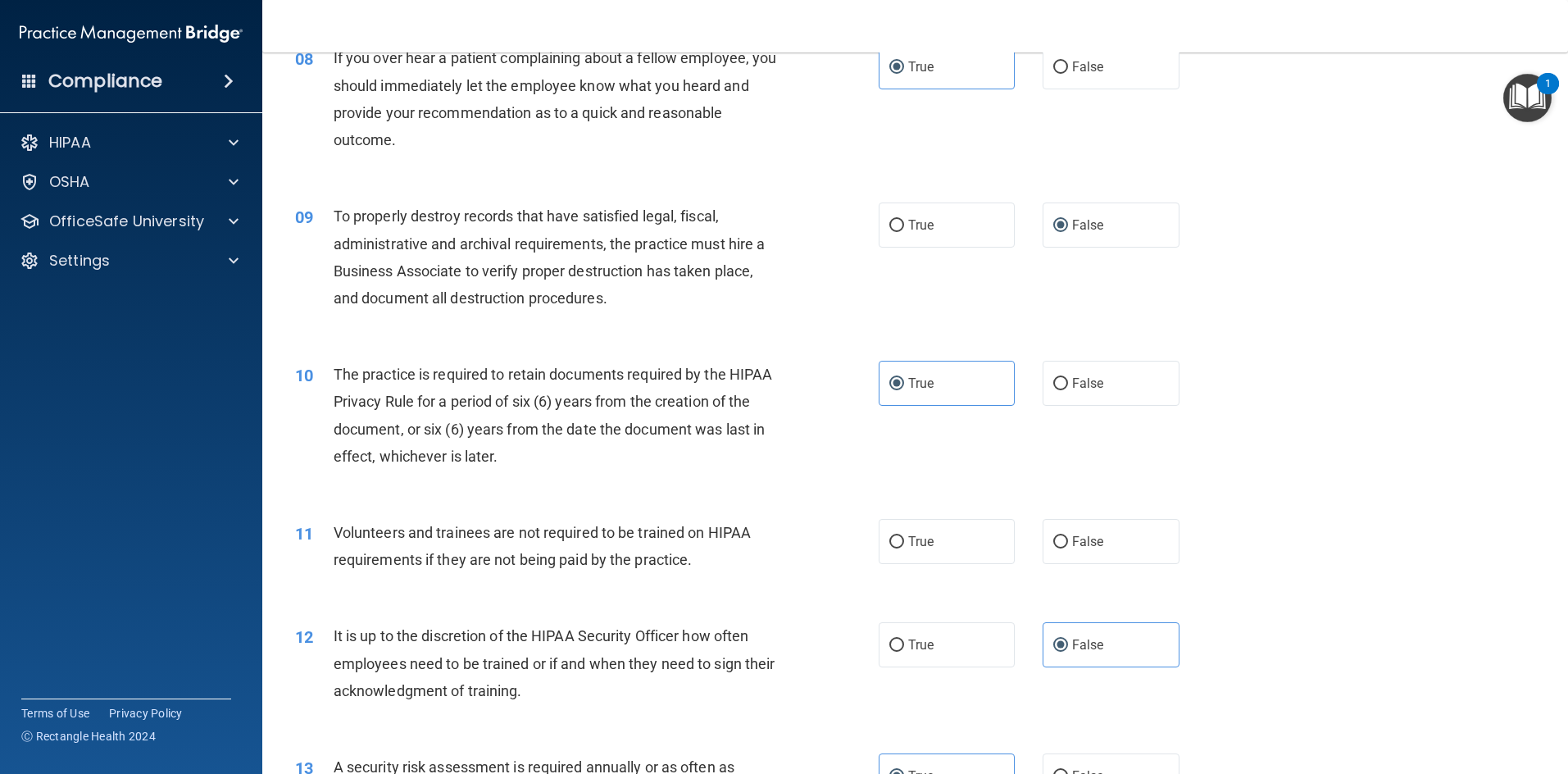
scroll to position [1047, 0]
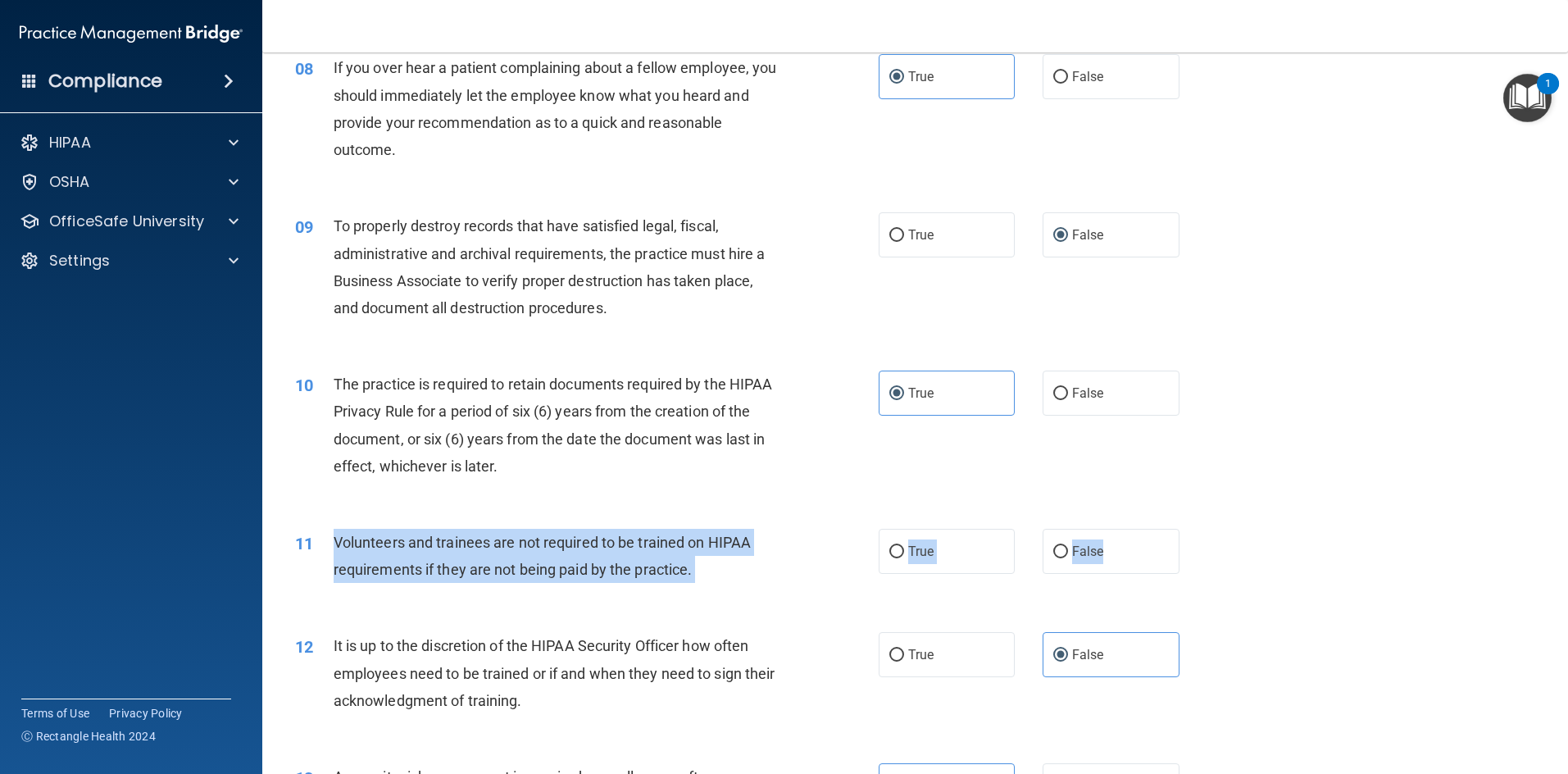
drag, startPoint x: 331, startPoint y: 538, endPoint x: 1173, endPoint y: 558, distance: 842.2
click at [831, 529] on ng-form "11 Volunteers and trainees are not required to be trained on HIPAA requirements…" at bounding box center [1206, 529] width 0 height 0
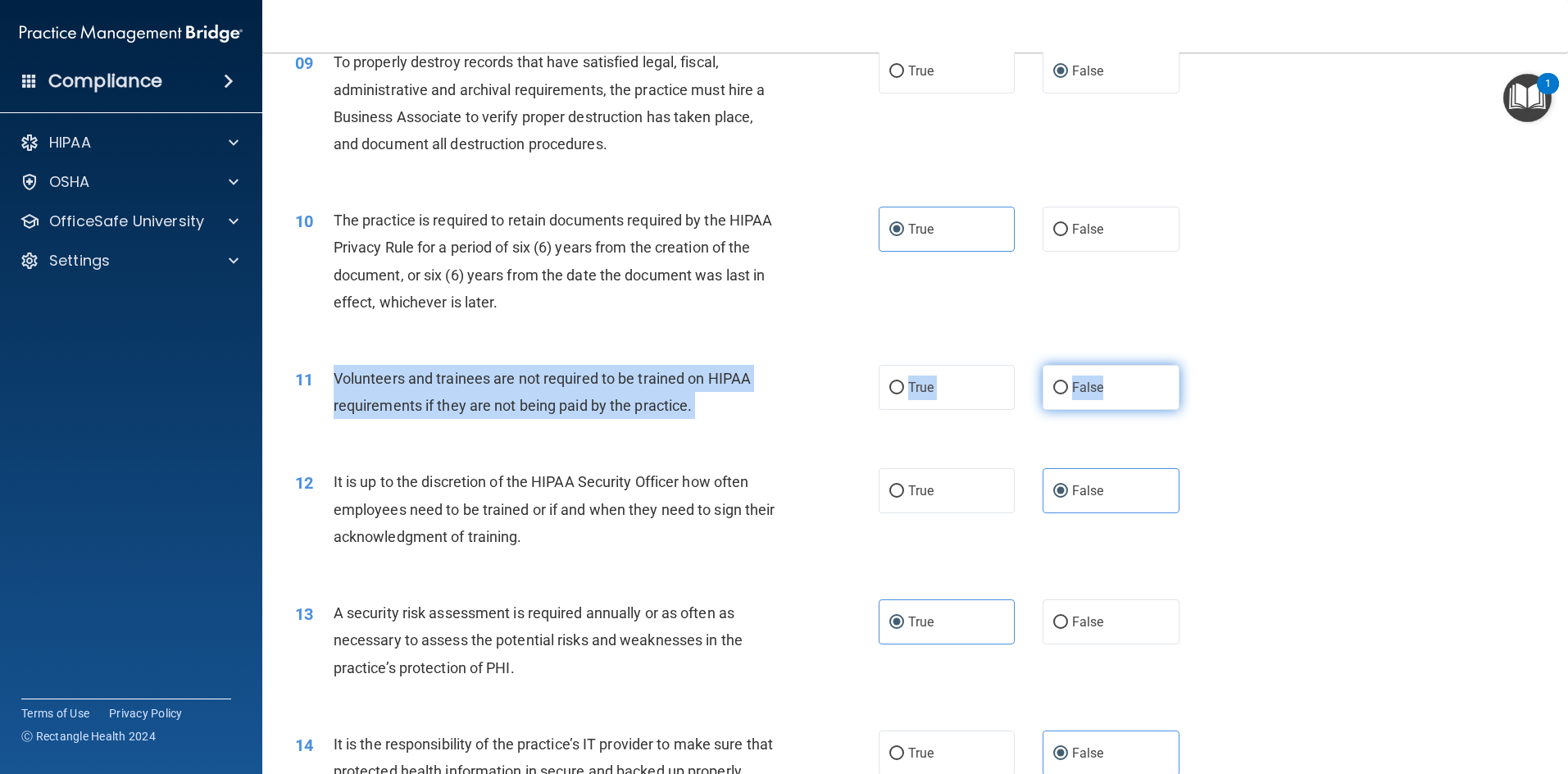
click at [831, 382] on input "False" at bounding box center [1061, 388] width 15 height 13
radio input "true"
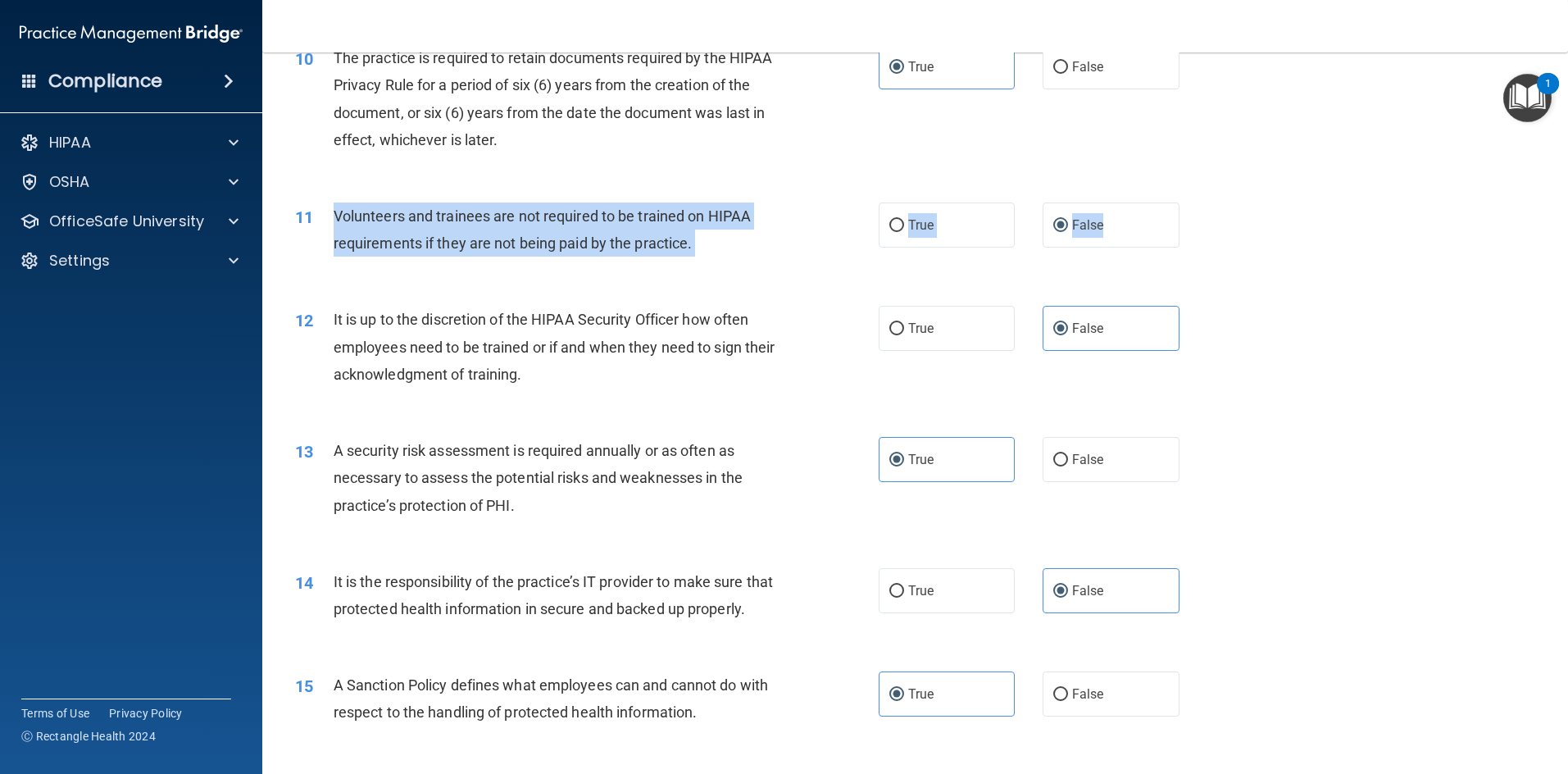
scroll to position [1374, 0]
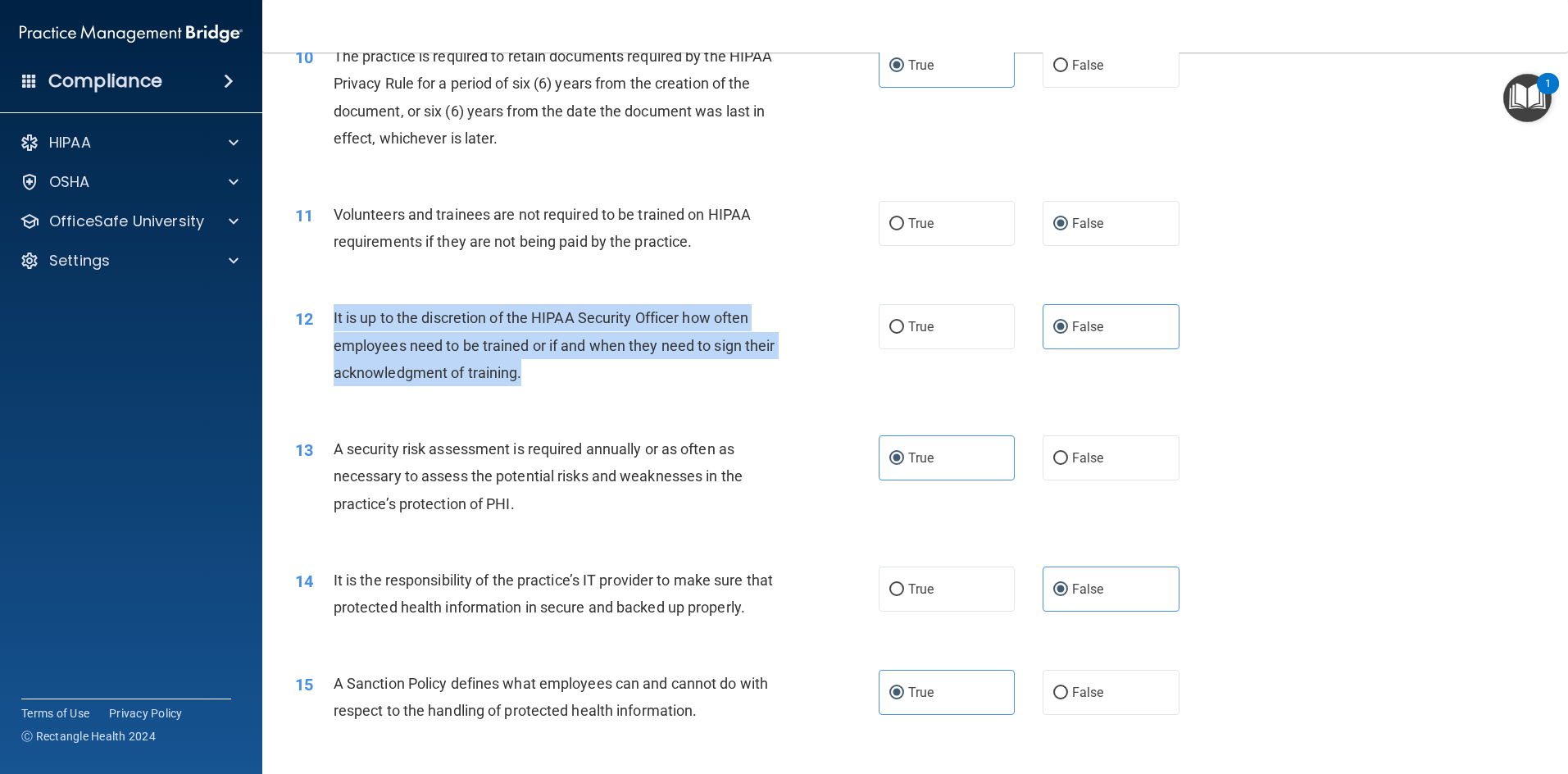
drag, startPoint x: 329, startPoint y: 319, endPoint x: 701, endPoint y: 381, distance: 377.1
click at [701, 381] on div "12 It is up to the discretion of the HIPAA Security Officer how often employees…" at bounding box center [587, 350] width 633 height 91
drag, startPoint x: 769, startPoint y: 332, endPoint x: 751, endPoint y: 332, distance: 18.0
click at [771, 332] on div "It is up to the discretion of the HIPAA Security Officer how often employees ne…" at bounding box center [561, 345] width 456 height 82
click at [442, 343] on span "It is up to the discretion of the HIPAA Security Officer how often employees ne…" at bounding box center [554, 345] width 442 height 71
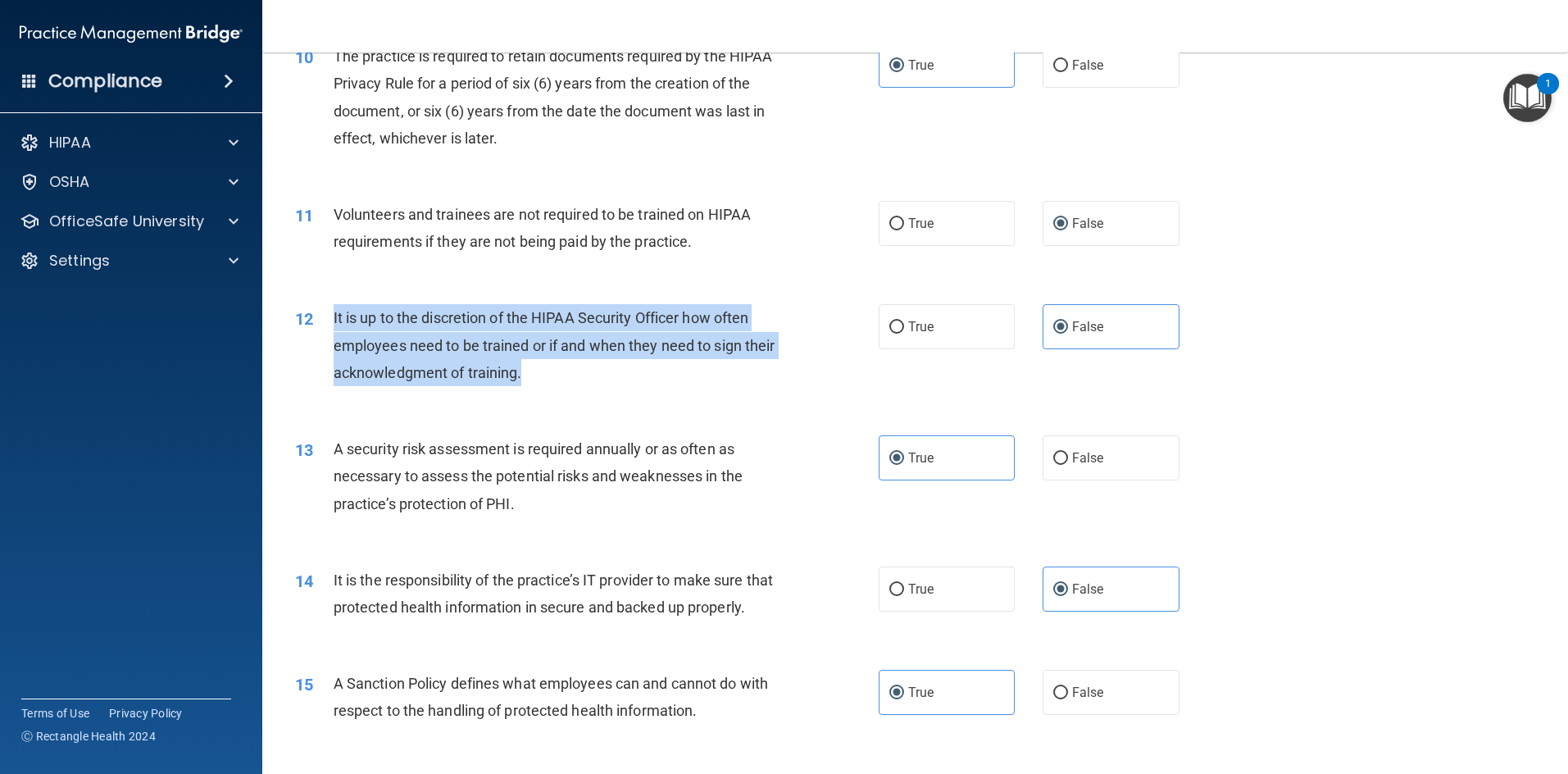
click at [343, 324] on span "It is up to the discretion of the HIPAA Security Officer how often employees ne…" at bounding box center [554, 345] width 442 height 71
drag, startPoint x: 327, startPoint y: 321, endPoint x: 1196, endPoint y: 340, distance: 869.2
click at [831, 304] on ng-form "12 It is up to the discretion of the HIPAA Security Officer how often employees…" at bounding box center [1206, 304] width 0 height 0
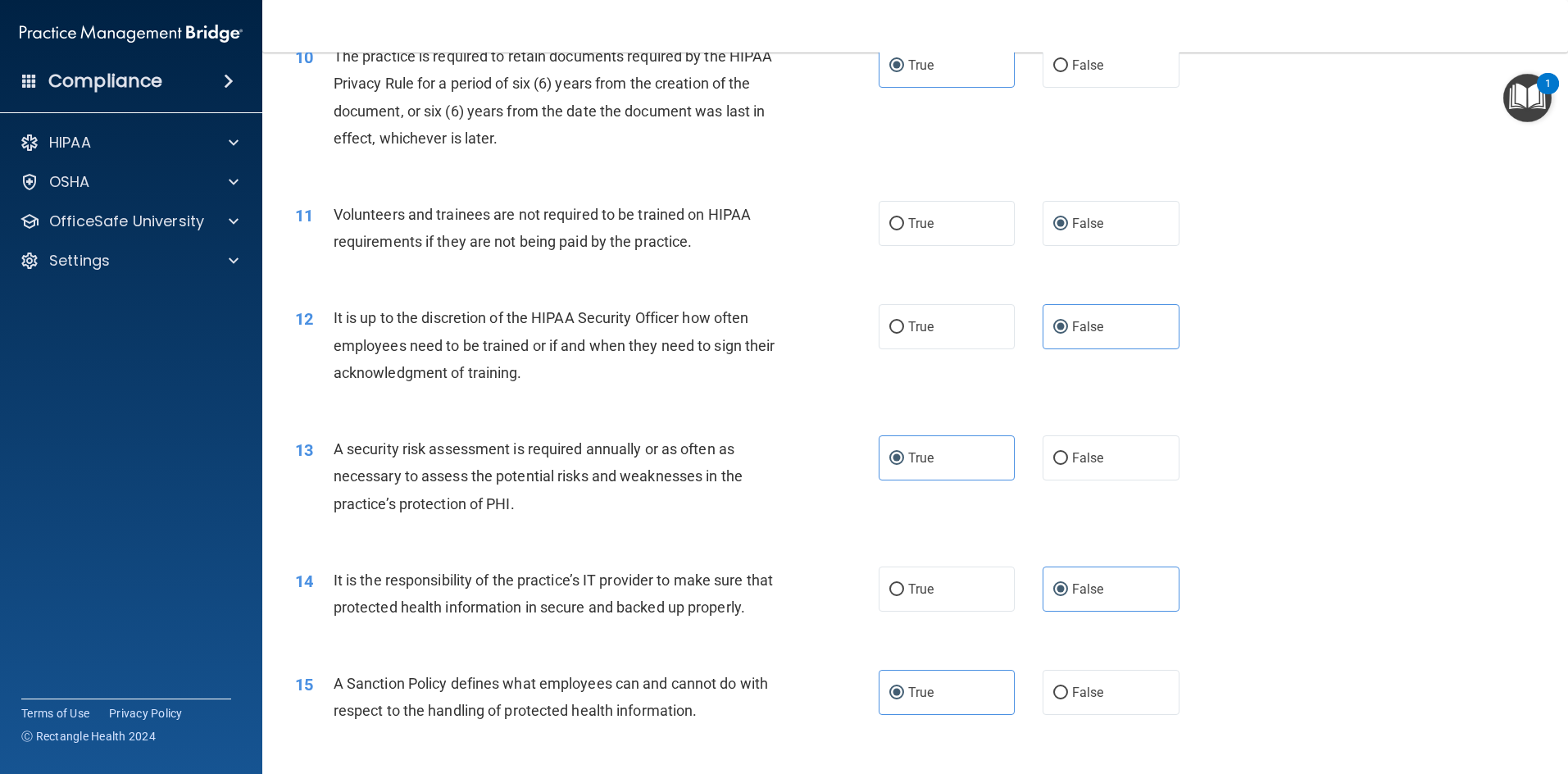
click at [831, 343] on div "12 It is up to the discretion of the HIPAA Security Officer how often employees…" at bounding box center [914, 349] width 1265 height 131
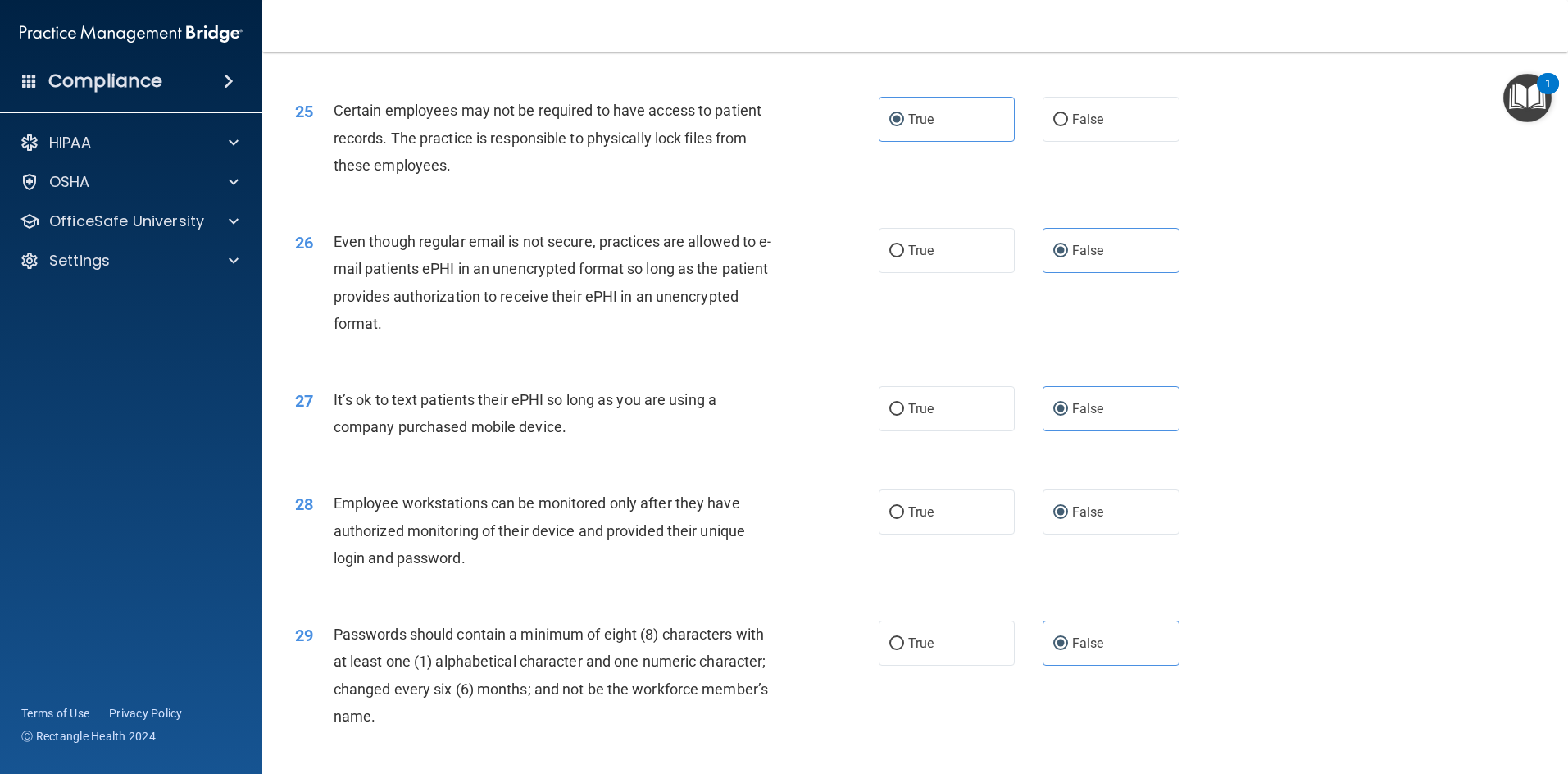
scroll to position [3343, 0]
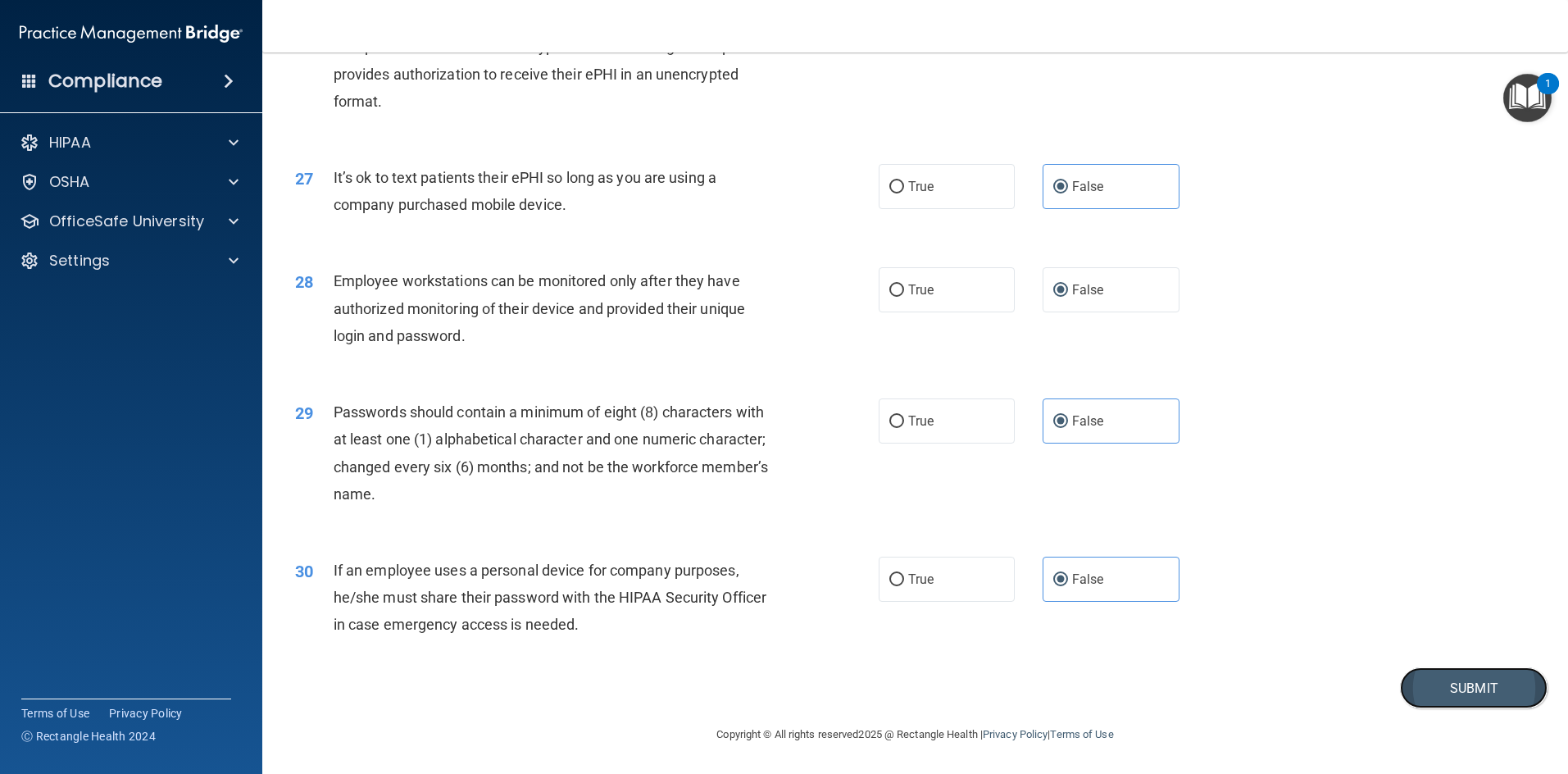
click at [831, 701] on button "Submit" at bounding box center [1473, 688] width 147 height 42
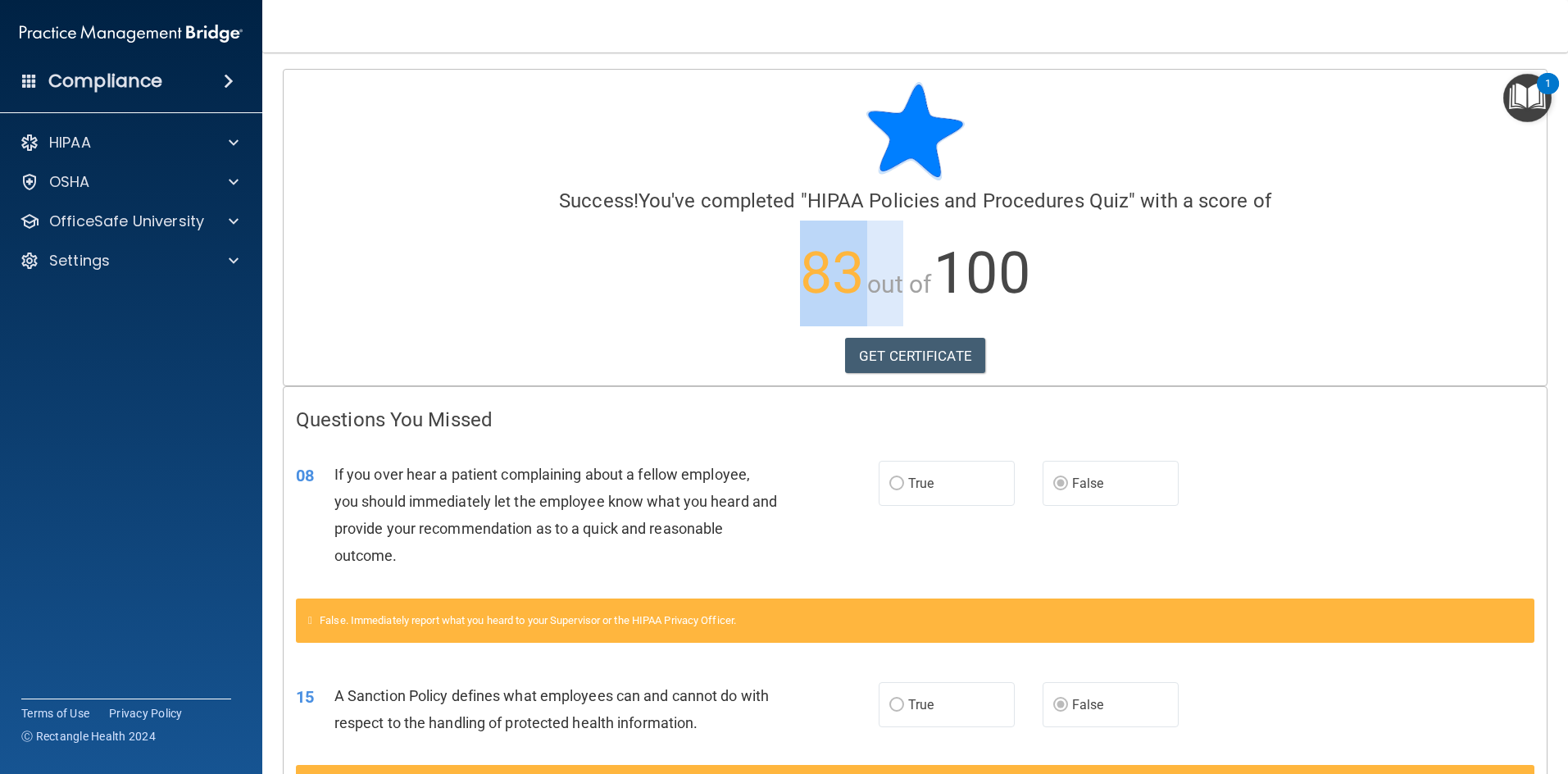
drag, startPoint x: 774, startPoint y: 275, endPoint x: 903, endPoint y: 273, distance: 129.0
click at [831, 273] on p "83 out of 100" at bounding box center [915, 273] width 1239 height 106
click at [831, 278] on span "100" at bounding box center [981, 273] width 96 height 67
click at [800, 280] on span "83" at bounding box center [831, 273] width 64 height 67
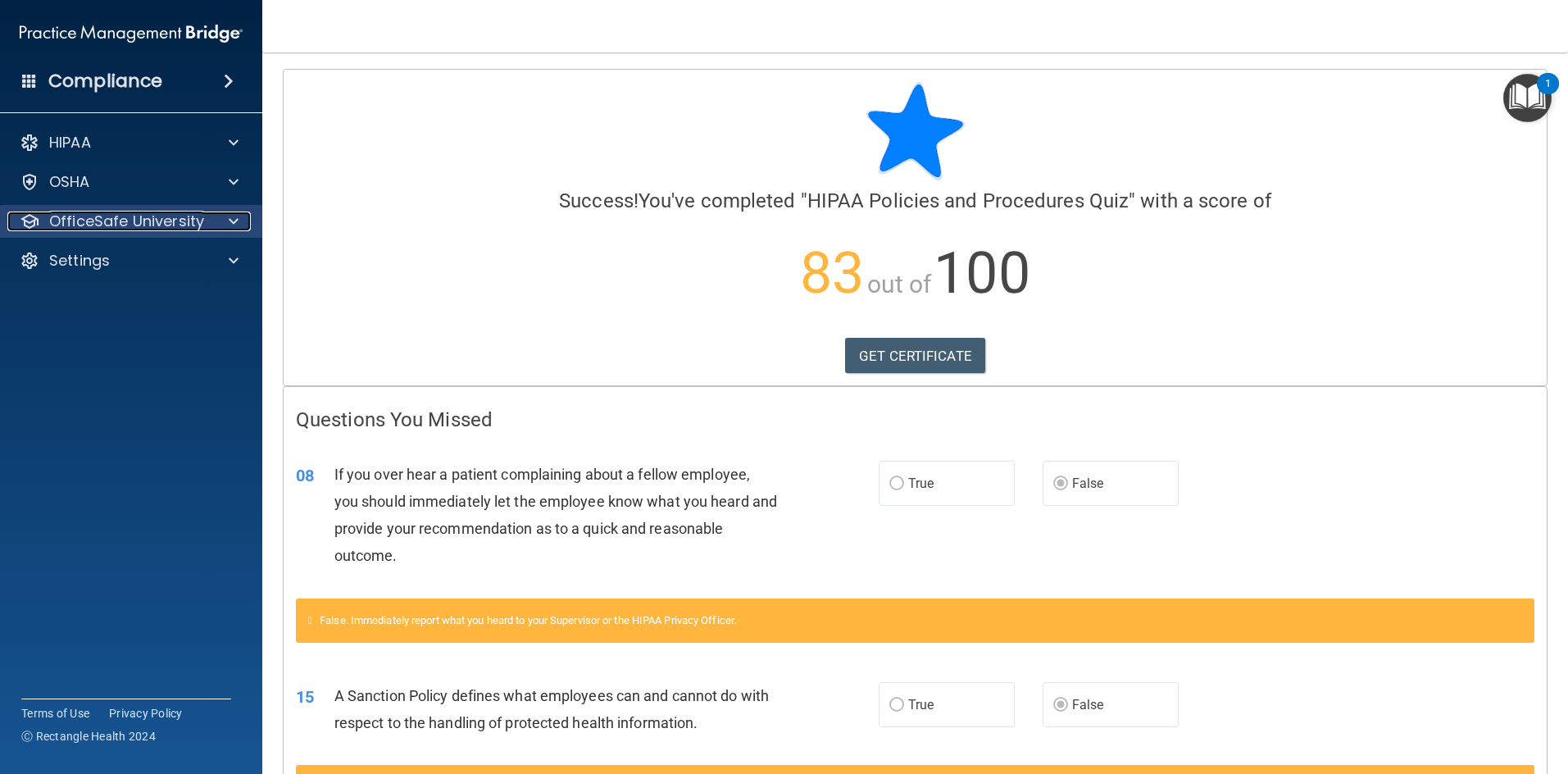
click at [182, 230] on p "OfficeSafe University" at bounding box center [127, 221] width 155 height 19
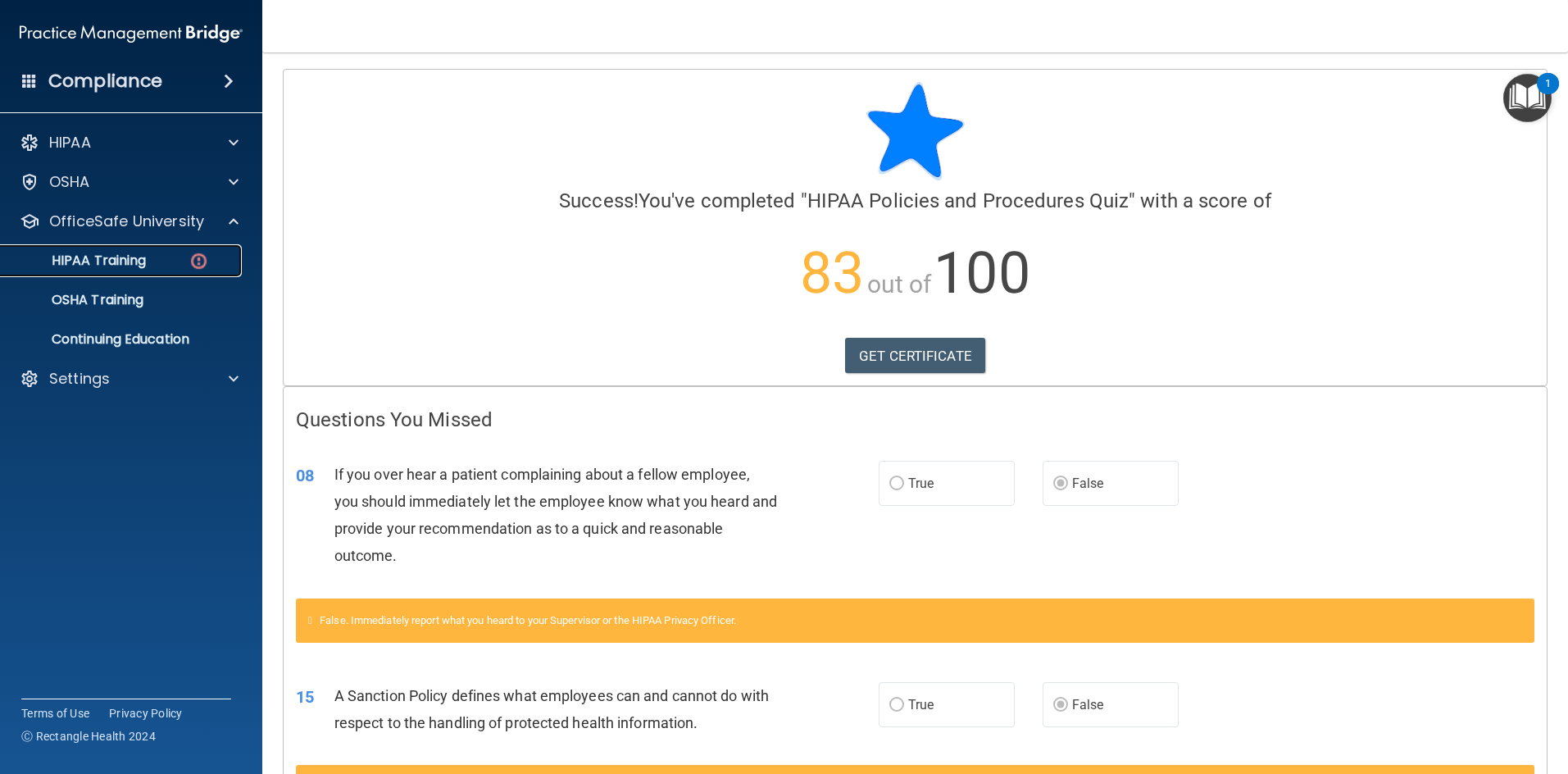
click at [179, 255] on div "HIPAA Training" at bounding box center [122, 261] width 224 height 17
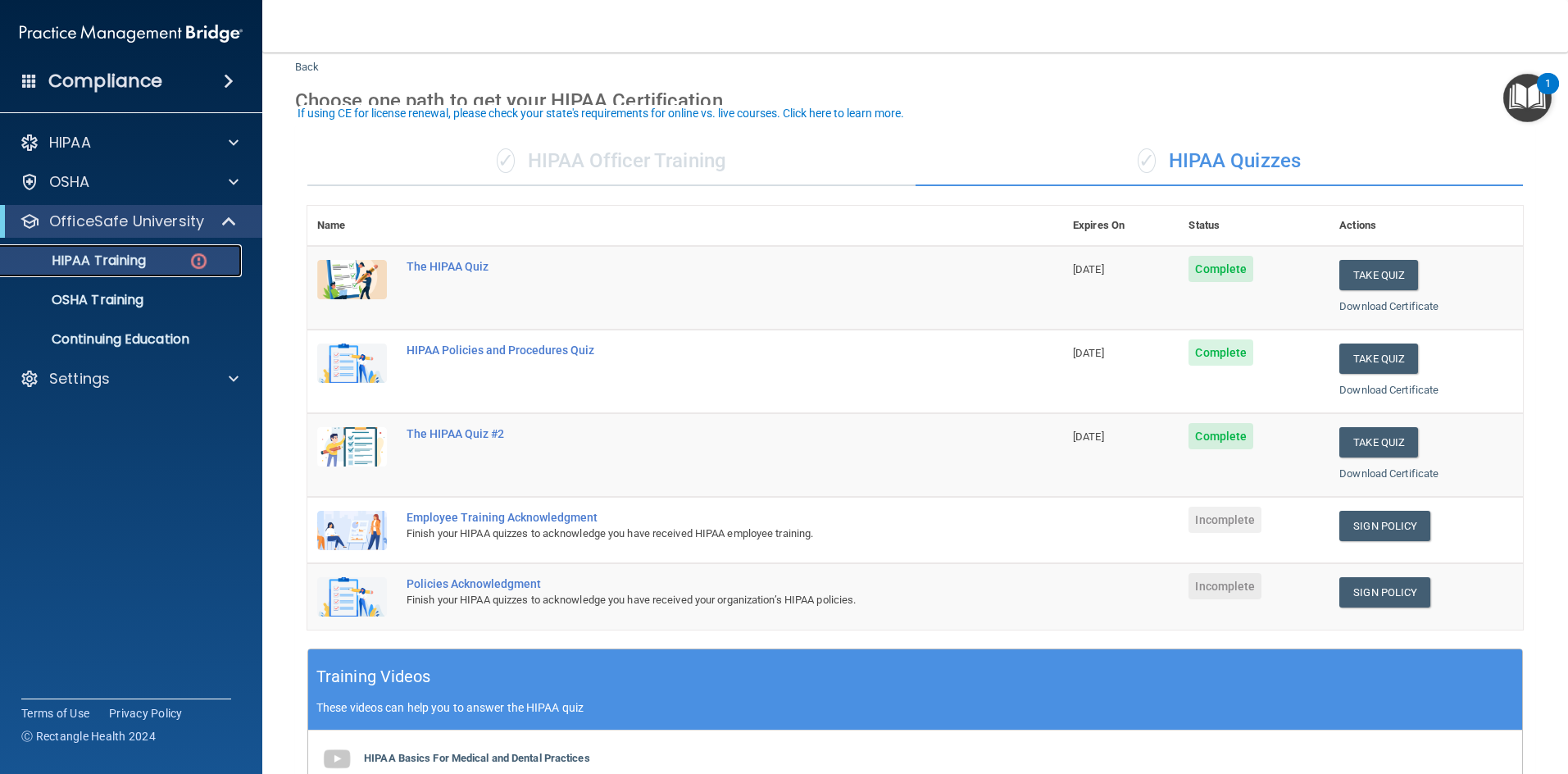
scroll to position [82, 0]
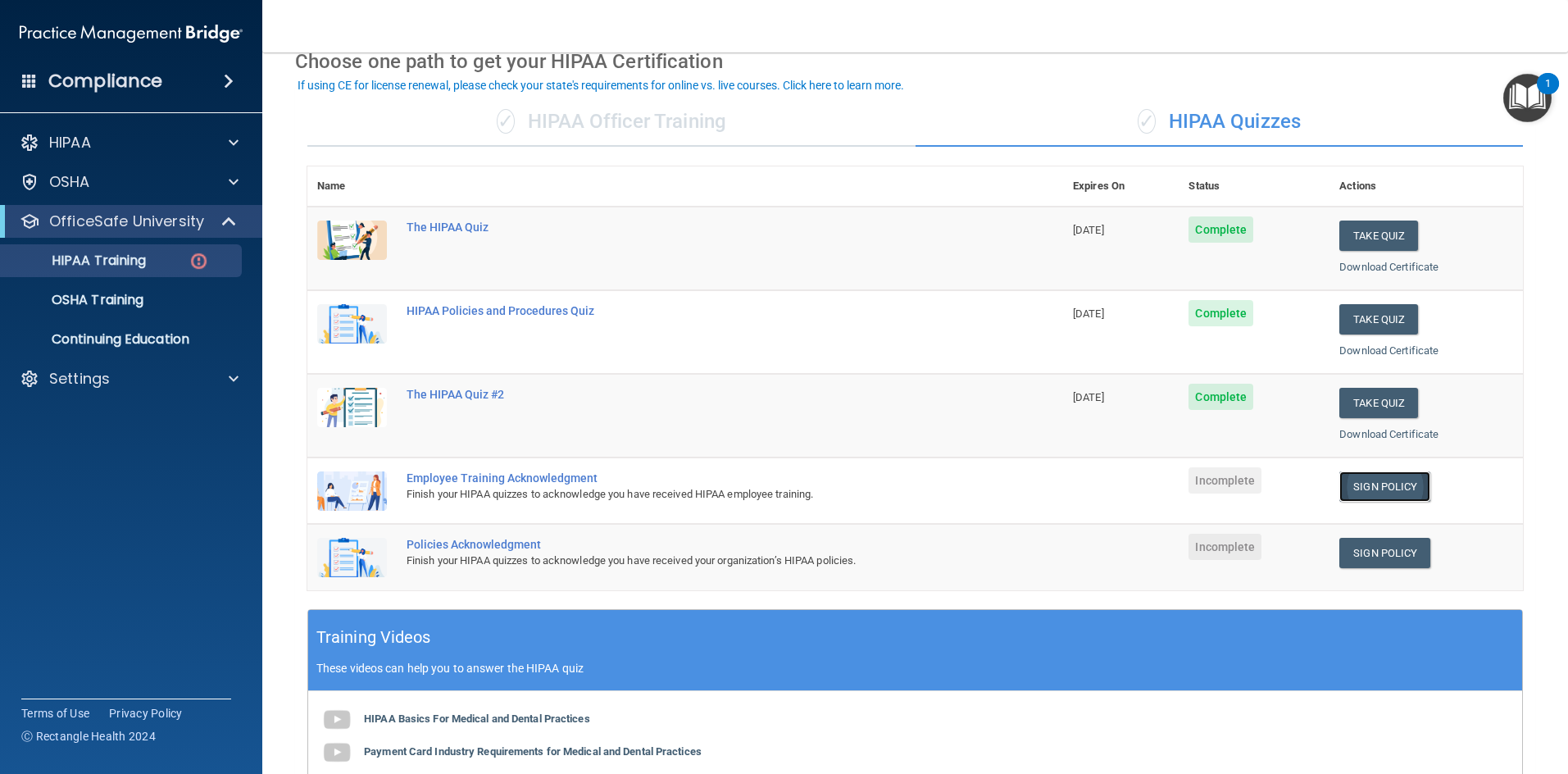
click at [831, 482] on link "Sign Policy" at bounding box center [1384, 486] width 91 height 30
click at [175, 273] on link "HIPAA Training" at bounding box center [112, 260] width 258 height 33
click at [171, 262] on div "HIPAA Training" at bounding box center [122, 261] width 224 height 17
click at [831, 489] on link "Sign Policy" at bounding box center [1384, 486] width 91 height 30
click at [831, 553] on link "Sign Policy" at bounding box center [1384, 553] width 91 height 30
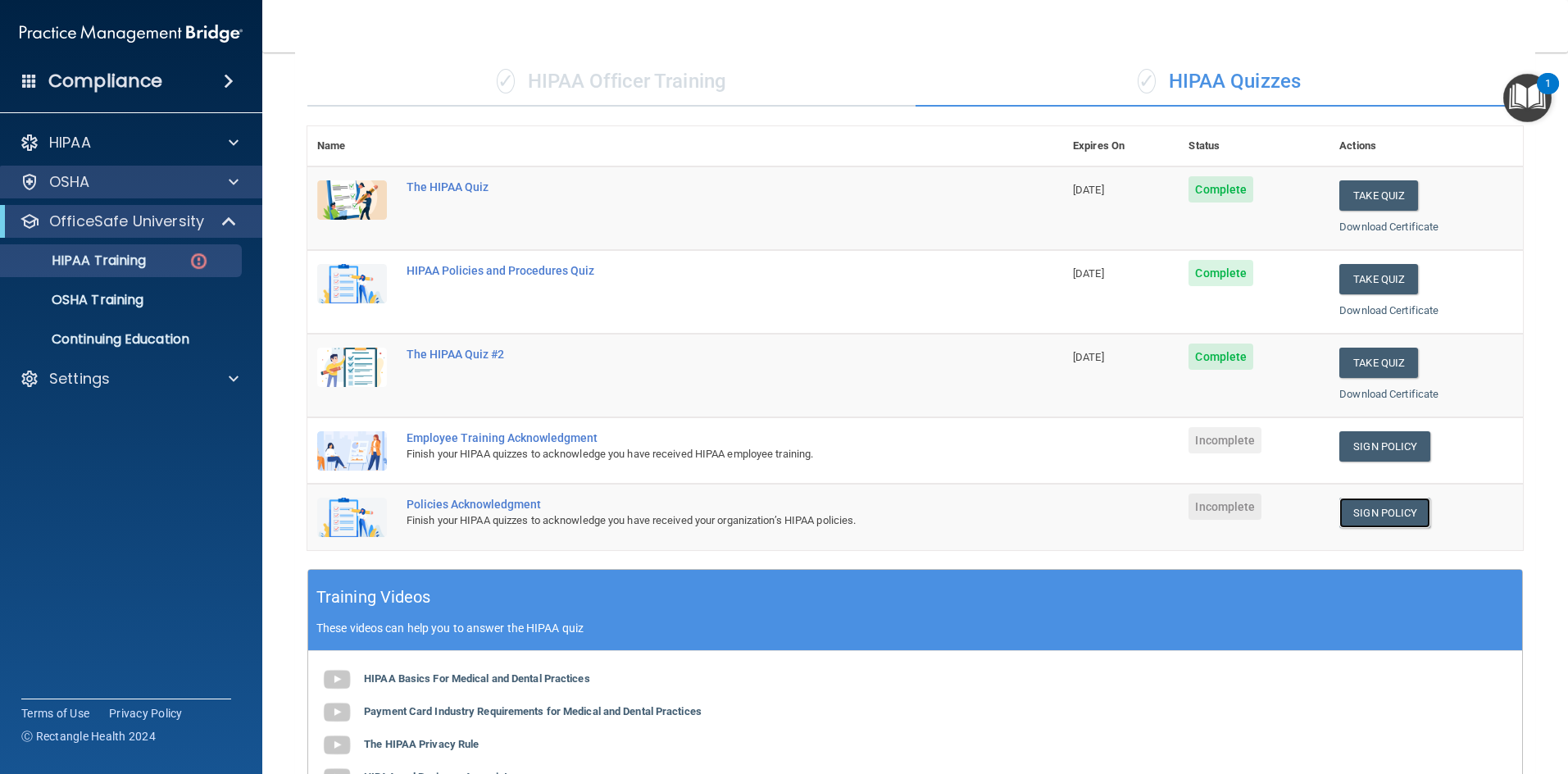
scroll to position [0, 0]
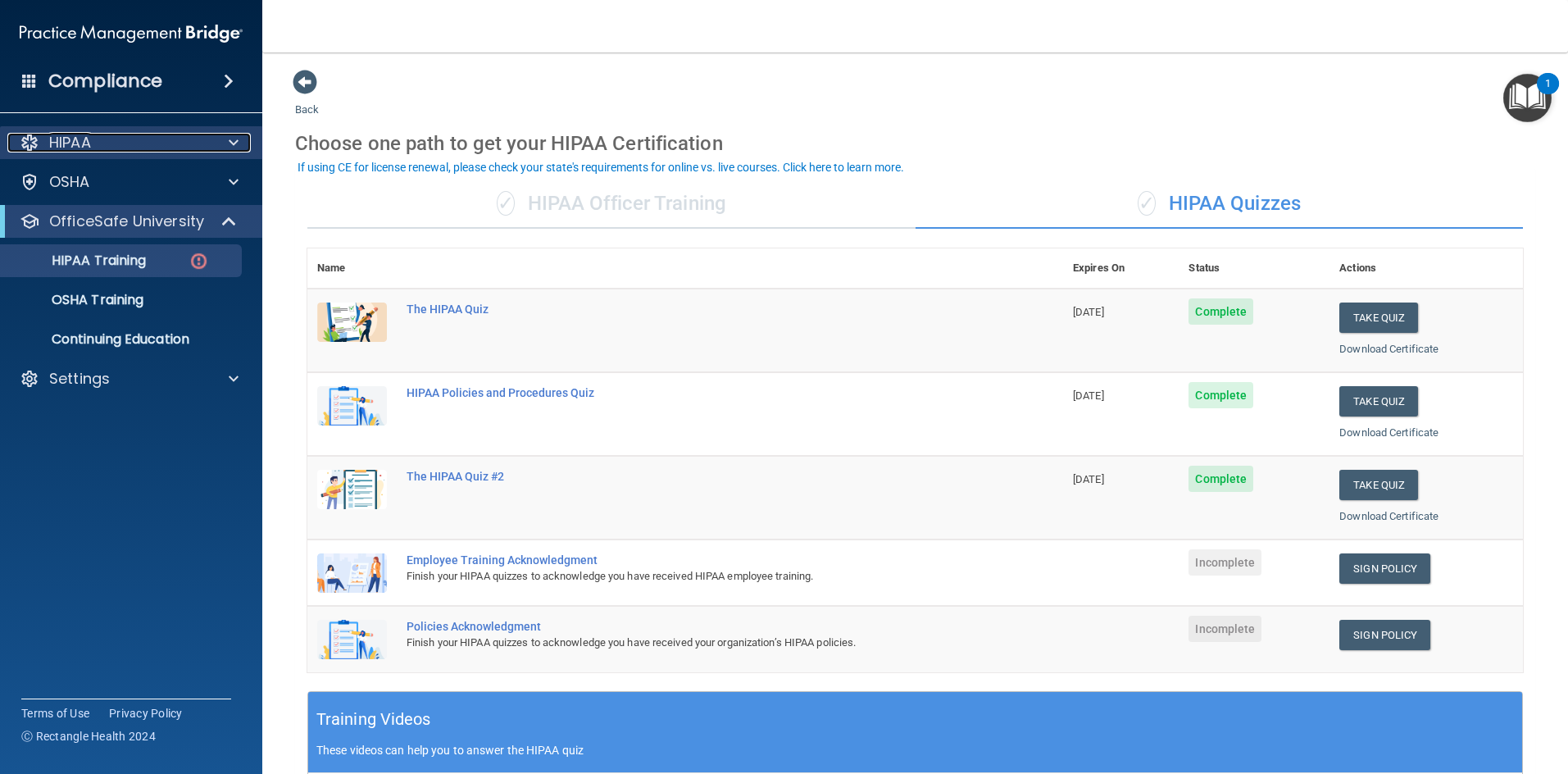
click at [106, 151] on div "HIPAA" at bounding box center [109, 142] width 204 height 19
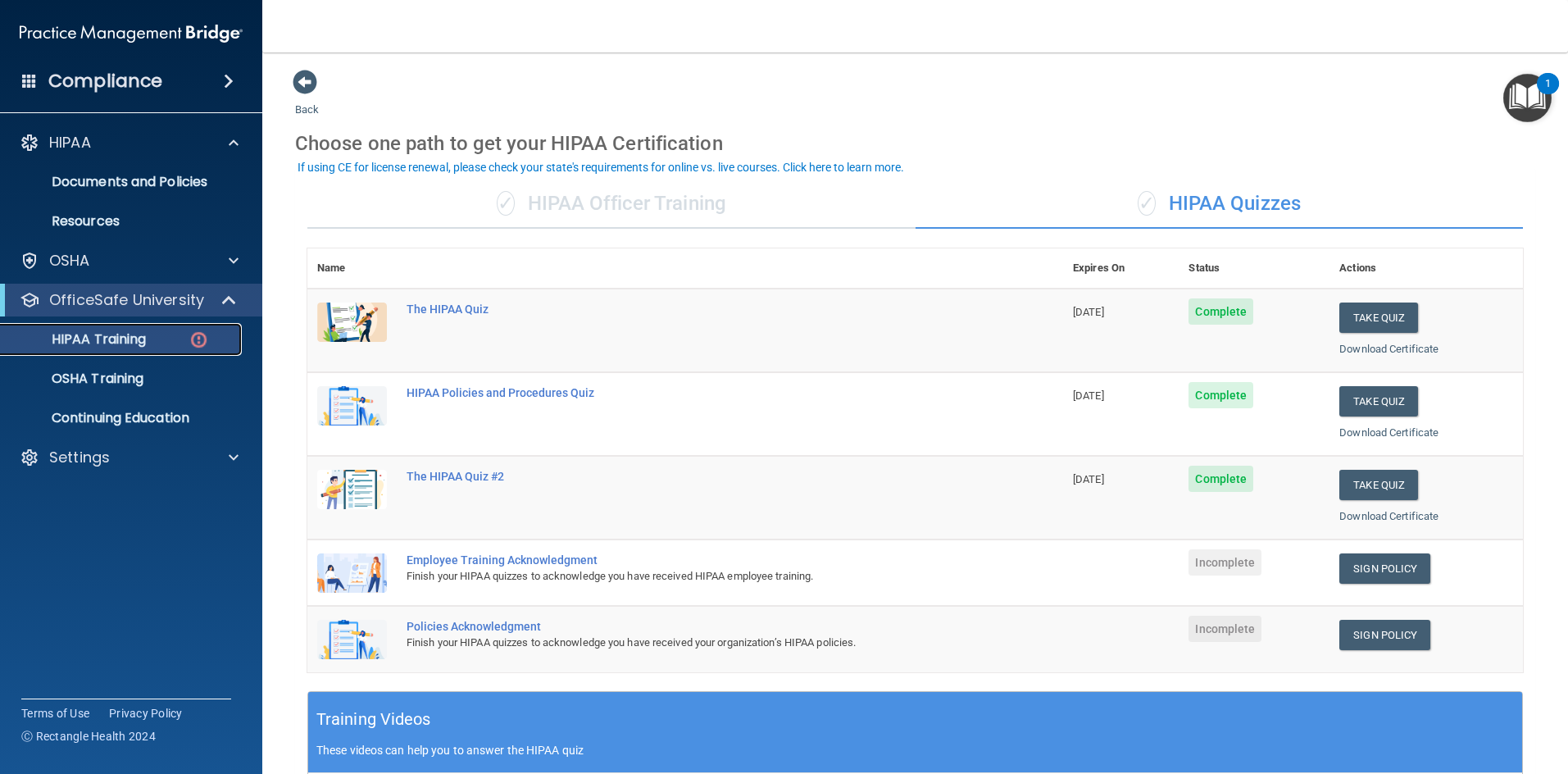
click at [129, 333] on p "HIPAA Training" at bounding box center [78, 340] width 135 height 17
click at [132, 345] on p "HIPAA Training" at bounding box center [78, 340] width 135 height 17
click at [131, 345] on p "HIPAA Training" at bounding box center [78, 340] width 135 height 17
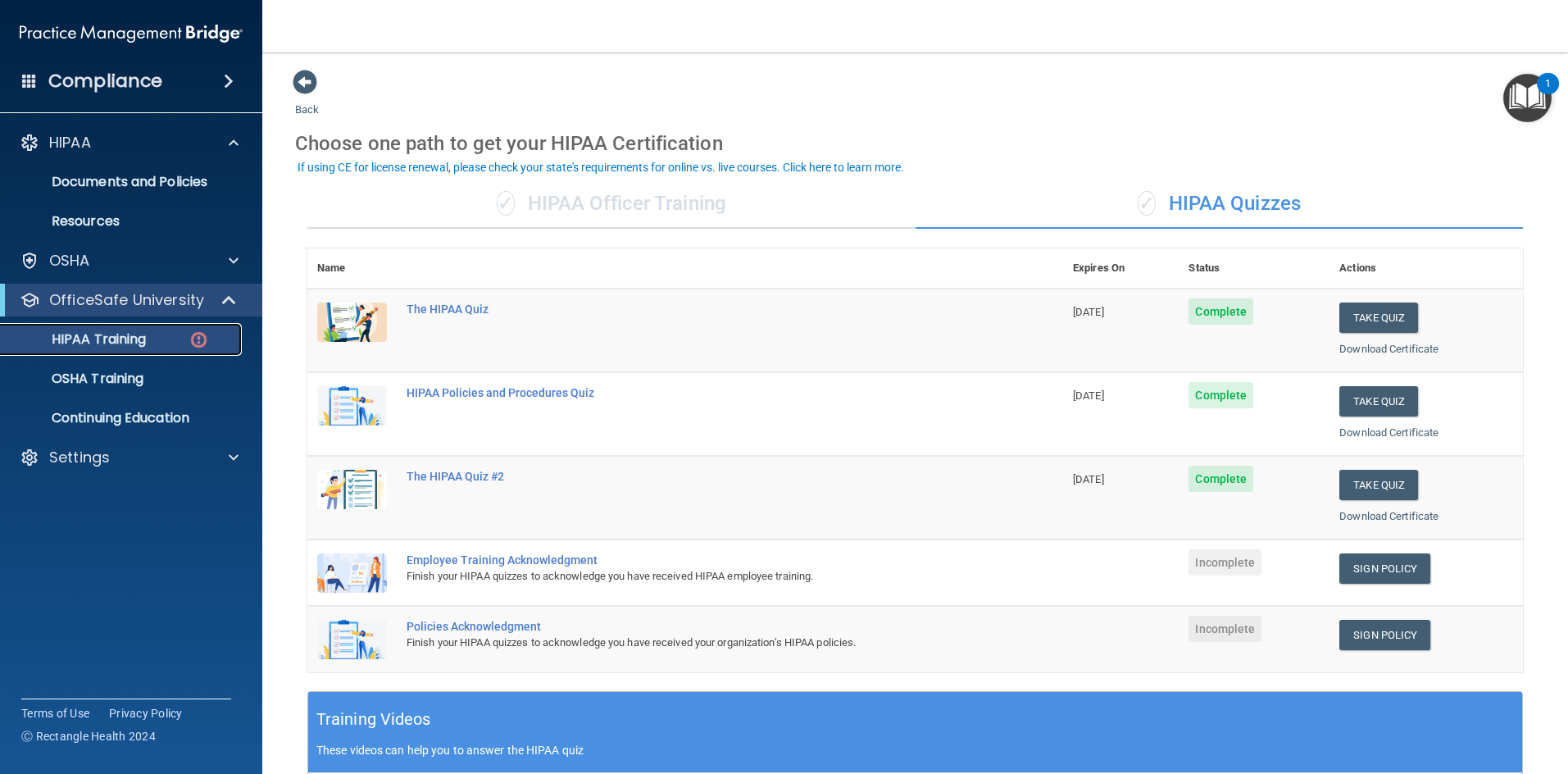
click at [130, 345] on p "HIPAA Training" at bounding box center [78, 340] width 135 height 17
click at [299, 74] on span at bounding box center [304, 81] width 24 height 24
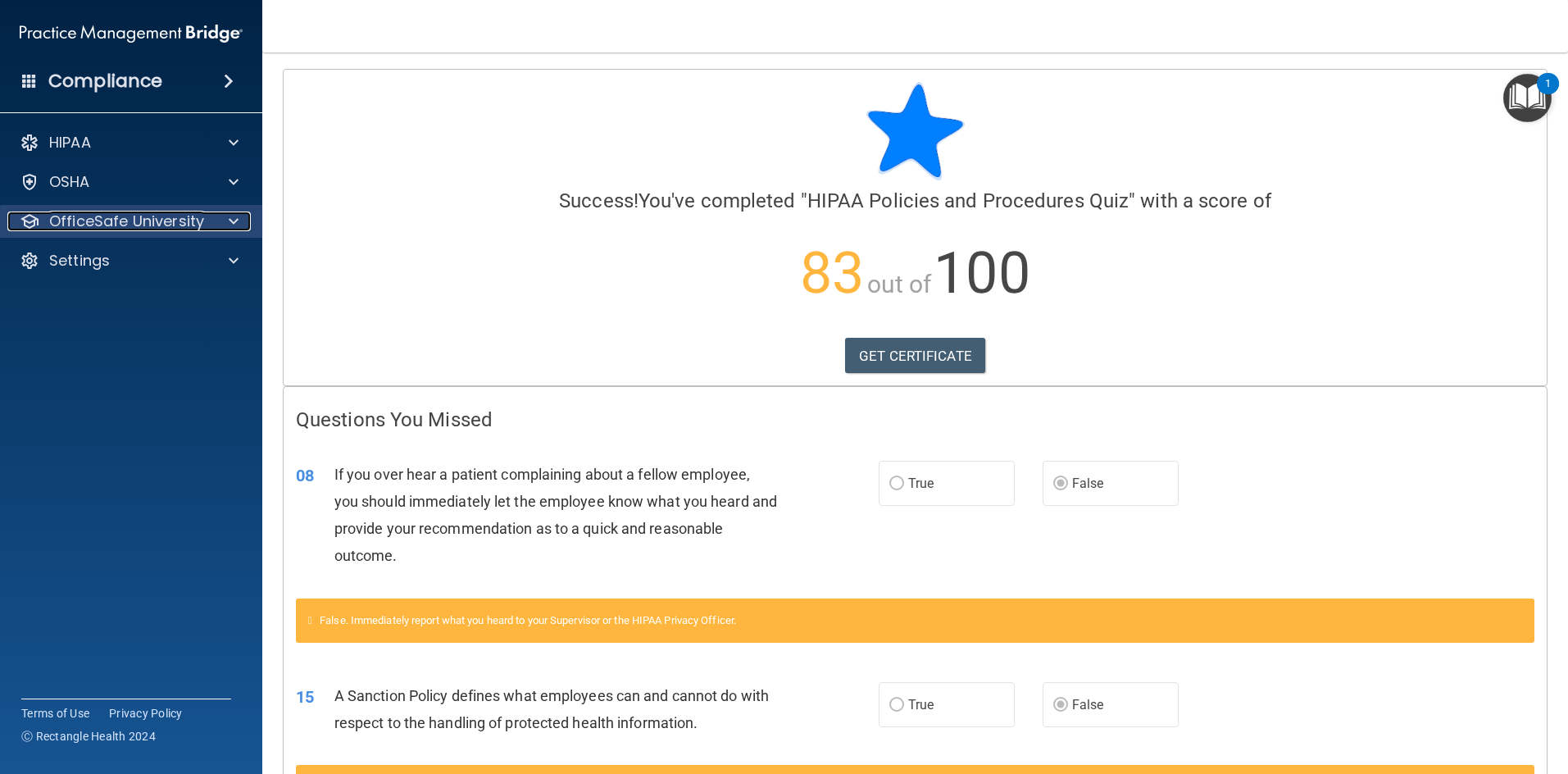
click at [158, 218] on p "OfficeSafe University" at bounding box center [127, 221] width 155 height 19
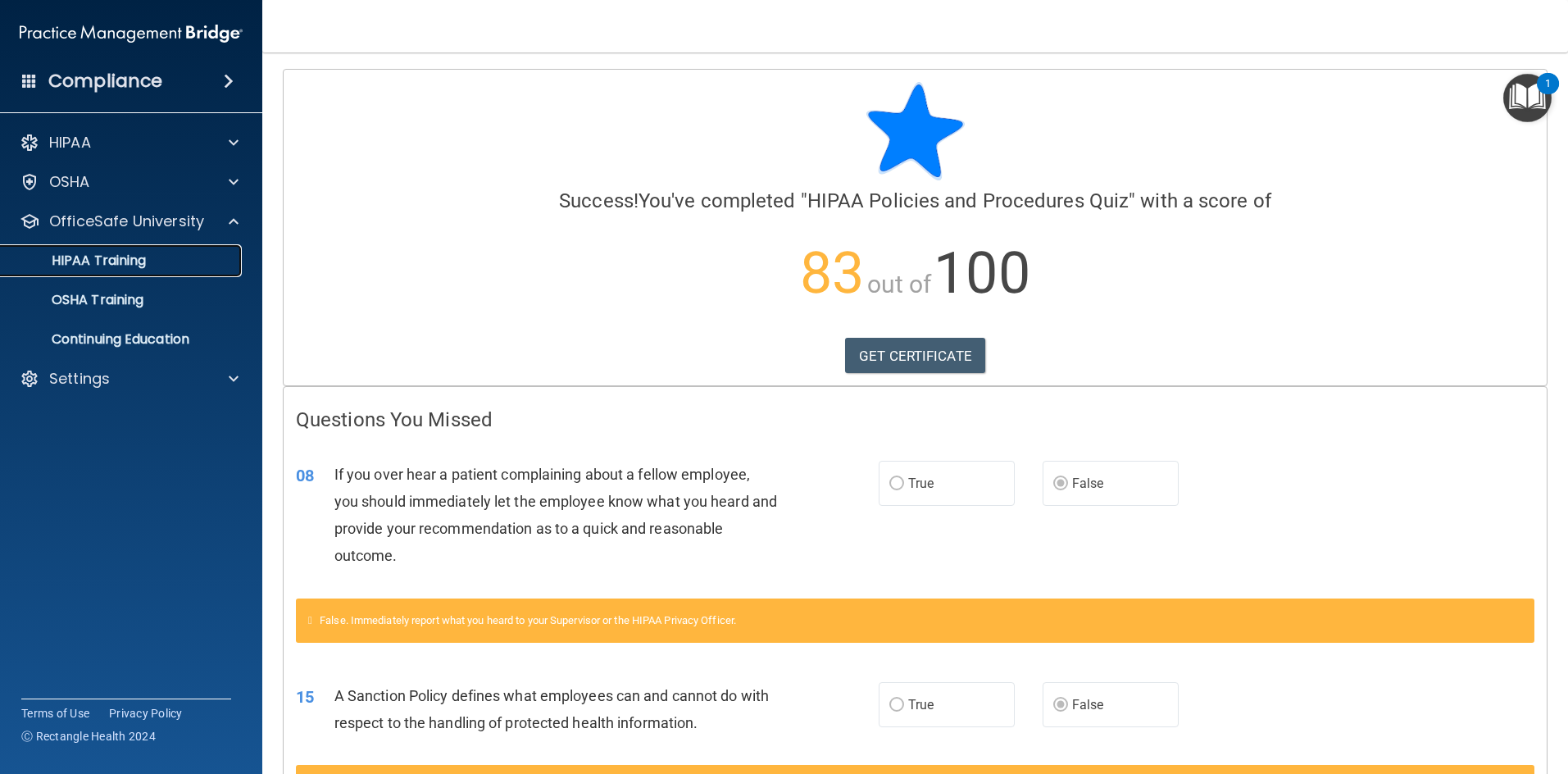
click at [141, 260] on p "HIPAA Training" at bounding box center [78, 261] width 135 height 17
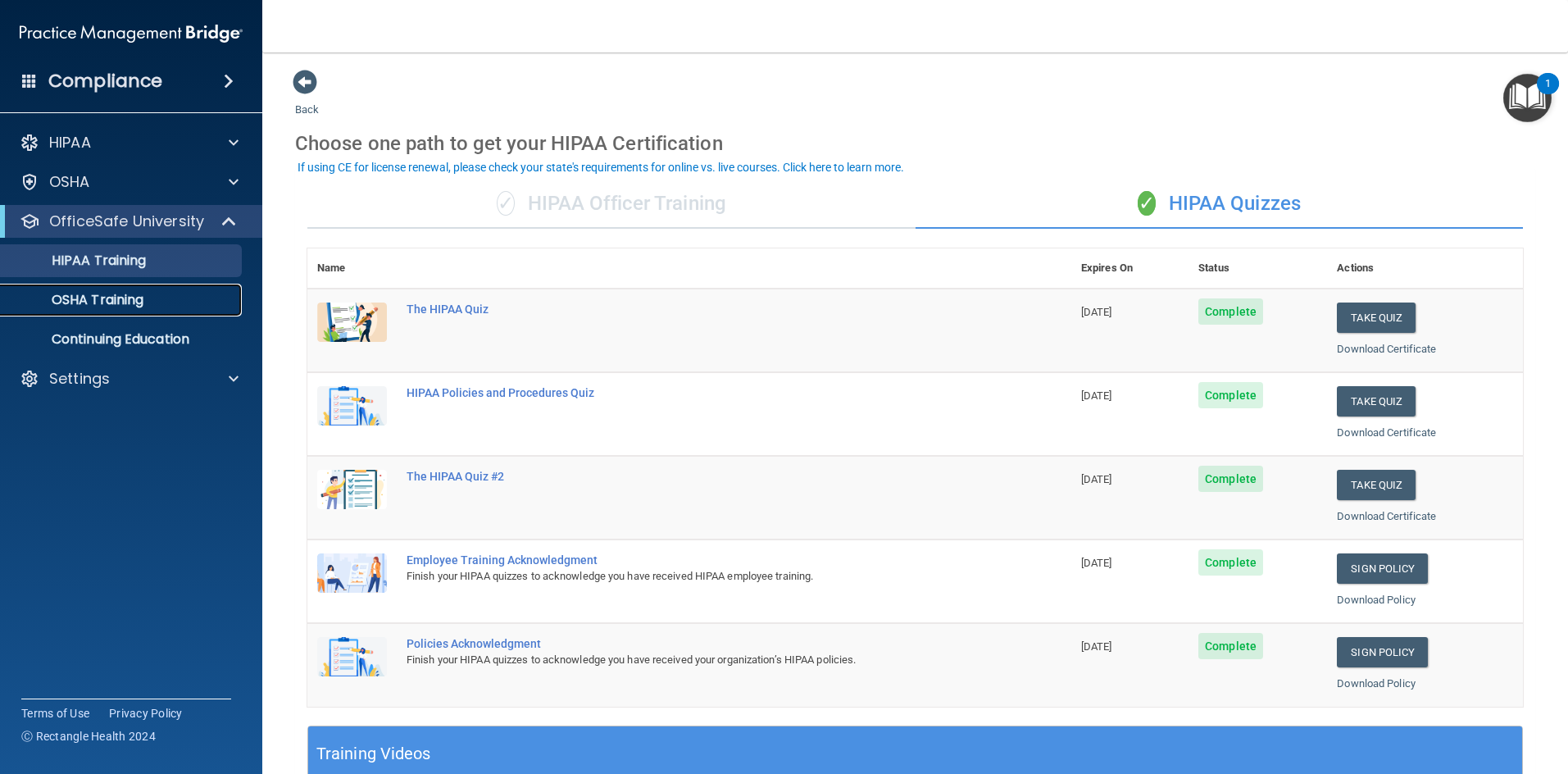
click at [134, 299] on p "OSHA Training" at bounding box center [77, 300] width 132 height 17
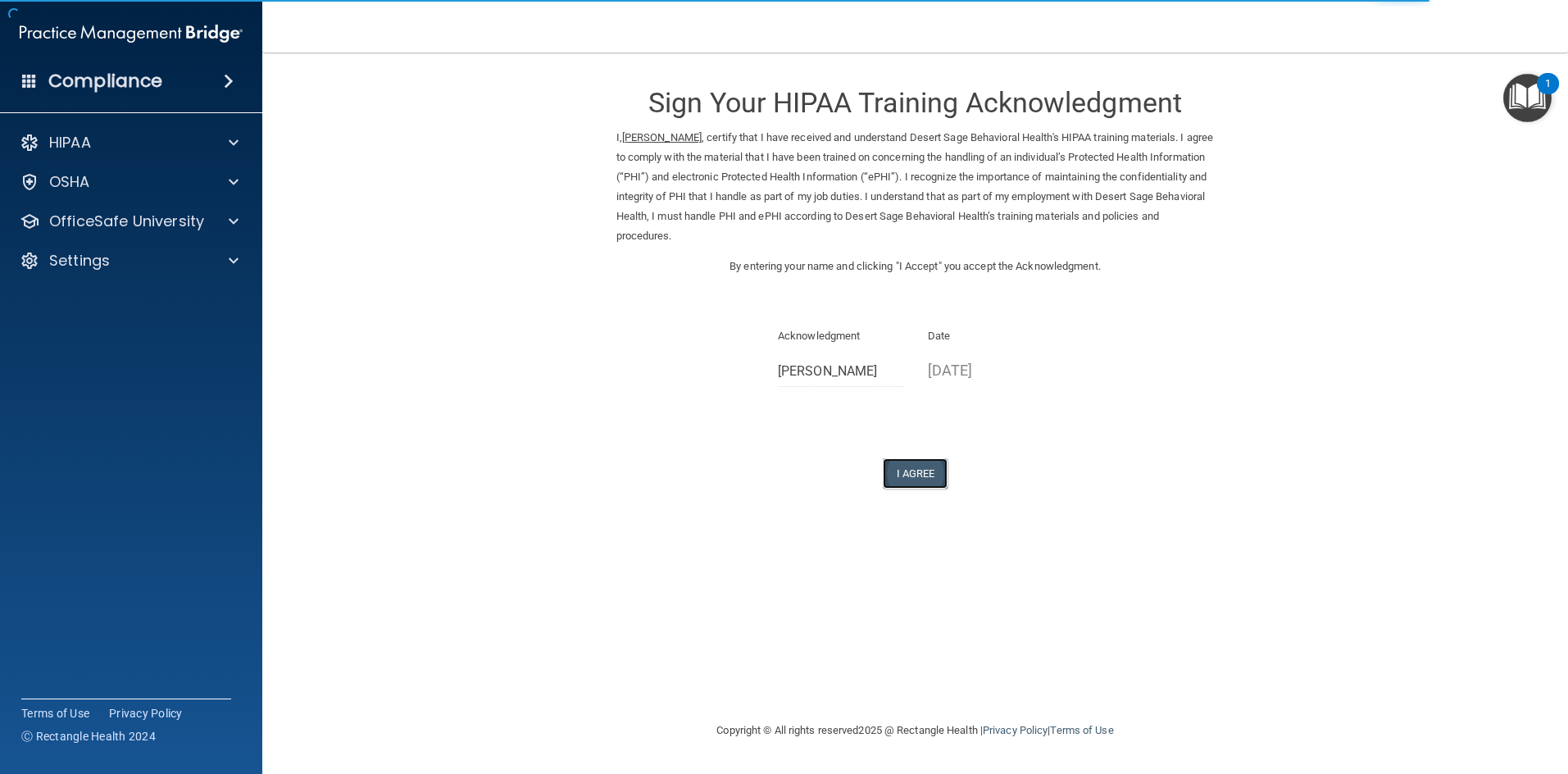
click at [923, 472] on button "I Agree" at bounding box center [915, 474] width 65 height 30
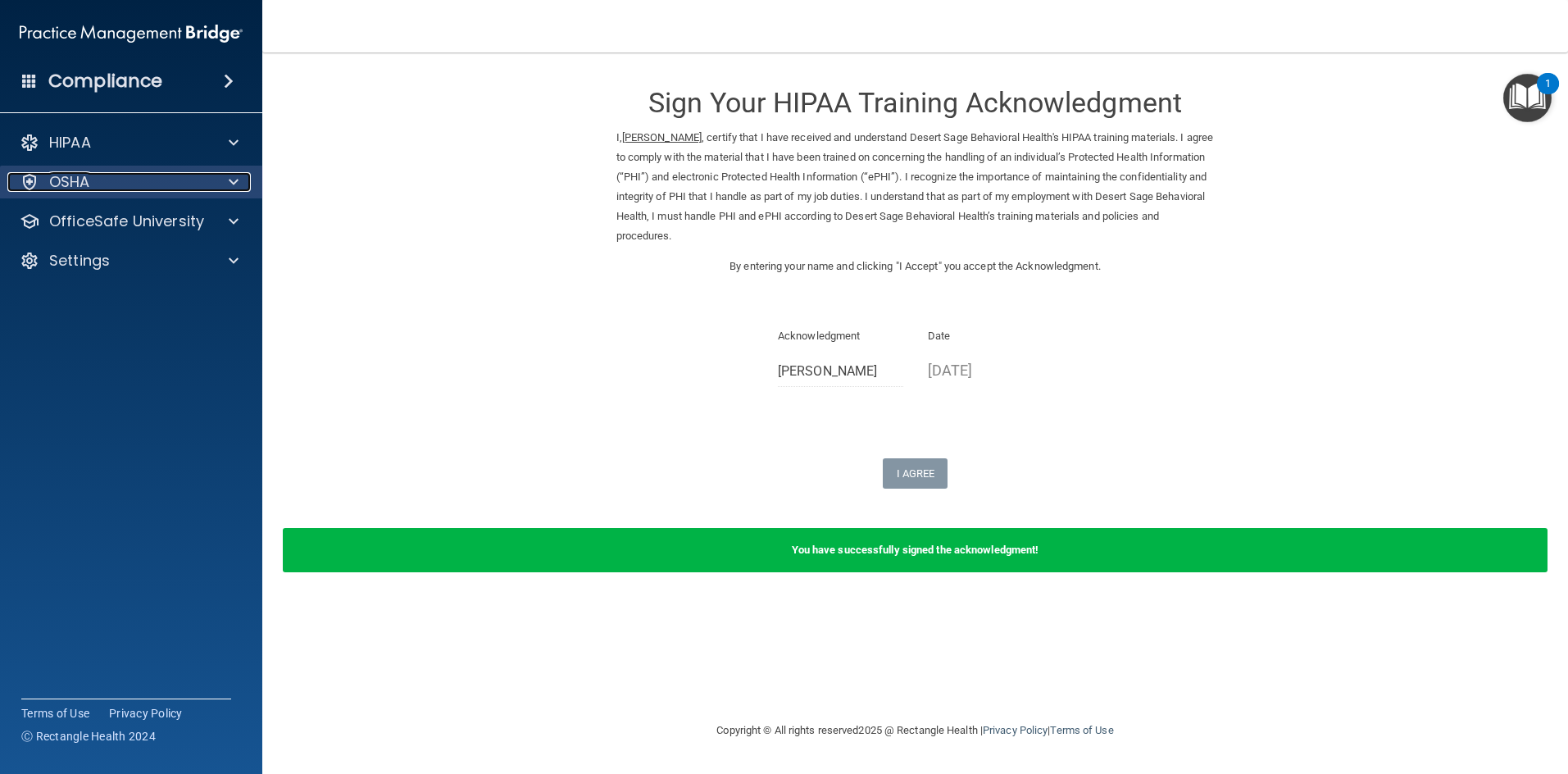
click at [186, 179] on div "OSHA" at bounding box center [109, 181] width 204 height 19
click at [186, 180] on div "OSHA" at bounding box center [109, 181] width 204 height 19
click at [200, 189] on div "OSHA" at bounding box center [109, 181] width 204 height 19
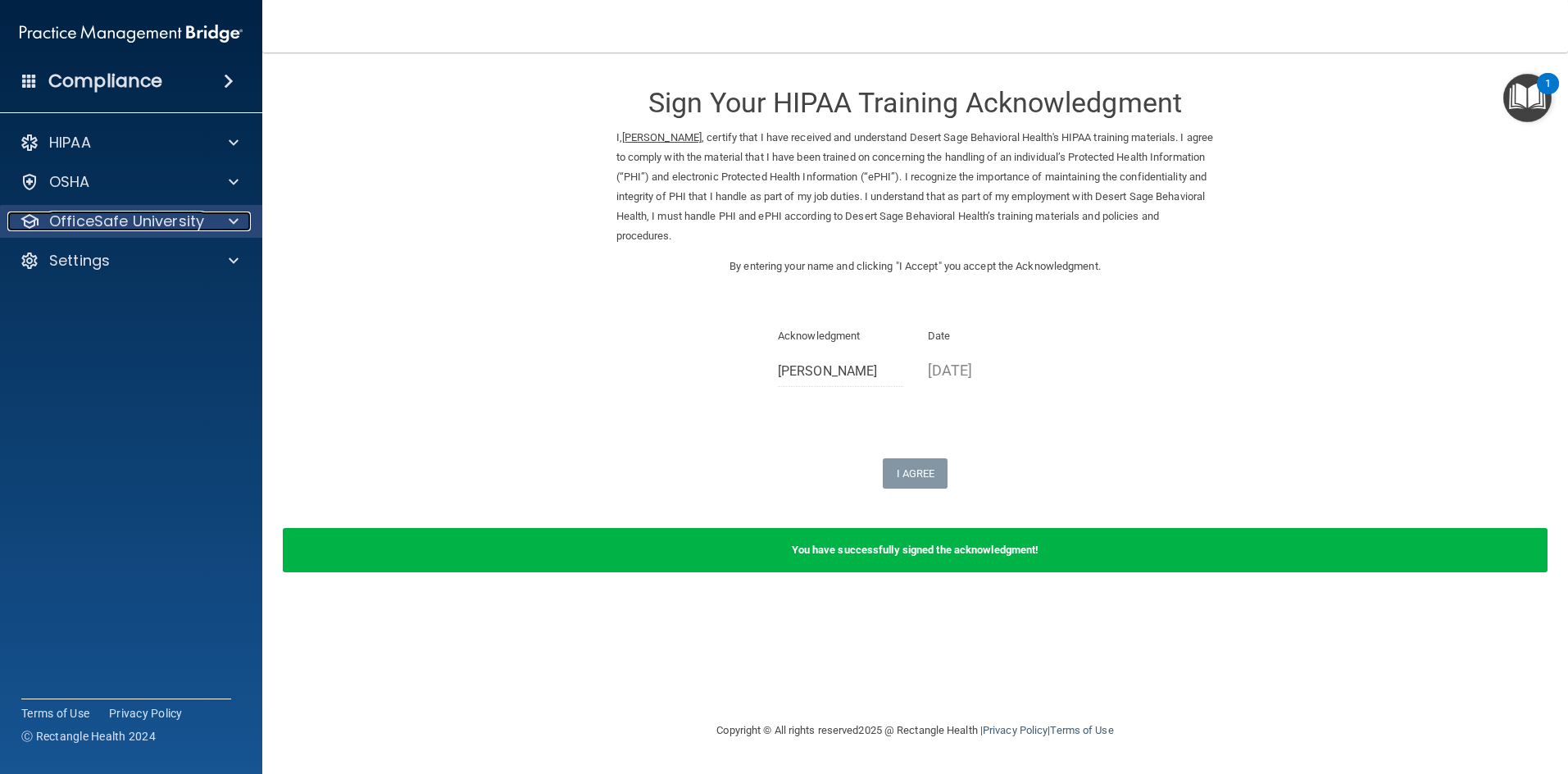
click at [173, 224] on p "OfficeSafe University" at bounding box center [127, 221] width 155 height 19
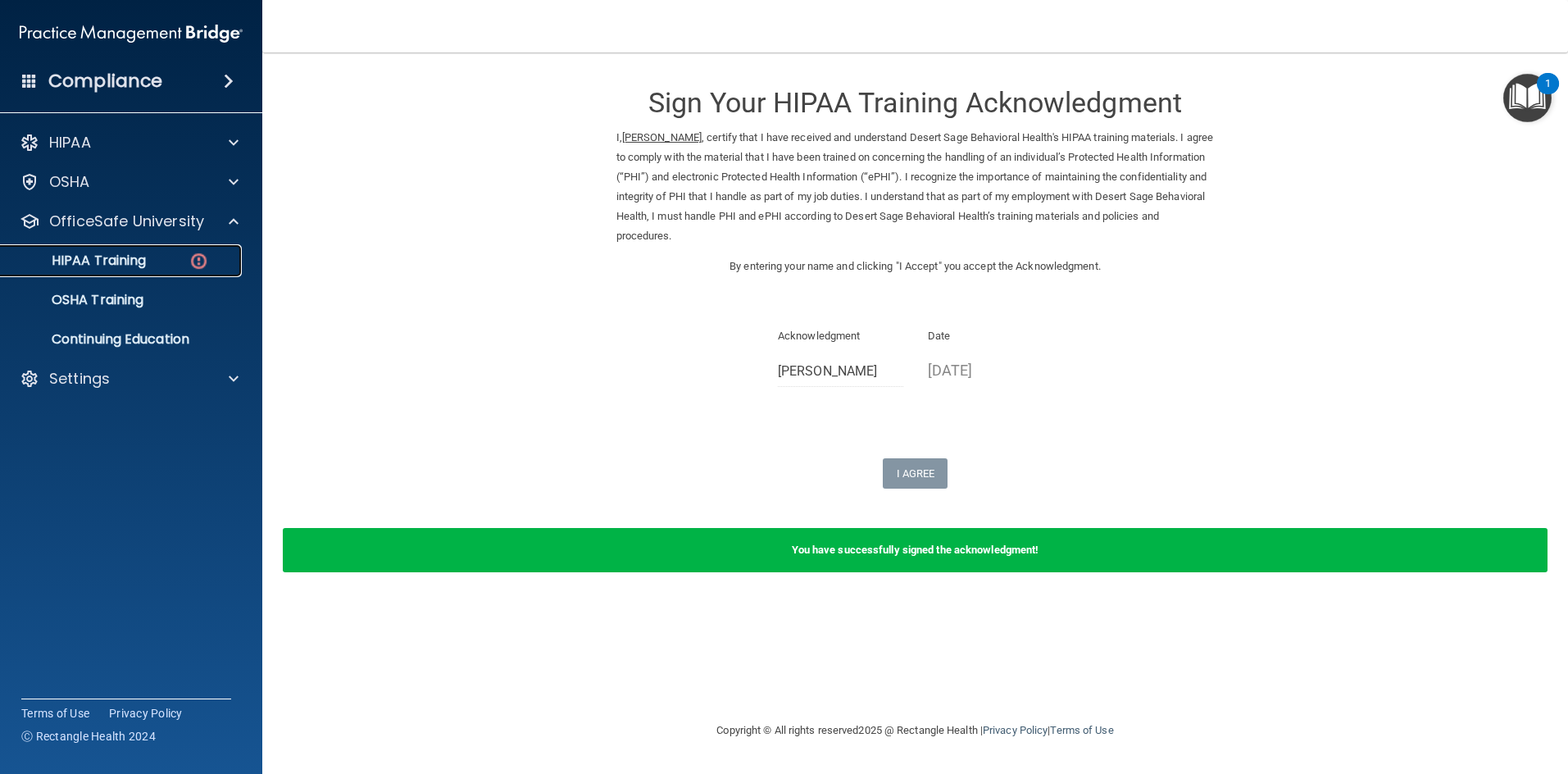
click at [170, 254] on div "HIPAA Training" at bounding box center [122, 261] width 224 height 17
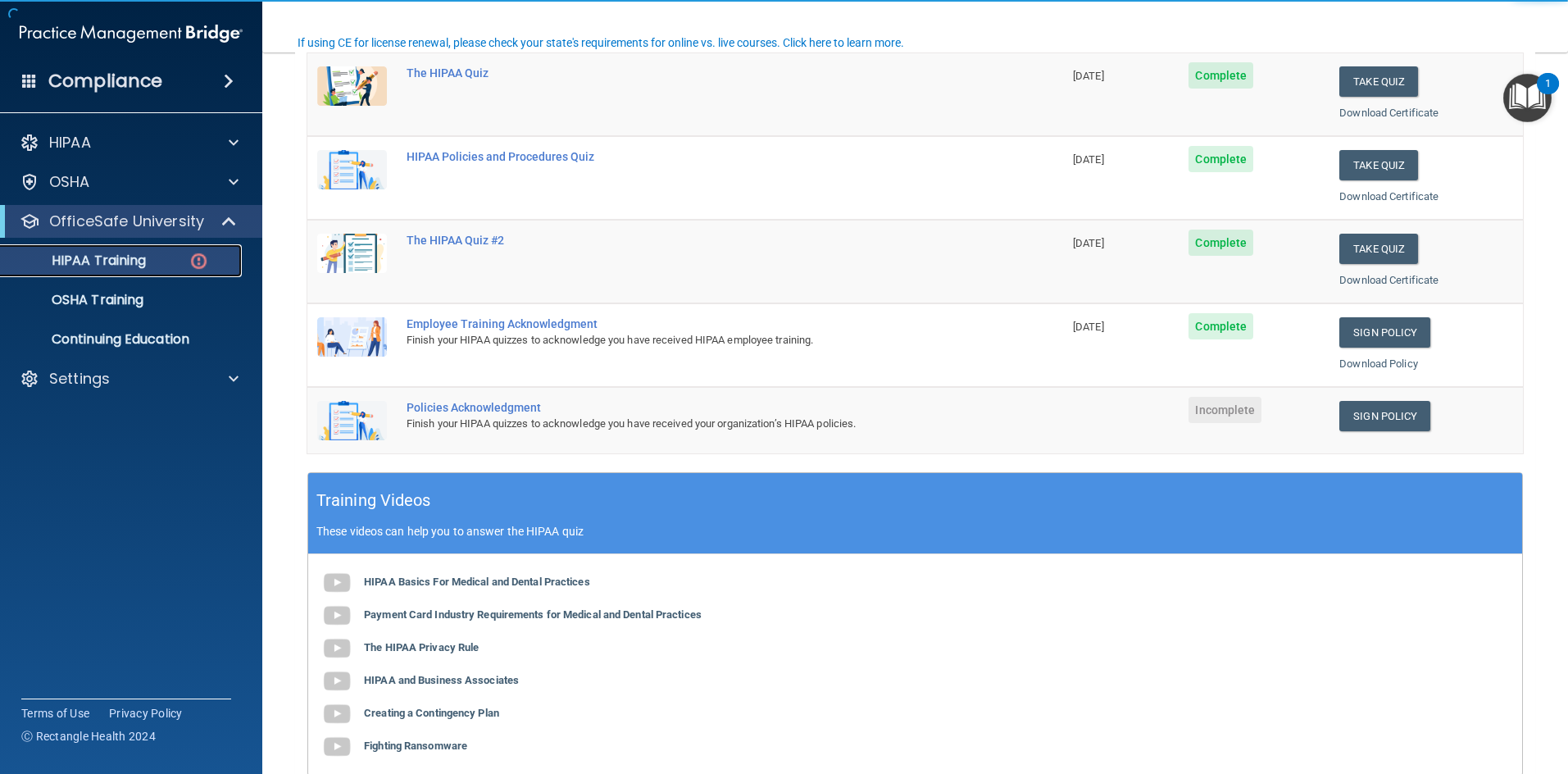
scroll to position [246, 0]
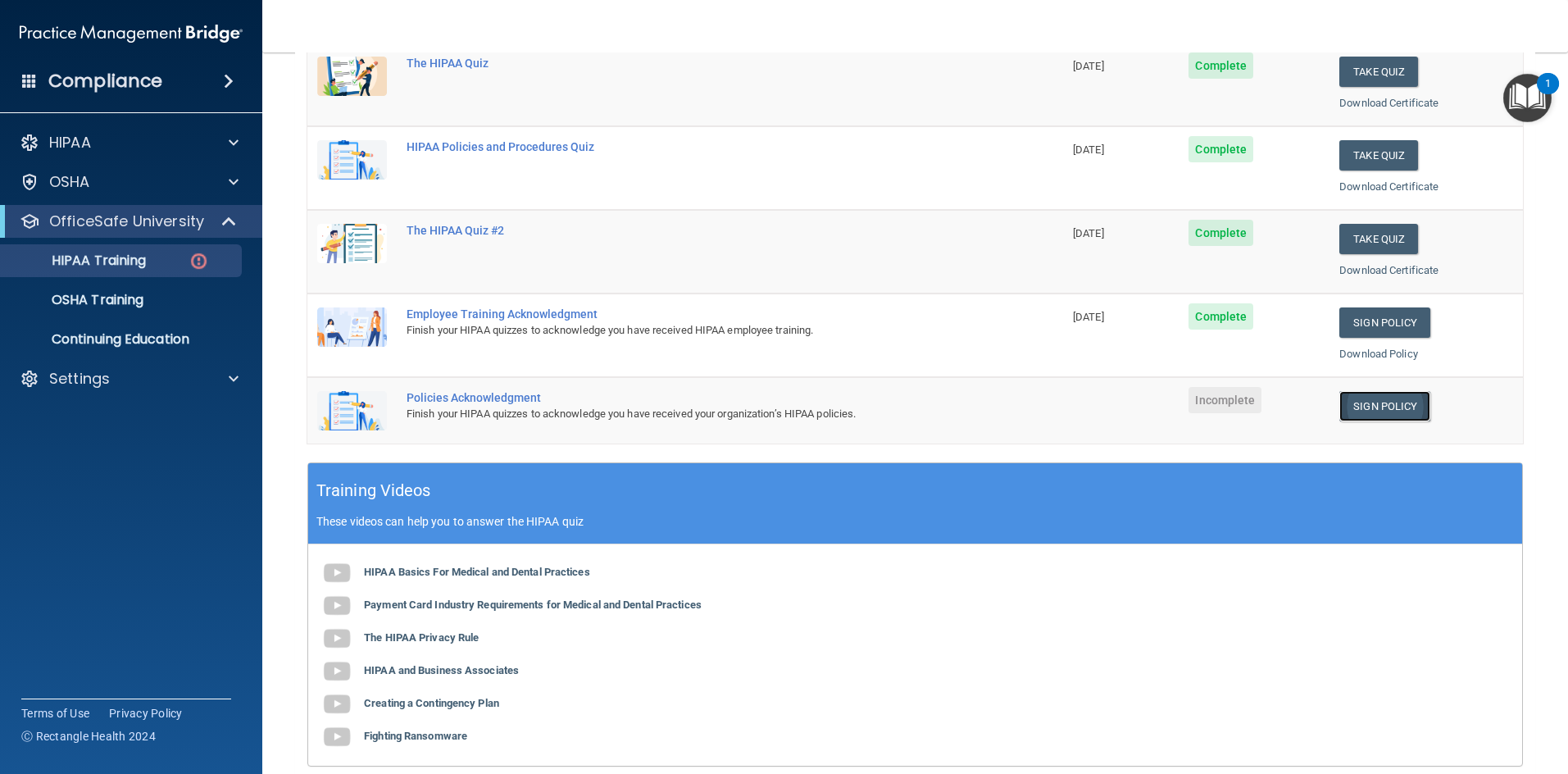
click at [1366, 399] on link "Sign Policy" at bounding box center [1384, 406] width 91 height 30
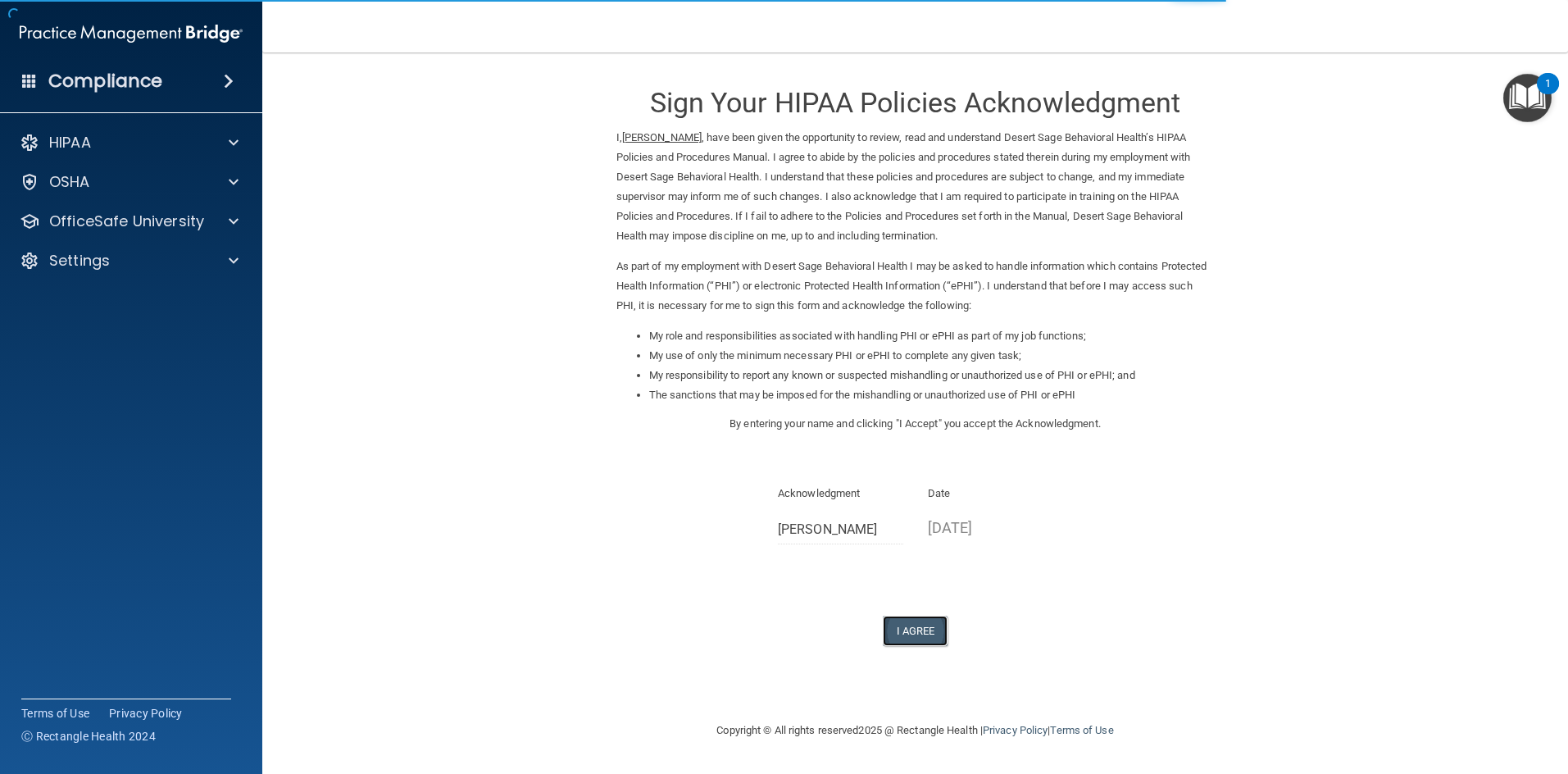
click at [926, 637] on button "I Agree" at bounding box center [915, 631] width 65 height 30
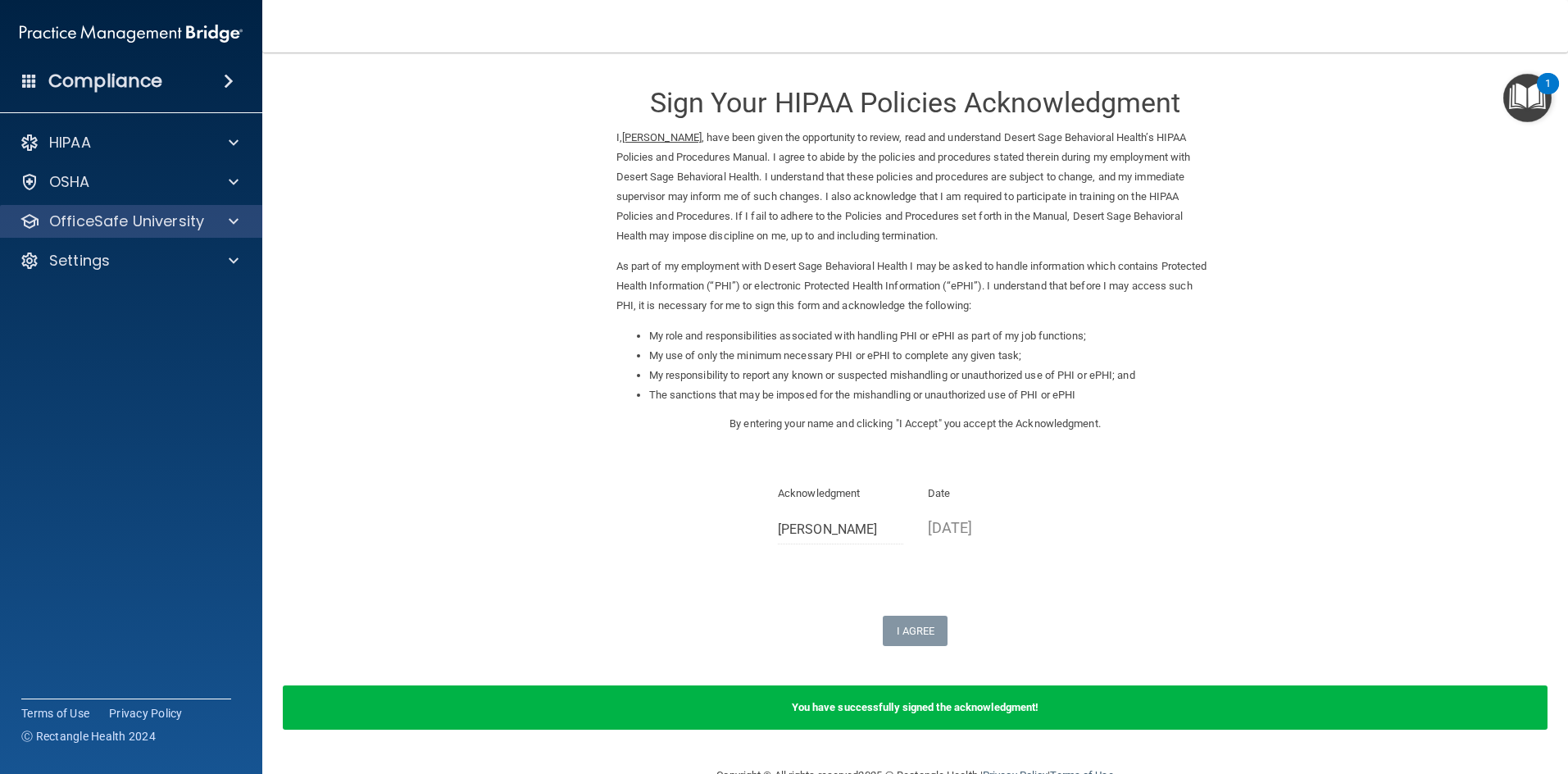
click at [117, 234] on div "OfficeSafe University" at bounding box center [132, 221] width 263 height 33
click at [214, 222] on div at bounding box center [230, 221] width 41 height 19
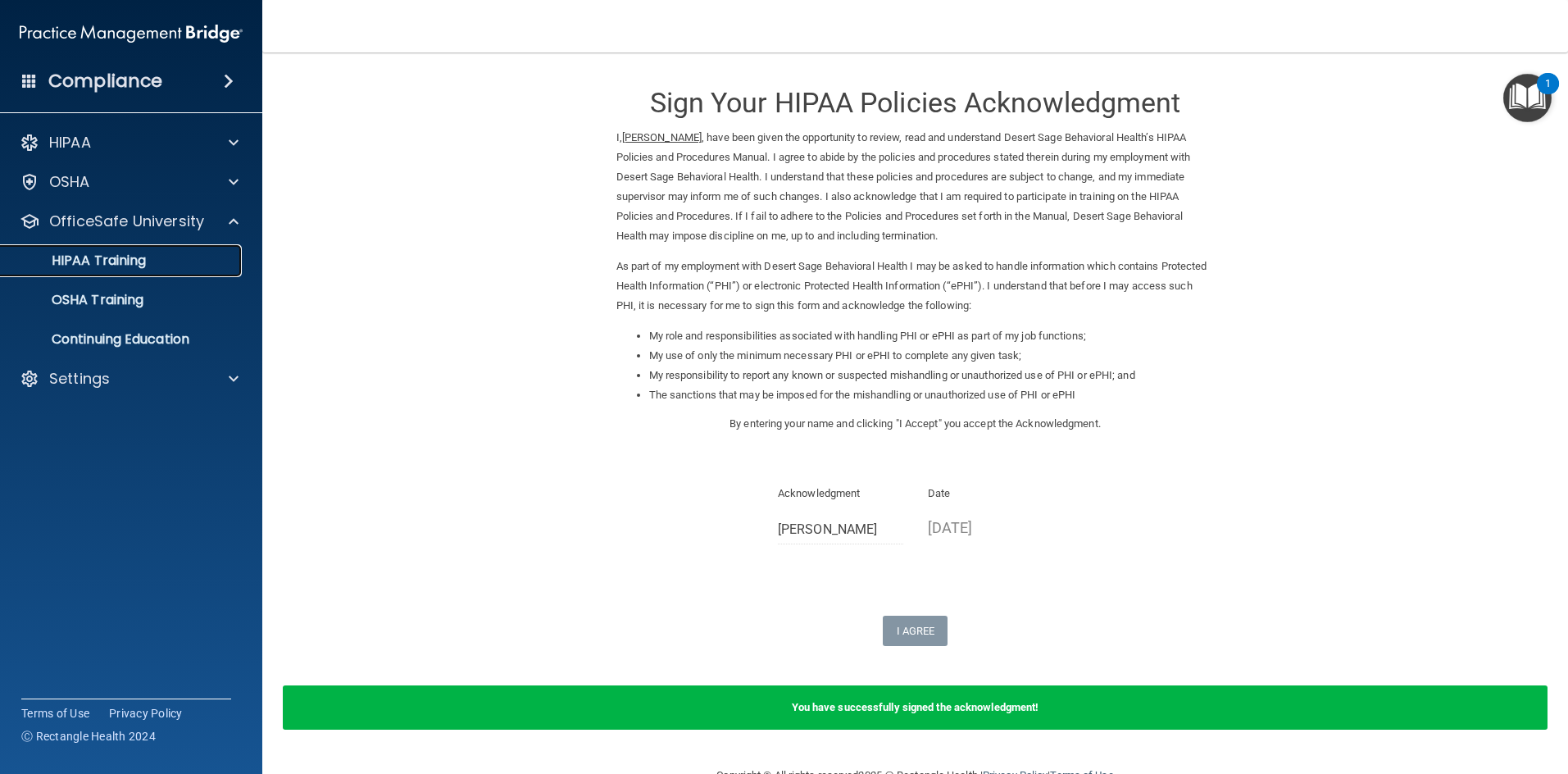
click at [141, 262] on p "HIPAA Training" at bounding box center [78, 261] width 135 height 17
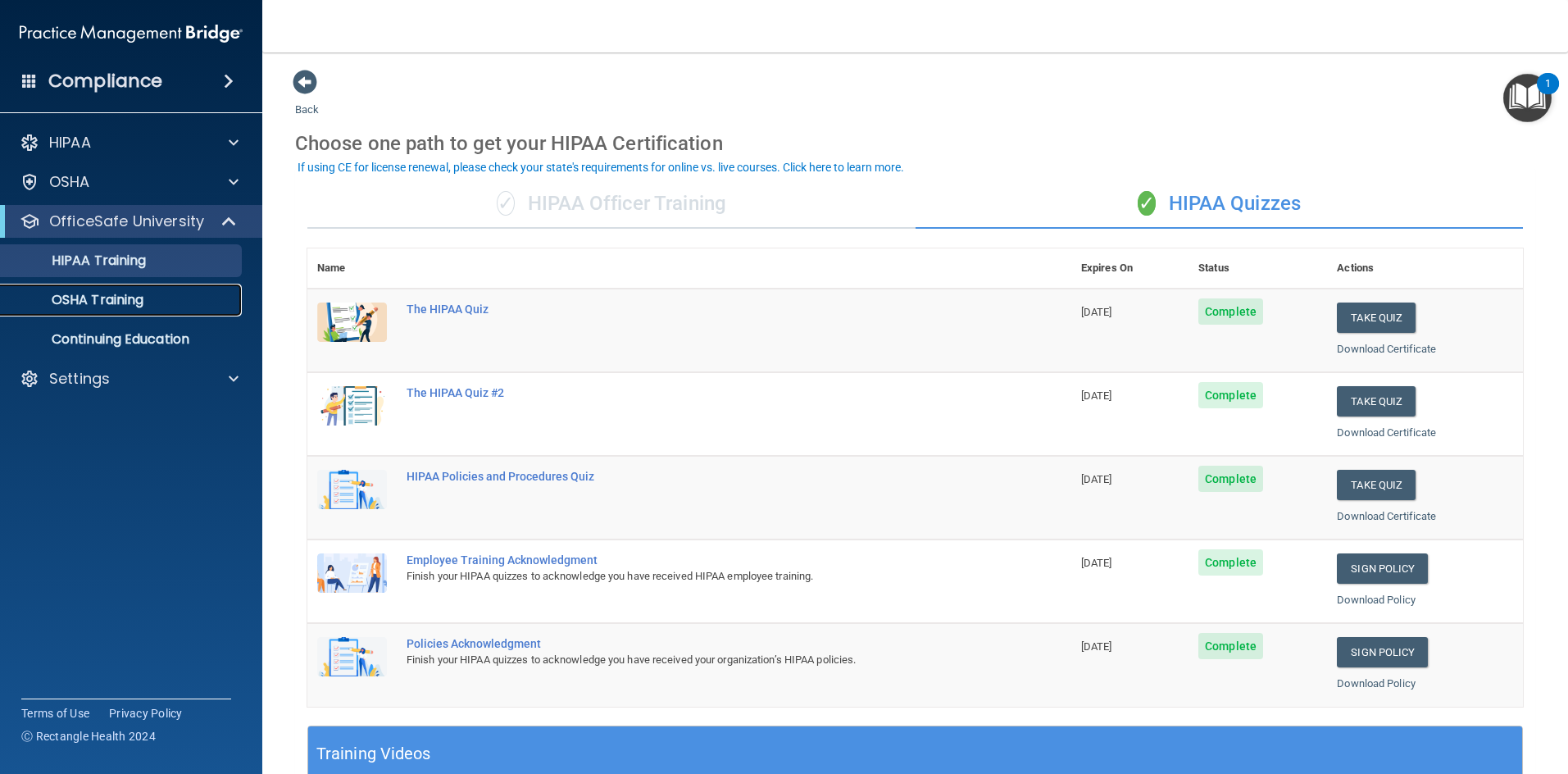
click at [142, 305] on p "OSHA Training" at bounding box center [77, 300] width 132 height 17
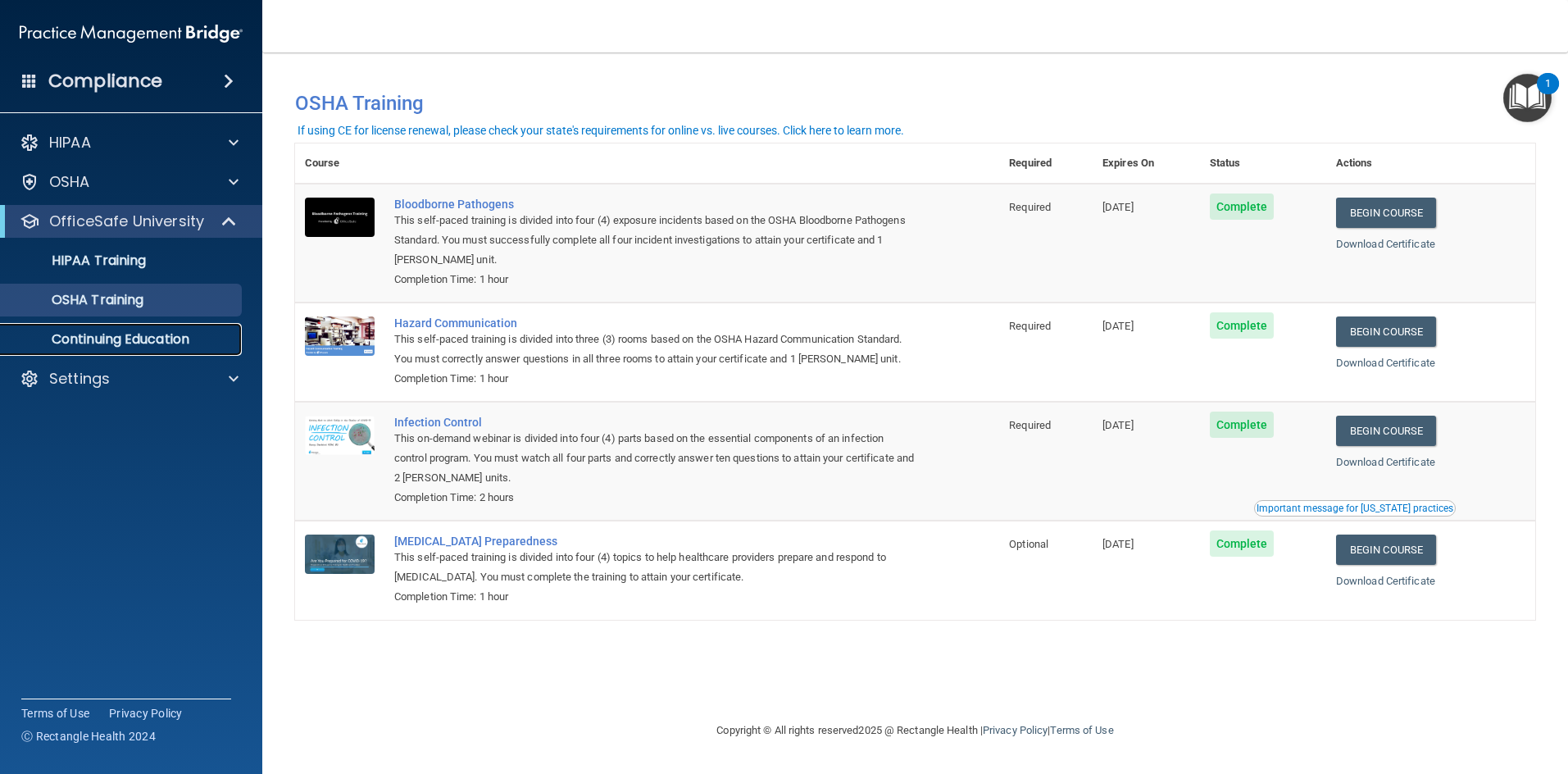
click at [68, 352] on link "Continuing Education" at bounding box center [112, 339] width 258 height 33
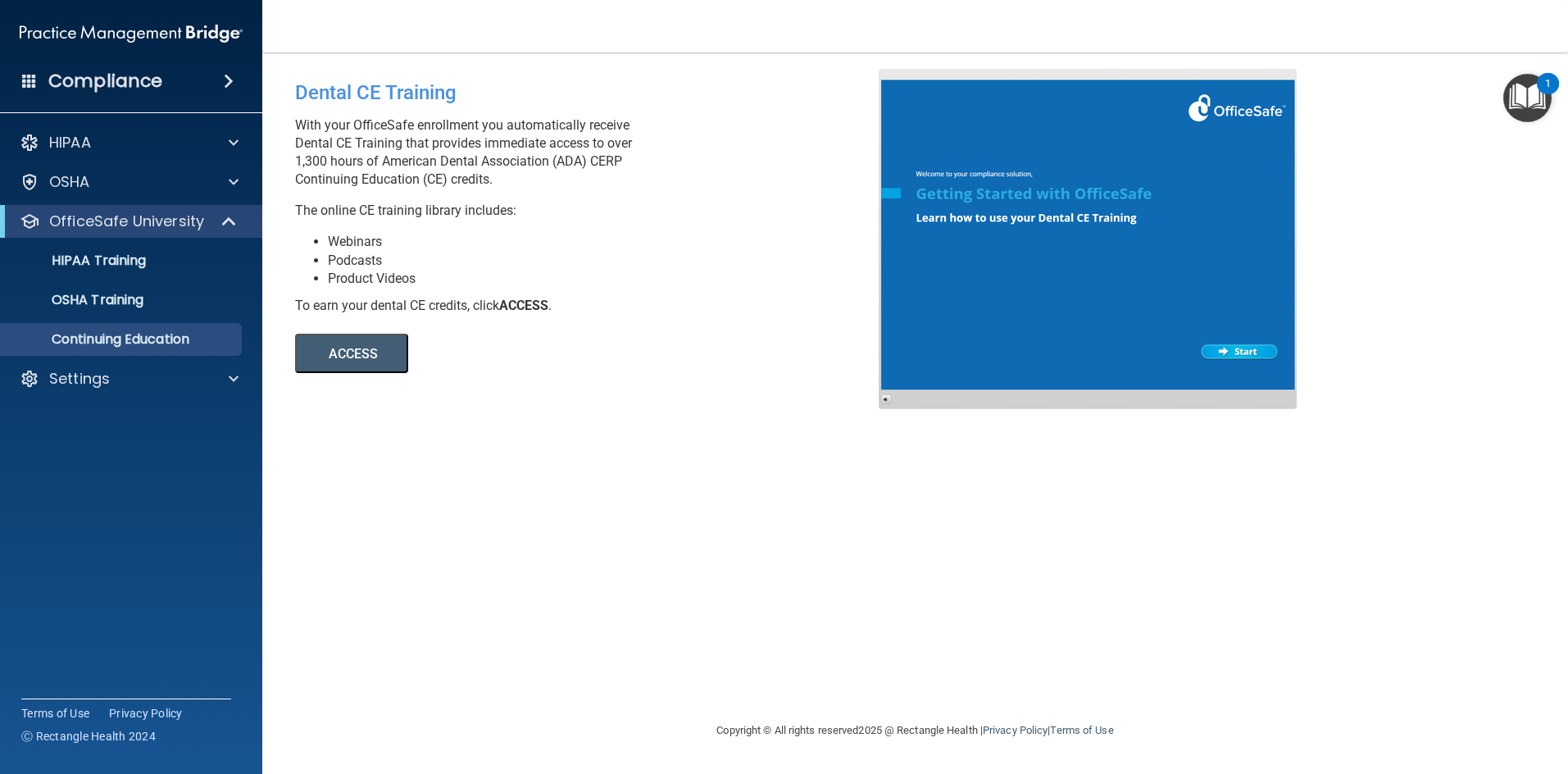
click at [407, 370] on button "ACCESS" at bounding box center [351, 353] width 113 height 39
drag, startPoint x: 496, startPoint y: 616, endPoint x: 500, endPoint y: 595, distance: 21.4
click at [500, 595] on div "Dental CE Training With your OfficeSafe enrollment you automatically receive De…" at bounding box center [915, 387] width 1240 height 636
click at [50, 197] on div "OSHA" at bounding box center [132, 182] width 263 height 33
click at [44, 190] on div "OSHA" at bounding box center [109, 181] width 204 height 19
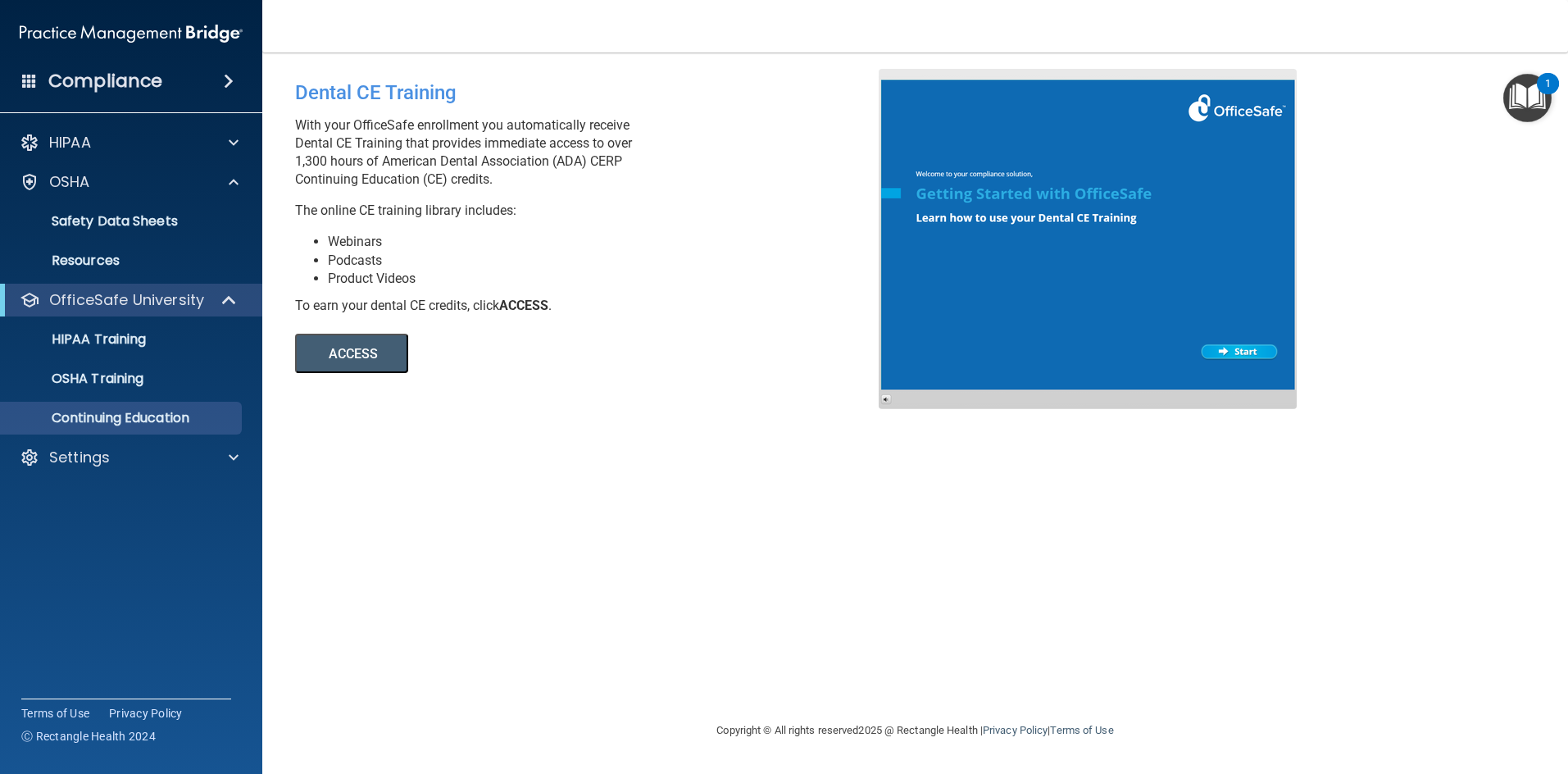
click at [106, 241] on ul "Documents Safety Data Sheets Self-Assessment Injury and Illness Report Resources" at bounding box center [132, 238] width 297 height 79
click at [106, 210] on link "Safety Data Sheets" at bounding box center [112, 221] width 258 height 33
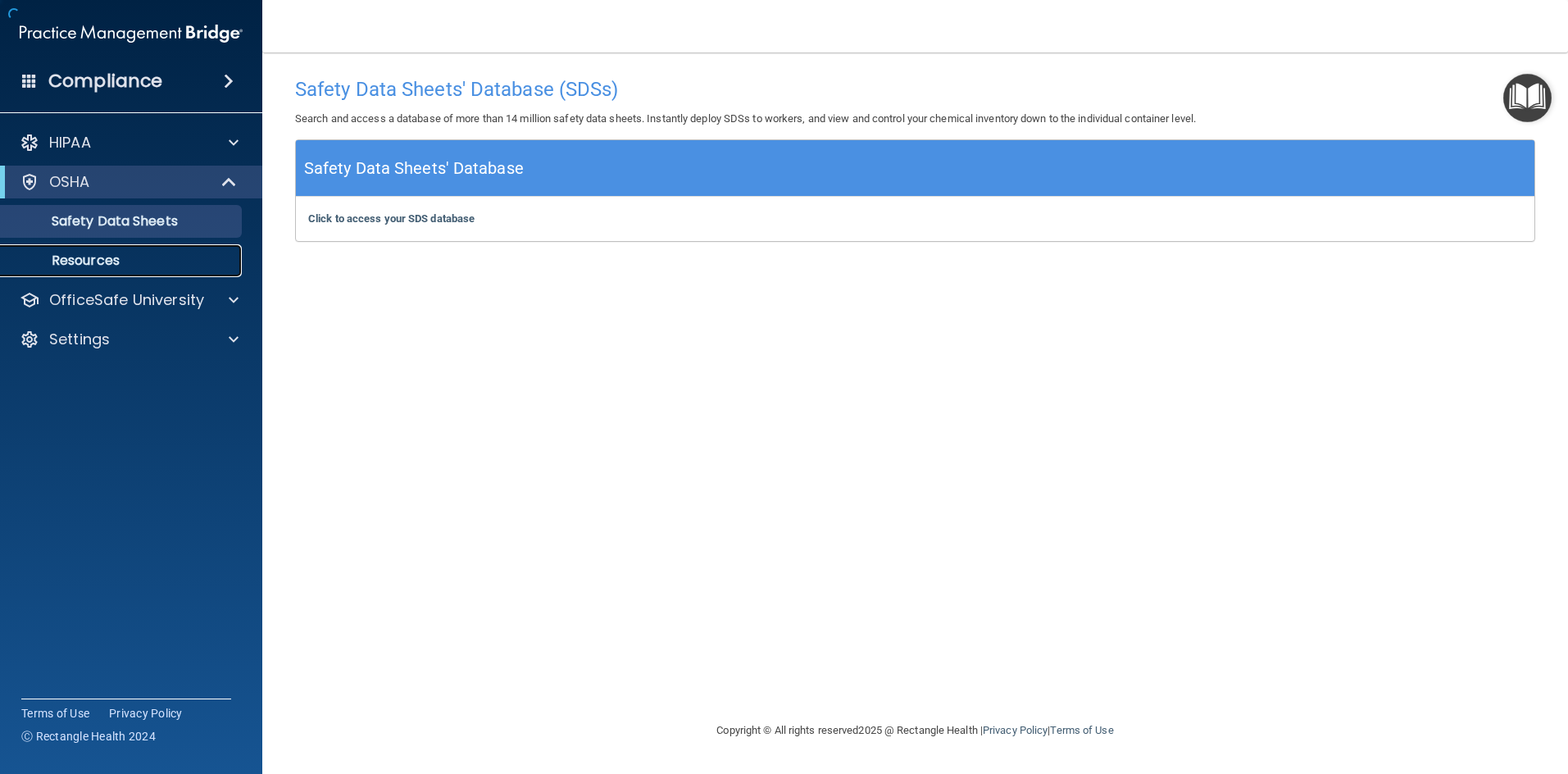
click at [82, 262] on p "Resources" at bounding box center [122, 261] width 224 height 17
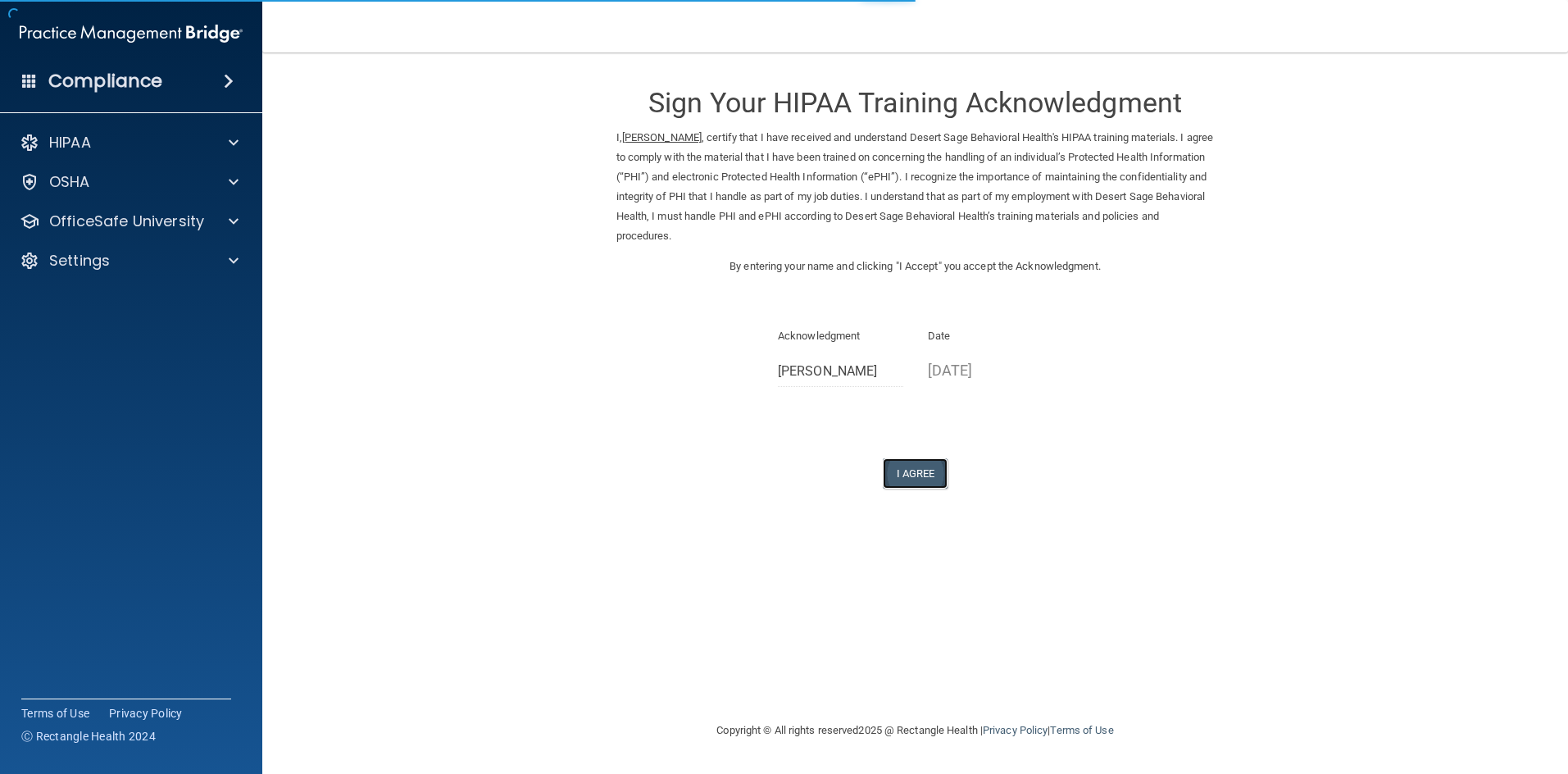
click at [908, 477] on button "I Agree" at bounding box center [915, 474] width 65 height 30
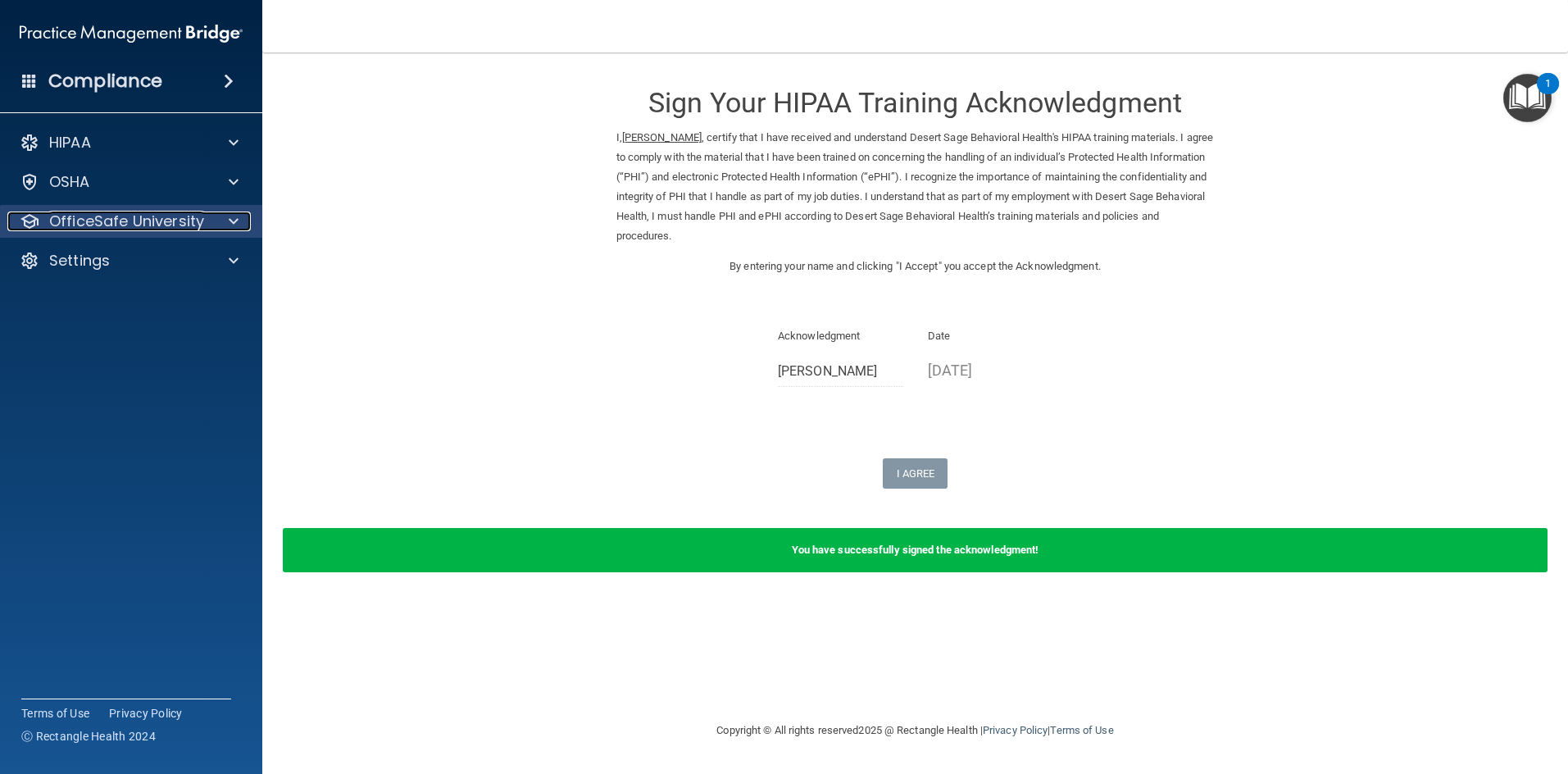
click at [164, 219] on p "OfficeSafe University" at bounding box center [127, 221] width 155 height 19
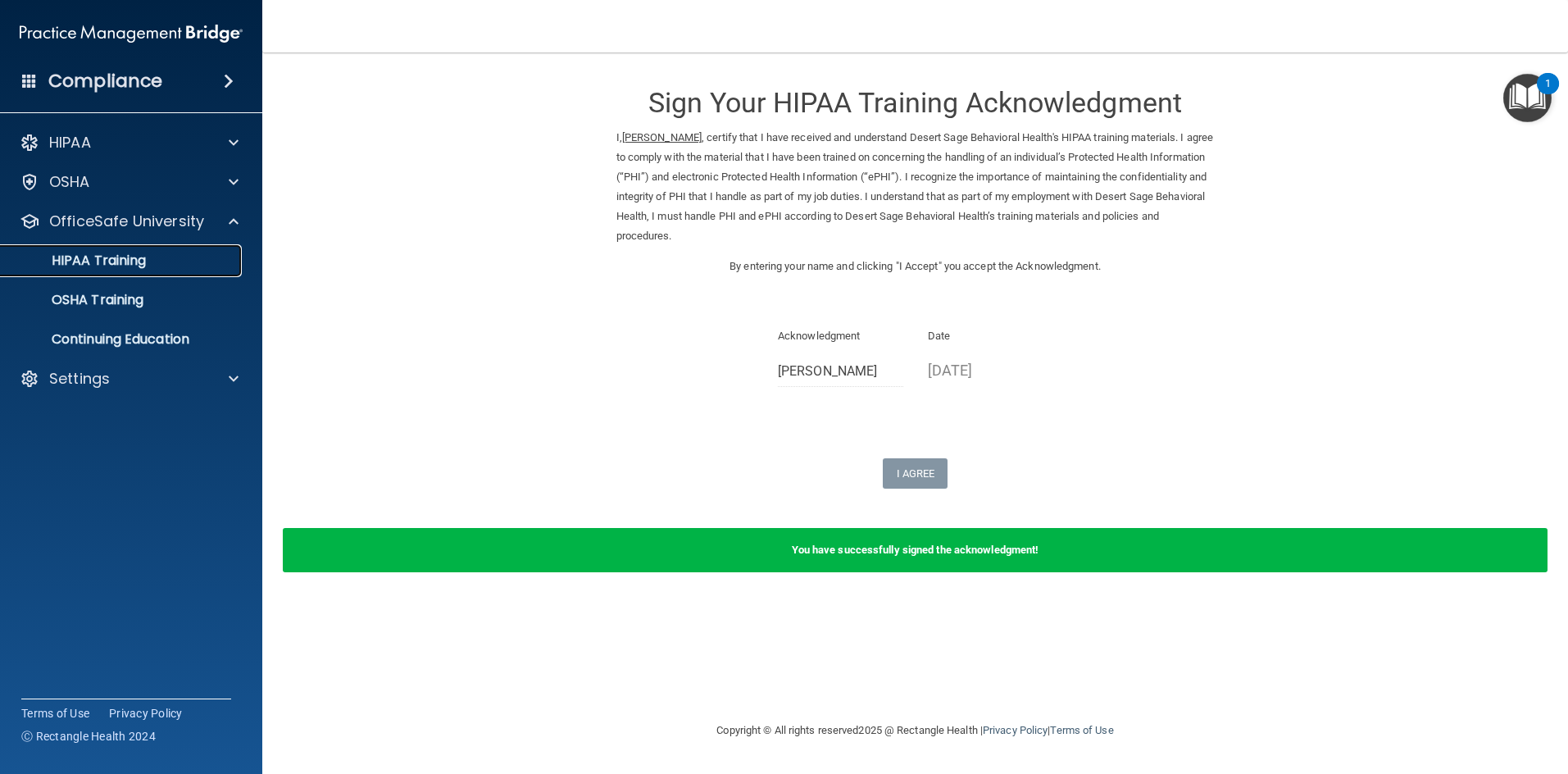
click at [158, 254] on div "HIPAA Training" at bounding box center [122, 261] width 224 height 17
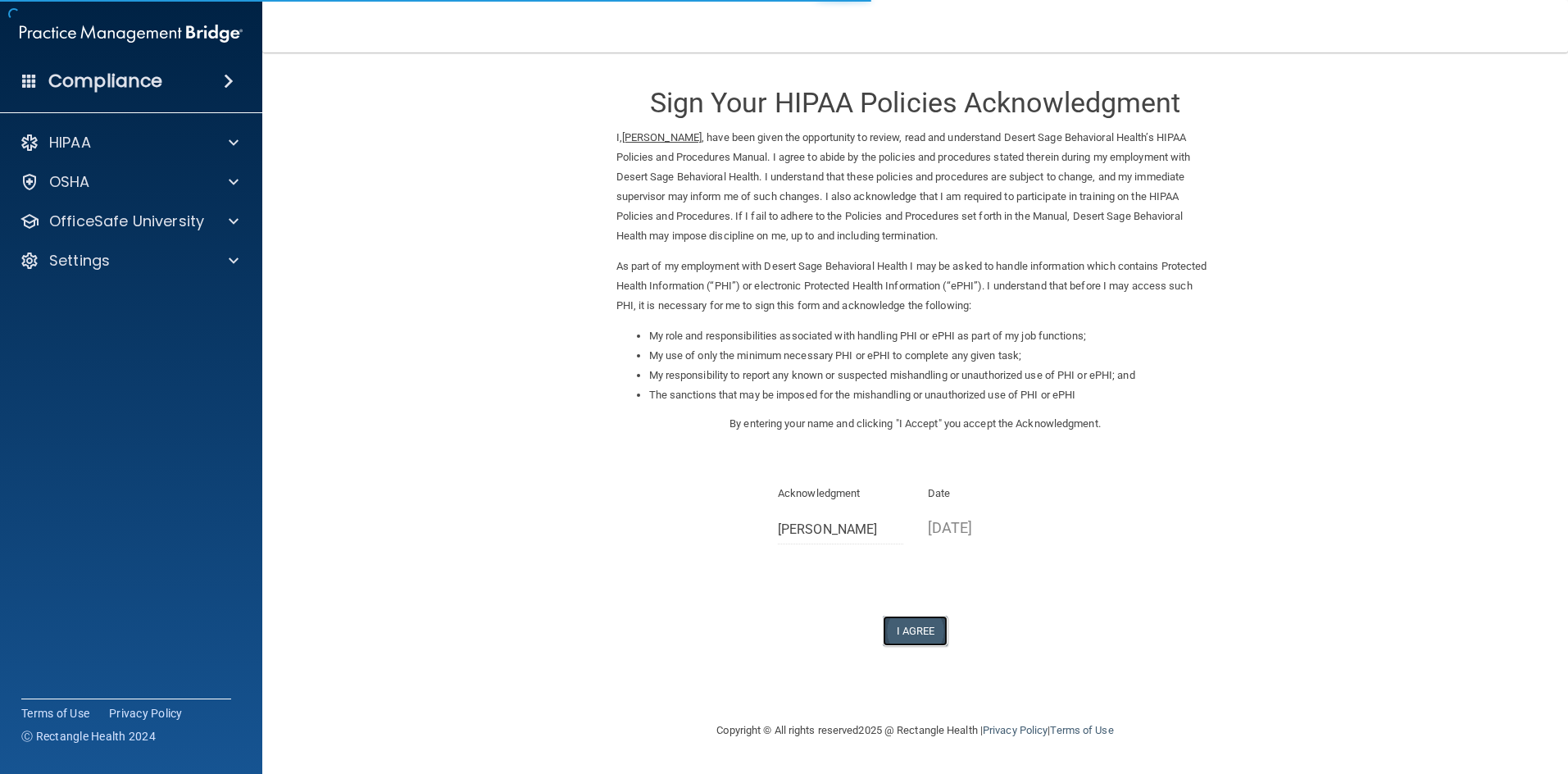
click at [919, 617] on button "I Agree" at bounding box center [915, 631] width 65 height 30
